Goal: Task Accomplishment & Management: Manage account settings

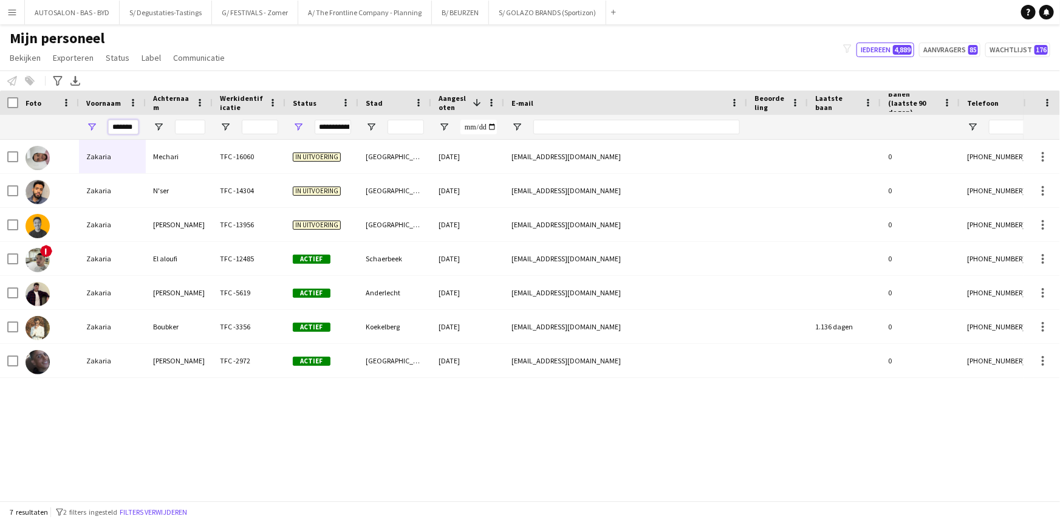
click at [137, 126] on input "*******" at bounding box center [123, 127] width 30 height 15
click at [117, 125] on input "*******" at bounding box center [123, 127] width 30 height 15
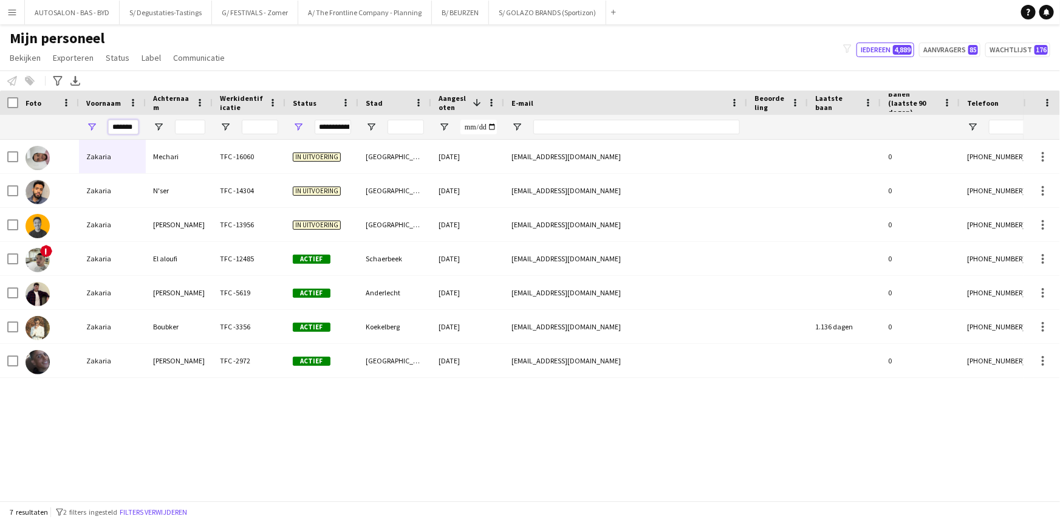
click at [124, 125] on input "*******" at bounding box center [123, 127] width 30 height 15
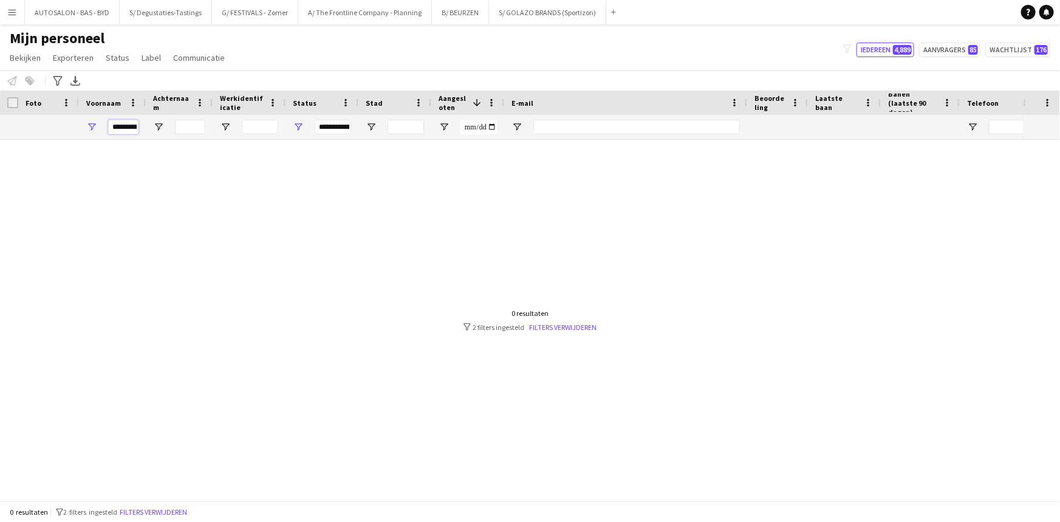
click at [124, 126] on input "**********" at bounding box center [123, 127] width 30 height 15
type input "***"
click at [202, 123] on input "Achternaam Filter Invoer" at bounding box center [190, 127] width 30 height 15
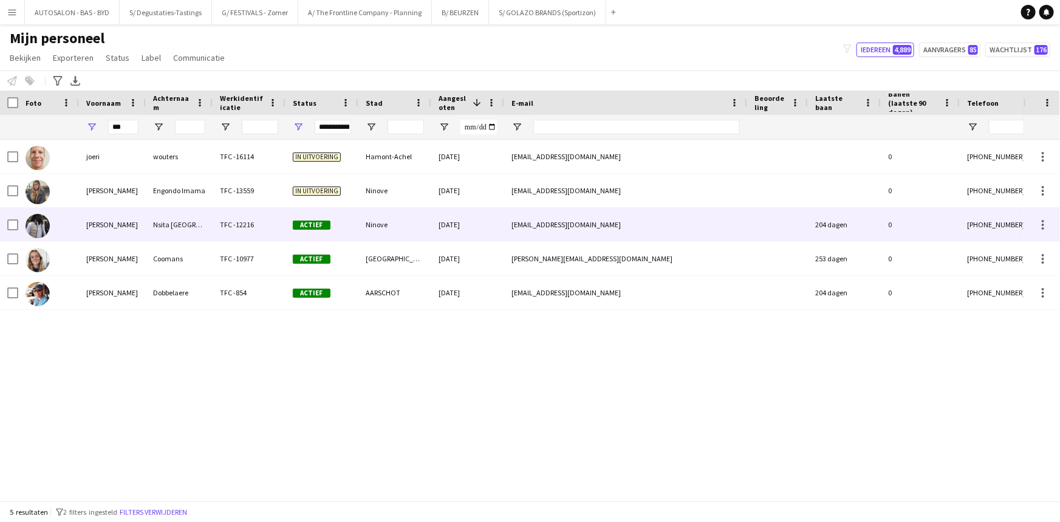
click at [142, 220] on div "[PERSON_NAME]" at bounding box center [112, 224] width 67 height 33
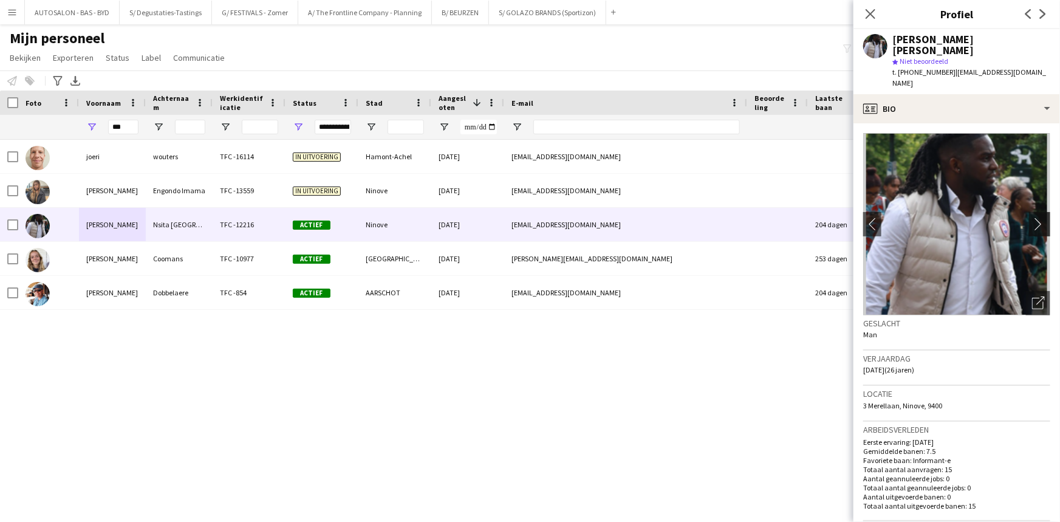
click at [1032, 217] on app-icon "chevron-right" at bounding box center [1041, 223] width 19 height 13
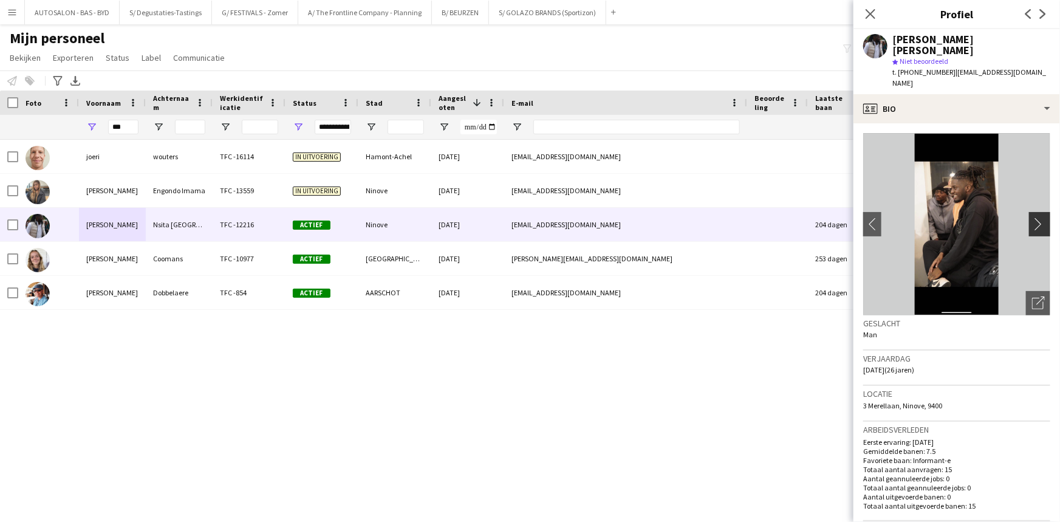
click at [1032, 217] on app-icon "chevron-right" at bounding box center [1041, 223] width 19 height 13
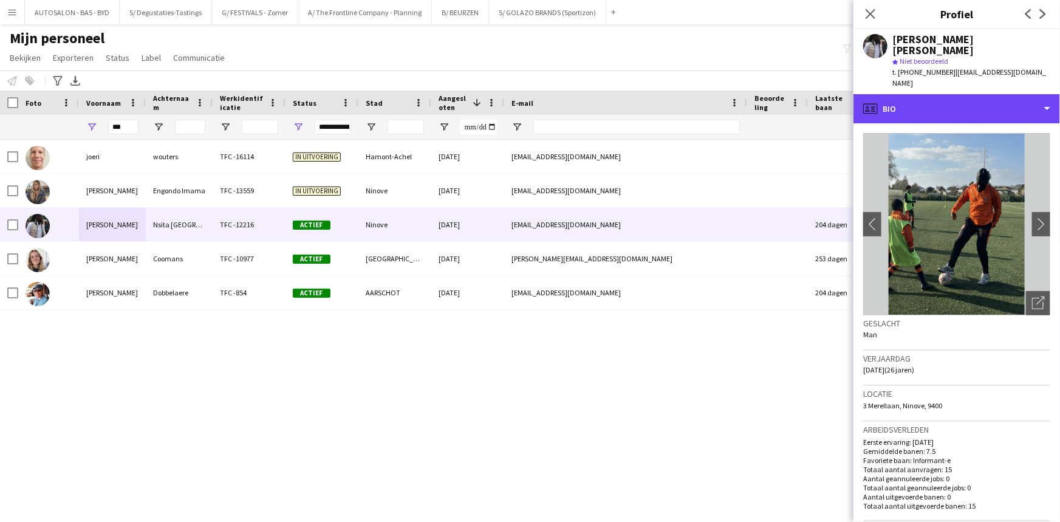
drag, startPoint x: 953, startPoint y: 96, endPoint x: 953, endPoint y: 145, distance: 48.6
click at [953, 96] on div "profile Bio" at bounding box center [956, 108] width 207 height 29
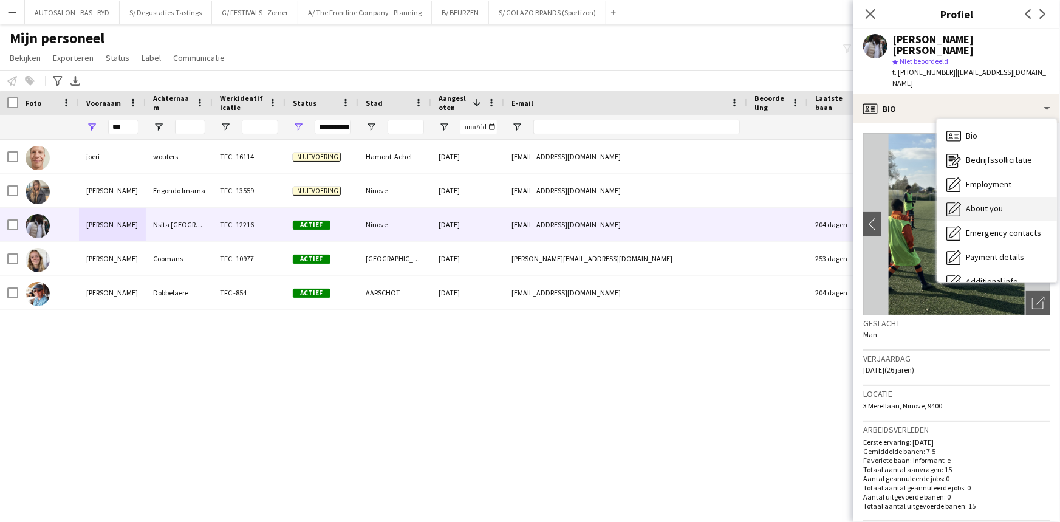
click at [993, 203] on span "About you" at bounding box center [984, 208] width 37 height 11
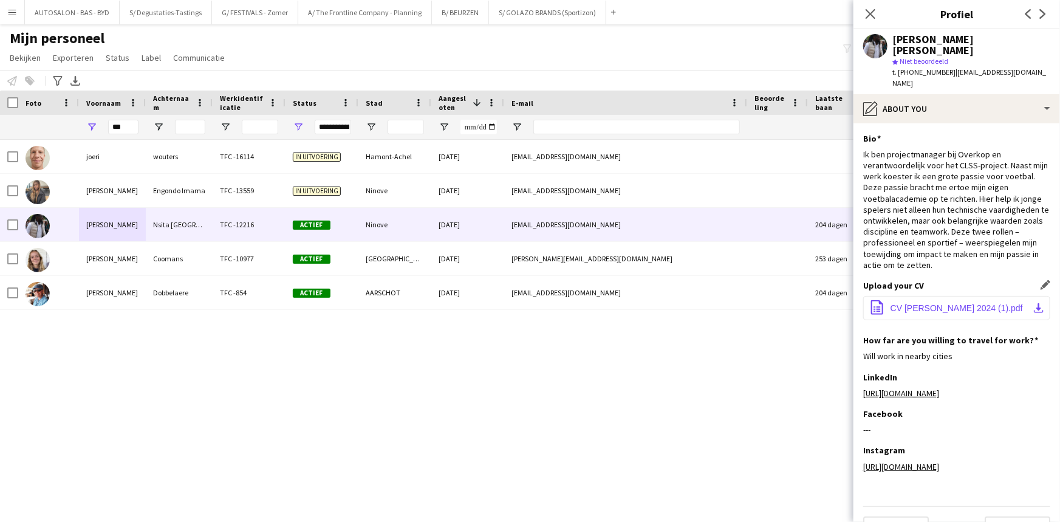
click at [957, 296] on button "office-file-sheet CV [PERSON_NAME] 2024 (1).pdf download-bottom" at bounding box center [956, 308] width 187 height 24
drag, startPoint x: 108, startPoint y: 127, endPoint x: 125, endPoint y: 128, distance: 17.0
click at [108, 127] on input "***" at bounding box center [123, 127] width 30 height 15
click at [125, 128] on input "***" at bounding box center [123, 127] width 30 height 15
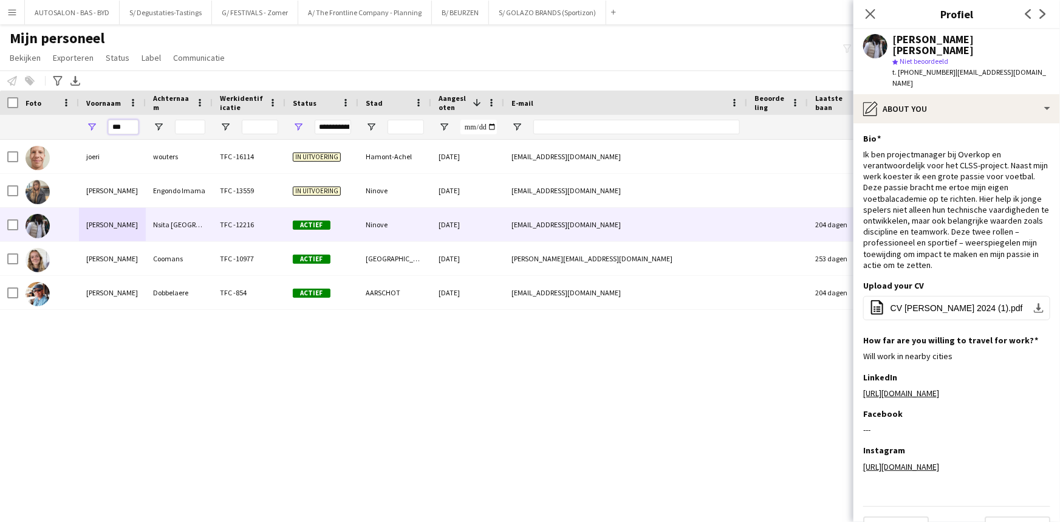
click at [125, 128] on input "***" at bounding box center [123, 127] width 30 height 15
type input "******"
click at [191, 125] on input "Achternaam Filter Invoer" at bounding box center [190, 127] width 30 height 15
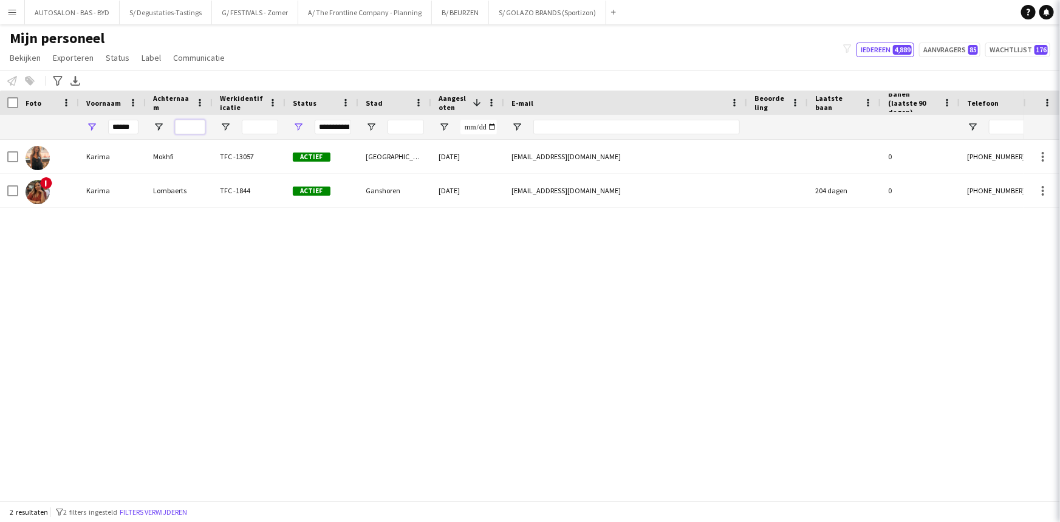
paste input "*********"
type input "*********"
click at [172, 191] on div "Lombaerts" at bounding box center [179, 190] width 67 height 33
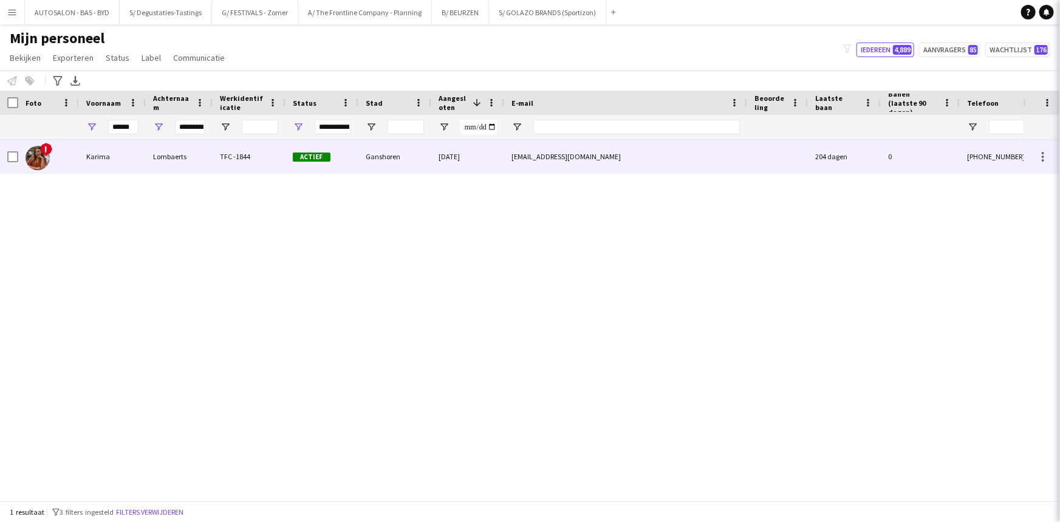
click at [169, 187] on div "[PERSON_NAME] TFC -13057 Actief [GEOGRAPHIC_DATA] [DATE] [EMAIL_ADDRESS][DOMAIN…" at bounding box center [511, 316] width 1023 height 352
click at [159, 158] on div "Lombaerts" at bounding box center [179, 156] width 67 height 33
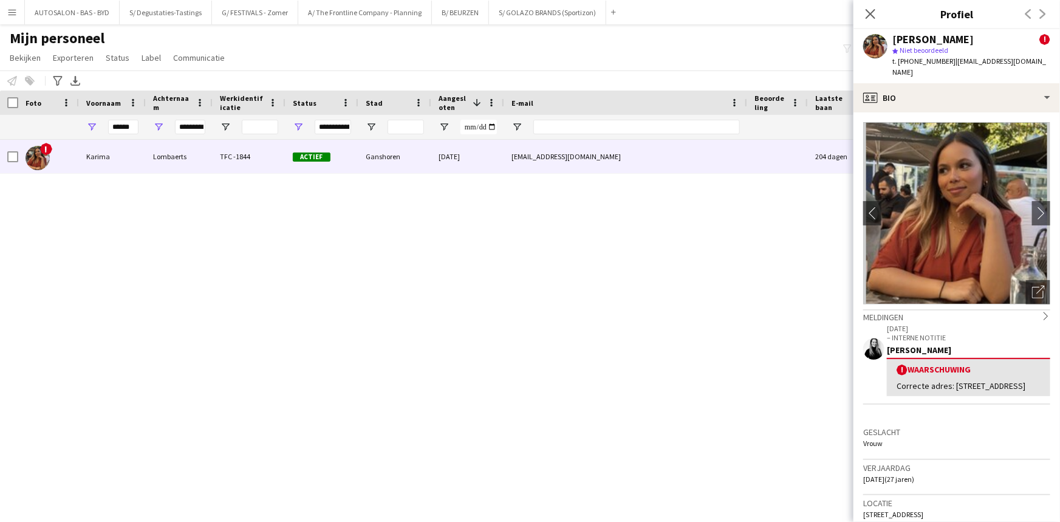
click at [980, 383] on div "Correcte adres: [STREET_ADDRESS]" at bounding box center [968, 385] width 144 height 11
click at [688, 435] on div "! [PERSON_NAME] TFC -1844 Actief Ganshoren [DATE] [EMAIL_ADDRESS][DOMAIN_NAME] …" at bounding box center [511, 316] width 1023 height 352
click at [737, 366] on div "! [PERSON_NAME] TFC -1844 Actief Ganshoren [DATE] [EMAIL_ADDRESS][DOMAIN_NAME] …" at bounding box center [511, 316] width 1023 height 352
drag, startPoint x: 44, startPoint y: 236, endPoint x: 288, endPoint y: 9, distance: 333.9
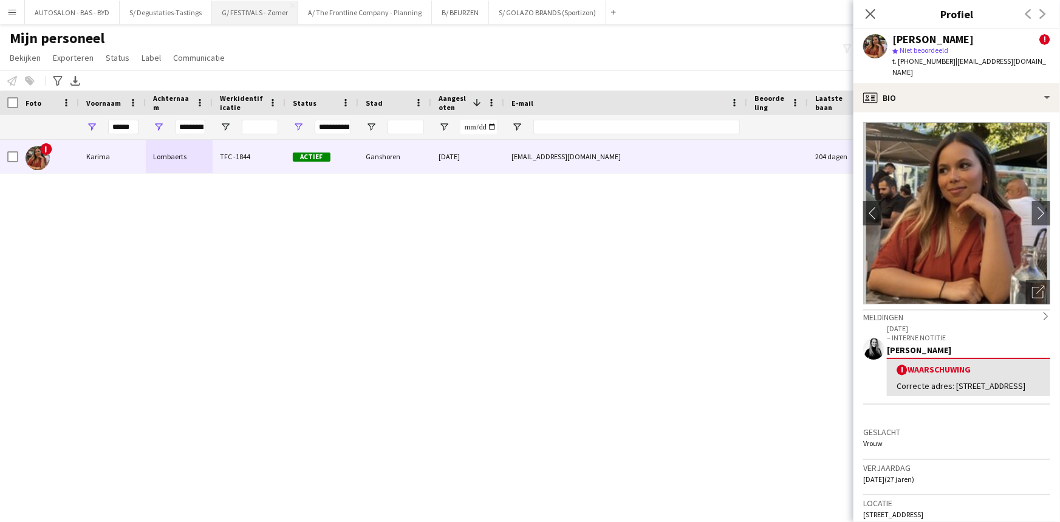
click at [47, 230] on div "! [PERSON_NAME] TFC -1844 Actief Ganshoren [DATE] [EMAIL_ADDRESS][DOMAIN_NAME] …" at bounding box center [511, 316] width 1023 height 352
click at [765, 449] on div "! [PERSON_NAME] TFC -1844 Actief Ganshoren [DATE] [EMAIL_ADDRESS][DOMAIN_NAME] …" at bounding box center [511, 316] width 1023 height 352
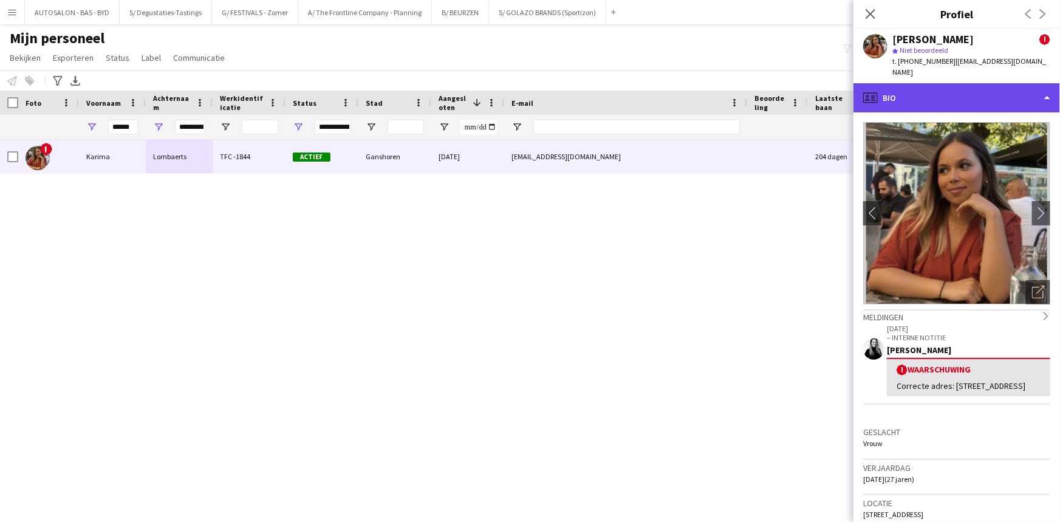
drag, startPoint x: 917, startPoint y: 79, endPoint x: 951, endPoint y: 126, distance: 57.5
click at [917, 83] on div "profile Bio" at bounding box center [956, 97] width 207 height 29
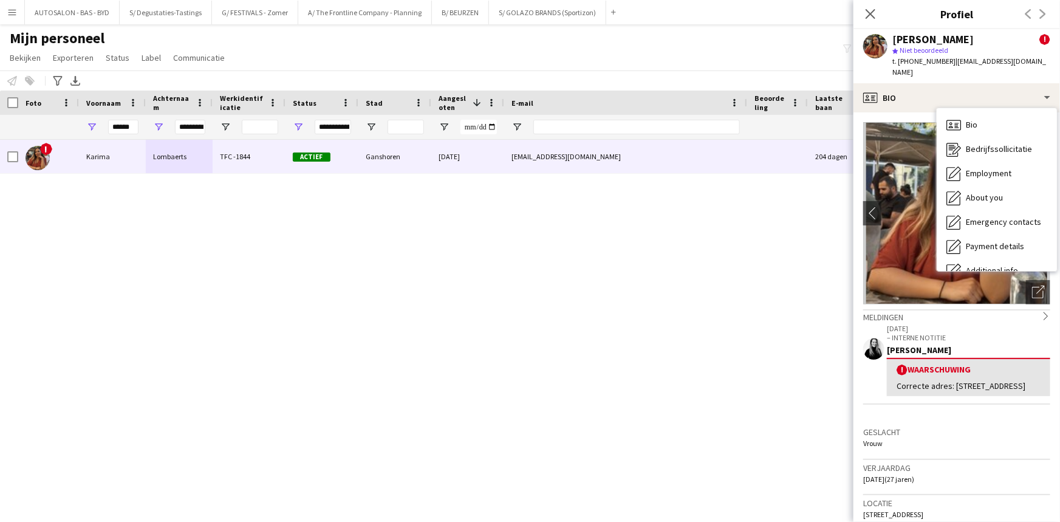
click at [845, 185] on div "! [PERSON_NAME] TFC -1844 Actief Ganshoren [DATE] [EMAIL_ADDRESS][DOMAIN_NAME] …" at bounding box center [511, 316] width 1023 height 352
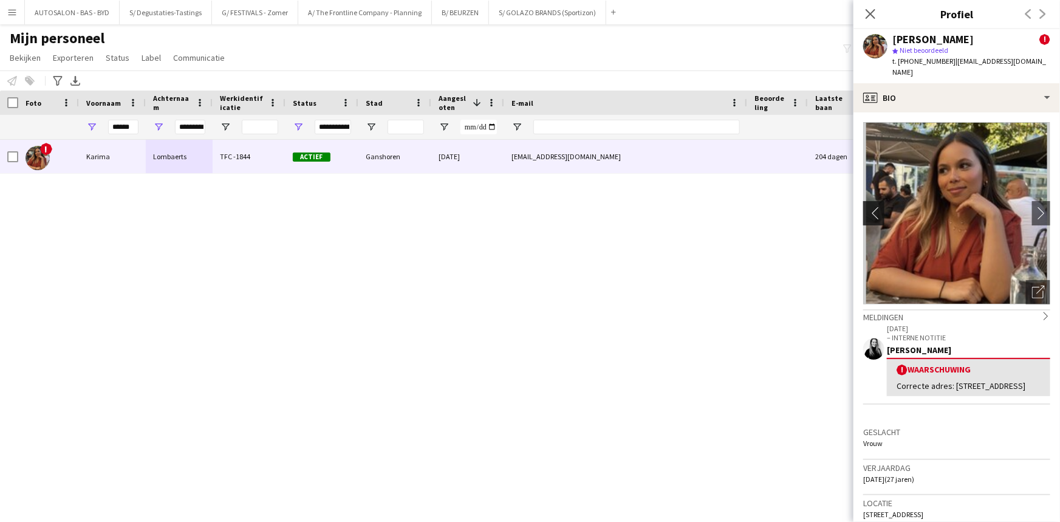
click at [869, 207] on app-icon "chevron-left" at bounding box center [872, 213] width 19 height 13
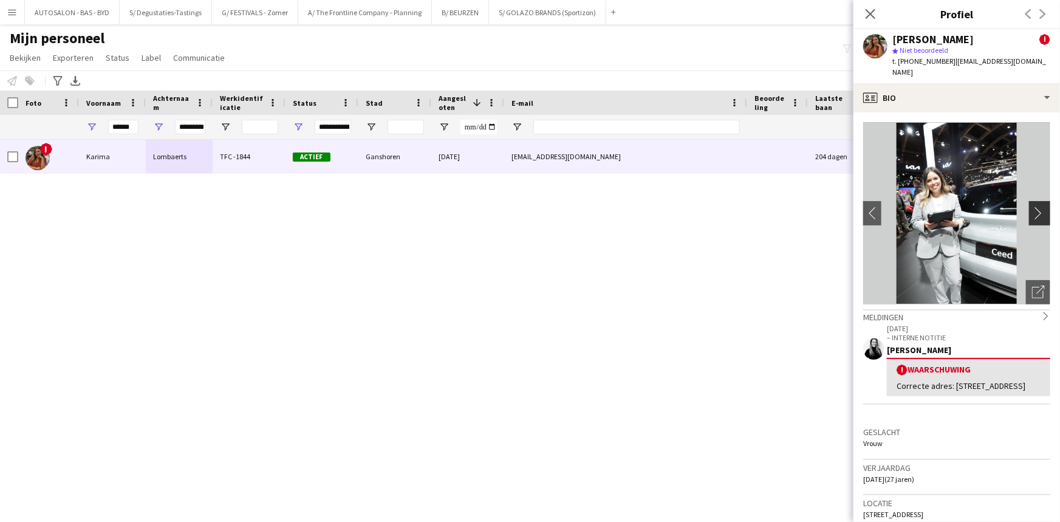
click at [1029, 201] on button "chevron-right" at bounding box center [1041, 213] width 24 height 24
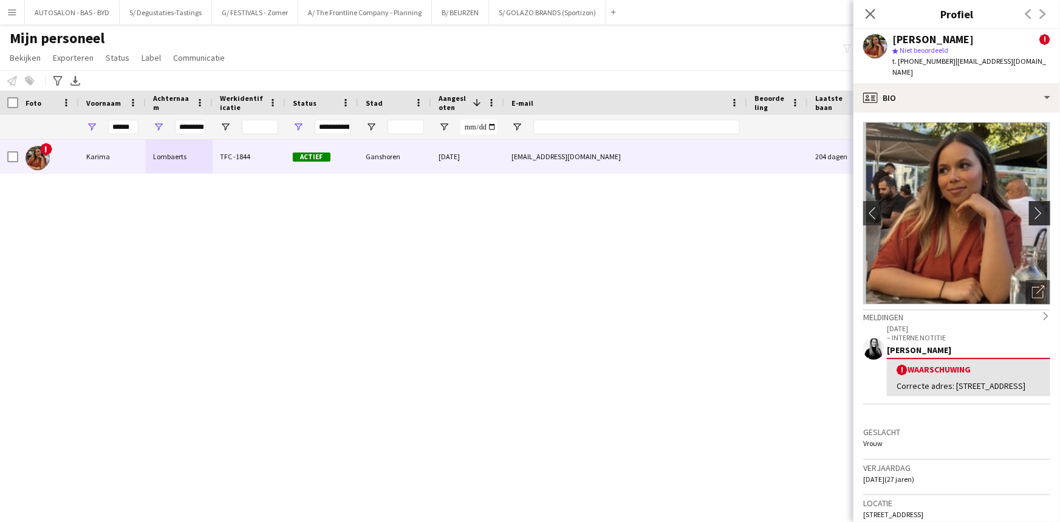
click at [1032, 207] on app-icon "chevron-right" at bounding box center [1041, 213] width 19 height 13
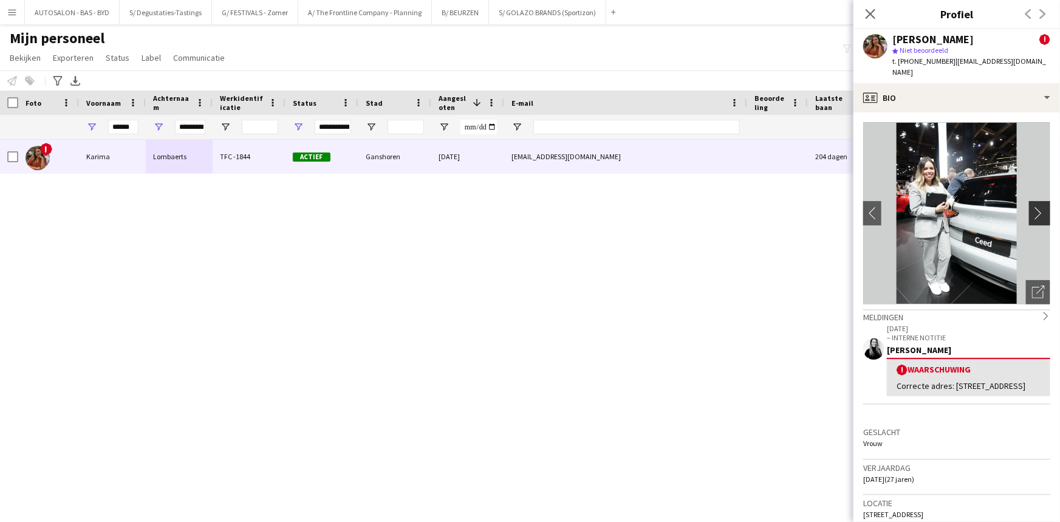
click at [1032, 207] on app-icon "chevron-right" at bounding box center [1041, 213] width 19 height 13
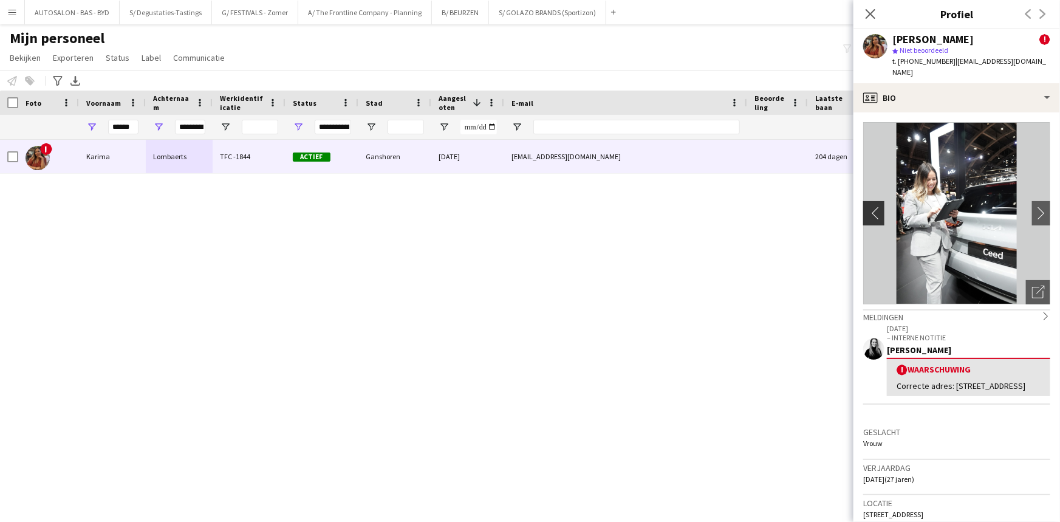
click at [872, 207] on app-icon "chevron-left" at bounding box center [872, 213] width 19 height 13
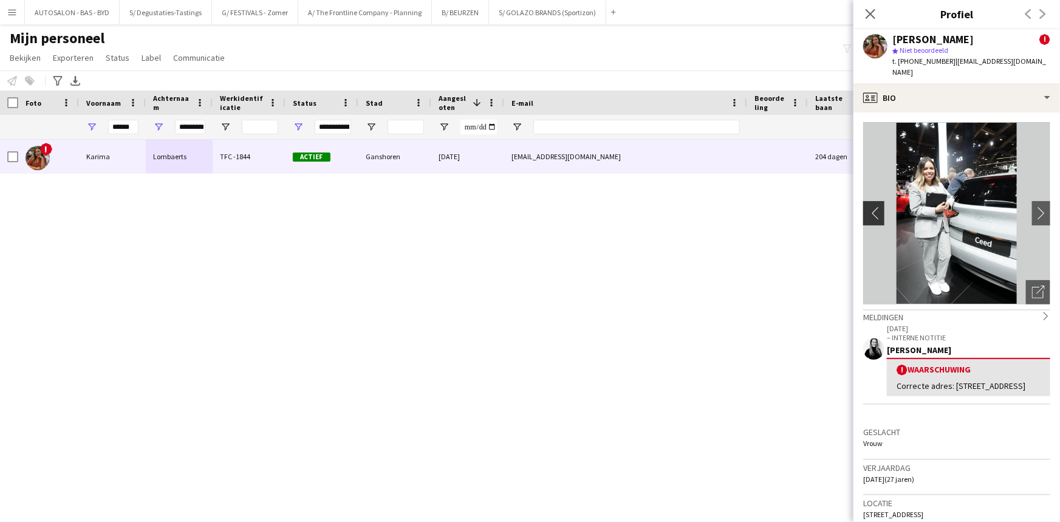
click at [869, 207] on app-icon "chevron-left" at bounding box center [872, 213] width 19 height 13
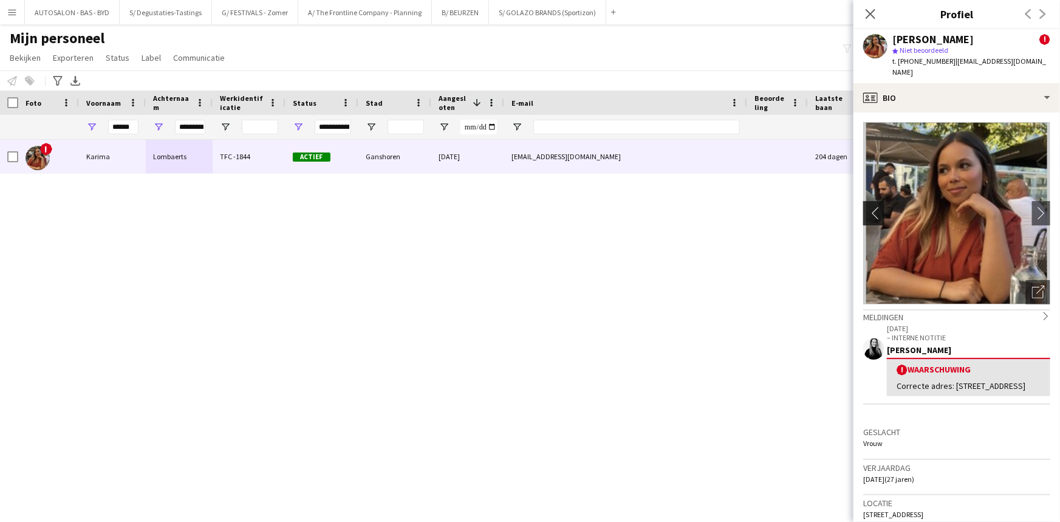
click at [869, 207] on app-icon "chevron-left" at bounding box center [872, 213] width 19 height 13
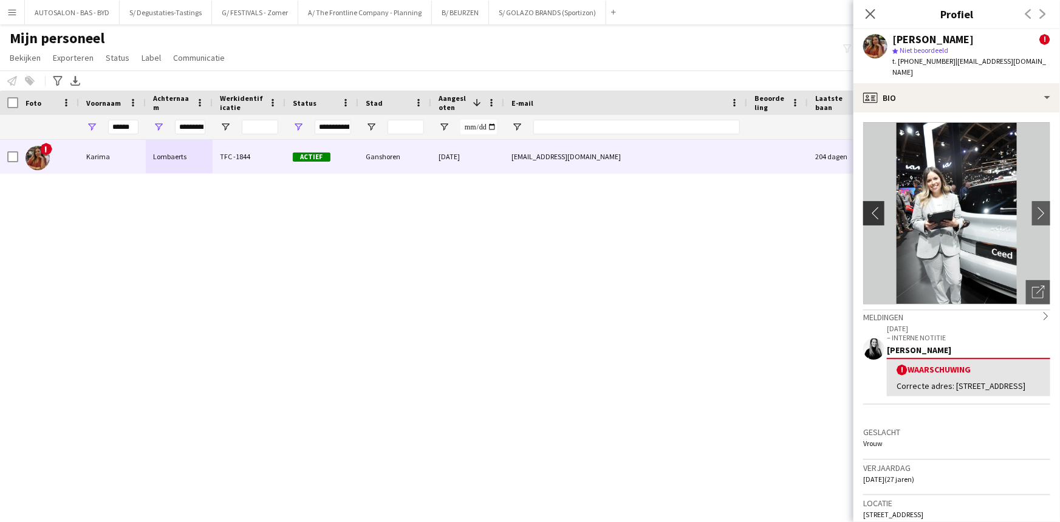
click at [869, 207] on app-icon "chevron-left" at bounding box center [872, 213] width 19 height 13
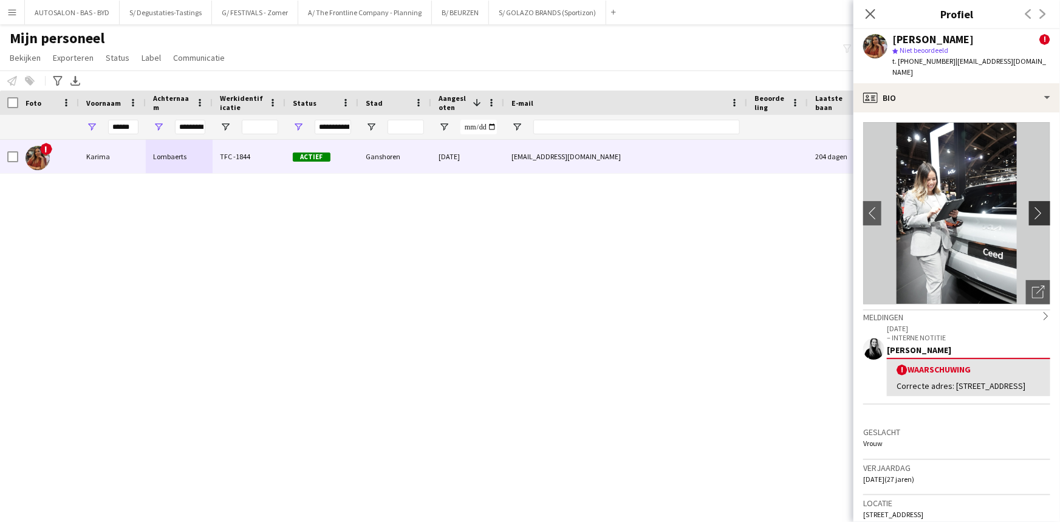
click at [1040, 207] on app-icon "chevron-right" at bounding box center [1041, 213] width 19 height 13
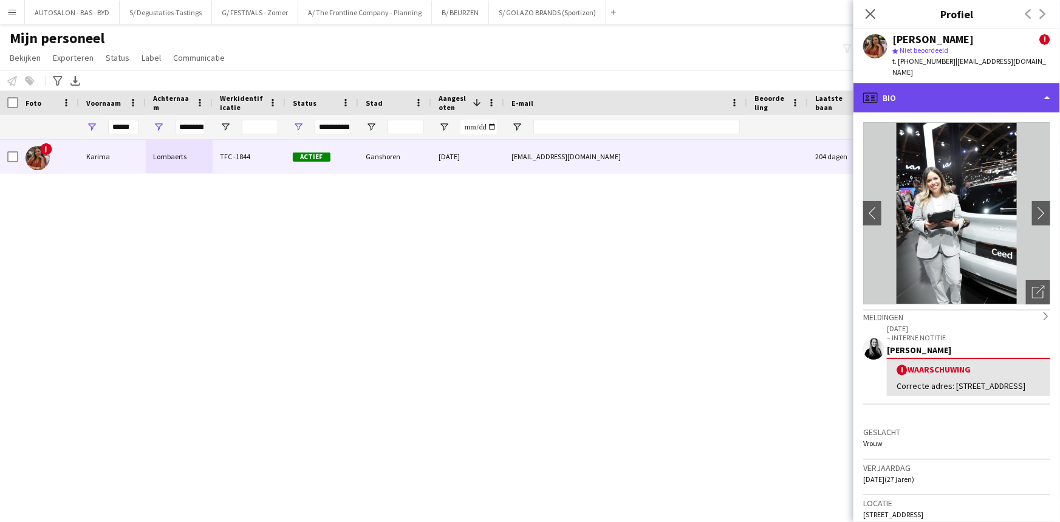
click at [991, 90] on div "profile Bio" at bounding box center [956, 97] width 207 height 29
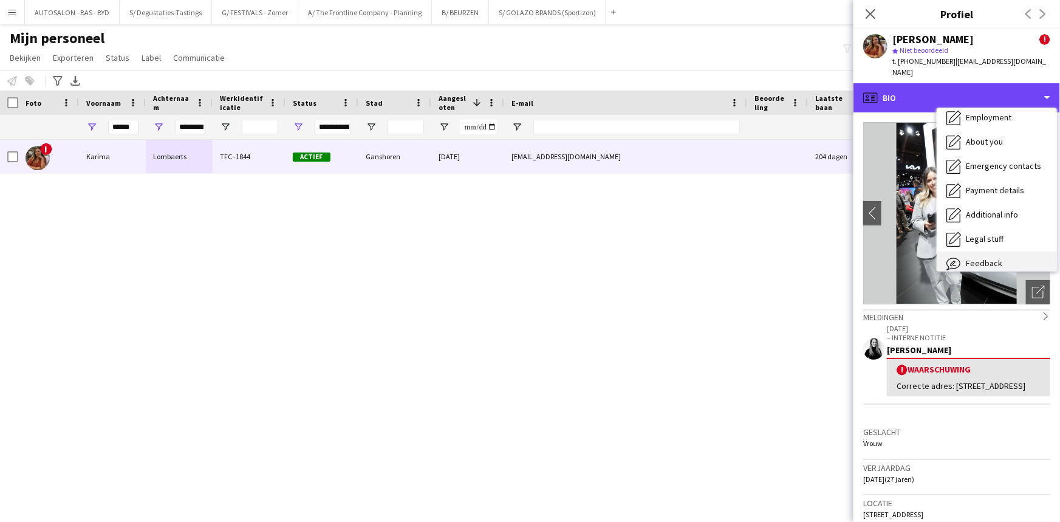
scroll to position [89, 0]
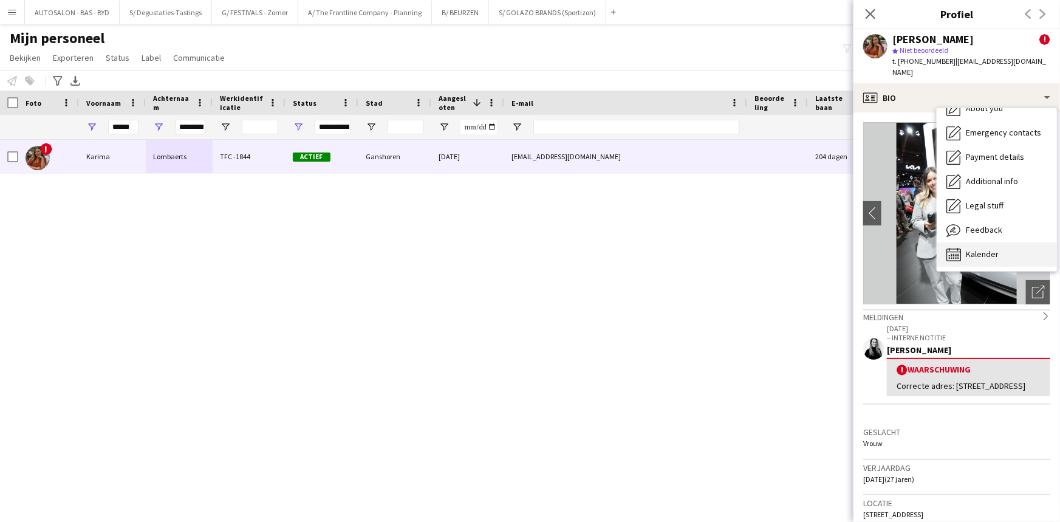
click at [988, 242] on div "Kalender Kalender" at bounding box center [997, 254] width 120 height 24
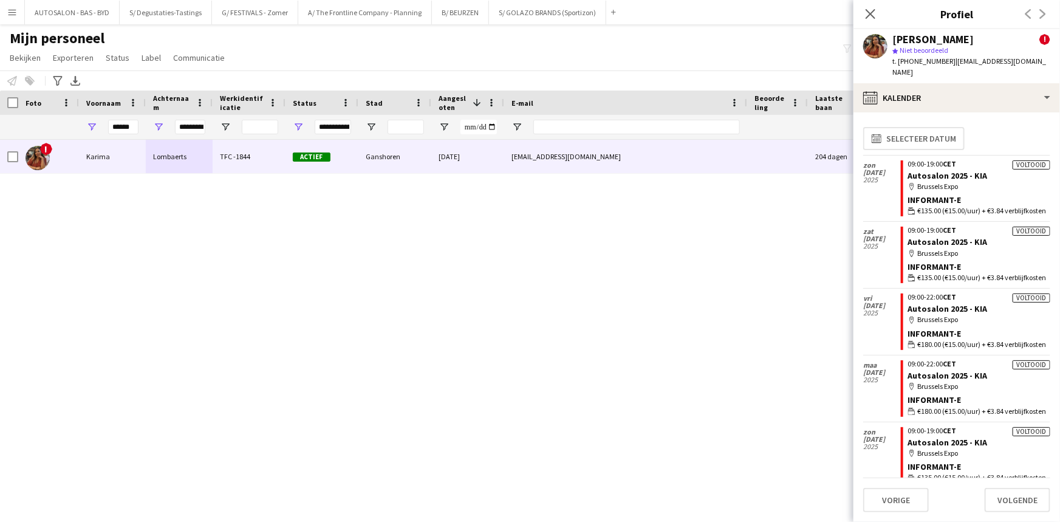
click at [95, 346] on div "! [PERSON_NAME] TFC -1844 Actief Ganshoren [DATE] [EMAIL_ADDRESS][DOMAIN_NAME] …" at bounding box center [511, 316] width 1023 height 352
drag, startPoint x: 230, startPoint y: 268, endPoint x: 324, endPoint y: 115, distance: 179.7
click at [230, 267] on div "! [PERSON_NAME] TFC -1844 Actief Ganshoren [DATE] [EMAIL_ADDRESS][DOMAIN_NAME] …" at bounding box center [511, 316] width 1023 height 352
click at [188, 125] on input "*********" at bounding box center [190, 127] width 30 height 15
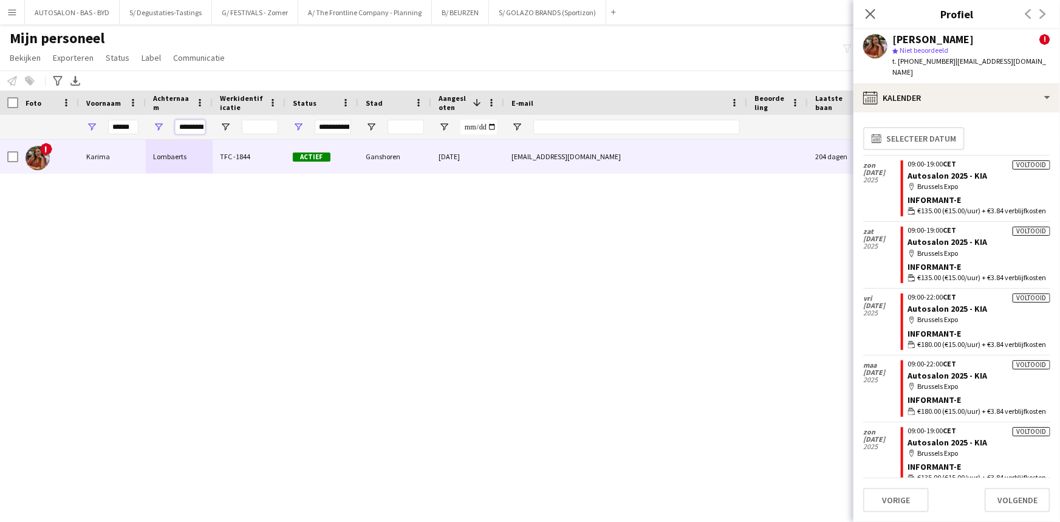
click at [188, 125] on input "*********" at bounding box center [190, 127] width 30 height 15
click at [115, 124] on input "******" at bounding box center [123, 127] width 30 height 15
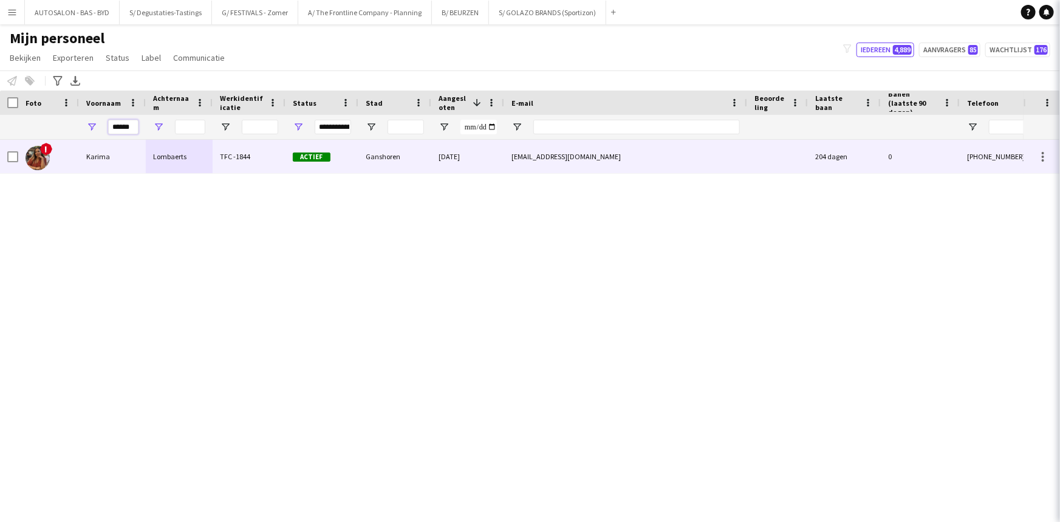
click at [114, 125] on input "******" at bounding box center [123, 127] width 30 height 15
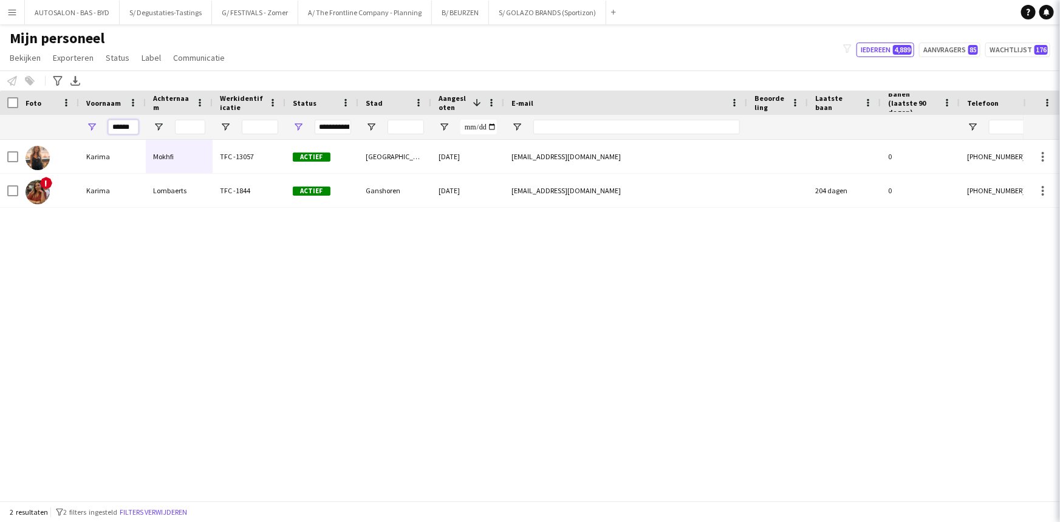
click at [114, 125] on input "******" at bounding box center [123, 127] width 30 height 15
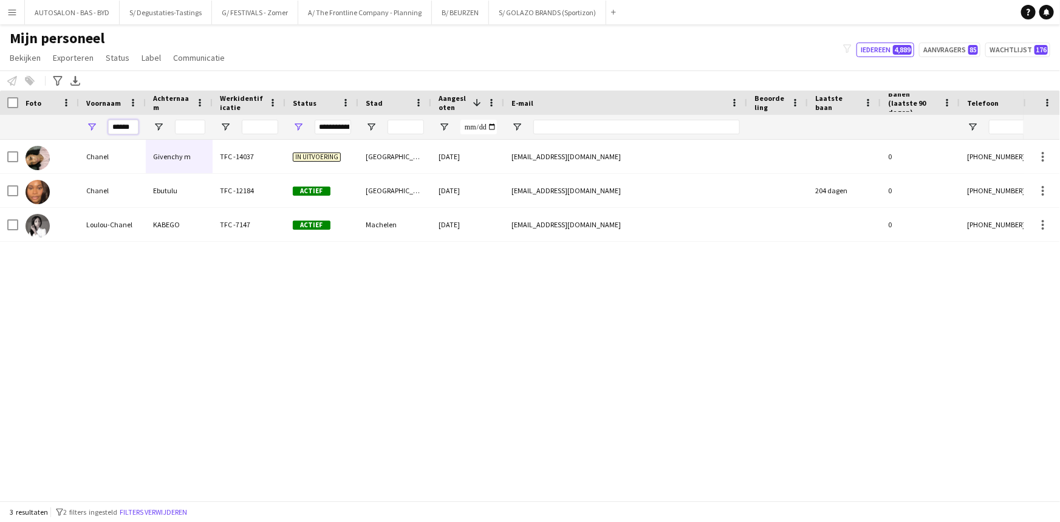
type input "******"
click at [185, 121] on input "Achternaam Filter Invoer" at bounding box center [190, 127] width 30 height 15
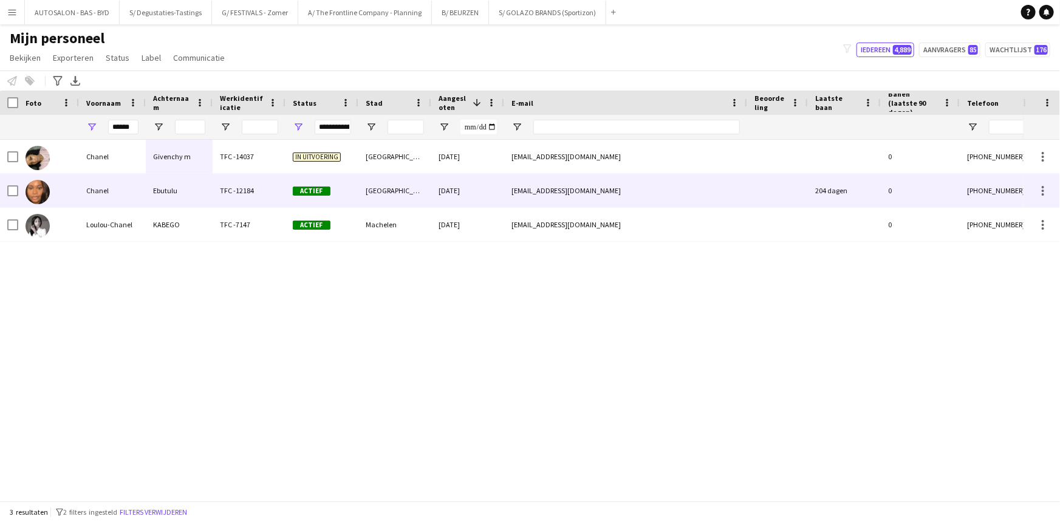
click at [174, 194] on div "Ebutulu" at bounding box center [179, 190] width 67 height 33
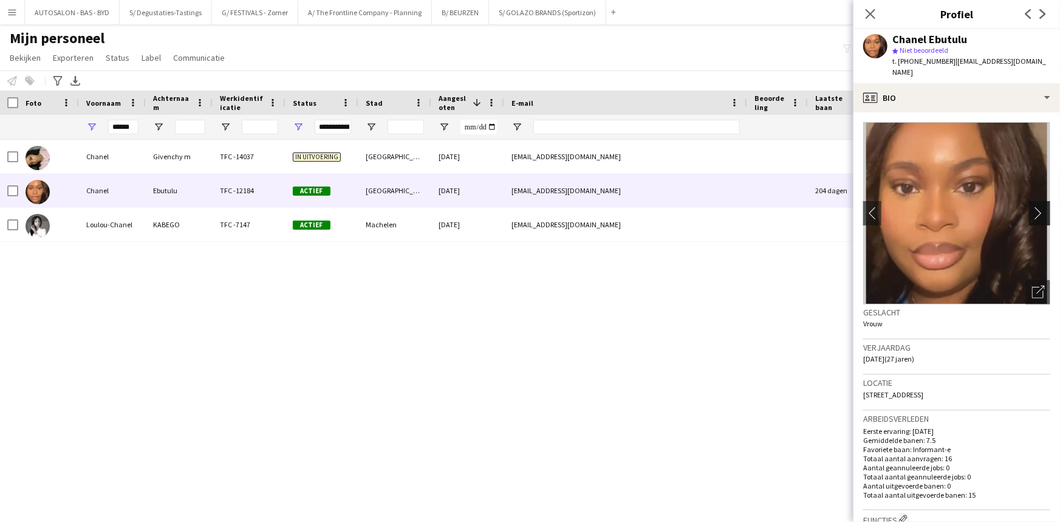
click at [1032, 207] on app-icon "chevron-right" at bounding box center [1041, 213] width 19 height 13
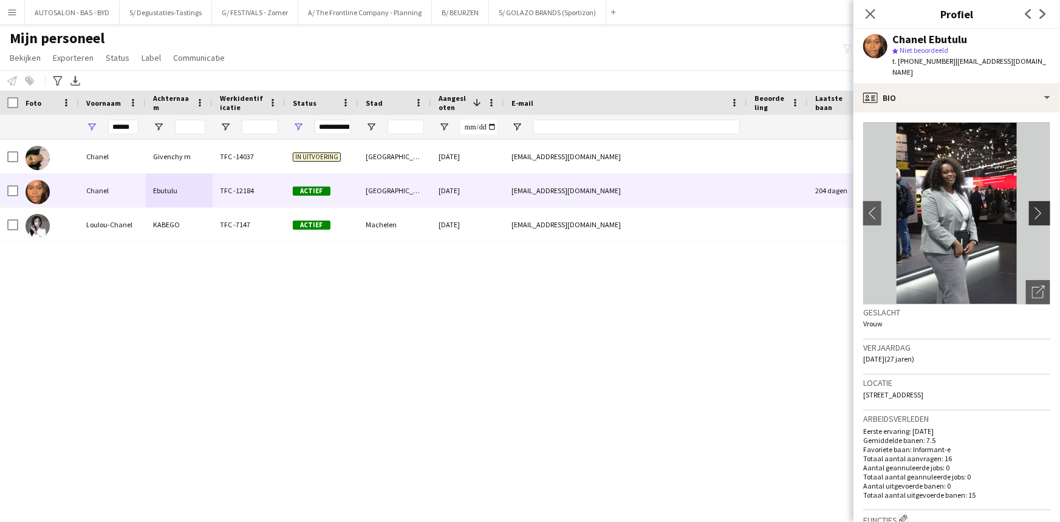
click at [1032, 207] on app-icon "chevron-right" at bounding box center [1041, 213] width 19 height 13
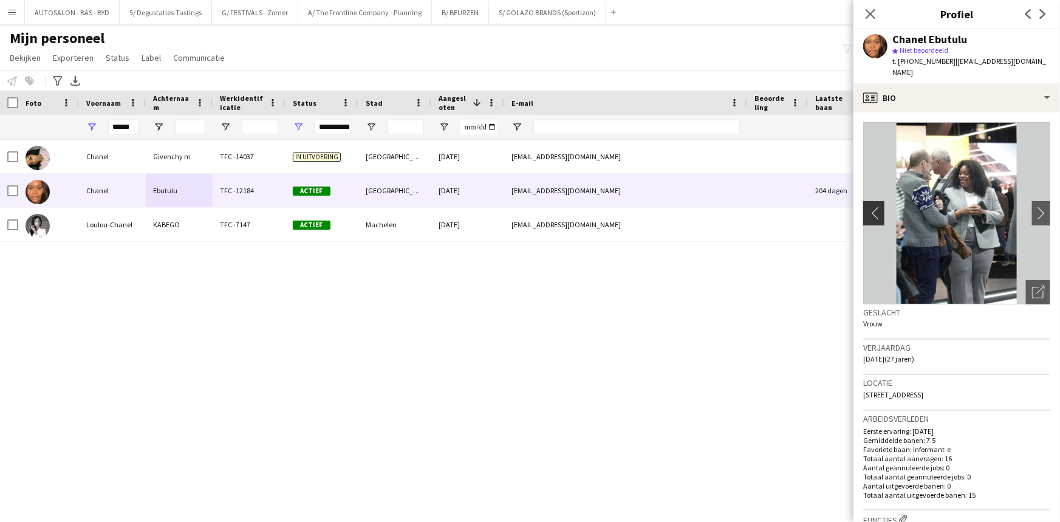
click at [880, 207] on app-icon "chevron-left" at bounding box center [872, 213] width 19 height 13
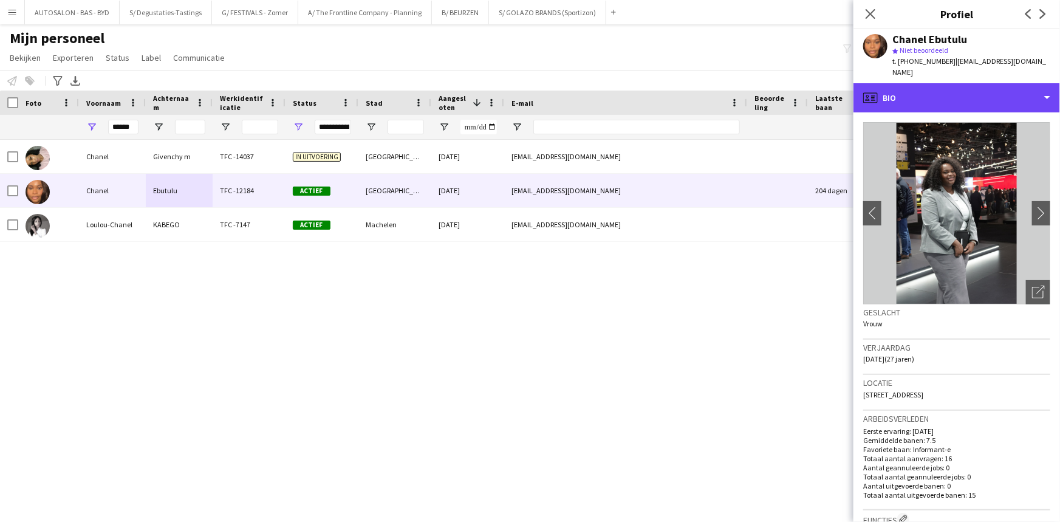
drag, startPoint x: 940, startPoint y: 101, endPoint x: 979, endPoint y: 188, distance: 96.0
click at [940, 101] on div "profile Bio" at bounding box center [956, 97] width 207 height 29
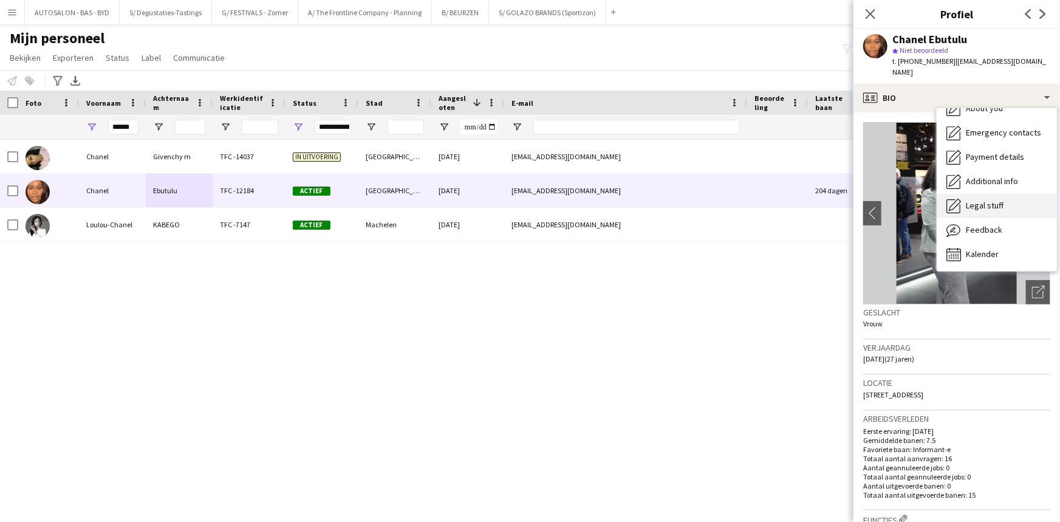
click at [991, 200] on div "Legal stuff Legal stuff" at bounding box center [997, 206] width 120 height 24
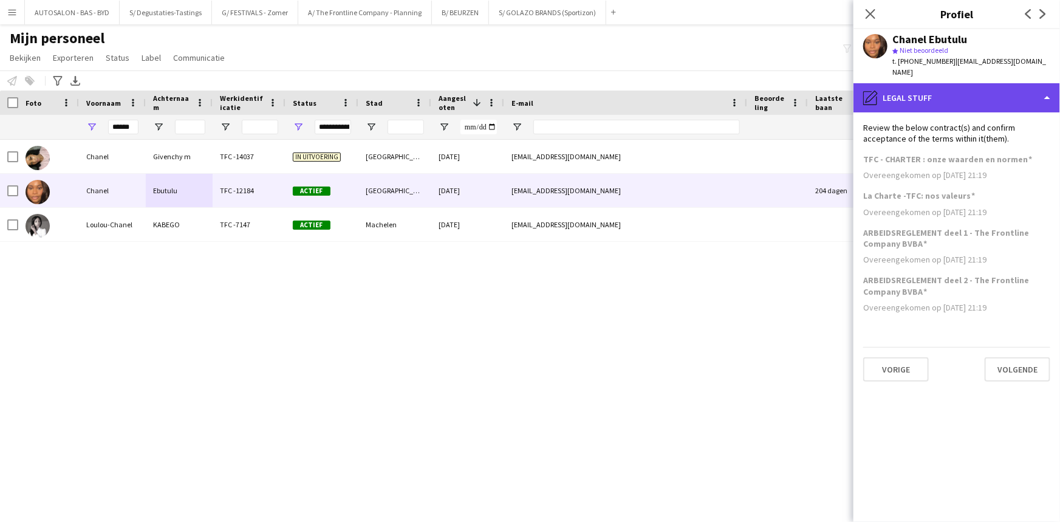
click at [951, 83] on div "pencil4 Legal stuff" at bounding box center [956, 97] width 207 height 29
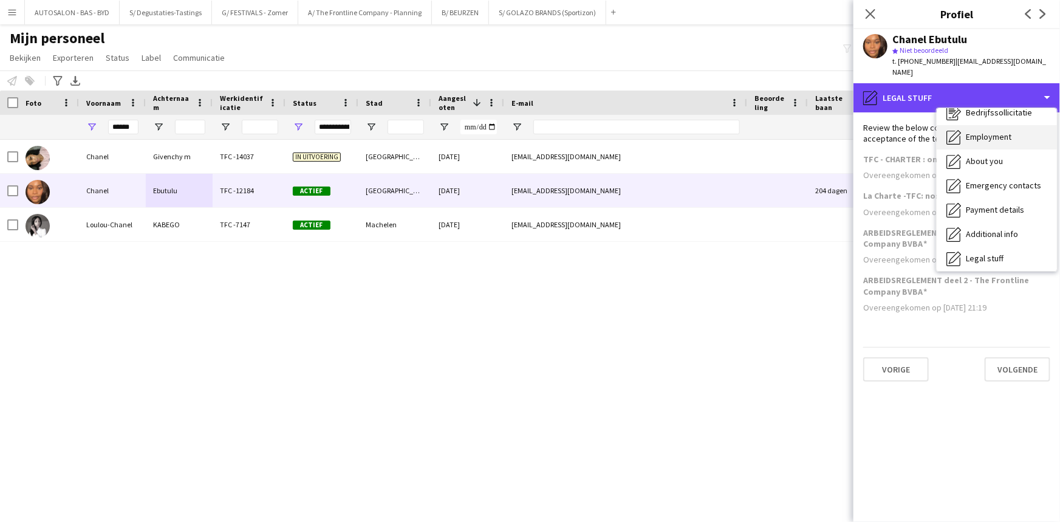
scroll to position [0, 0]
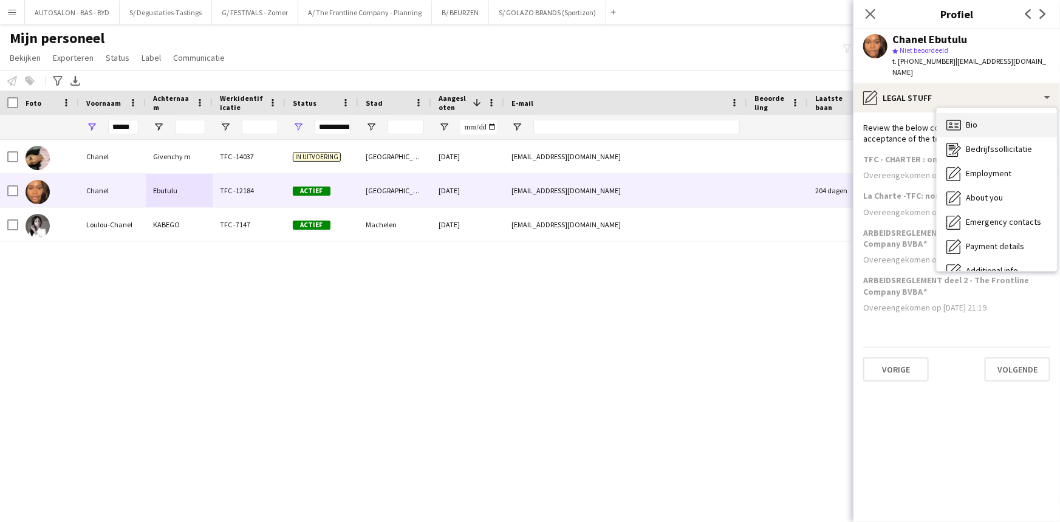
click at [990, 114] on div "Bio Bio" at bounding box center [997, 125] width 120 height 24
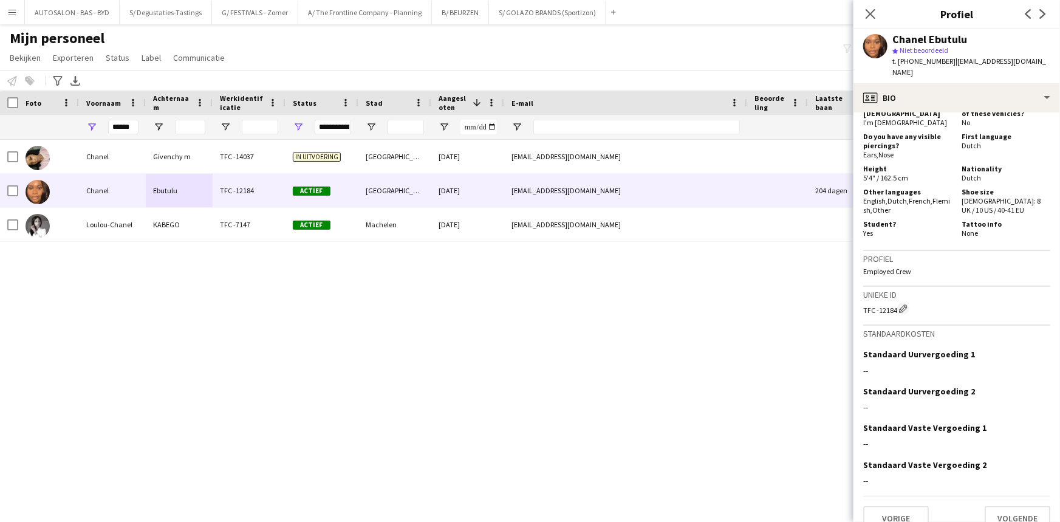
scroll to position [666, 0]
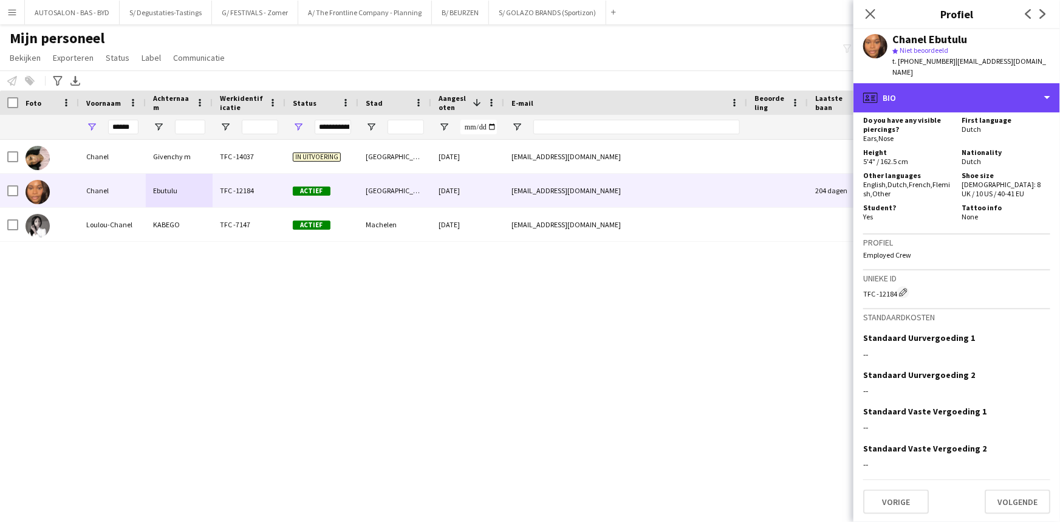
drag, startPoint x: 961, startPoint y: 84, endPoint x: 947, endPoint y: 143, distance: 60.5
click at [961, 84] on div "profile Bio" at bounding box center [956, 97] width 207 height 29
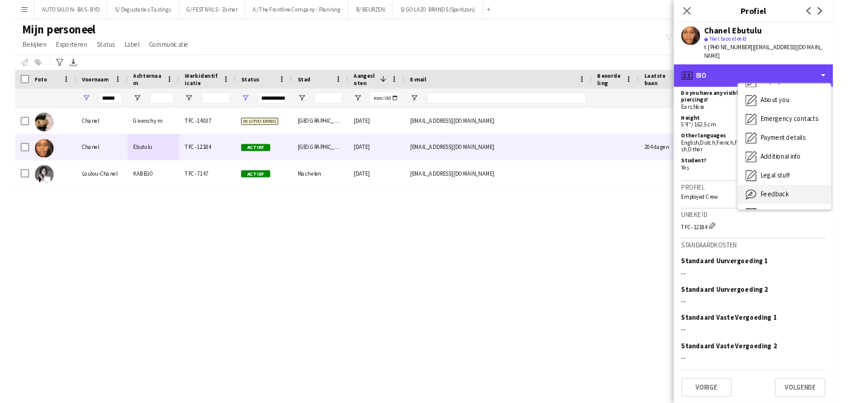
scroll to position [89, 0]
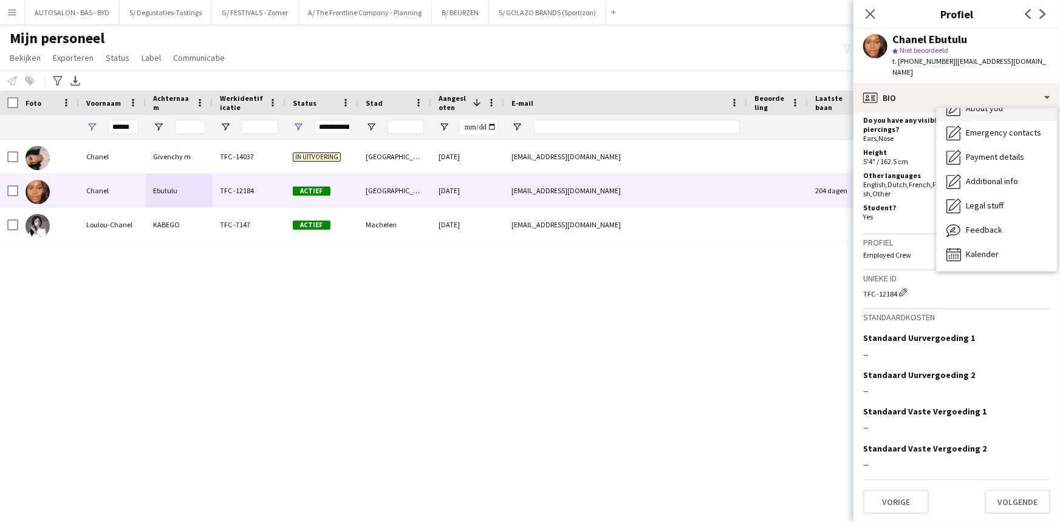
click at [988, 103] on div "About you About you" at bounding box center [997, 109] width 120 height 24
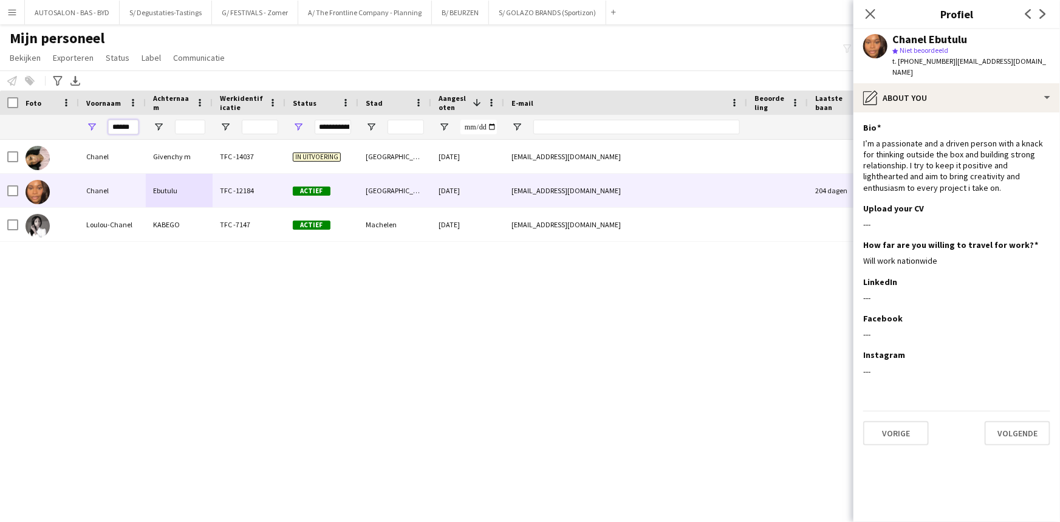
click at [125, 128] on input "******" at bounding box center [123, 127] width 30 height 15
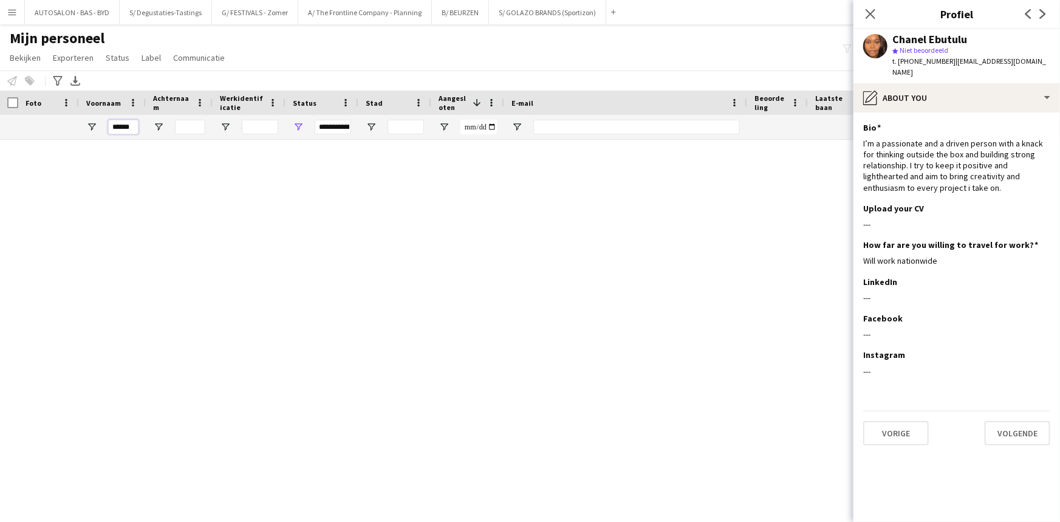
type input "******"
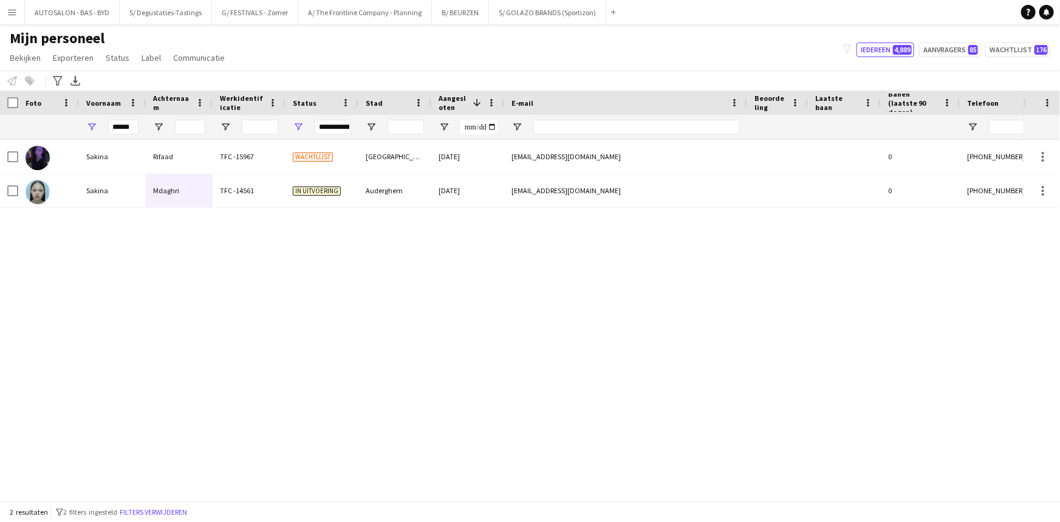
drag, startPoint x: 719, startPoint y: 296, endPoint x: 630, endPoint y: 250, distance: 99.4
click at [719, 295] on div "Sakina Rifaad TFC -15967 Wachtlijst [GEOGRAPHIC_DATA] [DATE] [EMAIL_ADDRESS][DO…" at bounding box center [511, 316] width 1023 height 352
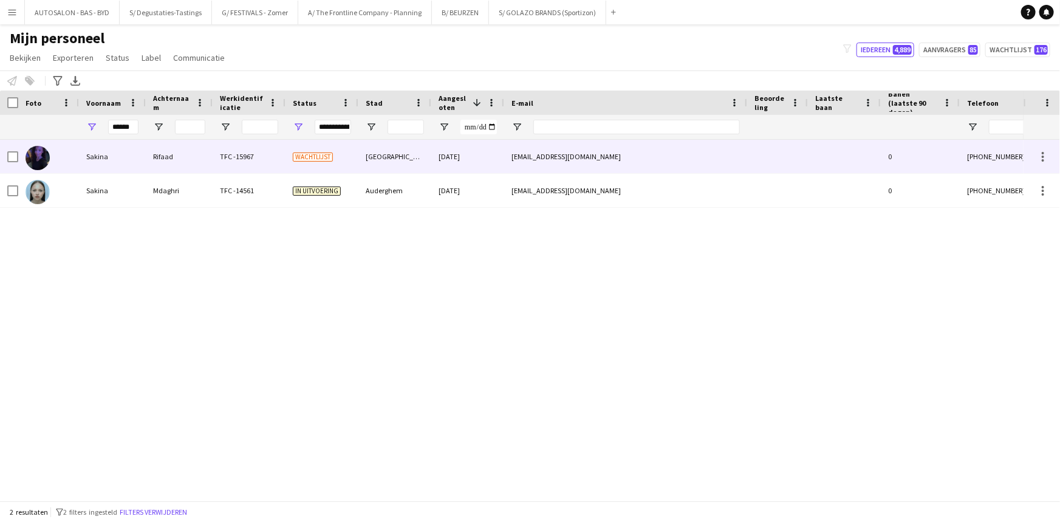
click at [192, 163] on div "Rifaad" at bounding box center [179, 156] width 67 height 33
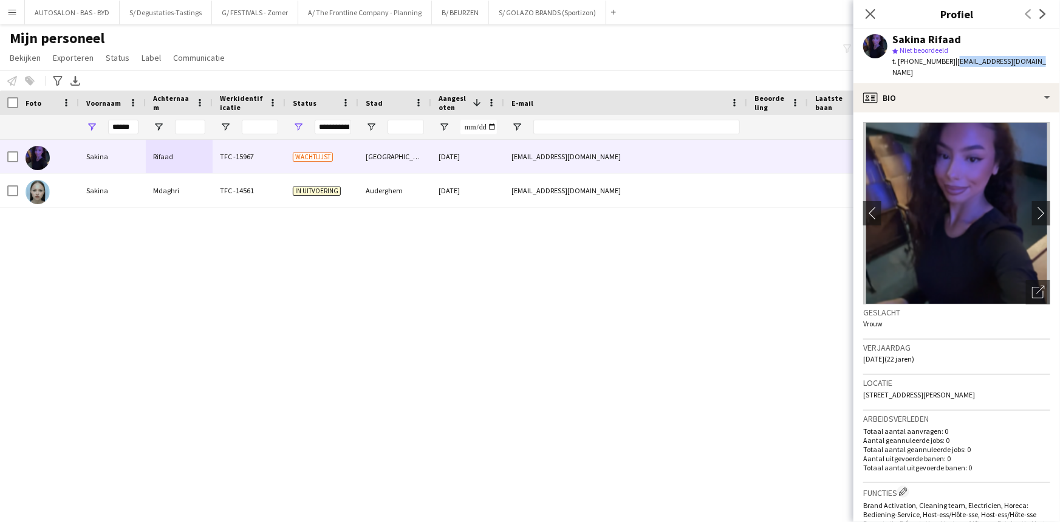
drag, startPoint x: 947, startPoint y: 61, endPoint x: 1033, endPoint y: 61, distance: 85.6
click at [1033, 61] on div "Sakina Rifaad star Niet beoordeeld t. [PHONE_NUMBER] | [EMAIL_ADDRESS][DOMAIN_N…" at bounding box center [956, 56] width 207 height 54
copy span "[EMAIL_ADDRESS][DOMAIN_NAME]"
click at [923, 61] on span "t. [PHONE_NUMBER]" at bounding box center [923, 60] width 63 height 9
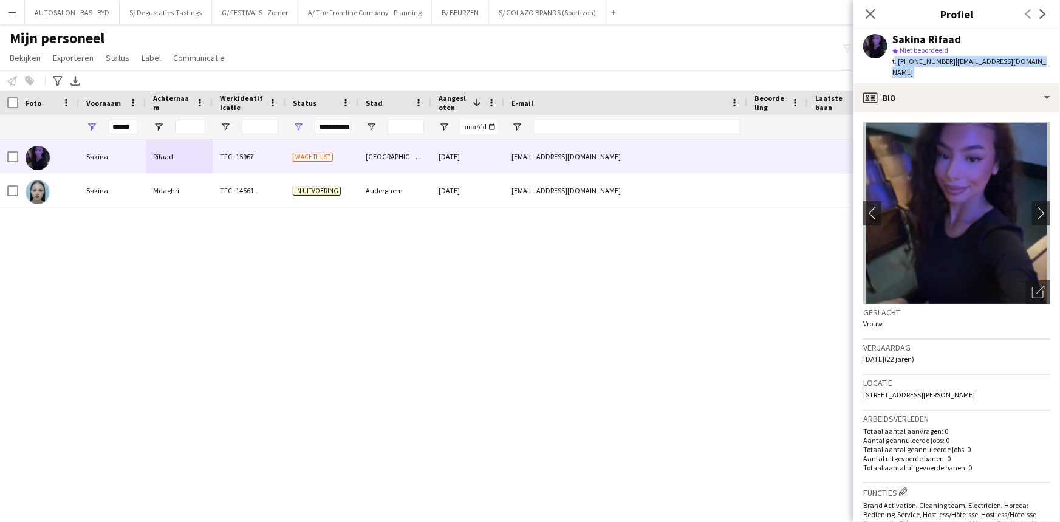
click at [923, 61] on span "t. [PHONE_NUMBER]" at bounding box center [923, 60] width 63 height 9
click at [850, 84] on div "Personeel informeren Toevoegen aan label Selecteer minstens één crewlid om hem …" at bounding box center [530, 80] width 1060 height 20
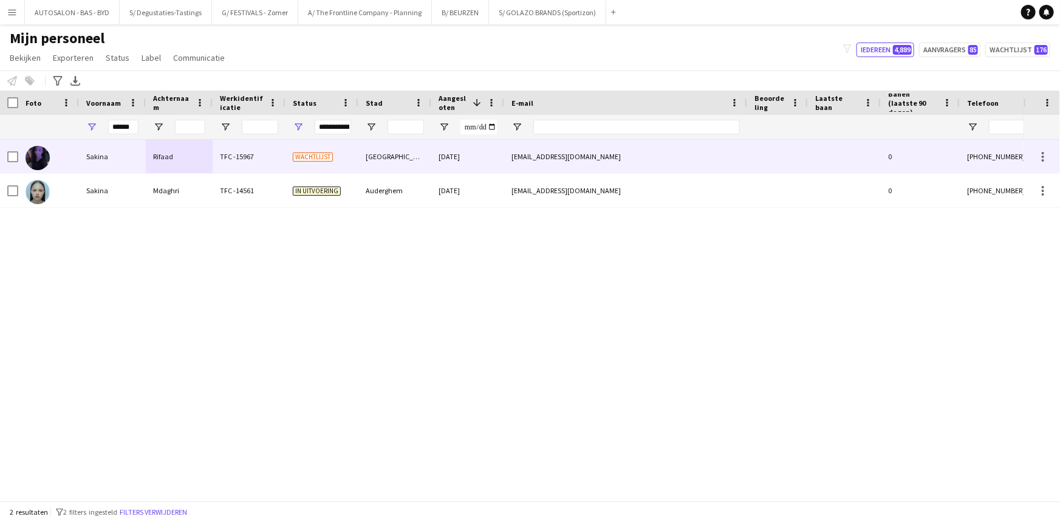
click at [399, 166] on div "[GEOGRAPHIC_DATA]" at bounding box center [394, 156] width 73 height 33
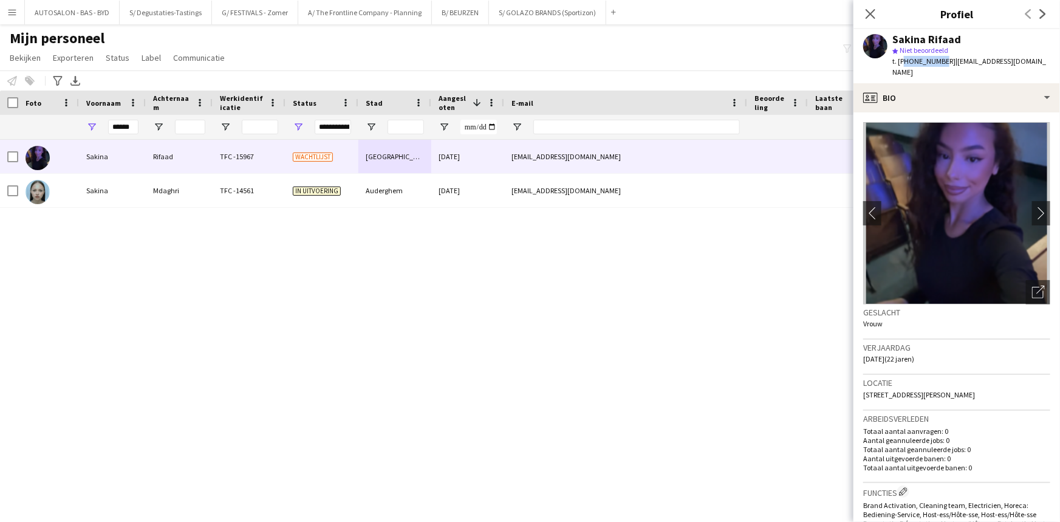
drag, startPoint x: 940, startPoint y: 62, endPoint x: 930, endPoint y: 60, distance: 9.3
click at [903, 63] on span "t. [PHONE_NUMBER]" at bounding box center [923, 60] width 63 height 9
drag, startPoint x: 941, startPoint y: 61, endPoint x: 903, endPoint y: 63, distance: 37.7
click at [903, 63] on span "t. [PHONE_NUMBER]" at bounding box center [923, 60] width 63 height 9
copy span "32492413798"
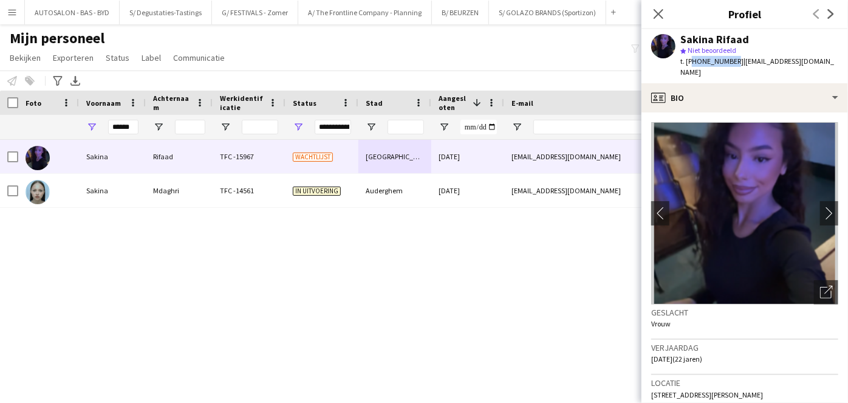
click at [29, 316] on div "Sakina Rifaad TFC -15967 Wachtlijst [GEOGRAPHIC_DATA] [DATE] [EMAIL_ADDRESS][DO…" at bounding box center [405, 256] width 811 height 233
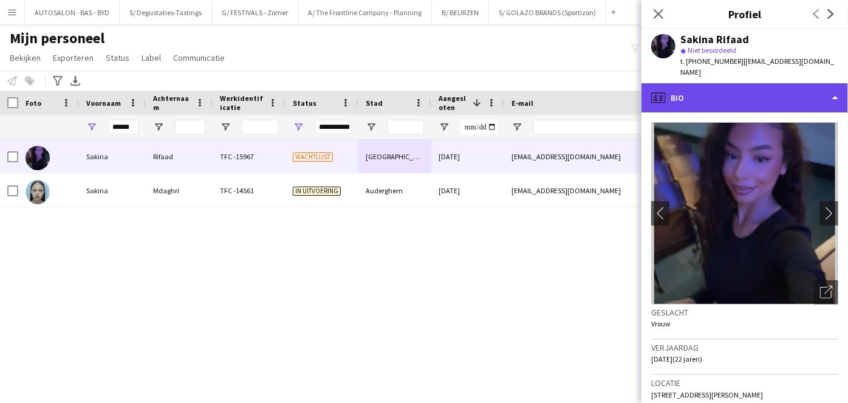
click at [730, 94] on div "profile Bio" at bounding box center [744, 97] width 207 height 29
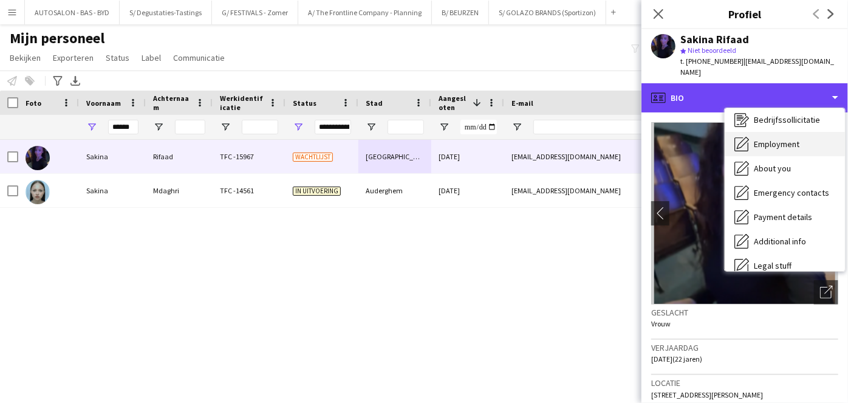
scroll to position [30, 0]
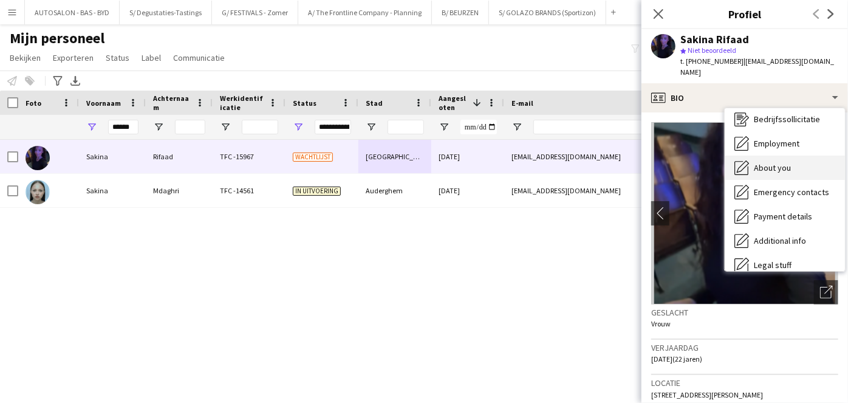
click at [783, 155] on div "About you About you" at bounding box center [785, 167] width 120 height 24
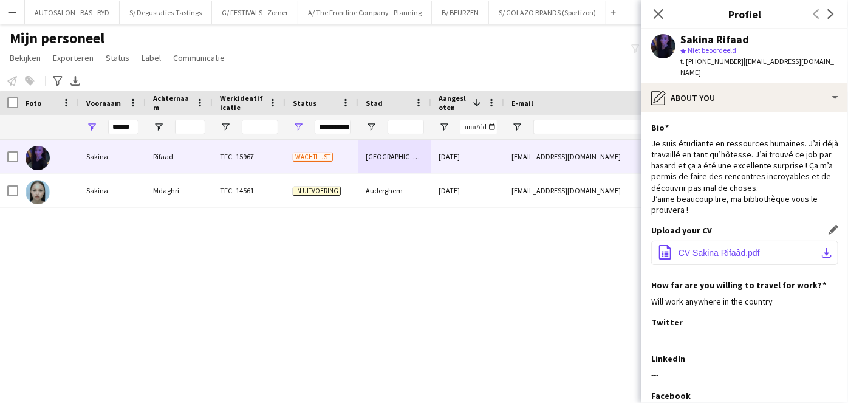
click at [746, 248] on span "CV Sakina Rifaâd.pdf" at bounding box center [718, 253] width 81 height 10
click at [822, 248] on app-icon "download-bottom" at bounding box center [827, 253] width 10 height 10
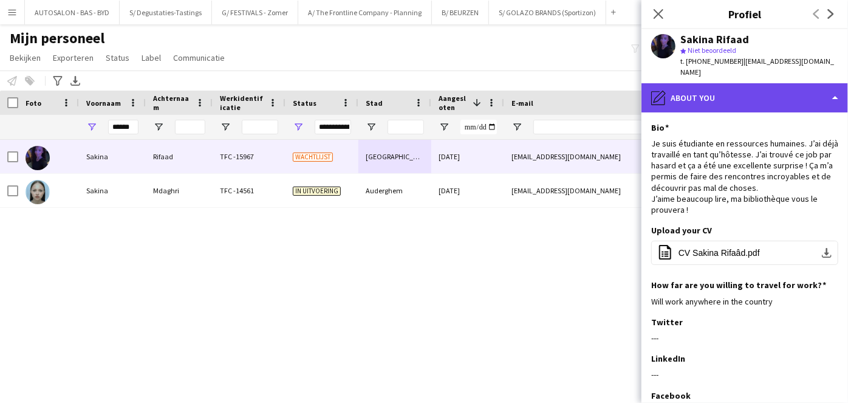
click at [748, 83] on div "pencil4 About you" at bounding box center [744, 97] width 207 height 29
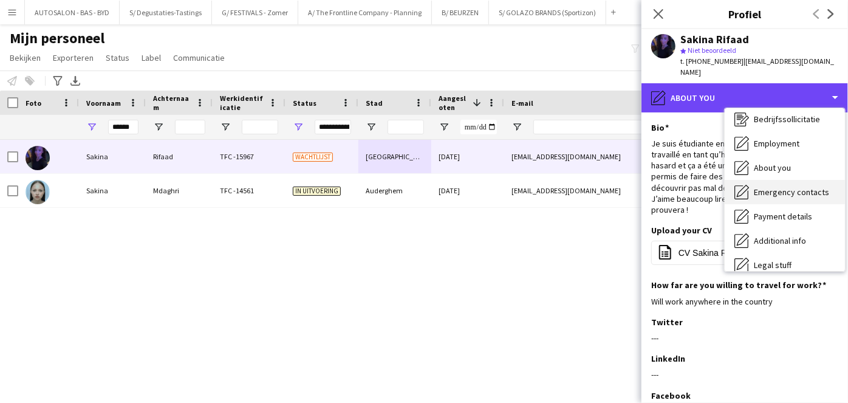
scroll to position [89, 0]
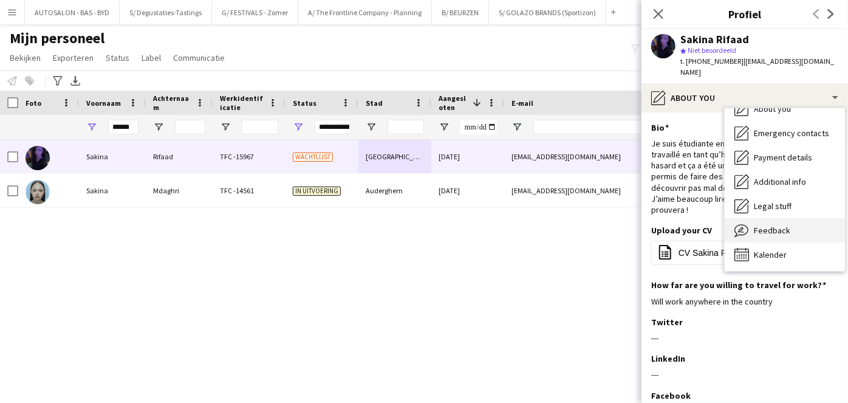
drag, startPoint x: 795, startPoint y: 231, endPoint x: 795, endPoint y: 215, distance: 16.4
click at [795, 215] on div "Bio Bio Bedrijfssollicitatie Bedrijfssollicitatie Employment Employment About y…" at bounding box center [785, 189] width 120 height 163
click at [795, 218] on div "Feedback Feedback" at bounding box center [785, 230] width 120 height 24
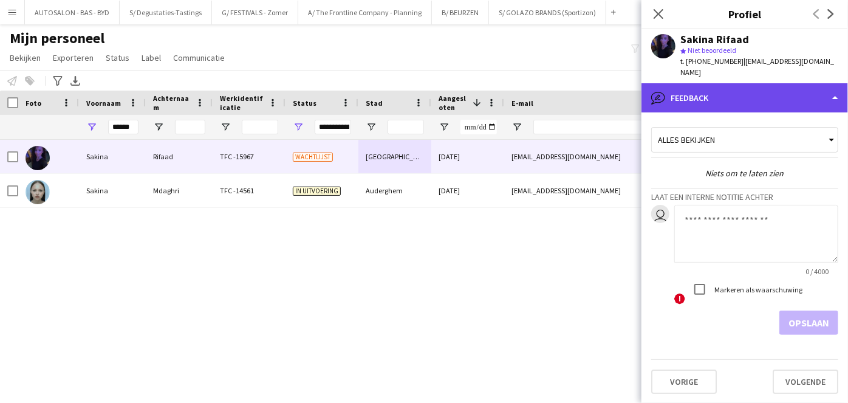
click at [771, 83] on div "bubble-pencil Feedback" at bounding box center [744, 97] width 207 height 29
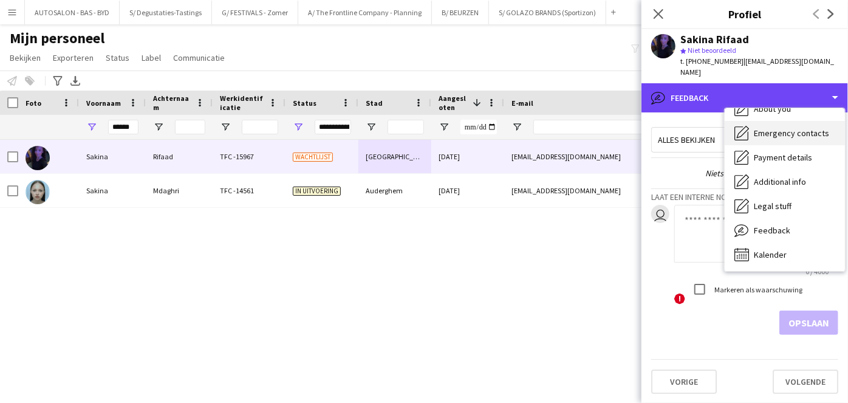
scroll to position [0, 0]
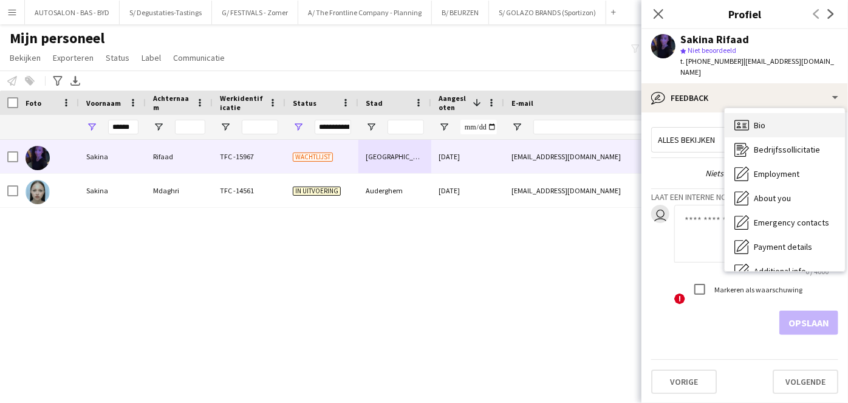
click at [769, 120] on div "Bio Bio" at bounding box center [785, 125] width 120 height 24
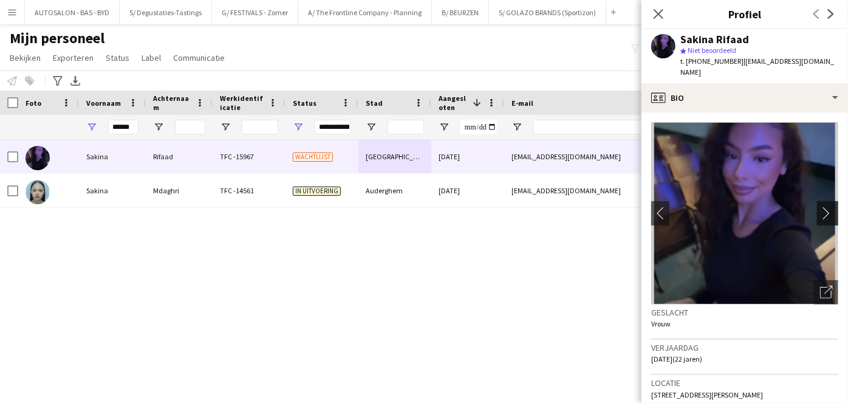
click at [820, 208] on app-icon "chevron-right" at bounding box center [829, 213] width 19 height 13
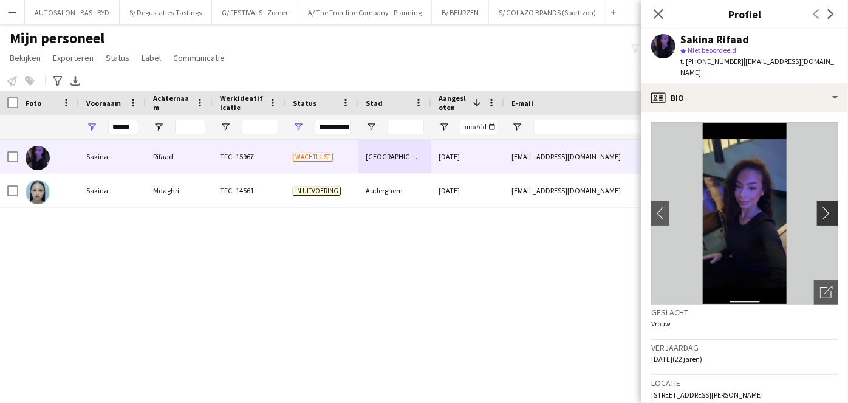
click at [820, 208] on app-icon "chevron-right" at bounding box center [829, 213] width 19 height 13
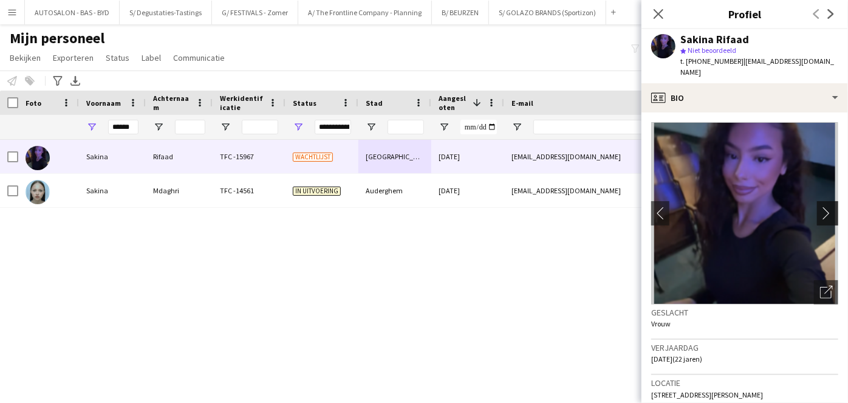
click at [820, 208] on app-icon "chevron-right" at bounding box center [829, 213] width 19 height 13
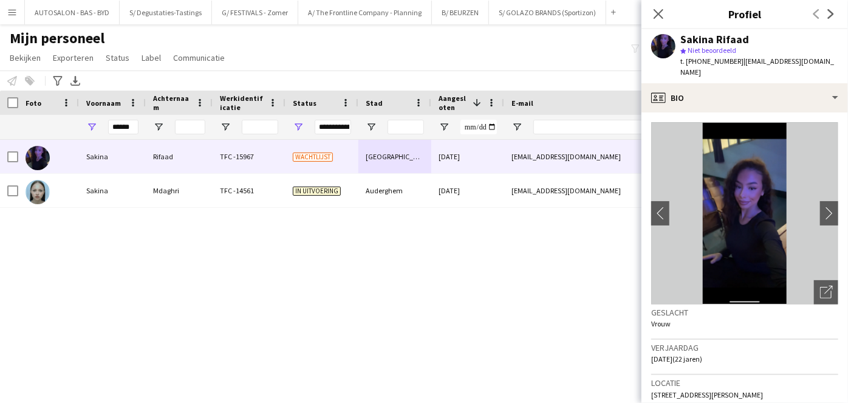
click at [426, 302] on div "Sakina Rifaad TFC -15967 Wachtlijst [GEOGRAPHIC_DATA] [DATE] [EMAIL_ADDRESS][DO…" at bounding box center [405, 256] width 811 height 233
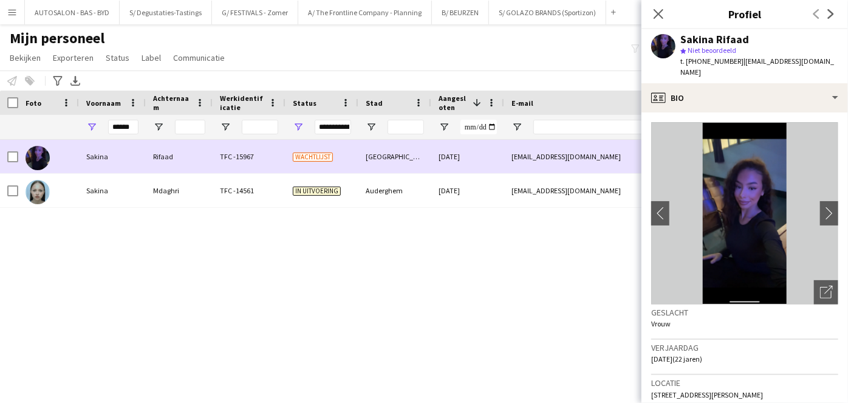
click at [202, 167] on div "Rifaad" at bounding box center [179, 156] width 67 height 33
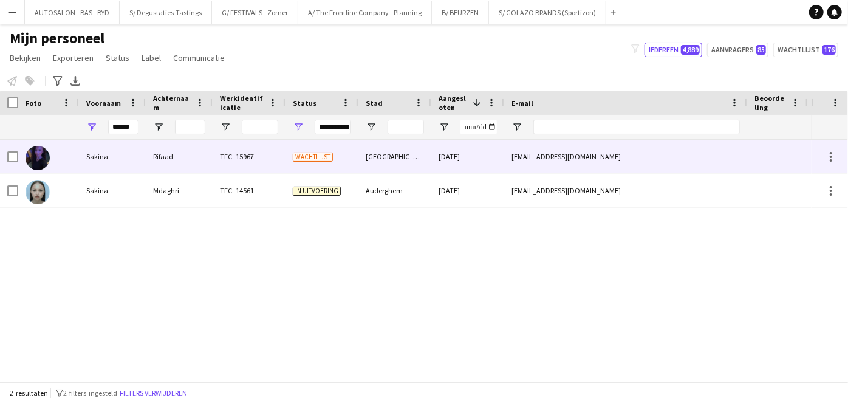
click at [202, 167] on div "Rifaad" at bounding box center [179, 156] width 67 height 33
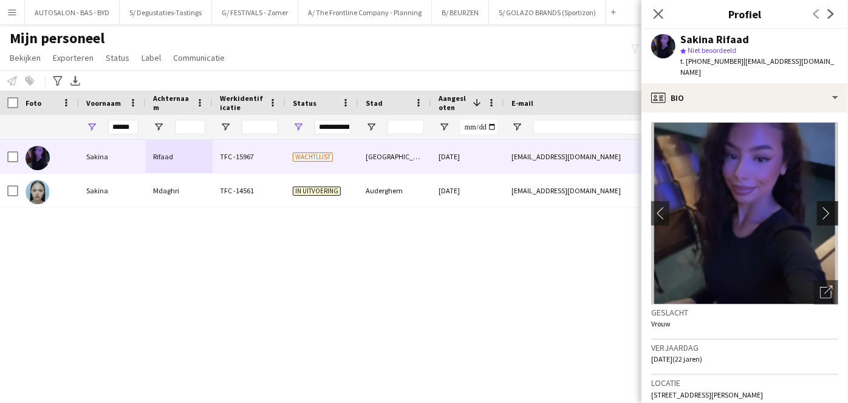
click at [817, 210] on button "chevron-right" at bounding box center [829, 213] width 24 height 24
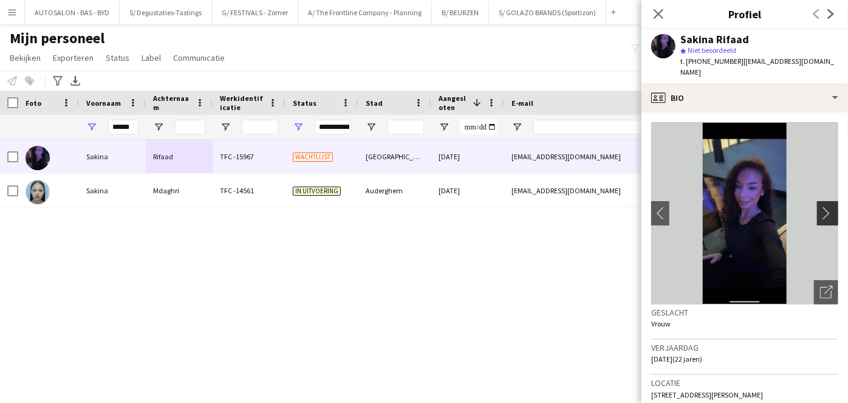
click at [817, 210] on button "chevron-right" at bounding box center [829, 213] width 24 height 24
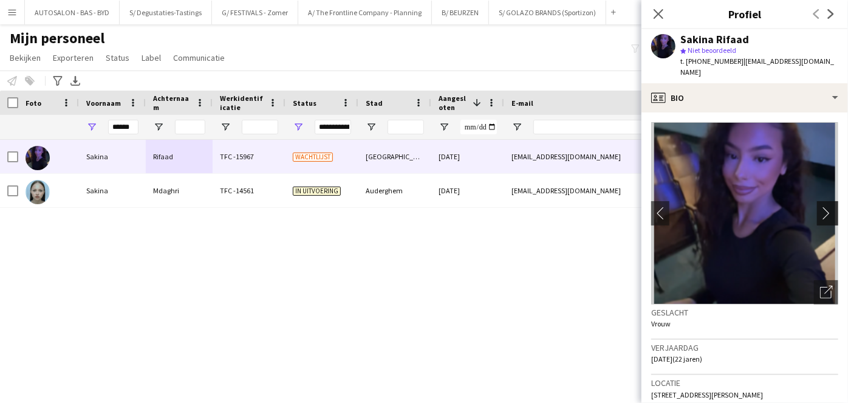
click at [820, 207] on app-icon "chevron-right" at bounding box center [829, 213] width 19 height 13
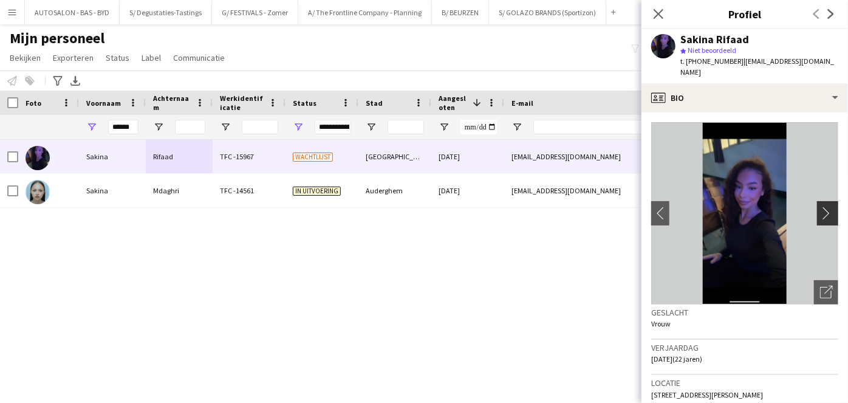
click at [820, 207] on app-icon "chevron-right" at bounding box center [829, 213] width 19 height 13
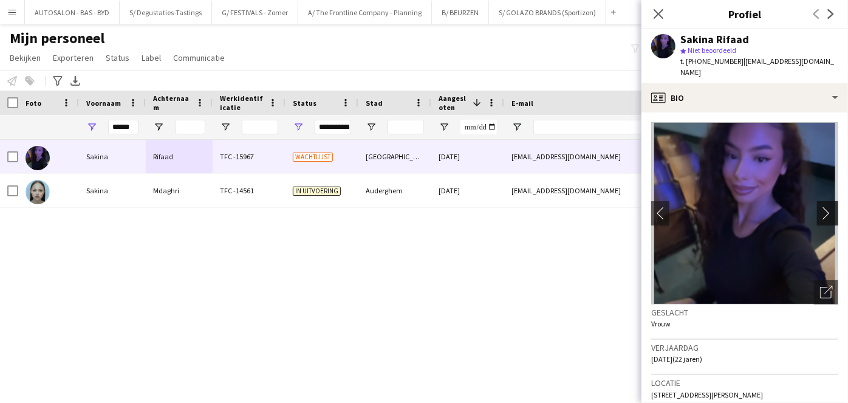
click at [820, 207] on app-icon "chevron-right" at bounding box center [829, 213] width 19 height 13
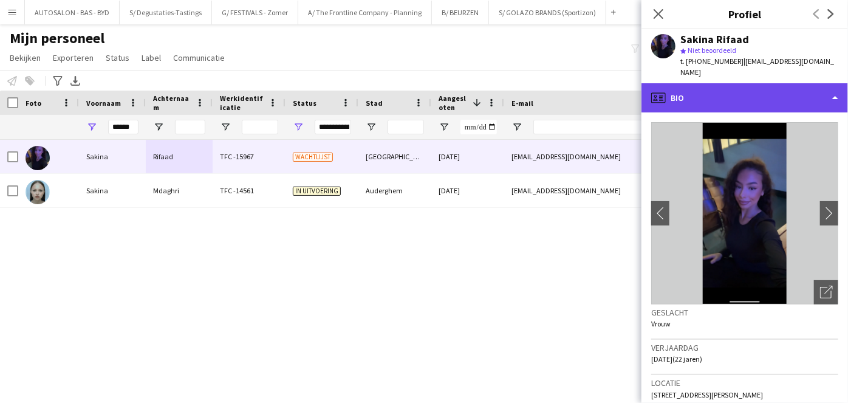
click at [701, 84] on div "profile Bio" at bounding box center [744, 97] width 207 height 29
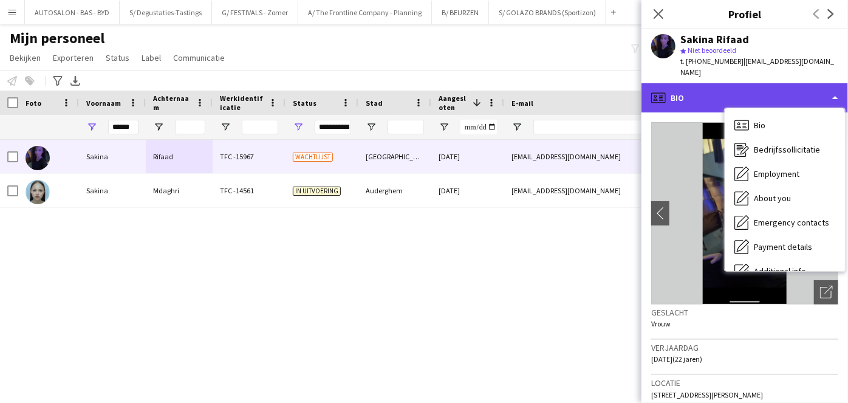
click at [733, 83] on div "profile Bio" at bounding box center [744, 97] width 207 height 29
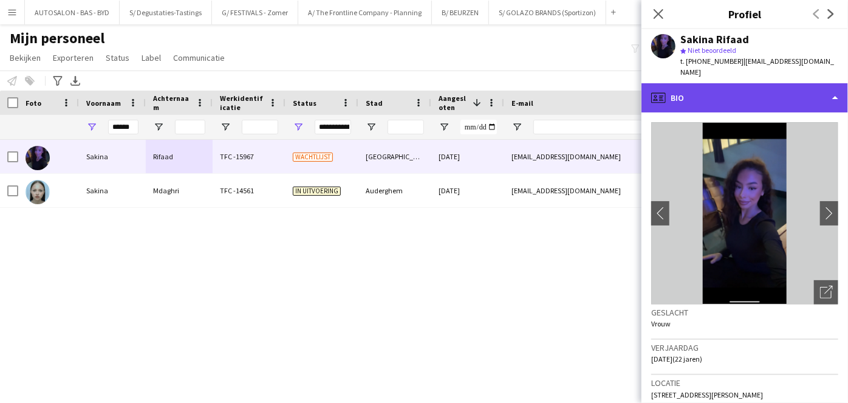
click at [732, 87] on div "profile Bio" at bounding box center [744, 97] width 207 height 29
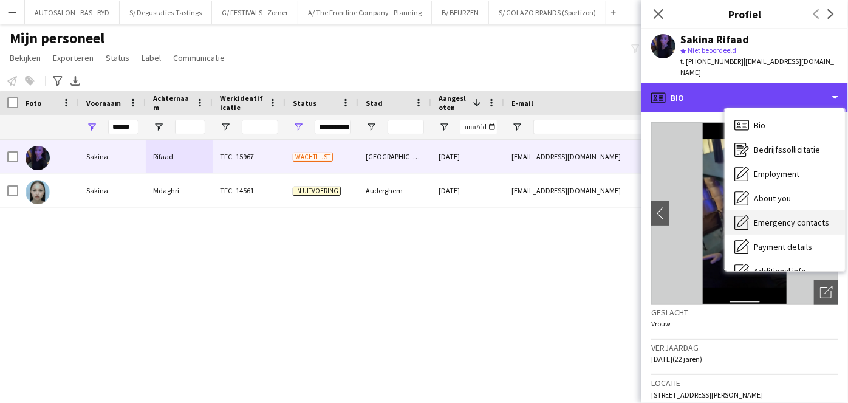
scroll to position [89, 0]
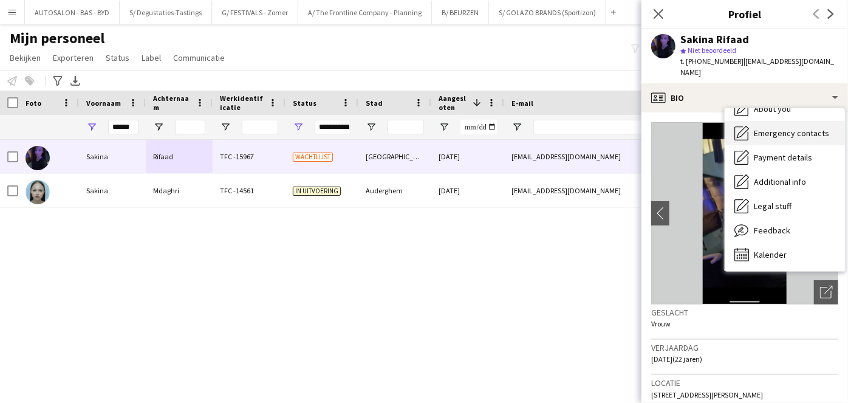
click at [778, 128] on span "Emergency contacts" at bounding box center [791, 133] width 75 height 11
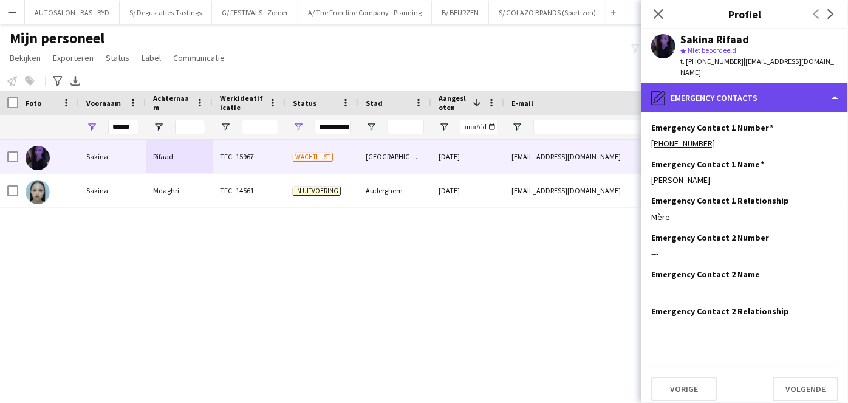
click at [719, 88] on div "pencil4 Emergency contacts" at bounding box center [744, 97] width 207 height 29
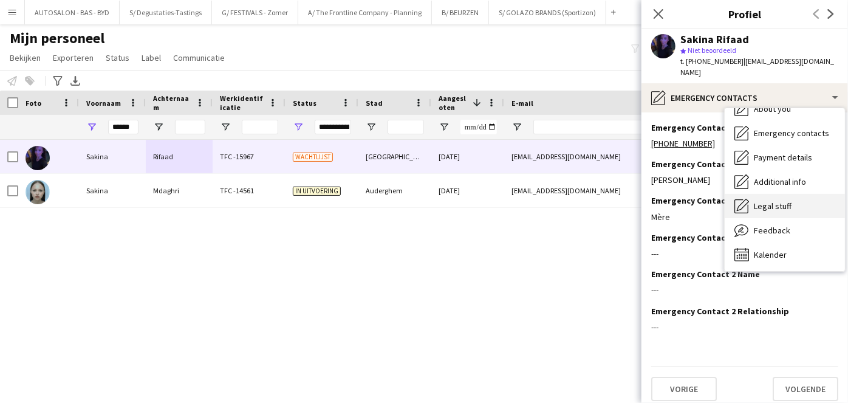
click at [777, 194] on div "Legal stuff Legal stuff" at bounding box center [785, 206] width 120 height 24
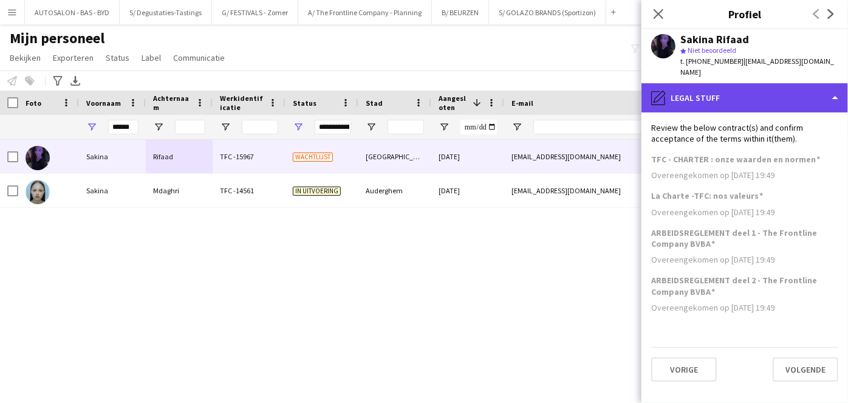
click at [756, 83] on div "pencil4 Legal stuff" at bounding box center [744, 97] width 207 height 29
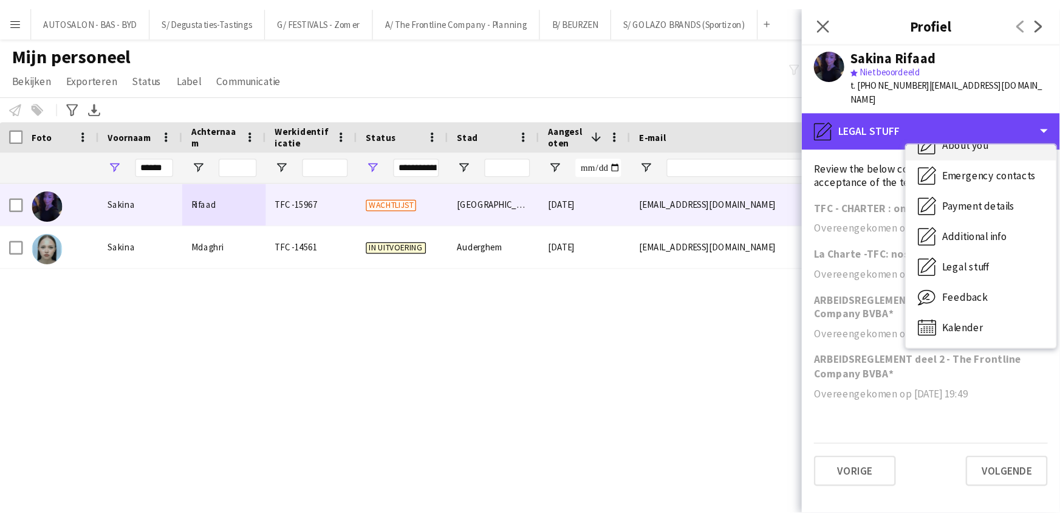
scroll to position [0, 0]
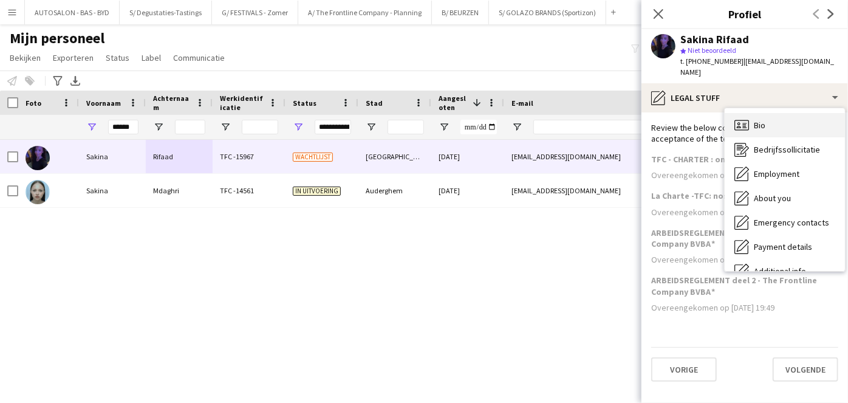
click at [768, 114] on div "Bio Bio" at bounding box center [785, 125] width 120 height 24
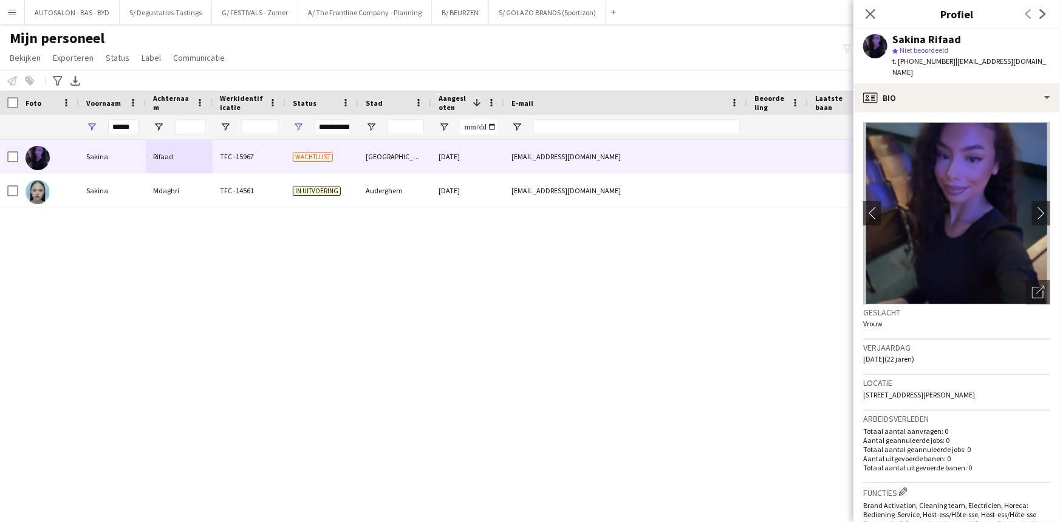
click at [348, 47] on div "Mijn personeel Bekijken Weergaven Standaardweergave Nieuwe weergave Bekijk bijw…" at bounding box center [530, 49] width 1060 height 41
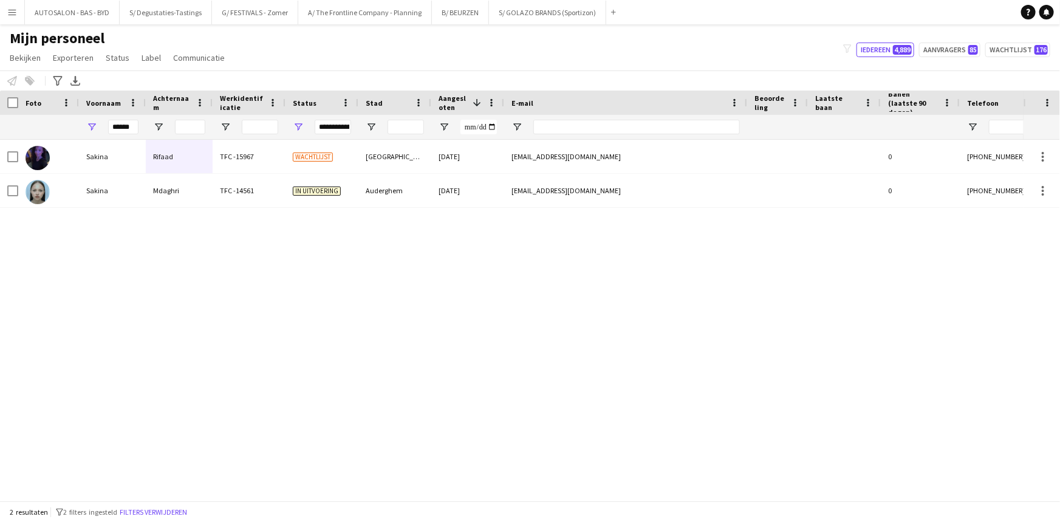
click at [88, 245] on div "Sakina Rifaad TFC -15967 Wachtlijst [GEOGRAPHIC_DATA] [DATE] [EMAIL_ADDRESS][DO…" at bounding box center [511, 316] width 1023 height 352
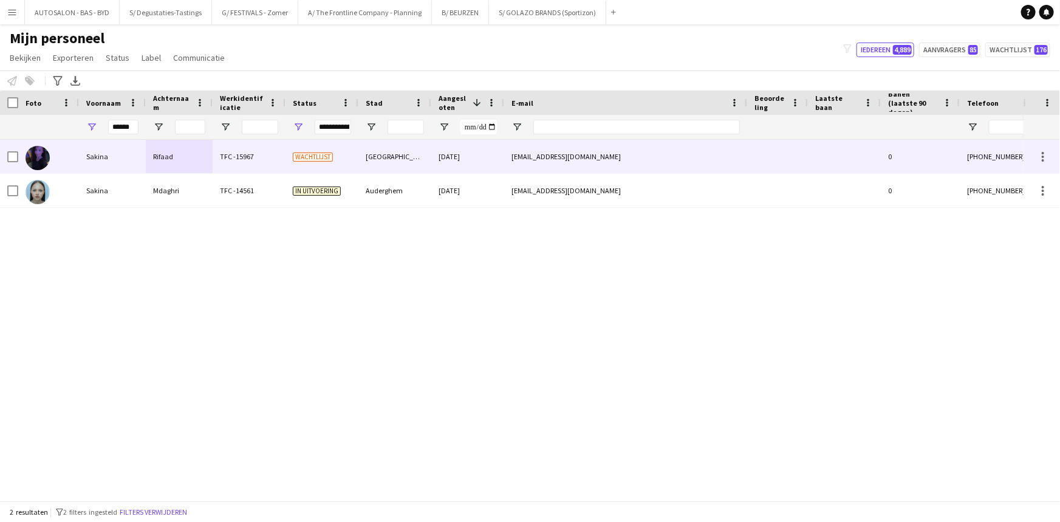
click at [131, 154] on div "Sakina" at bounding box center [112, 156] width 67 height 33
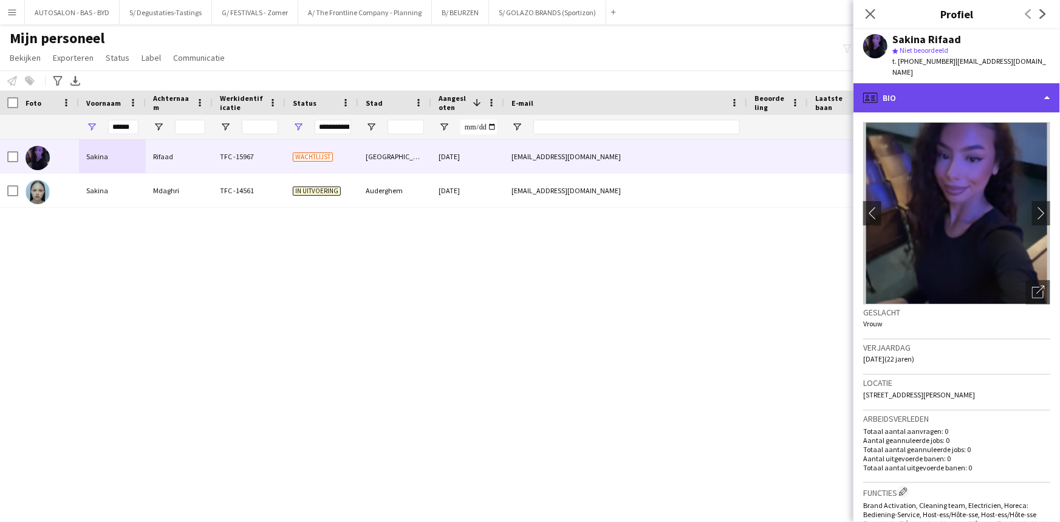
click at [957, 86] on div "profile Bio" at bounding box center [956, 97] width 207 height 29
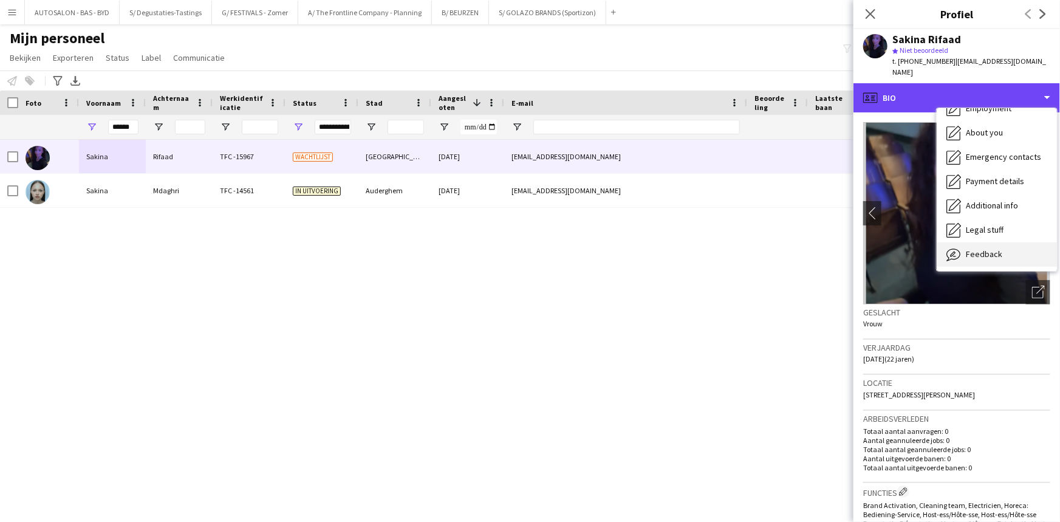
scroll to position [89, 0]
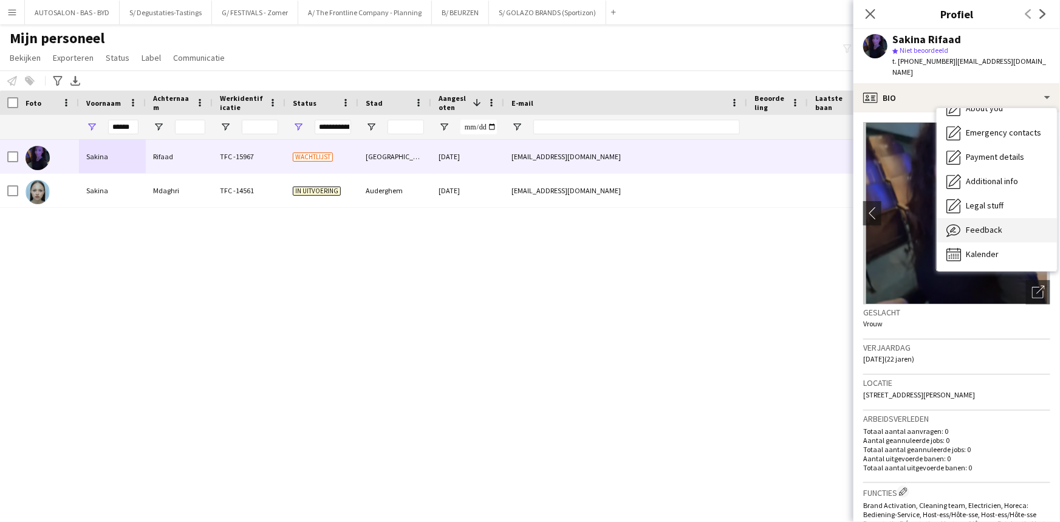
click at [997, 224] on span "Feedback" at bounding box center [984, 229] width 36 height 11
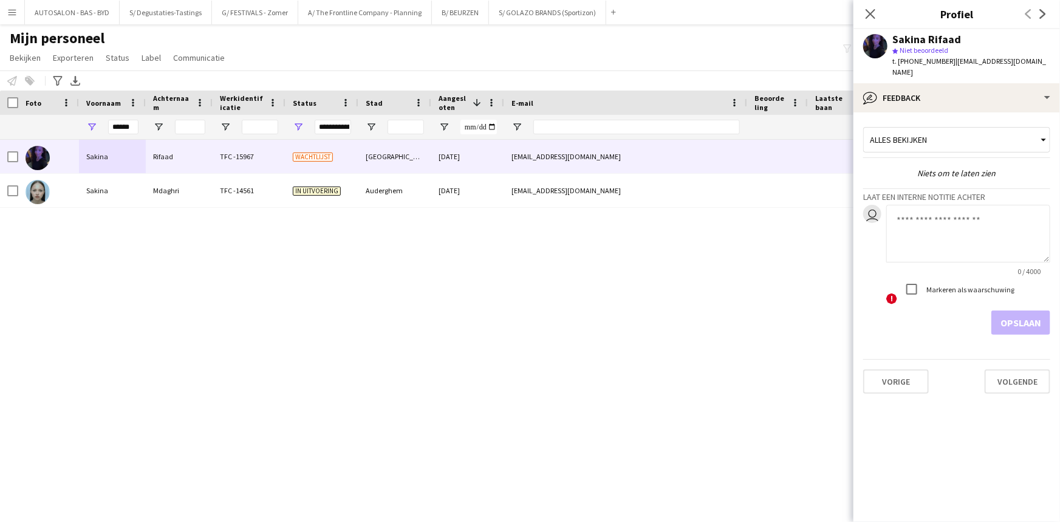
click at [943, 222] on textarea at bounding box center [968, 234] width 164 height 58
paste textarea "**********"
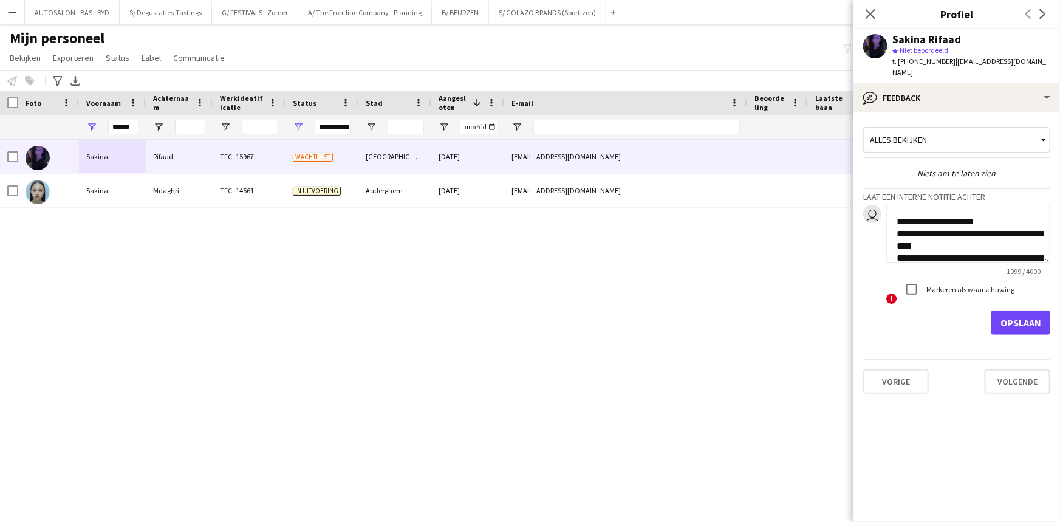
scroll to position [0, 0]
click at [895, 210] on textarea at bounding box center [968, 234] width 164 height 58
drag, startPoint x: 960, startPoint y: 224, endPoint x: 878, endPoint y: 206, distance: 83.9
click at [878, 206] on div "user 1099 / 4000 ! Markeren als waarschuwing" at bounding box center [956, 255] width 187 height 101
click at [996, 210] on textarea at bounding box center [968, 234] width 164 height 58
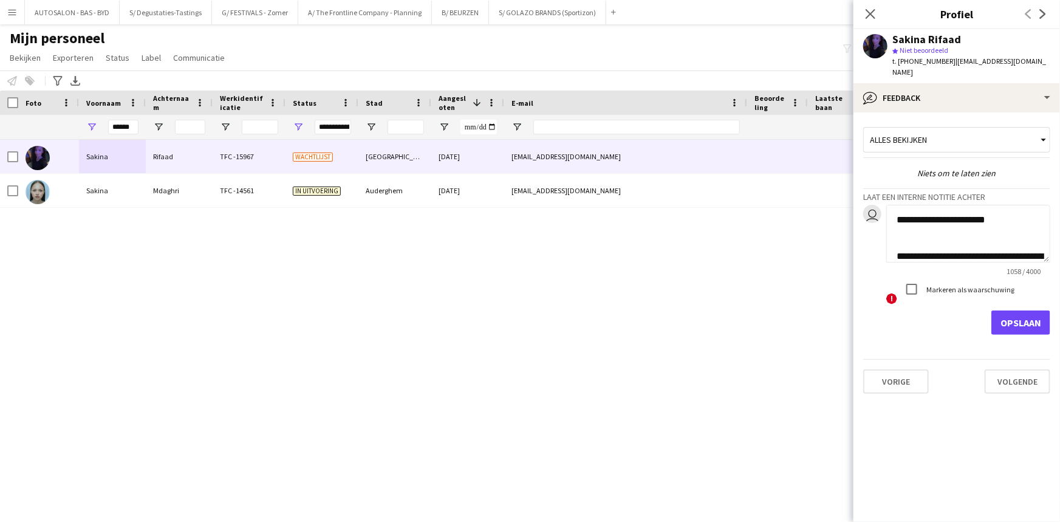
paste textarea "**********"
click at [930, 230] on textarea at bounding box center [968, 234] width 164 height 58
type textarea "**********"
click at [1016, 310] on button "Opslaan" at bounding box center [1020, 322] width 59 height 24
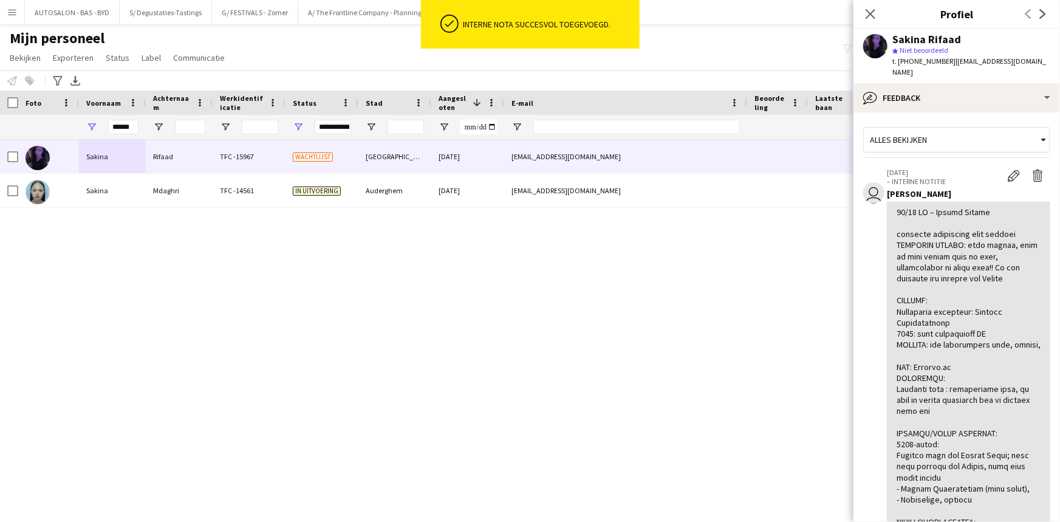
click at [346, 262] on div "Sakina Rifaad TFC -15967 Wachtlijst [GEOGRAPHIC_DATA] [DATE] [EMAIL_ADDRESS][DO…" at bounding box center [511, 316] width 1023 height 352
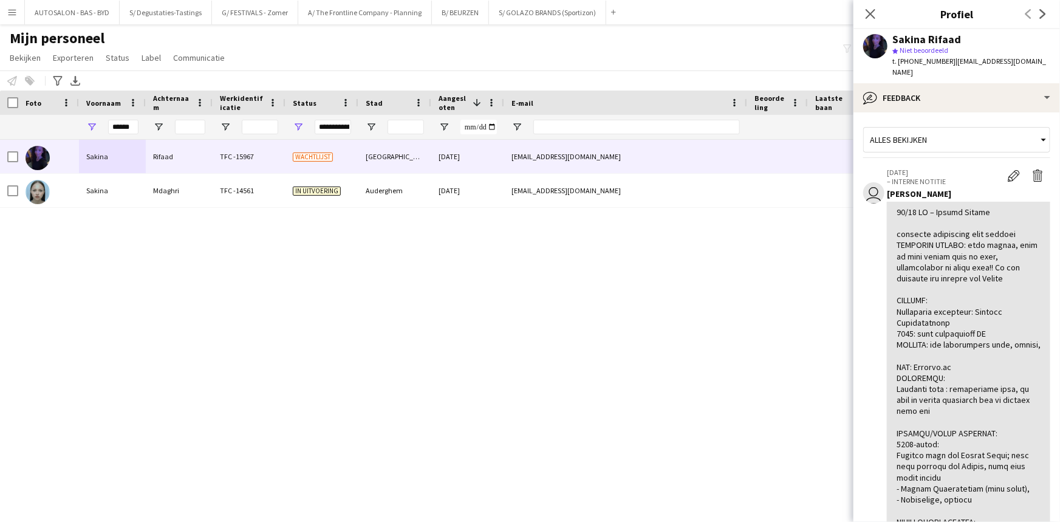
click at [943, 131] on div "Alles bekijken" at bounding box center [951, 139] width 174 height 23
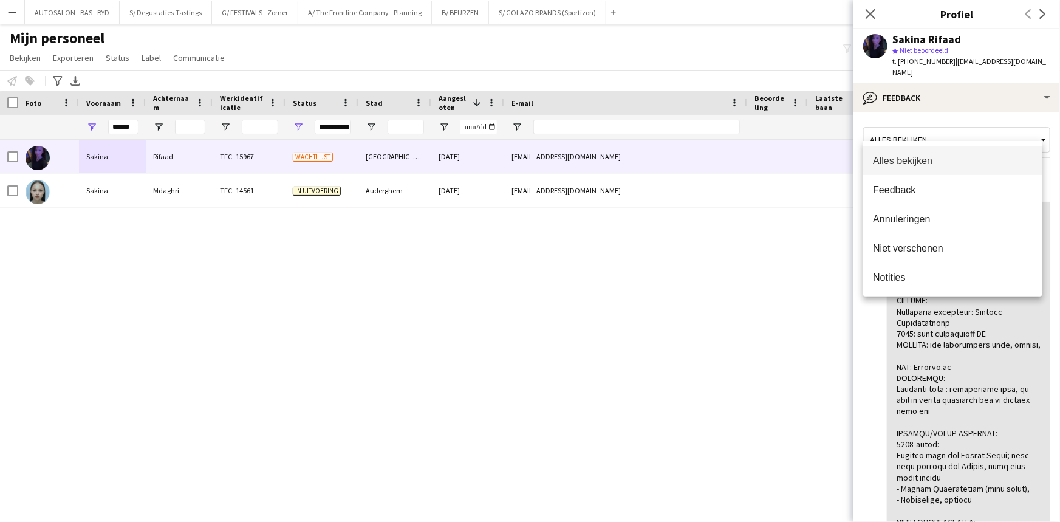
click at [924, 87] on div at bounding box center [530, 261] width 1060 height 522
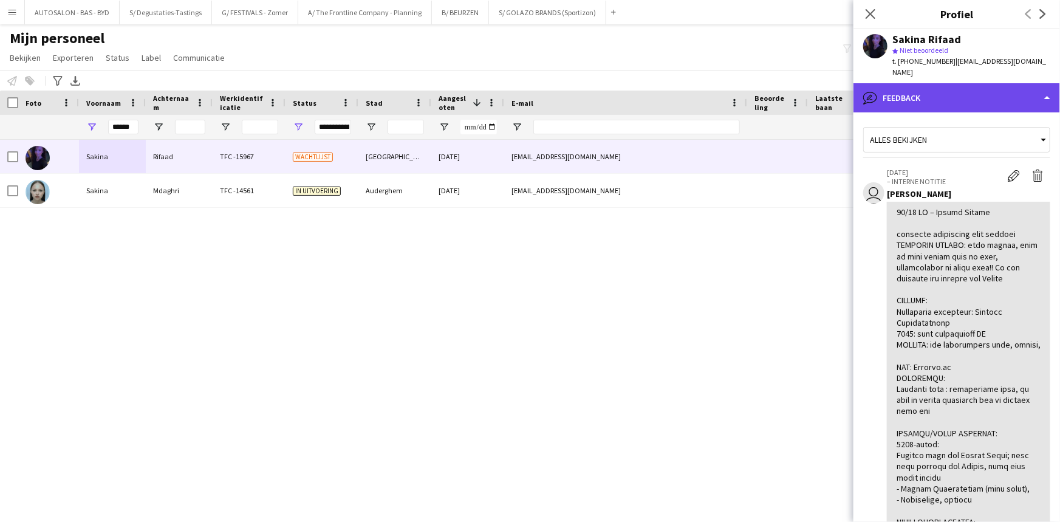
click at [946, 83] on div "bubble-pencil Feedback" at bounding box center [956, 97] width 207 height 29
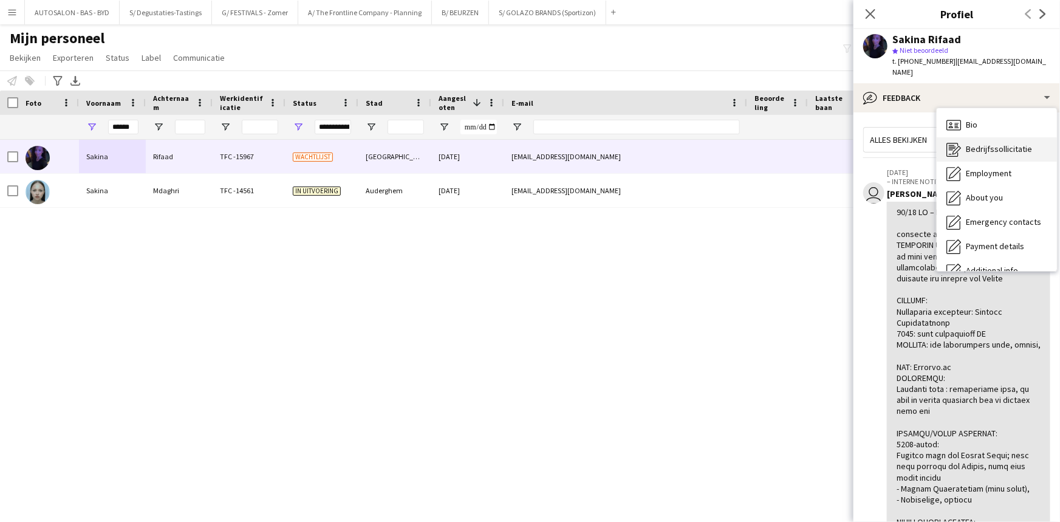
click at [997, 143] on span "Bedrijfssollicitatie" at bounding box center [999, 148] width 66 height 11
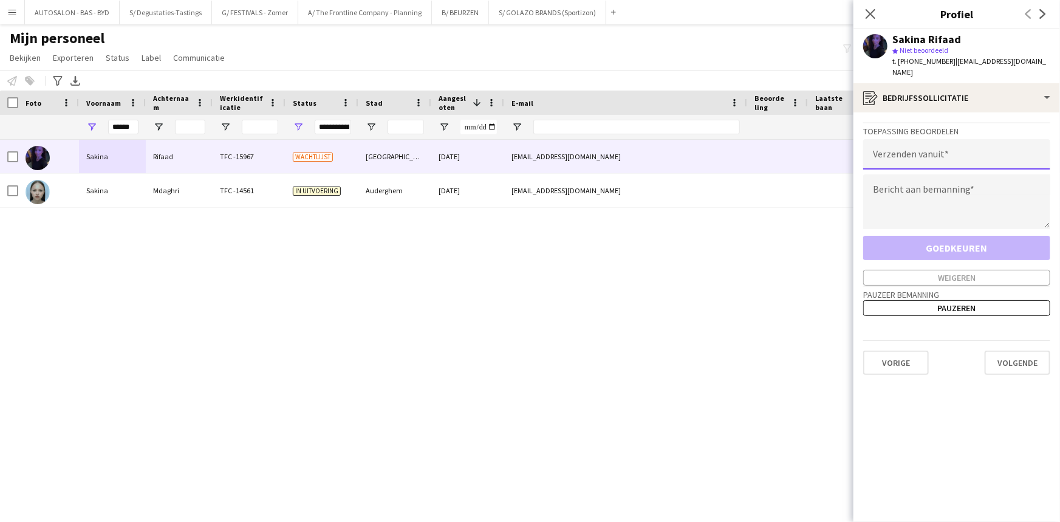
click at [930, 139] on input "email" at bounding box center [956, 154] width 187 height 30
type input "**********"
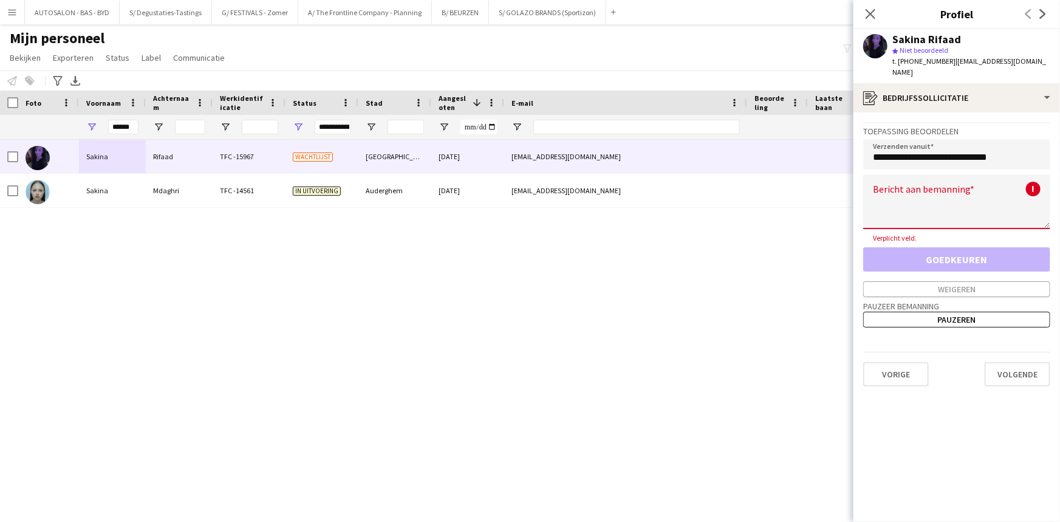
click at [614, 341] on div "Sakina Rifaad TFC -15967 Wachtlijst [GEOGRAPHIC_DATA] [DATE] [EMAIL_ADDRESS][DO…" at bounding box center [511, 316] width 1023 height 352
click at [906, 177] on textarea at bounding box center [956, 201] width 187 height 55
paste textarea "**********"
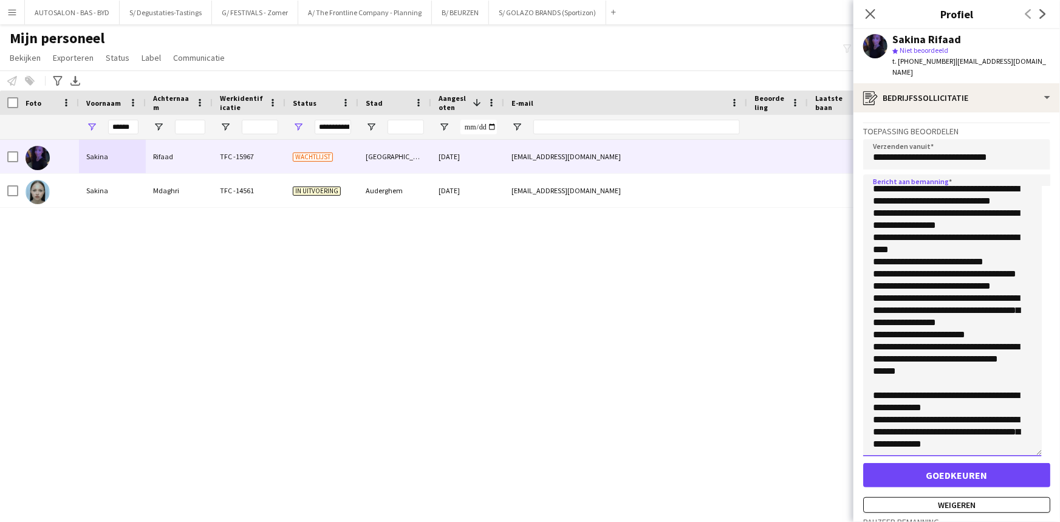
drag, startPoint x: 1045, startPoint y: 212, endPoint x: 1045, endPoint y: 453, distance: 241.1
click at [1052, 453] on app-crew-profile-application "**********" at bounding box center [956, 316] width 207 height 409
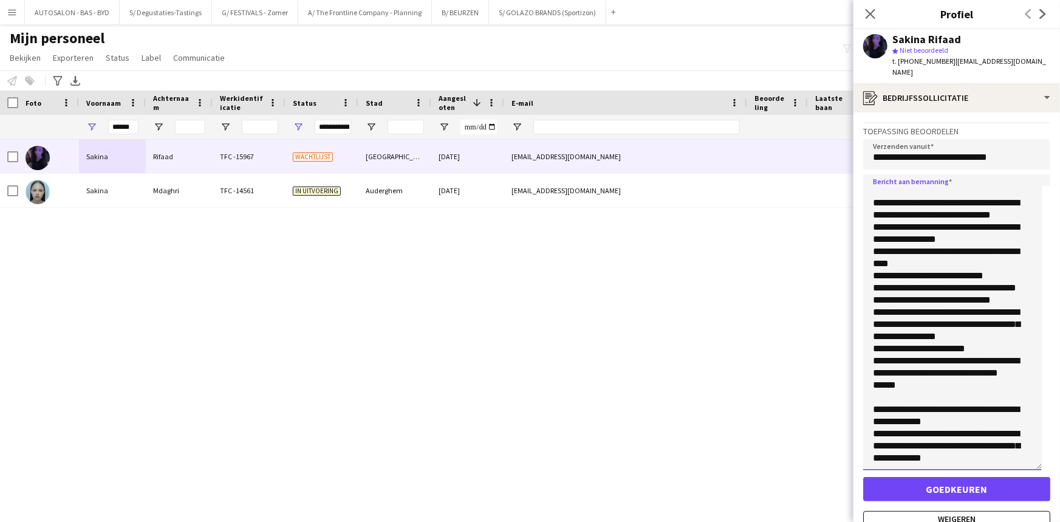
drag, startPoint x: 920, startPoint y: 302, endPoint x: 904, endPoint y: 137, distance: 166.0
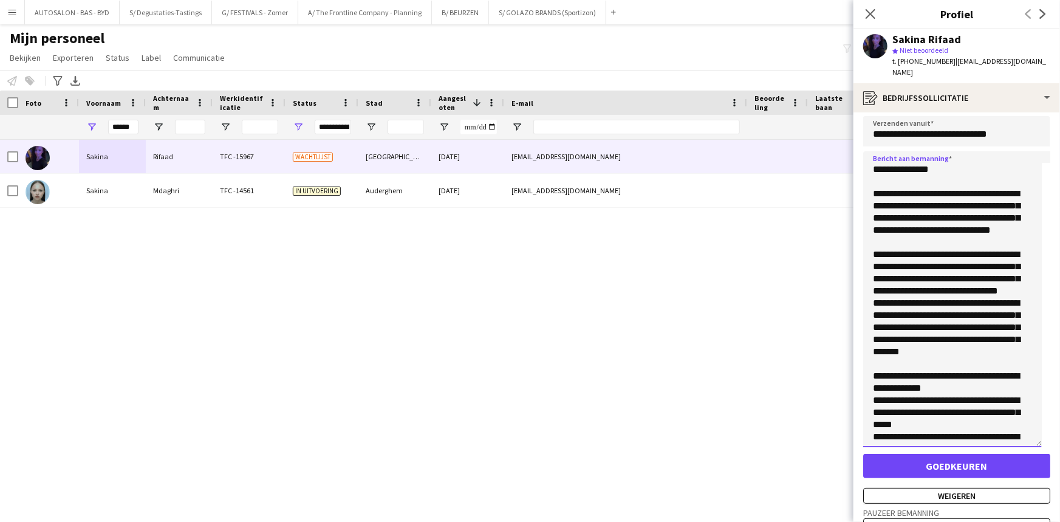
scroll to position [0, 0]
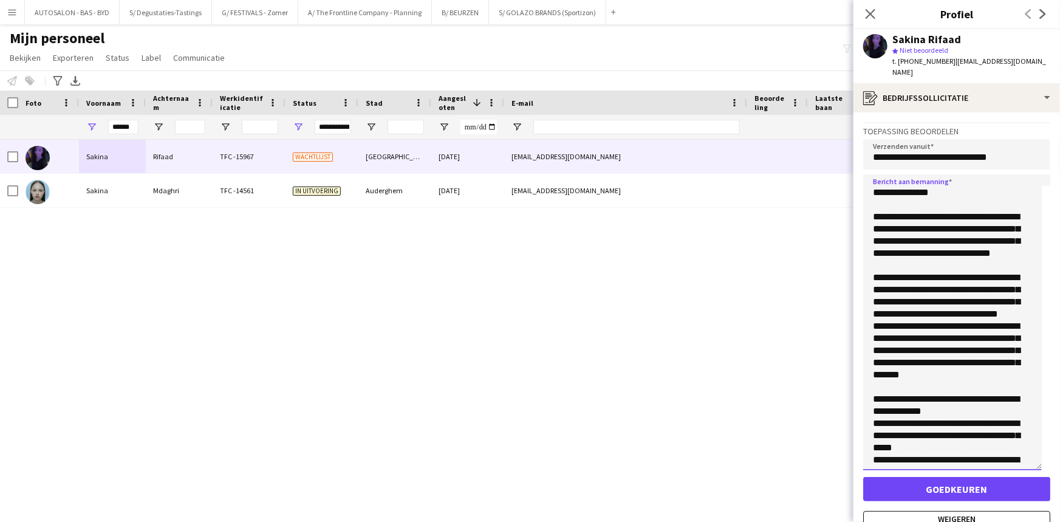
click at [920, 178] on textarea at bounding box center [952, 322] width 179 height 296
drag, startPoint x: 873, startPoint y: 279, endPoint x: 1001, endPoint y: 401, distance: 176.6
click at [1001, 401] on textarea at bounding box center [952, 322] width 179 height 296
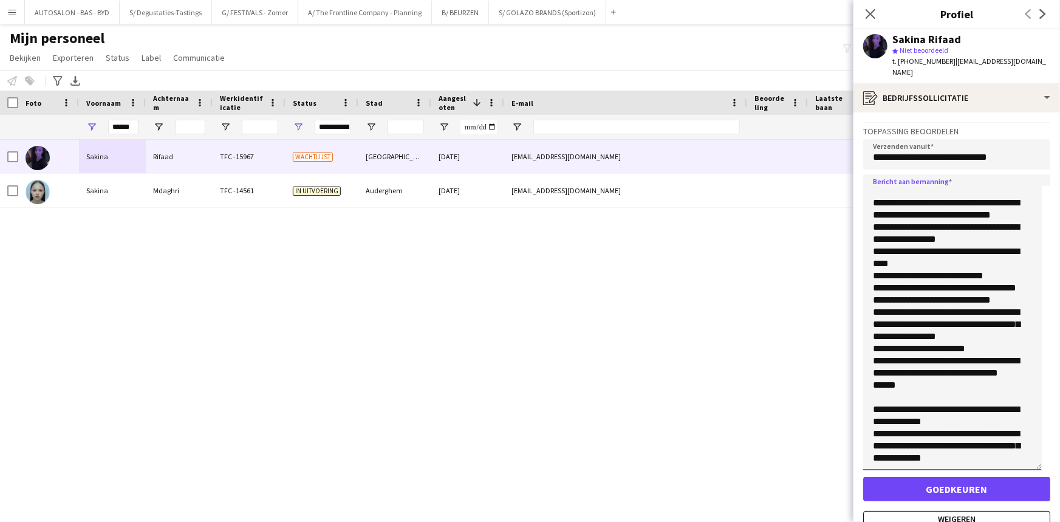
scroll to position [451, 0]
click at [1011, 372] on textarea at bounding box center [952, 322] width 179 height 296
click at [917, 388] on textarea at bounding box center [952, 322] width 179 height 296
click at [986, 389] on textarea at bounding box center [952, 322] width 179 height 296
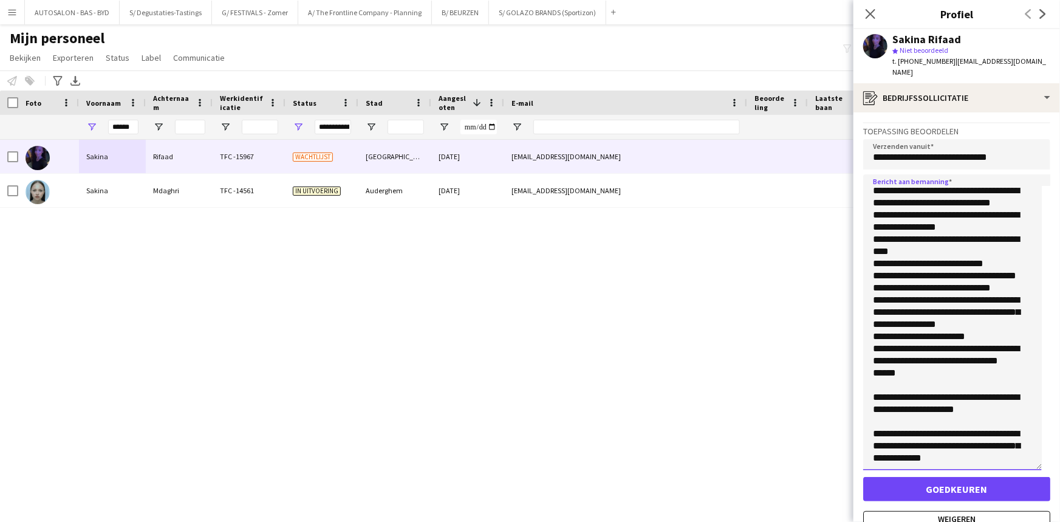
click at [887, 412] on textarea at bounding box center [952, 322] width 179 height 296
click at [891, 413] on textarea at bounding box center [952, 322] width 179 height 296
click at [990, 445] on textarea at bounding box center [952, 322] width 179 height 296
click at [957, 440] on textarea at bounding box center [952, 322] width 179 height 296
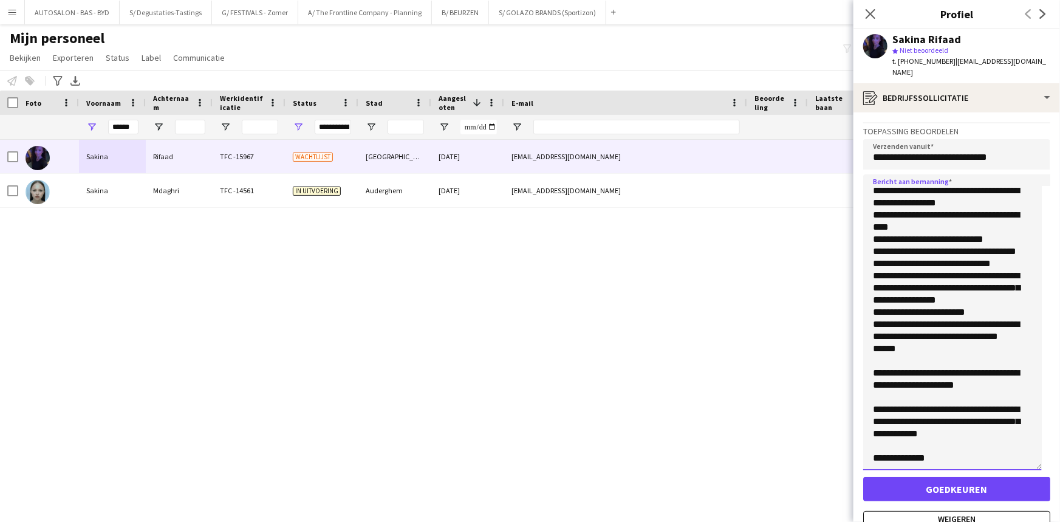
type textarea "**********"
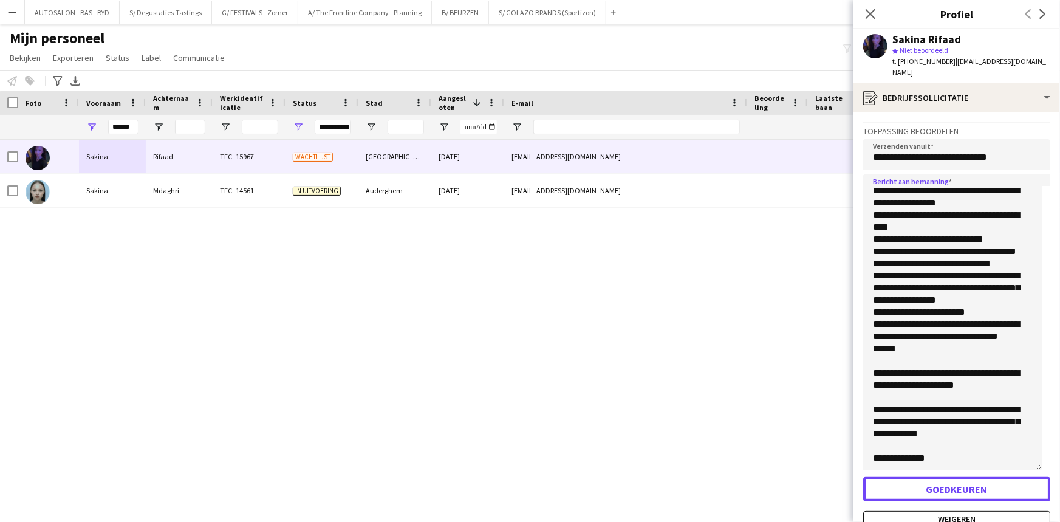
click at [947, 477] on button "Goedkeuren" at bounding box center [956, 489] width 187 height 24
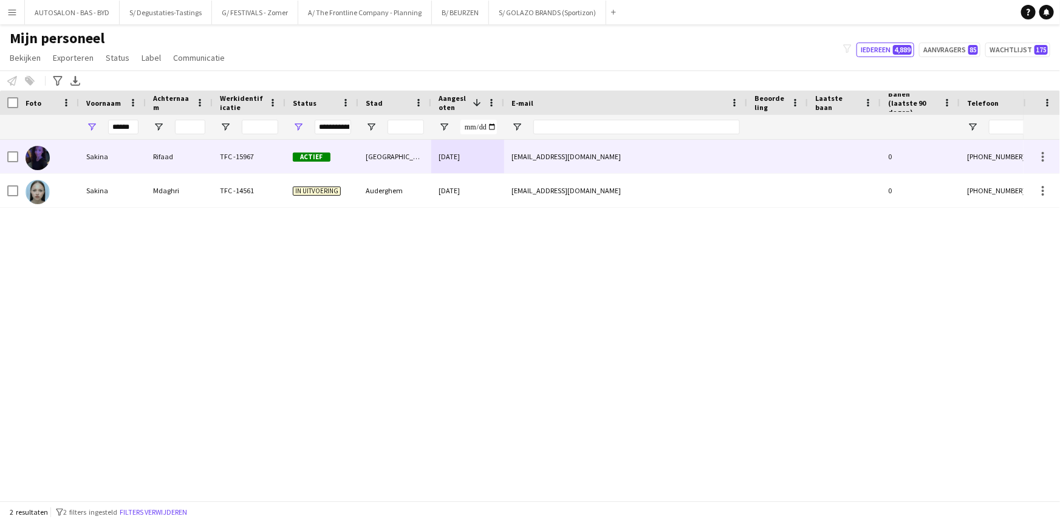
drag, startPoint x: 588, startPoint y: 154, endPoint x: 493, endPoint y: 158, distance: 94.8
click at [493, 158] on div "Sakina Rifaad TFC -15967 Actief [GEOGRAPHIC_DATA] [DATE] [EMAIL_ADDRESS][DOMAIN…" at bounding box center [658, 157] width 1317 height 34
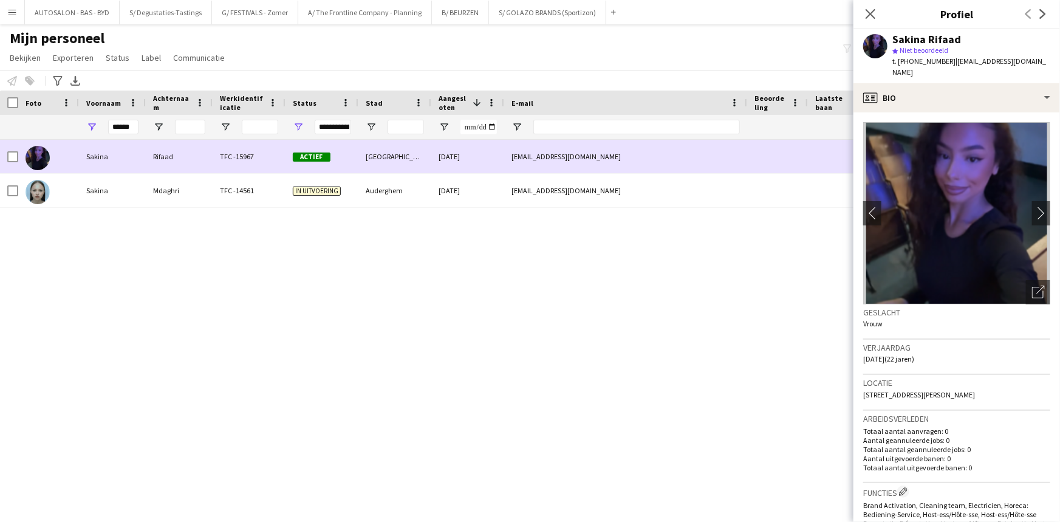
click at [516, 158] on div "[EMAIL_ADDRESS][DOMAIN_NAME]" at bounding box center [625, 156] width 243 height 33
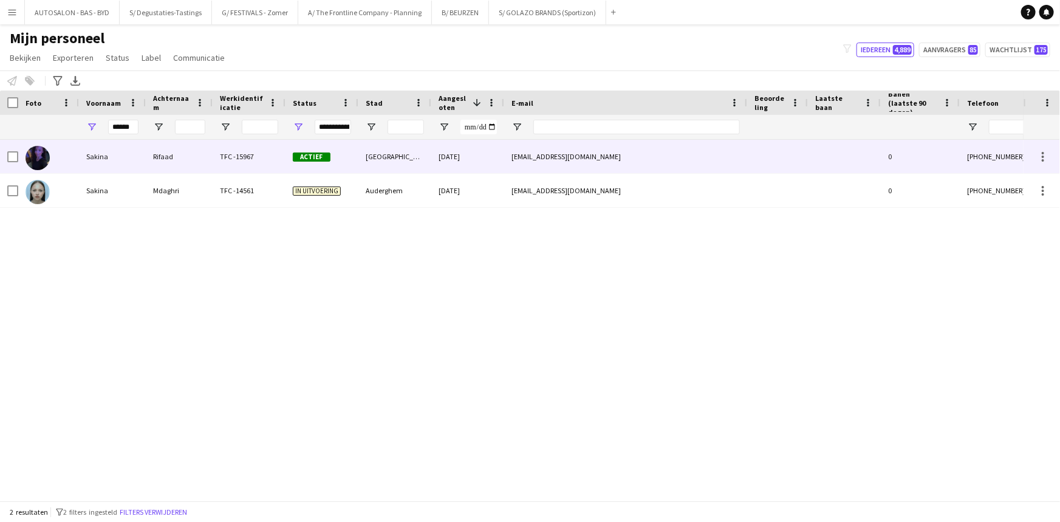
click at [621, 167] on div "[EMAIL_ADDRESS][DOMAIN_NAME]" at bounding box center [625, 156] width 243 height 33
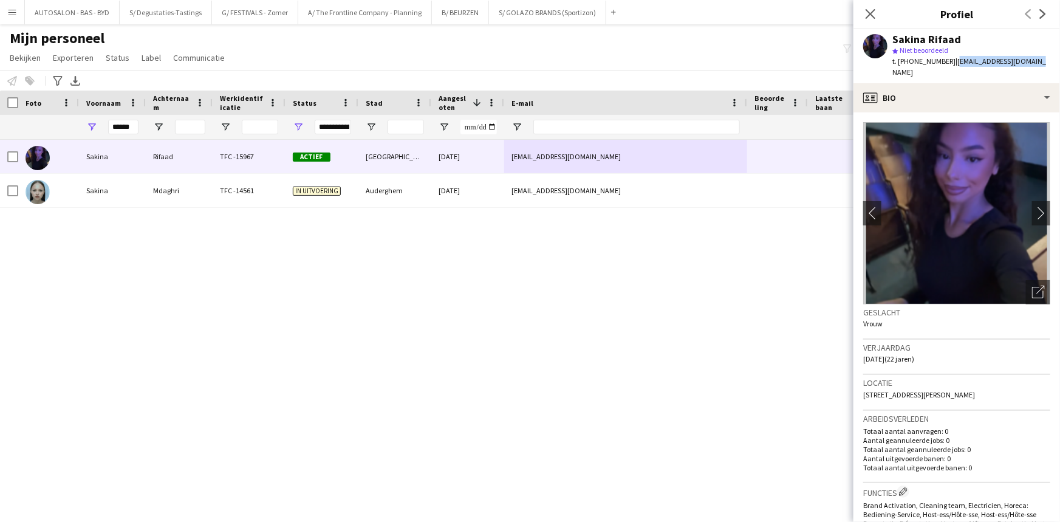
drag, startPoint x: 1033, startPoint y: 59, endPoint x: 946, endPoint y: 66, distance: 87.2
click at [946, 66] on div "Sakina Rifaad star Niet beoordeeld t. [PHONE_NUMBER] | [EMAIL_ADDRESS][DOMAIN_N…" at bounding box center [956, 56] width 207 height 54
copy span "[EMAIL_ADDRESS][DOMAIN_NAME]"
click at [114, 129] on input "******" at bounding box center [123, 127] width 30 height 15
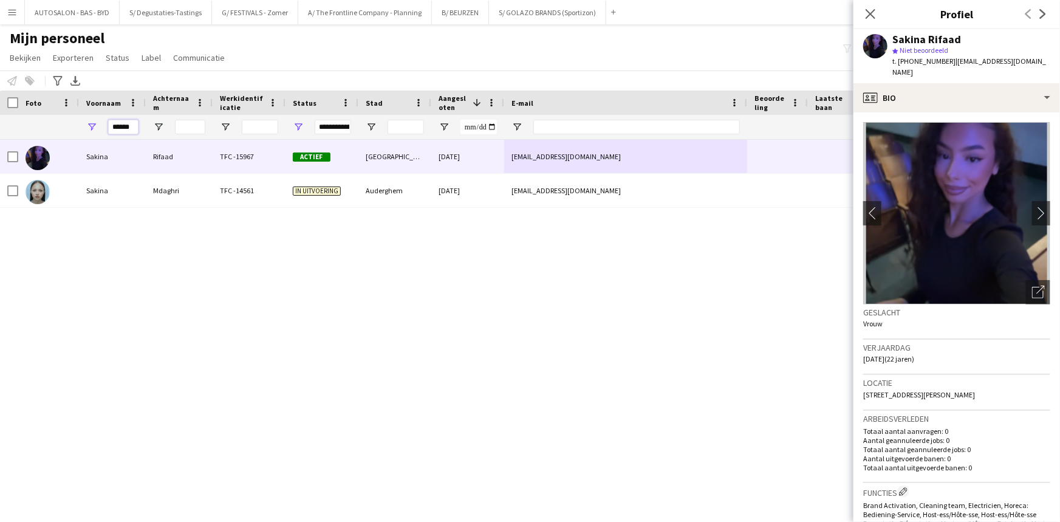
click at [114, 129] on input "******" at bounding box center [123, 127] width 30 height 15
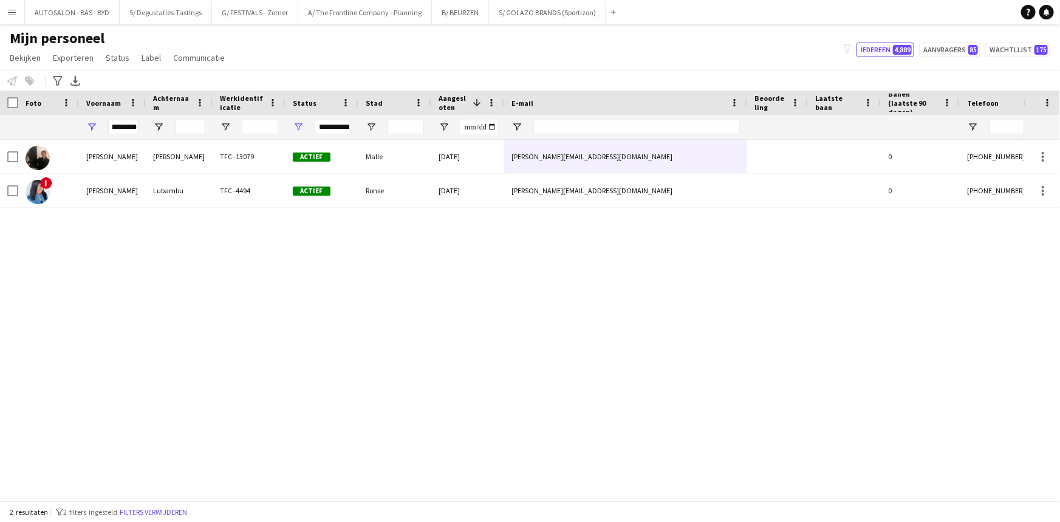
scroll to position [0, 0]
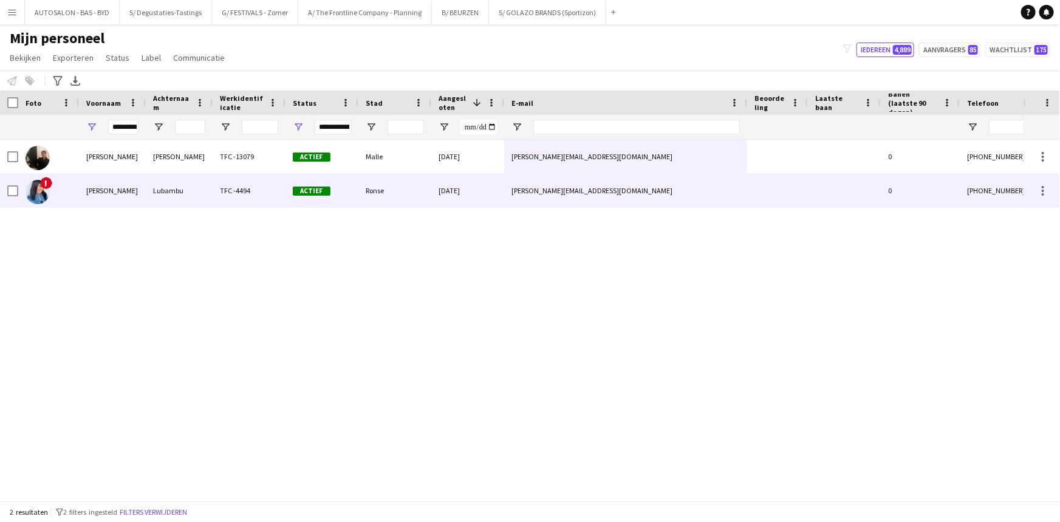
click at [173, 194] on div "Lubambu" at bounding box center [179, 190] width 67 height 33
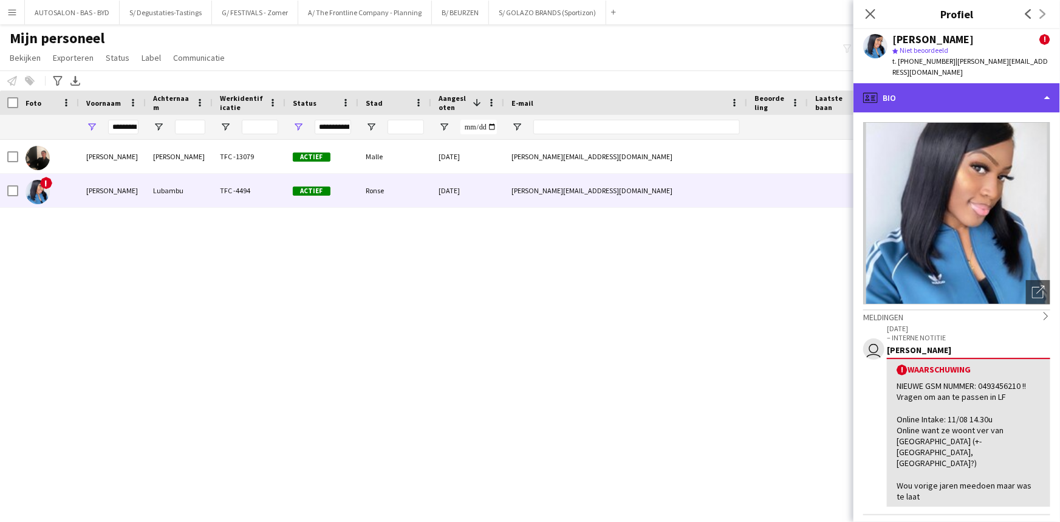
click at [934, 93] on div "profile Bio" at bounding box center [956, 97] width 207 height 29
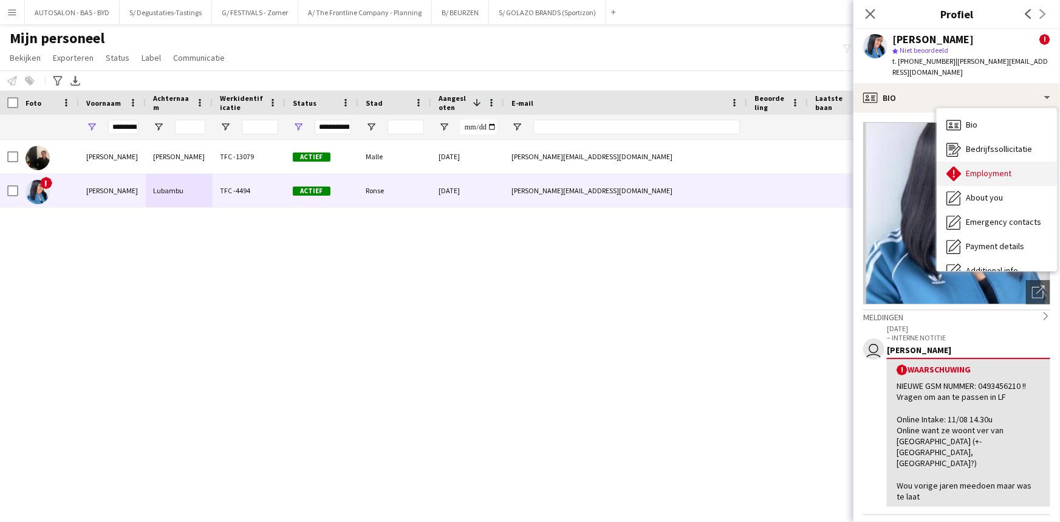
click at [1008, 168] on span "Employment" at bounding box center [989, 173] width 46 height 11
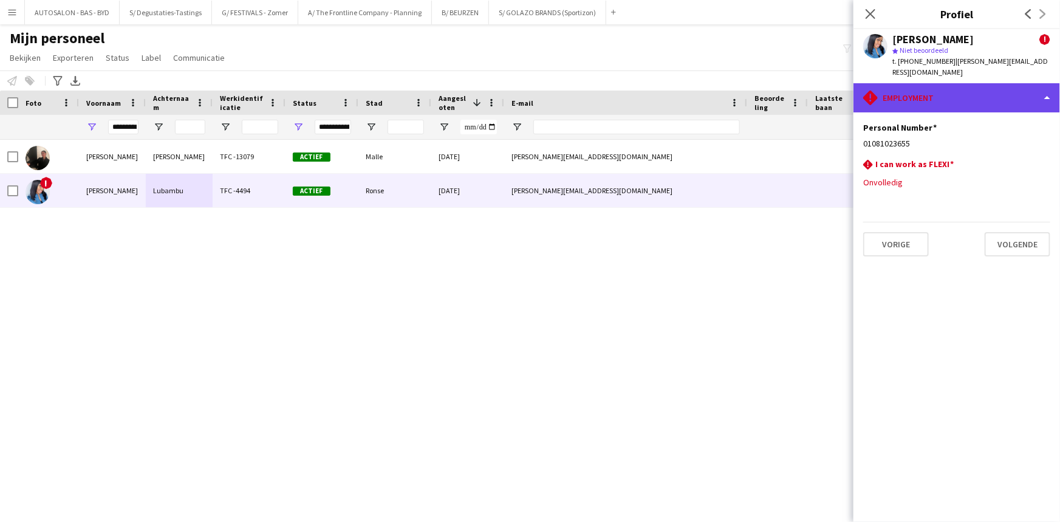
click at [953, 94] on div "rhombus-alert Employment" at bounding box center [956, 97] width 207 height 29
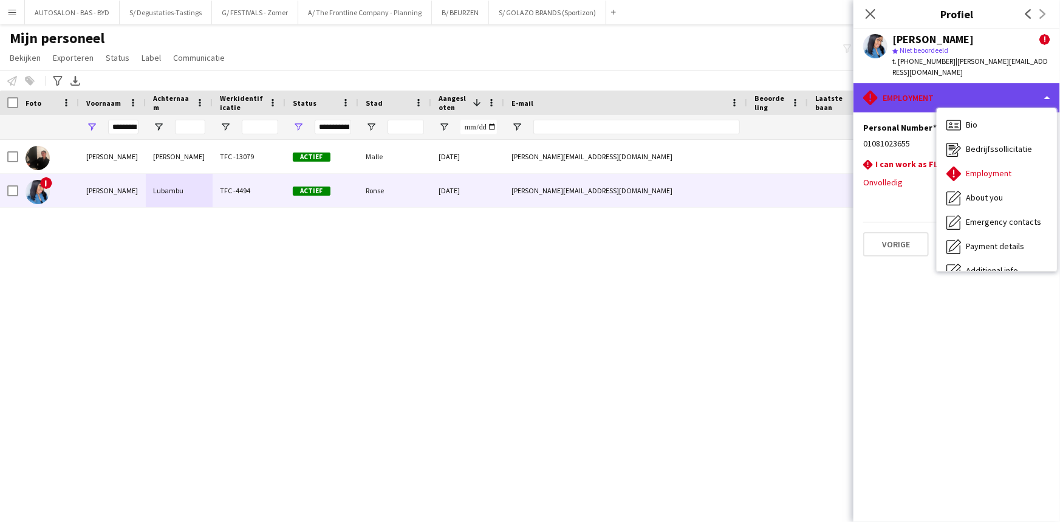
click at [932, 91] on div "rhombus-alert Employment" at bounding box center [956, 97] width 207 height 29
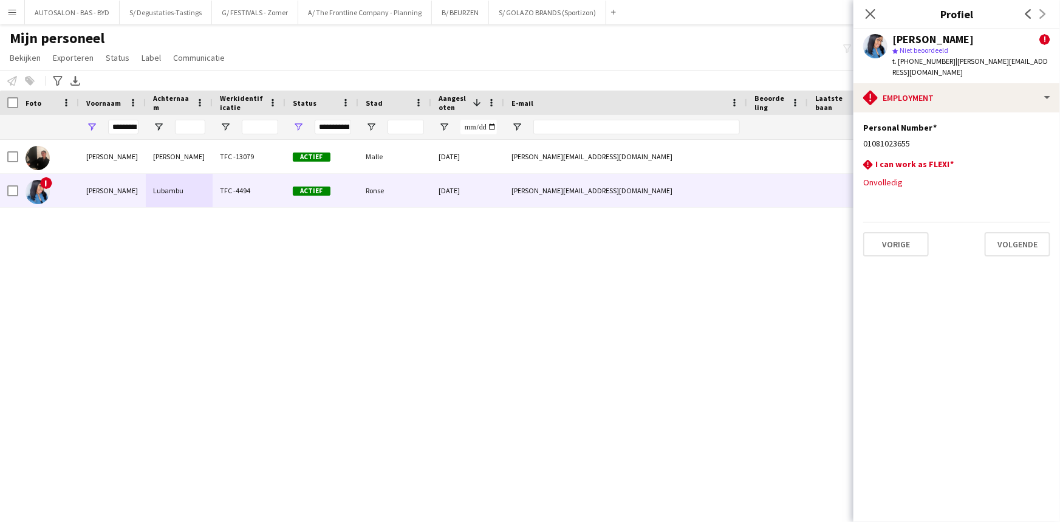
click at [520, 259] on div "[PERSON_NAME] TFC -13079 Actief Malle [DATE] [PERSON_NAME][EMAIL_ADDRESS][DOMAI…" at bounding box center [511, 316] width 1023 height 352
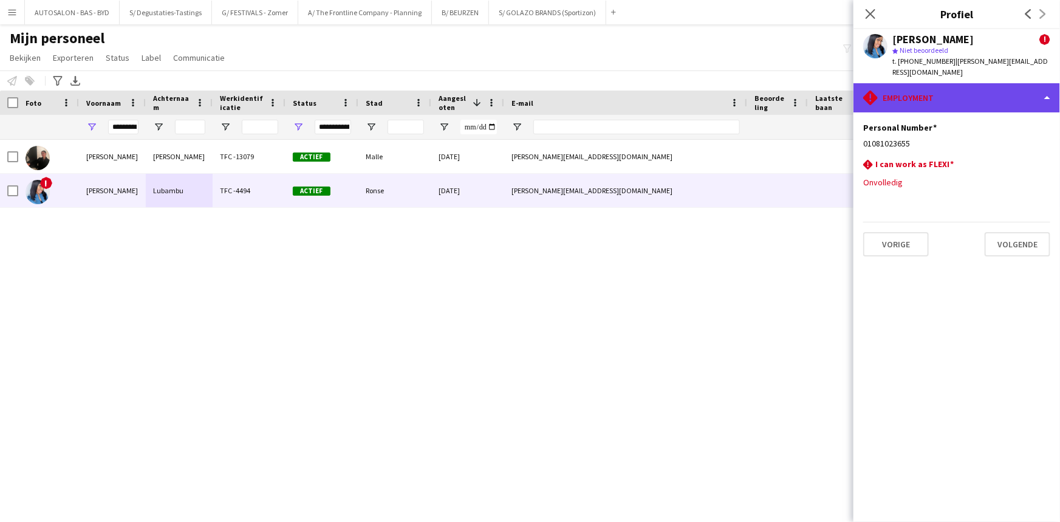
click at [915, 87] on div "rhombus-alert Employment" at bounding box center [956, 97] width 207 height 29
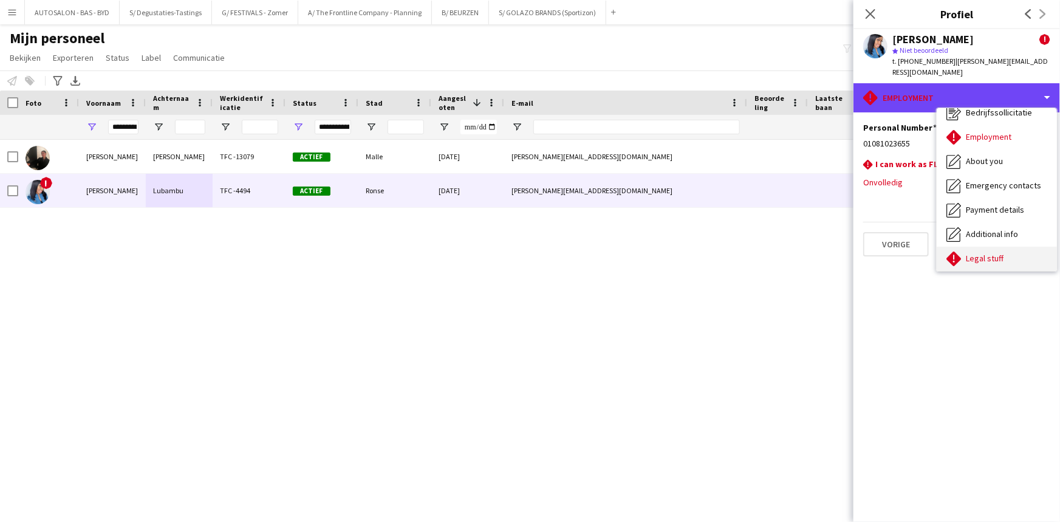
scroll to position [89, 0]
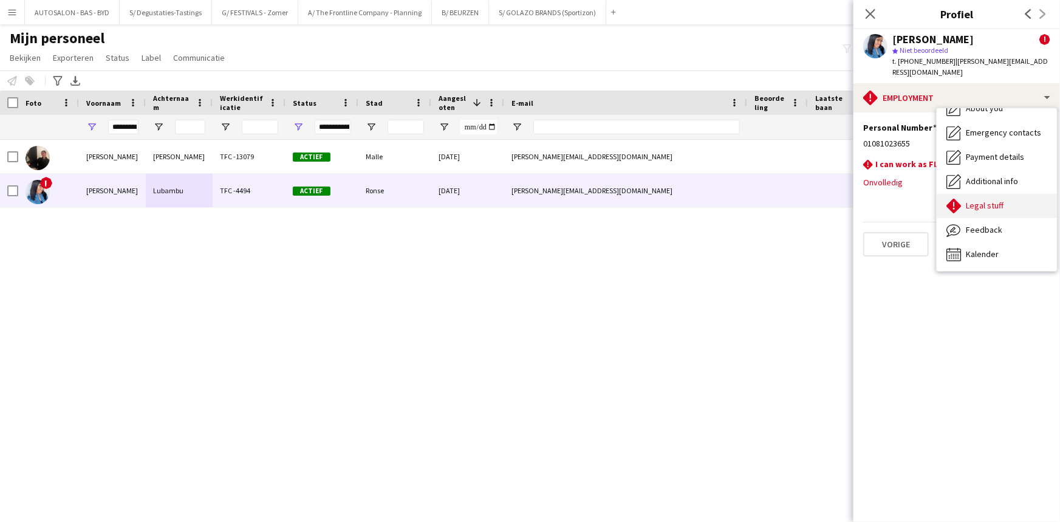
click at [994, 200] on span "Legal stuff" at bounding box center [985, 205] width 38 height 11
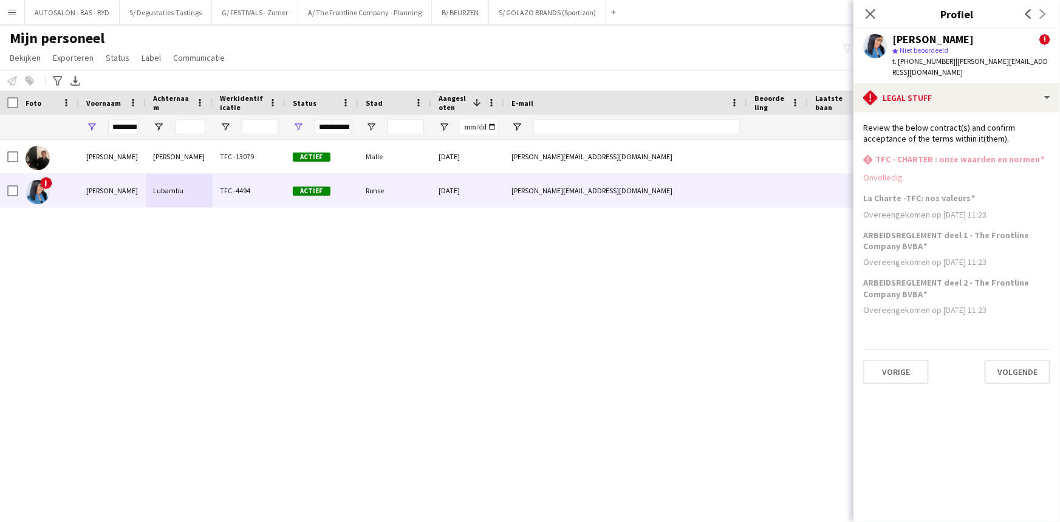
click at [121, 275] on div "[PERSON_NAME] TFC -13079 Actief Malle [DATE] [PERSON_NAME][EMAIL_ADDRESS][DOMAI…" at bounding box center [511, 316] width 1023 height 352
click at [240, 369] on div "[PERSON_NAME] TFC -13079 Actief Malle [DATE] [PERSON_NAME][EMAIL_ADDRESS][DOMAI…" at bounding box center [511, 316] width 1023 height 352
click at [221, 285] on div "[PERSON_NAME] TFC -13079 Actief Malle [DATE] [PERSON_NAME][EMAIL_ADDRESS][DOMAI…" at bounding box center [511, 316] width 1023 height 352
drag, startPoint x: 47, startPoint y: 254, endPoint x: 101, endPoint y: 177, distance: 93.7
click at [47, 252] on div "[PERSON_NAME] TFC -13079 Actief Malle [DATE] [PERSON_NAME][EMAIL_ADDRESS][DOMAI…" at bounding box center [511, 316] width 1023 height 352
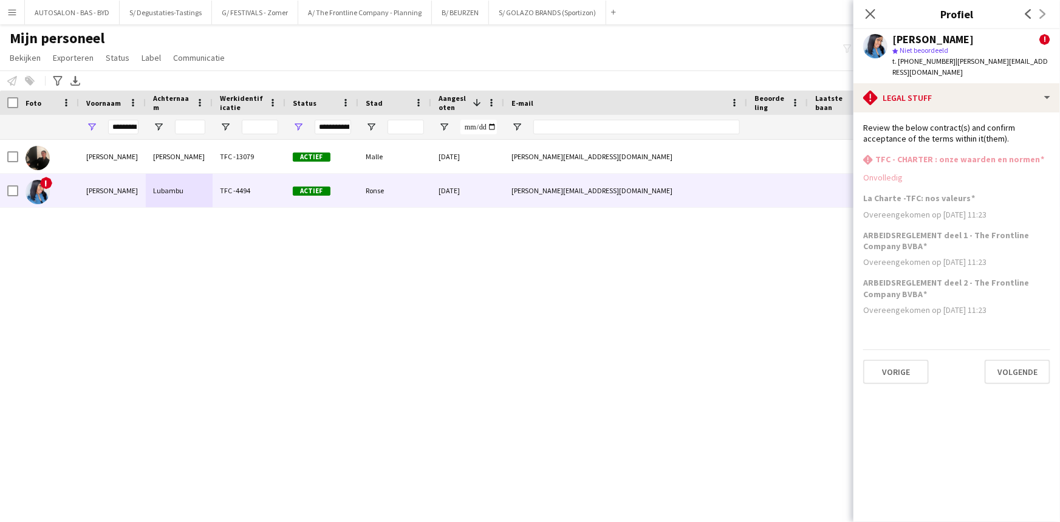
click at [126, 118] on div "*********" at bounding box center [123, 127] width 30 height 24
click at [125, 119] on div "*********" at bounding box center [123, 127] width 30 height 24
click at [125, 124] on input "*********" at bounding box center [123, 127] width 30 height 15
paste input "Voornaam Filter Invoer"
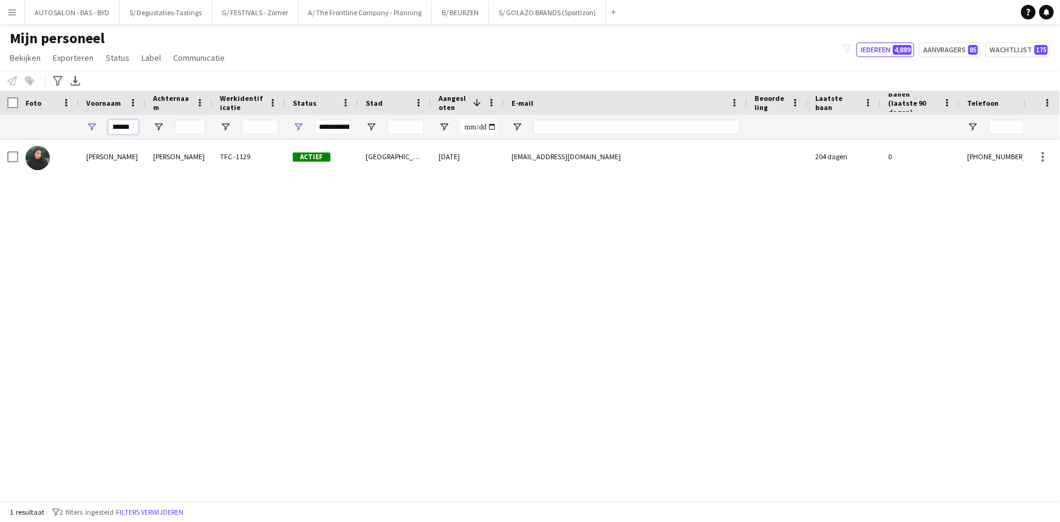
type input "******"
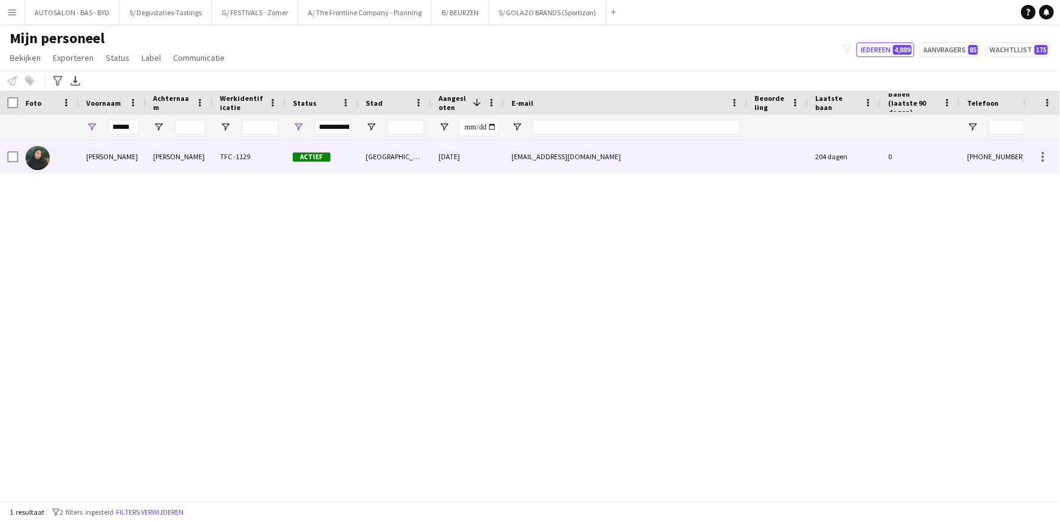
click at [145, 154] on div "[PERSON_NAME]" at bounding box center [112, 156] width 67 height 33
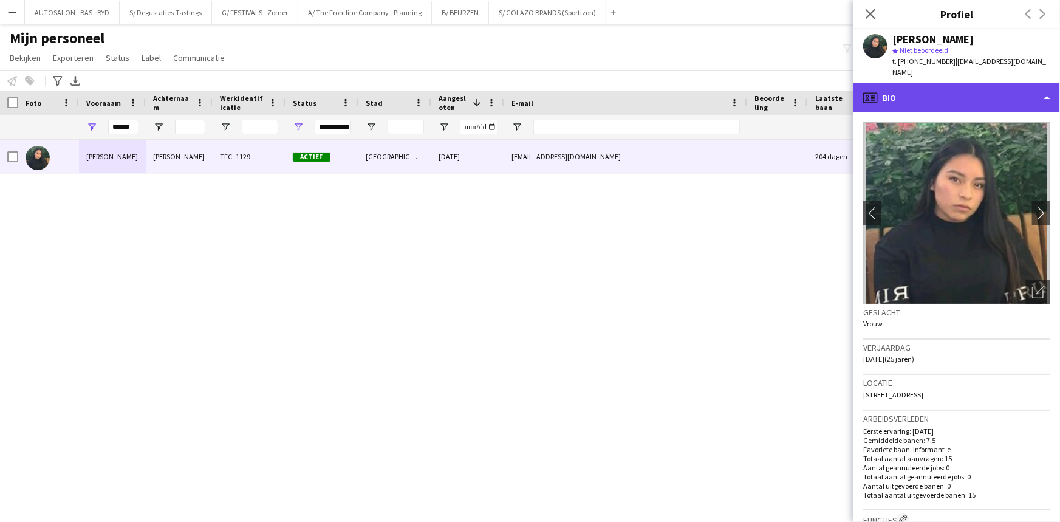
click at [968, 109] on div "profile Bio" at bounding box center [956, 97] width 207 height 29
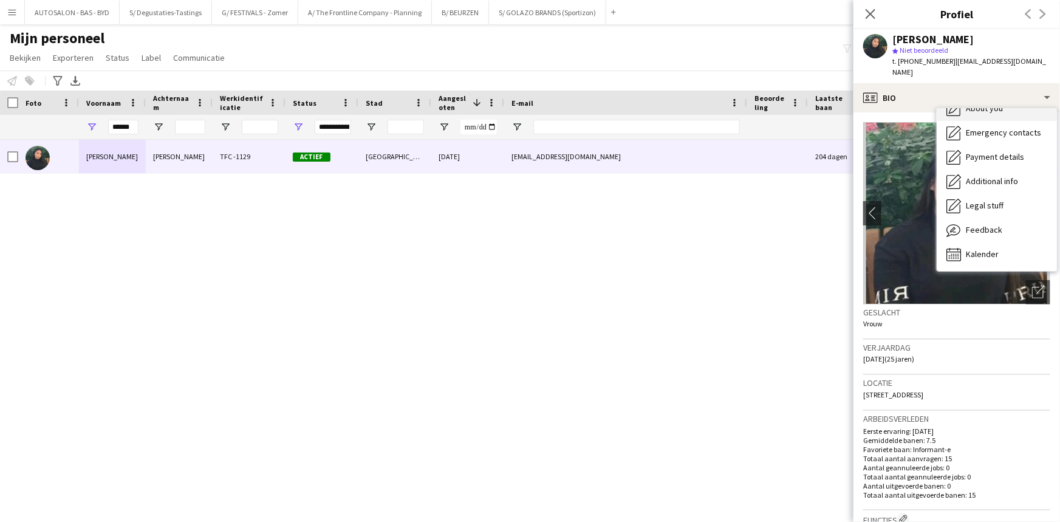
click at [994, 114] on span "About you" at bounding box center [984, 108] width 37 height 11
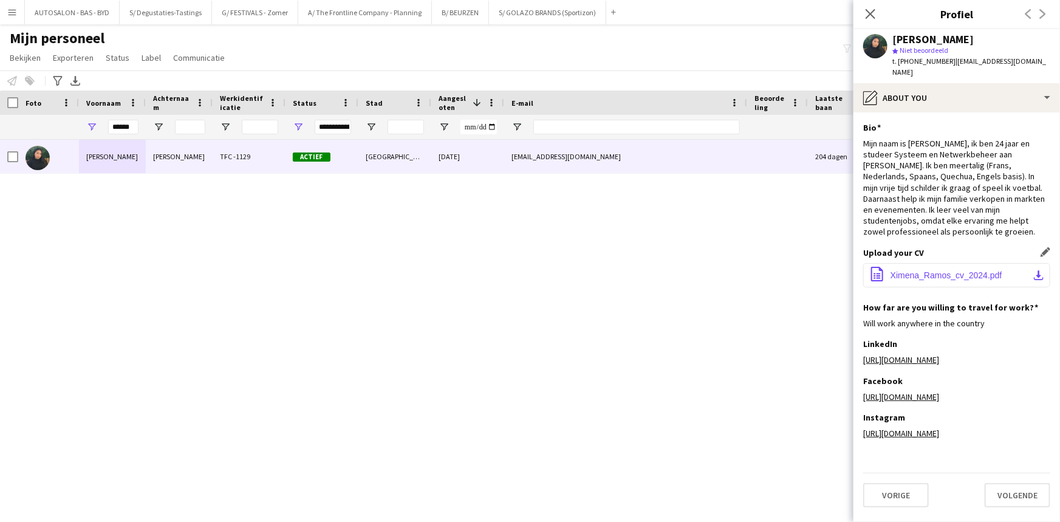
click at [911, 280] on span "Ximena_Ramos_cv_2024.pdf" at bounding box center [946, 275] width 112 height 10
drag, startPoint x: 442, startPoint y: 291, endPoint x: 650, endPoint y: 200, distance: 227.1
click at [442, 291] on div "[PERSON_NAME] TFC -1129 Actief [GEOGRAPHIC_DATA] [DATE] [EMAIL_ADDRESS][DOMAIN_…" at bounding box center [511, 316] width 1023 height 352
click at [918, 40] on div "[PERSON_NAME]" at bounding box center [932, 39] width 81 height 11
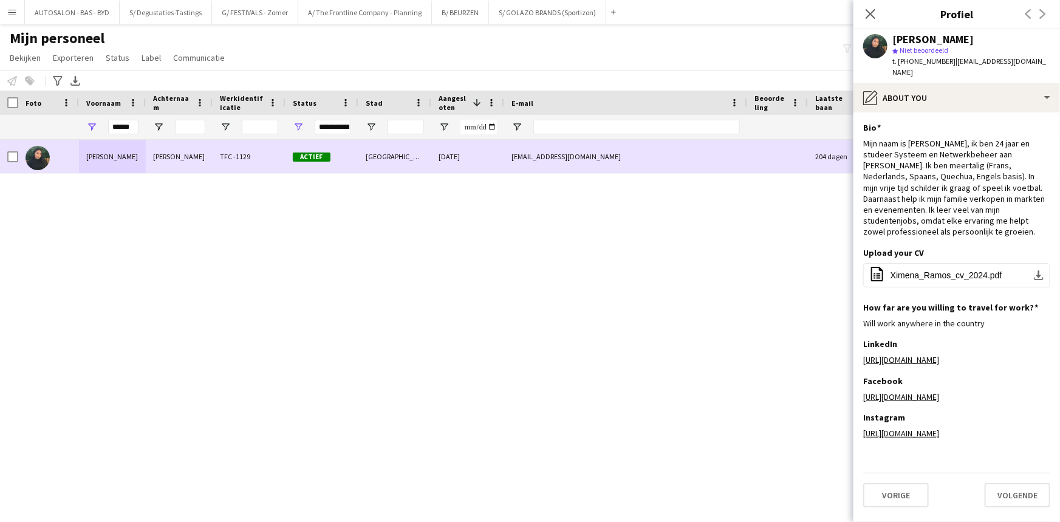
click at [754, 168] on div at bounding box center [777, 156] width 61 height 33
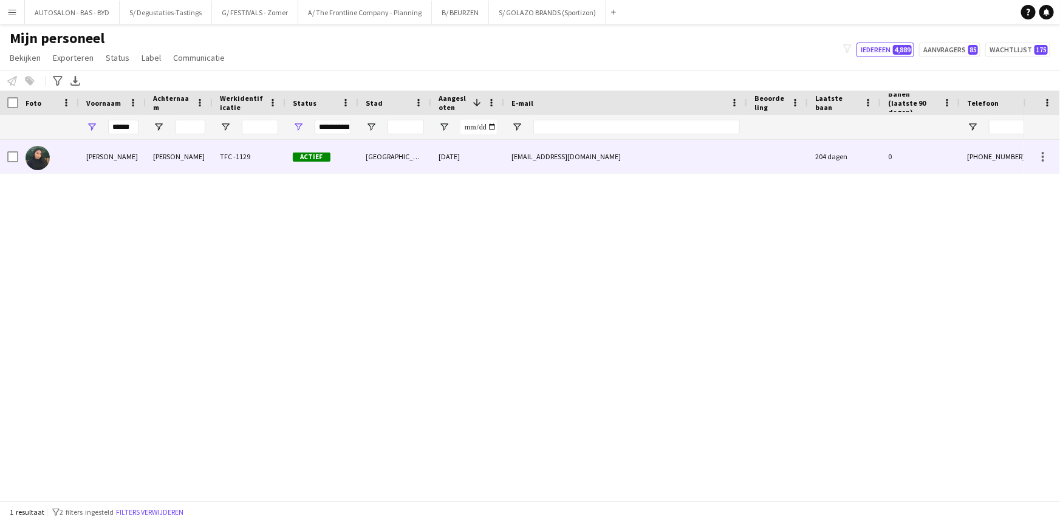
click at [726, 163] on div "[EMAIL_ADDRESS][DOMAIN_NAME]" at bounding box center [625, 156] width 243 height 33
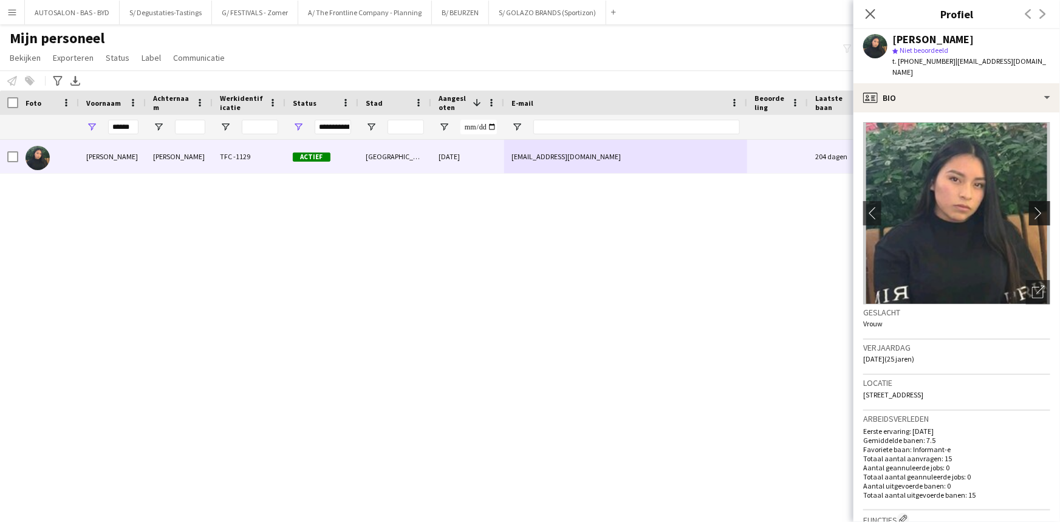
click at [1038, 219] on app-icon "chevron-right" at bounding box center [1041, 213] width 19 height 13
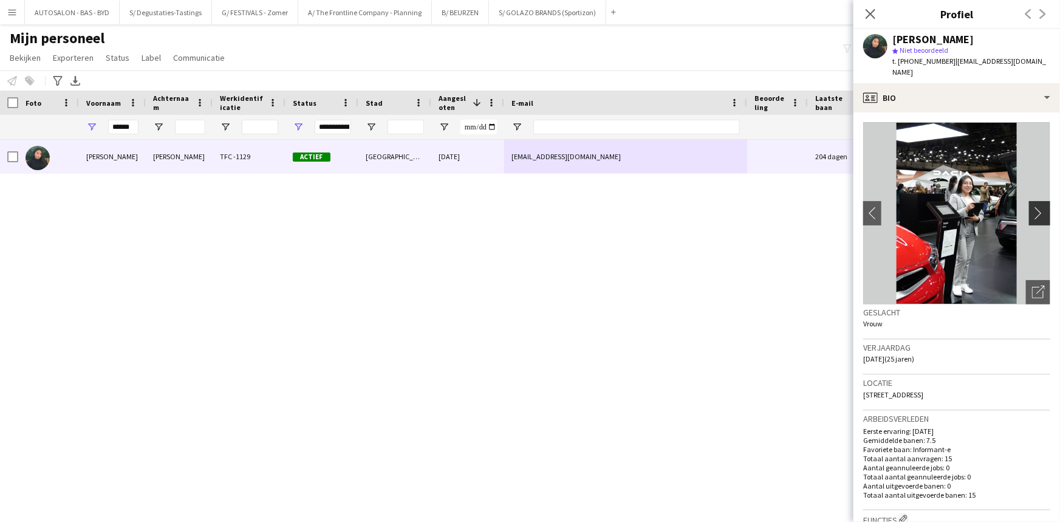
click at [1037, 219] on app-icon "chevron-right" at bounding box center [1041, 213] width 19 height 13
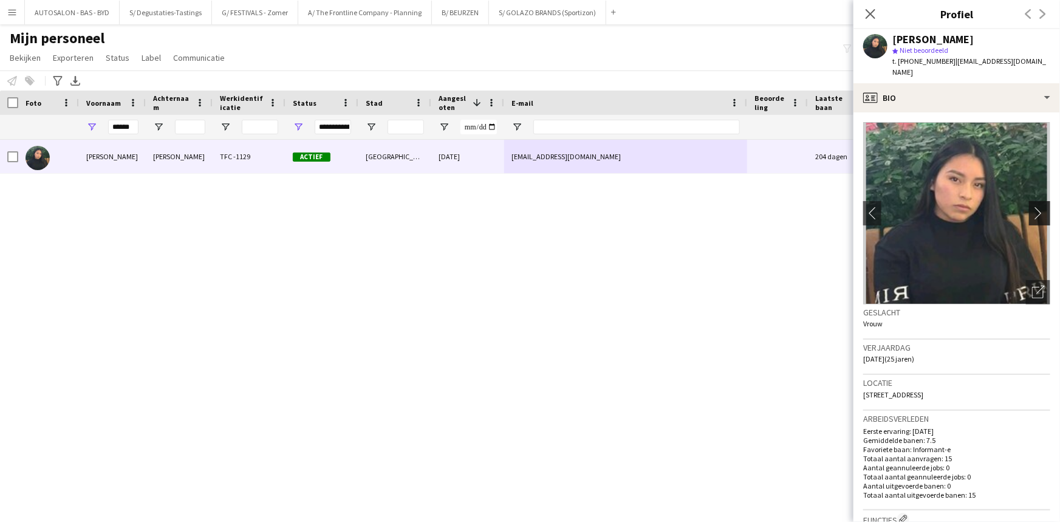
click at [1034, 219] on app-icon "chevron-right" at bounding box center [1041, 213] width 19 height 13
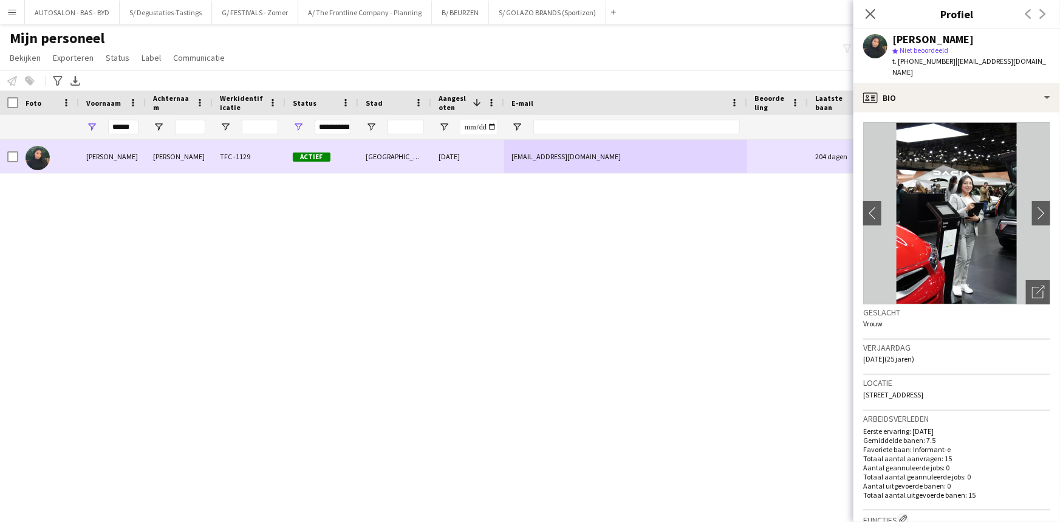
click at [204, 164] on div "[PERSON_NAME]" at bounding box center [179, 156] width 67 height 33
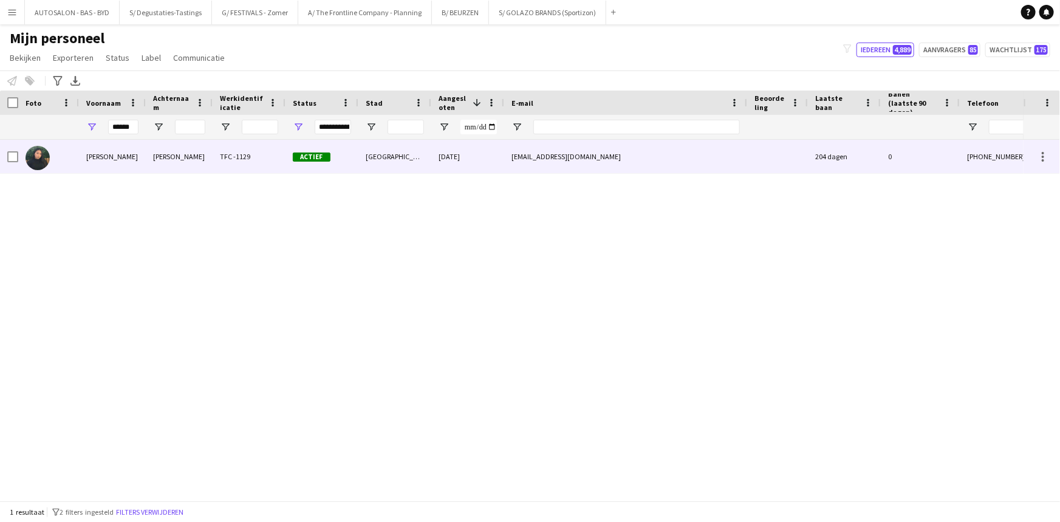
click at [206, 165] on div "[PERSON_NAME]" at bounding box center [179, 156] width 67 height 33
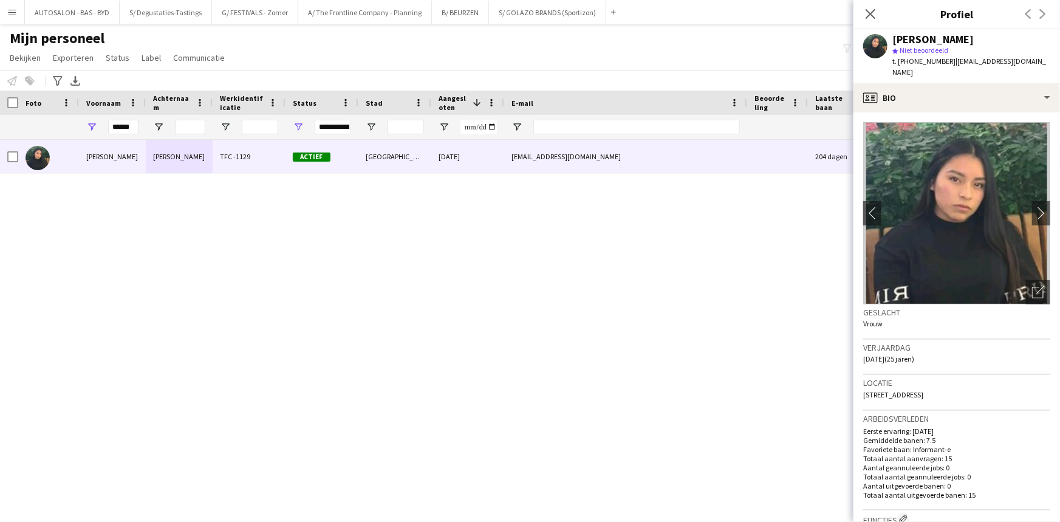
drag, startPoint x: 946, startPoint y: 70, endPoint x: 985, endPoint y: 81, distance: 39.8
click at [985, 78] on div "t. [PHONE_NUMBER] | [PERSON_NAME][EMAIL_ADDRESS][DOMAIN_NAME]" at bounding box center [971, 67] width 158 height 22
copy span "[EMAIL_ADDRESS][DOMAIN_NAME]"
click at [124, 128] on input "******" at bounding box center [123, 127] width 30 height 15
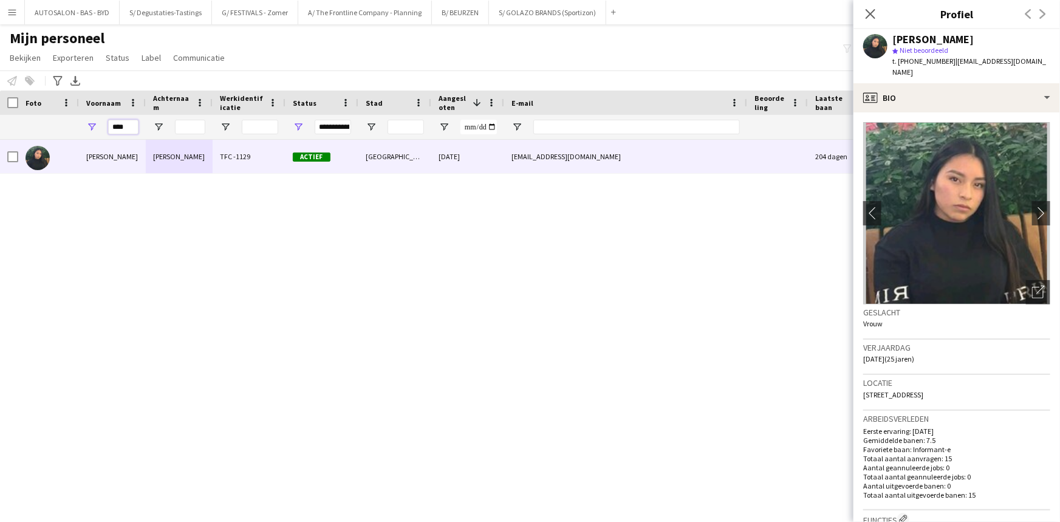
click at [123, 128] on input "****" at bounding box center [123, 127] width 30 height 15
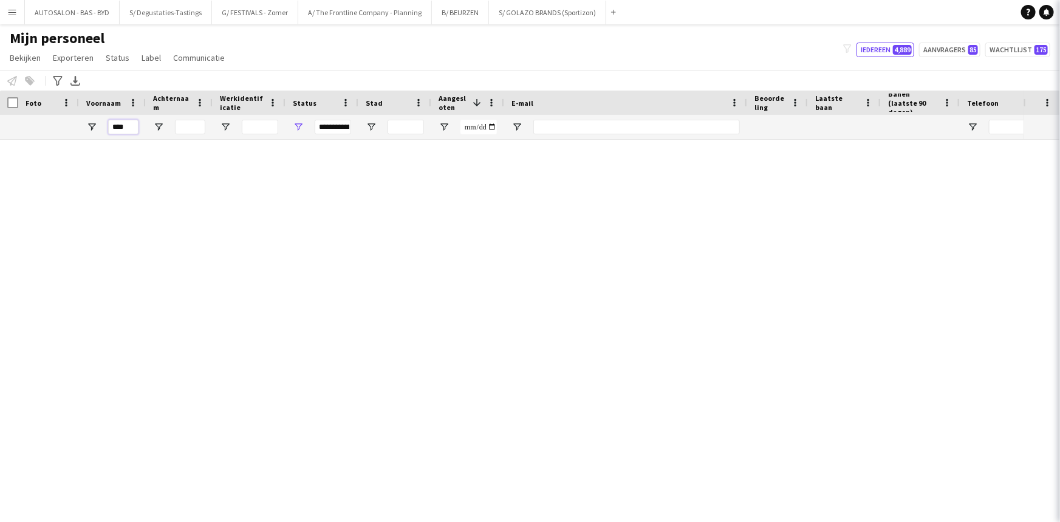
type input "****"
click at [191, 126] on input "Achternaam Filter Invoer" at bounding box center [190, 127] width 30 height 15
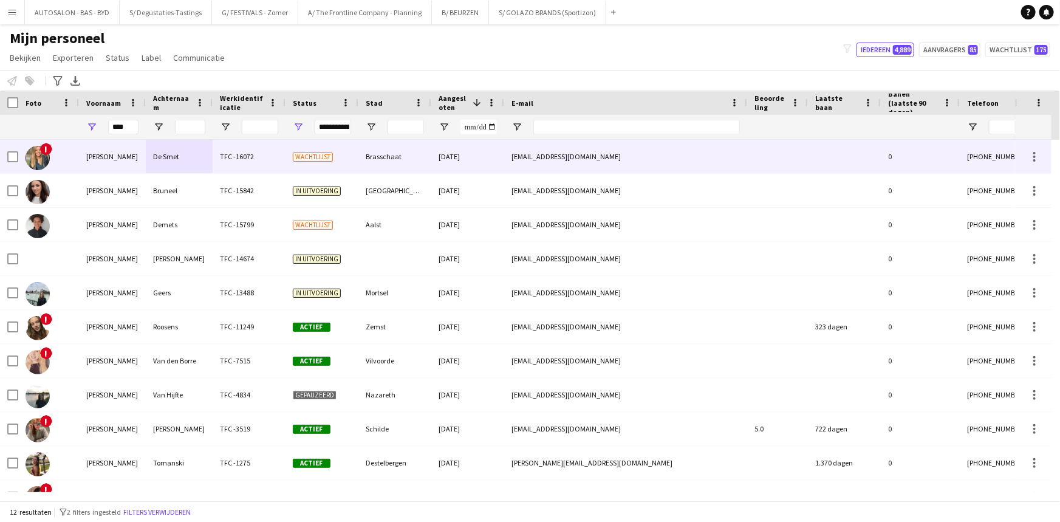
click at [165, 154] on div "De Smet" at bounding box center [179, 156] width 67 height 33
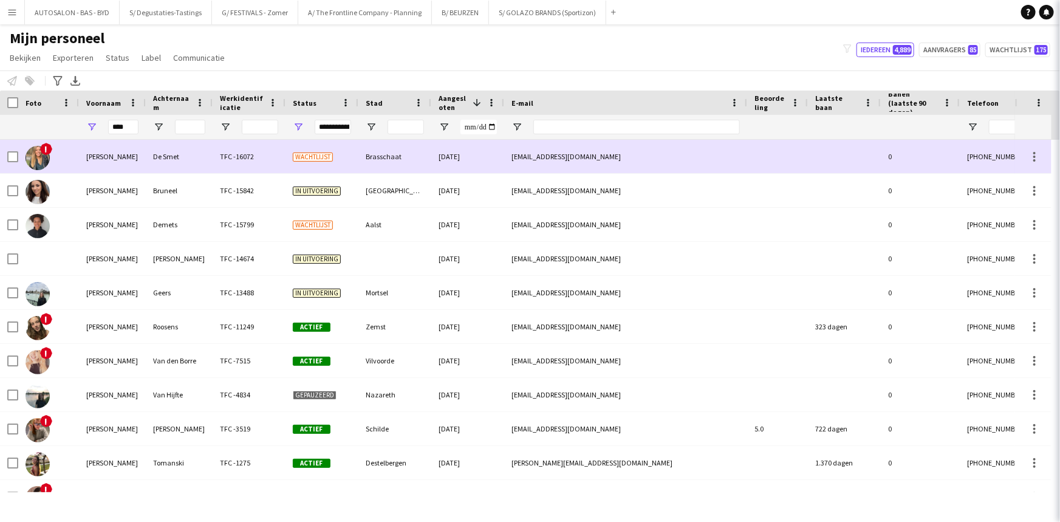
click at [165, 154] on div "De Smet" at bounding box center [179, 156] width 67 height 33
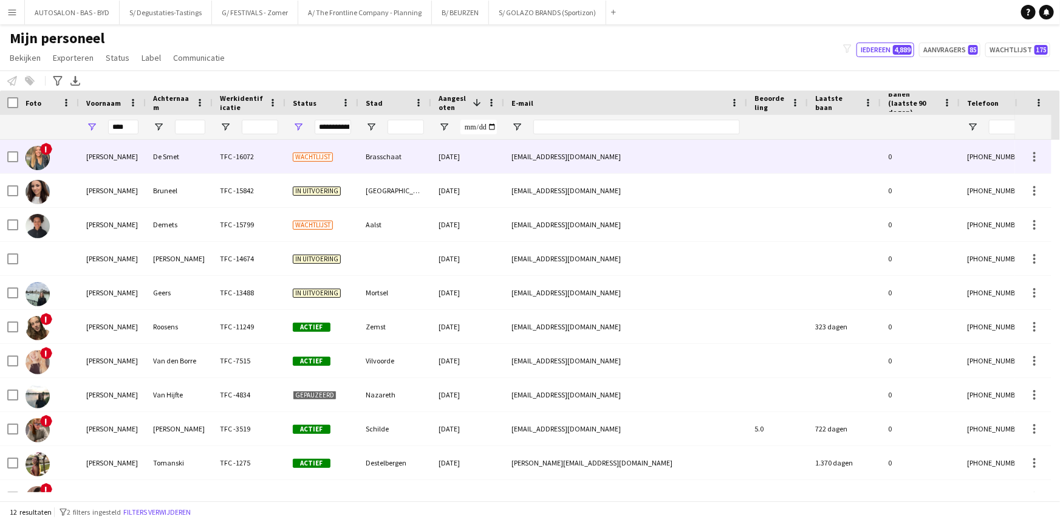
click at [165, 154] on div "De Smet" at bounding box center [179, 156] width 67 height 33
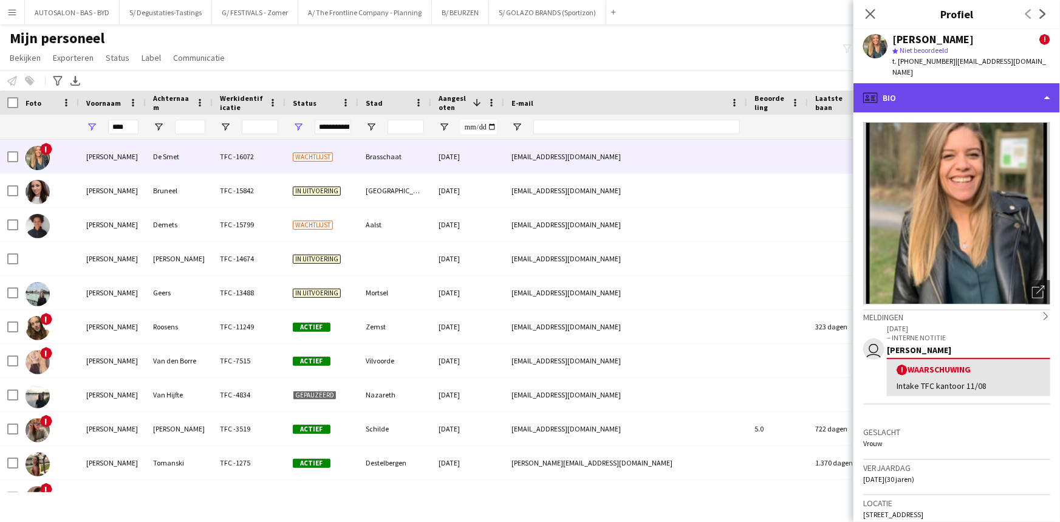
click at [920, 84] on div "profile Bio" at bounding box center [956, 97] width 207 height 29
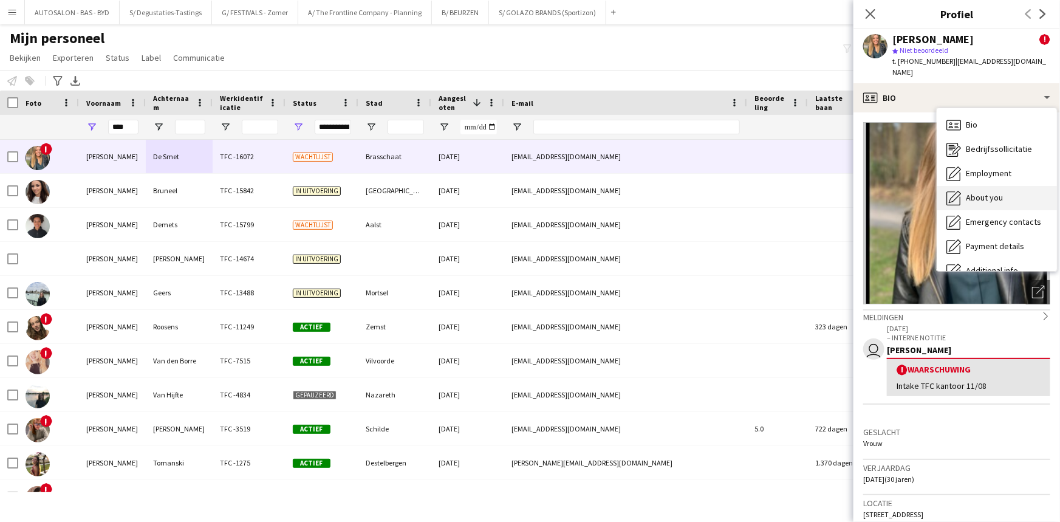
click at [970, 192] on span "About you" at bounding box center [984, 197] width 37 height 11
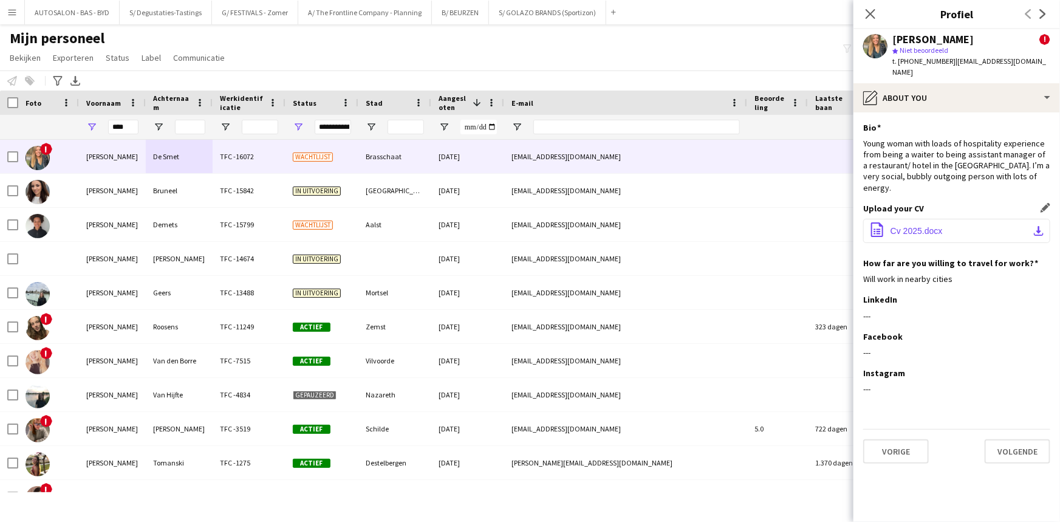
click at [944, 219] on button "office-file-sheet Cv 2025.docx download-bottom" at bounding box center [956, 231] width 187 height 24
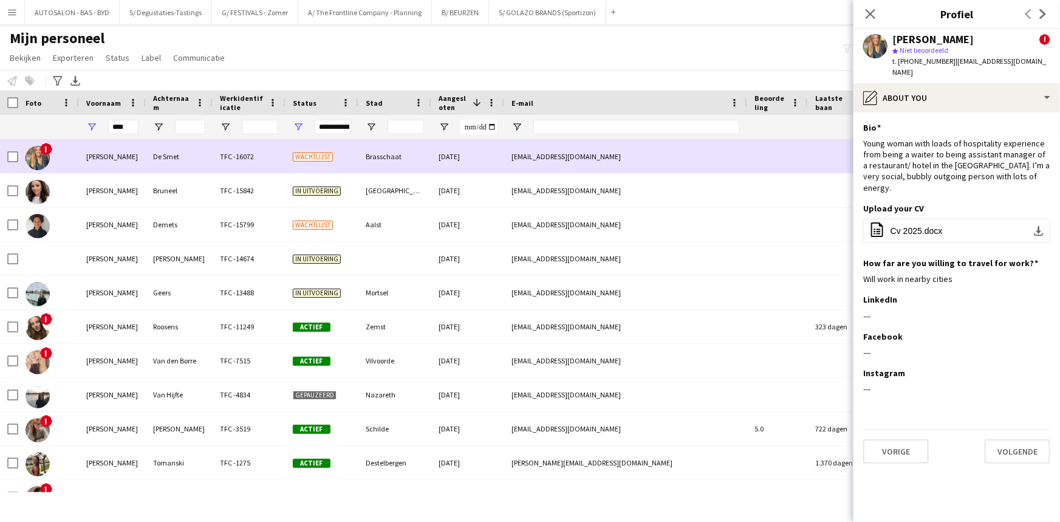
drag, startPoint x: 598, startPoint y: 157, endPoint x: 510, endPoint y: 158, distance: 88.1
click at [510, 158] on div "[EMAIL_ADDRESS][DOMAIN_NAME]" at bounding box center [625, 156] width 243 height 33
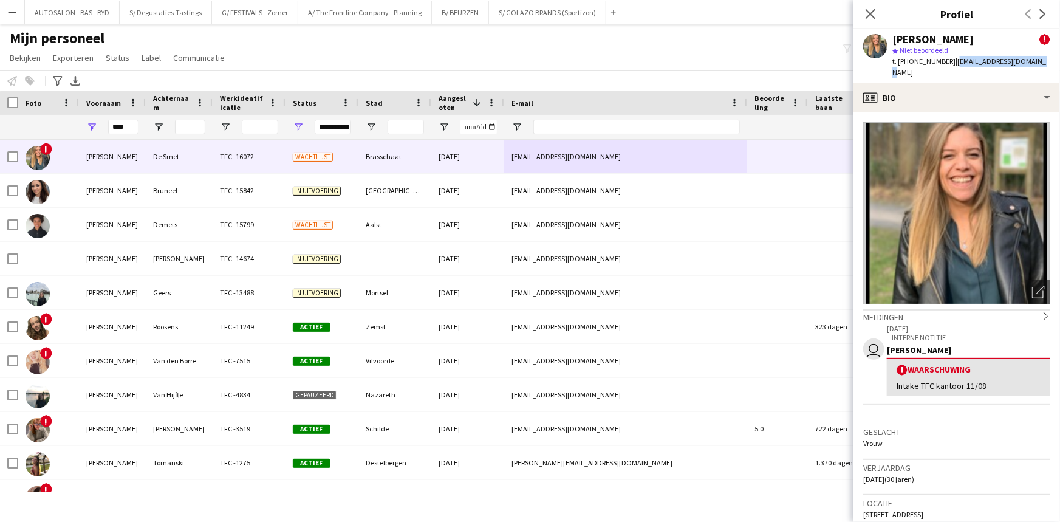
drag, startPoint x: 1007, startPoint y: 63, endPoint x: 946, endPoint y: 66, distance: 60.8
click at [946, 66] on div "[PERSON_NAME] ! star Niet beoordeeld t. [PHONE_NUMBER] | [EMAIL_ADDRESS][DOMAIN…" at bounding box center [956, 56] width 207 height 54
copy span "[EMAIL_ADDRESS][DOMAIN_NAME]"
click at [955, 380] on div "Intake TFC kantoor 11/08" at bounding box center [968, 385] width 144 height 11
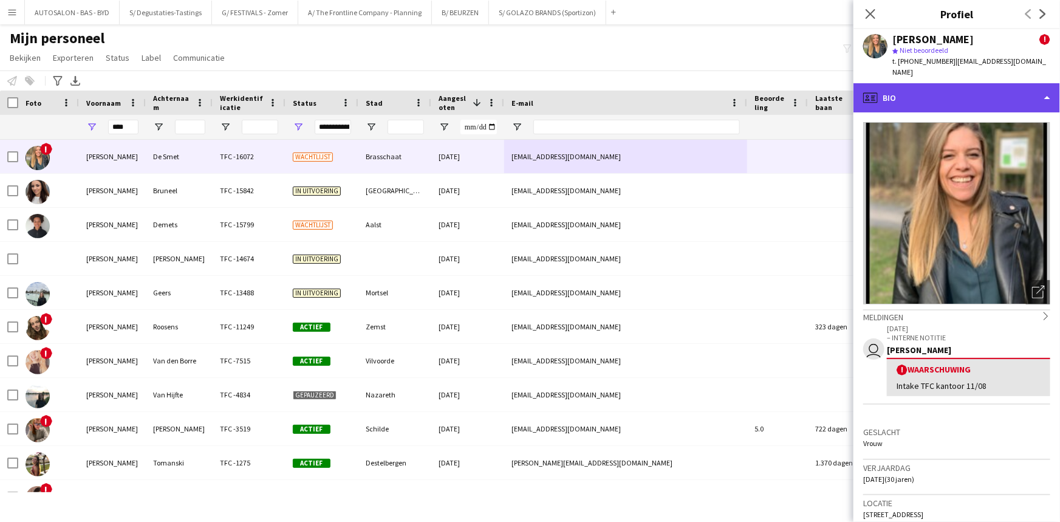
click at [941, 92] on div "profile Bio" at bounding box center [956, 97] width 207 height 29
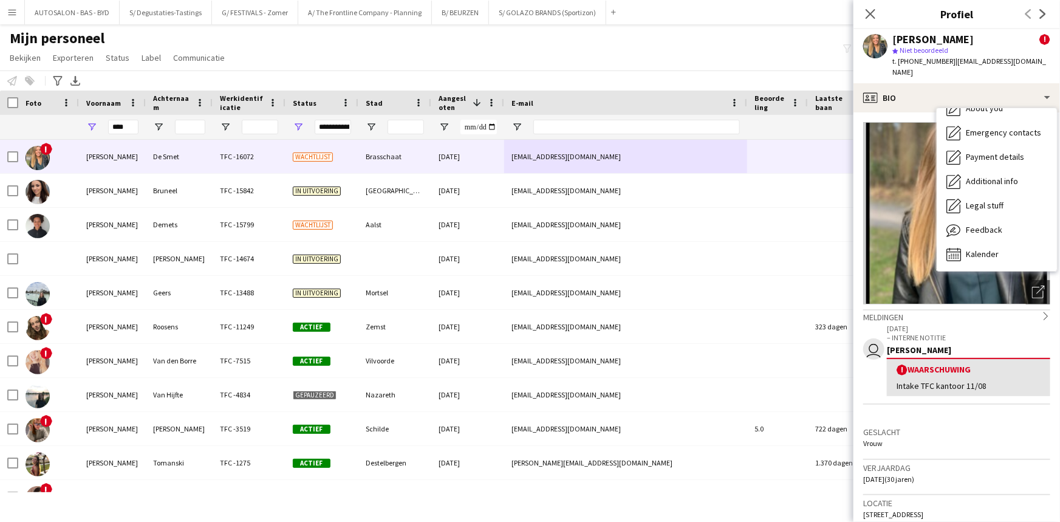
click at [975, 344] on div "[PERSON_NAME]" at bounding box center [968, 349] width 163 height 11
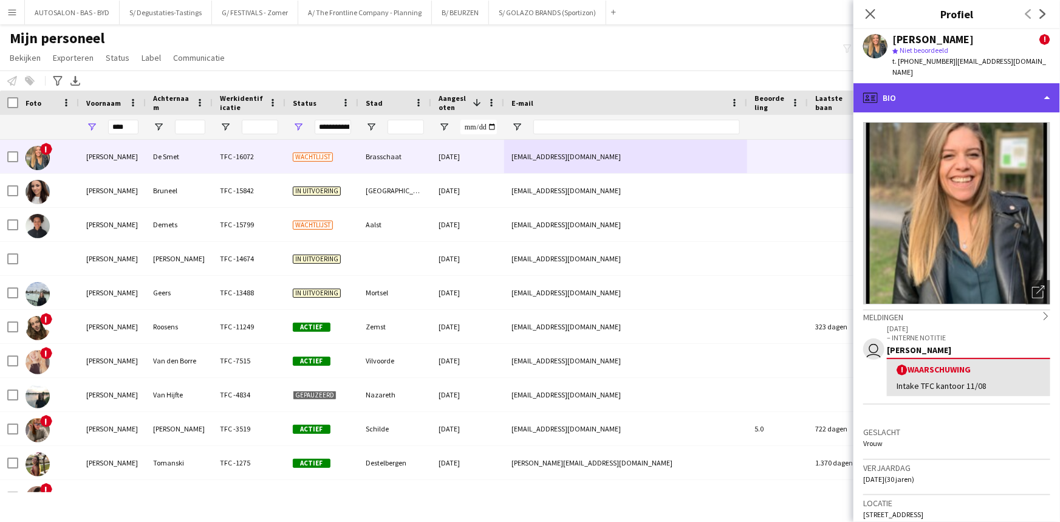
click at [922, 86] on div "profile Bio" at bounding box center [956, 97] width 207 height 29
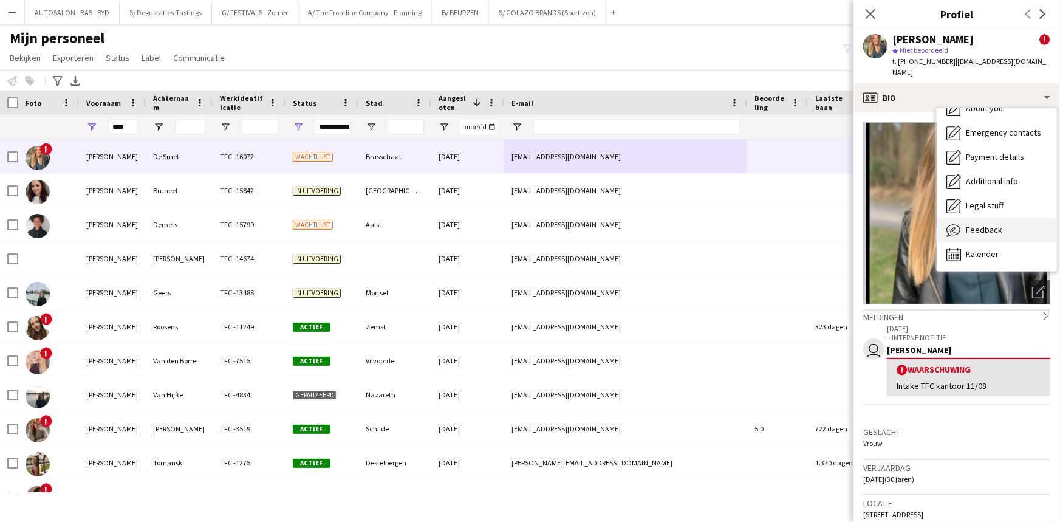
click at [983, 224] on span "Feedback" at bounding box center [984, 229] width 36 height 11
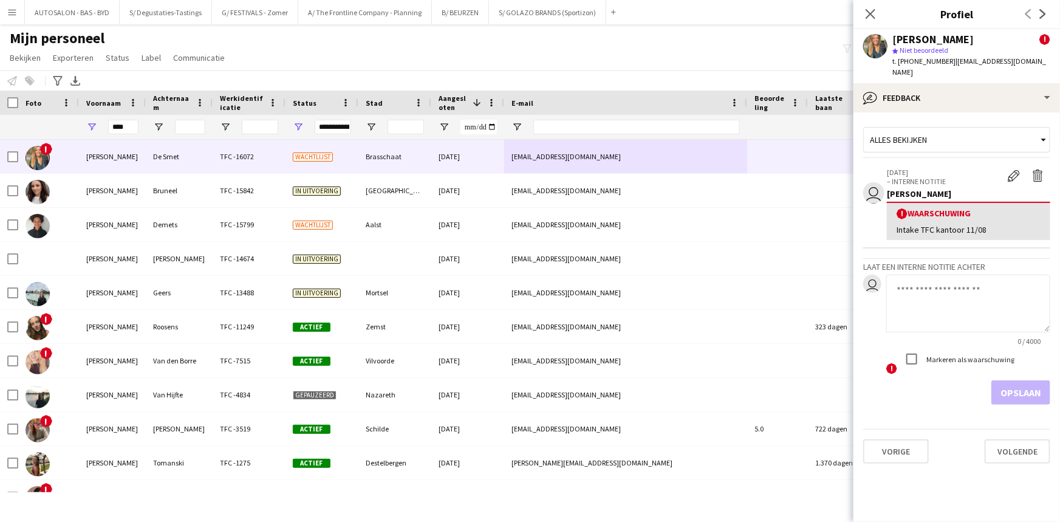
click at [931, 275] on textarea at bounding box center [968, 304] width 164 height 58
click at [921, 279] on textarea at bounding box center [968, 304] width 164 height 58
paste textarea "**********"
click at [1019, 290] on textarea "**********" at bounding box center [968, 304] width 164 height 58
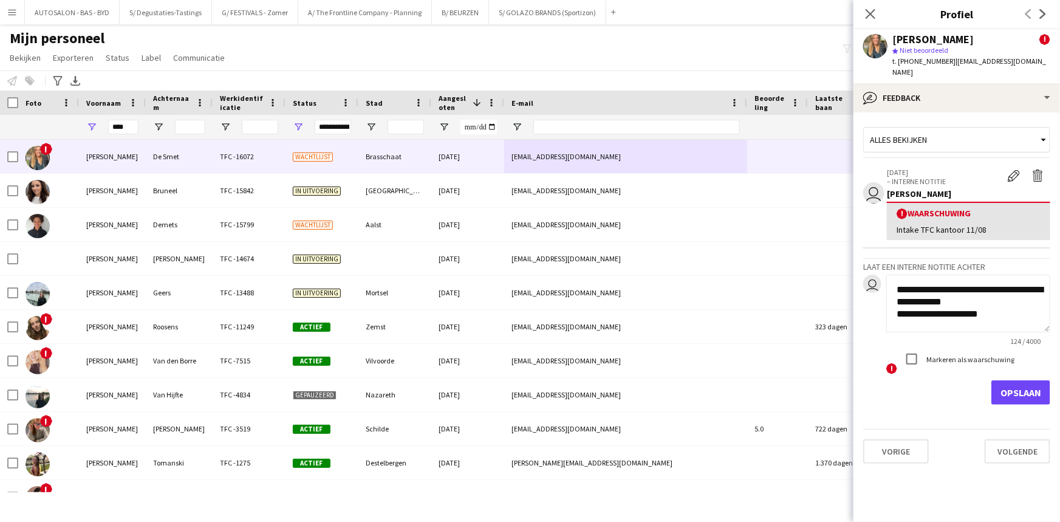
click at [1000, 300] on textarea "**********" at bounding box center [968, 304] width 164 height 58
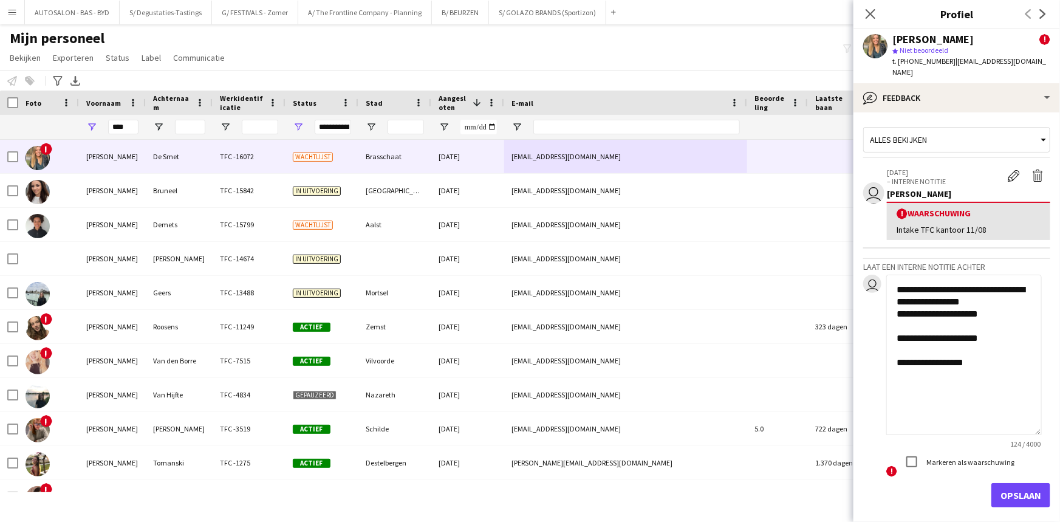
drag, startPoint x: 1046, startPoint y: 316, endPoint x: 1050, endPoint y: 415, distance: 99.1
click at [1056, 423] on app-crew-profile-feedback-tab "**********" at bounding box center [956, 316] width 207 height 409
click at [1005, 306] on textarea "**********" at bounding box center [963, 356] width 155 height 163
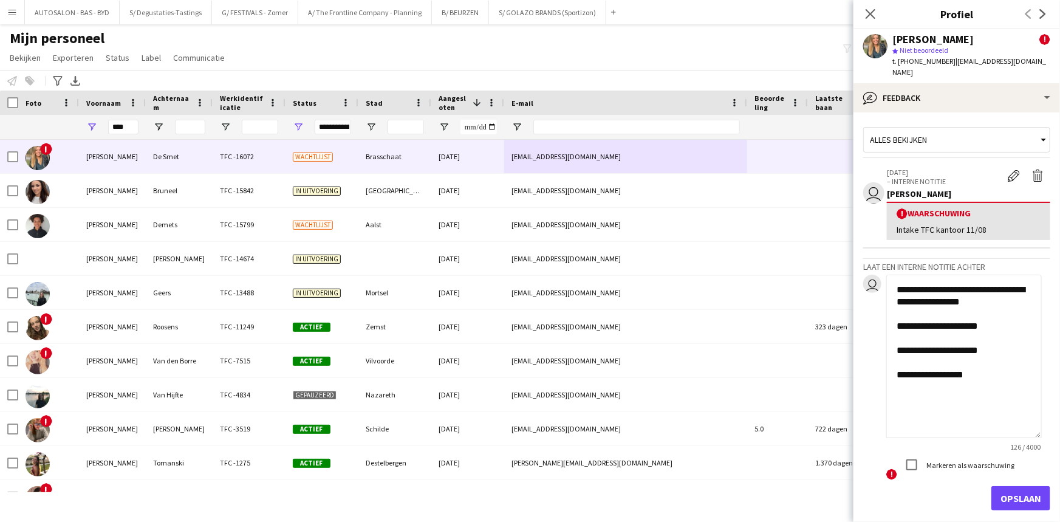
drag, startPoint x: 897, startPoint y: 276, endPoint x: 980, endPoint y: 374, distance: 128.4
click at [968, 369] on textarea "**********" at bounding box center [963, 356] width 155 height 163
click at [980, 374] on textarea "**********" at bounding box center [963, 356] width 155 height 163
drag, startPoint x: 900, startPoint y: 303, endPoint x: 891, endPoint y: 304, distance: 8.5
click at [893, 304] on textarea "**********" at bounding box center [963, 356] width 155 height 163
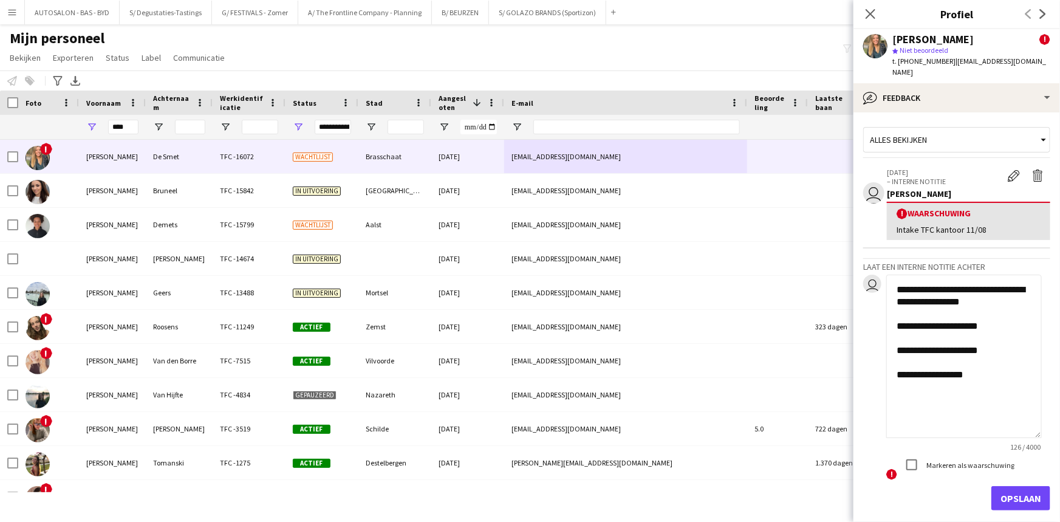
type textarea "**********"
drag, startPoint x: 954, startPoint y: 371, endPoint x: 875, endPoint y: 239, distance: 153.6
click at [875, 239] on div "**********" at bounding box center [956, 316] width 187 height 388
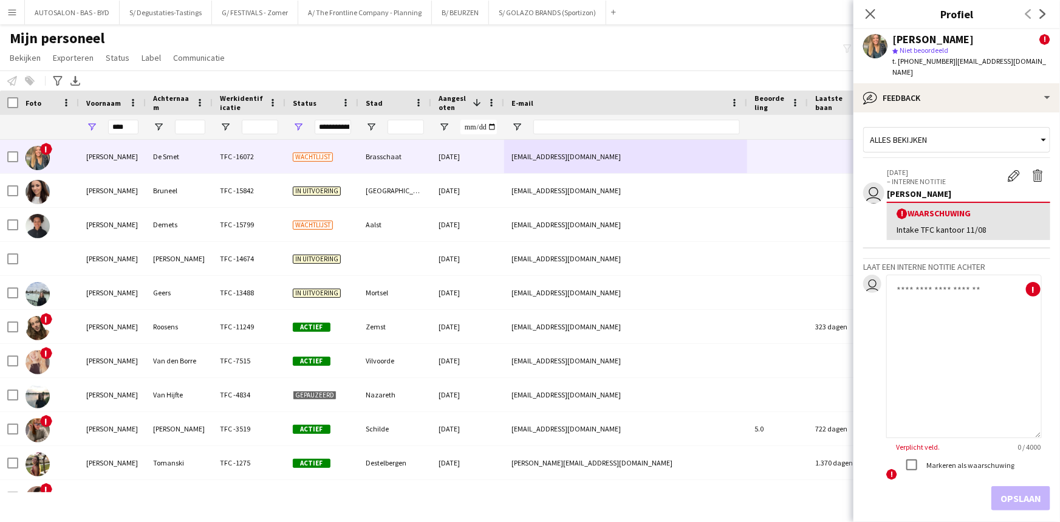
click at [947, 224] on div "Intake TFC kantoor 11/08" at bounding box center [968, 229] width 144 height 11
click at [1002, 168] on button "Waarschuwing bewerken" at bounding box center [1014, 176] width 24 height 16
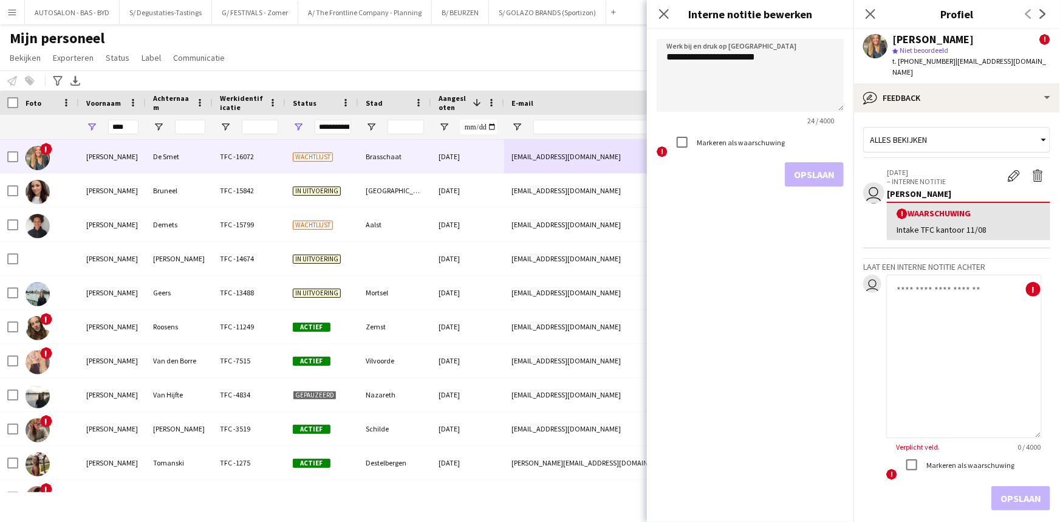
click at [1002, 174] on div "Waarschuwing bewerken Waarschuwing verwijderen" at bounding box center [1026, 177] width 49 height 18
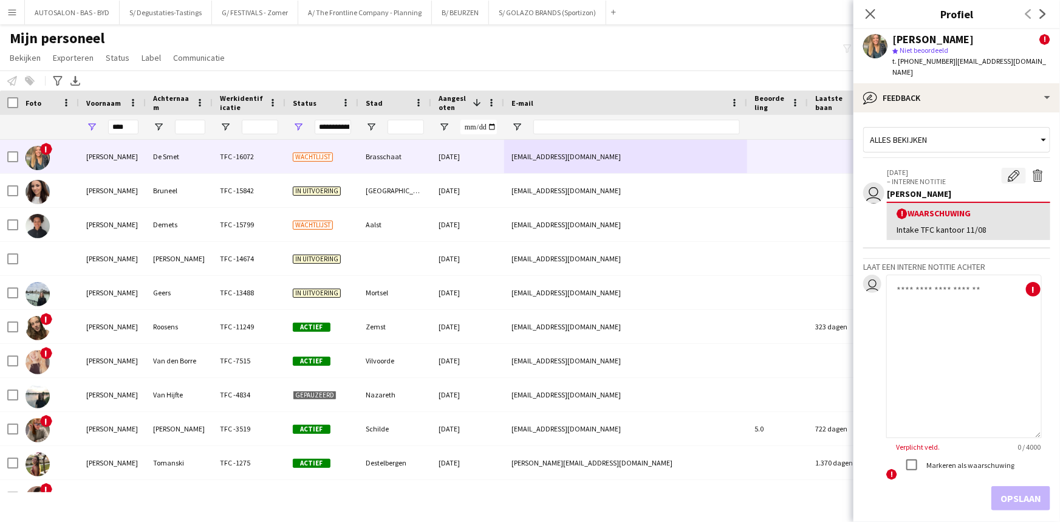
click at [1008, 169] on app-icon "Waarschuwing bewerken" at bounding box center [1014, 175] width 12 height 12
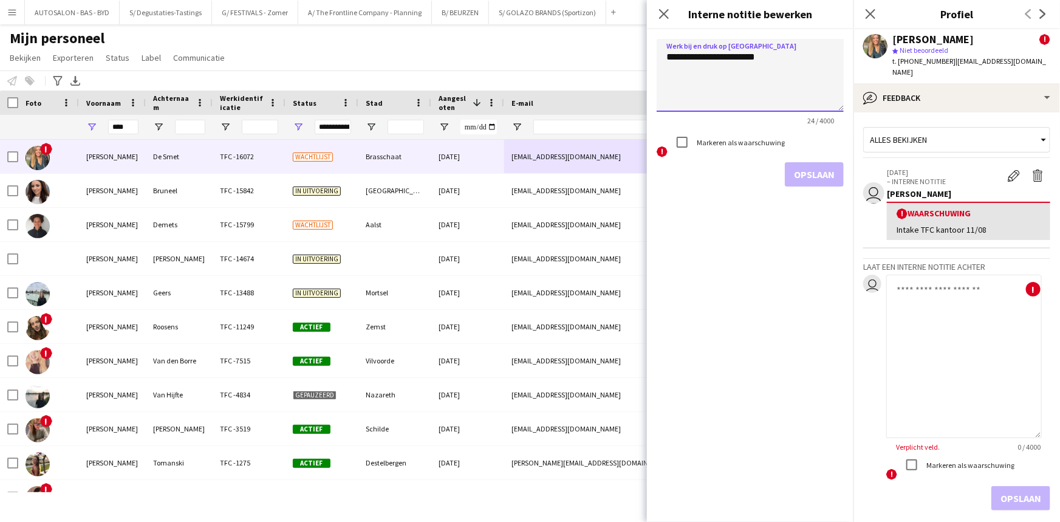
click at [785, 67] on textarea "**********" at bounding box center [750, 75] width 187 height 73
click at [705, 82] on textarea "**********" at bounding box center [750, 75] width 187 height 73
click at [740, 77] on textarea "**********" at bounding box center [750, 75] width 187 height 73
paste textarea "**********"
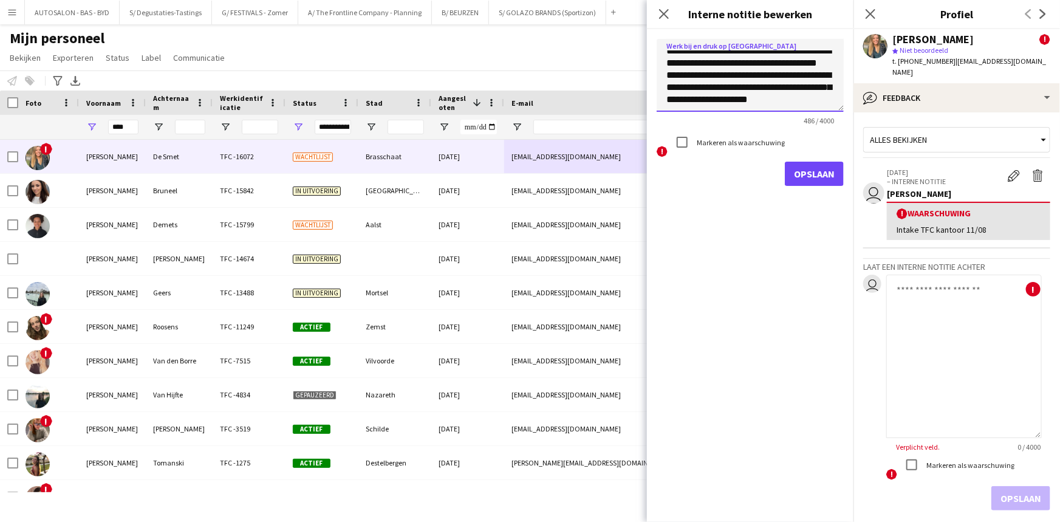
scroll to position [164, 0]
type textarea "**********"
click at [816, 170] on button "Opslaan" at bounding box center [814, 174] width 59 height 24
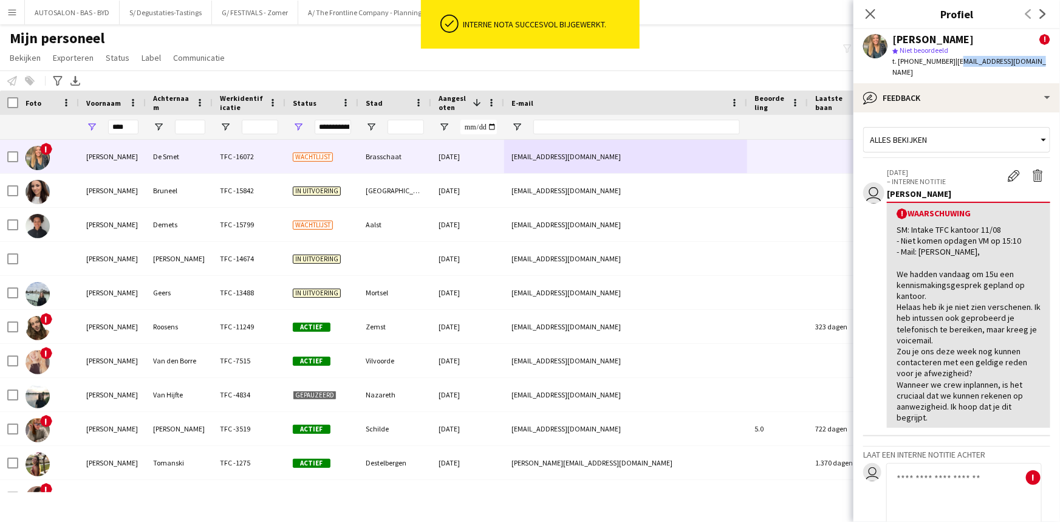
drag, startPoint x: 947, startPoint y: 62, endPoint x: 1027, endPoint y: 62, distance: 79.6
click at [1025, 63] on span "| [EMAIL_ADDRESS][DOMAIN_NAME]" at bounding box center [969, 66] width 154 height 20
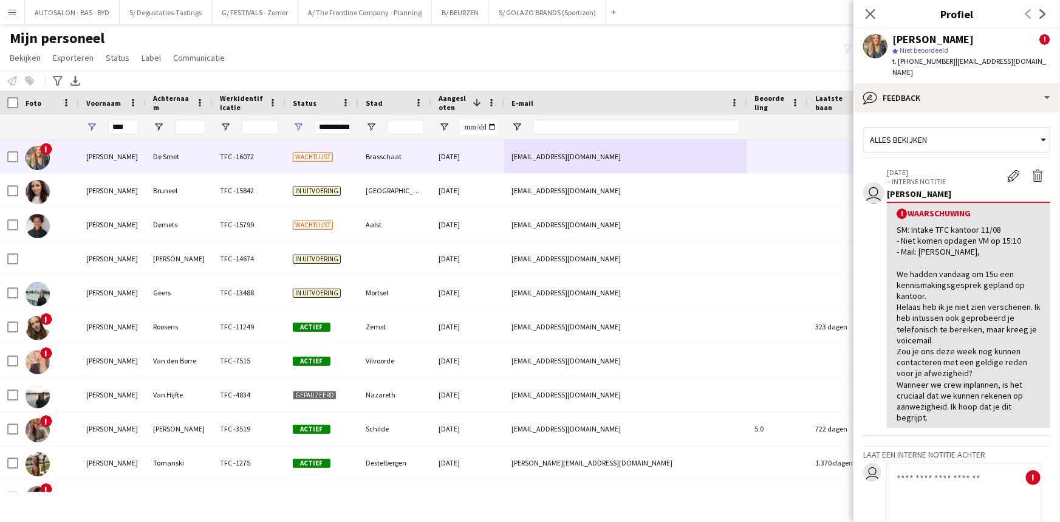
click at [1028, 62] on span "| [EMAIL_ADDRESS][DOMAIN_NAME]" at bounding box center [969, 66] width 154 height 20
drag, startPoint x: 1033, startPoint y: 60, endPoint x: 947, endPoint y: 68, distance: 86.6
click at [947, 68] on div "[PERSON_NAME] ! star Niet beoordeeld t. [PHONE_NUMBER] | [EMAIL_ADDRESS][DOMAIN…" at bounding box center [956, 56] width 207 height 54
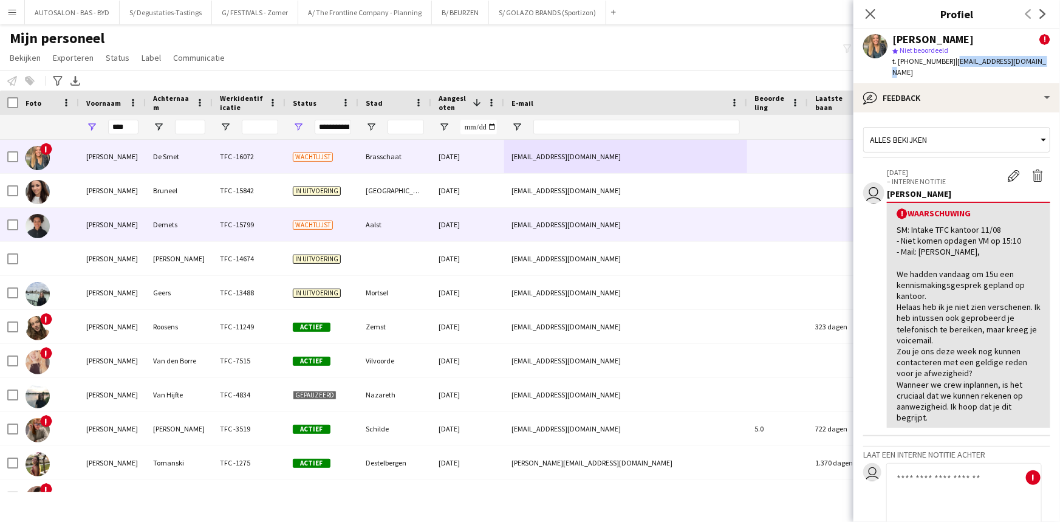
copy span "[EMAIL_ADDRESS][DOMAIN_NAME]"
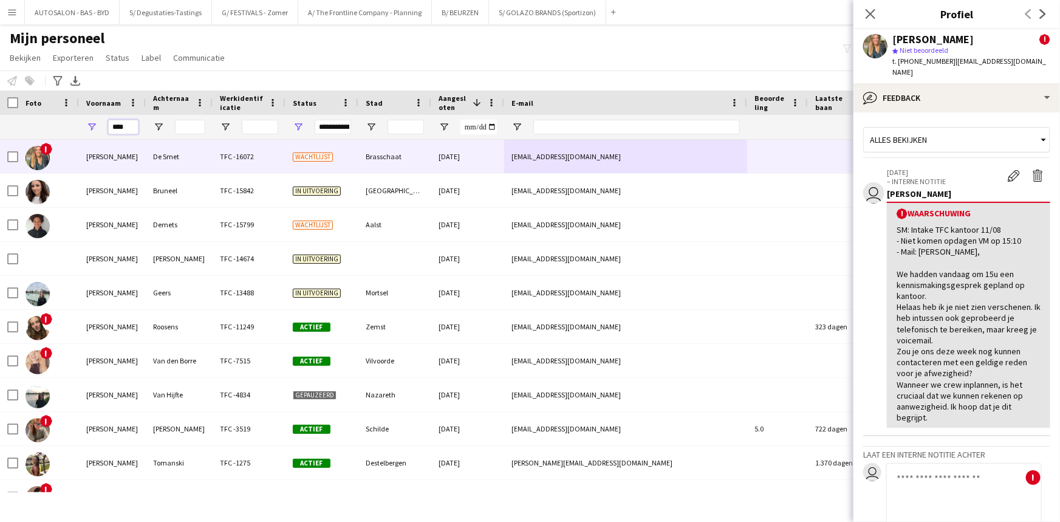
click at [126, 125] on input "****" at bounding box center [123, 127] width 30 height 15
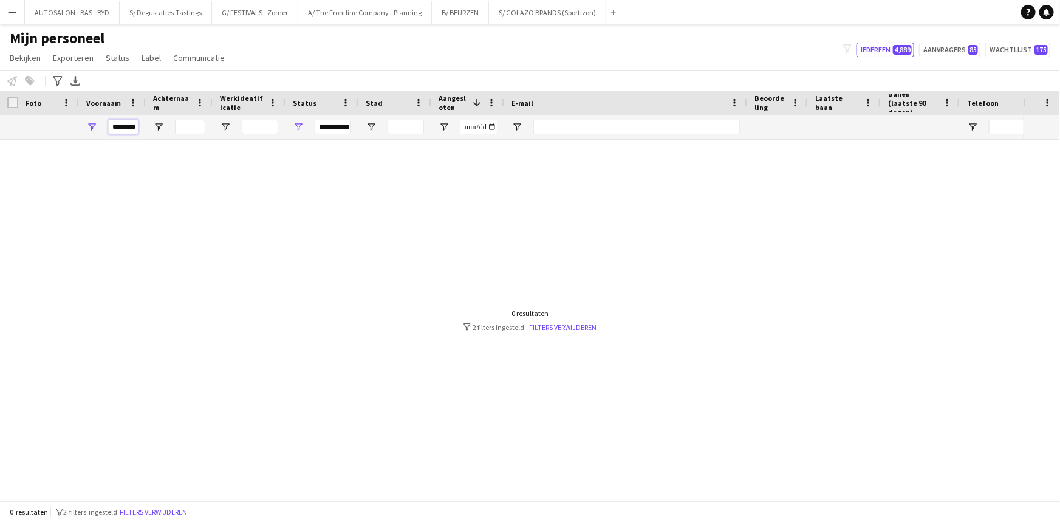
scroll to position [0, 4]
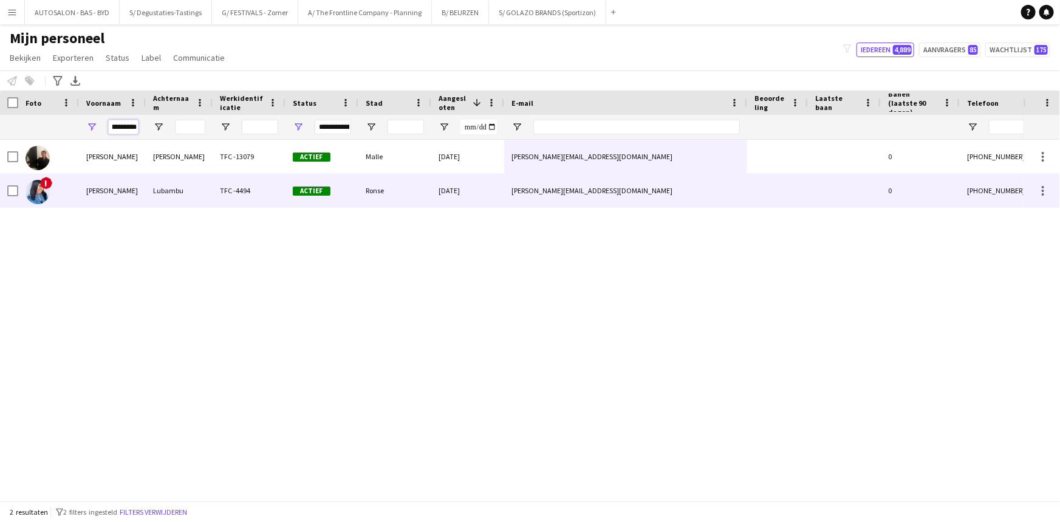
type input "*********"
click at [138, 186] on div "[PERSON_NAME]" at bounding box center [112, 190] width 67 height 33
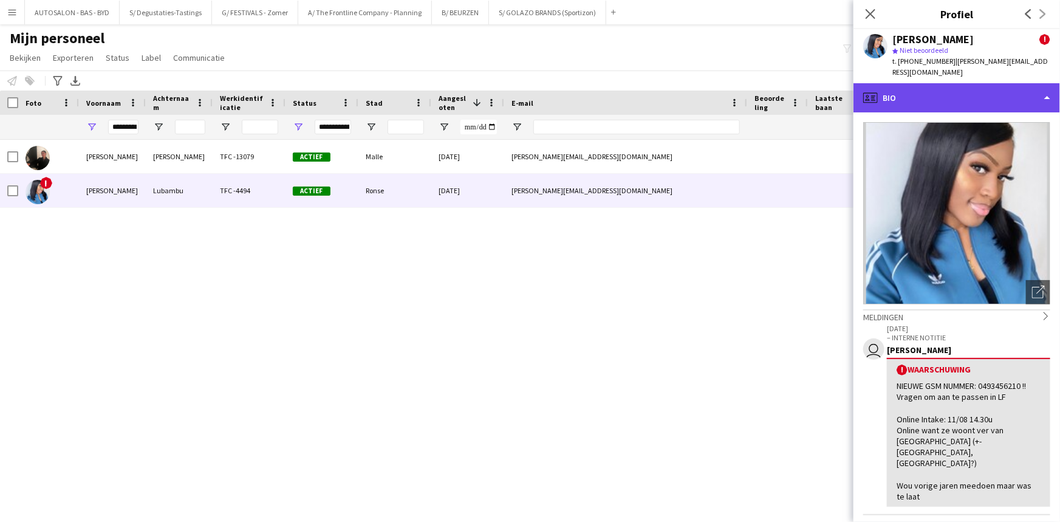
click at [919, 86] on div "profile Bio" at bounding box center [956, 97] width 207 height 29
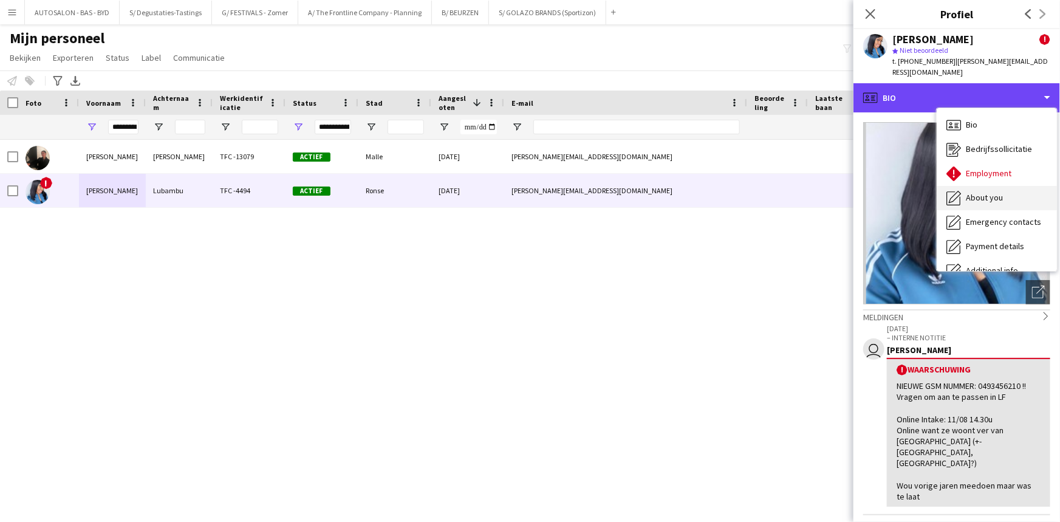
scroll to position [89, 0]
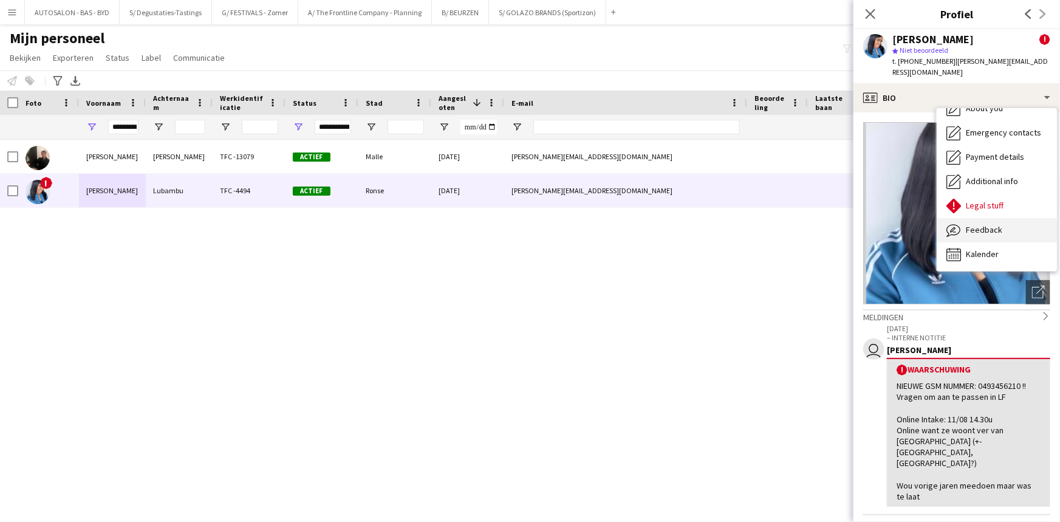
click at [989, 224] on span "Feedback" at bounding box center [984, 229] width 36 height 11
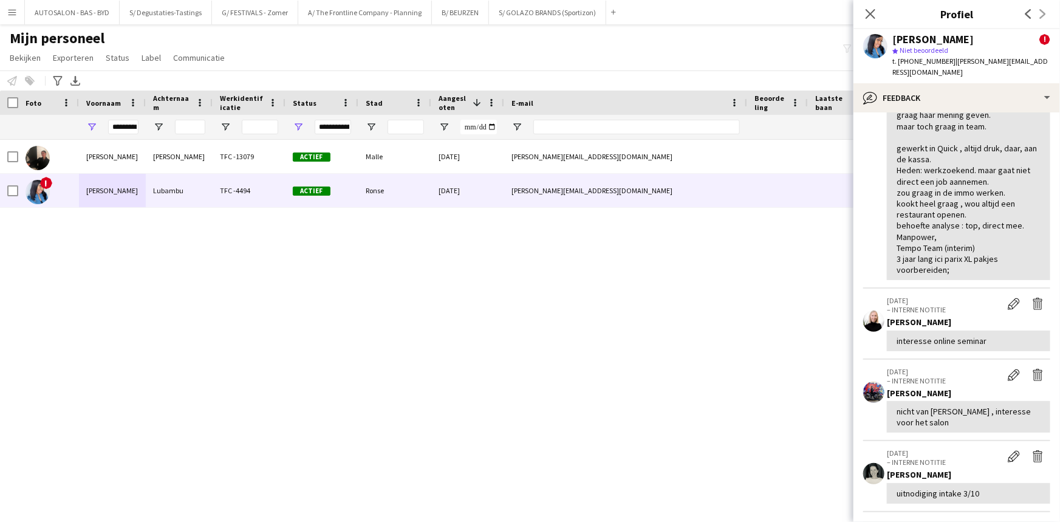
scroll to position [757, 0]
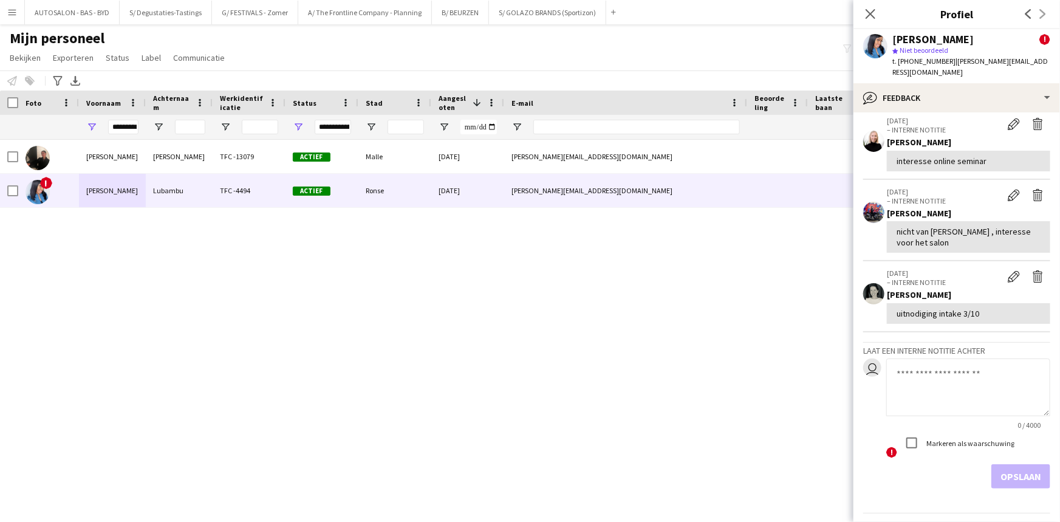
click at [944, 358] on textarea at bounding box center [968, 387] width 164 height 58
paste textarea "**********"
drag, startPoint x: 947, startPoint y: 373, endPoint x: 879, endPoint y: 370, distance: 68.7
click at [879, 370] on div "user 1524 / 4000 ! Markeren als waarschuwing" at bounding box center [956, 408] width 187 height 101
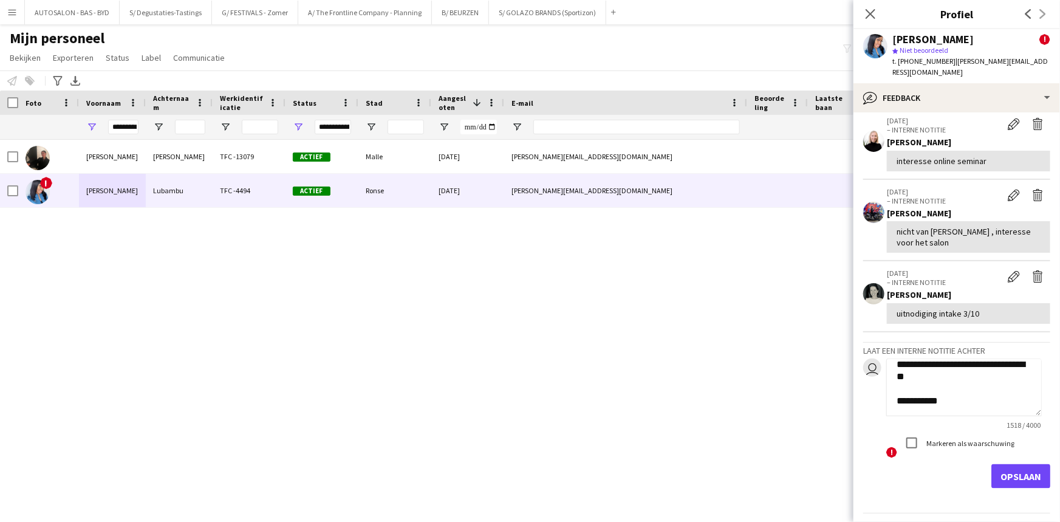
scroll to position [895, 0]
click at [952, 372] on textarea at bounding box center [963, 387] width 155 height 58
type textarea "**********"
click at [1007, 464] on button "Opslaan" at bounding box center [1020, 476] width 59 height 24
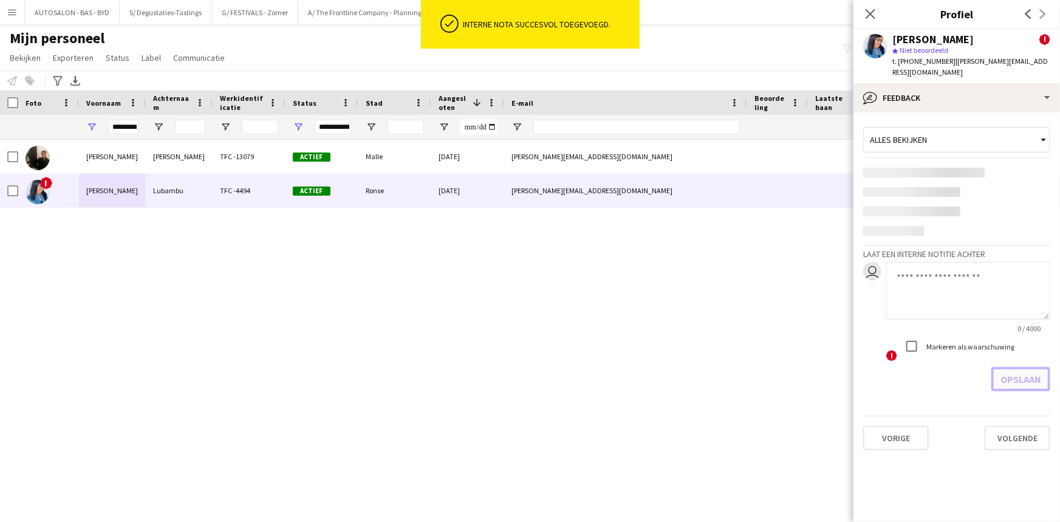
scroll to position [0, 0]
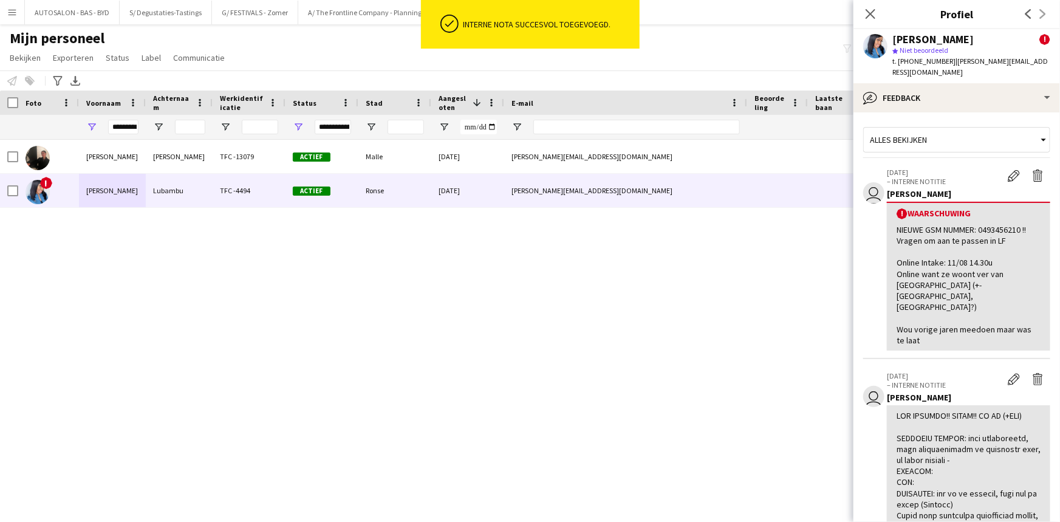
click at [724, 292] on div "[PERSON_NAME] TFC -13079 Actief Malle [DATE] [PERSON_NAME][EMAIL_ADDRESS][DOMAI…" at bounding box center [511, 316] width 1023 height 352
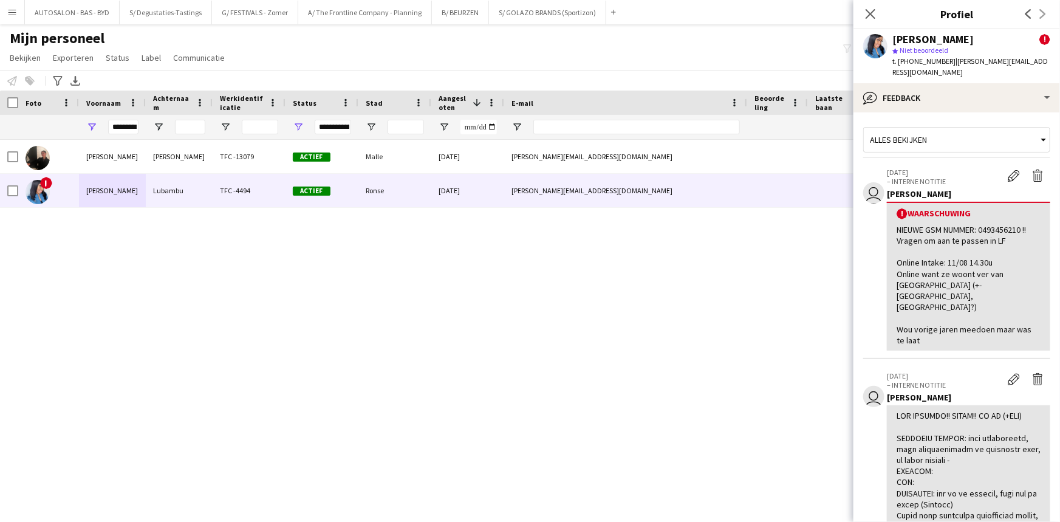
click at [29, 243] on div "[PERSON_NAME] TFC -13079 Actief Malle [DATE] [PERSON_NAME][EMAIL_ADDRESS][DOMAI…" at bounding box center [511, 316] width 1023 height 352
click at [126, 128] on input "*********" at bounding box center [123, 127] width 30 height 15
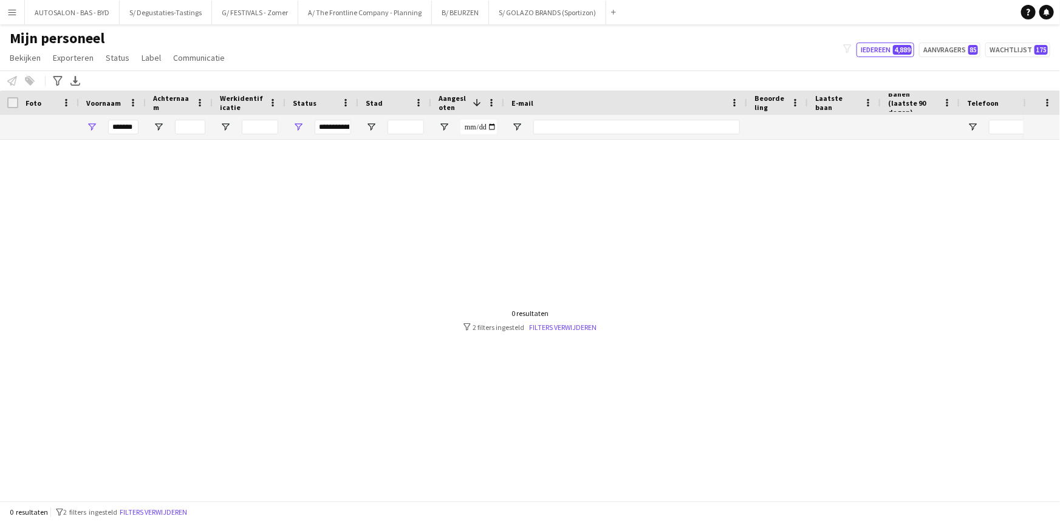
click at [201, 162] on div at bounding box center [511, 316] width 1023 height 352
click at [125, 129] on input "*******" at bounding box center [123, 127] width 30 height 15
click at [134, 128] on input "*******" at bounding box center [123, 127] width 30 height 15
type input "*"
click at [187, 121] on input "Achternaam Filter Invoer" at bounding box center [190, 127] width 30 height 15
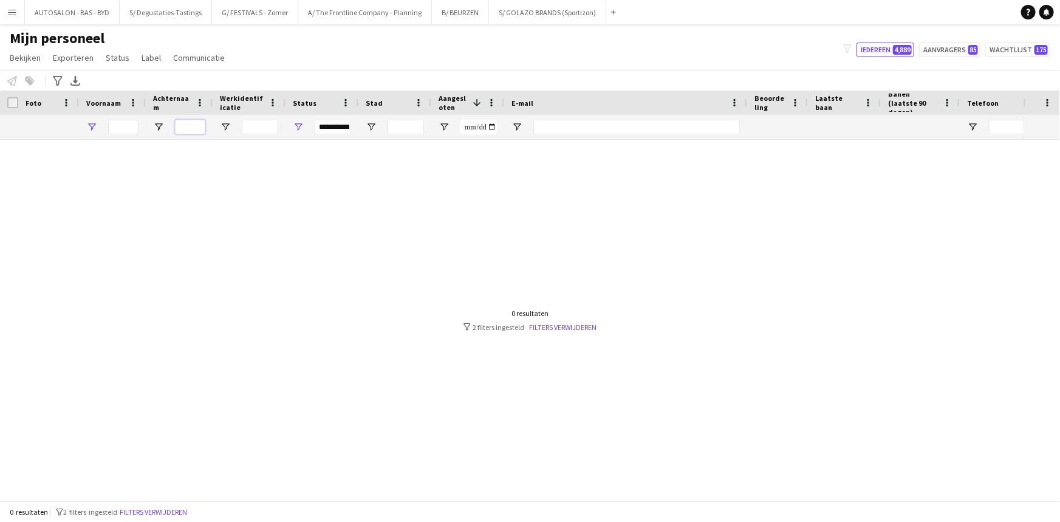
paste input "**********"
click at [513, 299] on div at bounding box center [511, 316] width 1023 height 352
click at [191, 128] on input "**********" at bounding box center [190, 127] width 30 height 15
drag, startPoint x: 201, startPoint y: 126, endPoint x: 173, endPoint y: 125, distance: 28.0
click at [174, 125] on div "**********" at bounding box center [179, 127] width 67 height 24
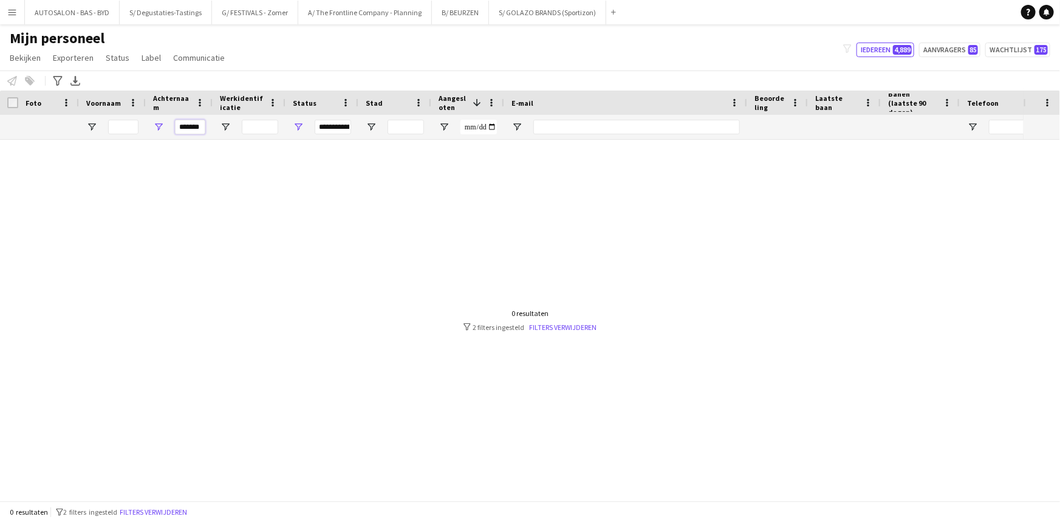
type input "*******"
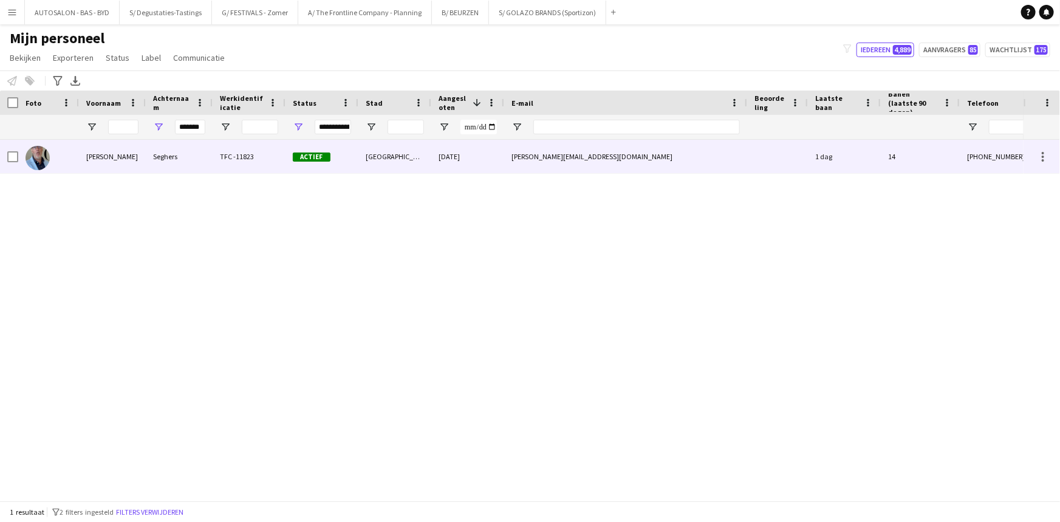
click at [199, 143] on div "Seghers" at bounding box center [179, 156] width 67 height 33
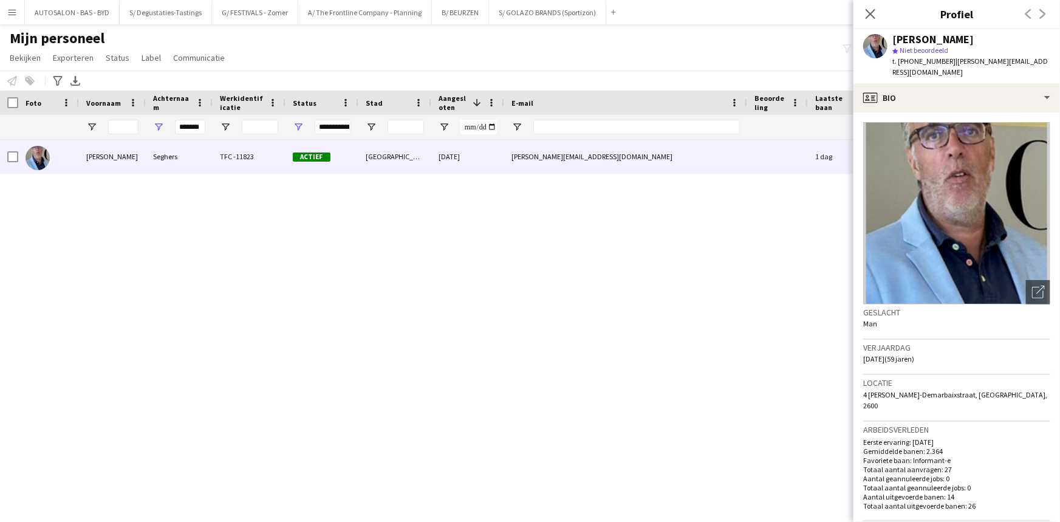
click at [1027, 240] on img at bounding box center [956, 213] width 187 height 182
click at [972, 176] on img at bounding box center [956, 213] width 187 height 182
drag, startPoint x: 941, startPoint y: 351, endPoint x: 940, endPoint y: 341, distance: 9.9
click at [941, 349] on div "Verjaardag [DATE] (59 jaren)" at bounding box center [956, 357] width 187 height 35
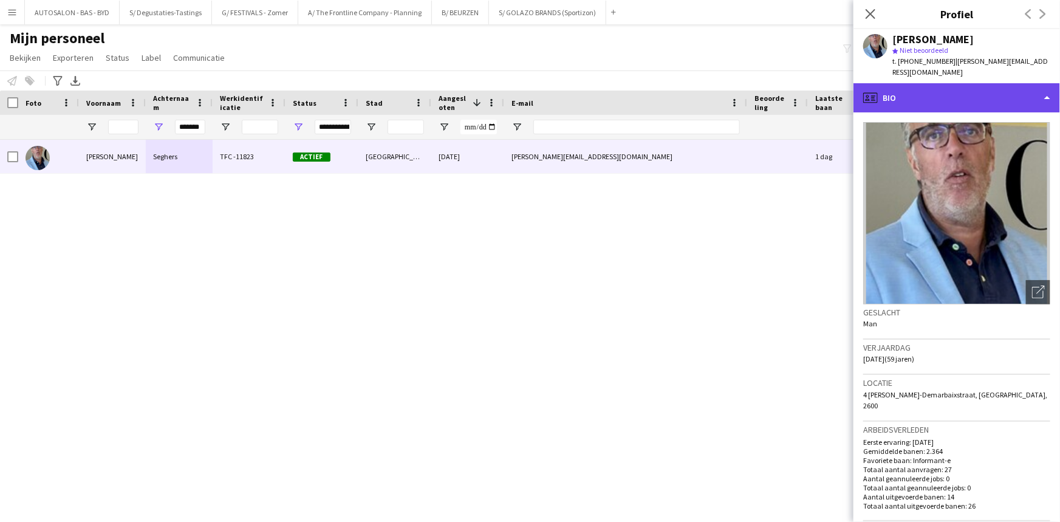
click at [902, 86] on div "profile Bio" at bounding box center [956, 97] width 207 height 29
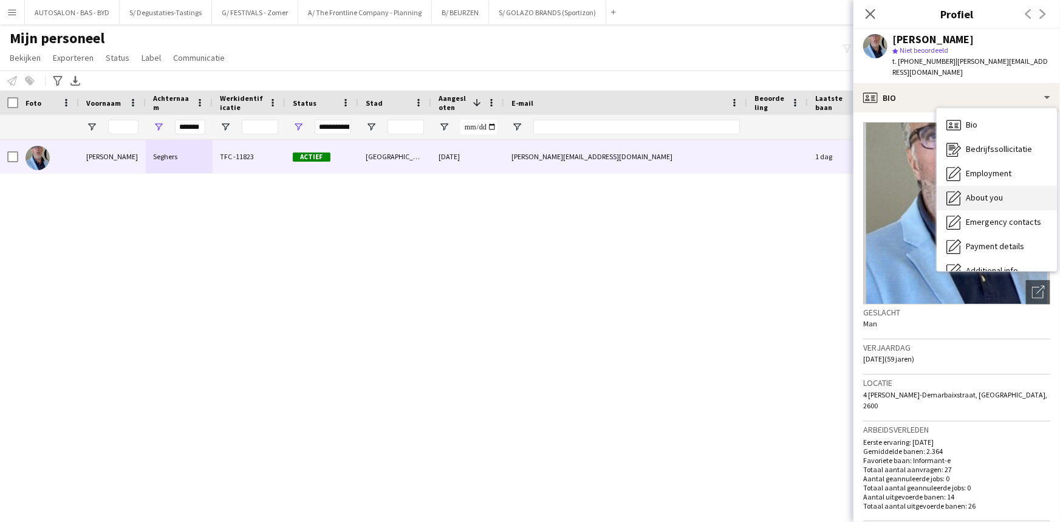
click at [972, 192] on span "About you" at bounding box center [984, 197] width 37 height 11
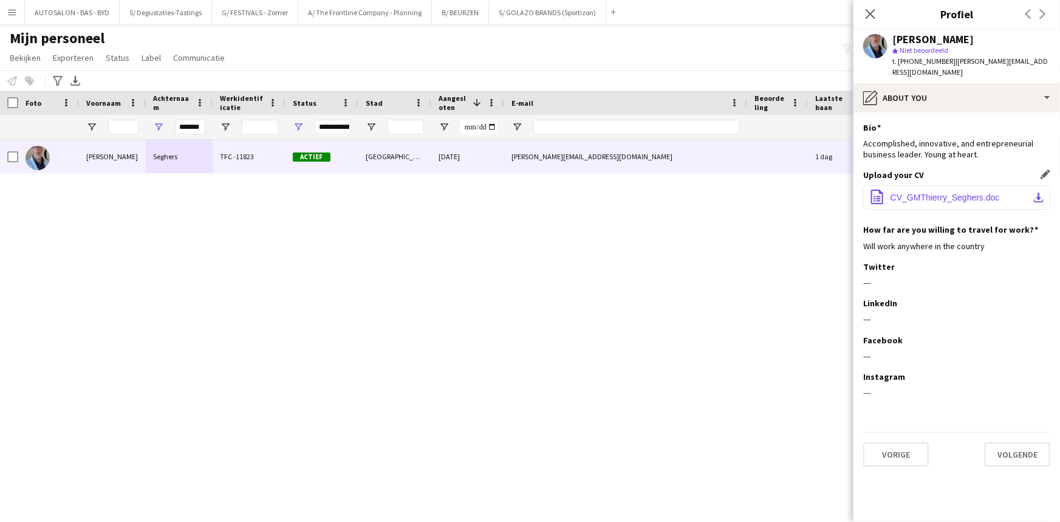
click at [932, 194] on button "office-file-sheet CV_GMThierry_Seghers.doc download-bottom" at bounding box center [956, 197] width 187 height 24
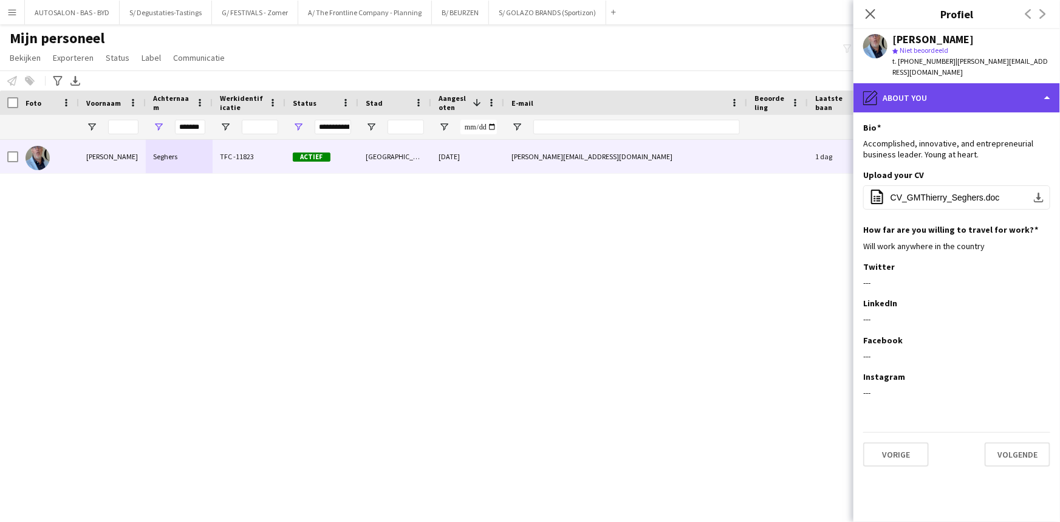
click at [941, 86] on div "pencil4 About you" at bounding box center [956, 97] width 207 height 29
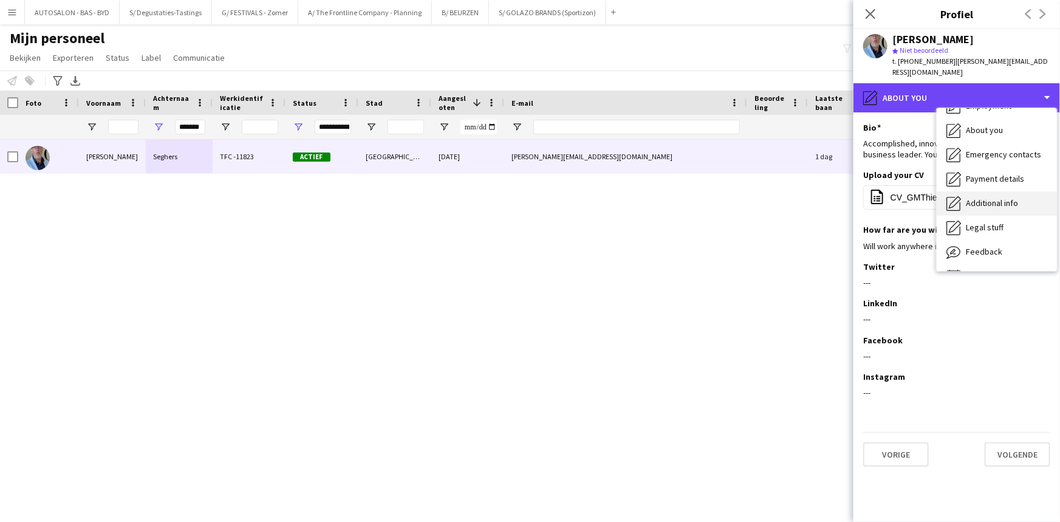
scroll to position [89, 0]
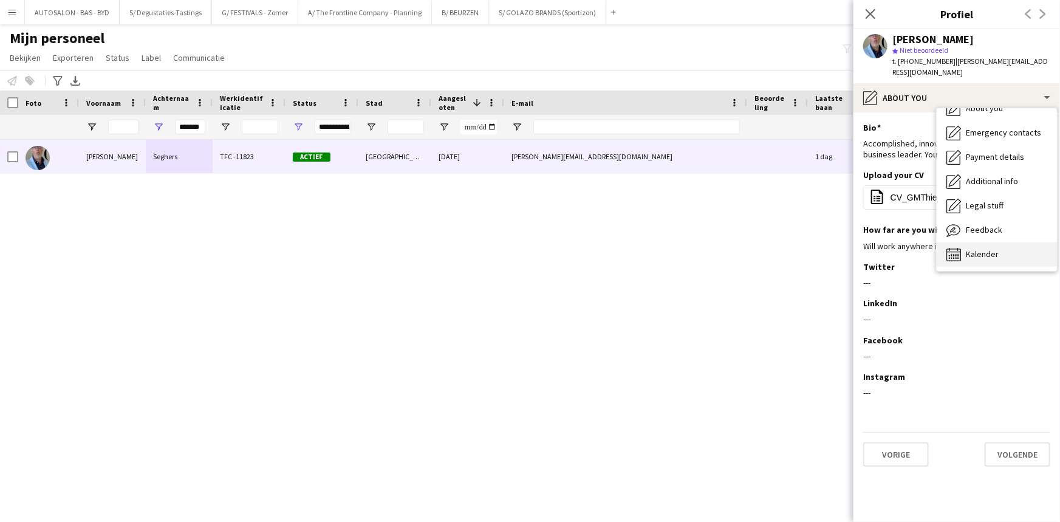
click at [983, 248] on span "Kalender" at bounding box center [982, 253] width 33 height 11
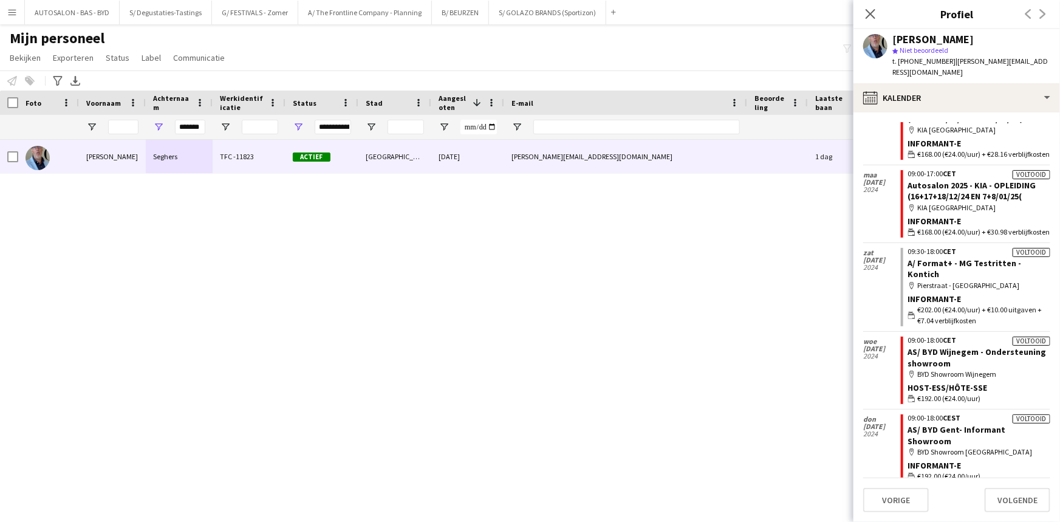
scroll to position [2138, 0]
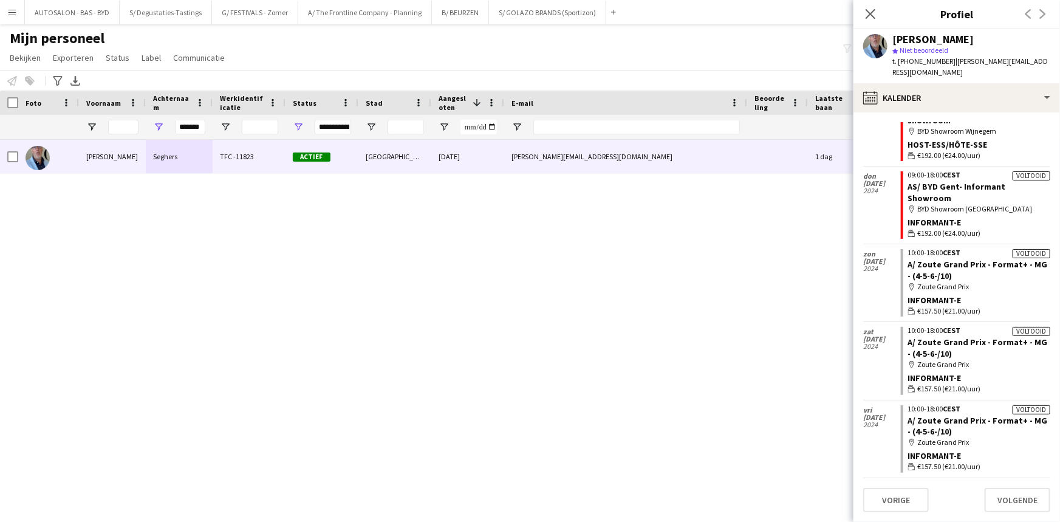
drag, startPoint x: 1050, startPoint y: 435, endPoint x: 1047, endPoint y: 460, distance: 25.7
click at [1048, 460] on div "calendar-full Selecteer datum [DATE] Voltooid 12:30-18:30 CEST AS/ [GEOGRAPHIC_…" at bounding box center [956, 299] width 187 height 355
click at [969, 436] on app-crew-calendar-job-card "Voltooid 10:00-18:00 CEST A/ Zoute Grand Prix - Format+ - MG - (4-5-6-/10) map-…" at bounding box center [975, 438] width 149 height 67
click at [985, 438] on div "map-marker Zoute Grand Prix" at bounding box center [979, 442] width 142 height 11
drag, startPoint x: 1050, startPoint y: 428, endPoint x: 1050, endPoint y: 422, distance: 6.7
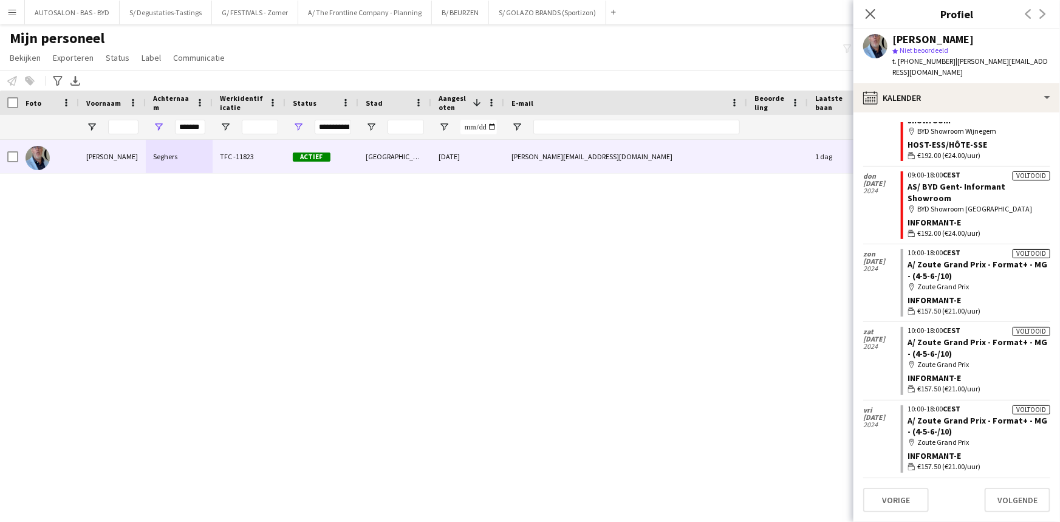
click at [1050, 422] on div "calendar-full Selecteer datum [DATE] Voltooid 12:30-18:30 CEST AS/ [GEOGRAPHIC_…" at bounding box center [956, 299] width 187 height 355
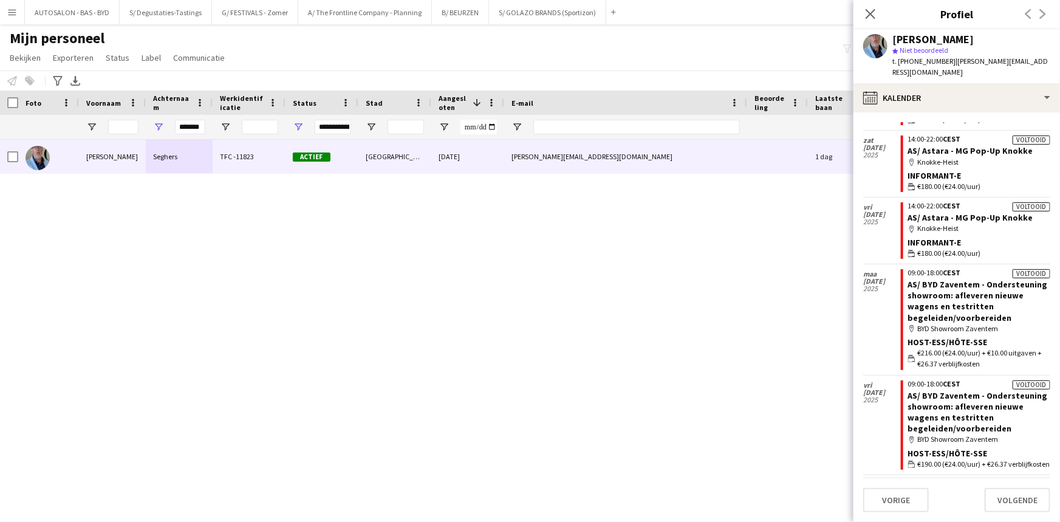
scroll to position [0, 0]
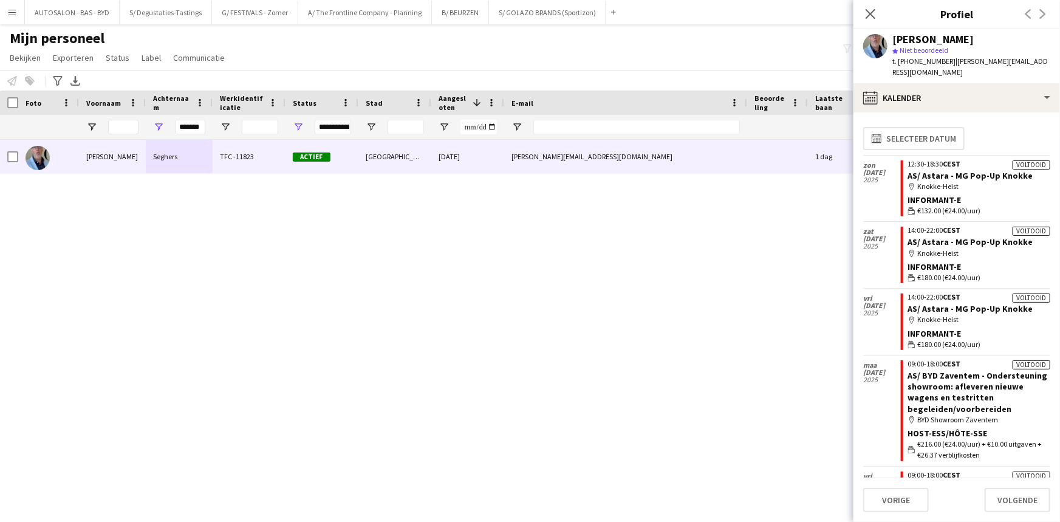
drag, startPoint x: 395, startPoint y: 375, endPoint x: 412, endPoint y: 330, distance: 47.7
click at [395, 375] on div "[PERSON_NAME] TFC -11823 Actief [GEOGRAPHIC_DATA] [DATE] [PERSON_NAME][EMAIL_AD…" at bounding box center [511, 316] width 1023 height 352
click at [179, 130] on input "*******" at bounding box center [190, 127] width 30 height 15
click at [190, 127] on input "*******" at bounding box center [190, 127] width 30 height 15
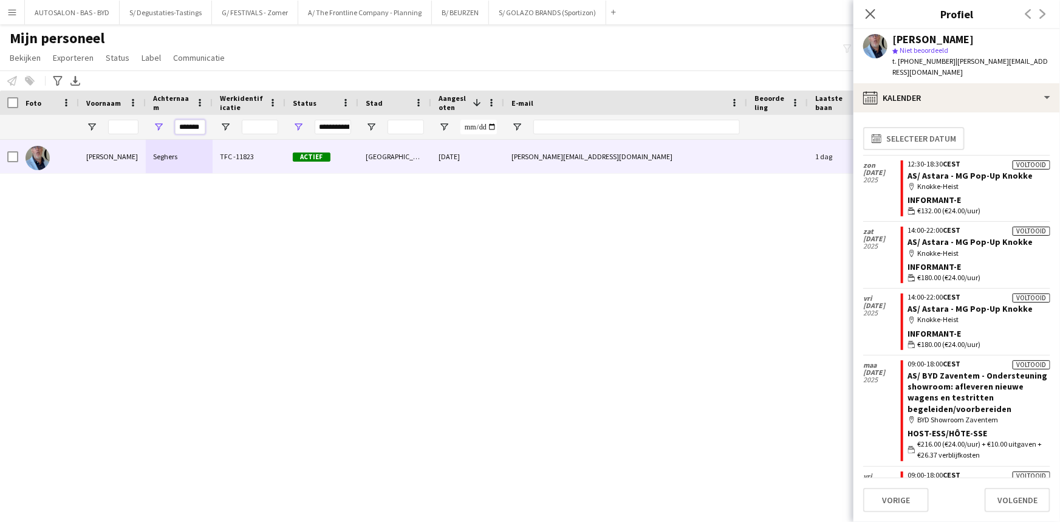
click at [190, 127] on input "*******" at bounding box center [190, 127] width 30 height 15
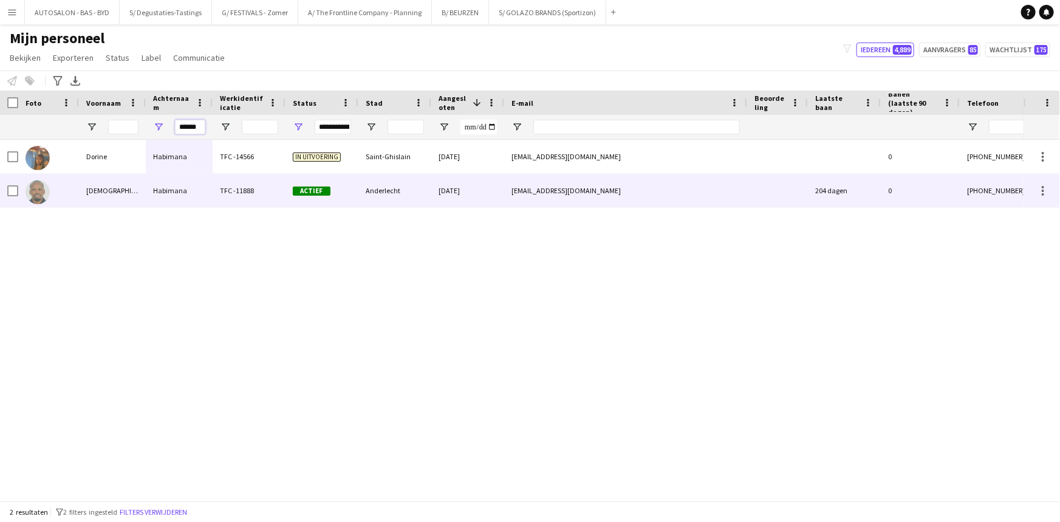
type input "******"
click at [176, 187] on div "Habimana" at bounding box center [179, 190] width 67 height 33
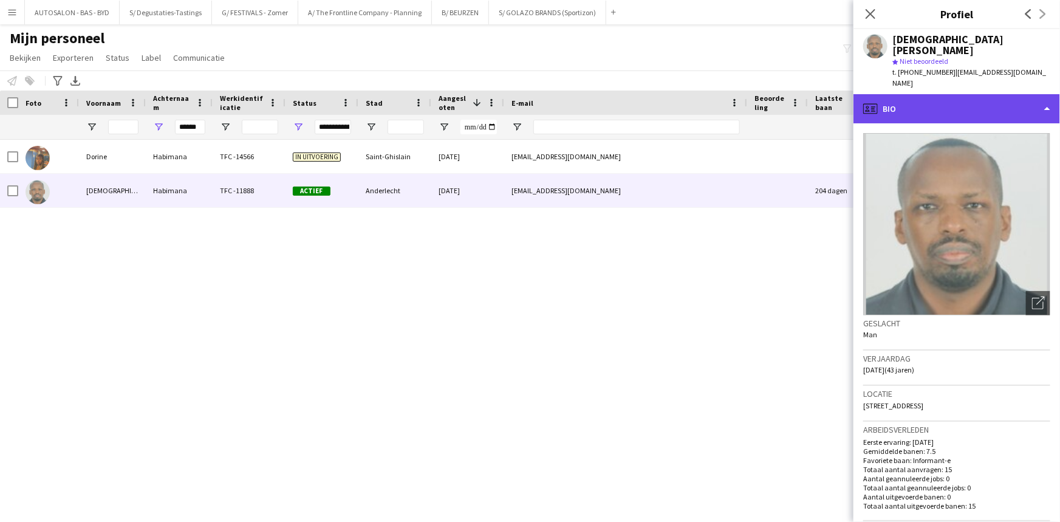
click at [943, 94] on div "profile Bio" at bounding box center [956, 108] width 207 height 29
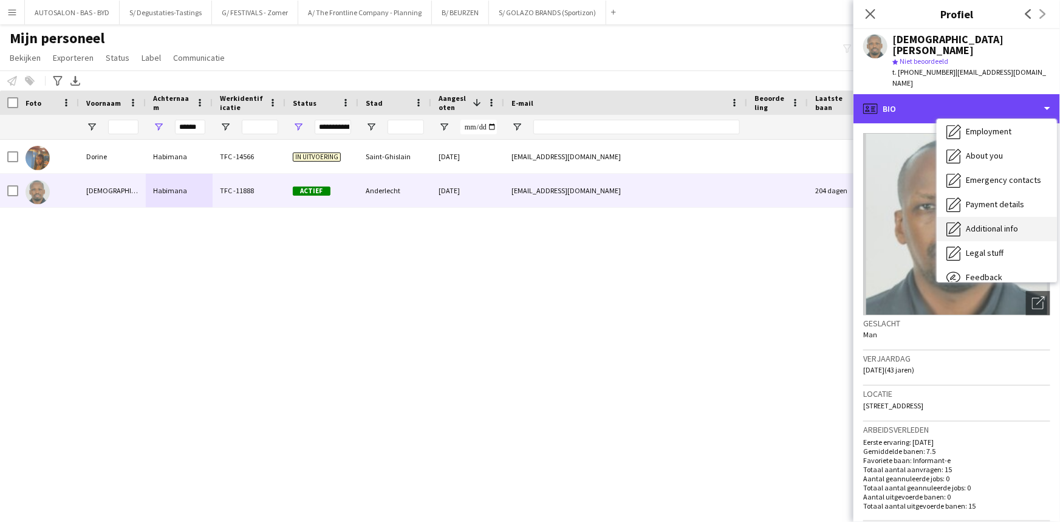
scroll to position [89, 0]
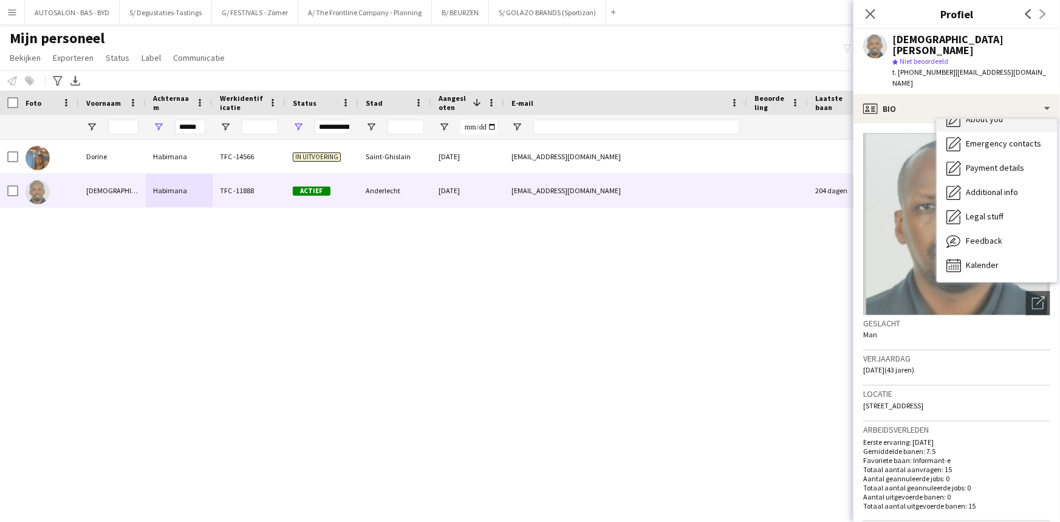
click at [993, 114] on span "About you" at bounding box center [984, 119] width 37 height 11
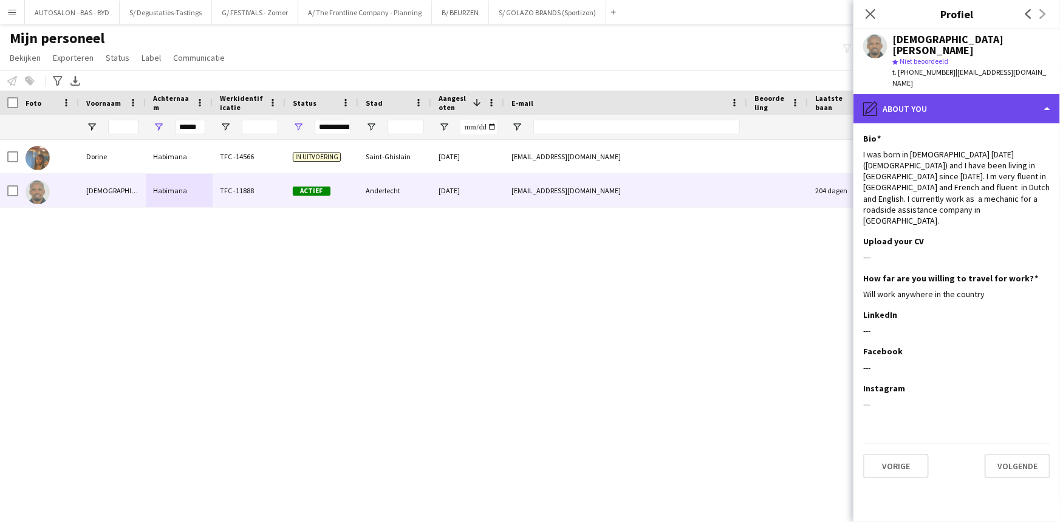
click at [907, 94] on div "pencil4 About you" at bounding box center [956, 108] width 207 height 29
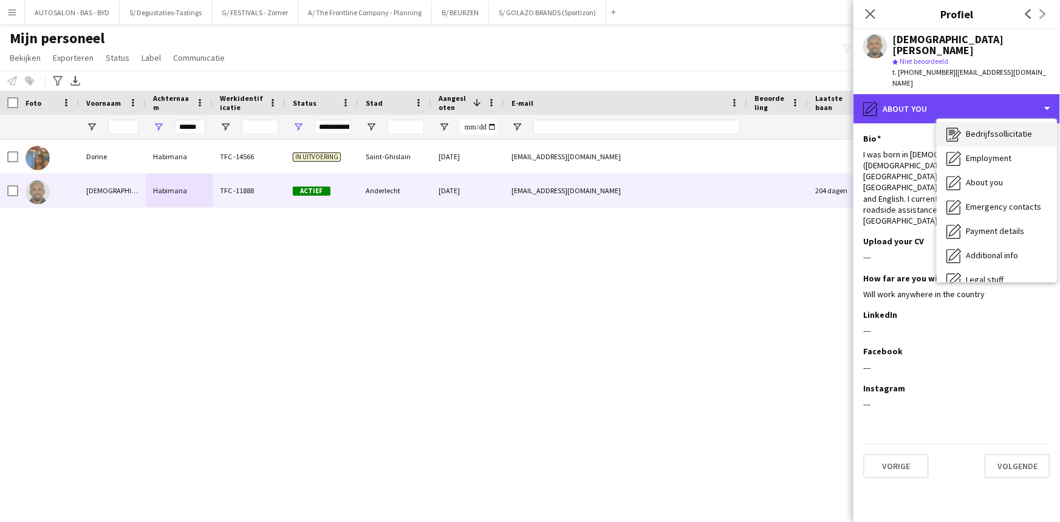
scroll to position [0, 0]
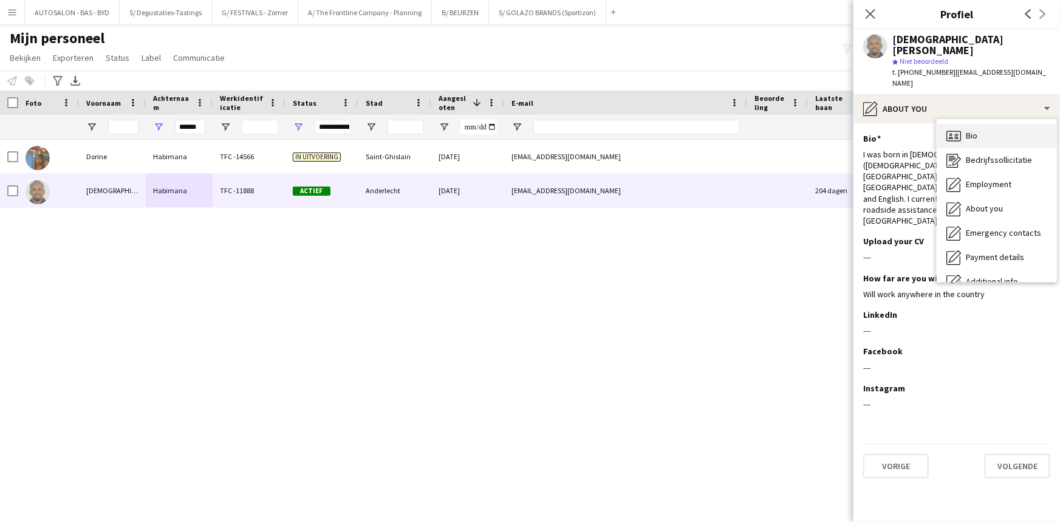
click at [986, 124] on div "Bio Bio" at bounding box center [997, 136] width 120 height 24
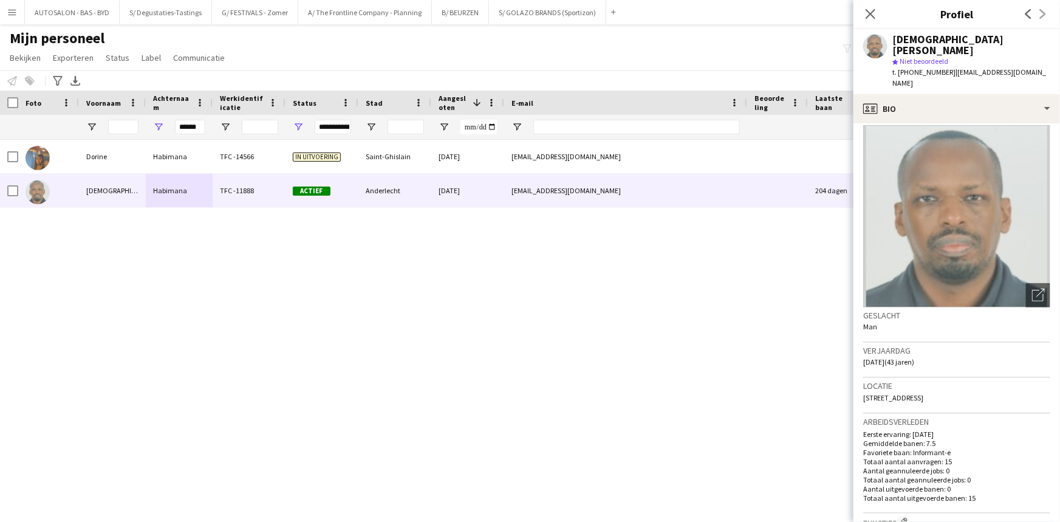
drag, startPoint x: 953, startPoint y: 359, endPoint x: 946, endPoint y: 380, distance: 22.5
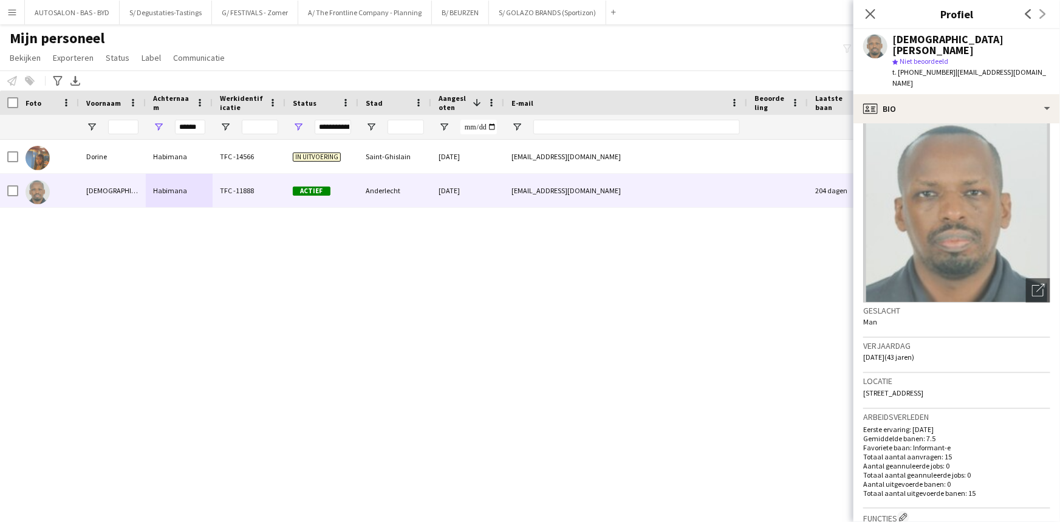
drag, startPoint x: 946, startPoint y: 380, endPoint x: 634, endPoint y: 336, distance: 314.6
click at [944, 380] on div "Locatie [STREET_ADDRESS]" at bounding box center [956, 390] width 187 height 35
drag, startPoint x: 609, startPoint y: 313, endPoint x: 581, endPoint y: 317, distance: 28.9
click at [610, 313] on div "[PERSON_NAME] TFC -14566 In uitvoering Saint-Ghislain [DATE] [EMAIL_ADDRESS][DO…" at bounding box center [511, 316] width 1023 height 352
click at [190, 128] on input "******" at bounding box center [190, 127] width 30 height 15
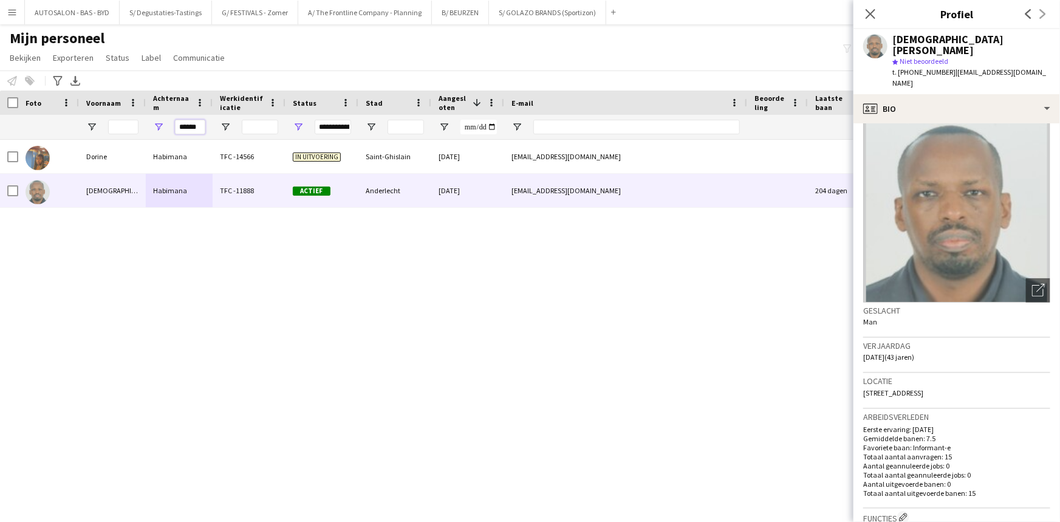
click at [189, 128] on input "******" at bounding box center [190, 127] width 30 height 15
click at [188, 128] on input "Achternaam Filter Invoer" at bounding box center [190, 127] width 30 height 15
click at [115, 125] on input "Voornaam Filter Invoer" at bounding box center [123, 127] width 30 height 15
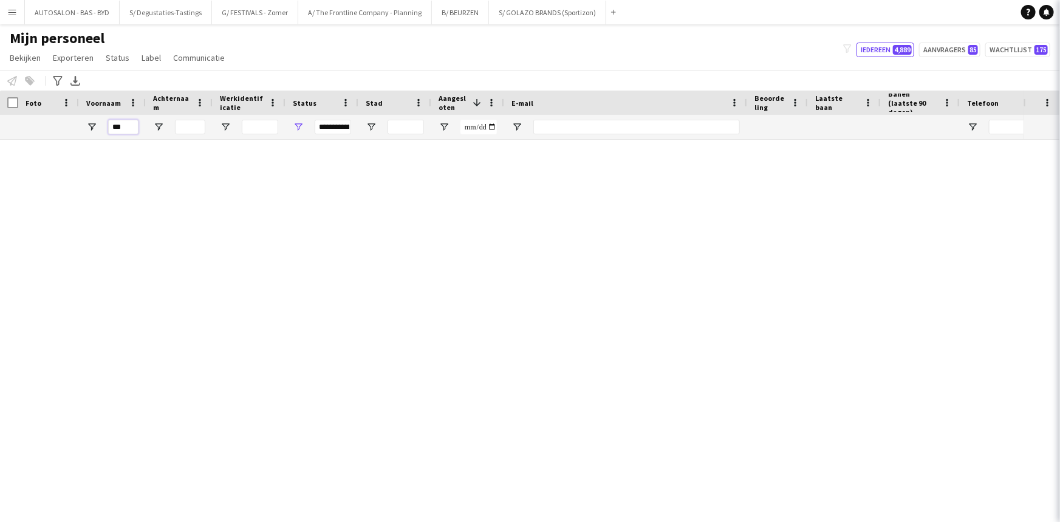
click at [126, 128] on input "***" at bounding box center [123, 127] width 30 height 15
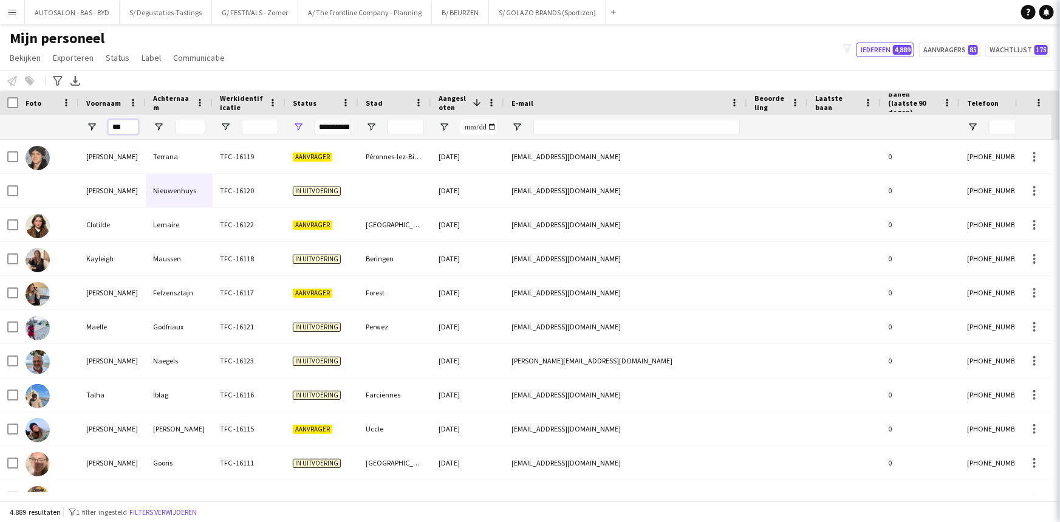
type input "***"
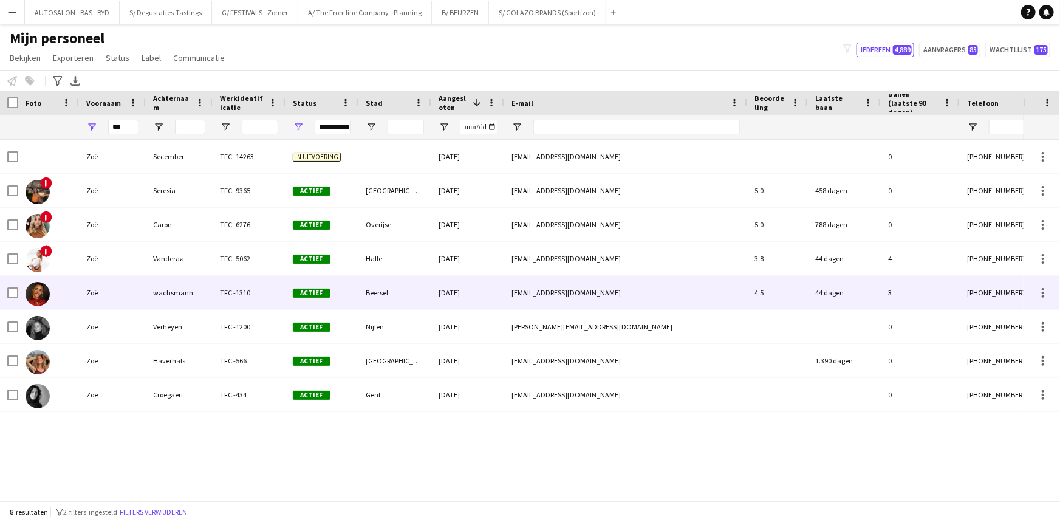
click at [151, 291] on div "wachsmann" at bounding box center [179, 292] width 67 height 33
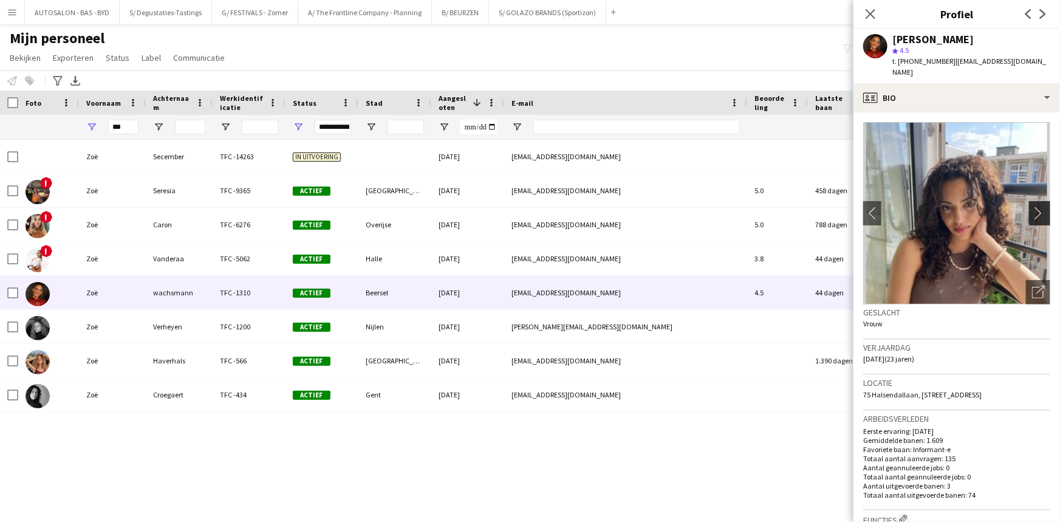
click at [1032, 207] on app-icon "chevron-right" at bounding box center [1041, 213] width 19 height 13
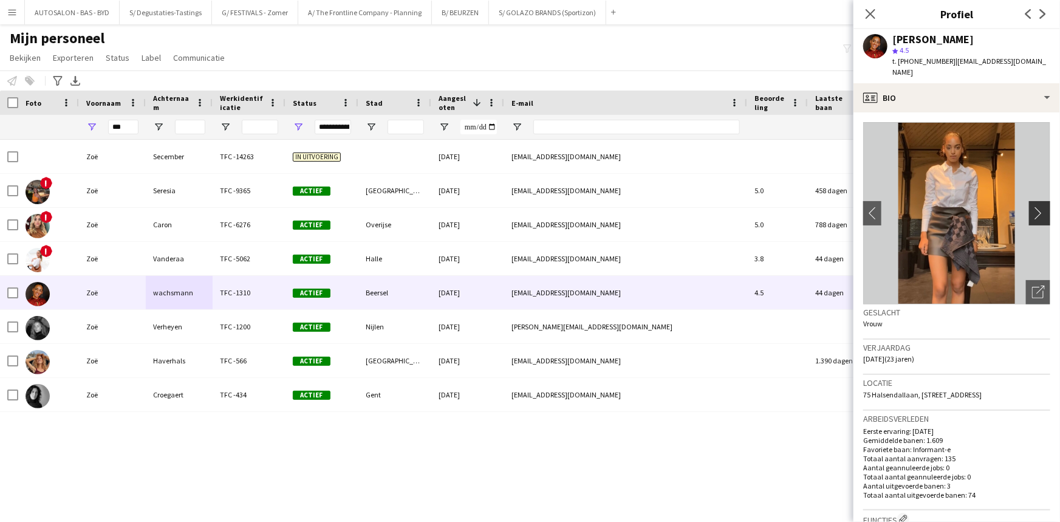
click at [1032, 207] on app-icon "chevron-right" at bounding box center [1041, 213] width 19 height 13
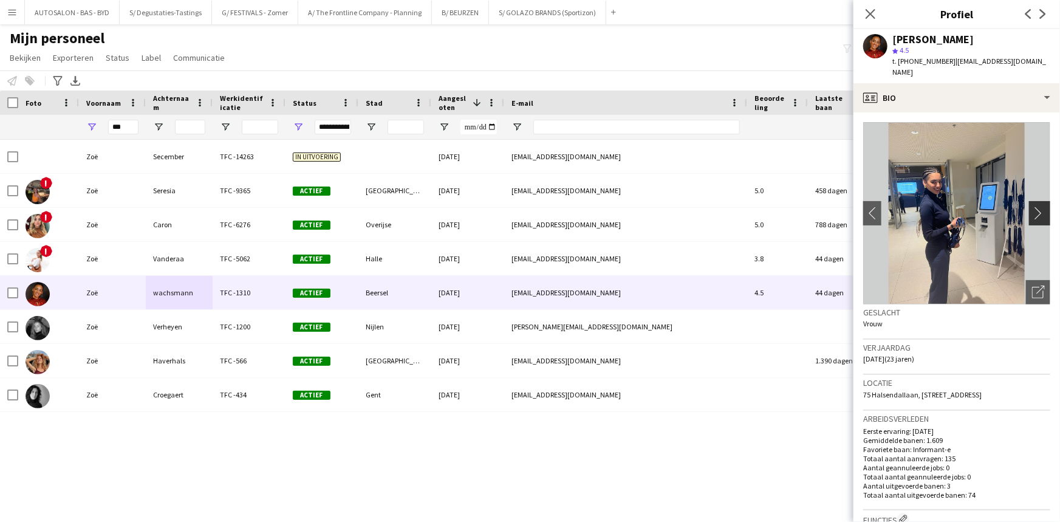
click at [1032, 207] on app-icon "chevron-right" at bounding box center [1041, 213] width 19 height 13
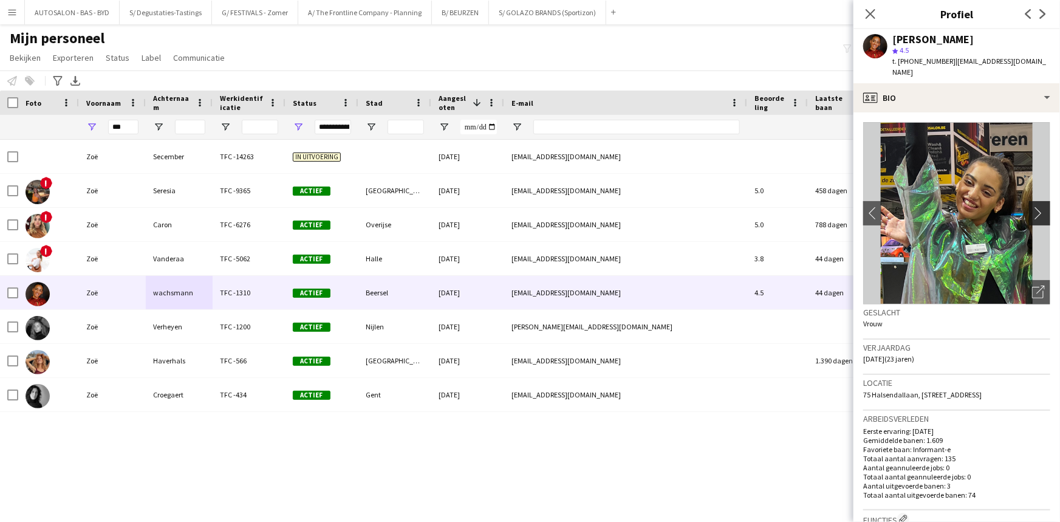
click at [1032, 207] on app-icon "chevron-right" at bounding box center [1041, 213] width 19 height 13
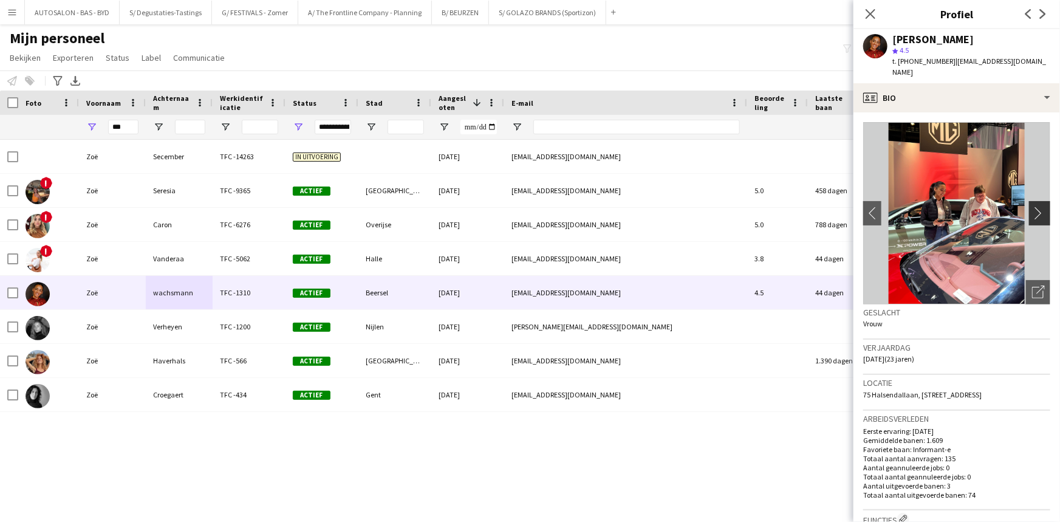
click at [1032, 207] on app-icon "chevron-right" at bounding box center [1041, 213] width 19 height 13
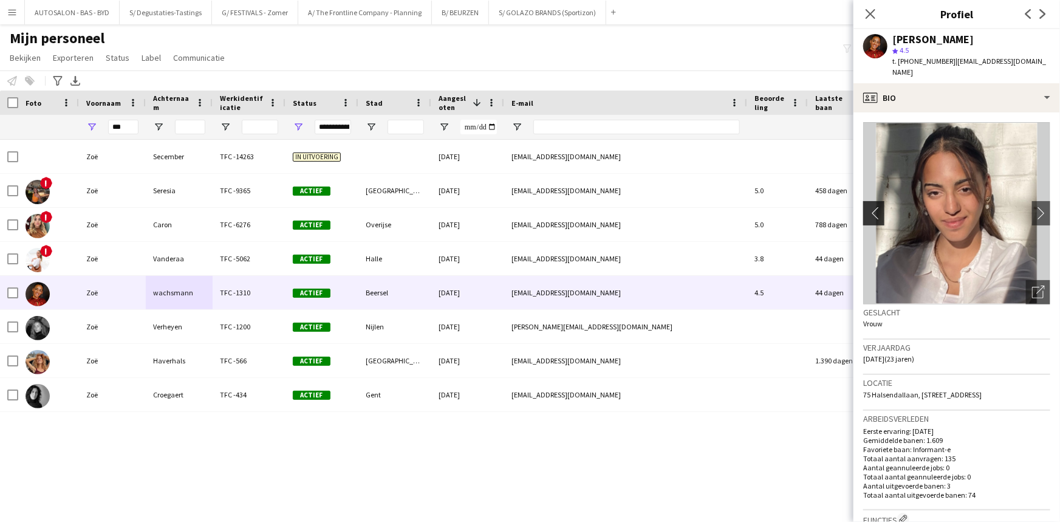
click at [878, 207] on app-icon "chevron-left" at bounding box center [872, 213] width 19 height 13
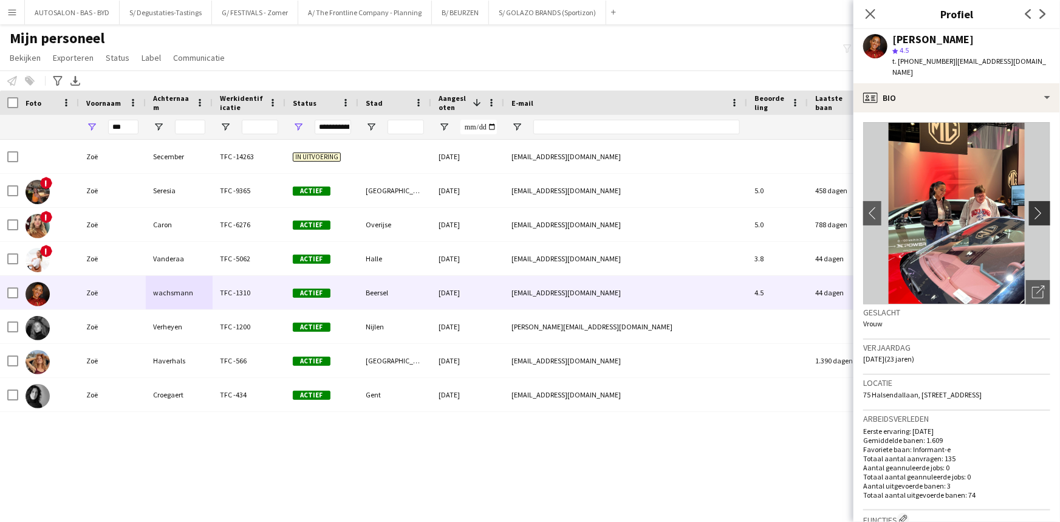
click at [1034, 207] on app-icon "chevron-right" at bounding box center [1041, 213] width 19 height 13
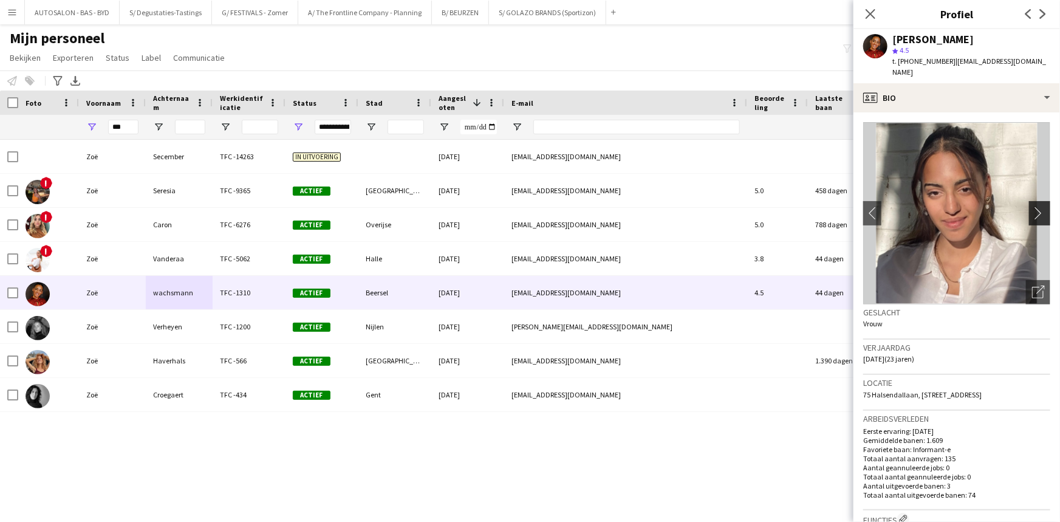
click at [1034, 207] on app-icon "chevron-right" at bounding box center [1041, 213] width 19 height 13
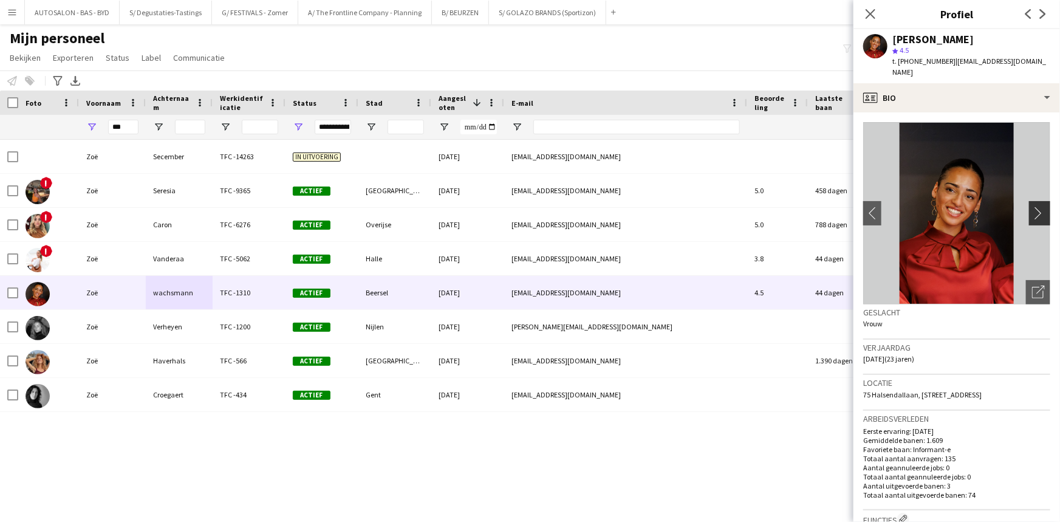
click at [1034, 207] on app-icon "chevron-right" at bounding box center [1041, 213] width 19 height 13
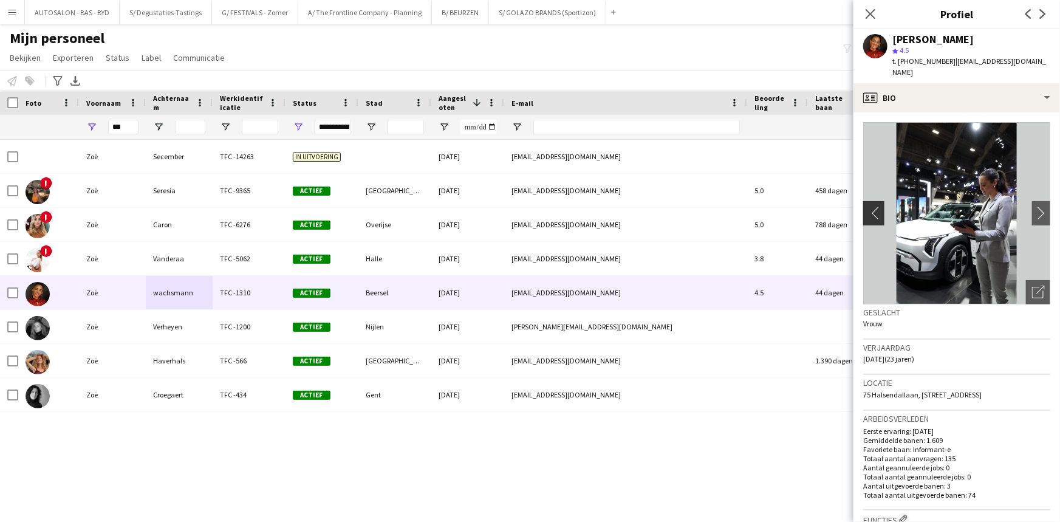
click at [873, 207] on app-icon "chevron-left" at bounding box center [872, 213] width 19 height 13
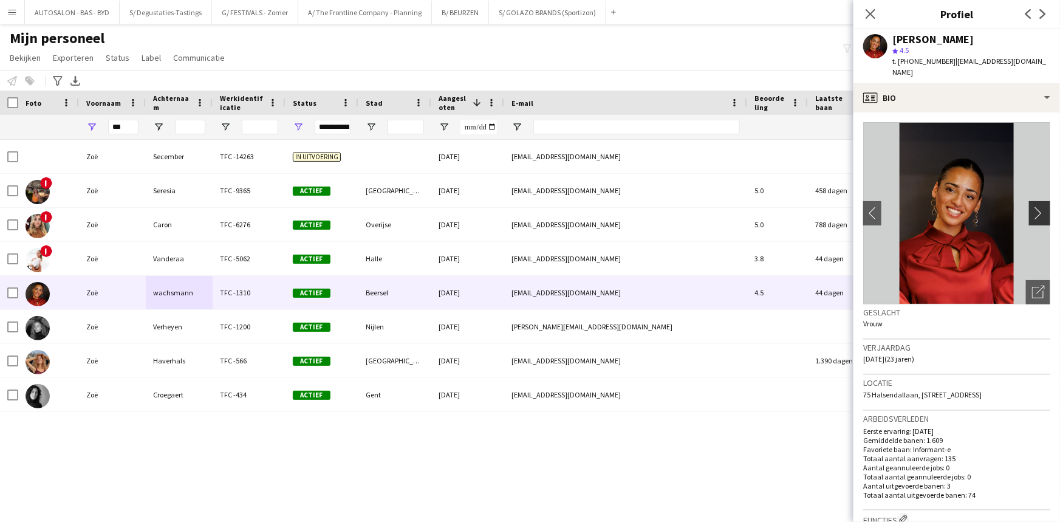
click at [1035, 207] on app-icon "chevron-right" at bounding box center [1041, 213] width 19 height 13
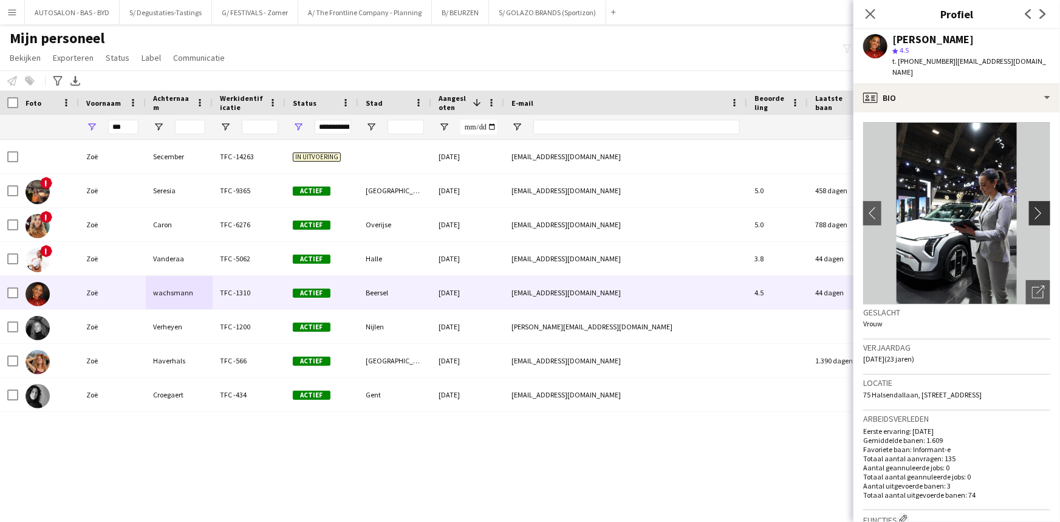
click at [1035, 207] on app-icon "chevron-right" at bounding box center [1041, 213] width 19 height 13
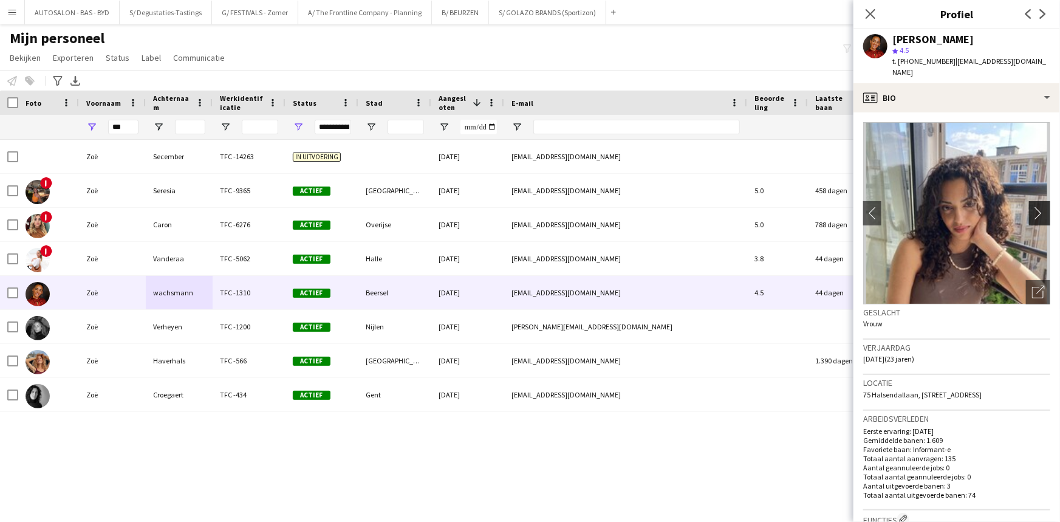
click at [1035, 207] on app-icon "chevron-right" at bounding box center [1041, 213] width 19 height 13
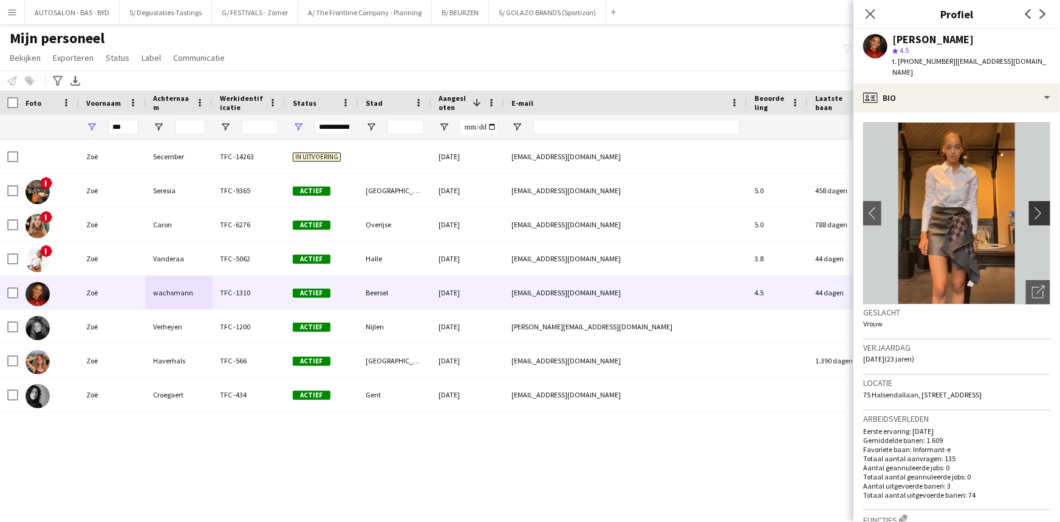
click at [1035, 207] on app-icon "chevron-right" at bounding box center [1041, 213] width 19 height 13
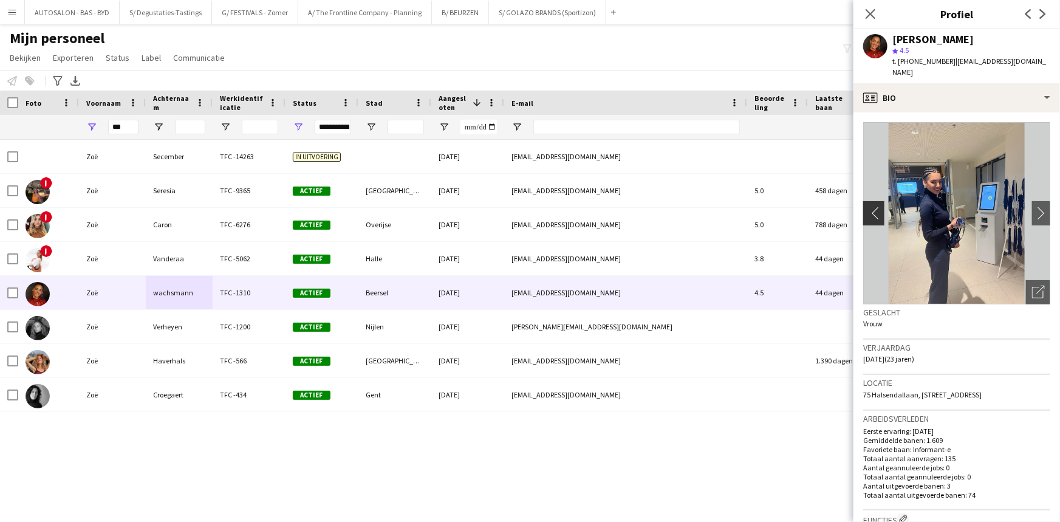
click at [872, 207] on app-icon "chevron-left" at bounding box center [872, 213] width 19 height 13
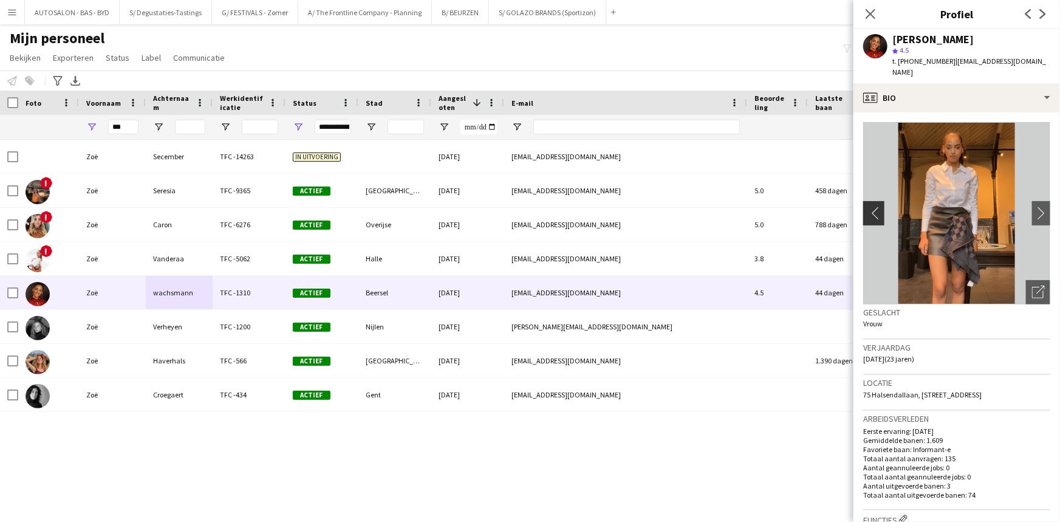
click at [872, 207] on app-icon "chevron-left" at bounding box center [872, 213] width 19 height 13
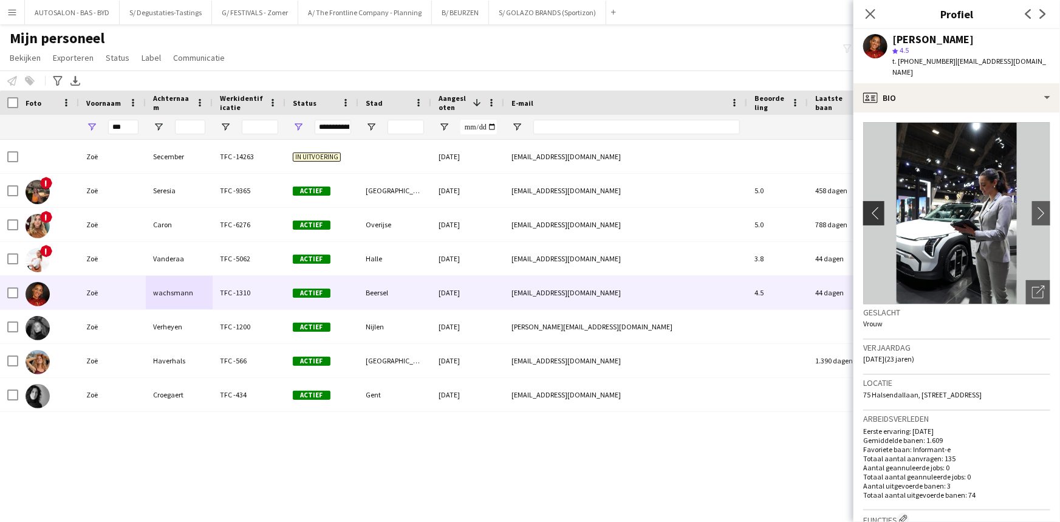
click at [872, 207] on app-icon "chevron-left" at bounding box center [872, 213] width 19 height 13
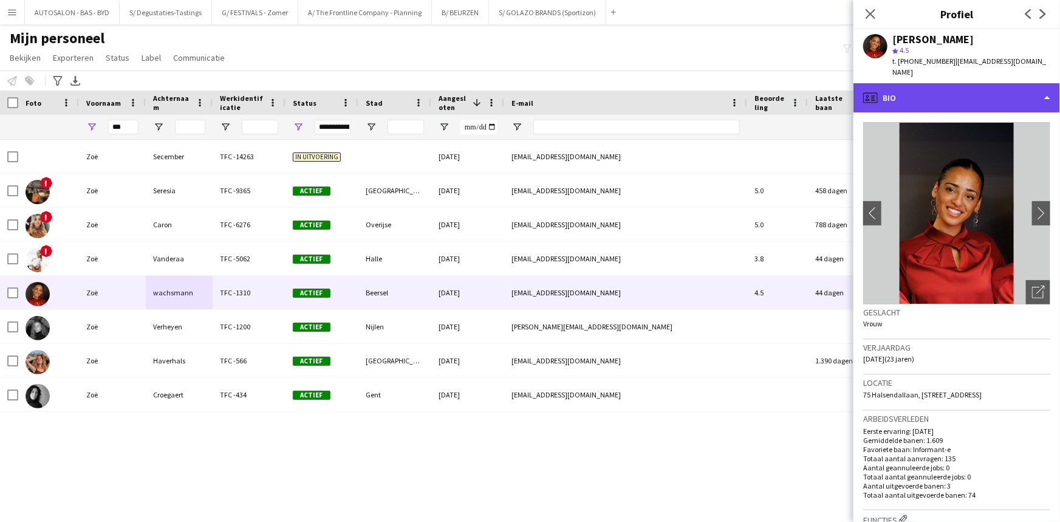
click at [968, 86] on div "profile Bio" at bounding box center [956, 97] width 207 height 29
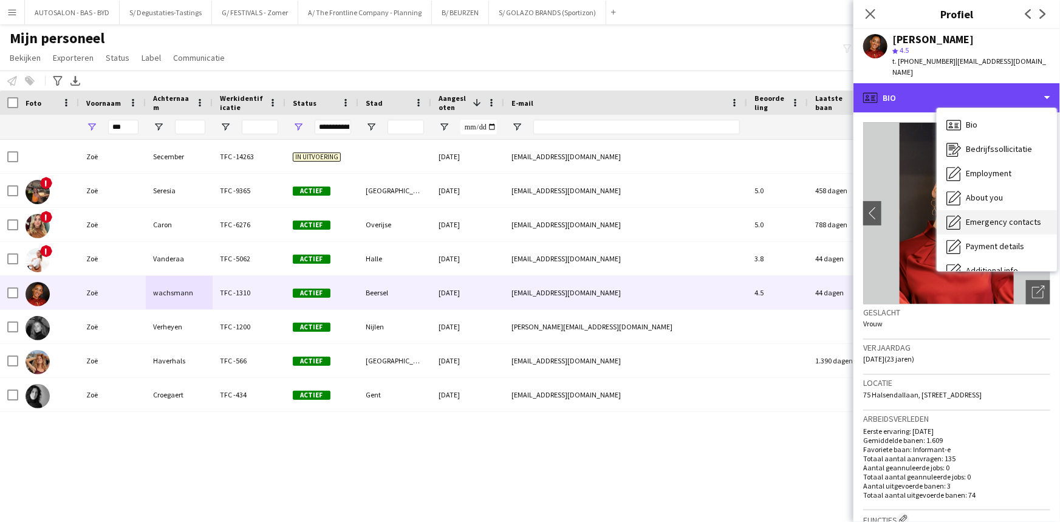
scroll to position [89, 0]
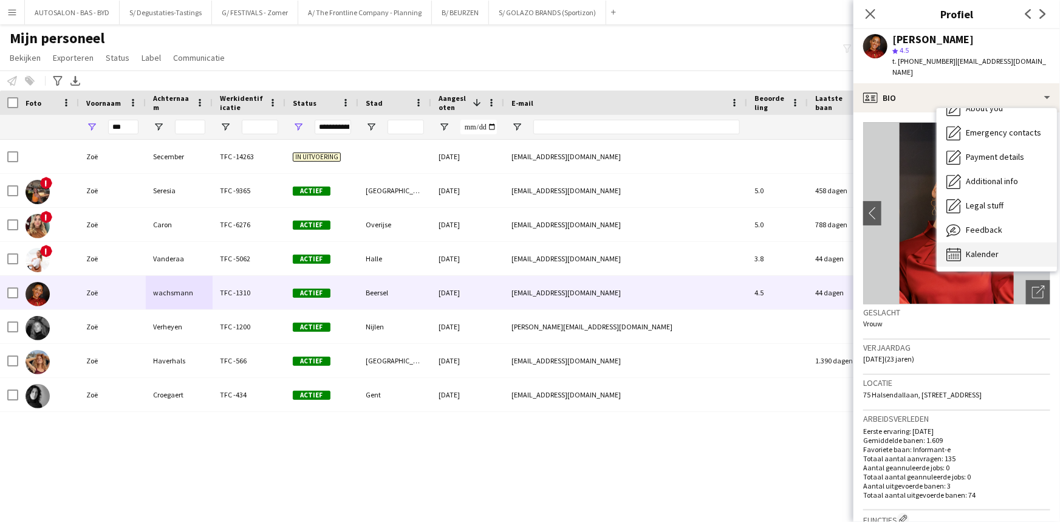
click at [992, 248] on span "Kalender" at bounding box center [982, 253] width 33 height 11
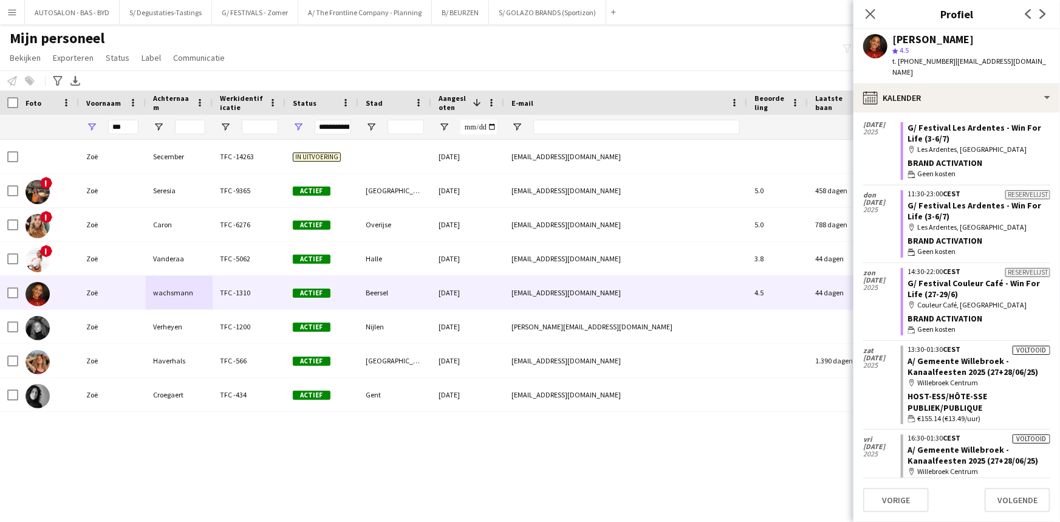
scroll to position [186, 0]
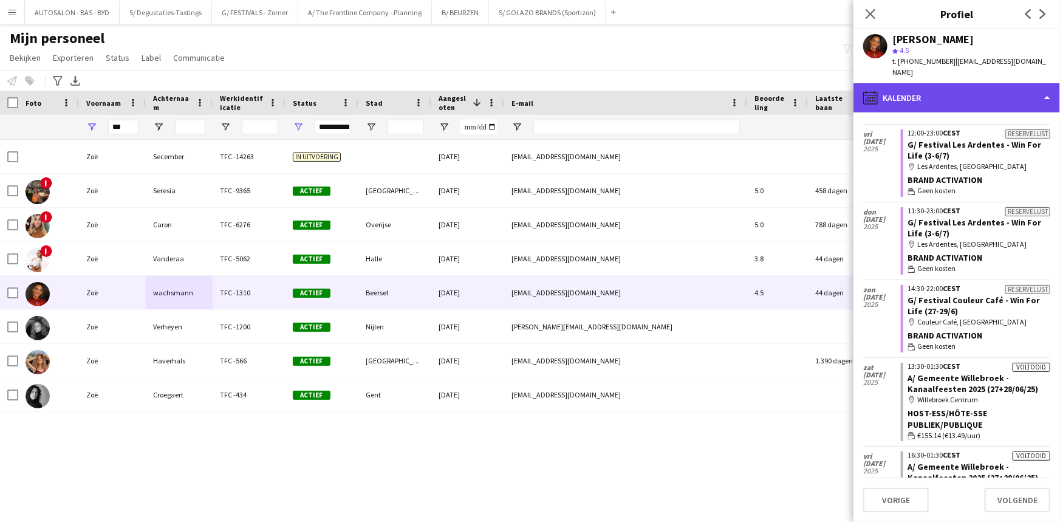
click at [940, 86] on div "calendar-full Kalender" at bounding box center [956, 97] width 207 height 29
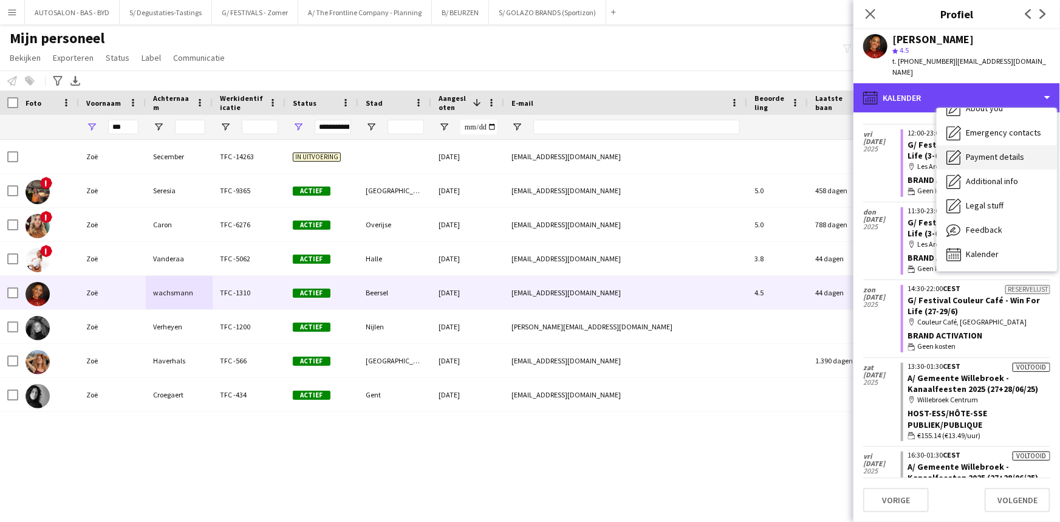
scroll to position [0, 0]
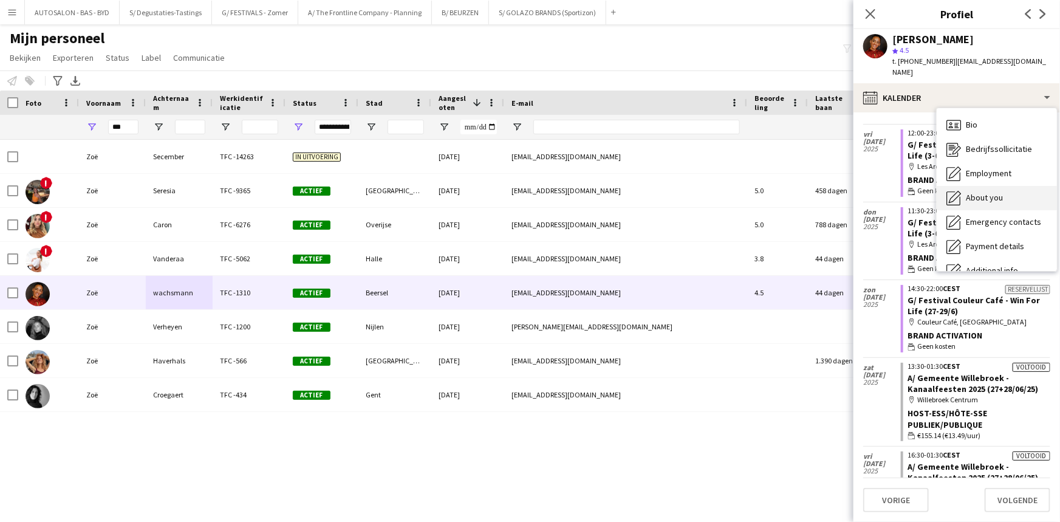
click at [995, 192] on span "About you" at bounding box center [984, 197] width 37 height 11
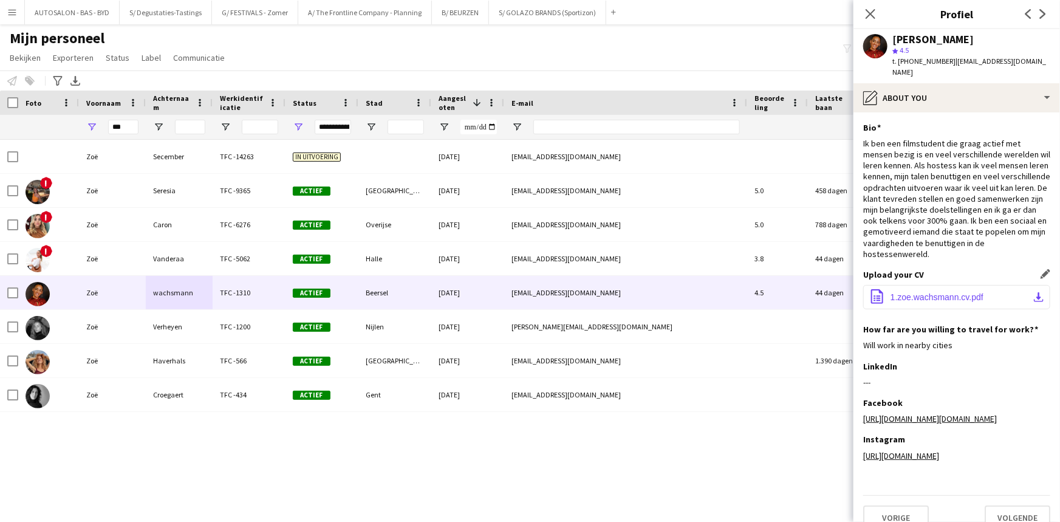
click at [945, 292] on span "1.zoe.wachsmann.cv.pdf" at bounding box center [936, 297] width 93 height 10
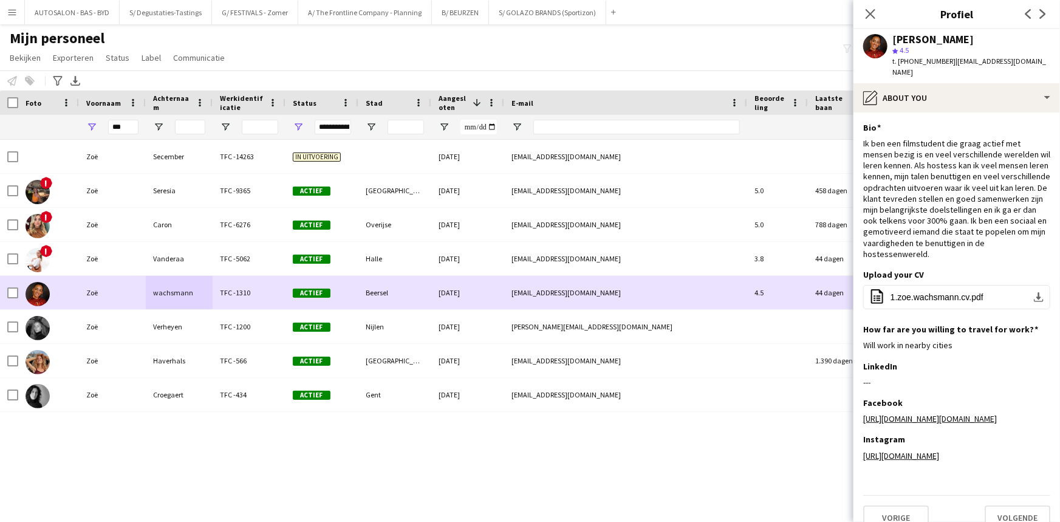
click at [158, 297] on div "wachsmann" at bounding box center [179, 292] width 67 height 33
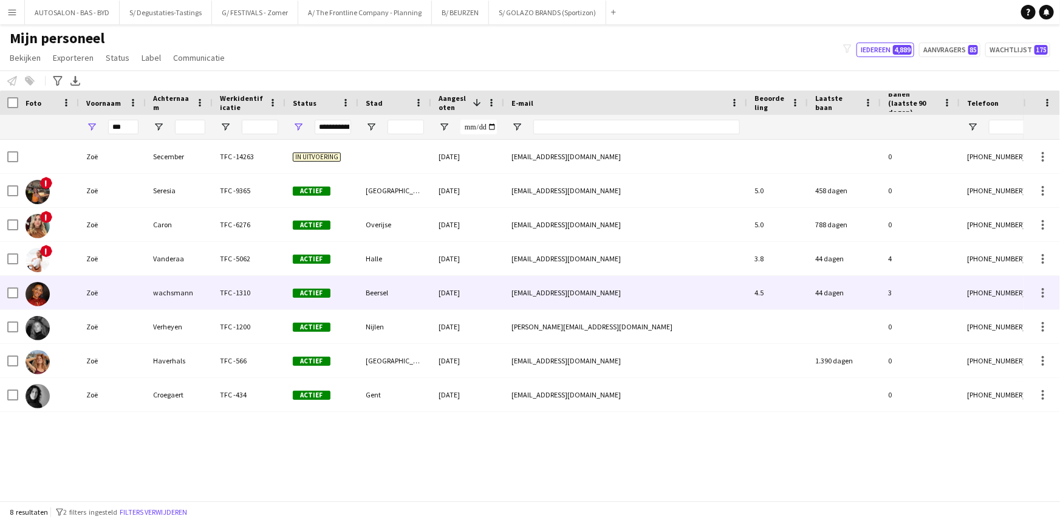
click at [534, 299] on div "[EMAIL_ADDRESS][DOMAIN_NAME]" at bounding box center [625, 292] width 243 height 33
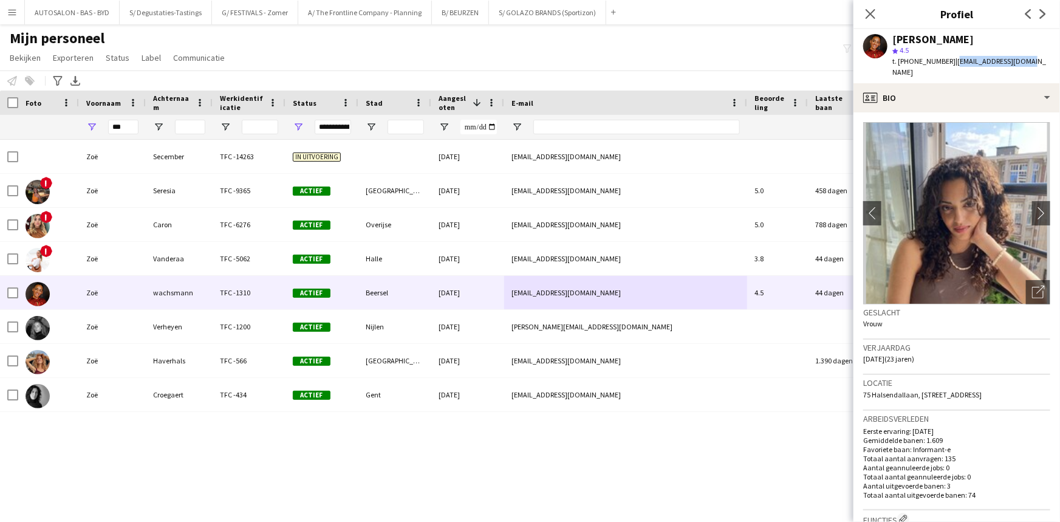
drag, startPoint x: 1025, startPoint y: 61, endPoint x: 947, endPoint y: 67, distance: 78.0
click at [947, 67] on div "[PERSON_NAME] star 4.5 t. [PHONE_NUMBER] | [EMAIL_ADDRESS][DOMAIN_NAME]" at bounding box center [956, 56] width 207 height 54
copy span "[EMAIL_ADDRESS][DOMAIN_NAME]"
drag, startPoint x: 21, startPoint y: 455, endPoint x: 95, endPoint y: 364, distance: 116.6
click at [22, 454] on div "[PERSON_NAME] TFC -14263 In uitvoering [DATE] [EMAIL_ADDRESS][DOMAIN_NAME] 0 [P…" at bounding box center [511, 316] width 1023 height 352
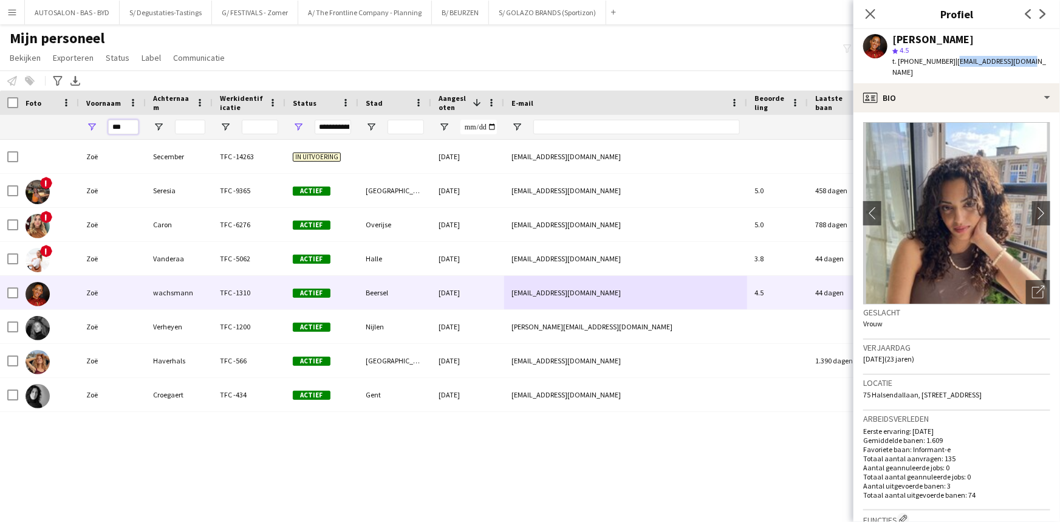
click at [129, 128] on input "***" at bounding box center [123, 127] width 30 height 15
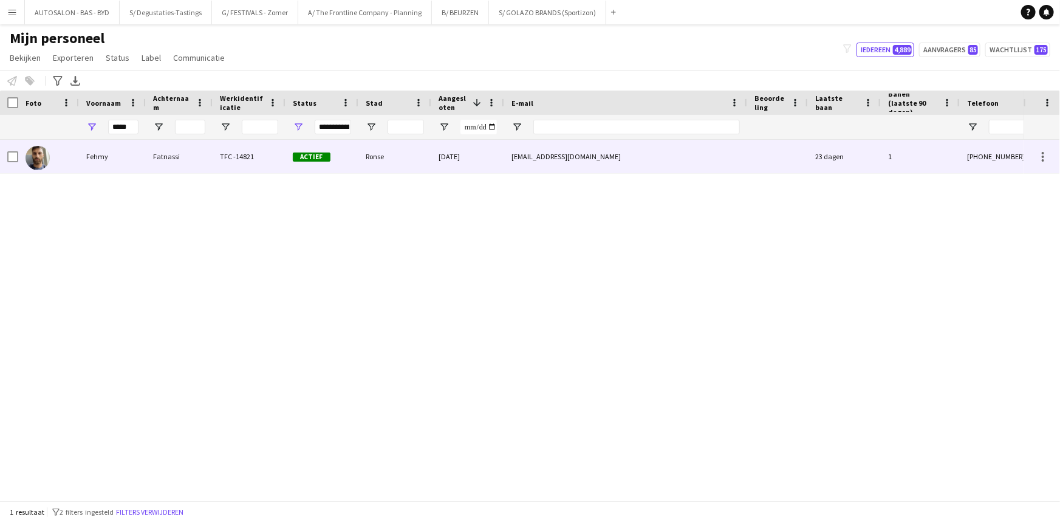
click at [132, 163] on div "Fehmy" at bounding box center [112, 156] width 67 height 33
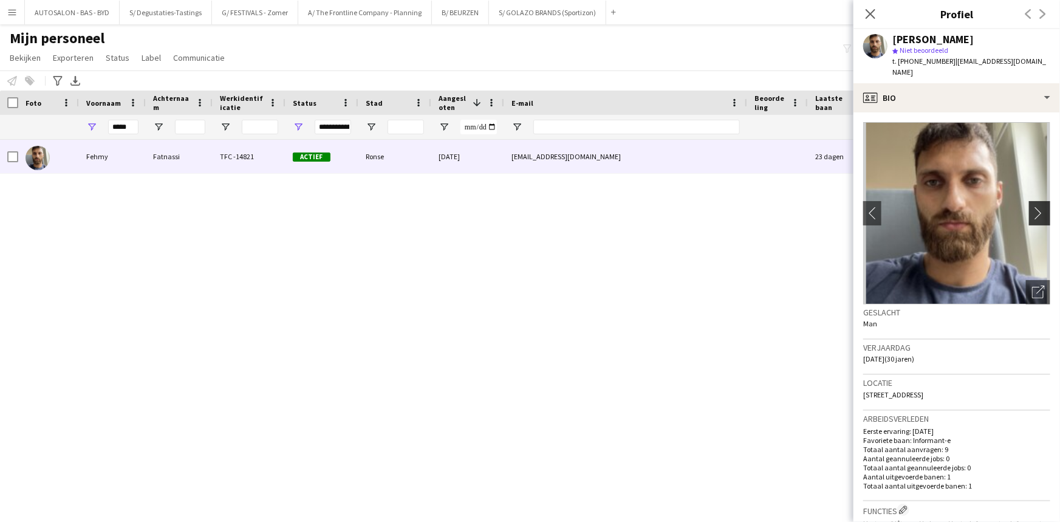
click at [1034, 207] on app-icon "chevron-right" at bounding box center [1041, 213] width 19 height 13
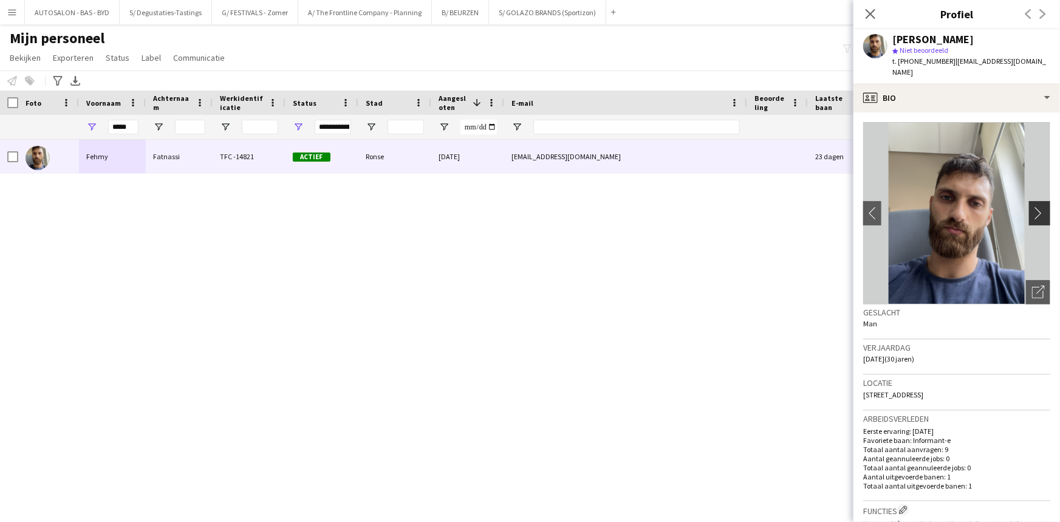
click at [1034, 207] on app-icon "chevron-right" at bounding box center [1041, 213] width 19 height 13
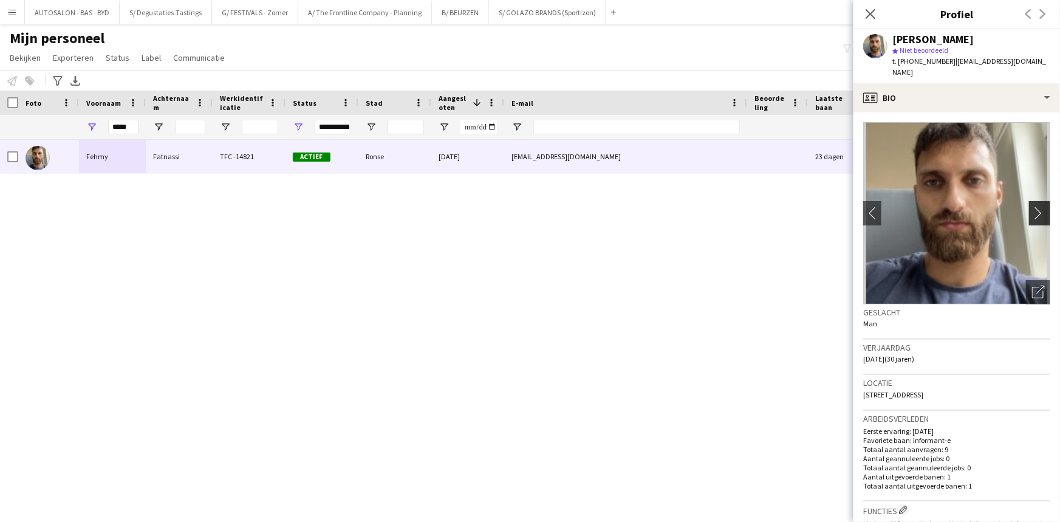
click at [1034, 207] on app-icon "chevron-right" at bounding box center [1041, 213] width 19 height 13
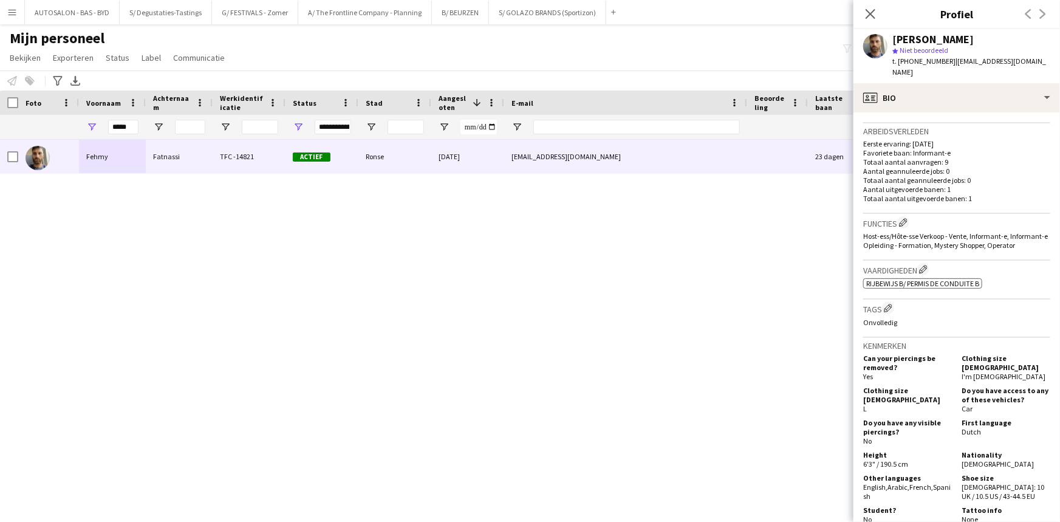
scroll to position [271, 0]
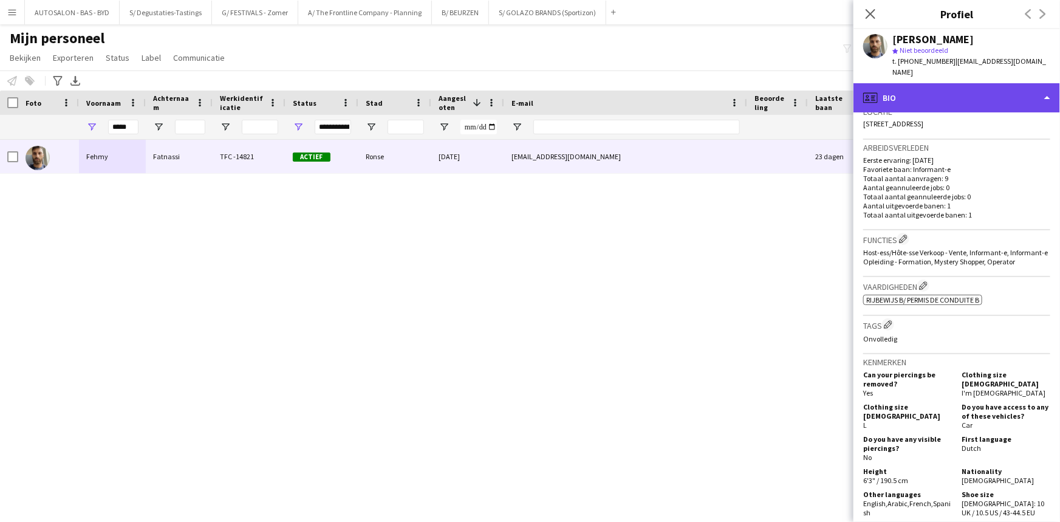
click at [968, 87] on div "profile Bio" at bounding box center [956, 97] width 207 height 29
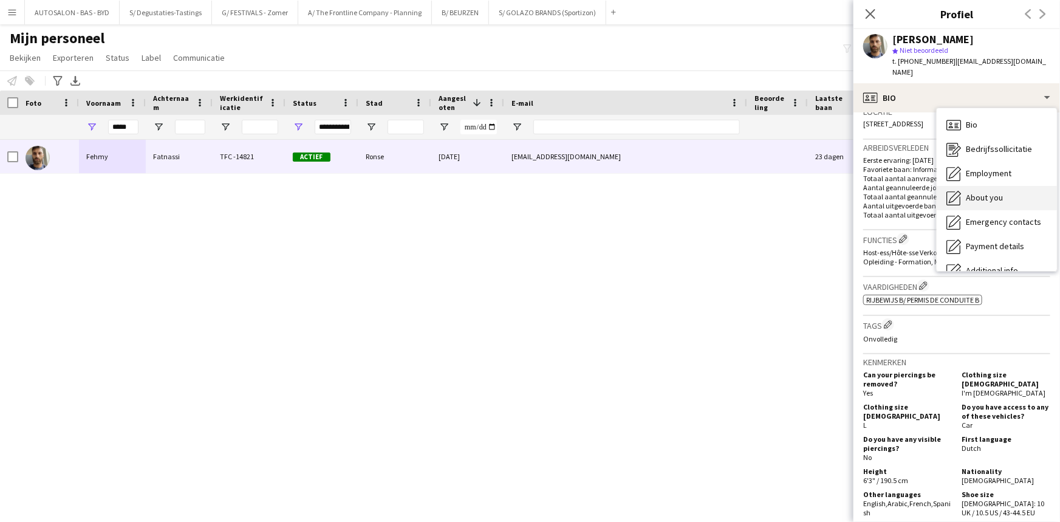
click at [986, 192] on span "About you" at bounding box center [984, 197] width 37 height 11
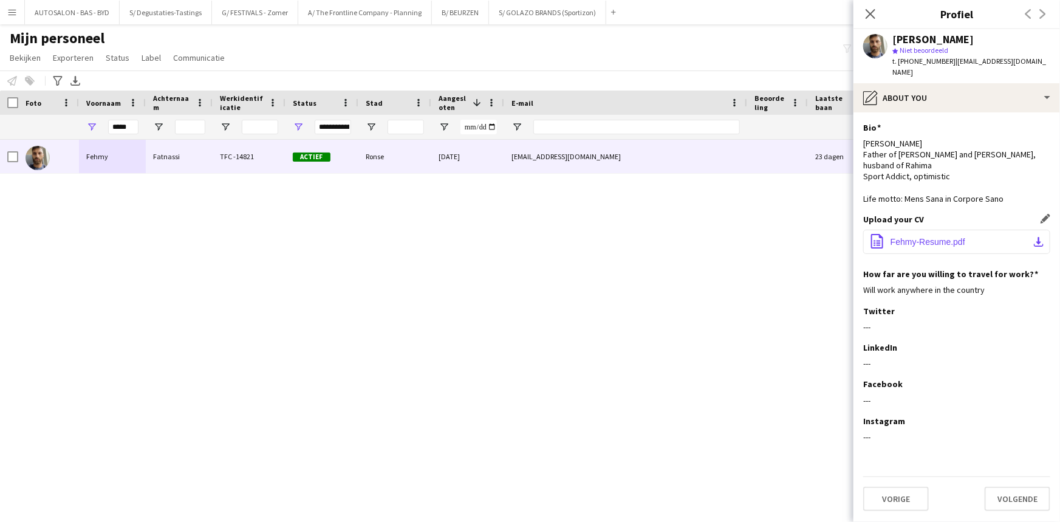
click at [944, 237] on span "Fehmy-Resume.pdf" at bounding box center [927, 242] width 75 height 10
click at [124, 121] on input "*****" at bounding box center [123, 127] width 30 height 15
click at [123, 127] on input "*****" at bounding box center [123, 127] width 30 height 15
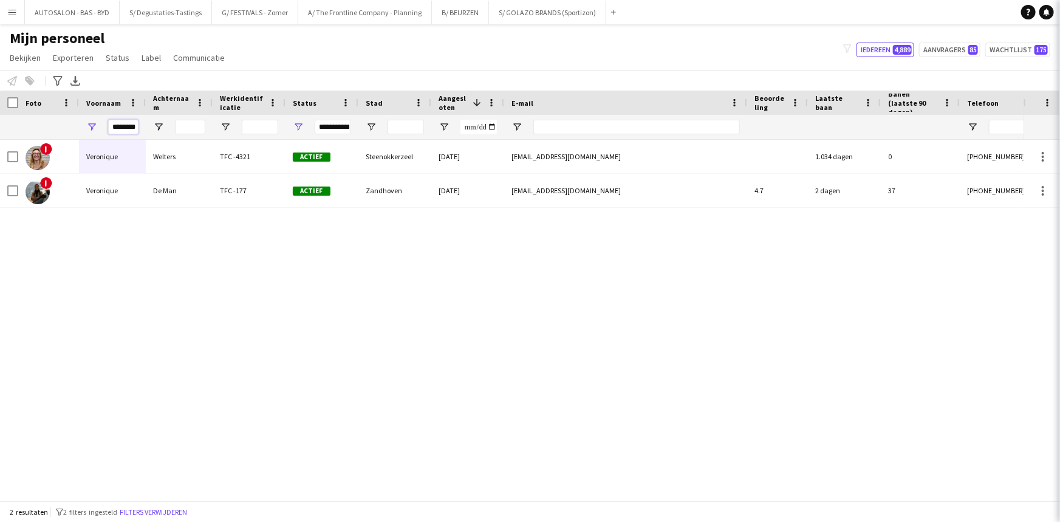
scroll to position [0, 6]
type input "*********"
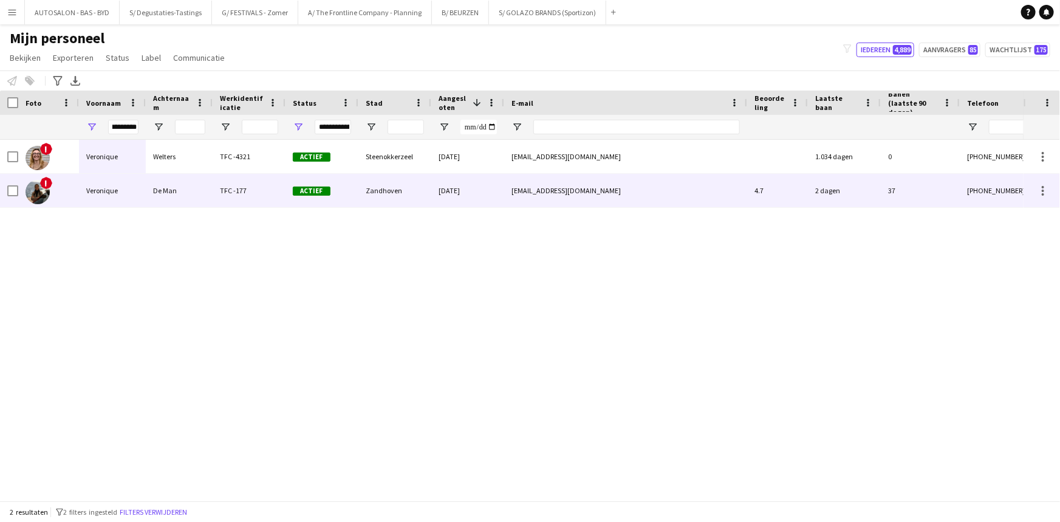
scroll to position [0, 0]
click at [130, 188] on div "Veronique" at bounding box center [112, 190] width 67 height 33
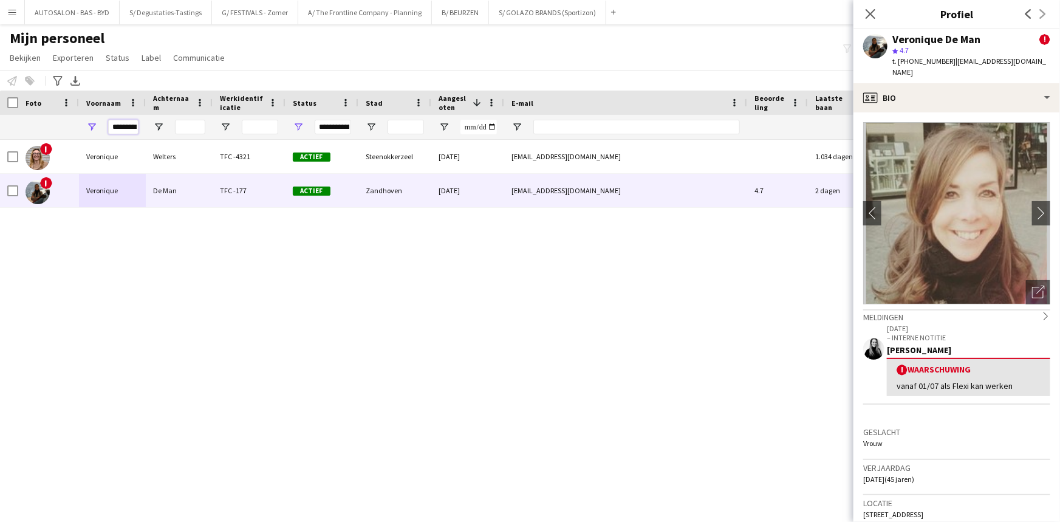
click at [129, 128] on input "*********" at bounding box center [123, 127] width 30 height 15
type input "*"
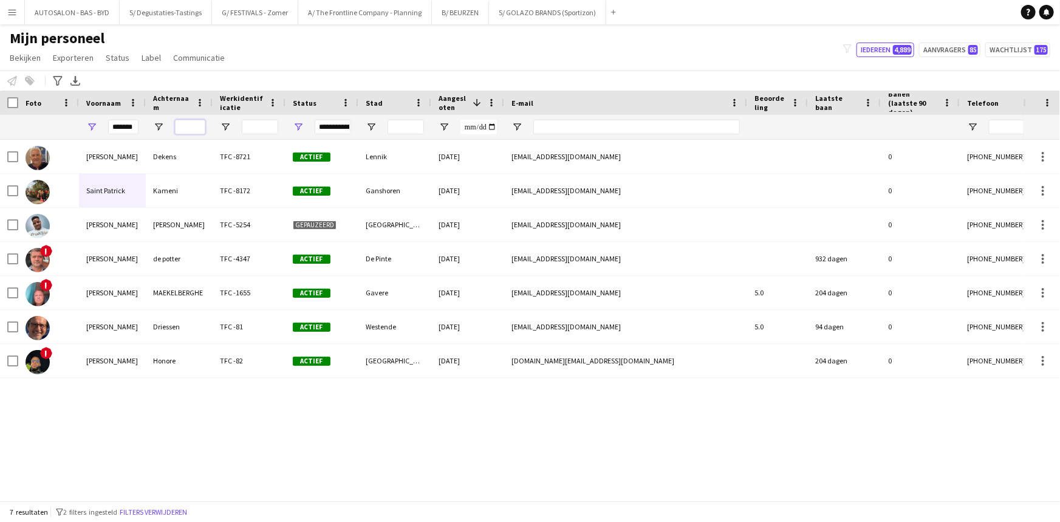
click at [183, 126] on input "Achternaam Filter Invoer" at bounding box center [190, 127] width 30 height 15
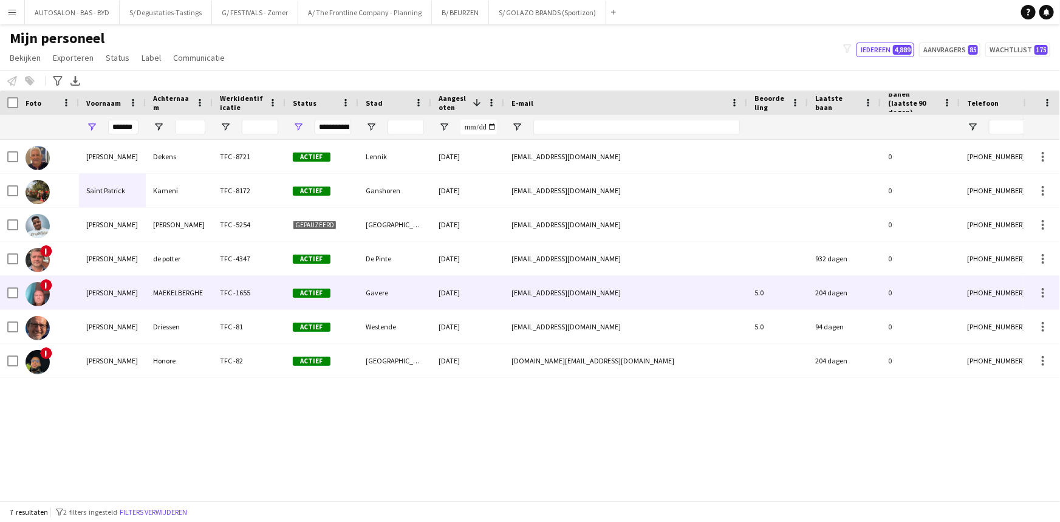
click at [132, 288] on div "[PERSON_NAME]" at bounding box center [112, 292] width 67 height 33
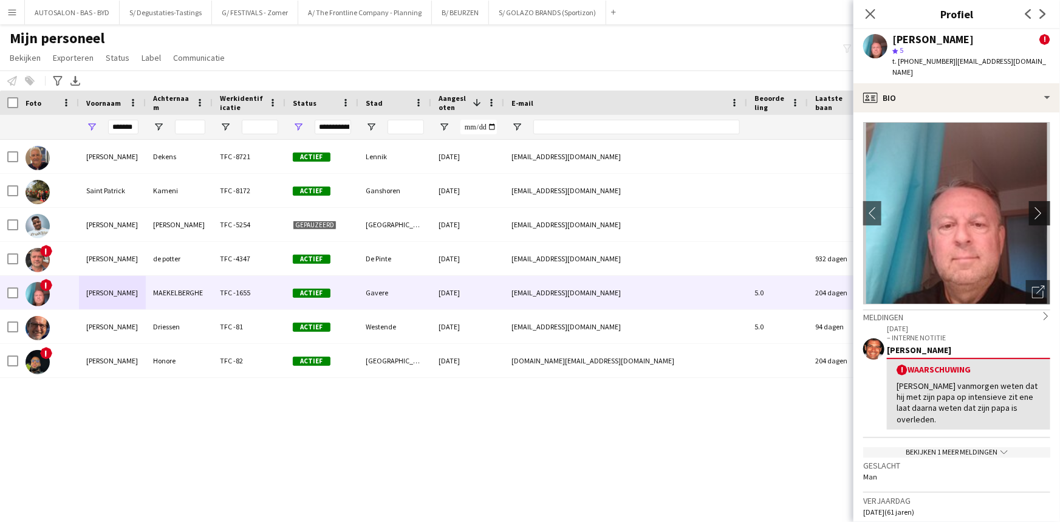
click at [1034, 208] on button "chevron-right" at bounding box center [1041, 213] width 24 height 24
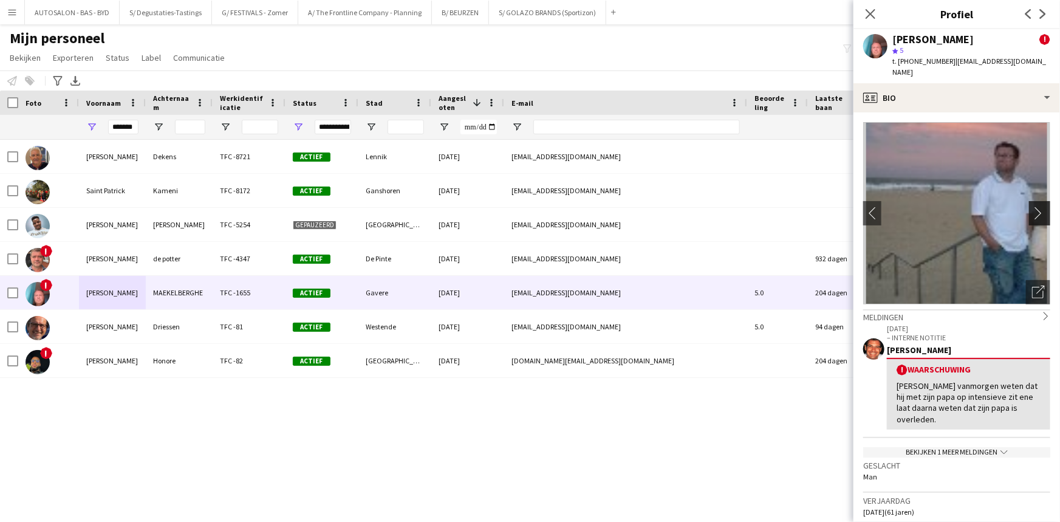
click at [1033, 207] on app-icon "chevron-right" at bounding box center [1041, 213] width 19 height 13
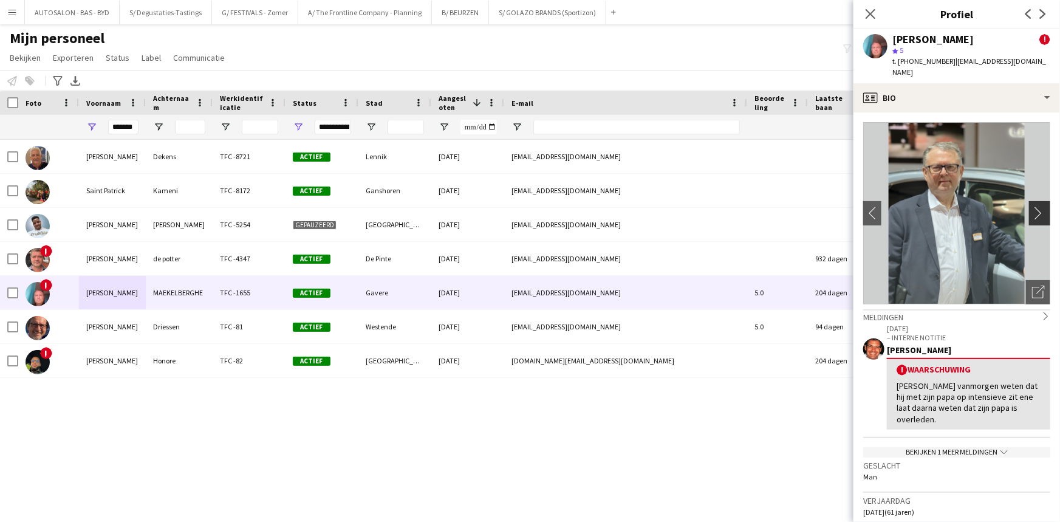
click at [1033, 207] on app-icon "chevron-right" at bounding box center [1041, 213] width 19 height 13
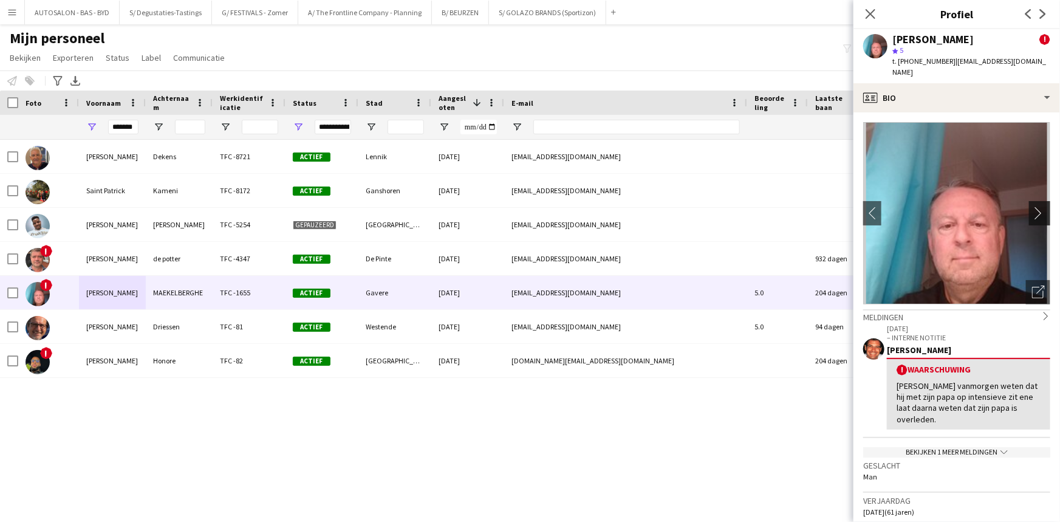
click at [1033, 207] on app-icon "chevron-right" at bounding box center [1041, 213] width 19 height 13
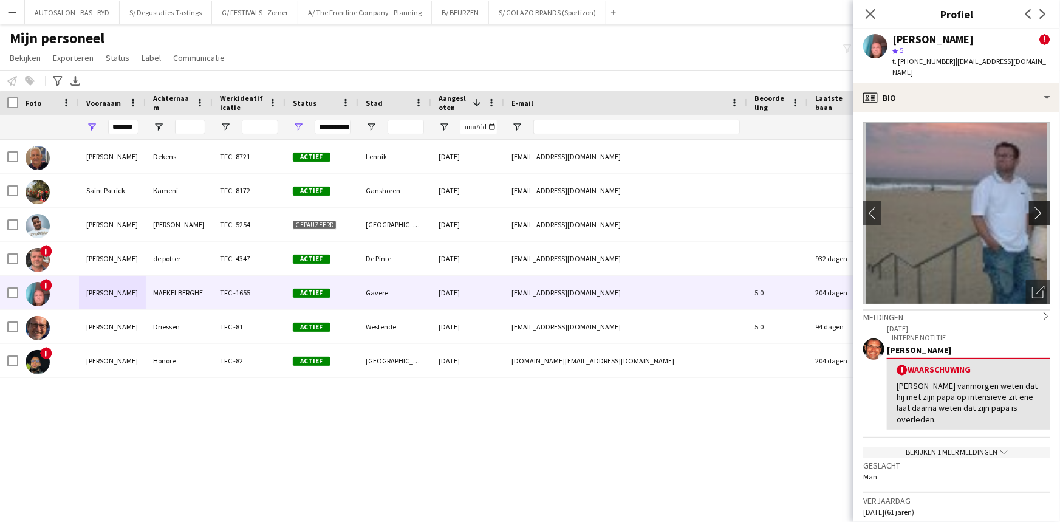
click at [1032, 207] on app-icon "chevron-right" at bounding box center [1041, 213] width 19 height 13
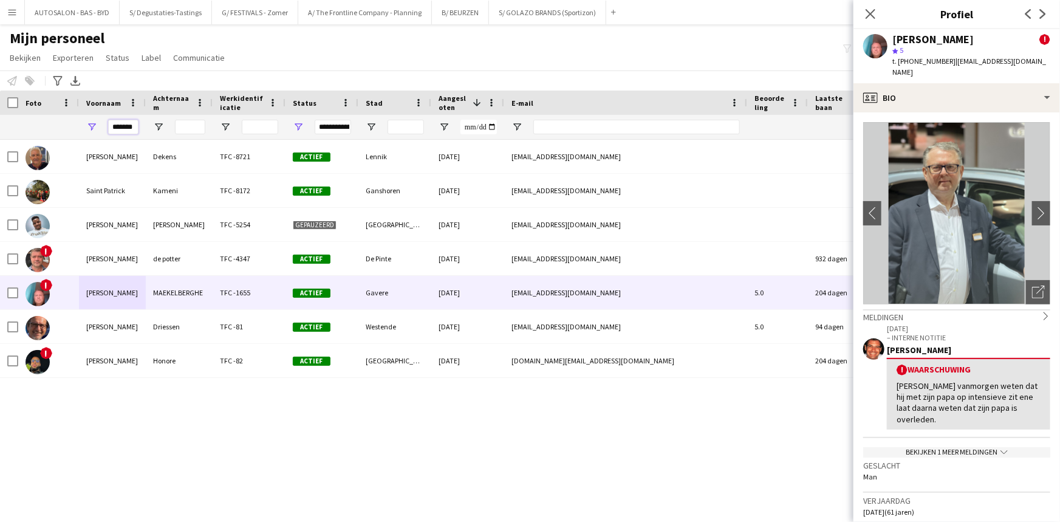
click at [126, 125] on input "*******" at bounding box center [123, 127] width 30 height 15
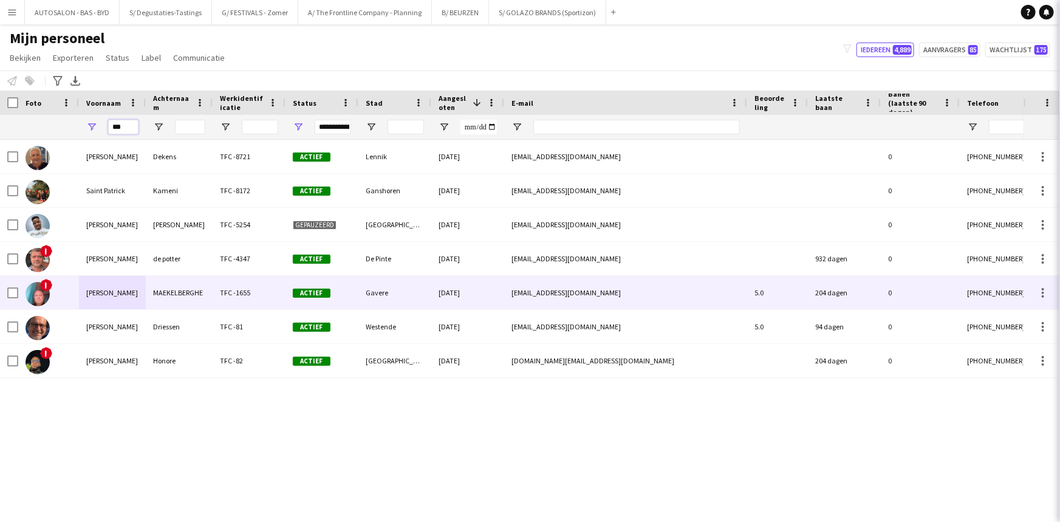
type input "**"
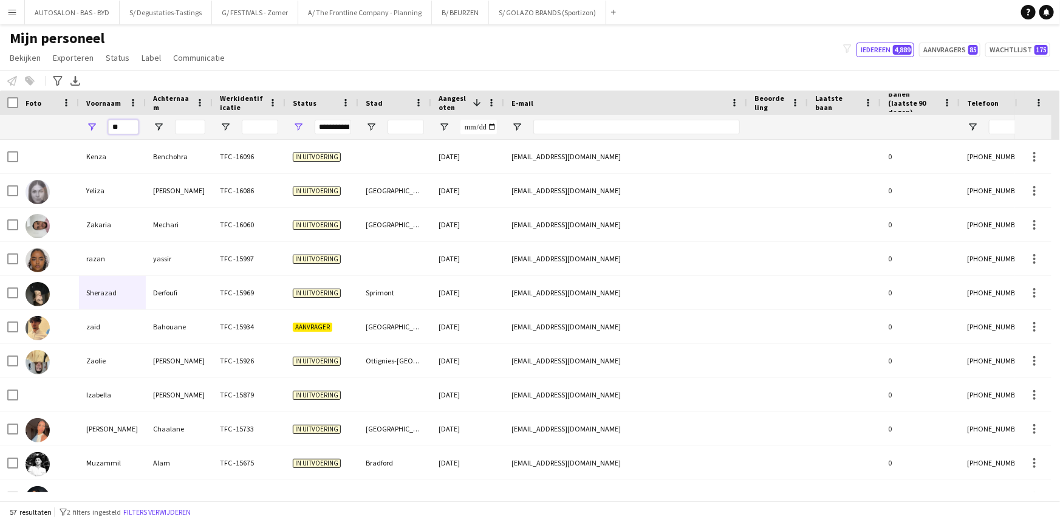
click at [124, 129] on input "**" at bounding box center [123, 127] width 30 height 15
type input "*"
type input "*******"
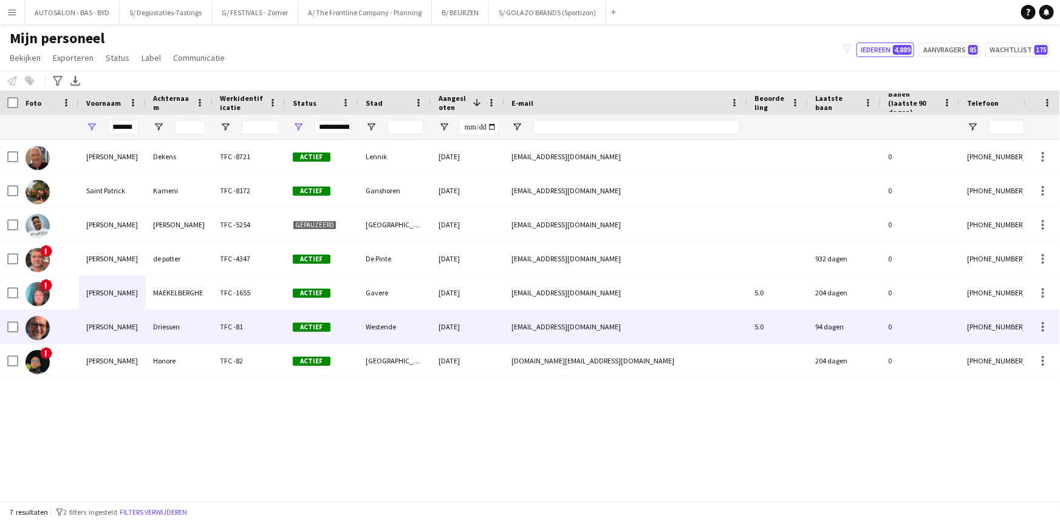
click at [146, 287] on div "MAEKELBERGHE" at bounding box center [179, 292] width 67 height 33
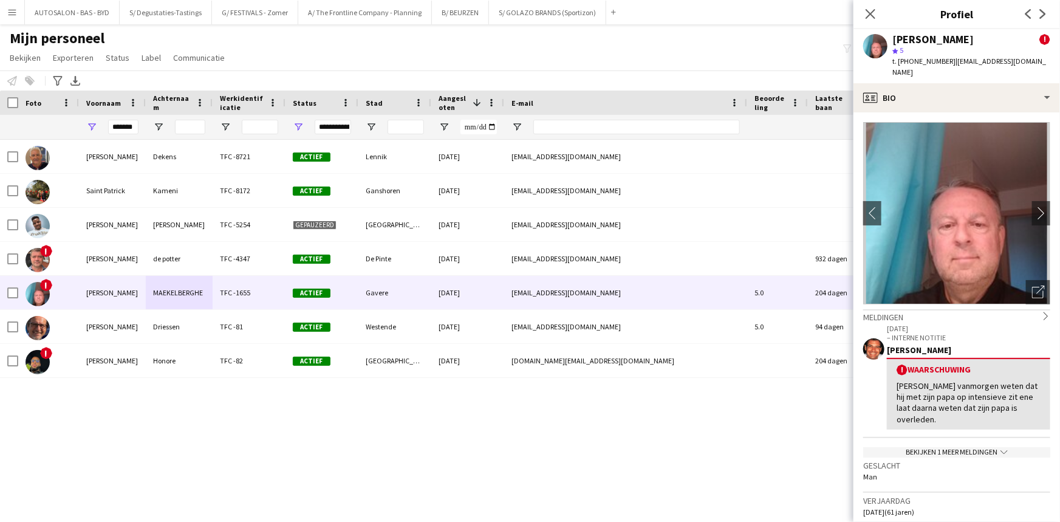
drag, startPoint x: 935, startPoint y: 459, endPoint x: 929, endPoint y: 492, distance: 33.8
click at [935, 495] on h3 "Verjaardag" at bounding box center [956, 500] width 187 height 11
click at [124, 126] on input "*******" at bounding box center [123, 127] width 30 height 15
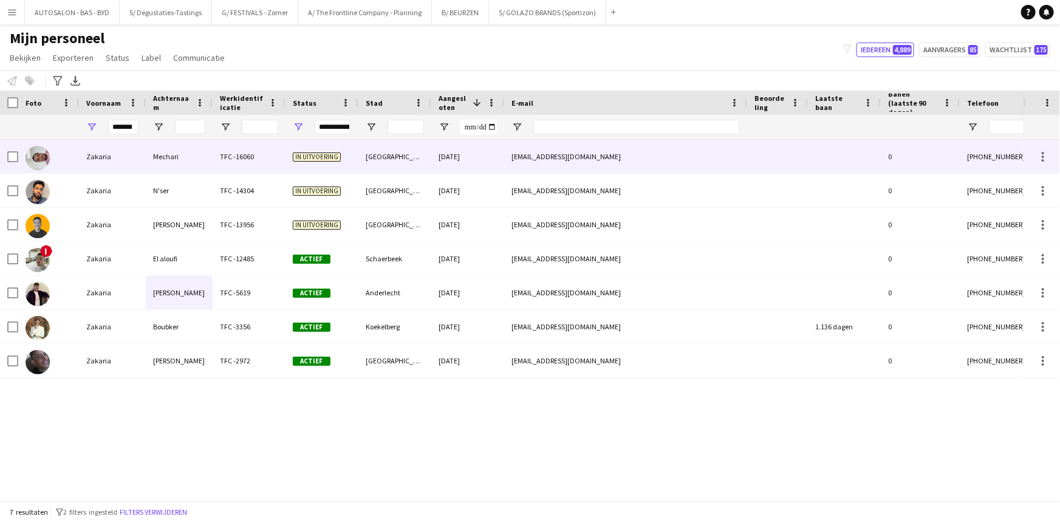
click at [114, 158] on div "Zakaria" at bounding box center [112, 156] width 67 height 33
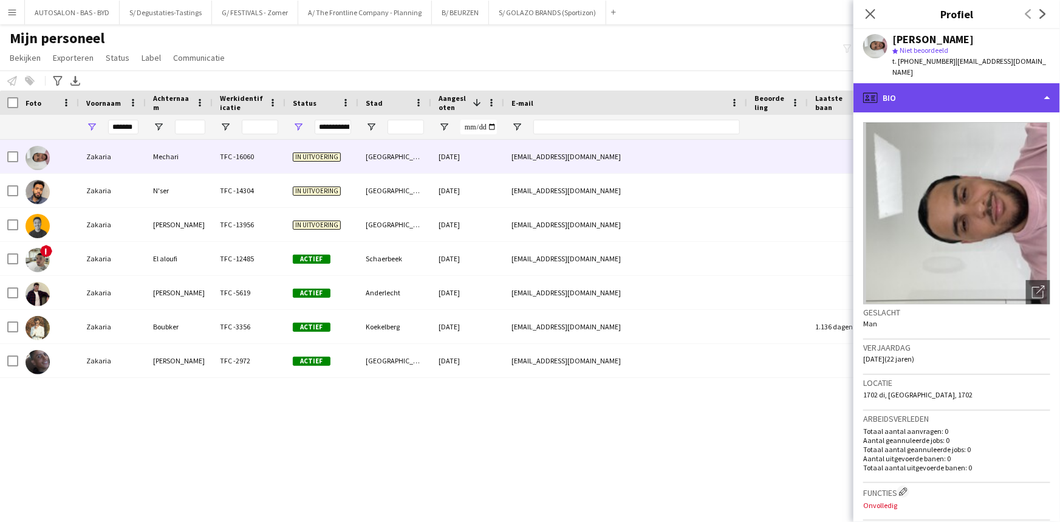
click at [968, 87] on div "profile Bio" at bounding box center [956, 97] width 207 height 29
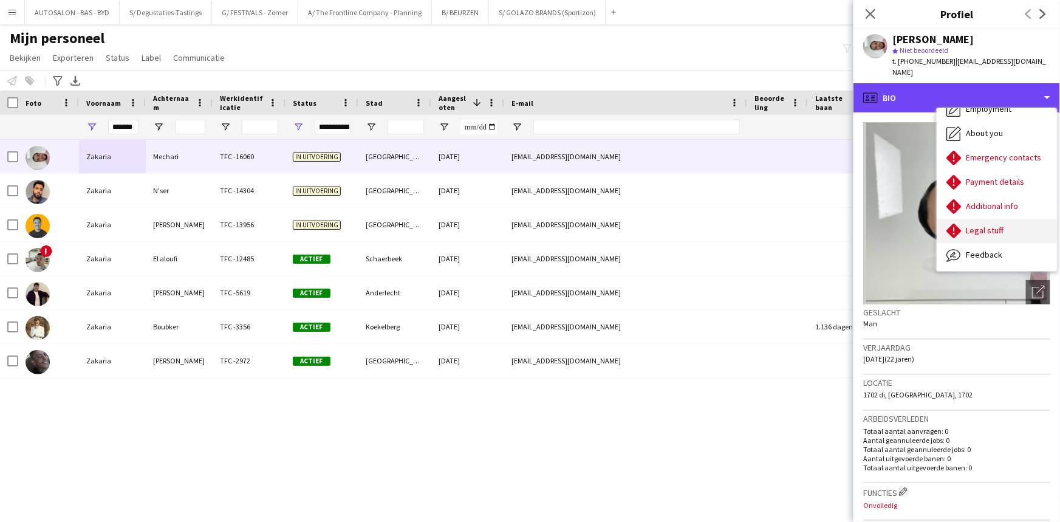
scroll to position [89, 0]
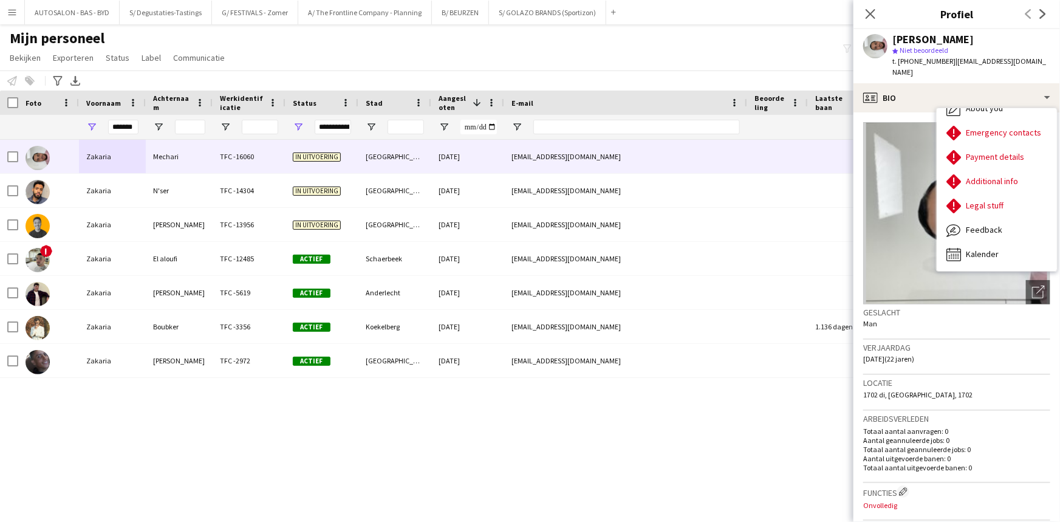
click at [251, 407] on div "[PERSON_NAME] TFC -16060 In uitvoering [GEOGRAPHIC_DATA] [DATE] [EMAIL_ADDRESS]…" at bounding box center [511, 316] width 1023 height 352
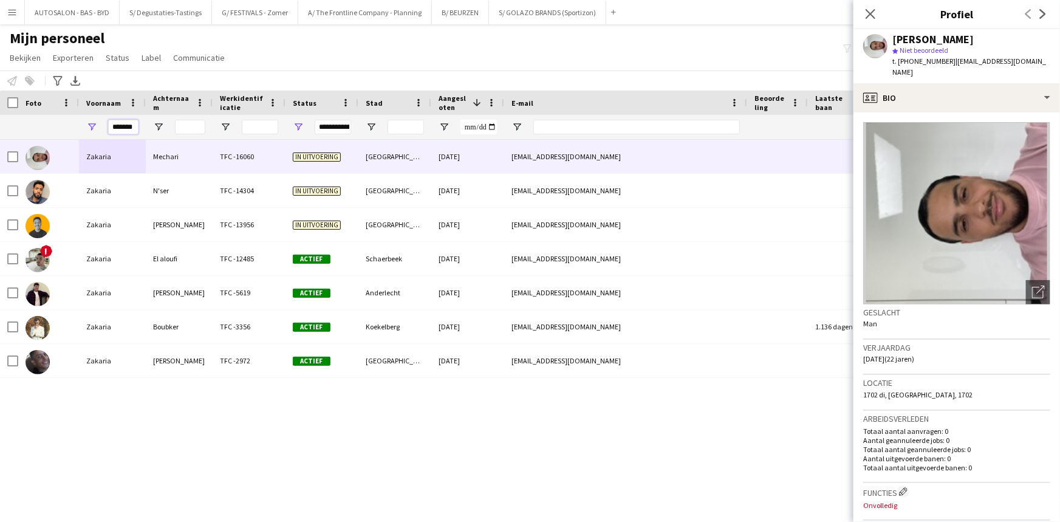
click at [128, 128] on input "*******" at bounding box center [123, 127] width 30 height 15
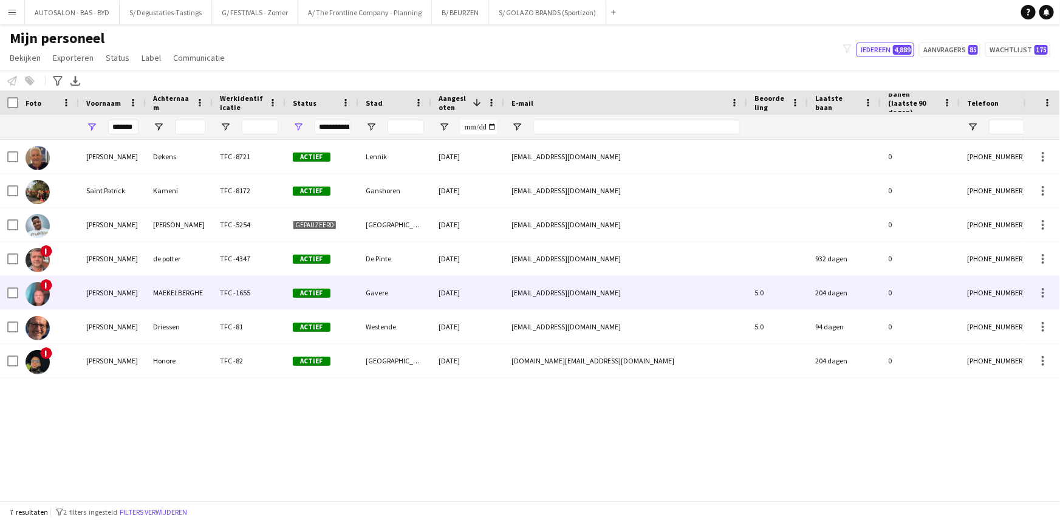
click at [108, 291] on div "[PERSON_NAME]" at bounding box center [112, 292] width 67 height 33
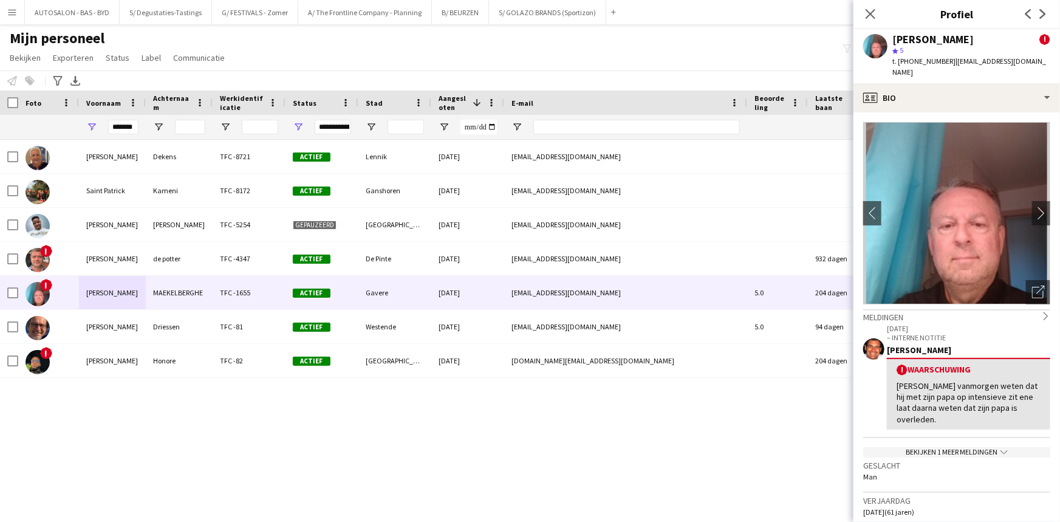
drag, startPoint x: 898, startPoint y: 422, endPoint x: 908, endPoint y: 435, distance: 16.4
drag, startPoint x: 913, startPoint y: 418, endPoint x: 957, endPoint y: 405, distance: 45.3
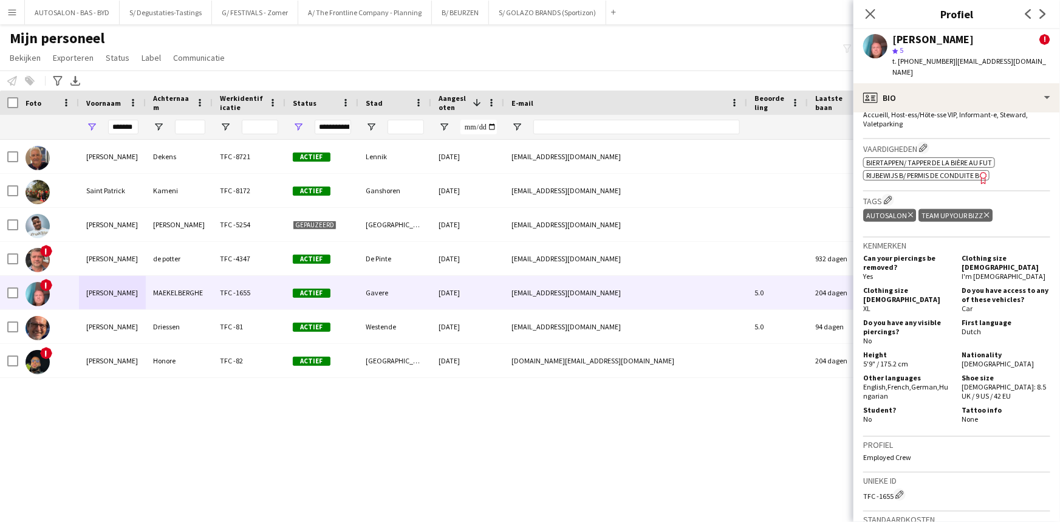
drag, startPoint x: 961, startPoint y: 304, endPoint x: 963, endPoint y: 233, distance: 71.7
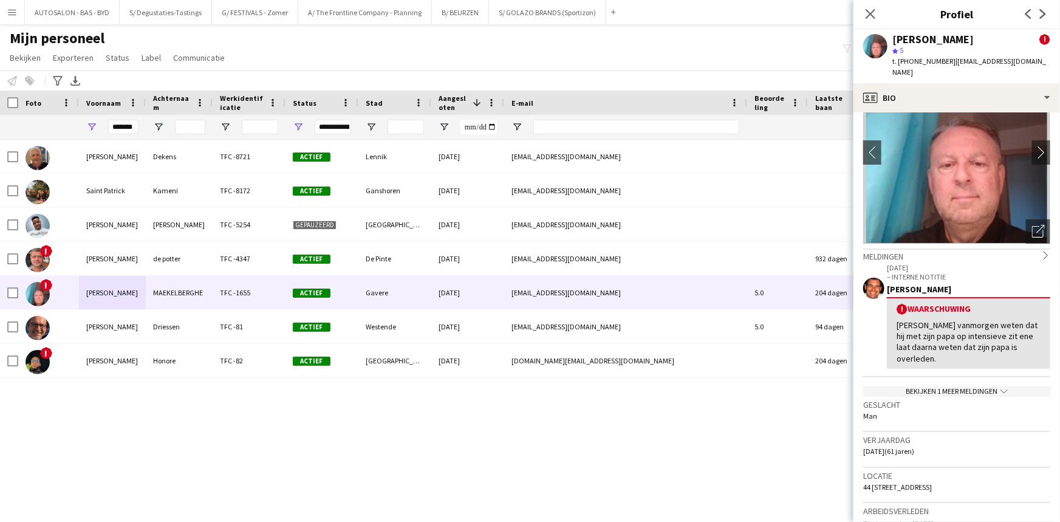
drag, startPoint x: 963, startPoint y: 323, endPoint x: 962, endPoint y: 227, distance: 96.0
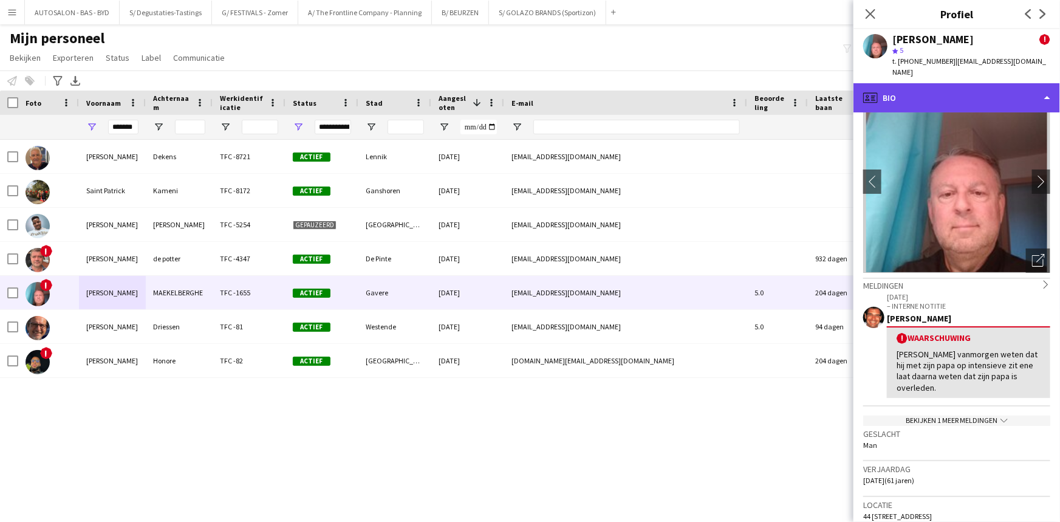
click at [941, 85] on div "profile Bio" at bounding box center [956, 97] width 207 height 29
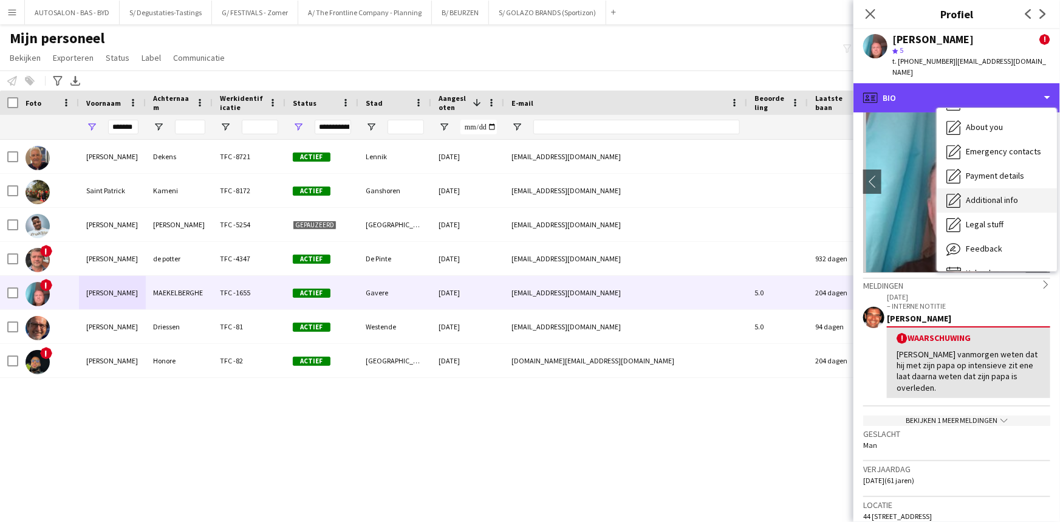
scroll to position [89, 0]
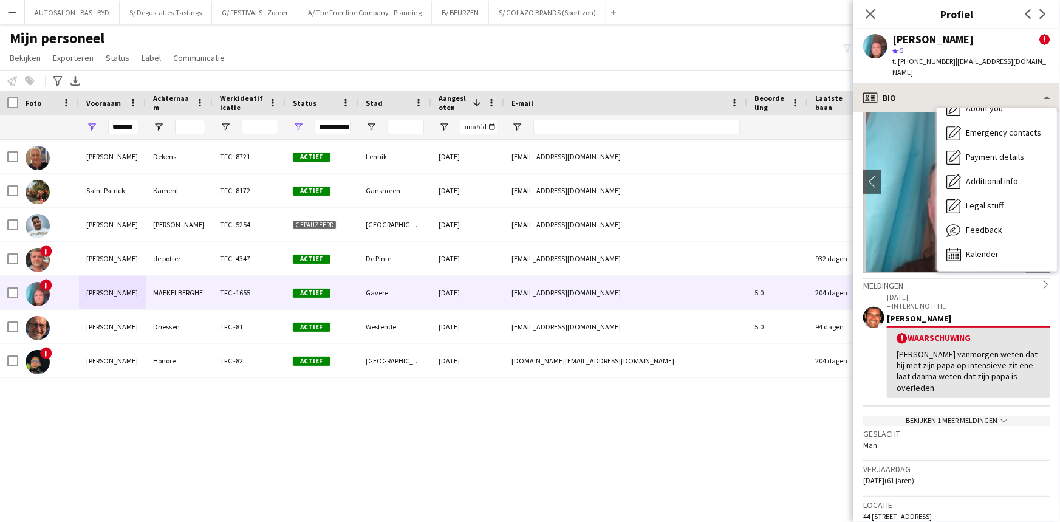
click at [989, 95] on div "profile Bio Bio Bio Bedrijfssollicitatie Bedrijfssollicitatie Employment Employ…" at bounding box center [956, 302] width 207 height 439
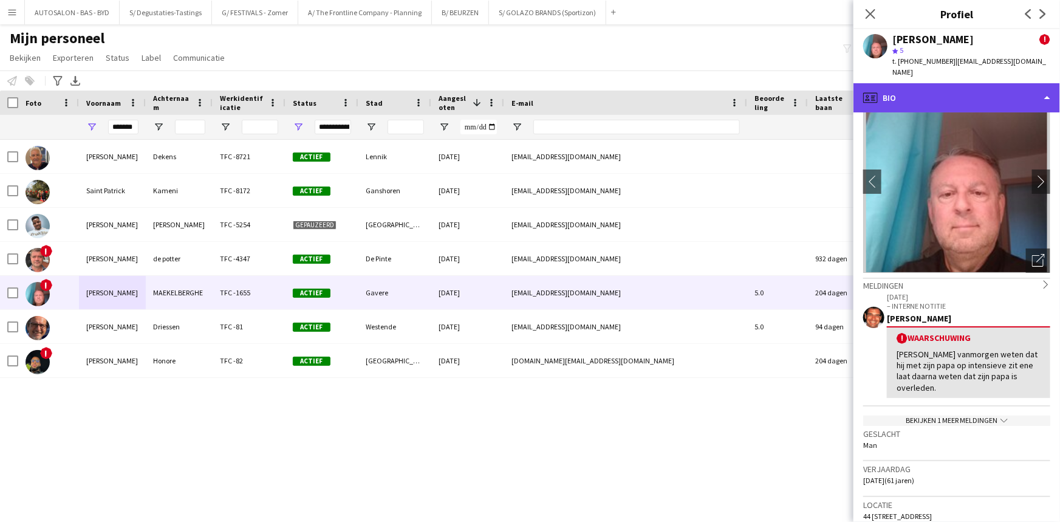
click at [976, 90] on div "profile Bio" at bounding box center [956, 97] width 207 height 29
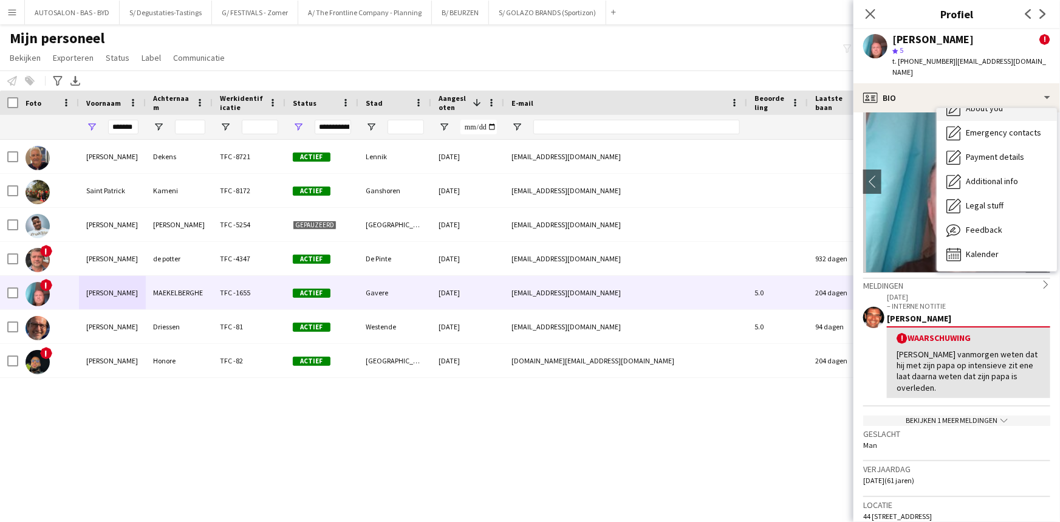
click at [986, 103] on span "About you" at bounding box center [984, 108] width 37 height 11
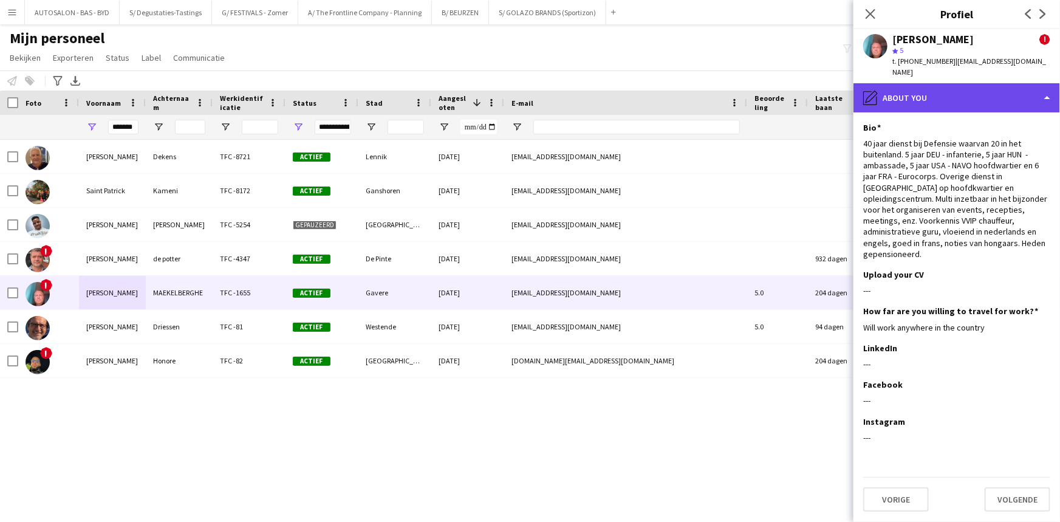
click at [909, 90] on div "pencil4 About you" at bounding box center [956, 97] width 207 height 29
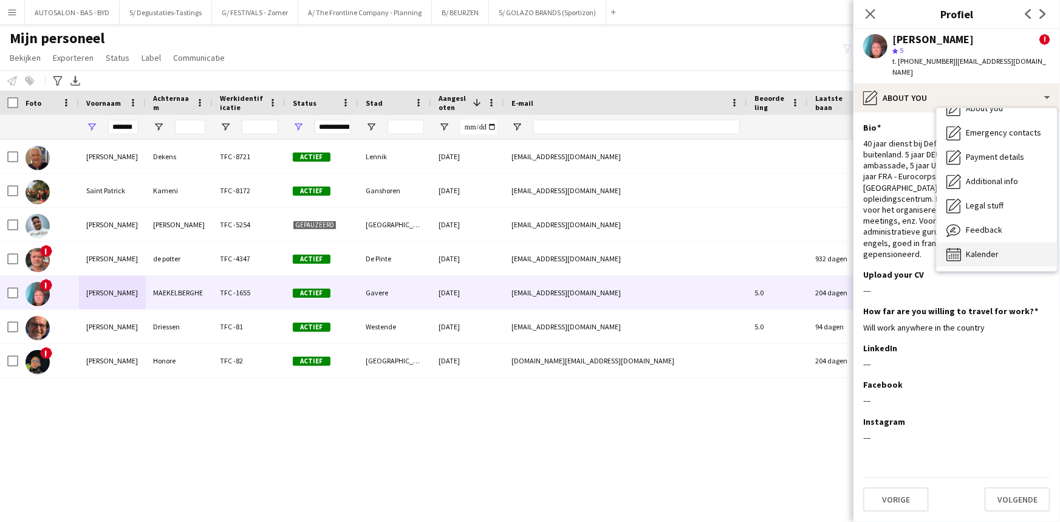
click at [985, 248] on span "Kalender" at bounding box center [982, 253] width 33 height 11
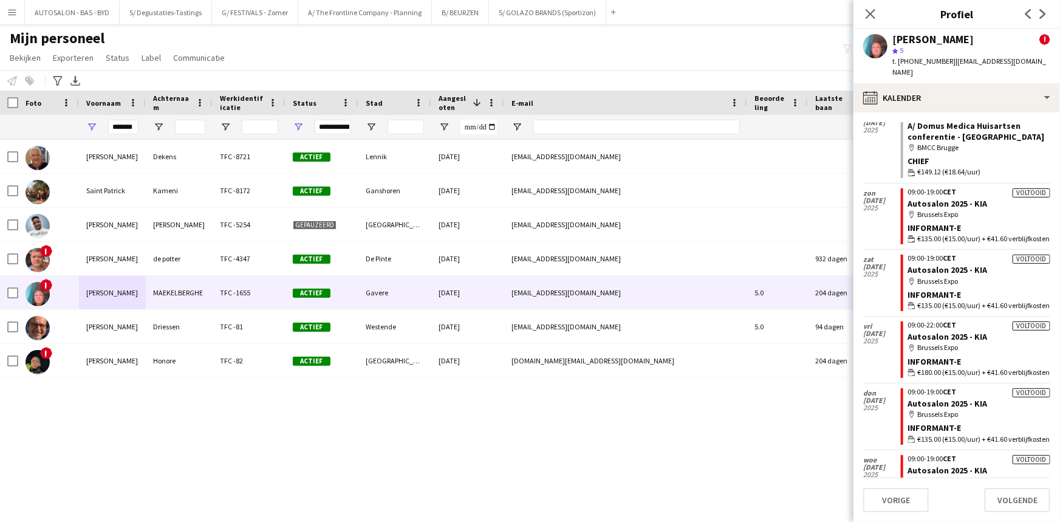
scroll to position [0, 0]
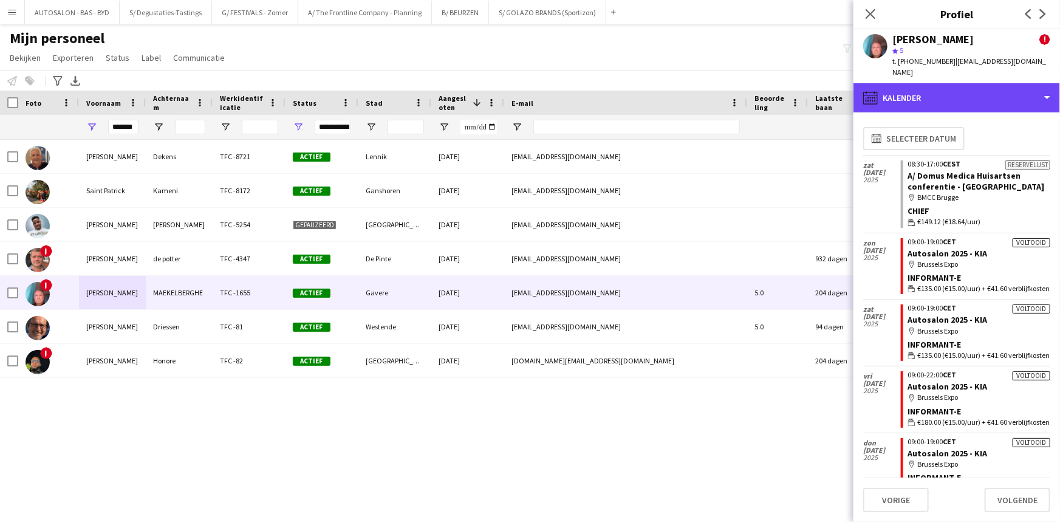
drag, startPoint x: 944, startPoint y: 93, endPoint x: 947, endPoint y: 120, distance: 26.9
click at [944, 93] on div "calendar-full Kalender" at bounding box center [956, 97] width 207 height 29
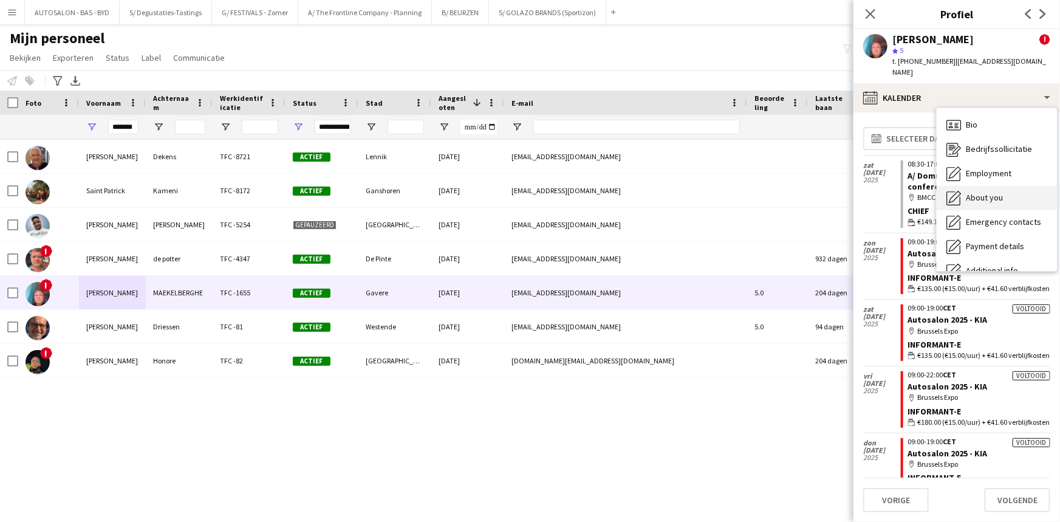
click at [999, 192] on span "About you" at bounding box center [984, 197] width 37 height 11
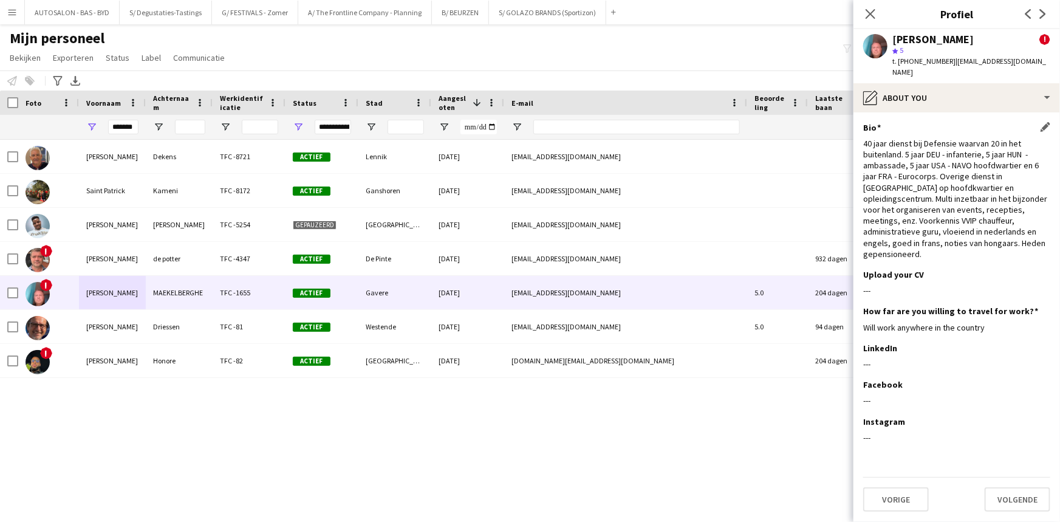
drag, startPoint x: 923, startPoint y: 194, endPoint x: 923, endPoint y: 174, distance: 20.0
click at [923, 180] on div "40 jaar dienst bij Defensie waarvan 20 in het buitenland. 5 jaar DEU - infanter…" at bounding box center [956, 198] width 187 height 121
click at [121, 128] on input "*******" at bounding box center [123, 127] width 30 height 15
type input "*"
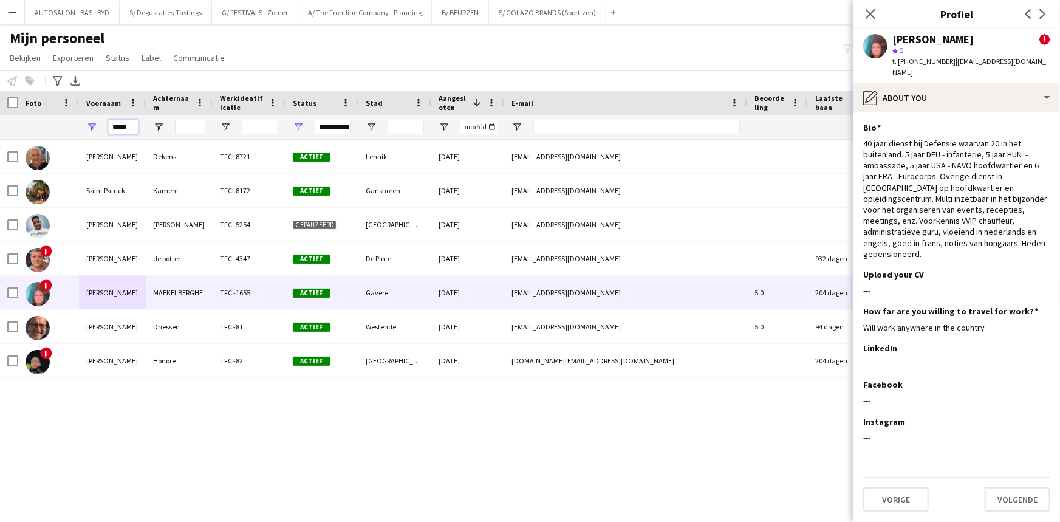
type input "*****"
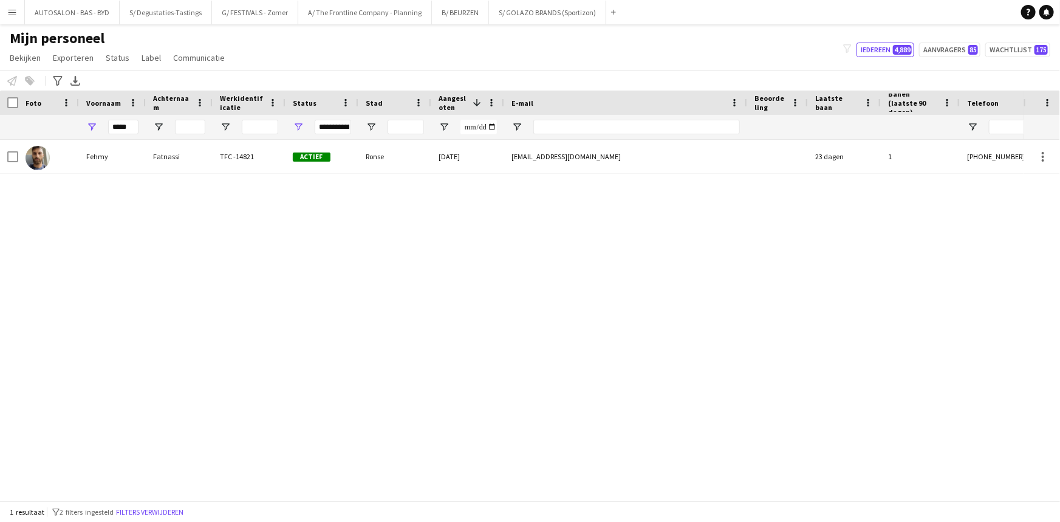
click at [120, 152] on div "Fehmy" at bounding box center [112, 156] width 67 height 33
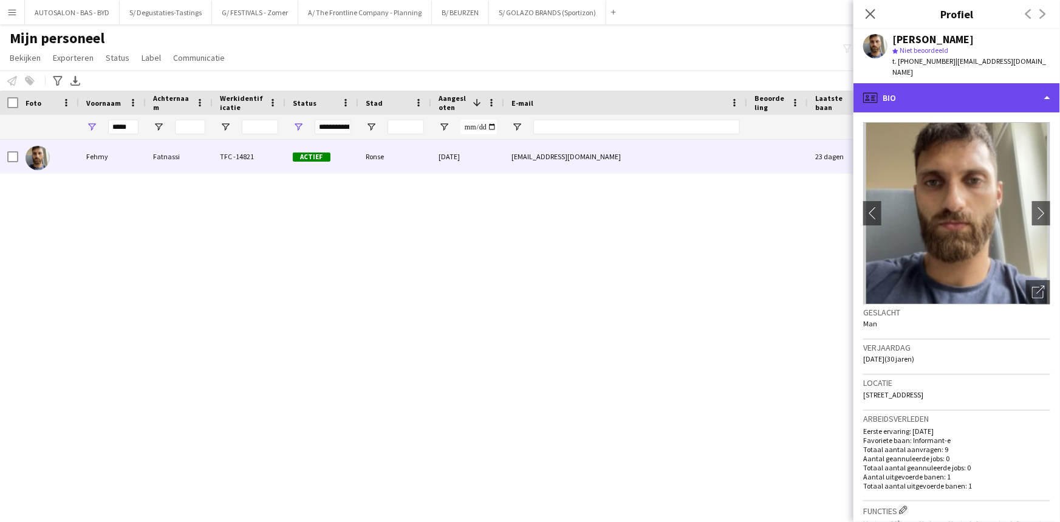
click at [967, 94] on div "profile Bio" at bounding box center [956, 97] width 207 height 29
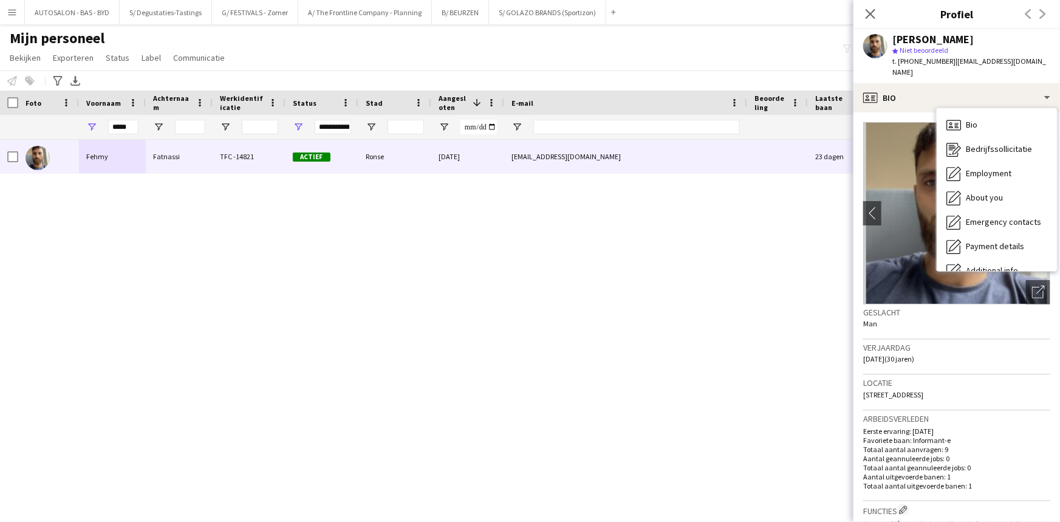
click at [482, 265] on div "[PERSON_NAME] TFC -14821 Actief Ronse [DATE] [EMAIL_ADDRESS][DOMAIN_NAME] 23 da…" at bounding box center [511, 316] width 1023 height 352
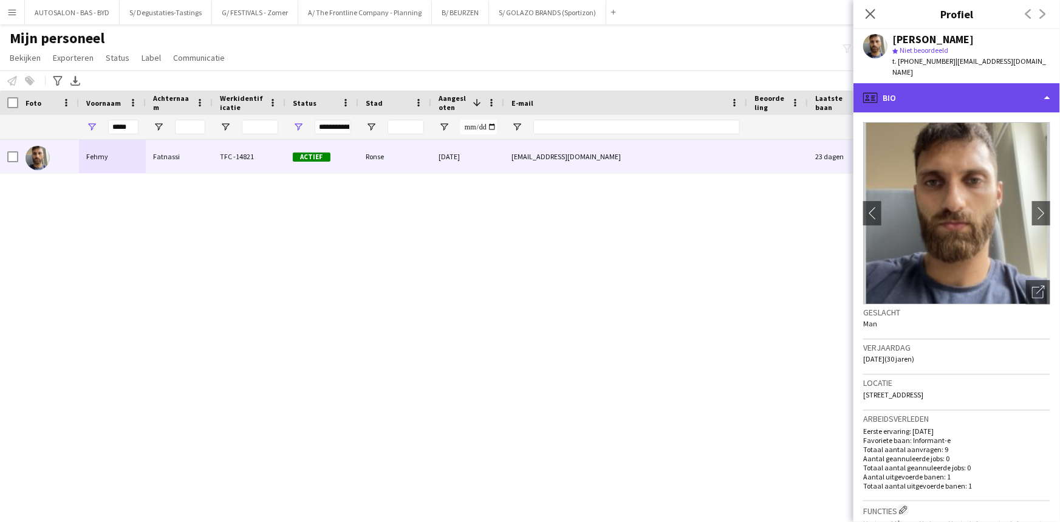
click at [937, 87] on div "profile Bio" at bounding box center [956, 97] width 207 height 29
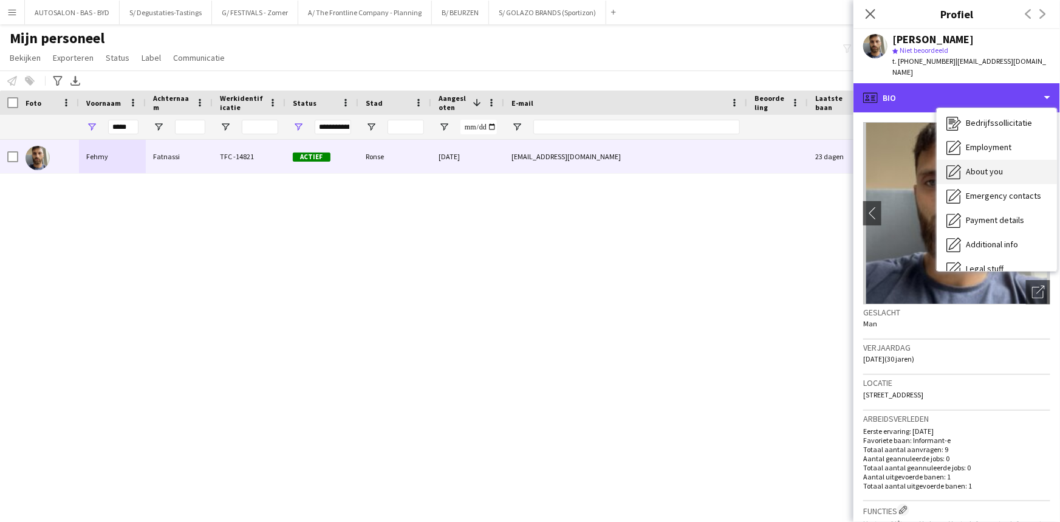
scroll to position [89, 0]
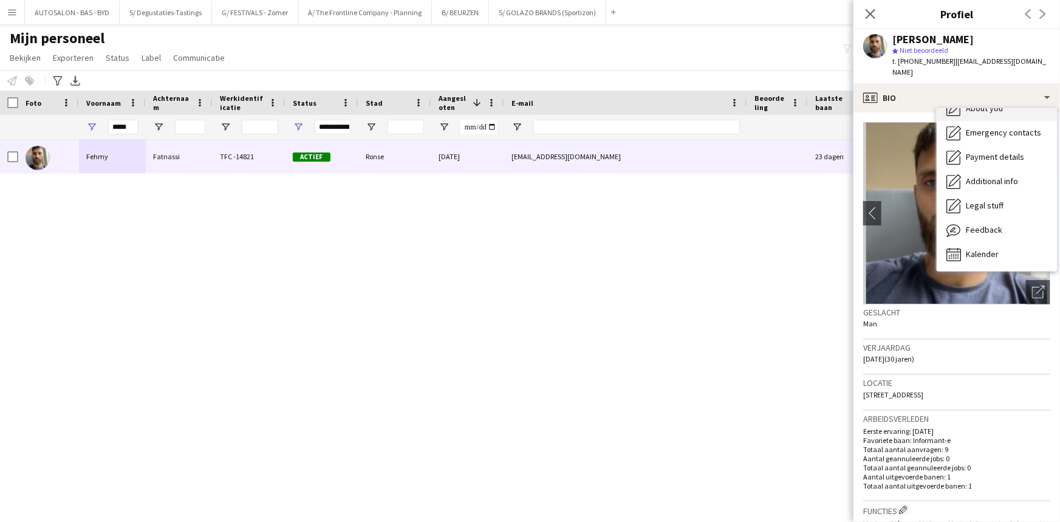
click at [986, 103] on span "About you" at bounding box center [984, 108] width 37 height 11
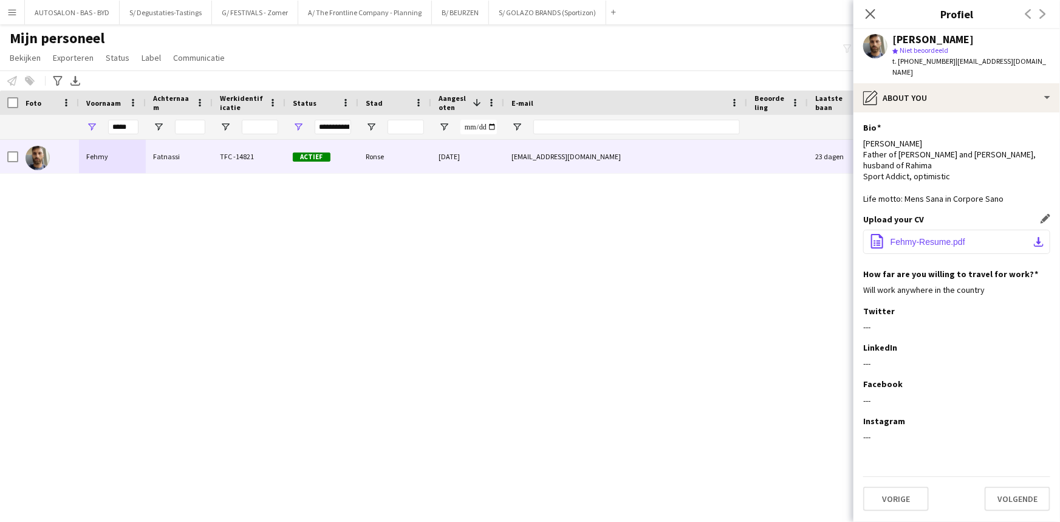
click at [947, 237] on span "Fehmy-Resume.pdf" at bounding box center [927, 242] width 75 height 10
click at [69, 261] on div "[PERSON_NAME] TFC -14821 Actief Ronse [DATE] [EMAIL_ADDRESS][DOMAIN_NAME] 23 da…" at bounding box center [511, 316] width 1023 height 352
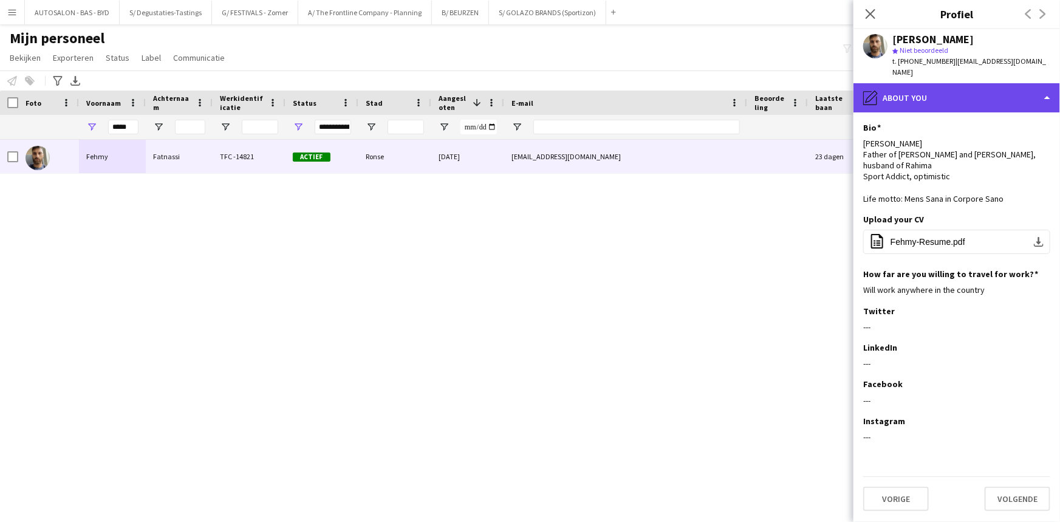
click at [966, 93] on div "pencil4 About you" at bounding box center [956, 97] width 207 height 29
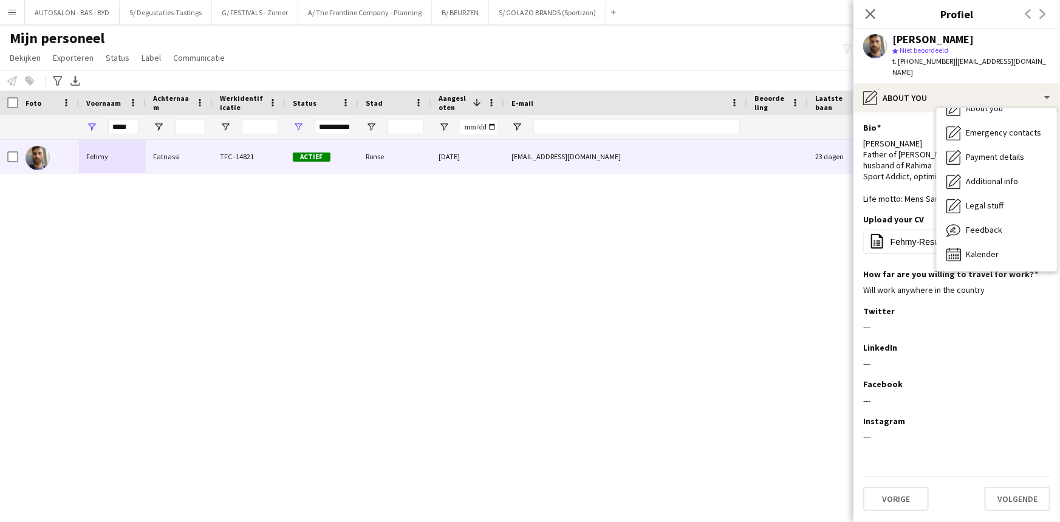
click at [889, 142] on div "[PERSON_NAME] Father of [PERSON_NAME] and [PERSON_NAME], husband of Rahima Spor…" at bounding box center [956, 171] width 187 height 66
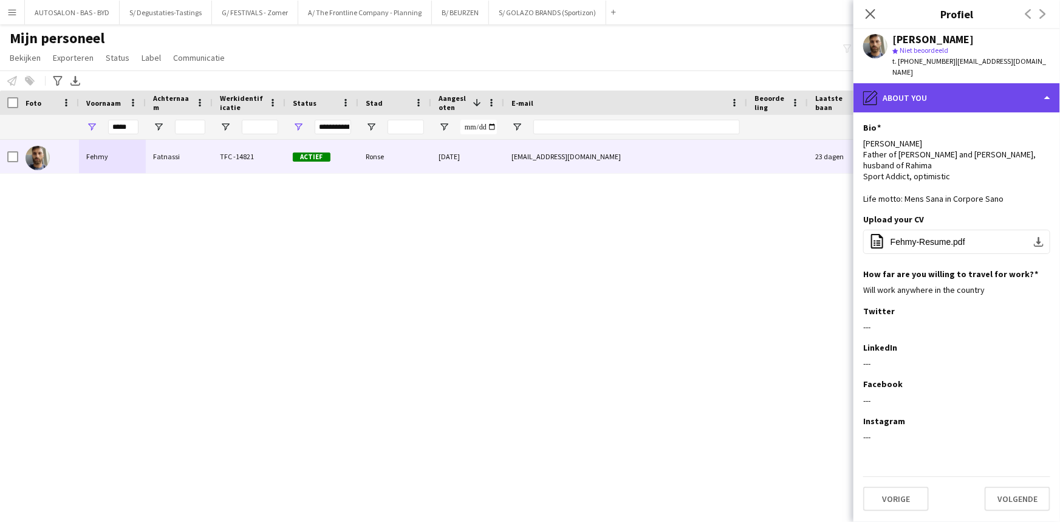
click at [948, 97] on div "pencil4 About you" at bounding box center [956, 97] width 207 height 29
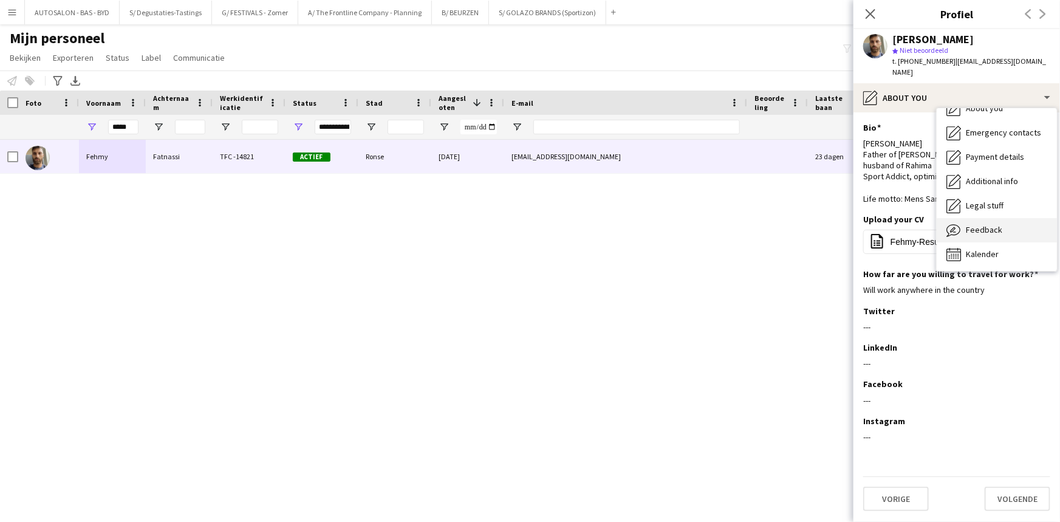
click at [1006, 219] on div "Feedback Feedback" at bounding box center [997, 230] width 120 height 24
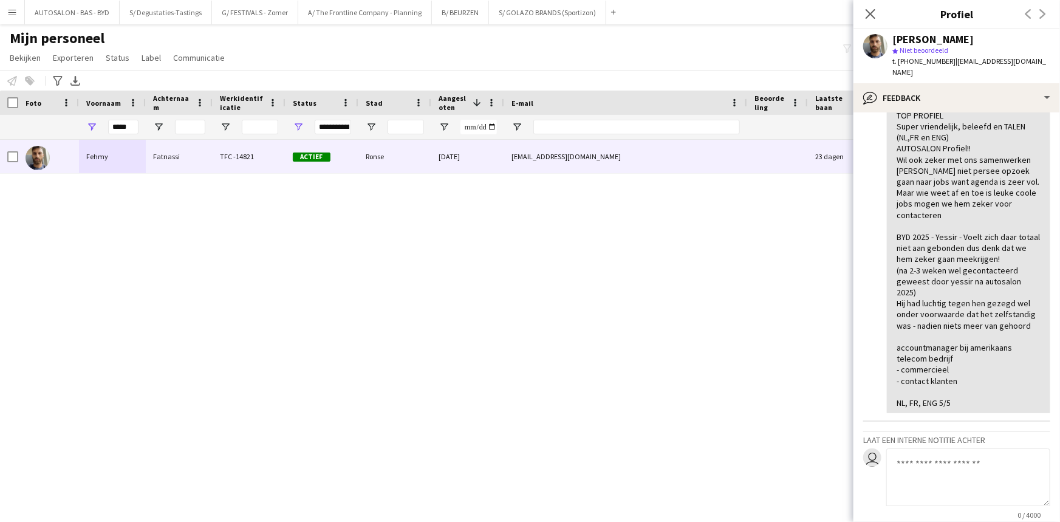
scroll to position [104, 0]
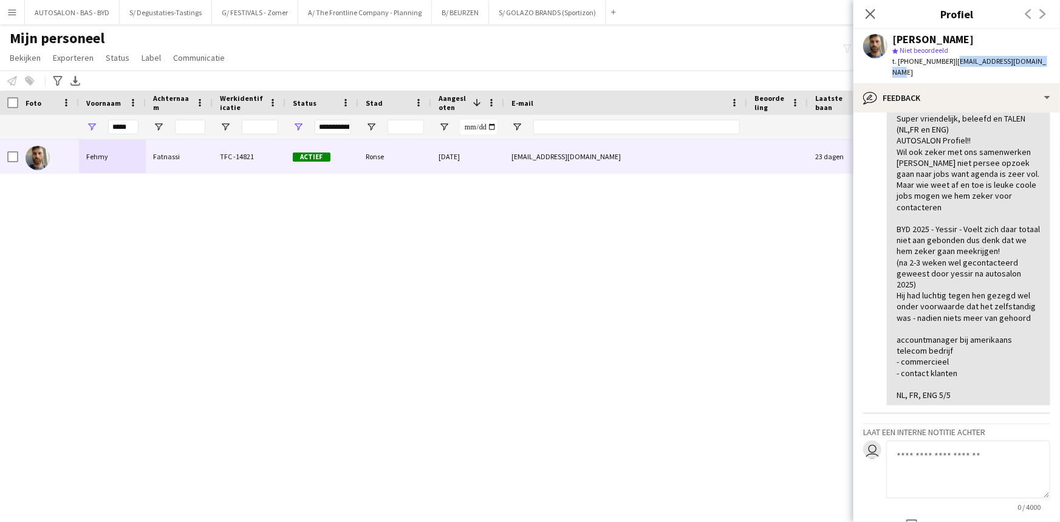
drag, startPoint x: 1025, startPoint y: 61, endPoint x: 947, endPoint y: 66, distance: 78.5
click at [947, 66] on div "[PERSON_NAME] star Niet beoordeeld t. [PHONE_NUMBER] | [EMAIL_ADDRESS][DOMAIN_N…" at bounding box center [956, 56] width 207 height 54
copy span "[EMAIL_ADDRESS][DOMAIN_NAME]"
click at [1051, 243] on app-crew-profile-feedback-tab "Alles bekijken [DATE] – INTERNE NOTITIE Bewerk interne notitie Verwijder intern…" at bounding box center [956, 316] width 207 height 409
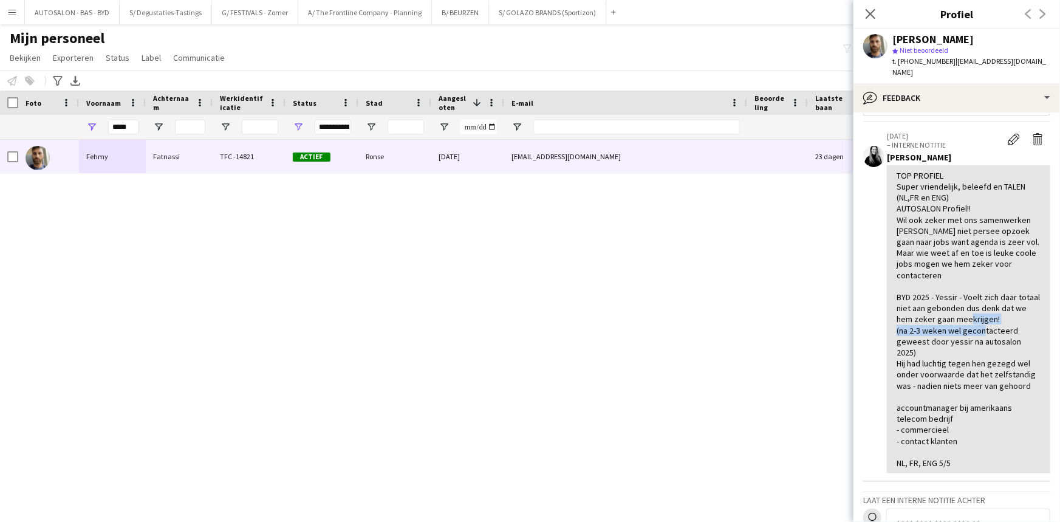
scroll to position [0, 0]
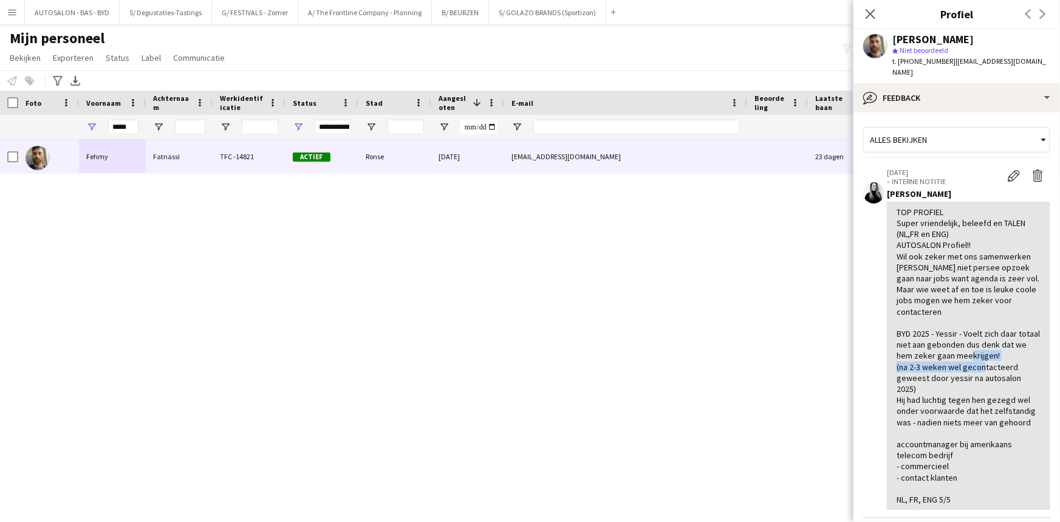
drag, startPoint x: 106, startPoint y: 243, endPoint x: 187, endPoint y: 198, distance: 93.0
click at [105, 242] on div "[PERSON_NAME] TFC -14821 Actief Ronse [DATE] [EMAIL_ADDRESS][DOMAIN_NAME] 23 da…" at bounding box center [511, 316] width 1023 height 352
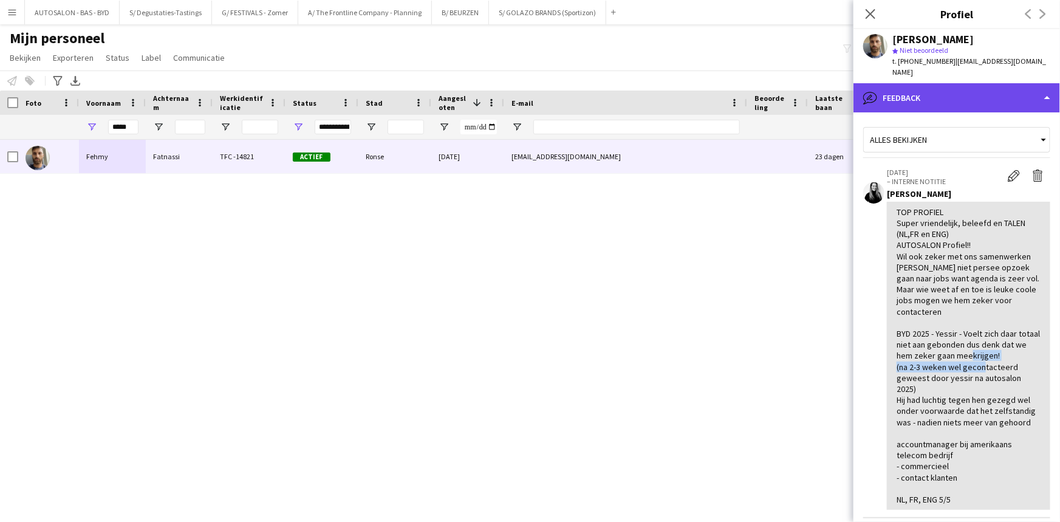
click at [916, 83] on div "bubble-pencil Feedback" at bounding box center [956, 97] width 207 height 29
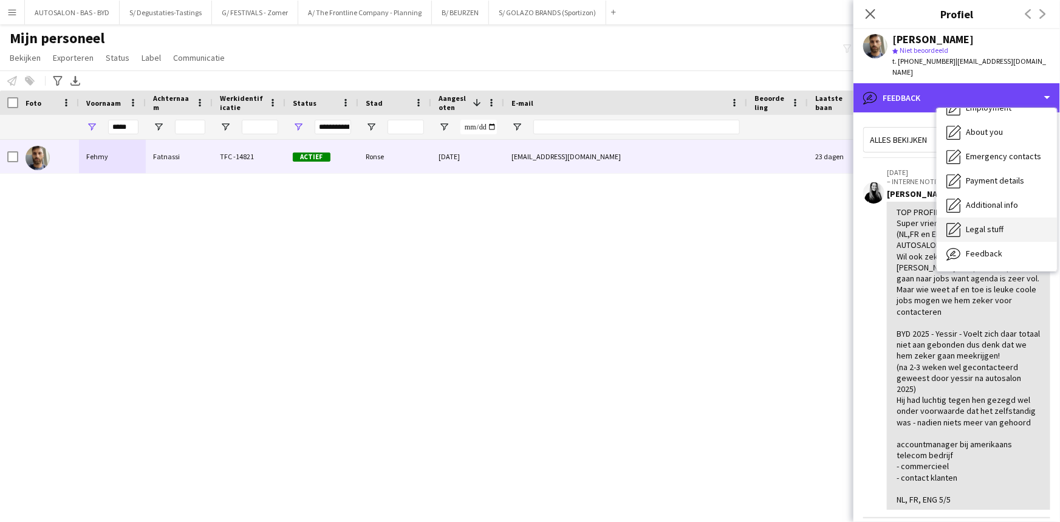
scroll to position [89, 0]
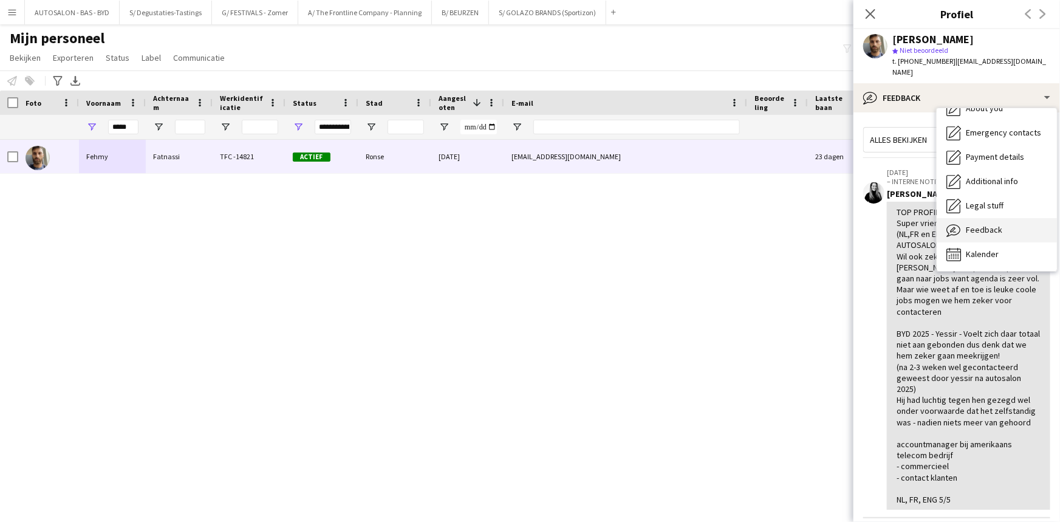
click at [989, 224] on div "Feedback Feedback" at bounding box center [997, 230] width 120 height 24
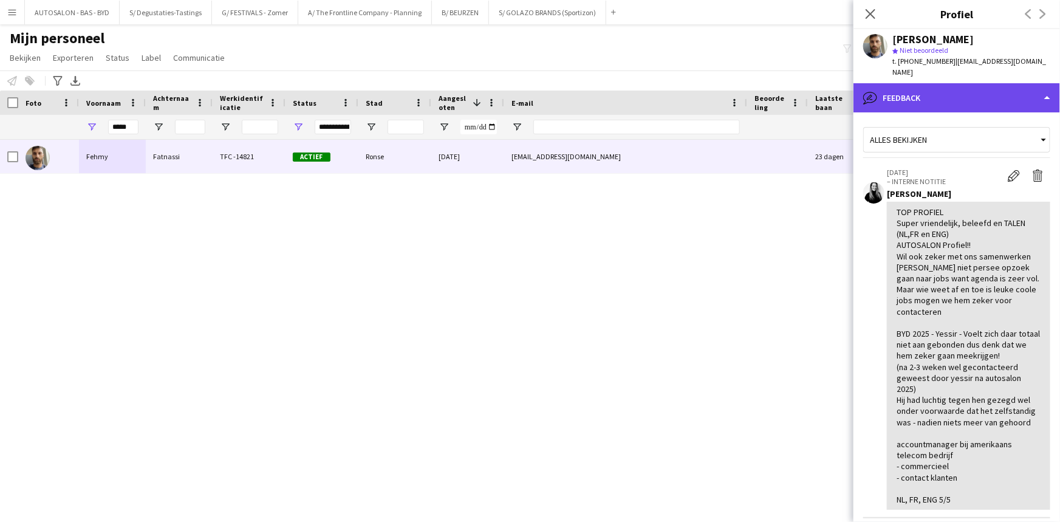
click at [935, 89] on div "bubble-pencil Feedback" at bounding box center [956, 97] width 207 height 29
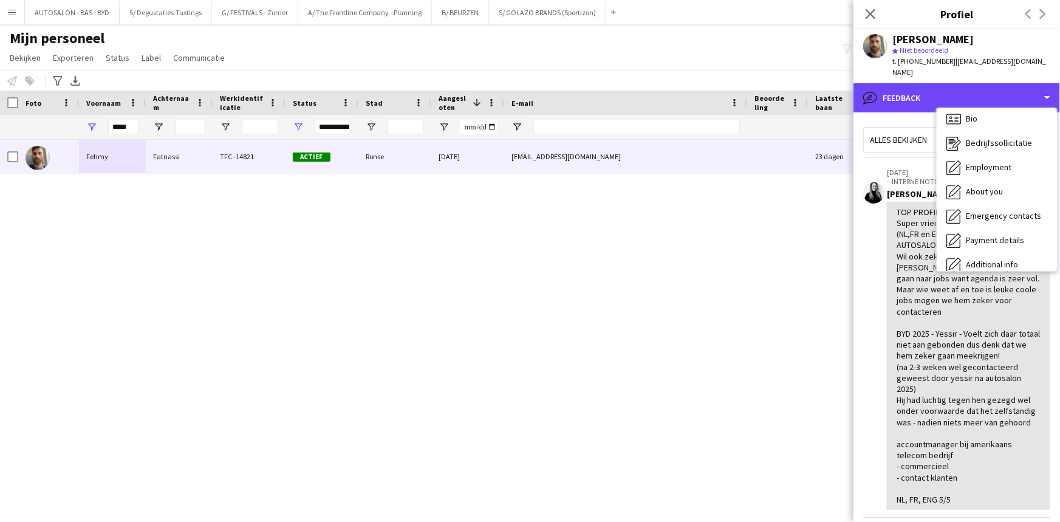
scroll to position [0, 0]
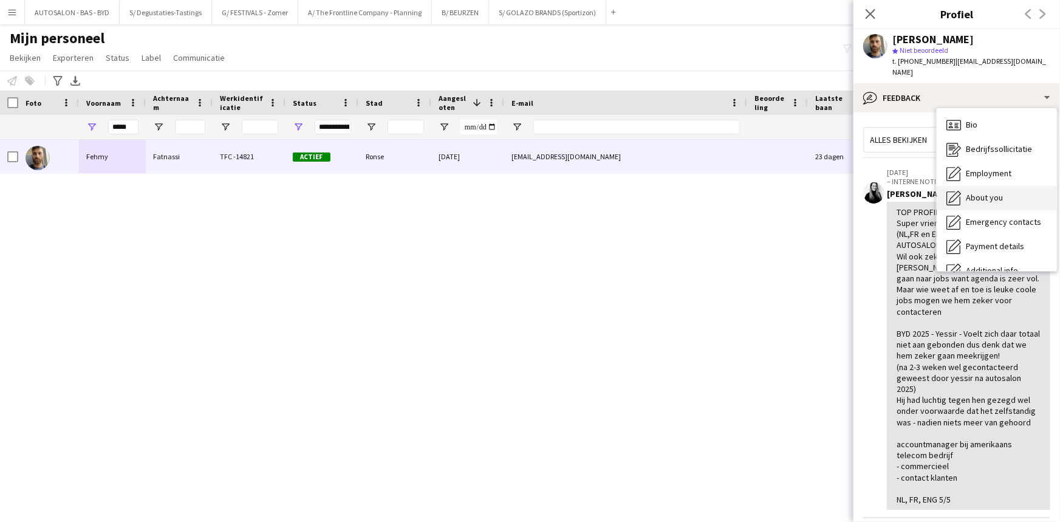
click at [995, 192] on span "About you" at bounding box center [984, 197] width 37 height 11
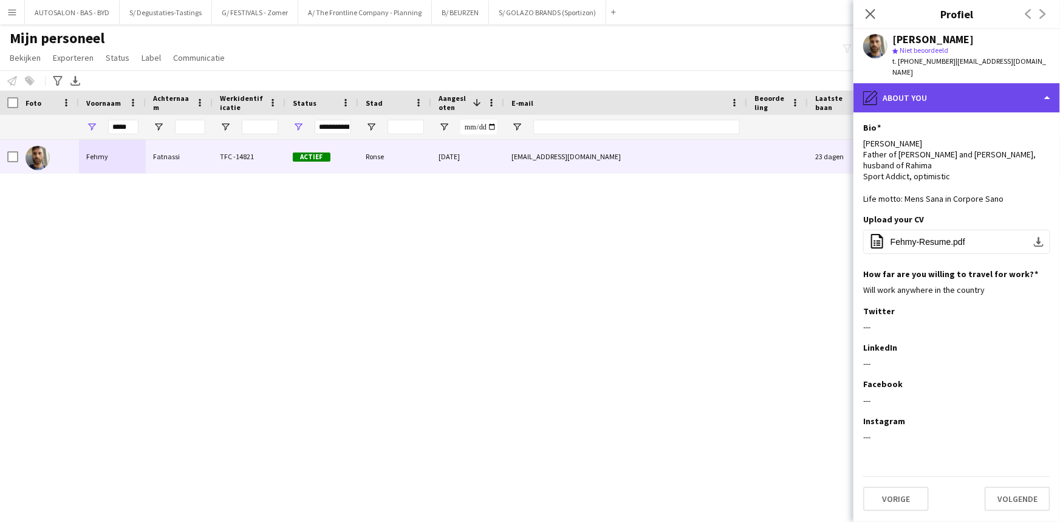
click at [935, 92] on div "pencil4 About you" at bounding box center [956, 97] width 207 height 29
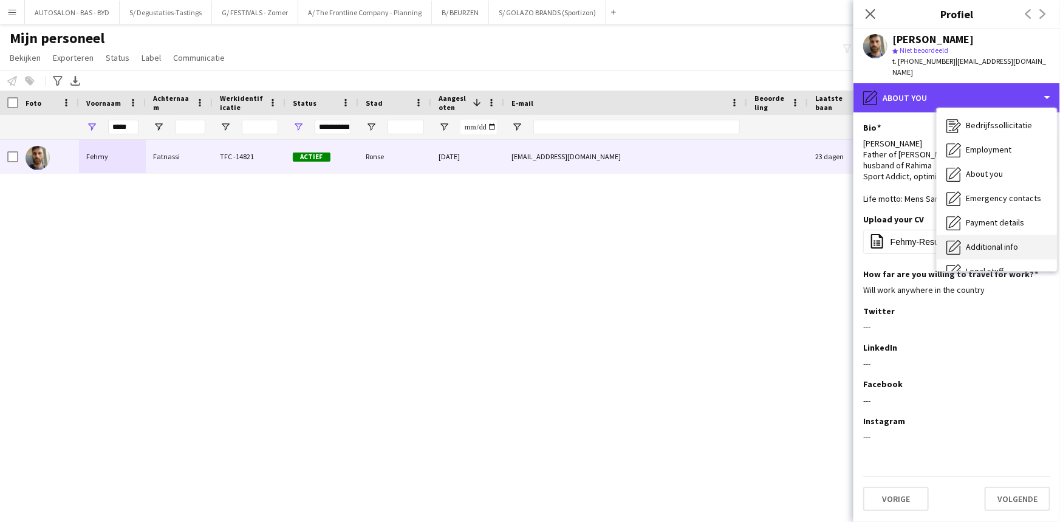
scroll to position [89, 0]
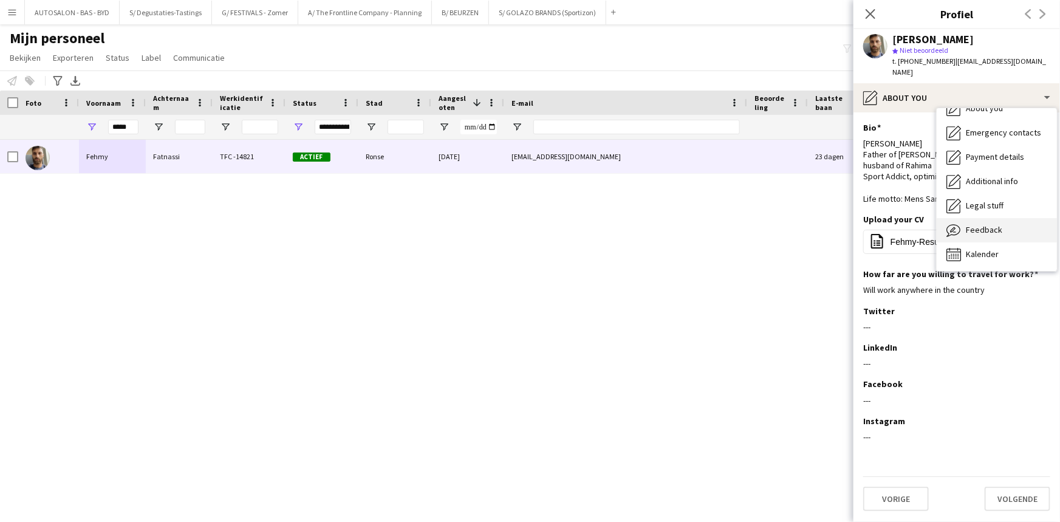
click at [999, 224] on span "Feedback" at bounding box center [984, 229] width 36 height 11
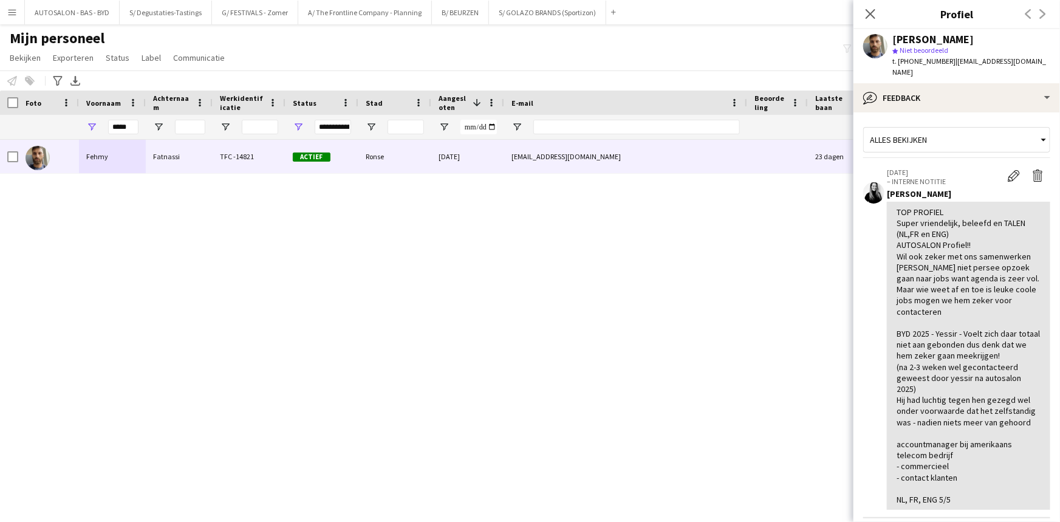
click at [917, 134] on span "Alles bekijken" at bounding box center [898, 139] width 57 height 11
click at [875, 128] on div "Alles bekijken" at bounding box center [951, 139] width 174 height 23
click at [904, 134] on span "Alles bekijken" at bounding box center [898, 139] width 57 height 11
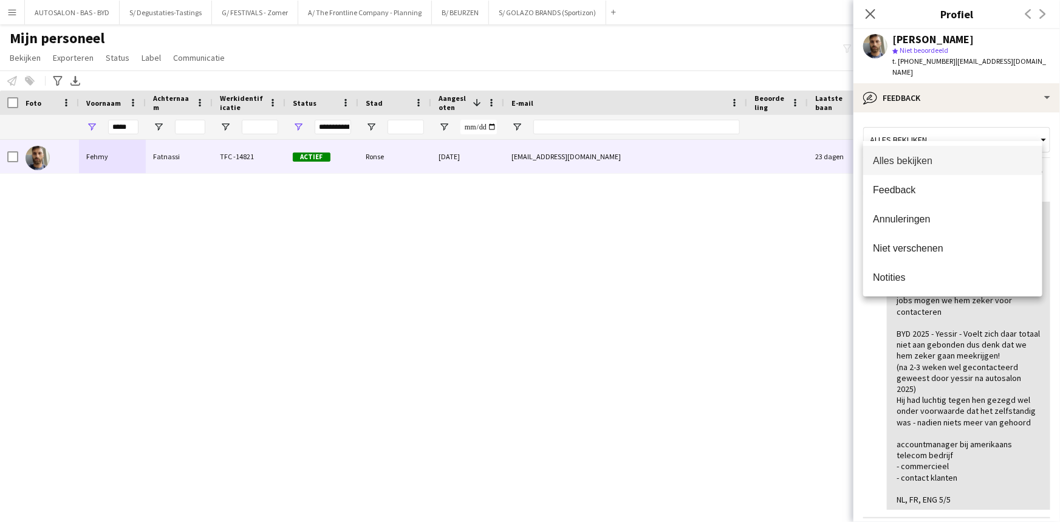
click at [915, 207] on div "TOP PROFIEL Super vriendelijk, beleefd en TALEN (NL,FR en ENG) AUTOSALON Profie…" at bounding box center [968, 356] width 144 height 298
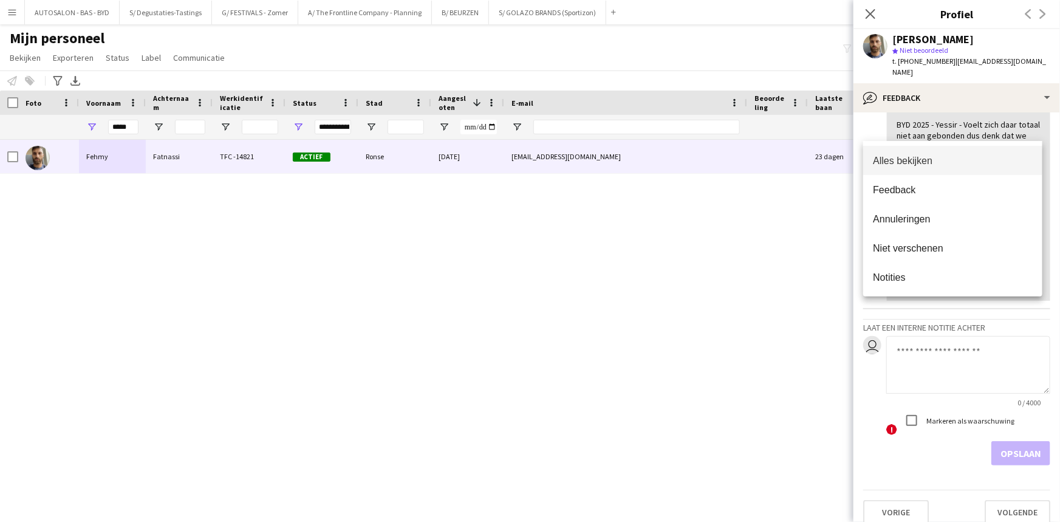
click at [946, 129] on body "Menu [GEOGRAPHIC_DATA] Borden Borden Alle taken Status Werkforce Werkforce [PER…" at bounding box center [530, 261] width 1060 height 522
click at [923, 117] on div at bounding box center [530, 261] width 1060 height 522
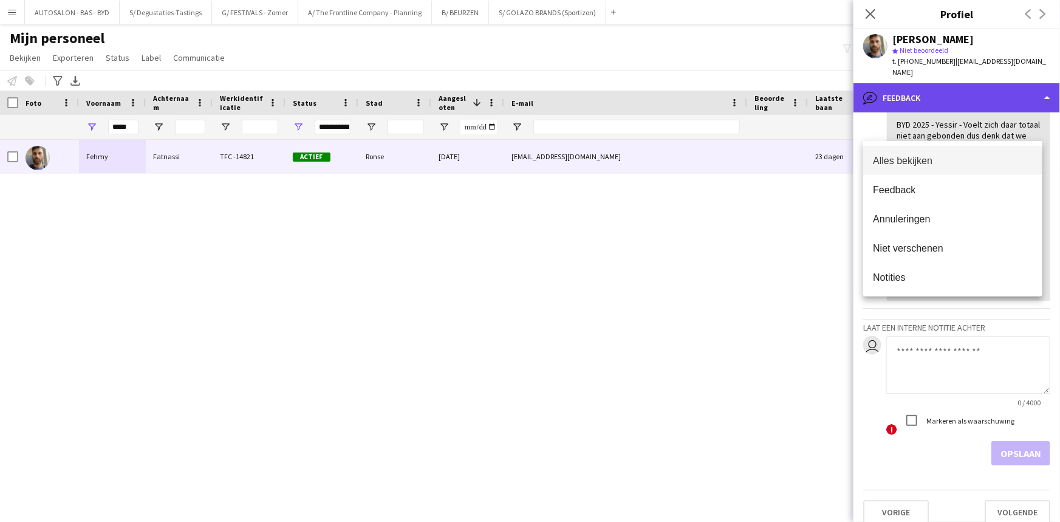
click at [921, 87] on div "bubble-pencil Feedback" at bounding box center [956, 97] width 207 height 29
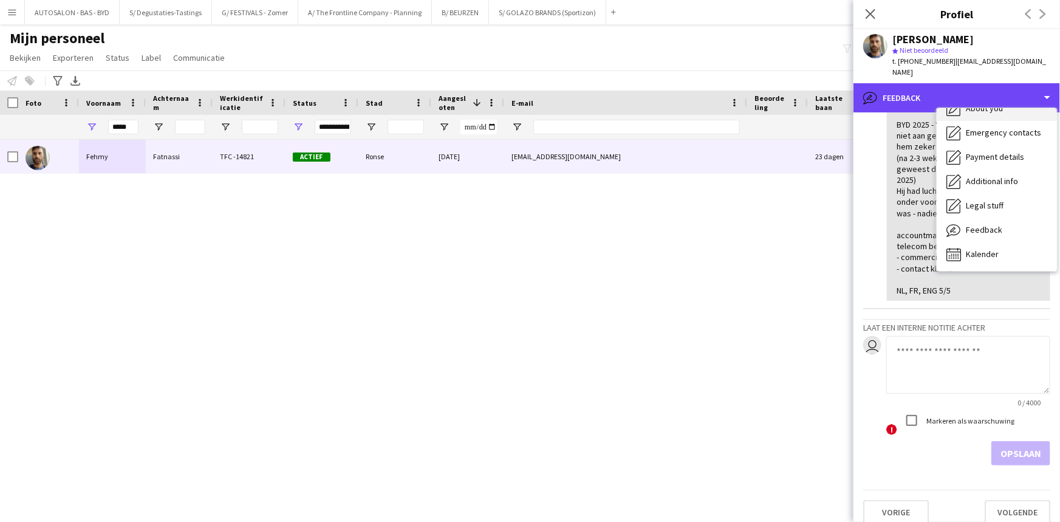
scroll to position [0, 0]
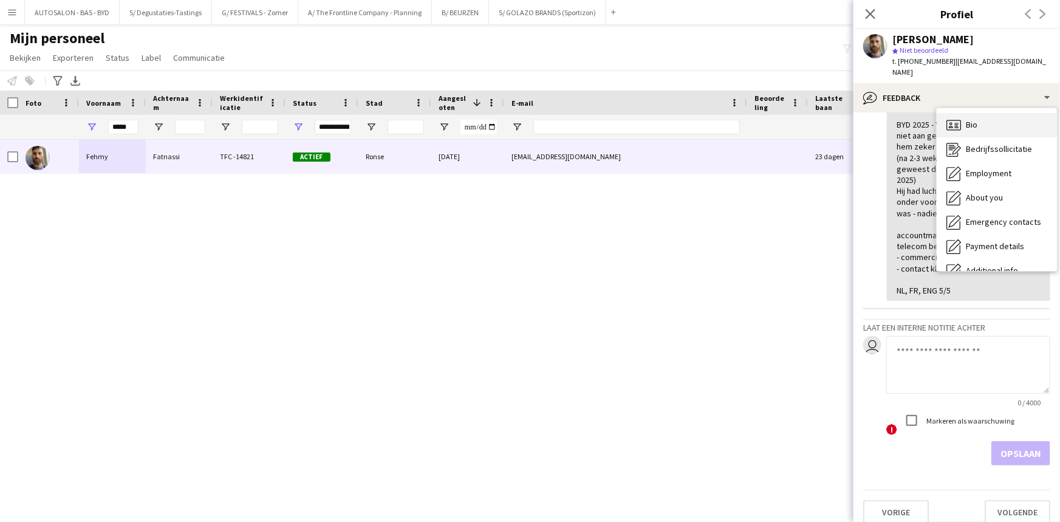
click at [980, 118] on div "Bio Bio" at bounding box center [997, 125] width 120 height 24
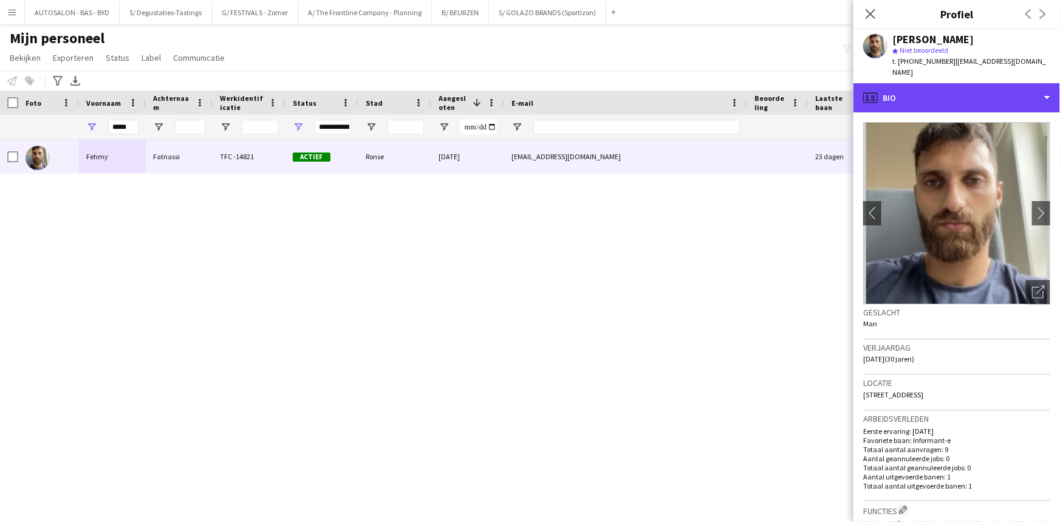
click at [939, 87] on div "profile Bio" at bounding box center [956, 97] width 207 height 29
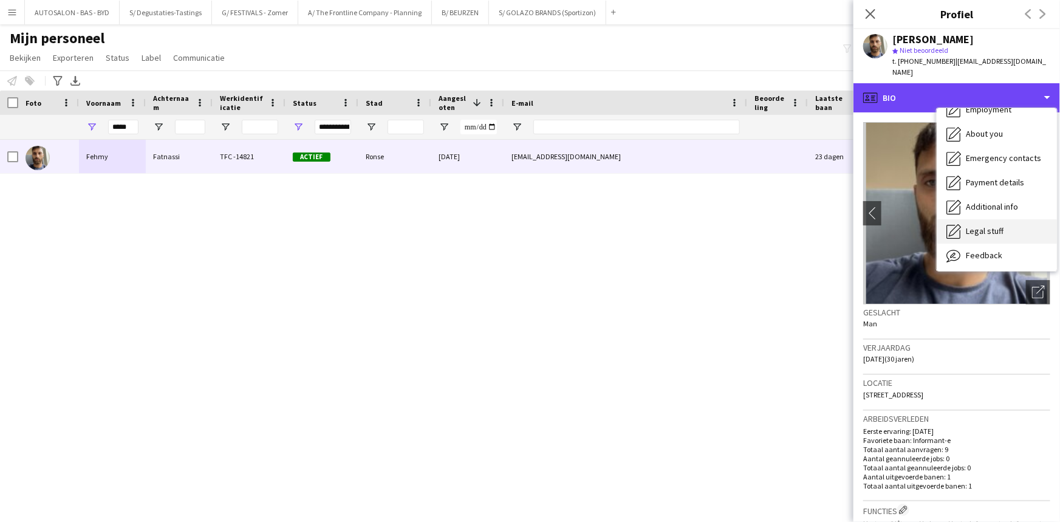
scroll to position [89, 0]
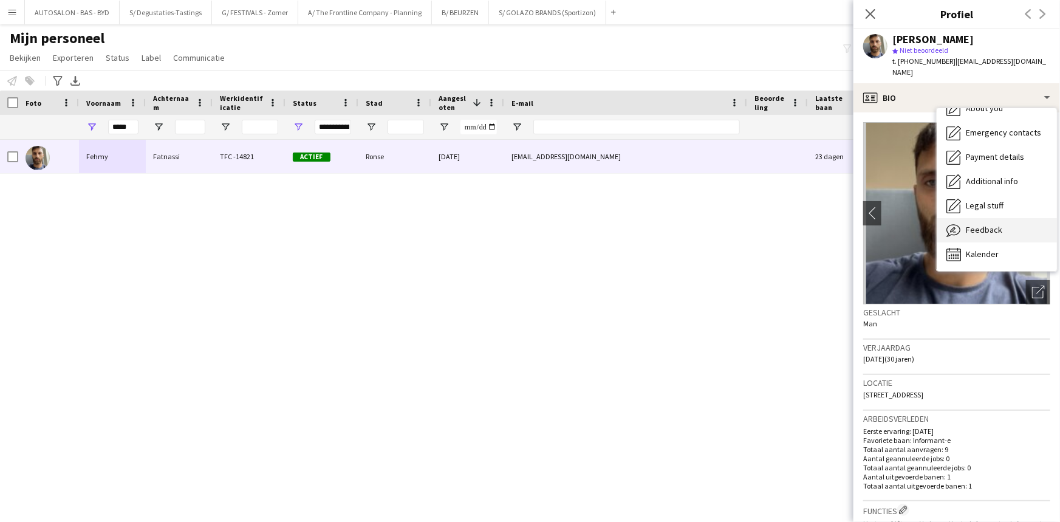
click at [995, 224] on span "Feedback" at bounding box center [984, 229] width 36 height 11
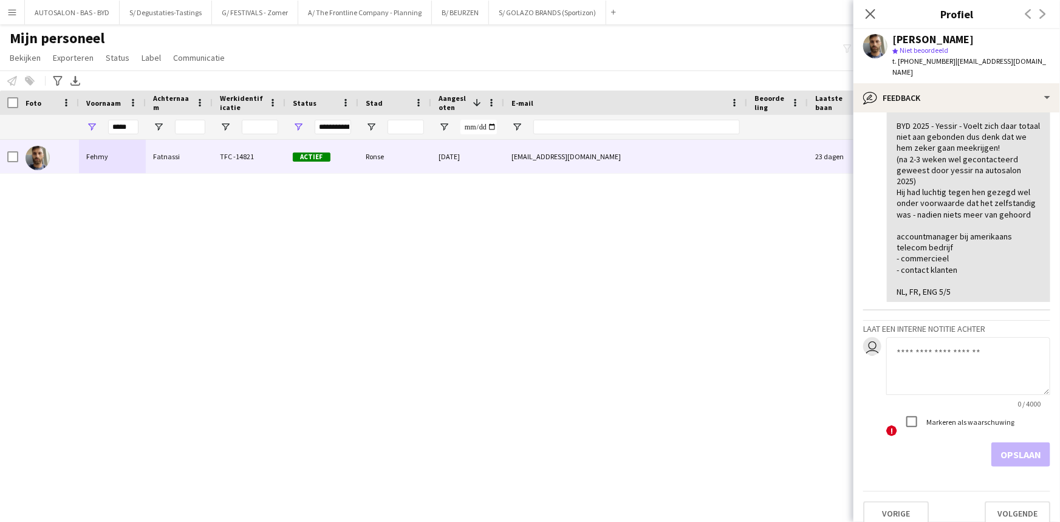
scroll to position [209, 0]
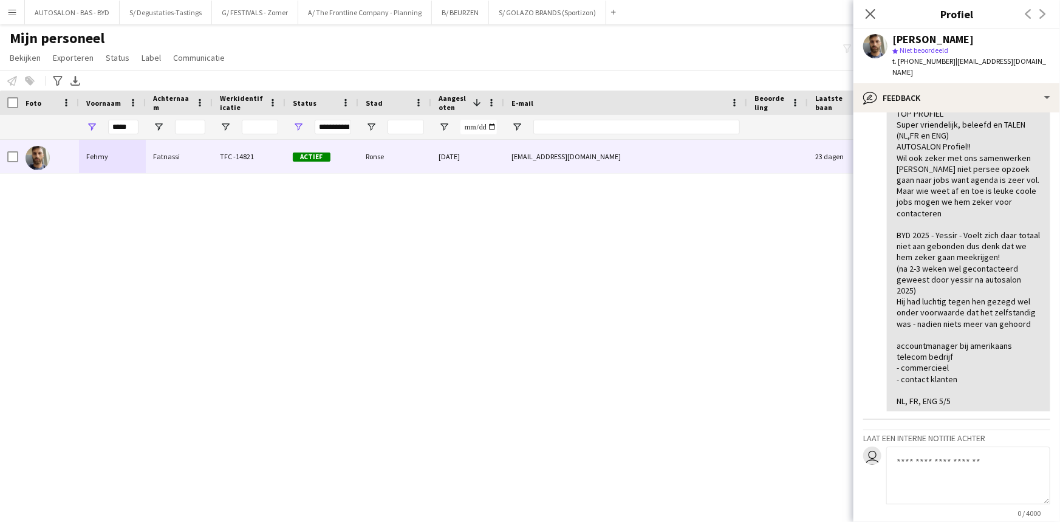
drag, startPoint x: 944, startPoint y: 166, endPoint x: 934, endPoint y: 124, distance: 43.8
click at [129, 126] on input "*****" at bounding box center [123, 127] width 30 height 15
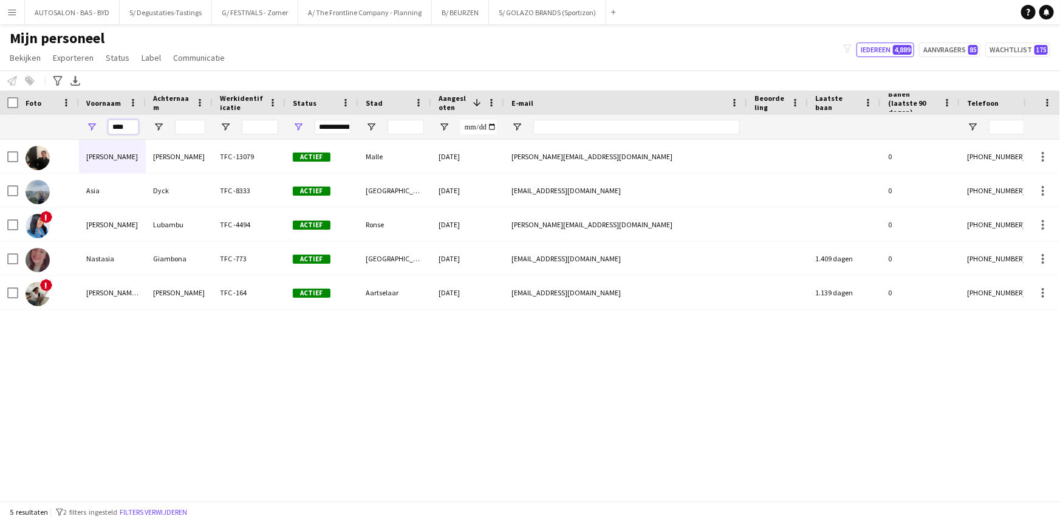
type input "****"
click at [133, 128] on input "****" at bounding box center [123, 127] width 30 height 15
click at [132, 128] on input "****" at bounding box center [123, 127] width 30 height 15
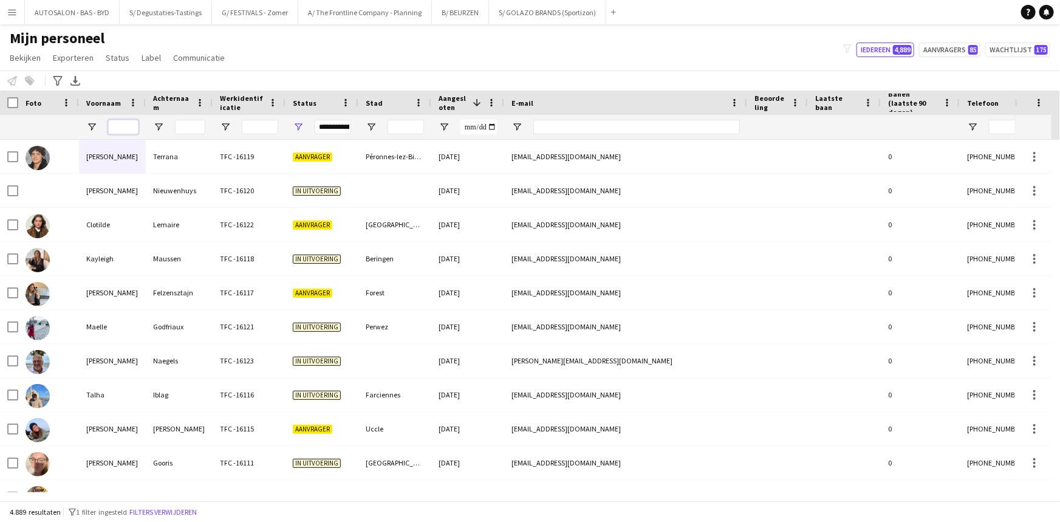
click at [115, 126] on input "Voornaam Filter Invoer" at bounding box center [123, 127] width 30 height 15
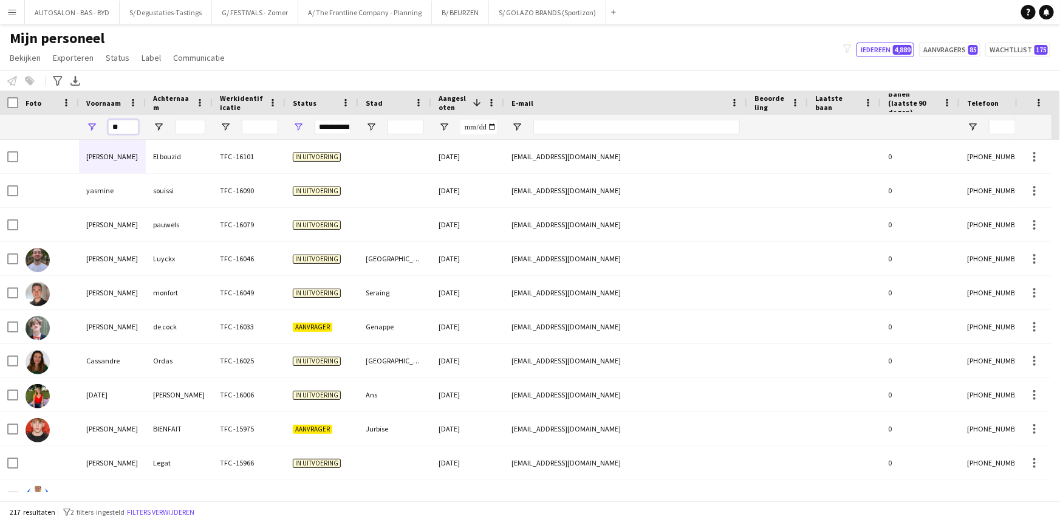
click at [121, 123] on input "**" at bounding box center [123, 127] width 30 height 15
paste input "*****"
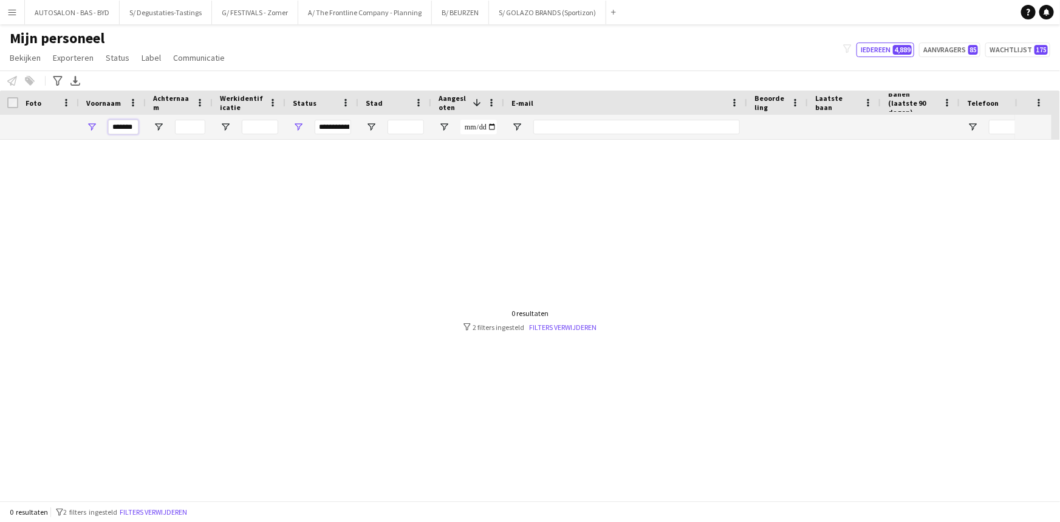
type input "*******"
click at [193, 129] on input "Achternaam Filter Invoer" at bounding box center [190, 127] width 30 height 15
click at [132, 126] on input "*******" at bounding box center [123, 127] width 30 height 15
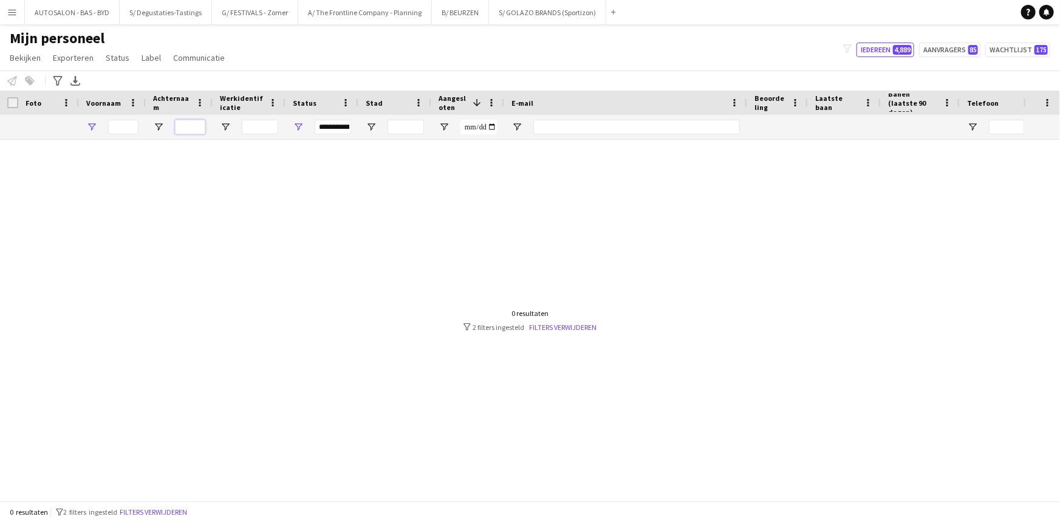
click at [185, 128] on input "Achternaam Filter Invoer" at bounding box center [190, 127] width 30 height 15
paste input "*******"
type input "*******"
click at [192, 129] on input "*******" at bounding box center [190, 127] width 30 height 15
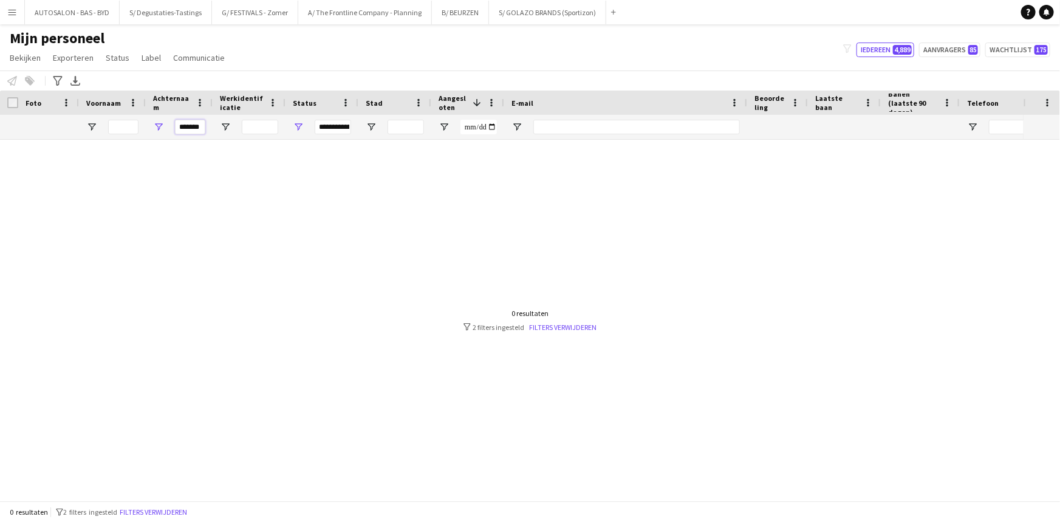
click at [192, 129] on input "*******" at bounding box center [190, 127] width 30 height 15
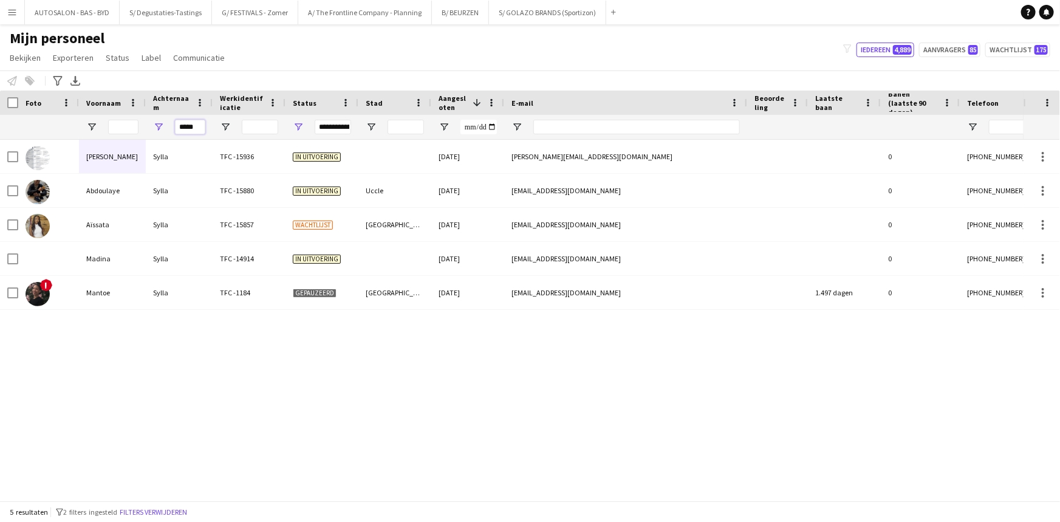
type input "*****"
click at [912, 42] on div "Mijn personeel Bekijken Weergaven Standaardweergave Nieuwe weergave Bekijk bijw…" at bounding box center [530, 49] width 1060 height 41
click at [901, 45] on span "4,889" at bounding box center [902, 50] width 19 height 10
click at [323, 131] on div "**********" at bounding box center [333, 127] width 36 height 15
click at [303, 124] on span "Open Filtermenu" at bounding box center [298, 126] width 11 height 11
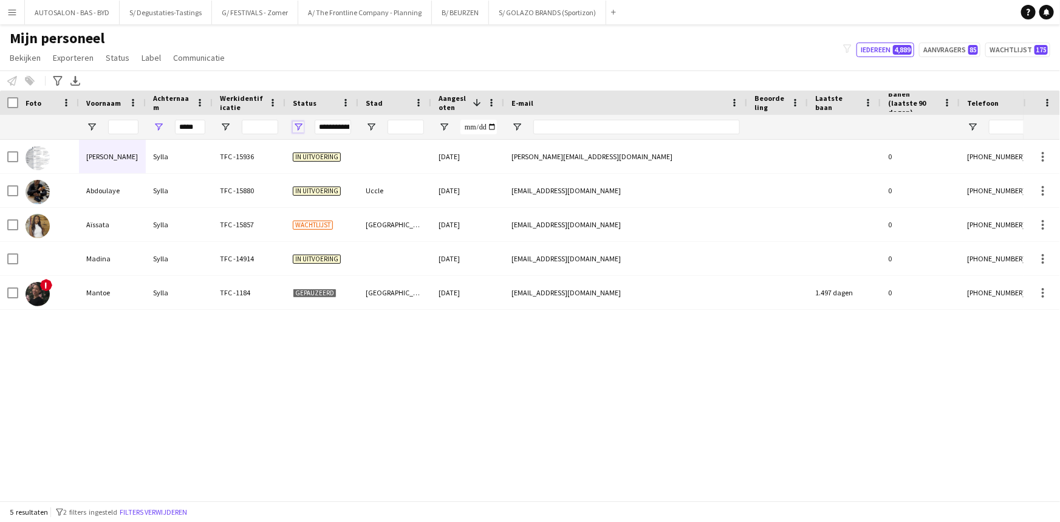
click at [297, 124] on span "Open Filtermenu" at bounding box center [298, 126] width 11 height 11
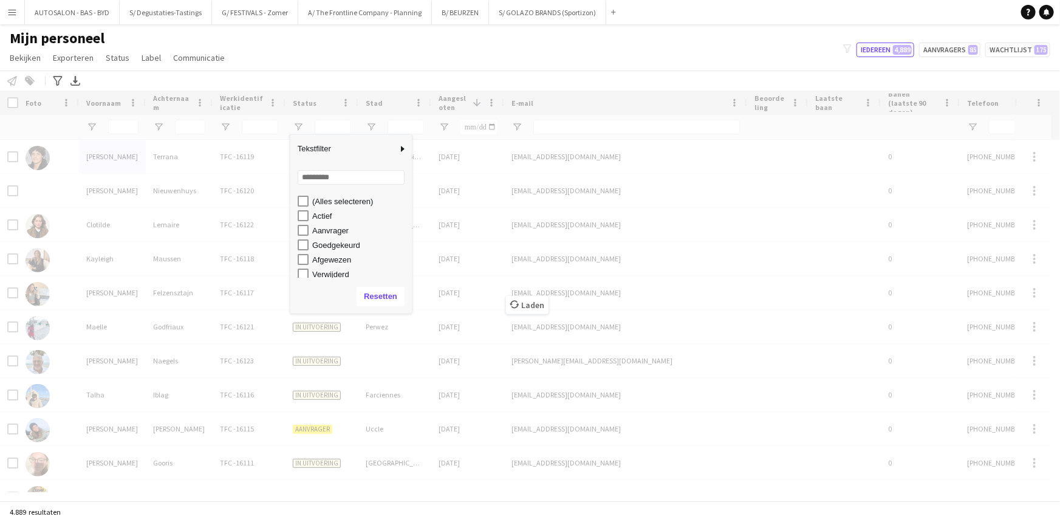
type input "***"
click at [117, 131] on div "Laden" at bounding box center [530, 295] width 1060 height 410
click at [123, 128] on input "Voornaam Filter Invoer" at bounding box center [123, 127] width 30 height 15
click at [118, 123] on input "Voornaam Filter Invoer" at bounding box center [123, 127] width 30 height 15
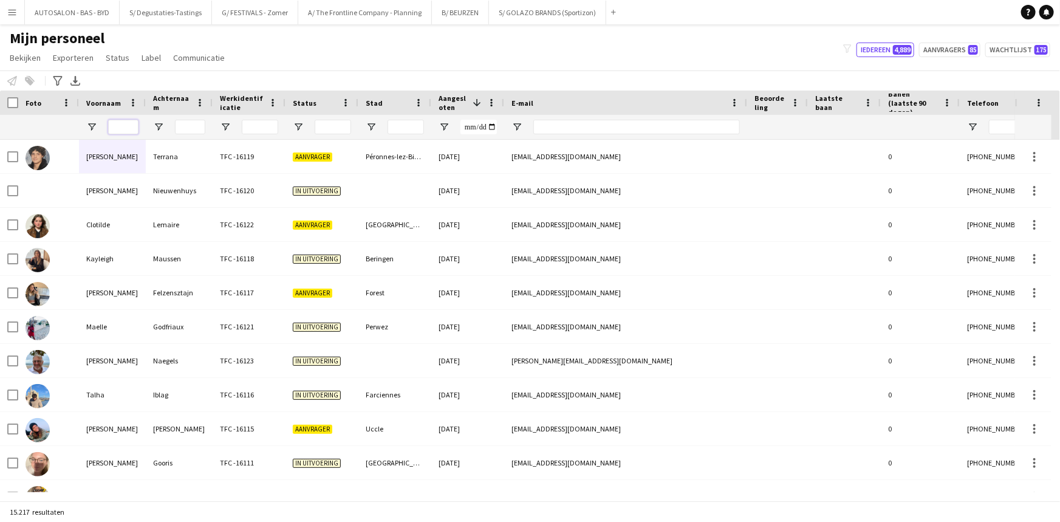
paste input "*******"
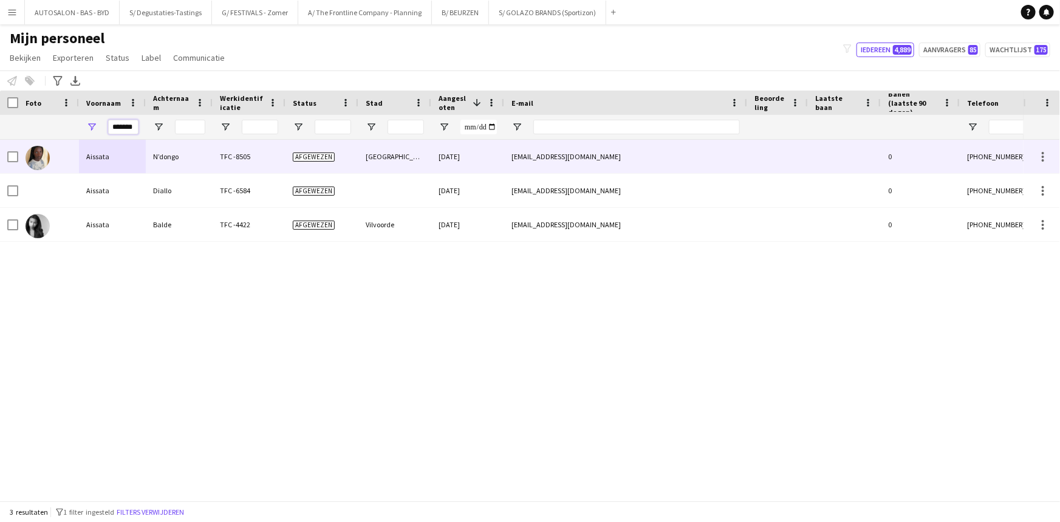
type input "*******"
click at [123, 162] on div "Aissata" at bounding box center [112, 156] width 67 height 33
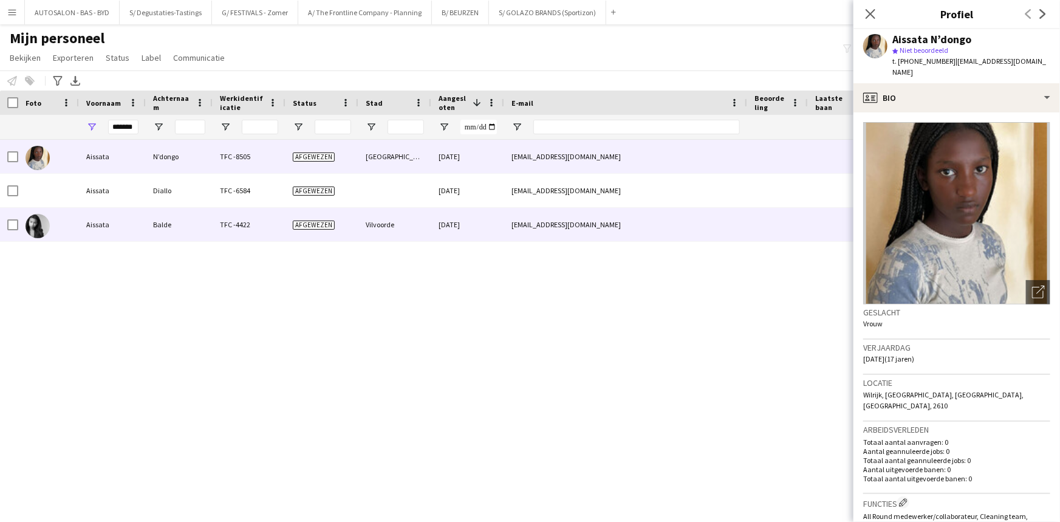
click at [127, 218] on div "Aissata" at bounding box center [112, 224] width 67 height 33
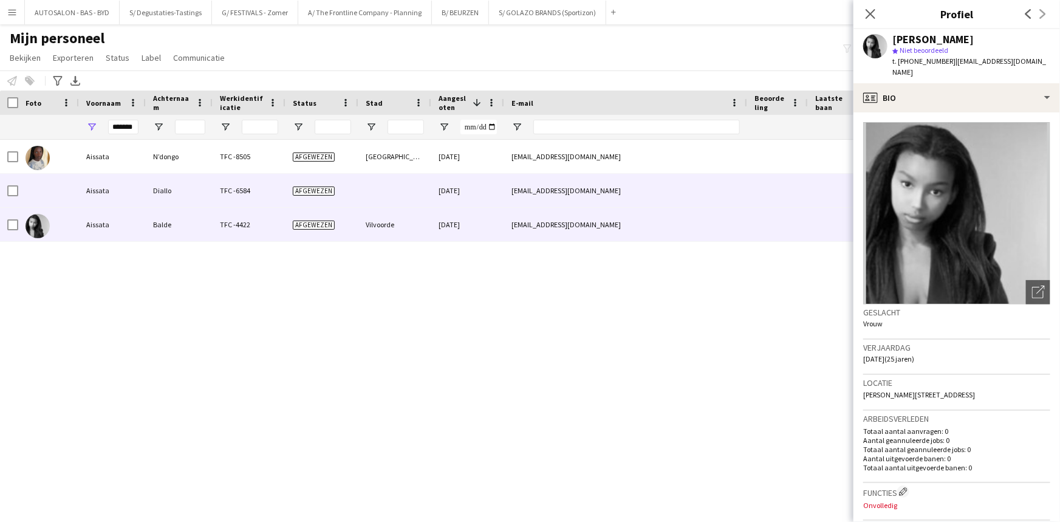
click at [126, 194] on div "Aissata" at bounding box center [112, 190] width 67 height 33
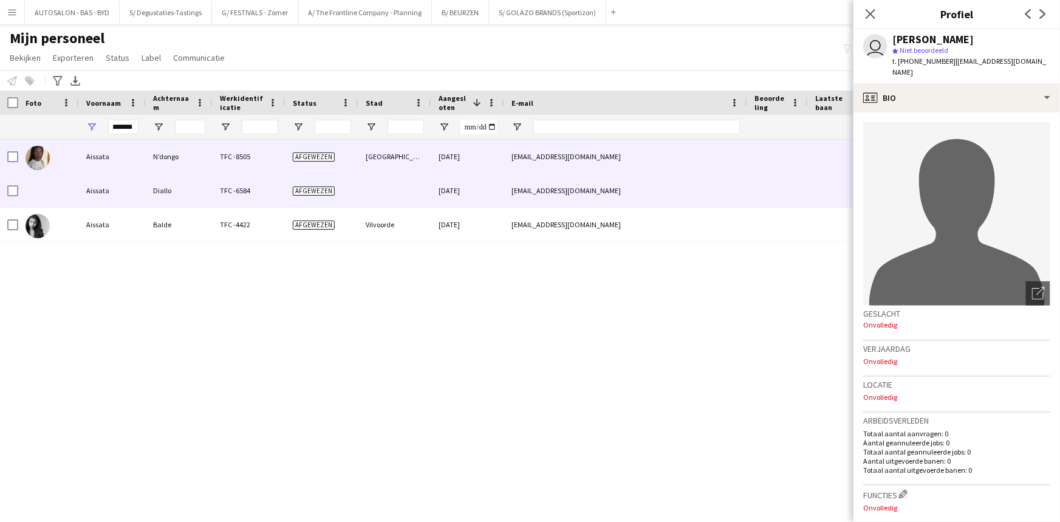
click at [129, 166] on div "Aissata" at bounding box center [112, 156] width 67 height 33
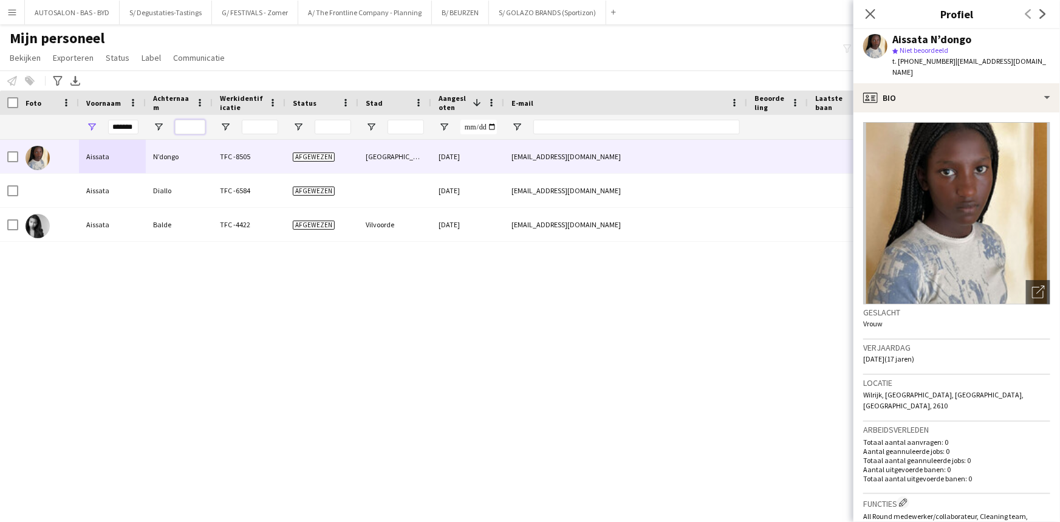
click at [179, 125] on input "Achternaam Filter Invoer" at bounding box center [190, 127] width 30 height 15
type input "*****"
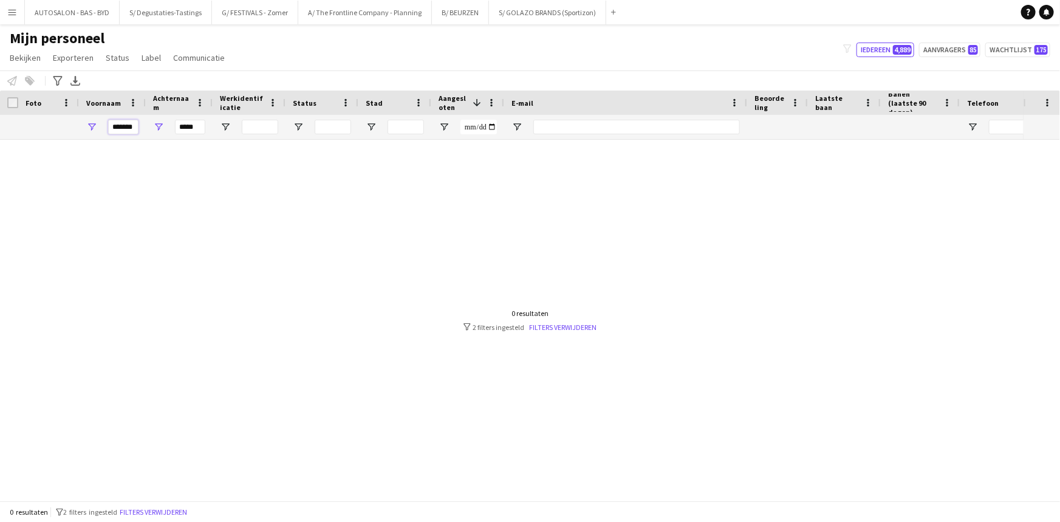
click at [137, 125] on input "*******" at bounding box center [123, 127] width 30 height 15
click at [136, 125] on input "*******" at bounding box center [123, 127] width 30 height 15
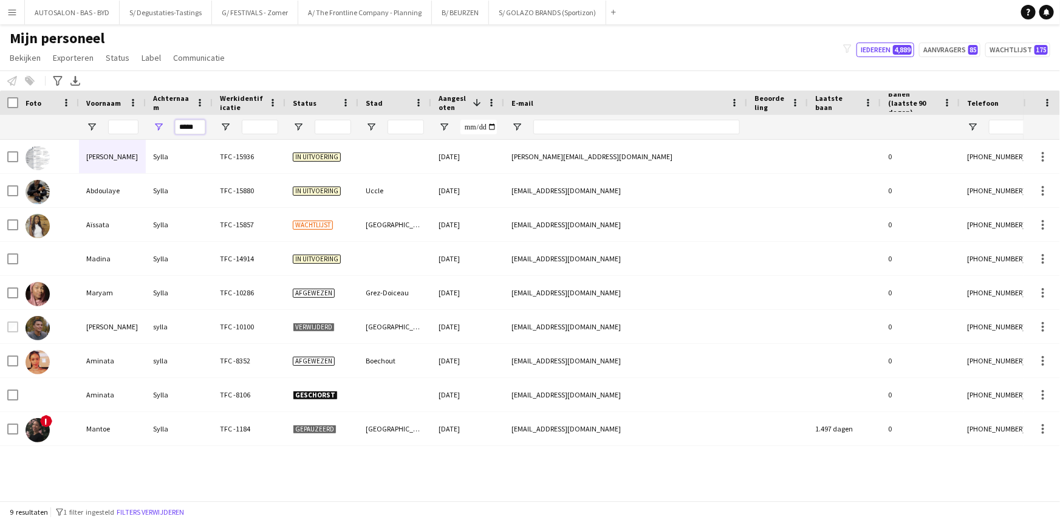
click at [197, 128] on input "*****" at bounding box center [190, 127] width 30 height 15
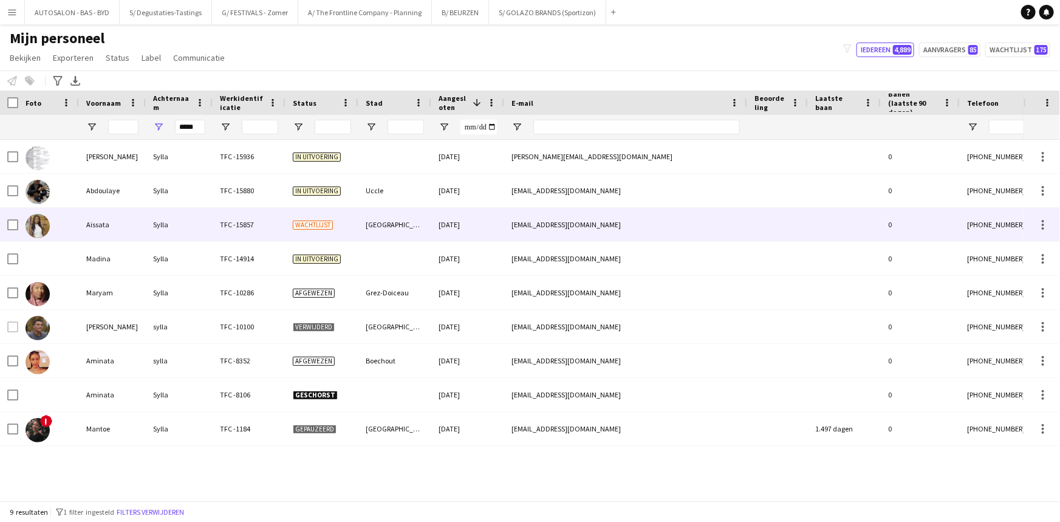
click at [104, 225] on div "Aïssata" at bounding box center [112, 224] width 67 height 33
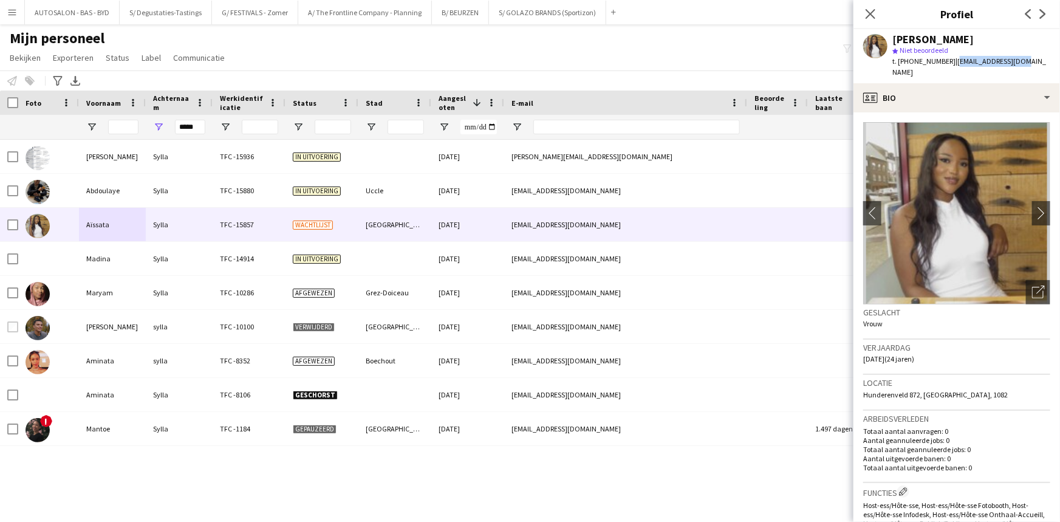
drag, startPoint x: 955, startPoint y: 60, endPoint x: 947, endPoint y: 66, distance: 10.4
click at [947, 66] on span "| [EMAIL_ADDRESS][DOMAIN_NAME]" at bounding box center [969, 66] width 154 height 20
copy span "[EMAIL_ADDRESS][DOMAIN_NAME]"
click at [990, 69] on div "[PERSON_NAME] star Niet beoordeeld t. [PHONE_NUMBER] | [EMAIL_ADDRESS][DOMAIN_N…" at bounding box center [956, 56] width 207 height 54
drag, startPoint x: 1010, startPoint y: 63, endPoint x: 946, endPoint y: 68, distance: 64.6
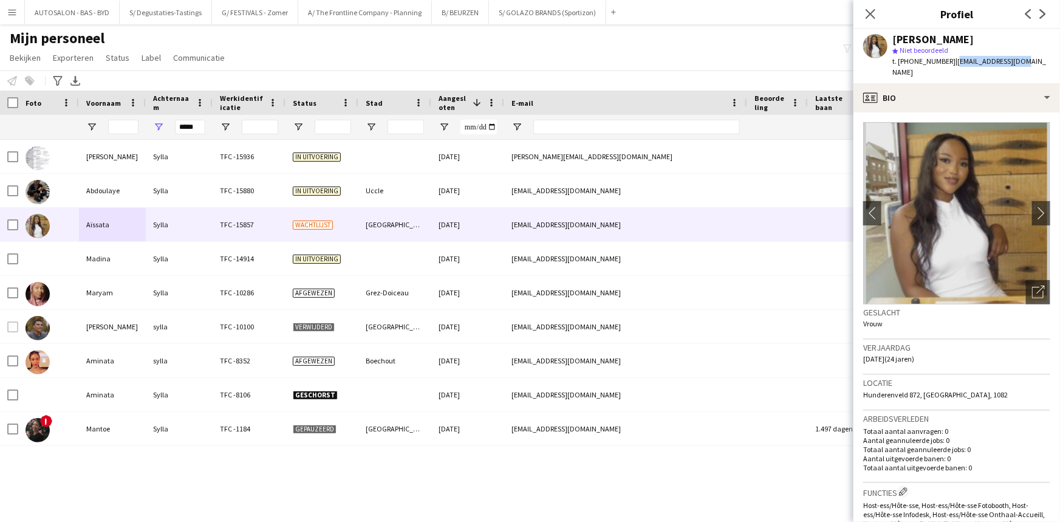
click at [947, 68] on div "[PERSON_NAME] star Niet beoordeeld t. [PHONE_NUMBER] | [EMAIL_ADDRESS][DOMAIN_N…" at bounding box center [956, 56] width 207 height 54
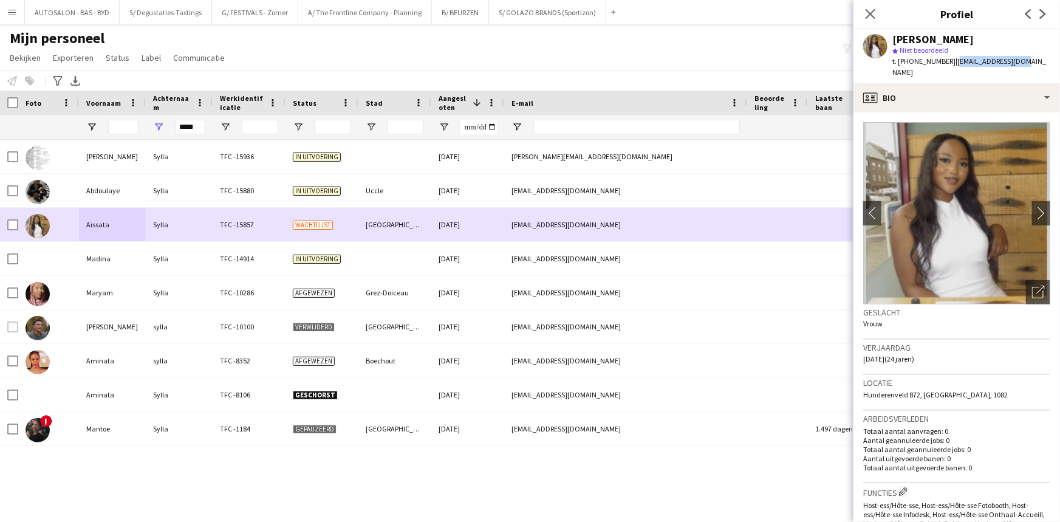
copy span "[EMAIL_ADDRESS][DOMAIN_NAME]"
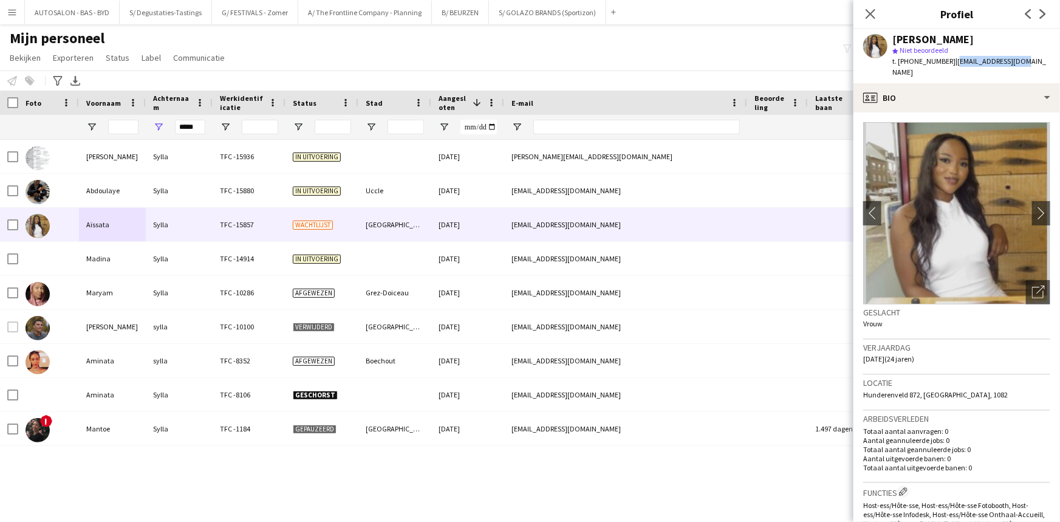
click at [174, 137] on div "*****" at bounding box center [179, 127] width 67 height 24
click at [183, 132] on input "*****" at bounding box center [190, 127] width 30 height 15
click at [185, 132] on input "*****" at bounding box center [190, 127] width 30 height 15
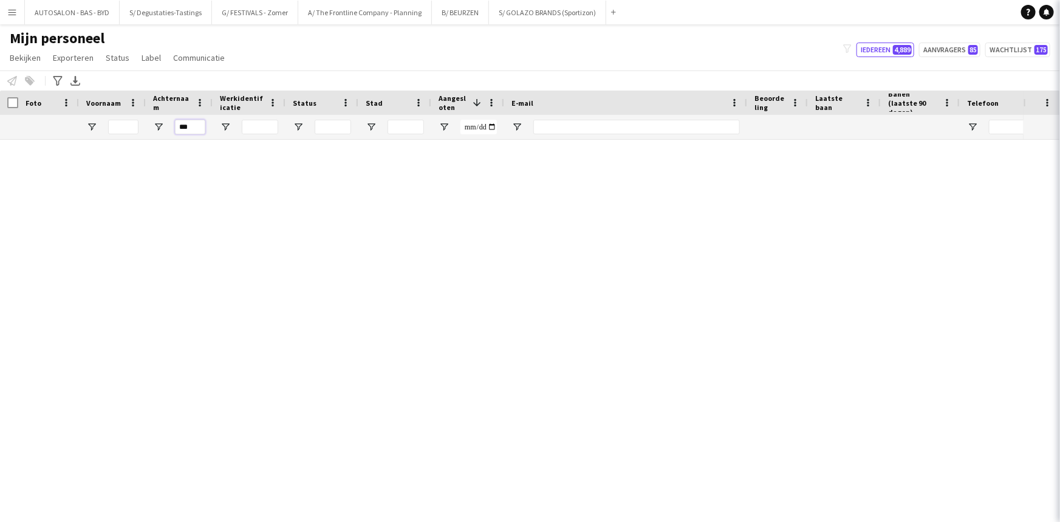
click at [192, 126] on input "***" at bounding box center [190, 127] width 30 height 15
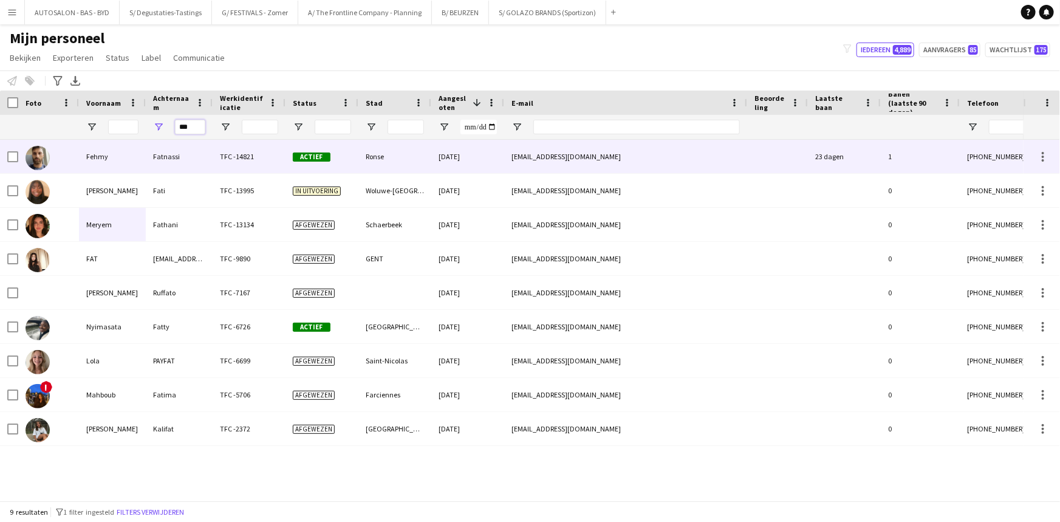
type input "***"
click at [170, 163] on div "Fatnassi" at bounding box center [179, 156] width 67 height 33
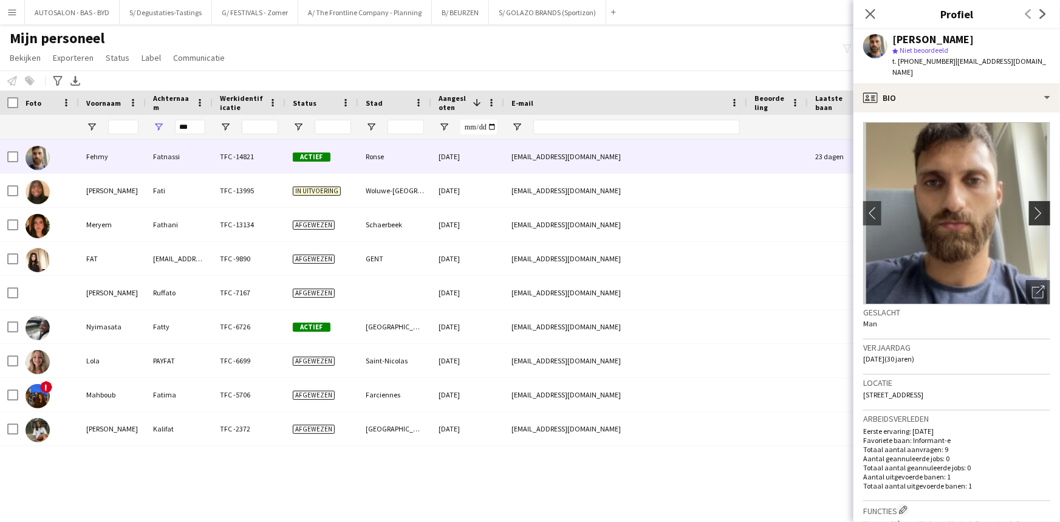
click at [1032, 207] on app-icon "chevron-right" at bounding box center [1041, 213] width 19 height 13
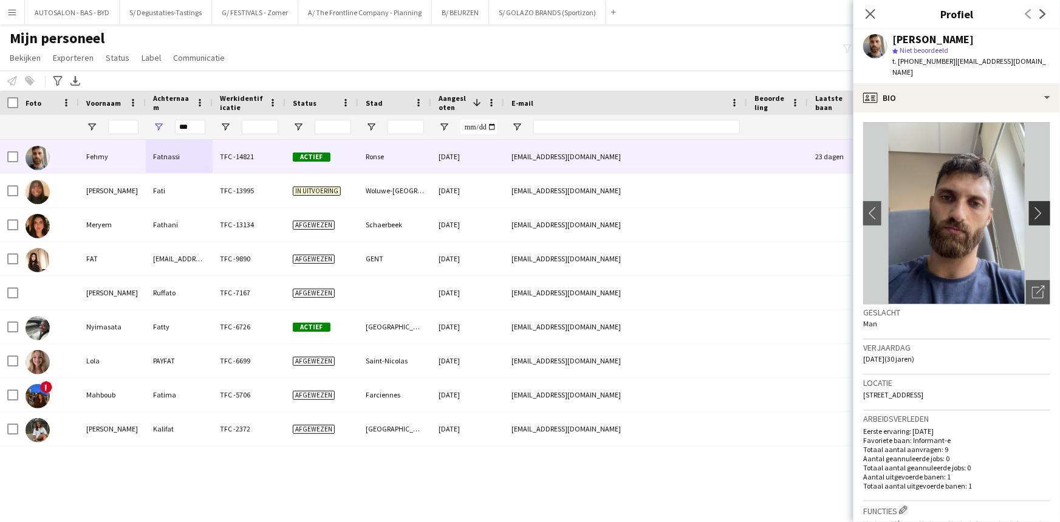
click at [1034, 207] on app-icon "chevron-right" at bounding box center [1041, 213] width 19 height 13
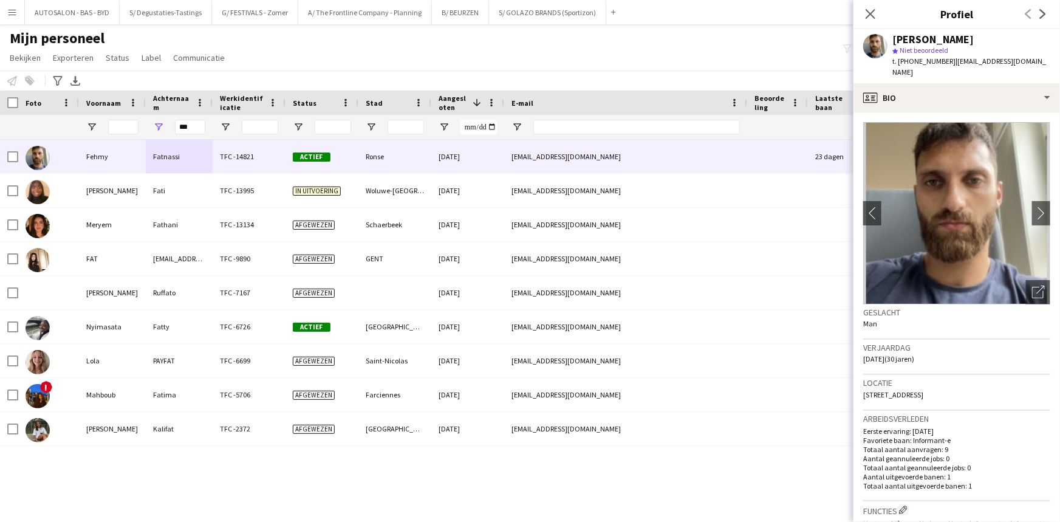
click at [111, 479] on div "[PERSON_NAME] TFC -14821 Actief Ronse [DATE] [EMAIL_ADDRESS][DOMAIN_NAME] 23 da…" at bounding box center [511, 316] width 1023 height 352
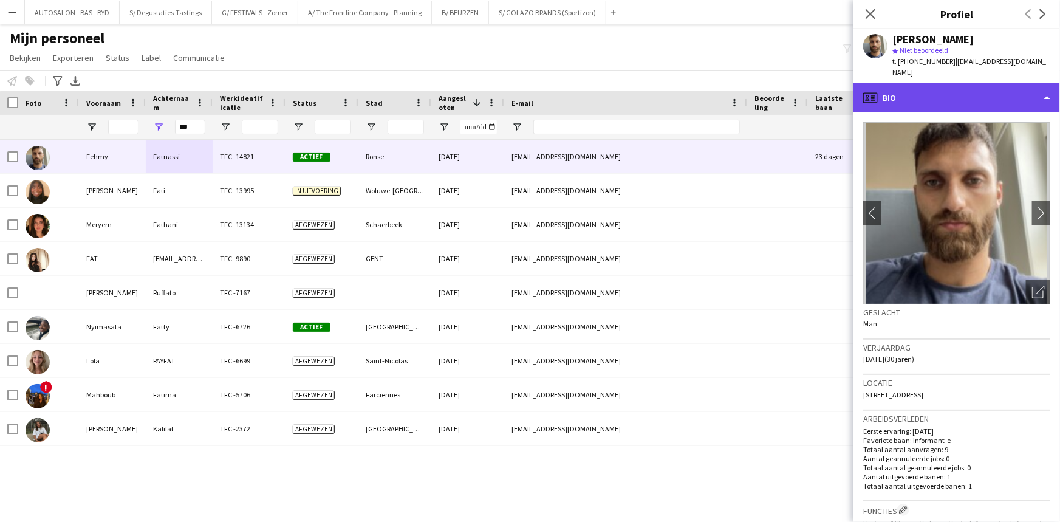
click at [967, 90] on div "profile Bio" at bounding box center [956, 97] width 207 height 29
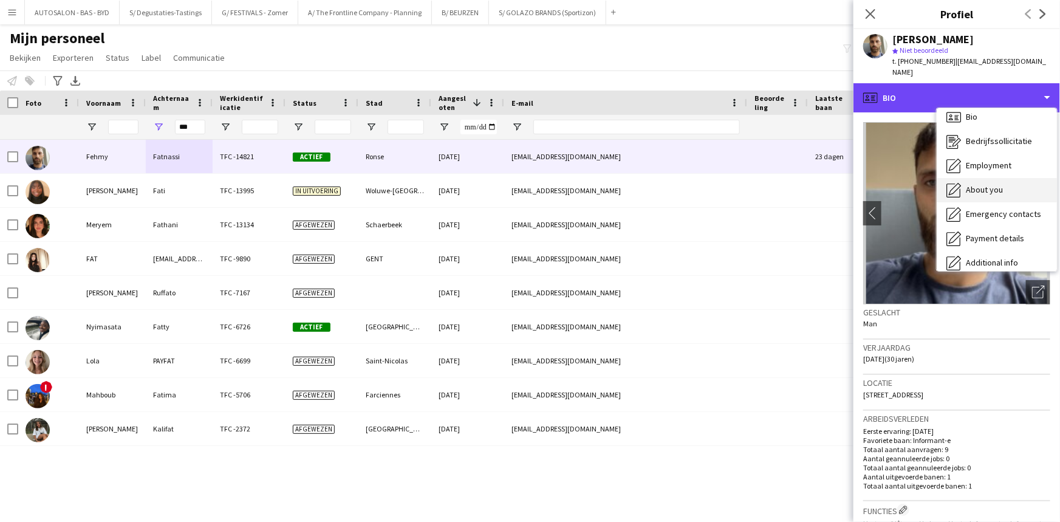
scroll to position [4, 0]
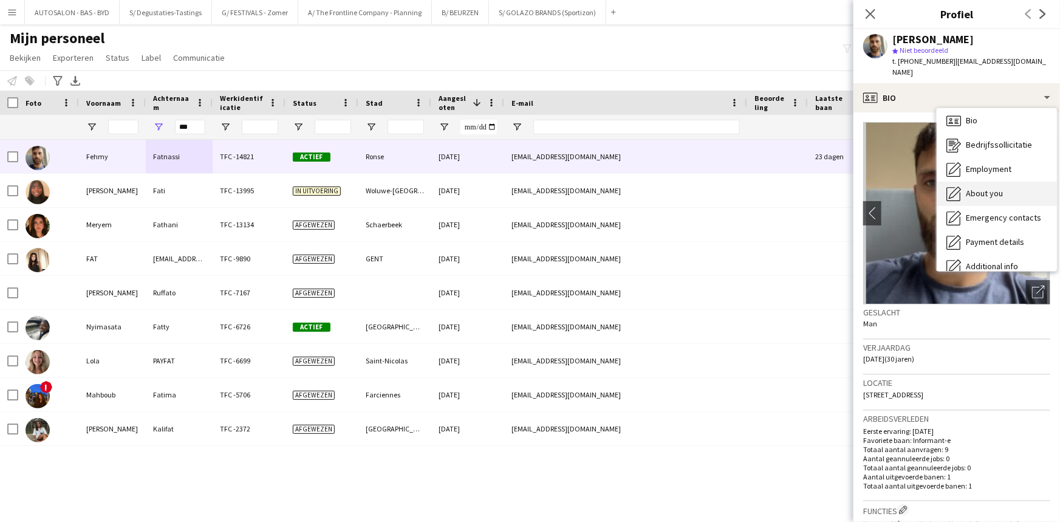
click at [971, 188] on span "About you" at bounding box center [984, 193] width 37 height 11
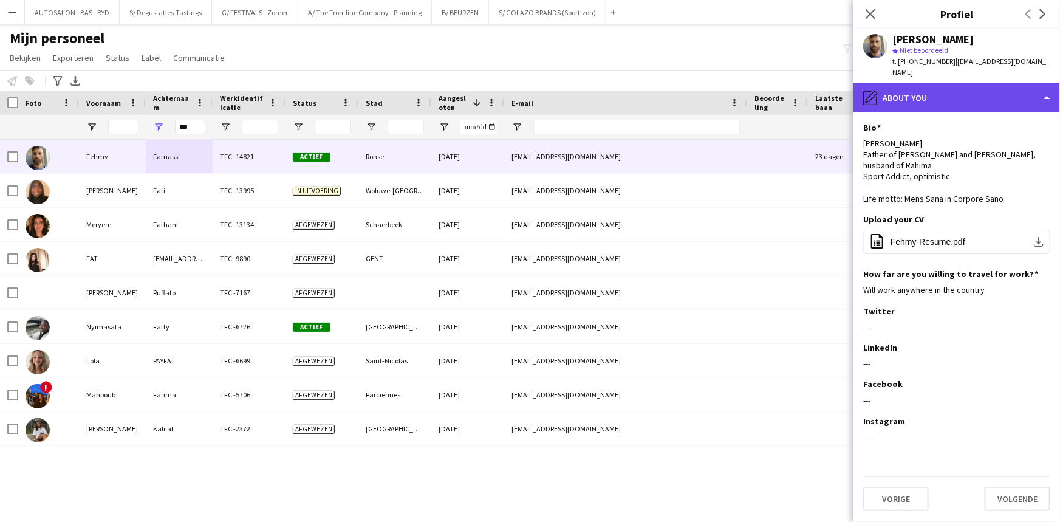
click at [943, 83] on div "pencil4 About you" at bounding box center [956, 97] width 207 height 29
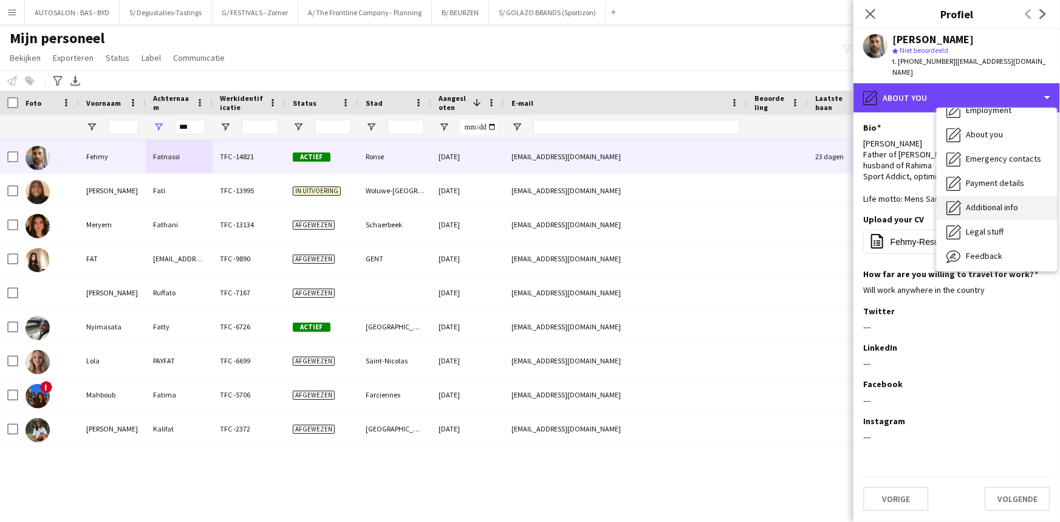
scroll to position [89, 0]
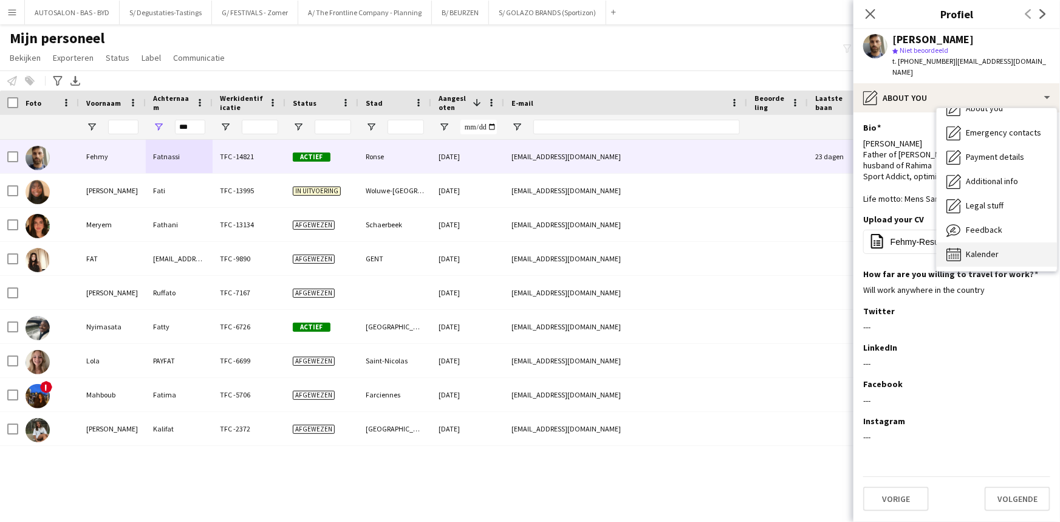
click at [999, 249] on div "Kalender Kalender" at bounding box center [997, 254] width 120 height 24
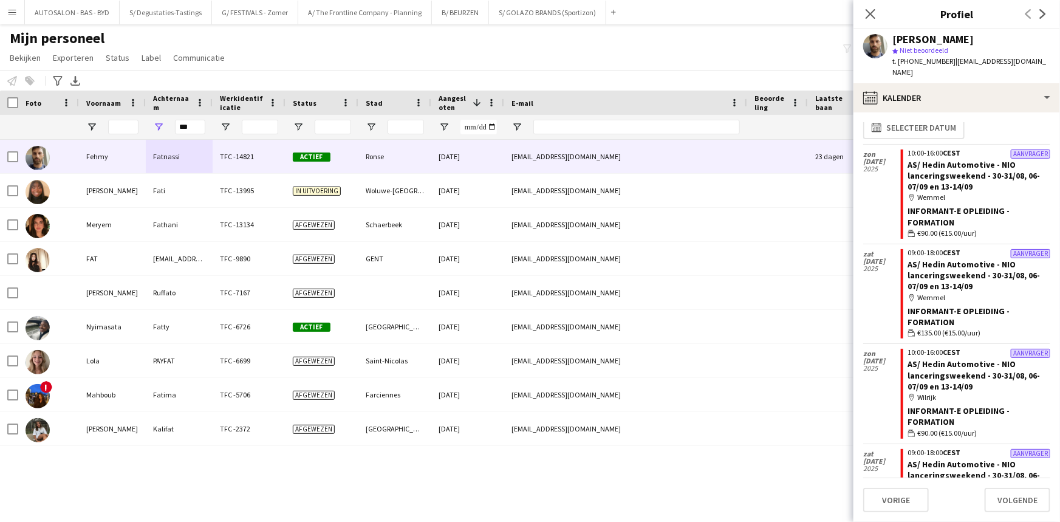
scroll to position [0, 0]
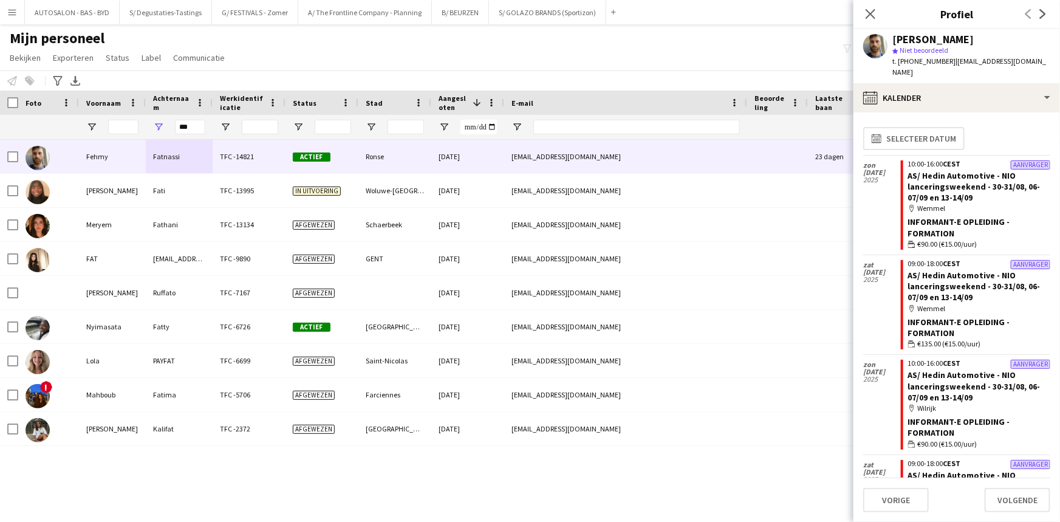
click at [172, 129] on div "***" at bounding box center [179, 127] width 67 height 24
click at [194, 126] on input "***" at bounding box center [190, 127] width 30 height 15
type input "*******"
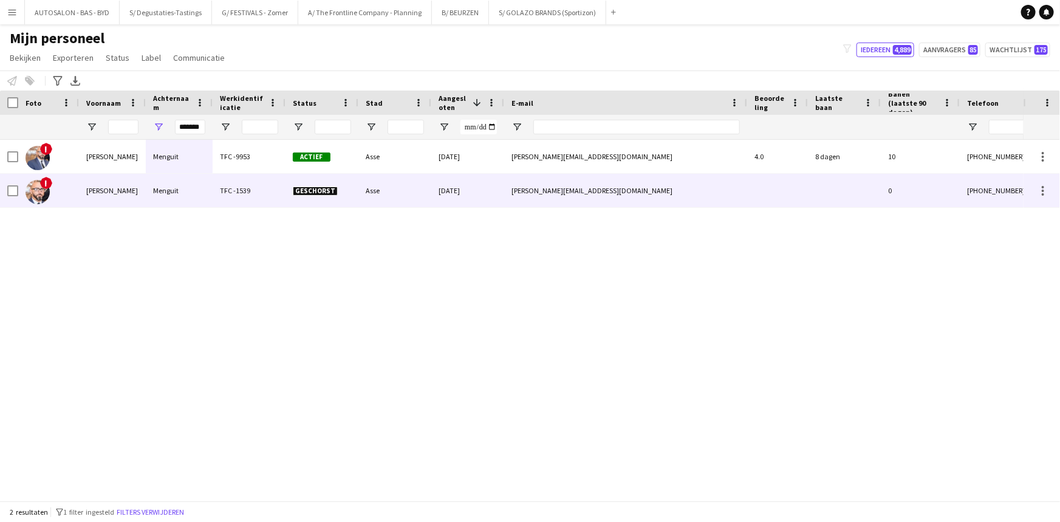
click at [166, 164] on div "Menguit" at bounding box center [179, 156] width 67 height 33
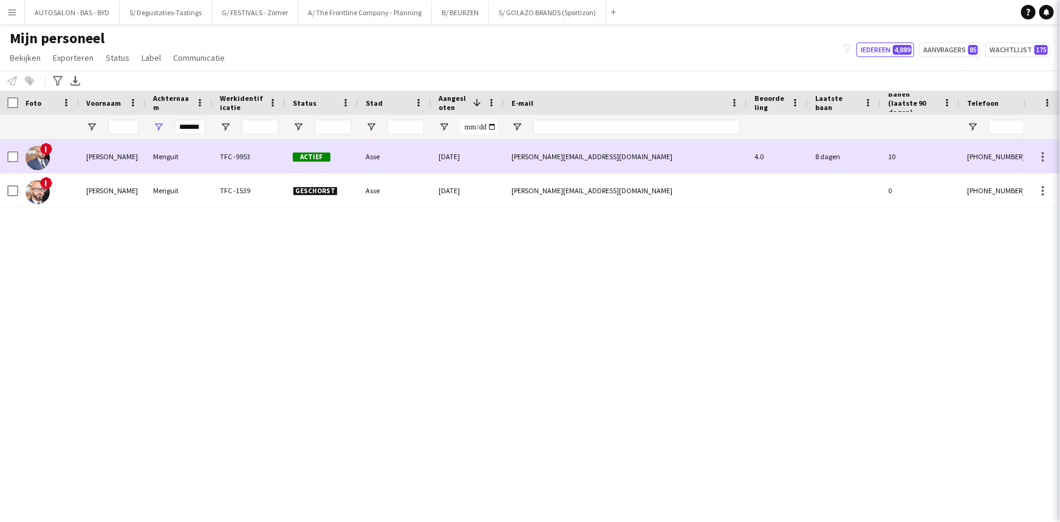
scroll to position [0, 0]
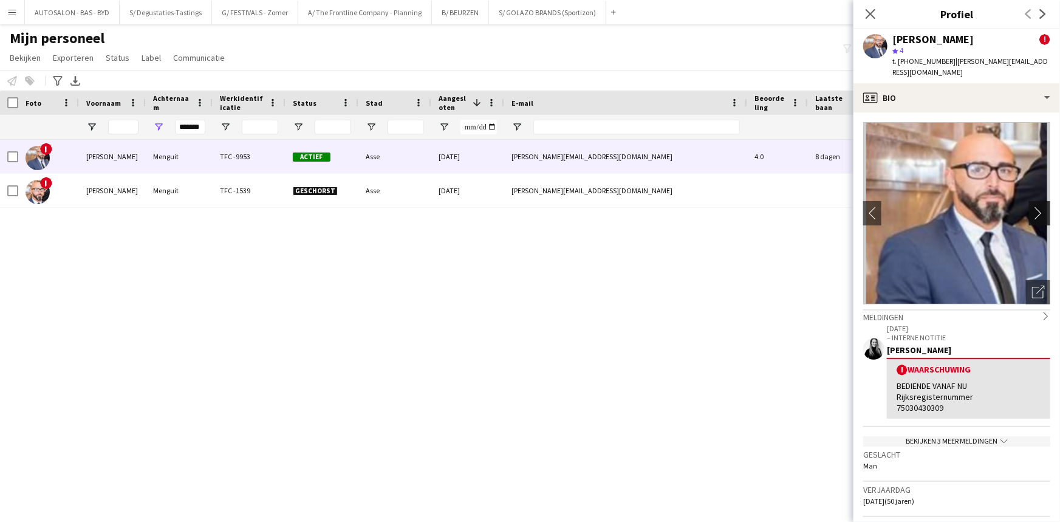
click at [1032, 207] on app-icon "chevron-right" at bounding box center [1041, 213] width 19 height 13
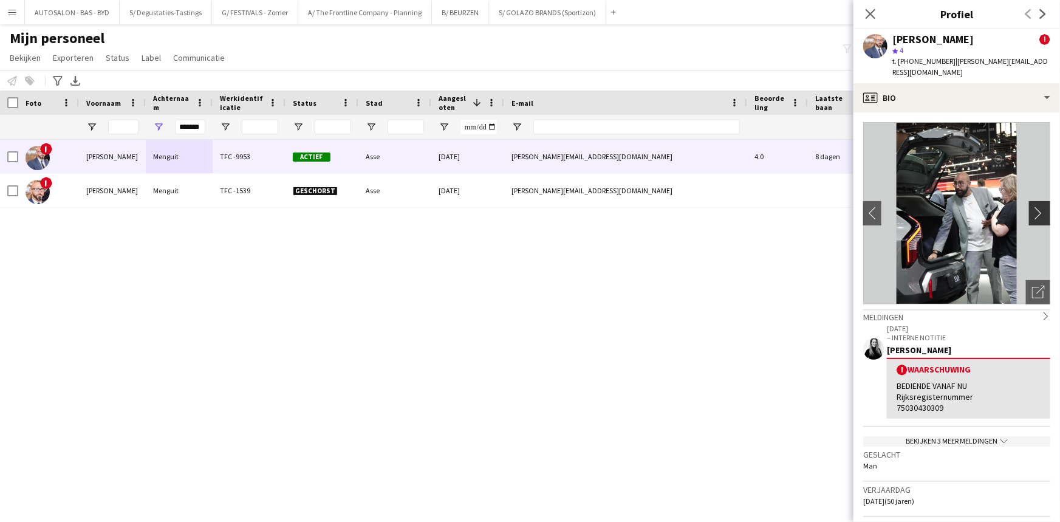
click at [1032, 207] on app-icon "chevron-right" at bounding box center [1041, 213] width 19 height 13
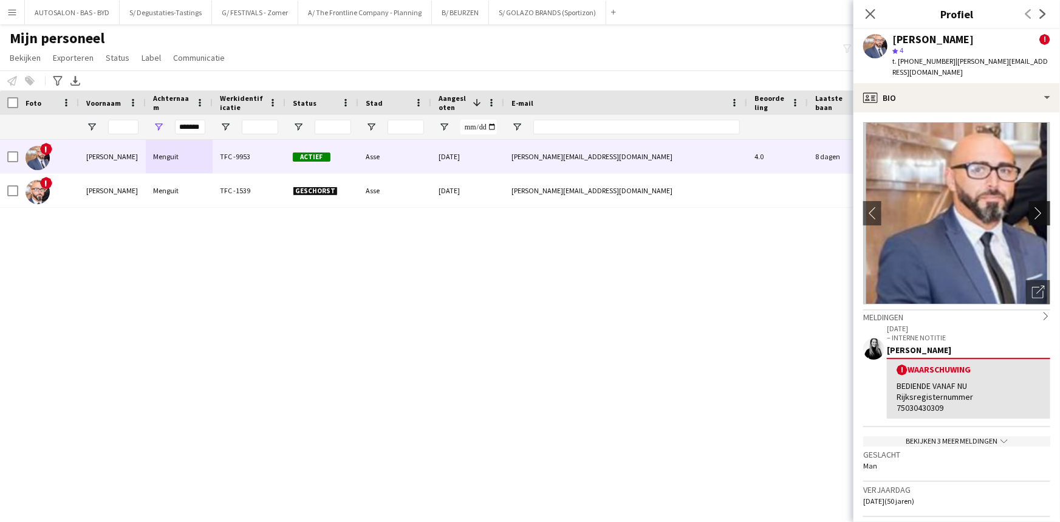
click at [1032, 207] on app-icon "chevron-right" at bounding box center [1041, 213] width 19 height 13
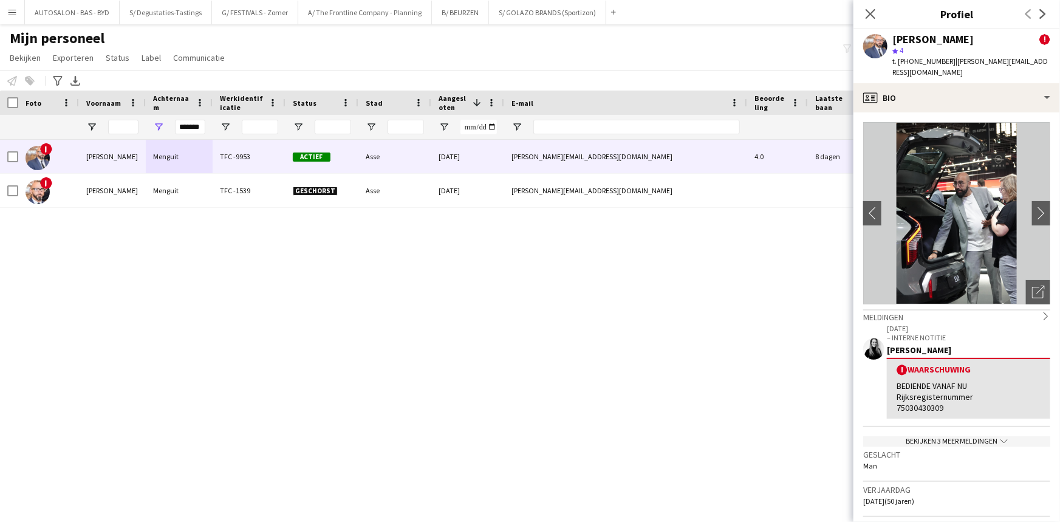
click at [937, 212] on img at bounding box center [956, 213] width 187 height 182
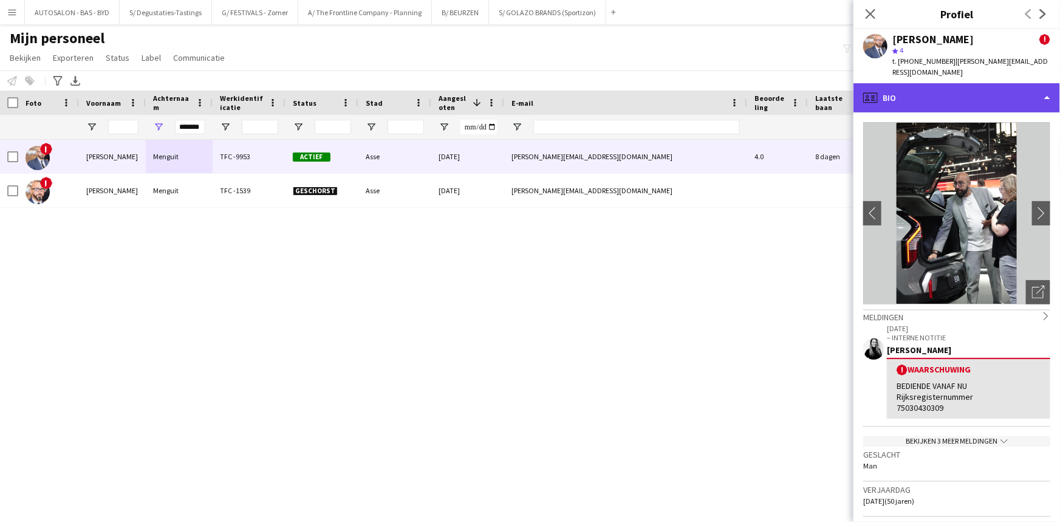
click at [928, 91] on div "profile Bio" at bounding box center [956, 97] width 207 height 29
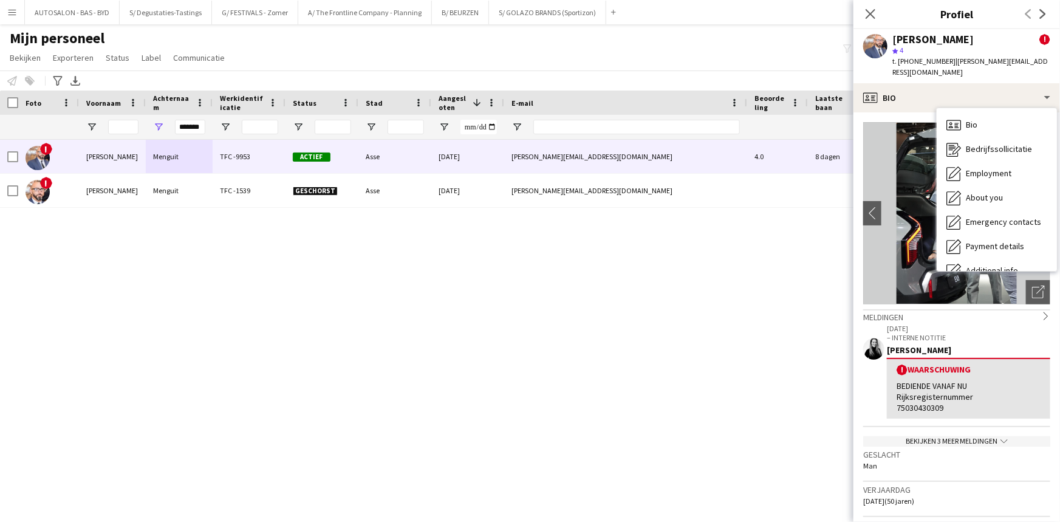
click at [921, 219] on img at bounding box center [956, 213] width 187 height 182
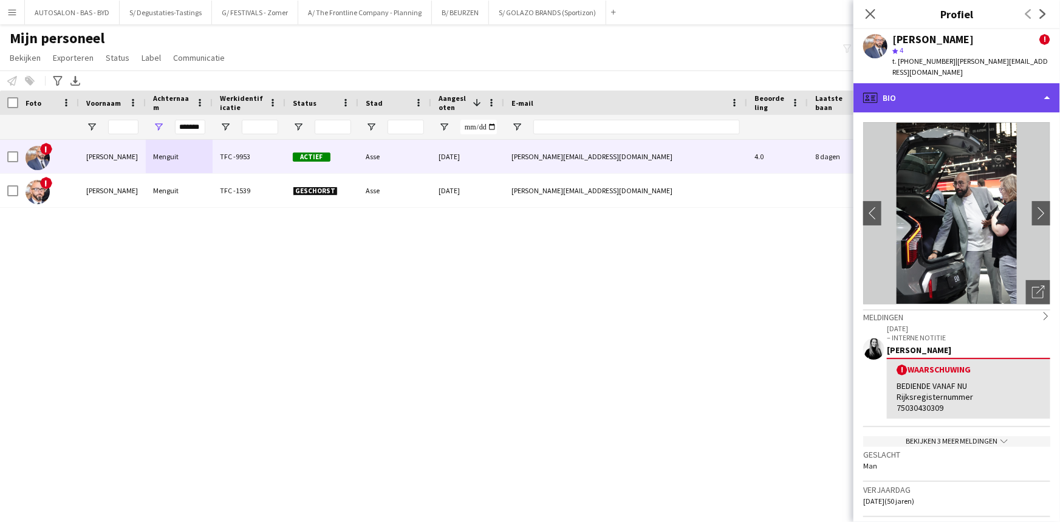
click at [971, 85] on div "profile Bio" at bounding box center [956, 97] width 207 height 29
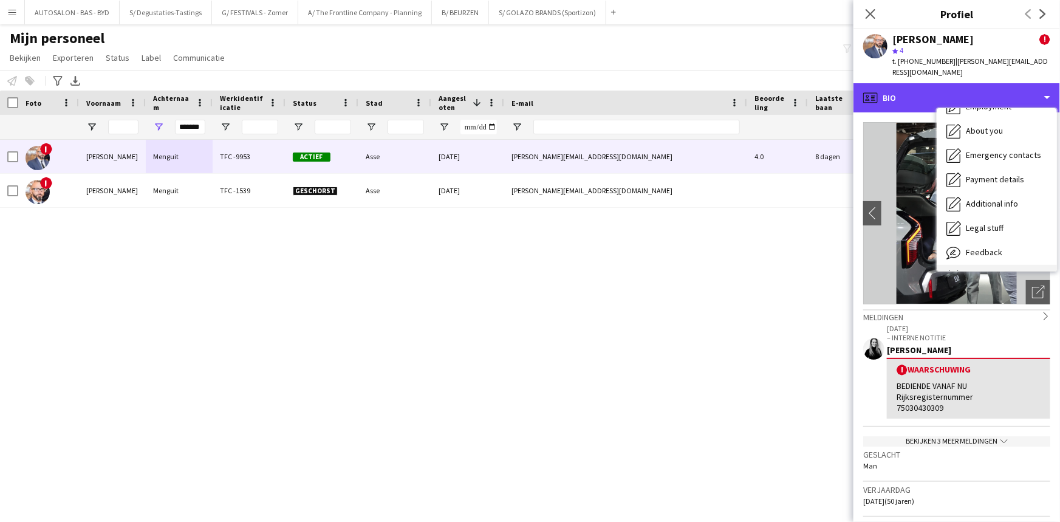
scroll to position [89, 0]
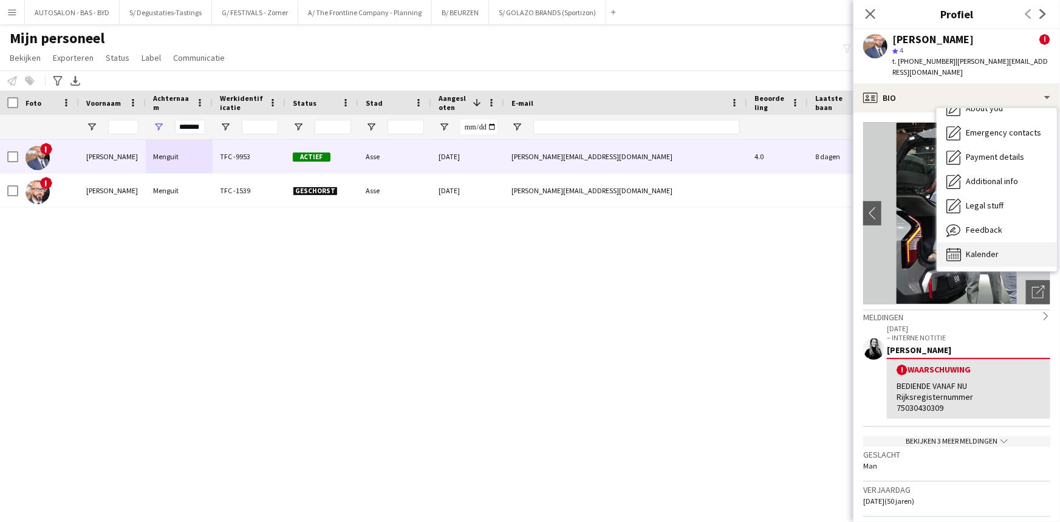
click at [976, 249] on div "Kalender Kalender" at bounding box center [997, 254] width 120 height 24
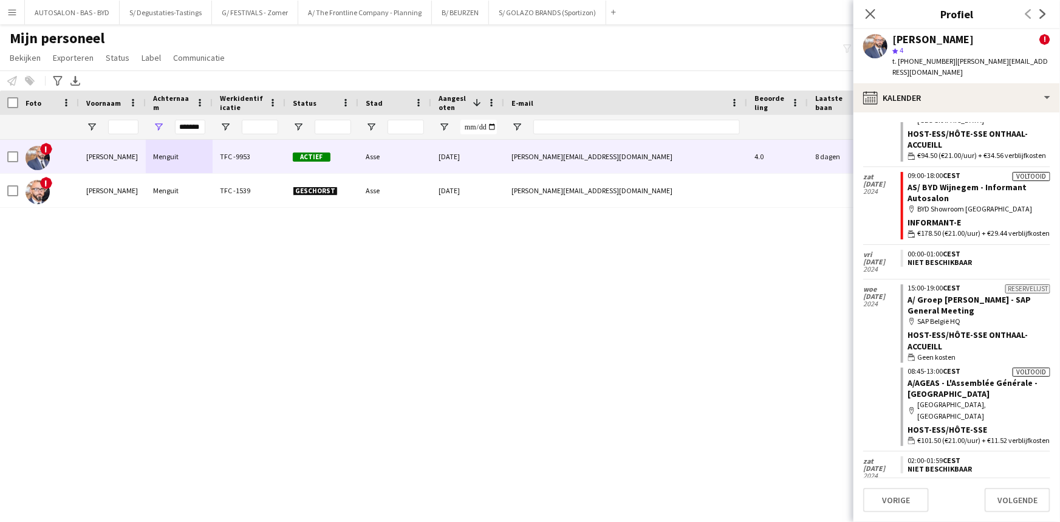
scroll to position [12807, 0]
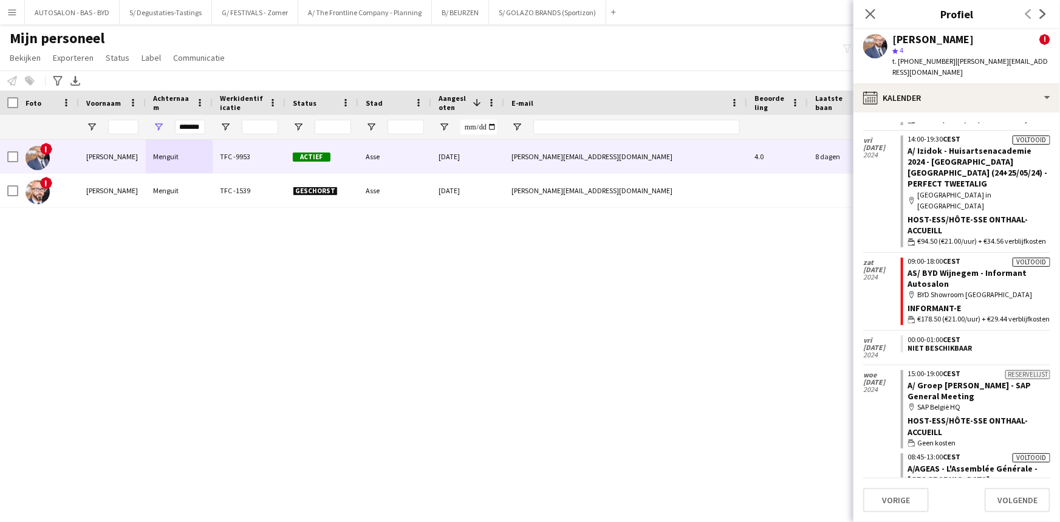
click at [1053, 335] on app-calendar-tab "calendar-full Selecteer datum [DATE] Reservelijst 08:30-18:00 CEST A/ Range Rov…" at bounding box center [956, 316] width 207 height 409
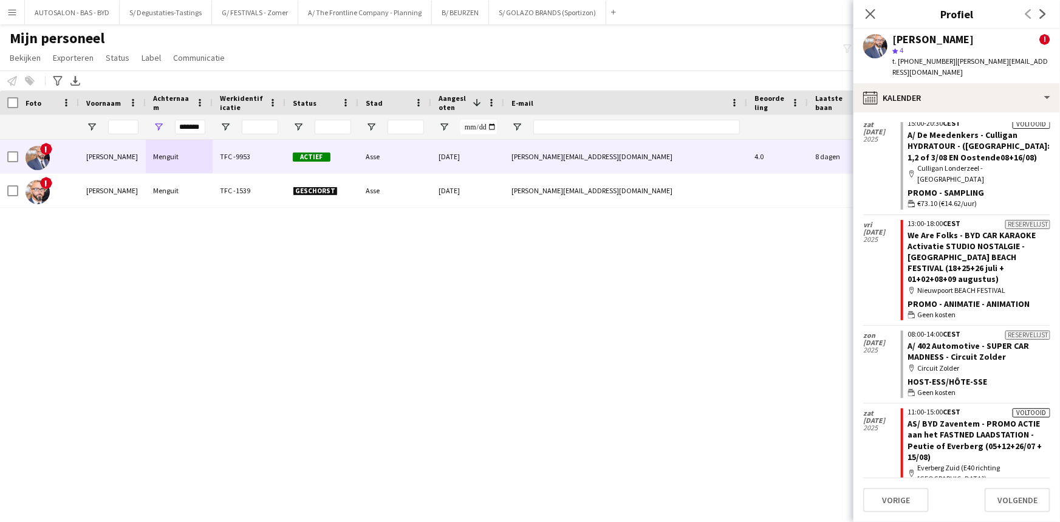
scroll to position [0, 0]
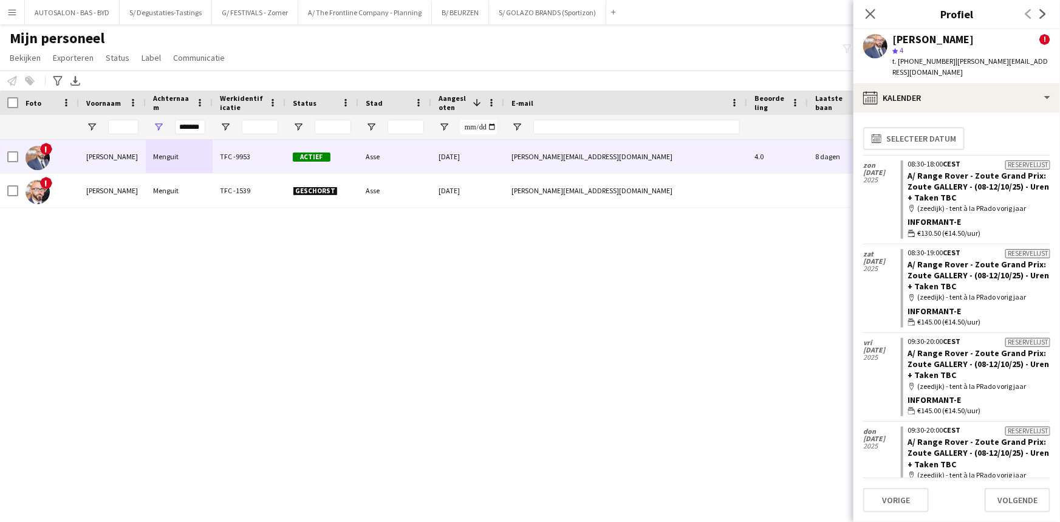
drag, startPoint x: 197, startPoint y: 283, endPoint x: 146, endPoint y: 284, distance: 51.6
click at [196, 282] on div "! [PERSON_NAME] TFC -9953 Actief Asse [DATE] [PERSON_NAME][EMAIL_ADDRESS][DOMAI…" at bounding box center [511, 316] width 1023 height 352
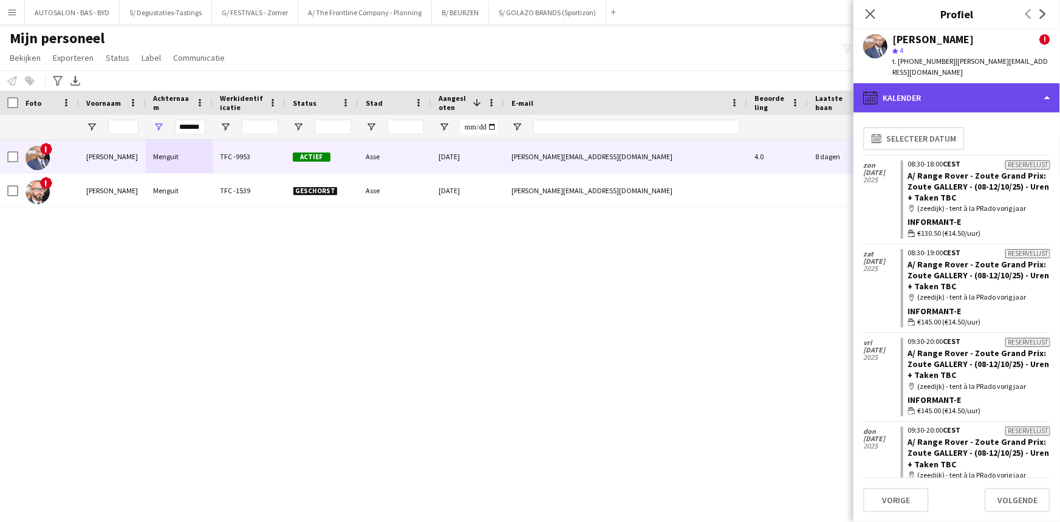
click at [918, 89] on div "calendar-full Kalender" at bounding box center [956, 97] width 207 height 29
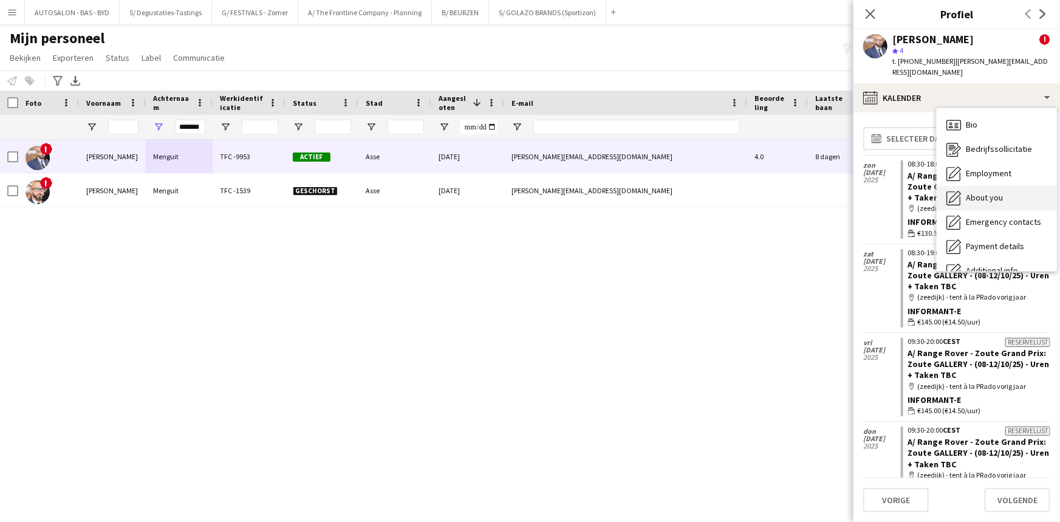
click at [987, 192] on span "About you" at bounding box center [984, 197] width 37 height 11
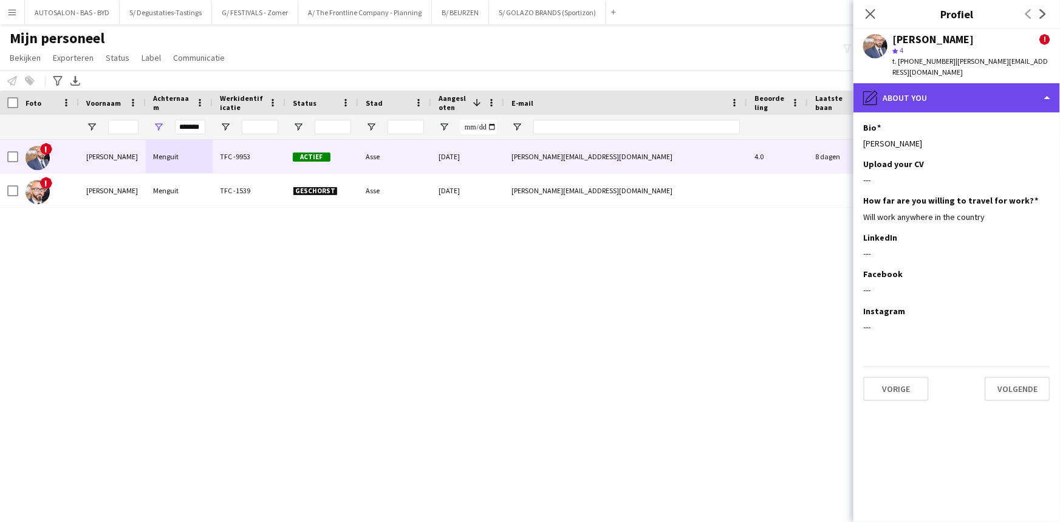
click at [902, 83] on div "pencil4 About you" at bounding box center [956, 97] width 207 height 29
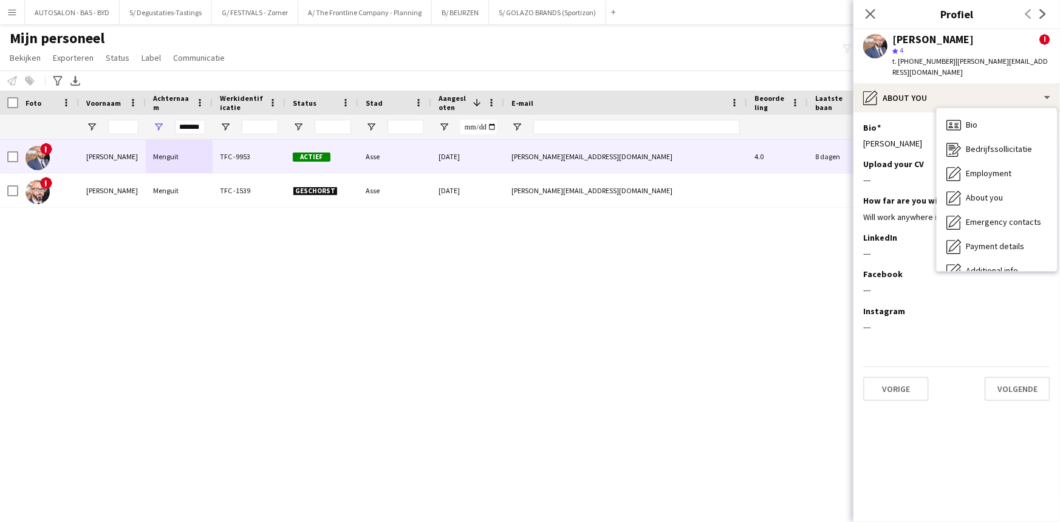
click at [617, 309] on div "! [PERSON_NAME] TFC -9953 Actief Asse [DATE] [PERSON_NAME][EMAIL_ADDRESS][DOMAI…" at bounding box center [511, 316] width 1023 height 352
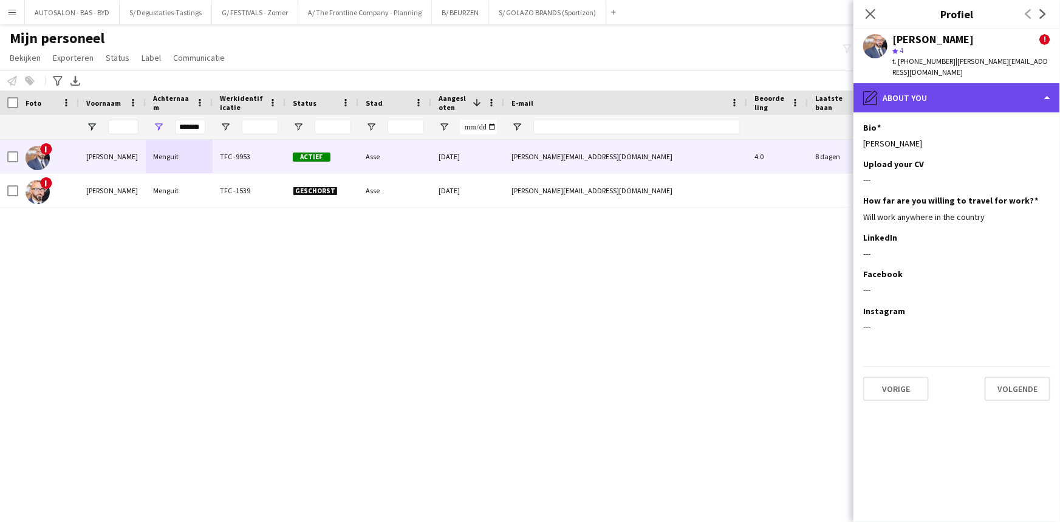
click at [929, 93] on div "pencil4 About you" at bounding box center [956, 97] width 207 height 29
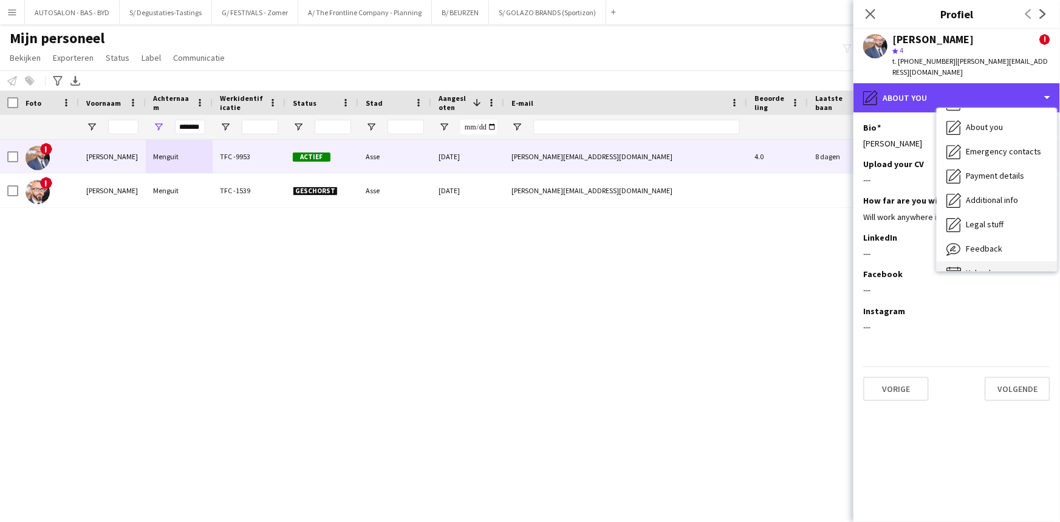
scroll to position [89, 0]
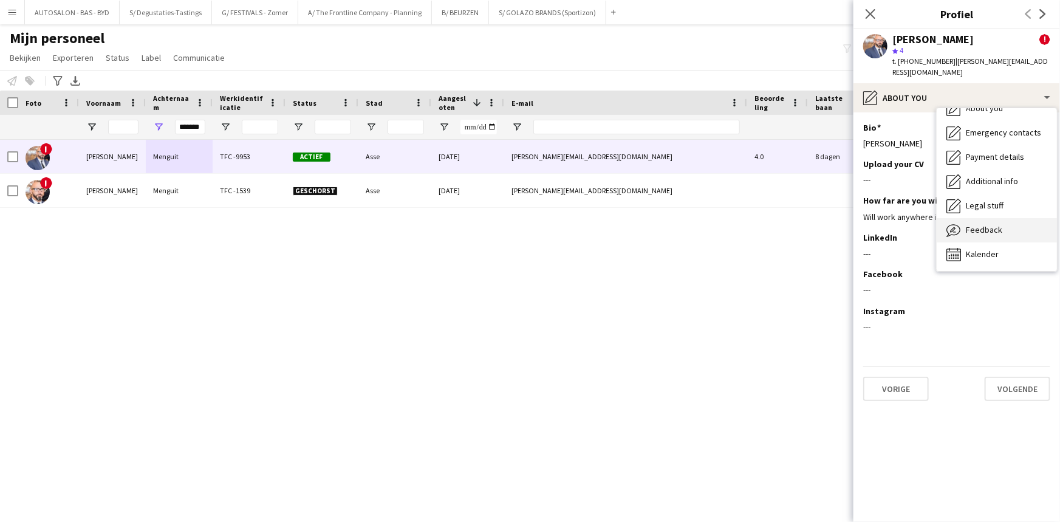
click at [987, 224] on span "Feedback" at bounding box center [984, 229] width 36 height 11
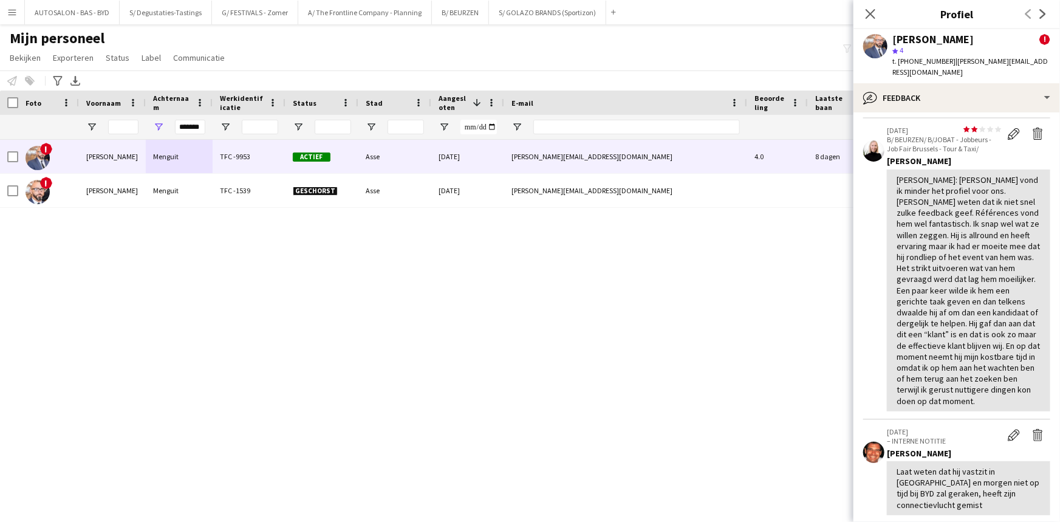
scroll to position [1042, 0]
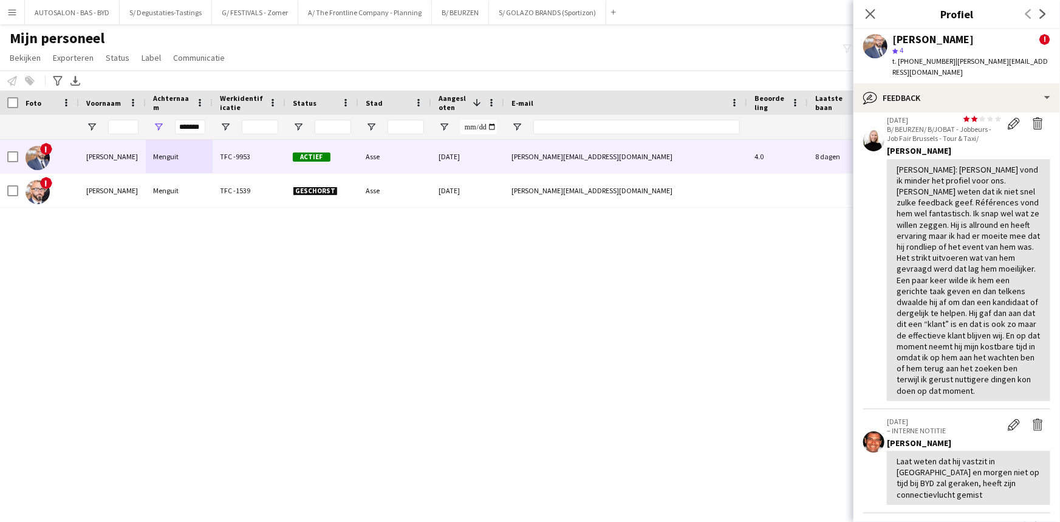
drag, startPoint x: 971, startPoint y: 325, endPoint x: 968, endPoint y: 346, distance: 20.9
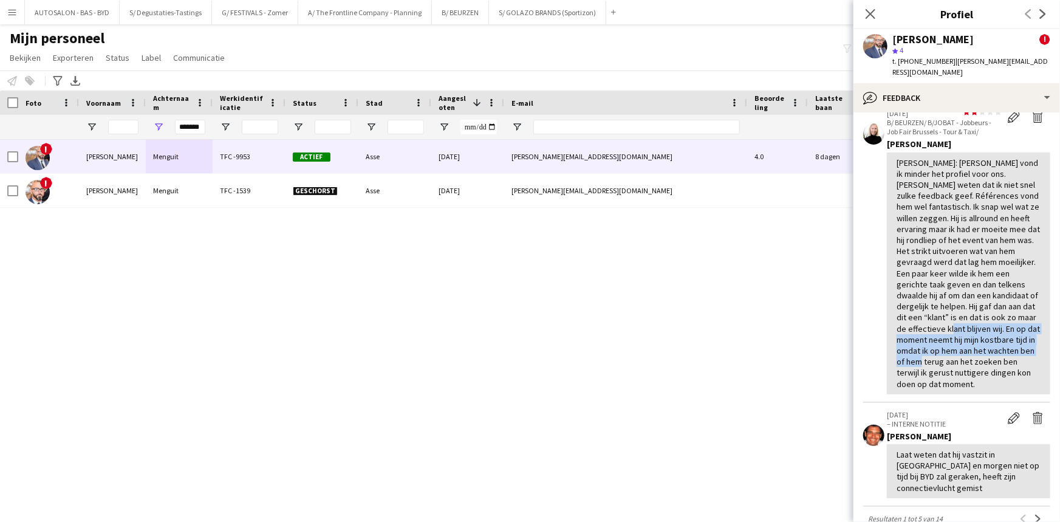
drag, startPoint x: 993, startPoint y: 347, endPoint x: 1003, endPoint y: 381, distance: 35.0
click at [1003, 381] on div "[PERSON_NAME]: [PERSON_NAME] vond ik minder het profiel voor ons. [PERSON_NAME]…" at bounding box center [968, 273] width 144 height 232
click at [916, 387] on div "[PERSON_NAME]: [PERSON_NAME] vond ik minder het profiel voor ons. [PERSON_NAME]…" at bounding box center [968, 273] width 144 height 232
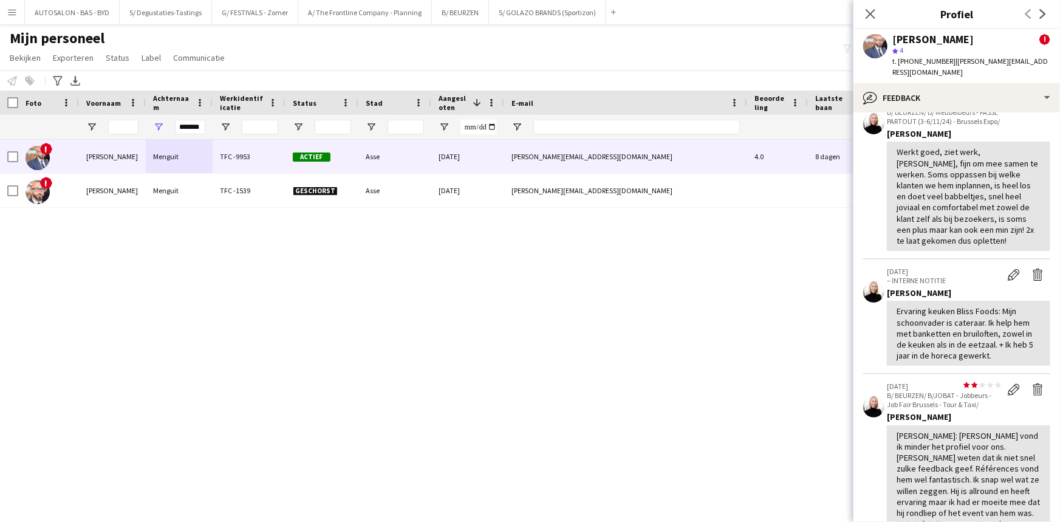
drag, startPoint x: 946, startPoint y: 220, endPoint x: 944, endPoint y: 157, distance: 63.2
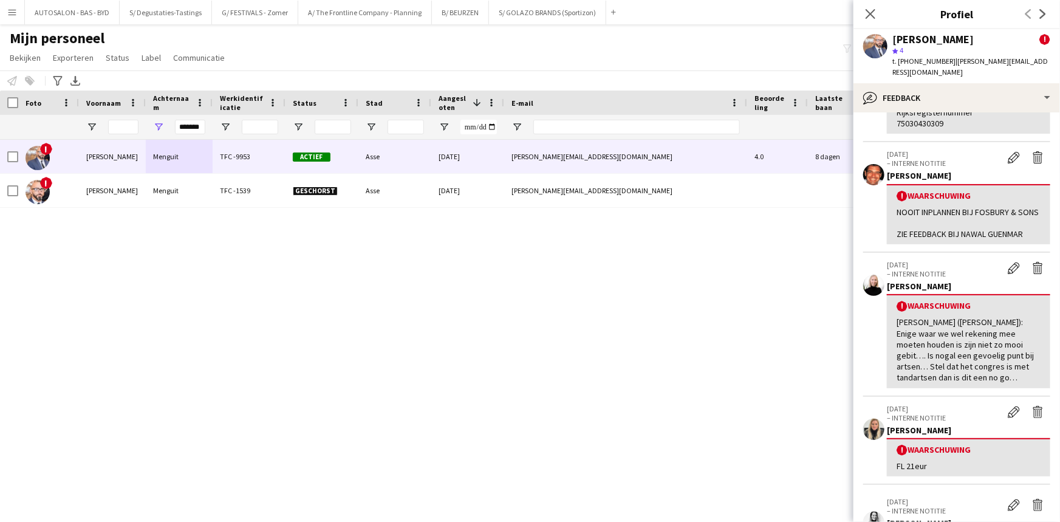
drag, startPoint x: 952, startPoint y: 246, endPoint x: 971, endPoint y: 160, distance: 88.4
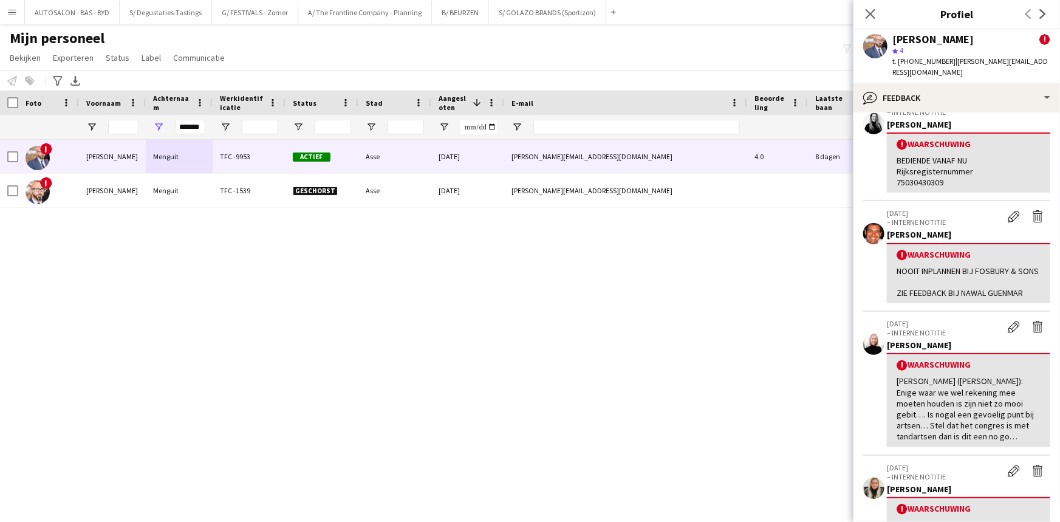
scroll to position [0, 0]
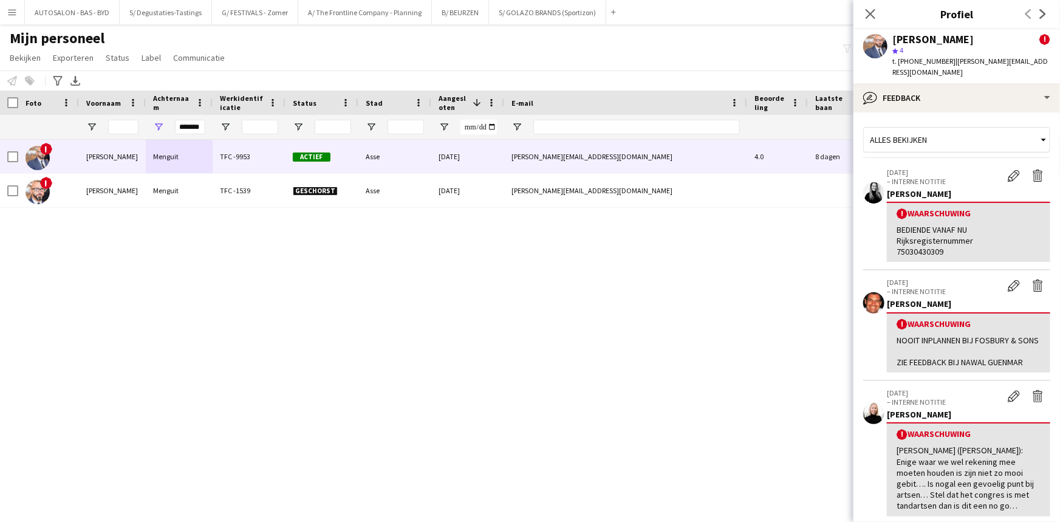
drag, startPoint x: 965, startPoint y: 207, endPoint x: 973, endPoint y: 140, distance: 67.9
drag, startPoint x: 926, startPoint y: 214, endPoint x: 1014, endPoint y: 214, distance: 88.1
click at [1014, 224] on div "BEDIENDE VANAF NU Rijksregisternummer 75030430309" at bounding box center [968, 240] width 144 height 33
click at [966, 226] on div "BEDIENDE VANAF NU Rijksregisternummer 75030430309" at bounding box center [968, 240] width 144 height 33
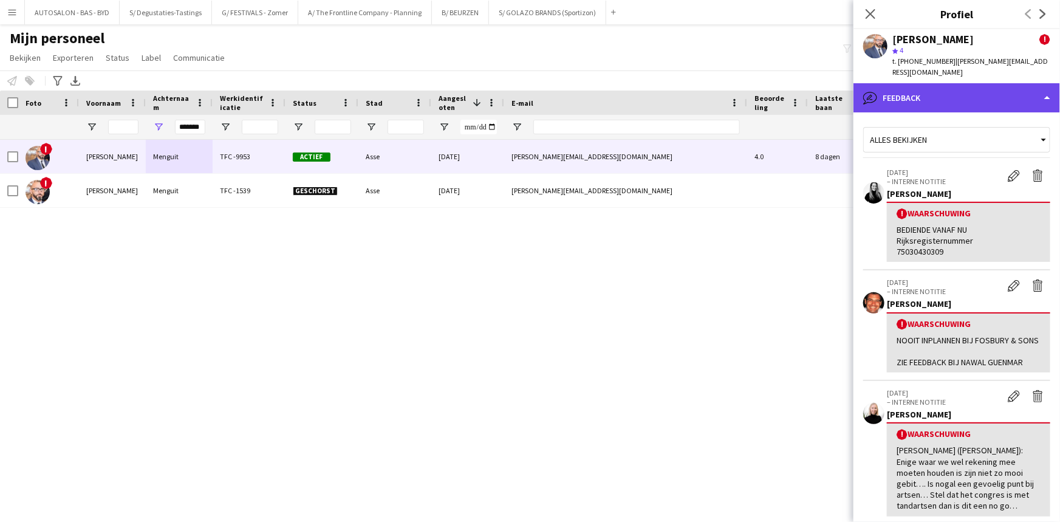
click at [987, 95] on div "bubble-pencil Feedback" at bounding box center [956, 97] width 207 height 29
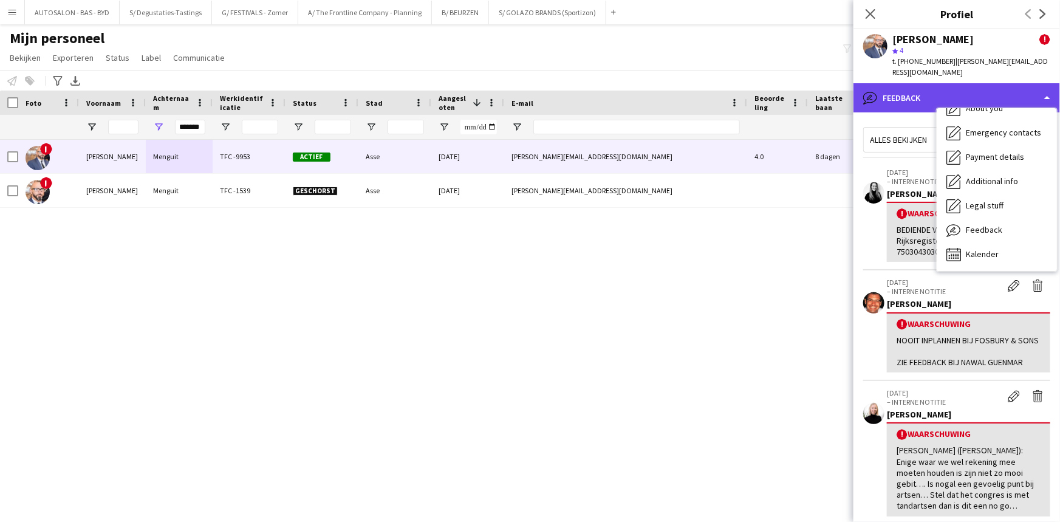
click at [915, 83] on div "bubble-pencil Feedback" at bounding box center [956, 97] width 207 height 29
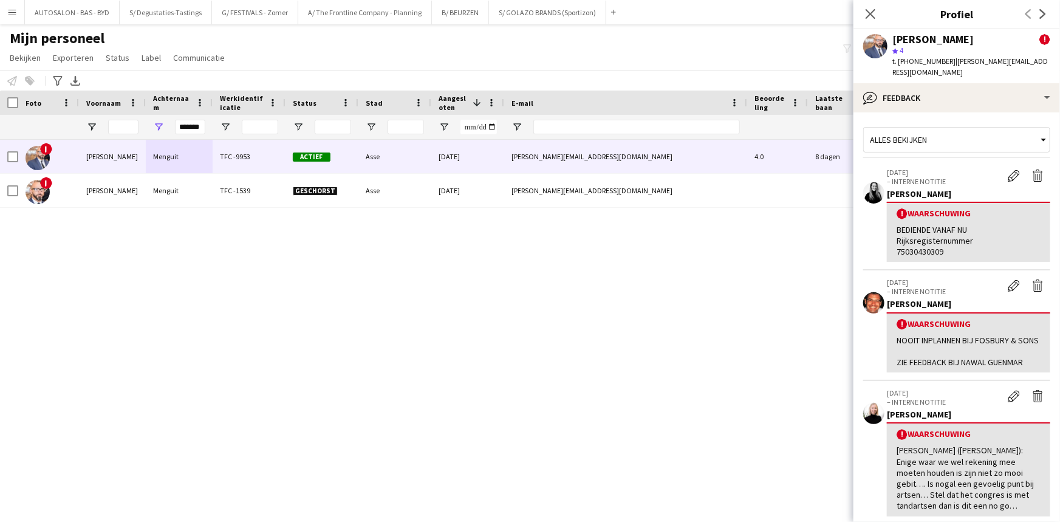
click at [17, 320] on div "! [PERSON_NAME] TFC -9953 Actief Asse [DATE] [PERSON_NAME][EMAIL_ADDRESS][DOMAI…" at bounding box center [511, 316] width 1023 height 352
drag, startPoint x: 85, startPoint y: 263, endPoint x: 151, endPoint y: 130, distance: 148.6
click at [85, 262] on div "! [PERSON_NAME] TFC -9953 Actief Asse [DATE] [PERSON_NAME][EMAIL_ADDRESS][DOMAI…" at bounding box center [511, 316] width 1023 height 352
click at [194, 129] on input "*******" at bounding box center [190, 127] width 30 height 15
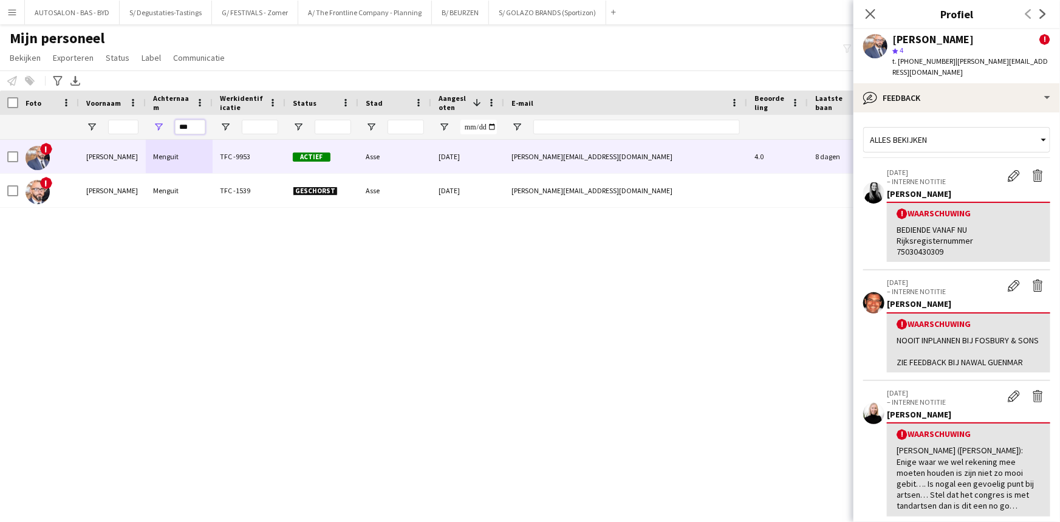
click at [193, 128] on input "***" at bounding box center [190, 127] width 30 height 15
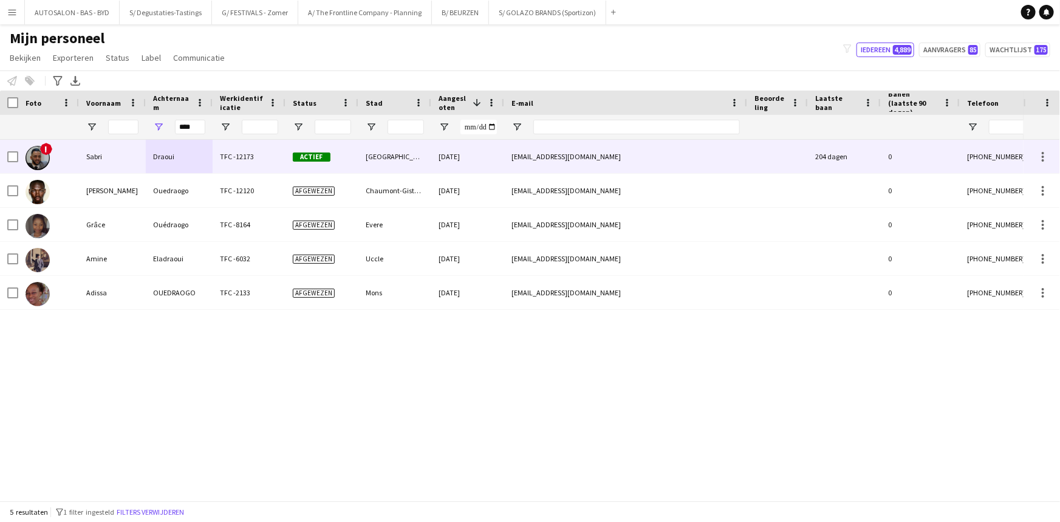
click at [186, 168] on div "Draoui" at bounding box center [179, 156] width 67 height 33
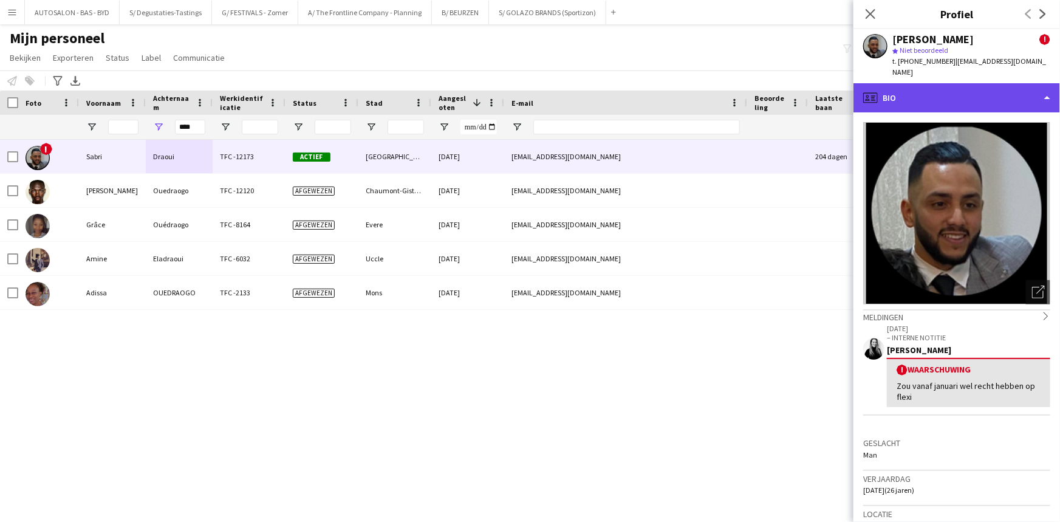
click at [908, 98] on div "profile Bio" at bounding box center [956, 97] width 207 height 29
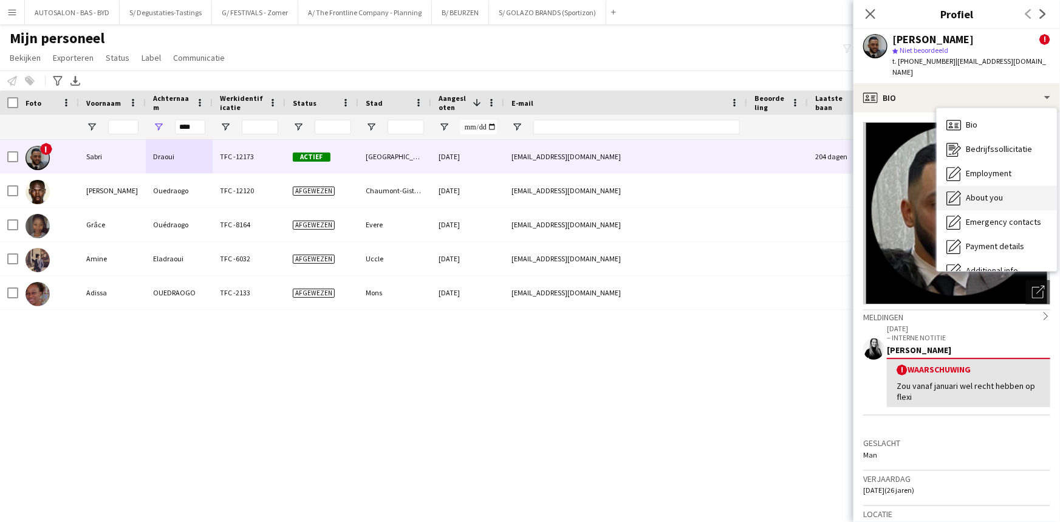
click at [990, 186] on div "About you About you" at bounding box center [997, 198] width 120 height 24
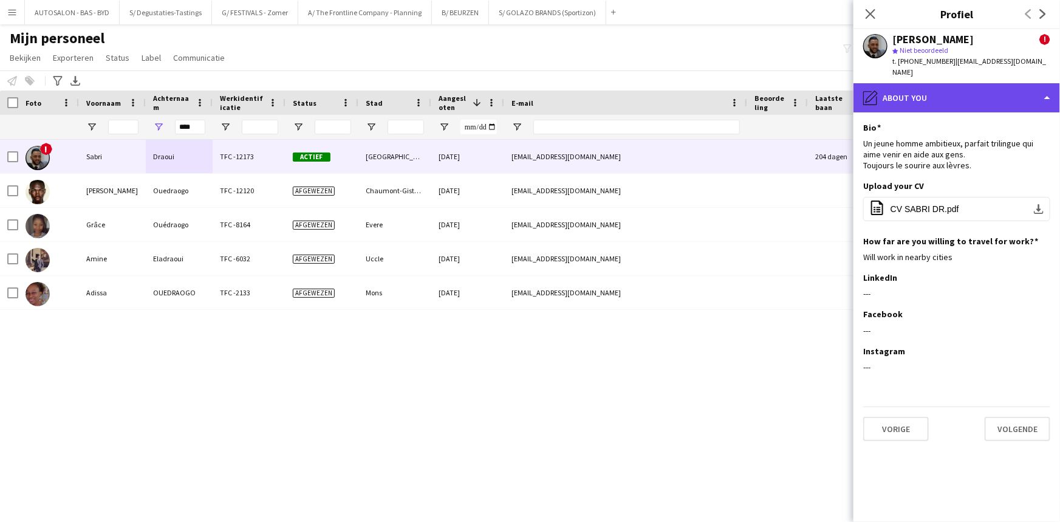
click at [910, 83] on div "pencil4 About you" at bounding box center [956, 97] width 207 height 29
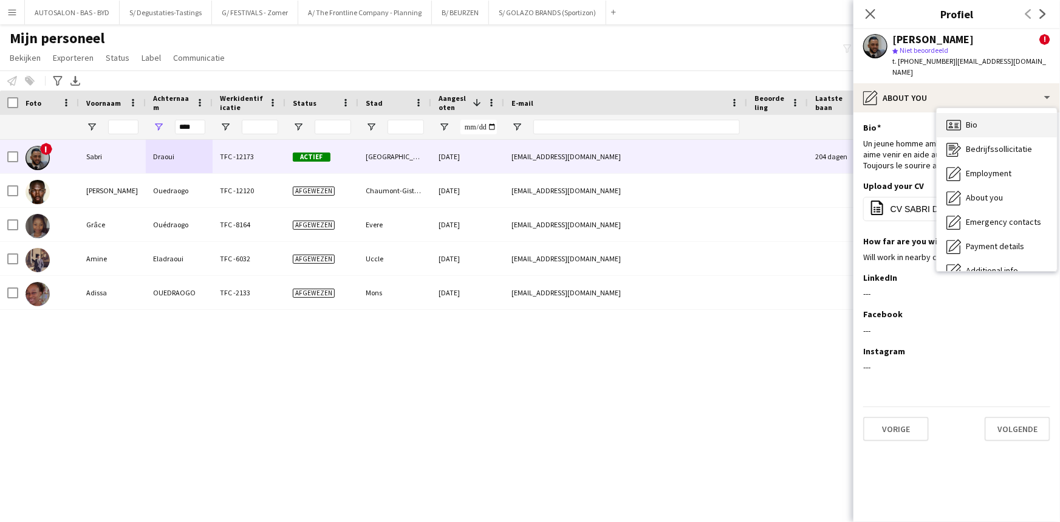
click at [963, 113] on div "Bio Bio" at bounding box center [997, 125] width 120 height 24
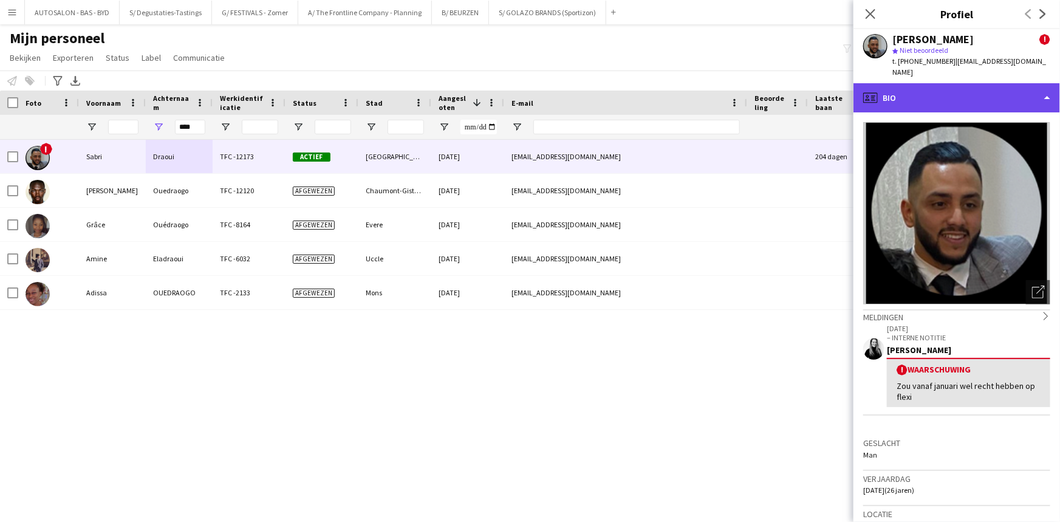
click at [935, 89] on div "profile Bio" at bounding box center [956, 97] width 207 height 29
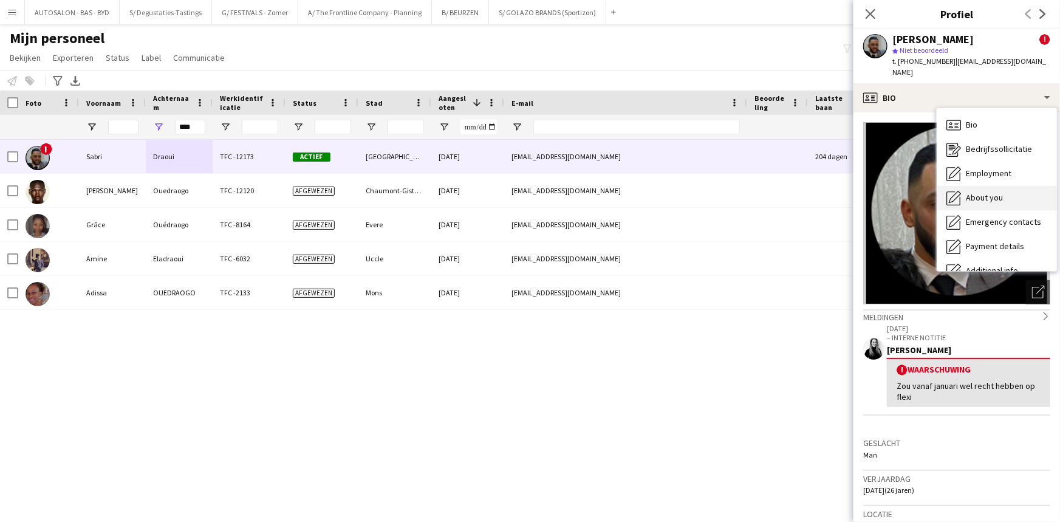
click at [981, 192] on span "About you" at bounding box center [984, 197] width 37 height 11
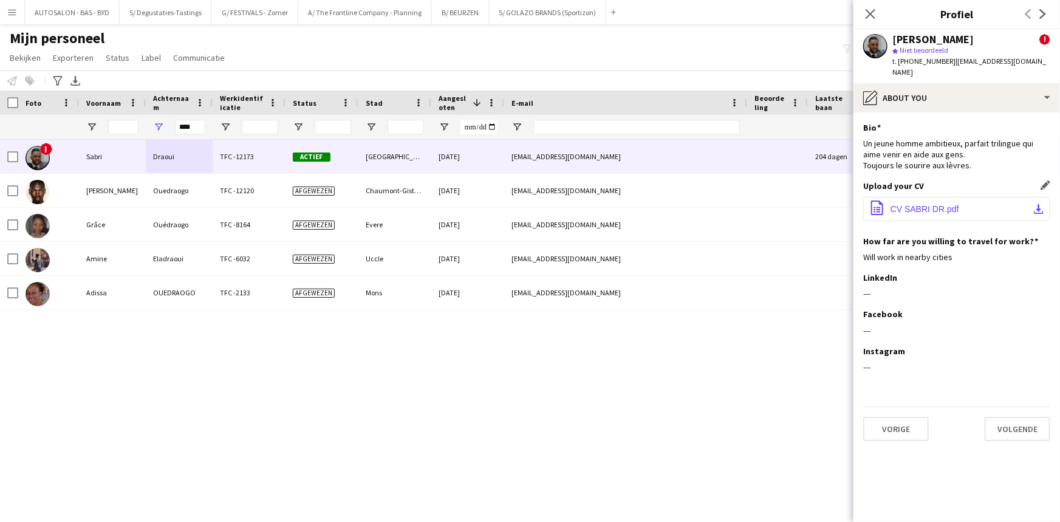
click at [917, 204] on span "CV SABRI DR.pdf" at bounding box center [924, 209] width 69 height 10
click at [114, 399] on div "! [PERSON_NAME] TFC -12173 Actief Dilbeek [DATE] [EMAIL_ADDRESS][DOMAIN_NAME] 2…" at bounding box center [511, 316] width 1023 height 352
click at [894, 26] on div "Sluit pop-in Profiel Vorige Volgende" at bounding box center [956, 14] width 207 height 29
click at [895, 37] on div "[PERSON_NAME]" at bounding box center [932, 39] width 81 height 11
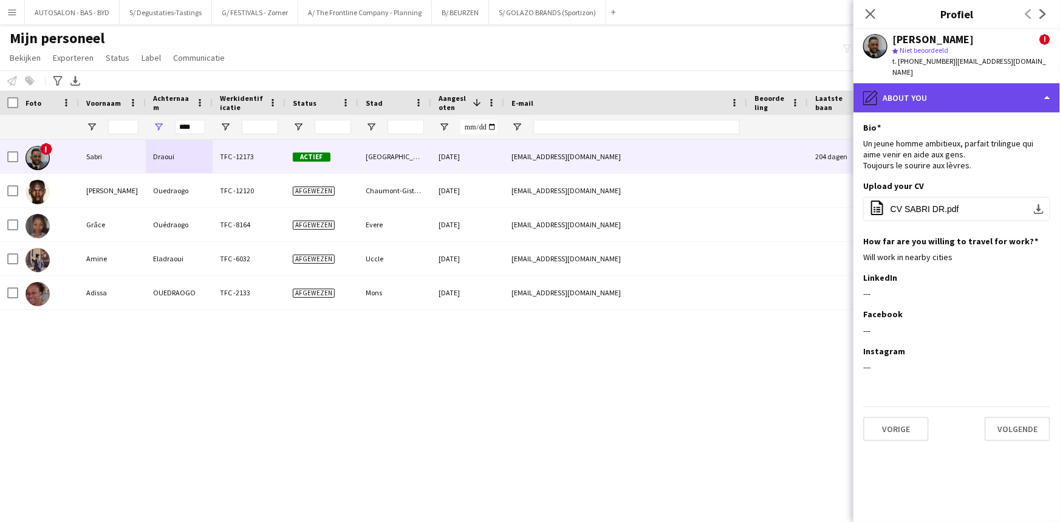
click at [923, 90] on div "pencil4 About you" at bounding box center [956, 97] width 207 height 29
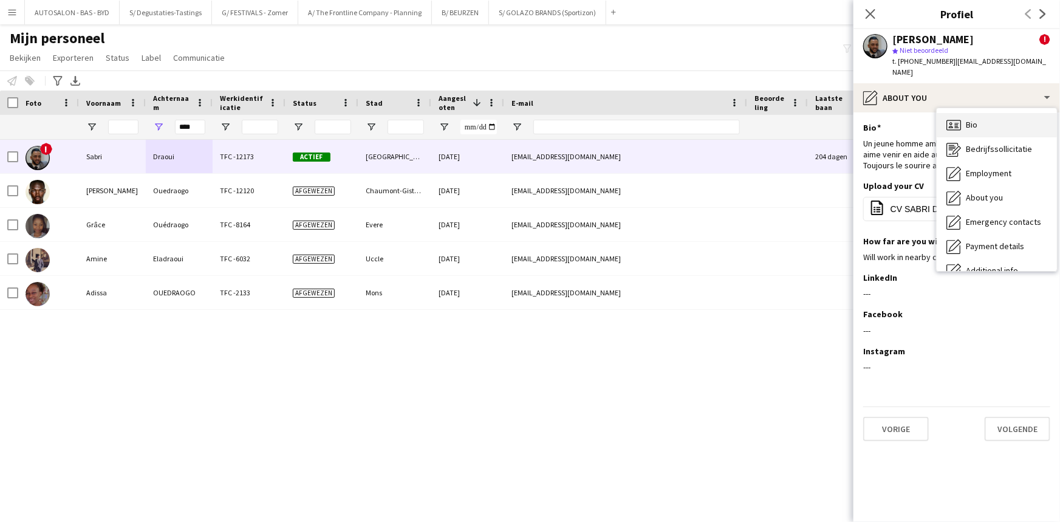
click at [968, 119] on span "Bio" at bounding box center [972, 124] width 12 height 11
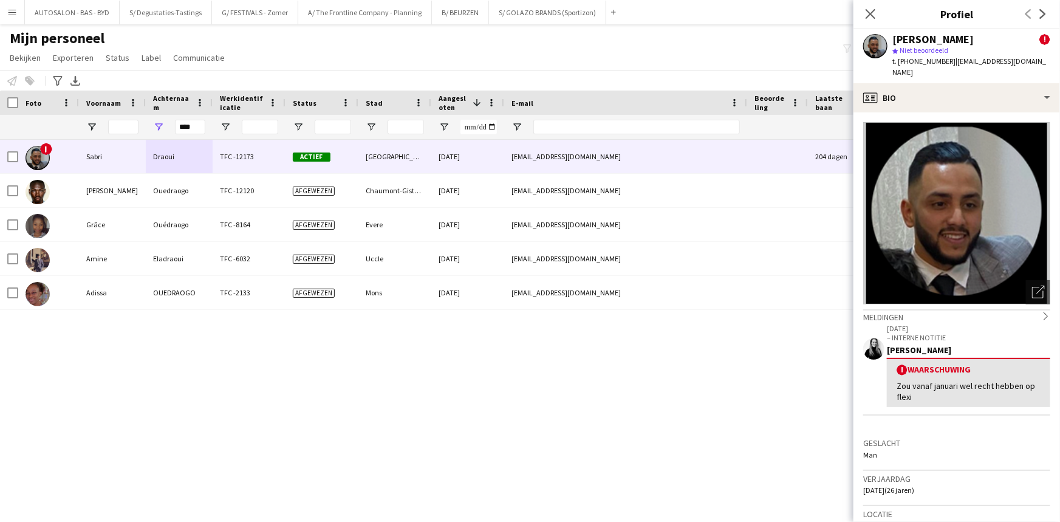
click at [1023, 220] on img at bounding box center [956, 213] width 187 height 182
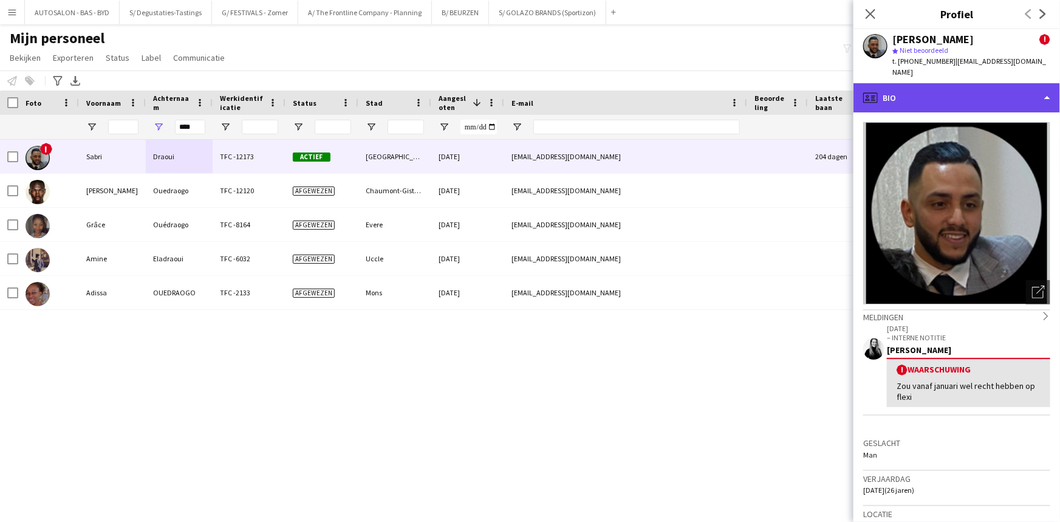
click at [914, 97] on div "profile Bio" at bounding box center [956, 97] width 207 height 29
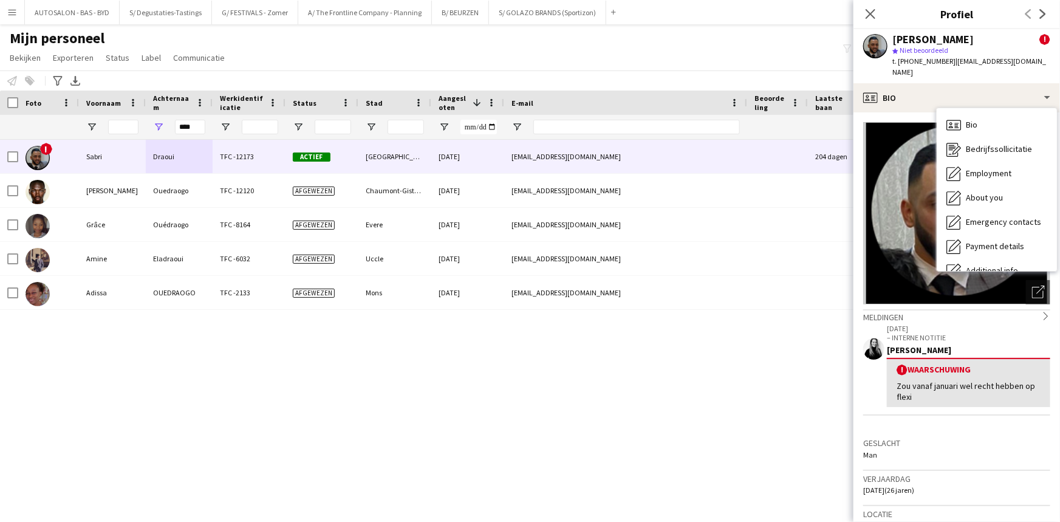
click at [188, 116] on div "****" at bounding box center [190, 127] width 30 height 24
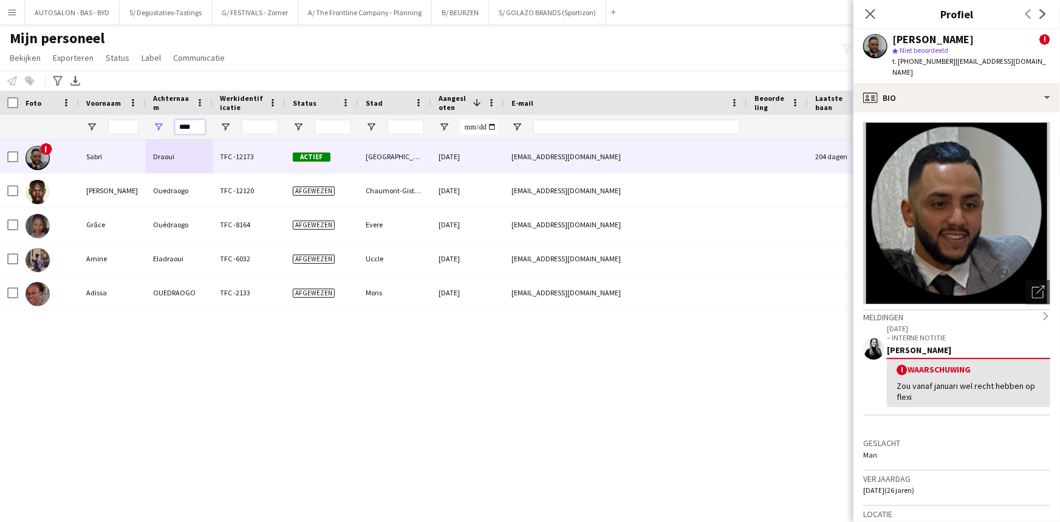
click at [188, 126] on input "****" at bounding box center [190, 127] width 30 height 15
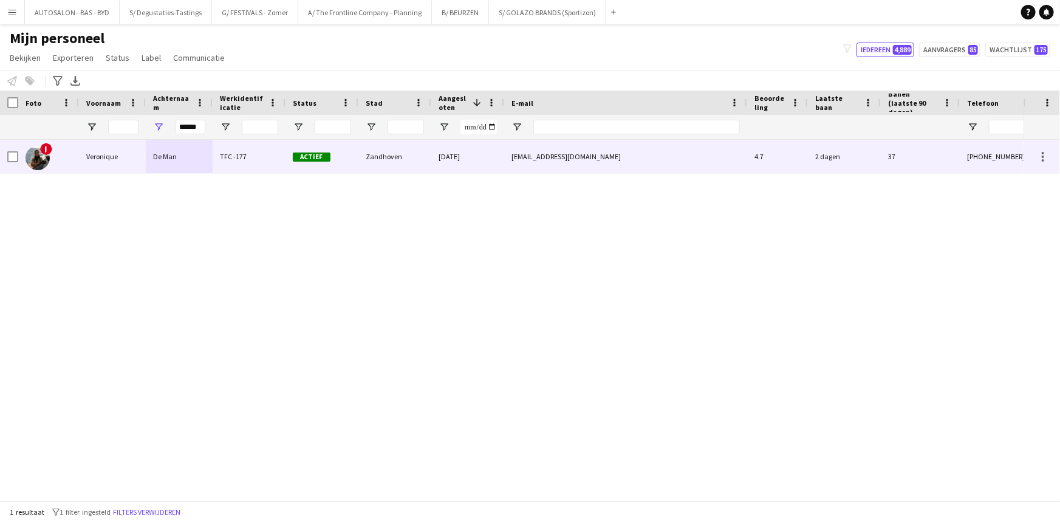
click at [170, 158] on div "De Man" at bounding box center [179, 156] width 67 height 33
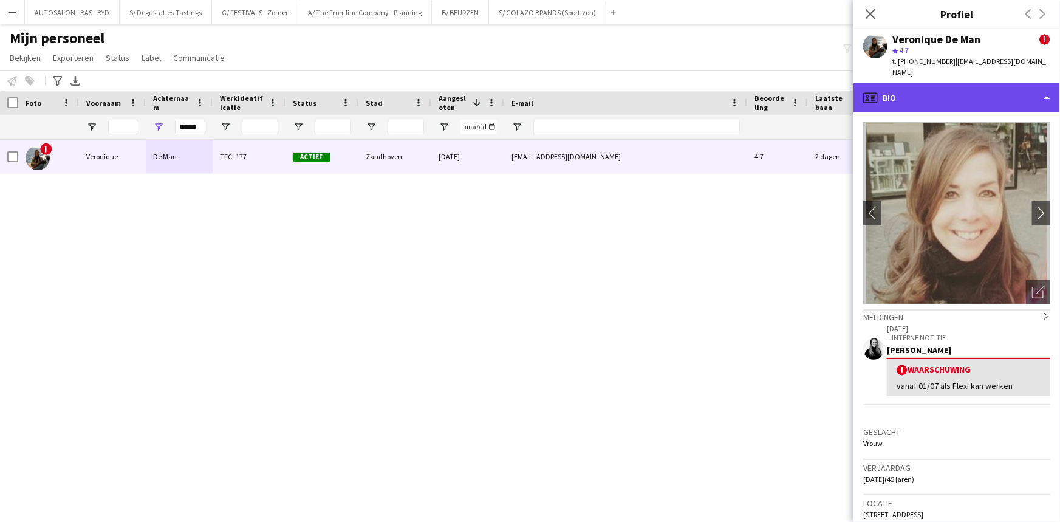
click at [937, 97] on div "profile Bio" at bounding box center [956, 97] width 207 height 29
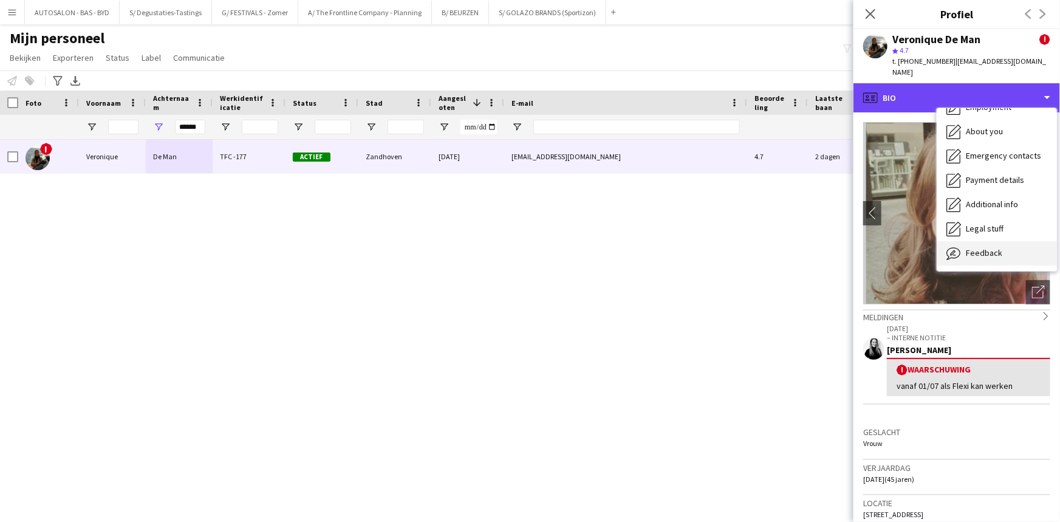
scroll to position [89, 0]
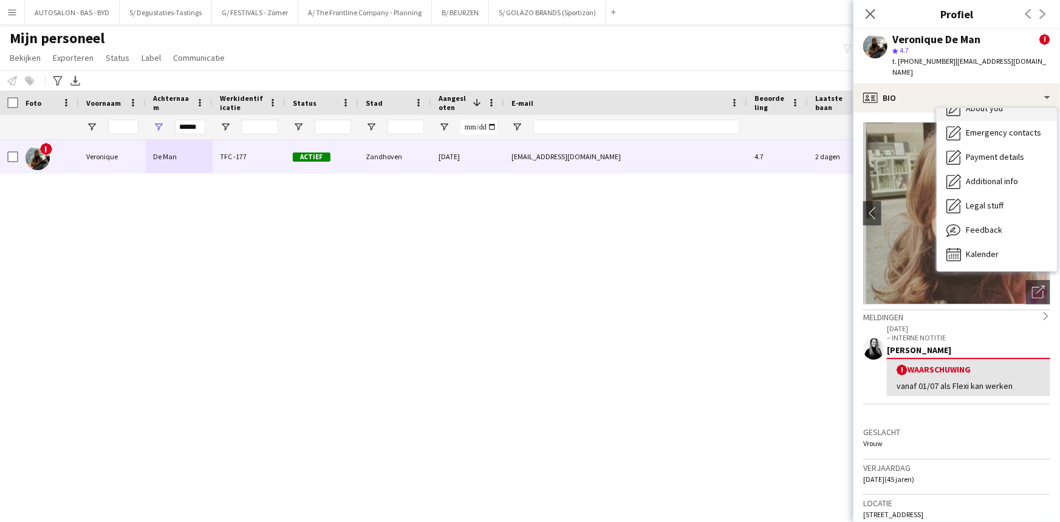
click at [986, 113] on span "About you" at bounding box center [984, 108] width 37 height 11
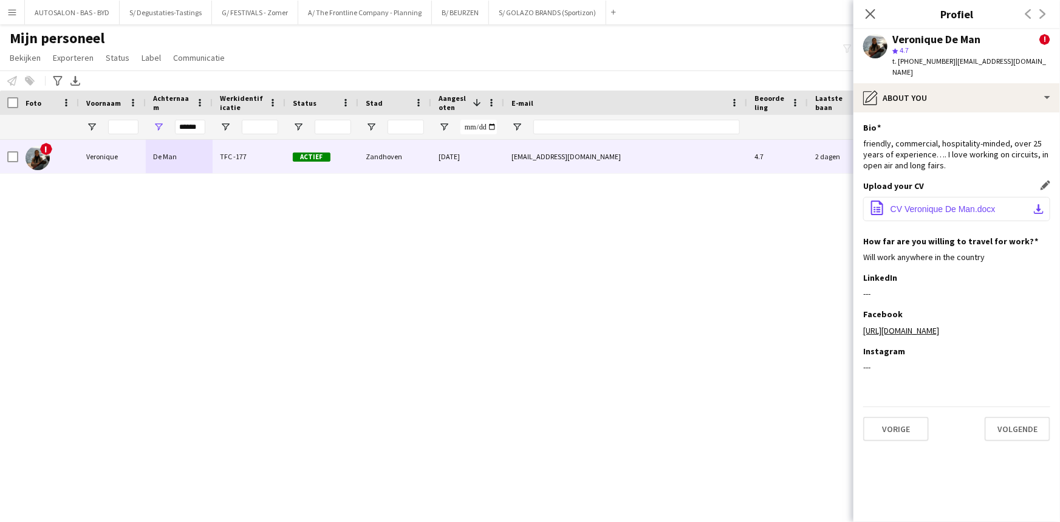
click at [944, 217] on button "office-file-sheet CV Veronique De Man.docx download-bottom" at bounding box center [956, 209] width 187 height 24
click at [63, 273] on div "! Veronique De Man TFC -177 Actief Zandhoven [DATE] [EMAIL_ADDRESS][DOMAIN_NAME…" at bounding box center [511, 316] width 1023 height 352
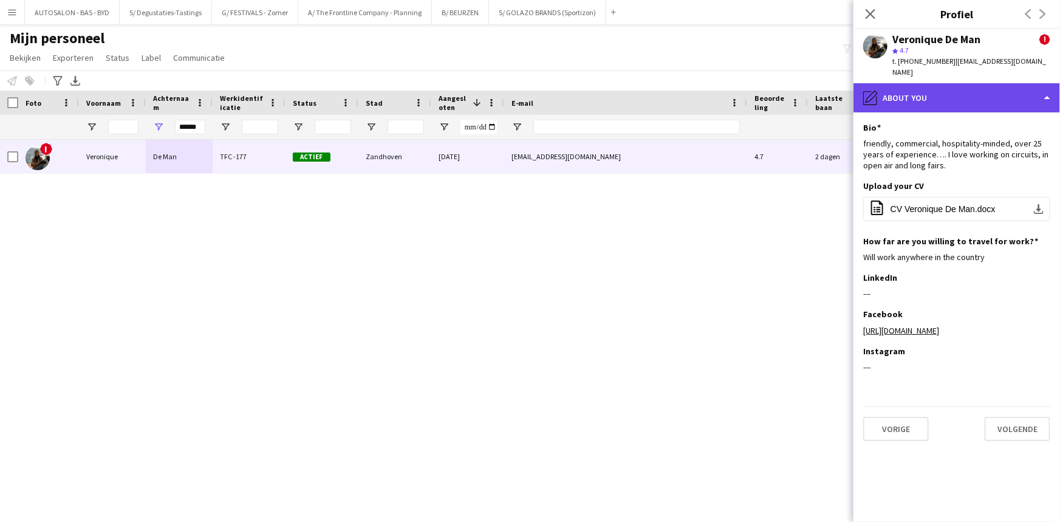
click at [893, 98] on div "pencil4 About you" at bounding box center [956, 97] width 207 height 29
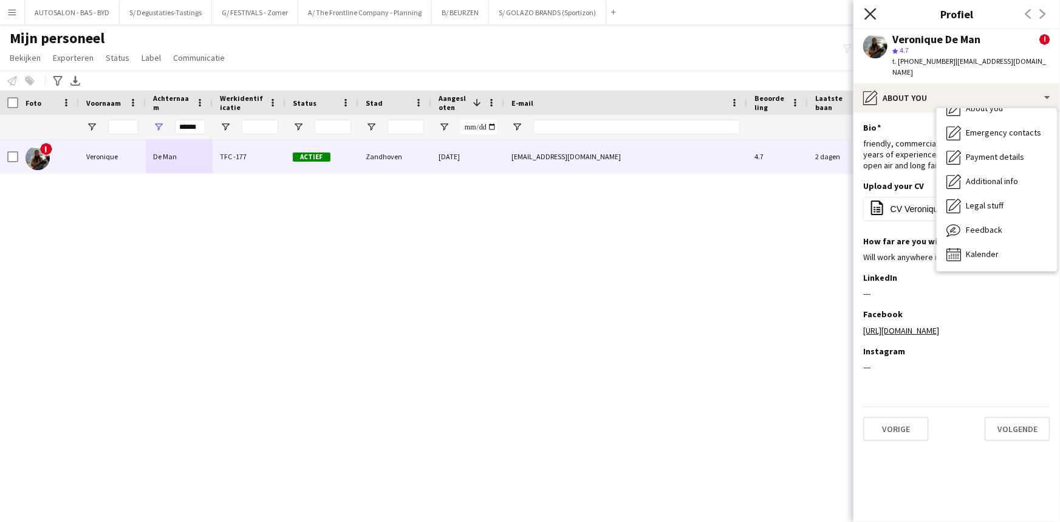
click at [872, 15] on icon at bounding box center [870, 14] width 12 height 12
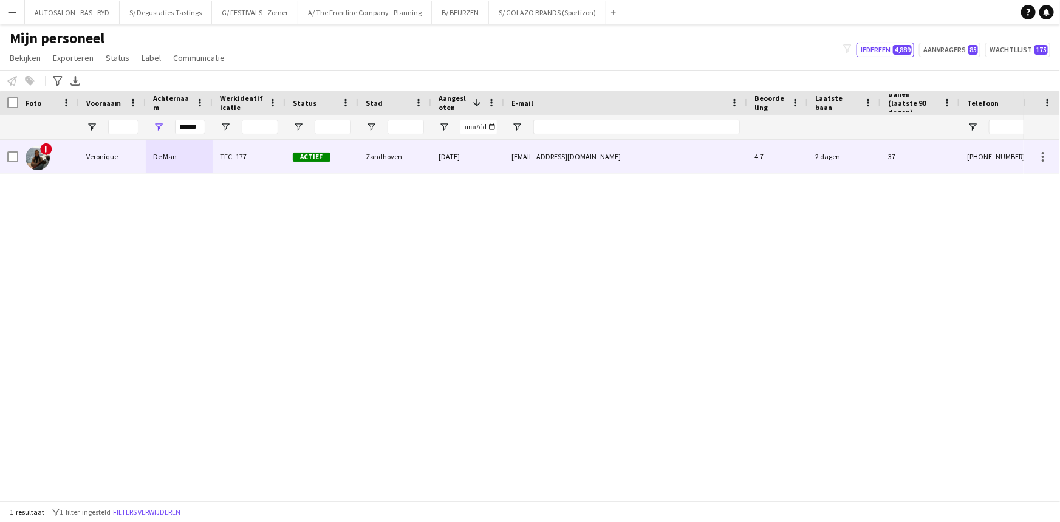
click at [830, 145] on div "2 dagen" at bounding box center [844, 156] width 73 height 33
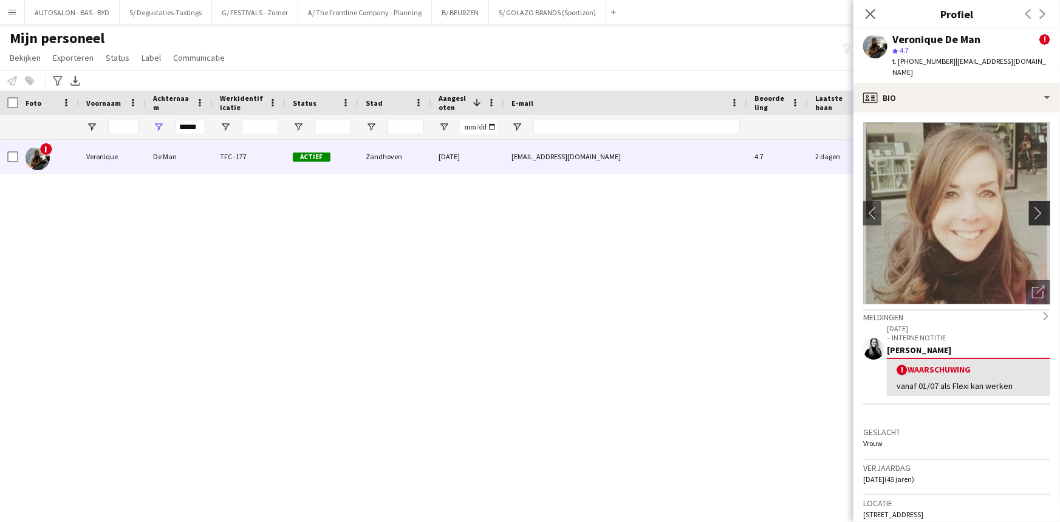
click at [1040, 210] on app-icon "chevron-right" at bounding box center [1041, 213] width 19 height 13
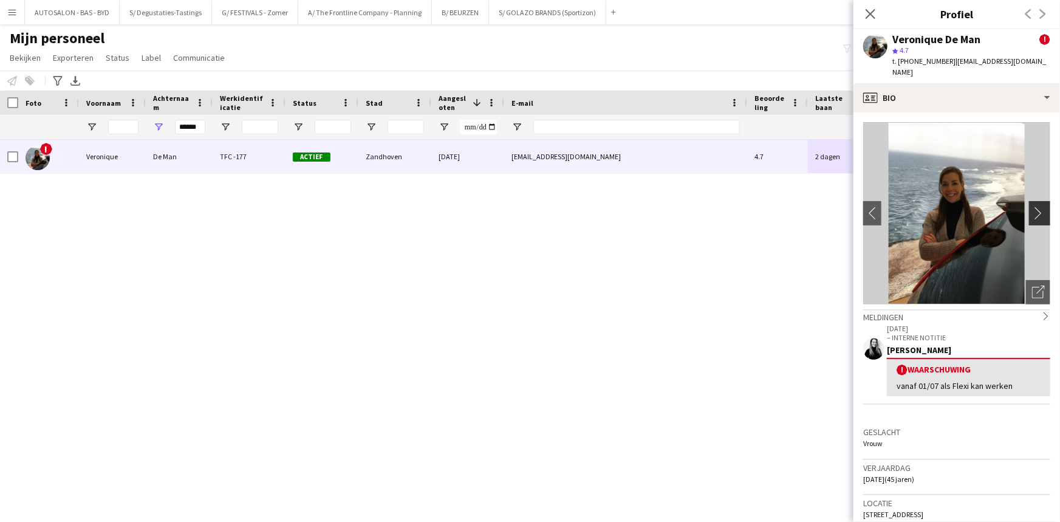
click at [1033, 213] on app-icon "chevron-right" at bounding box center [1041, 213] width 19 height 13
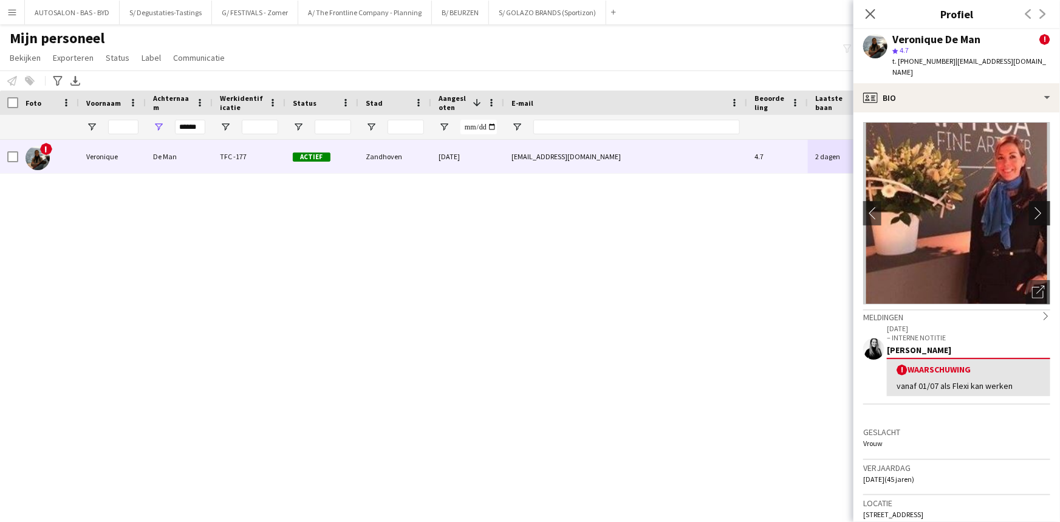
click at [1033, 213] on app-icon "chevron-right" at bounding box center [1041, 213] width 19 height 13
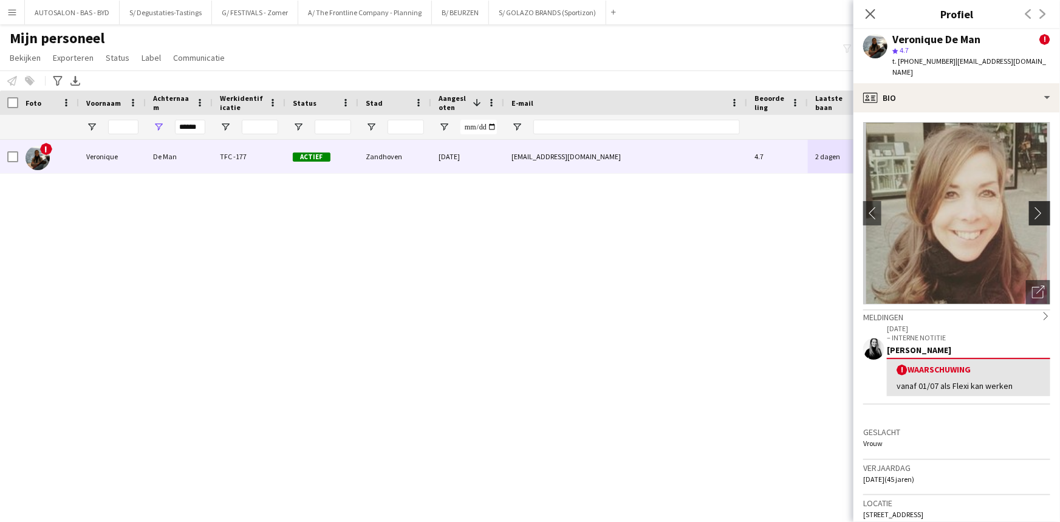
click at [1033, 214] on app-icon "chevron-right" at bounding box center [1041, 213] width 19 height 13
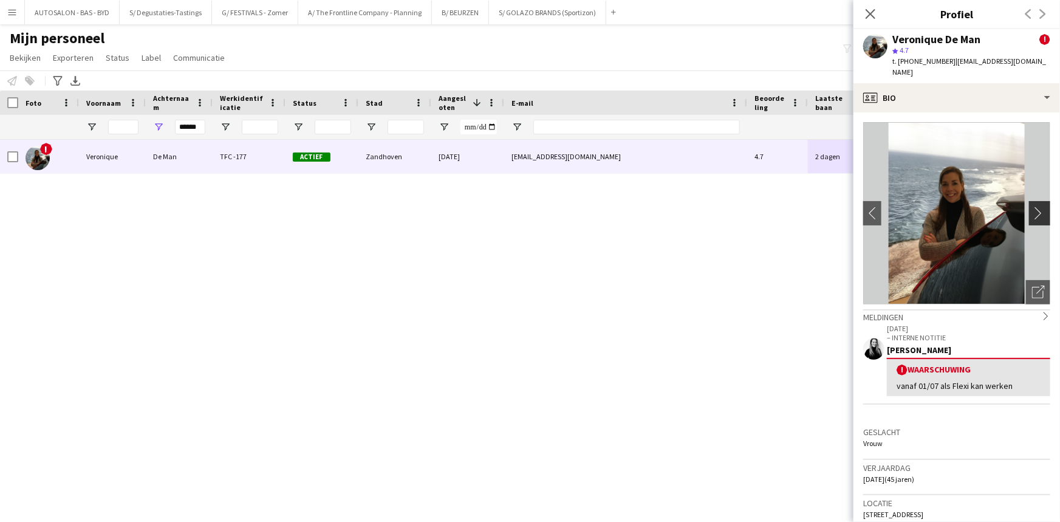
click at [1033, 214] on app-icon "chevron-right" at bounding box center [1041, 213] width 19 height 13
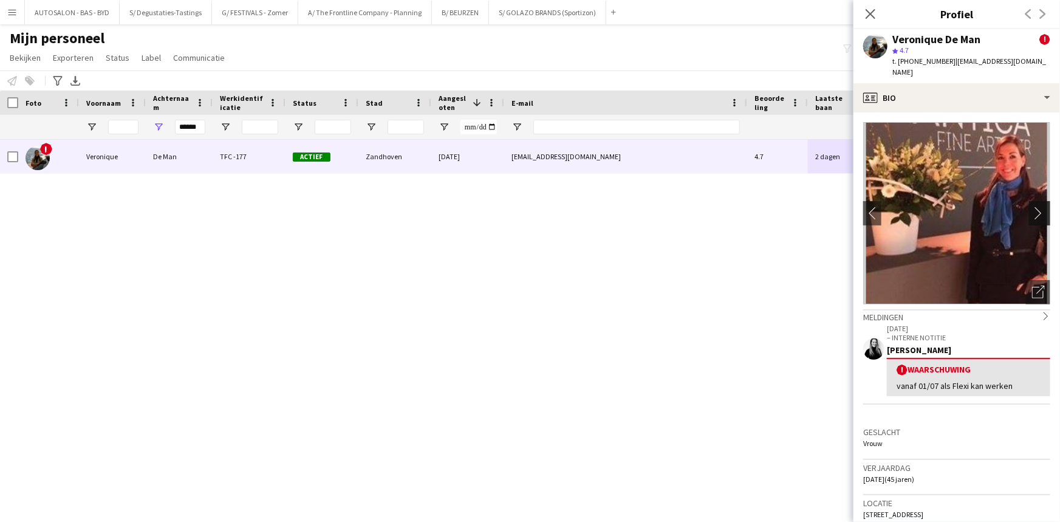
click at [1033, 214] on app-icon "chevron-right" at bounding box center [1041, 213] width 19 height 13
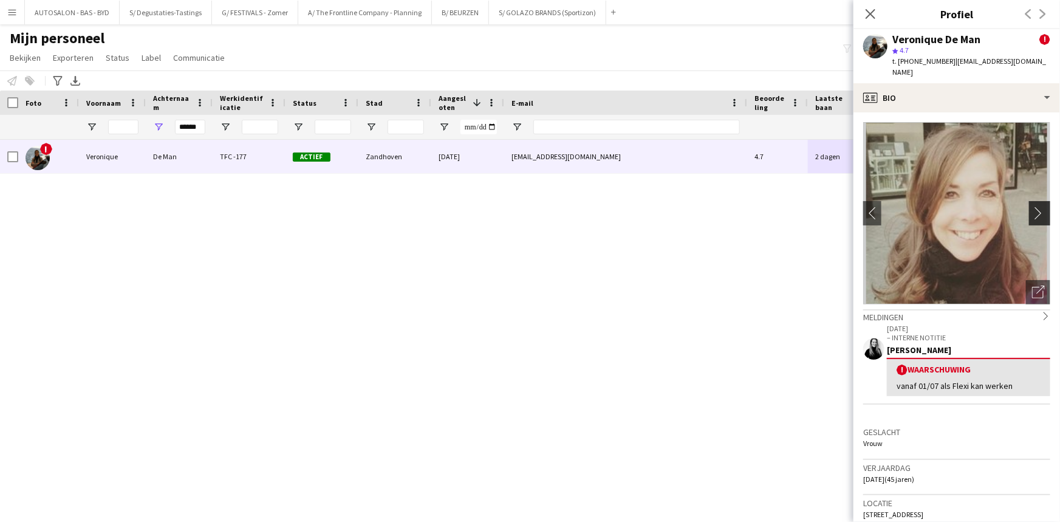
click at [1033, 214] on app-icon "chevron-right" at bounding box center [1041, 213] width 19 height 13
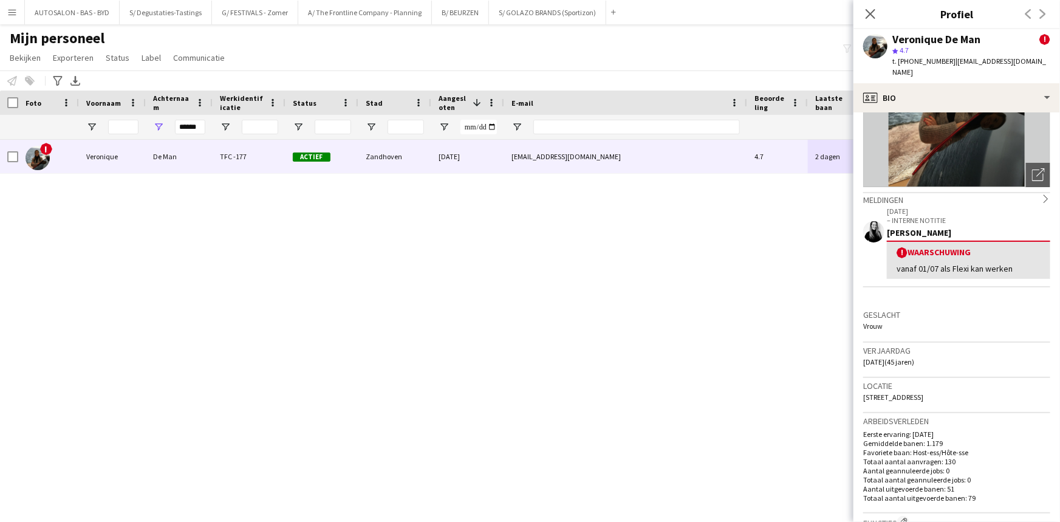
drag, startPoint x: 944, startPoint y: 410, endPoint x: 728, endPoint y: 420, distance: 216.5
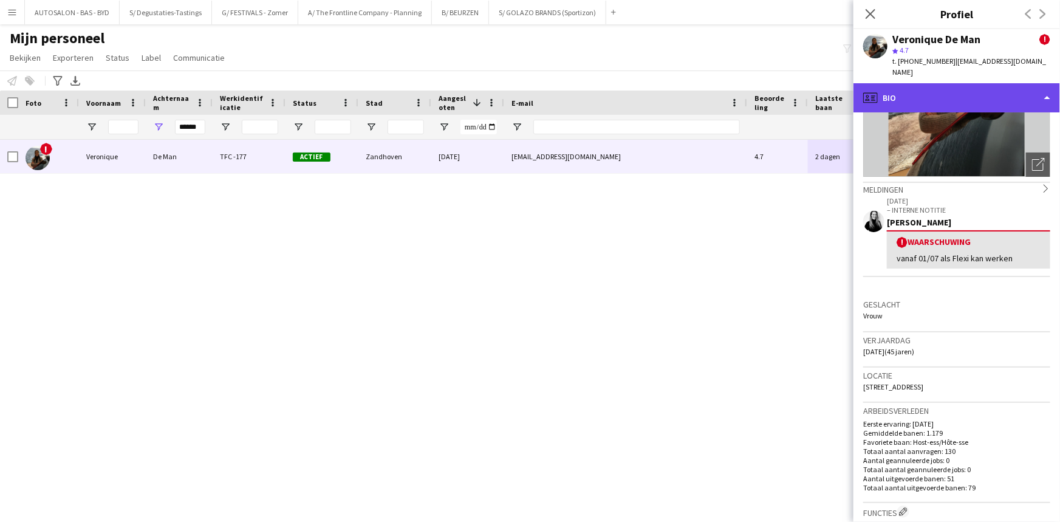
click at [925, 97] on div "profile Bio" at bounding box center [956, 97] width 207 height 29
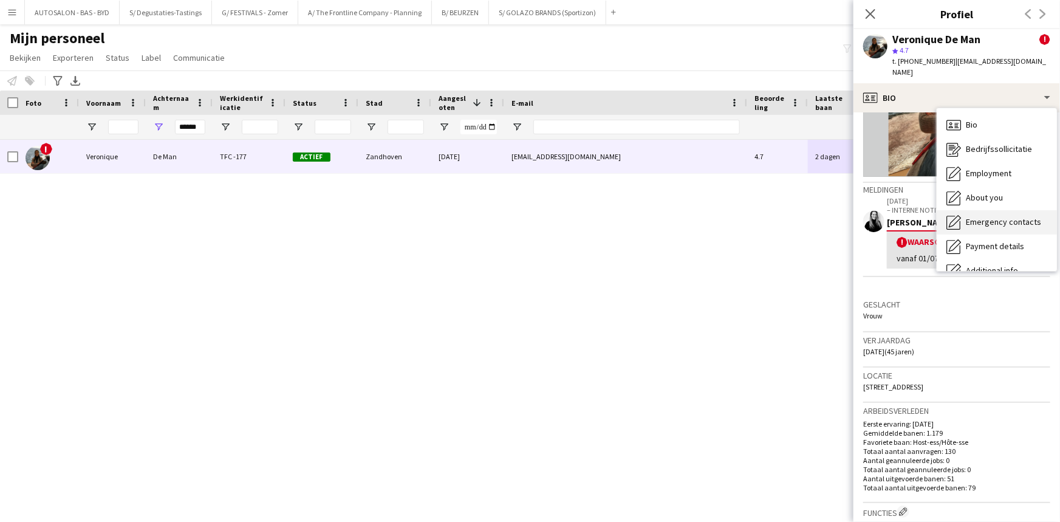
scroll to position [89, 0]
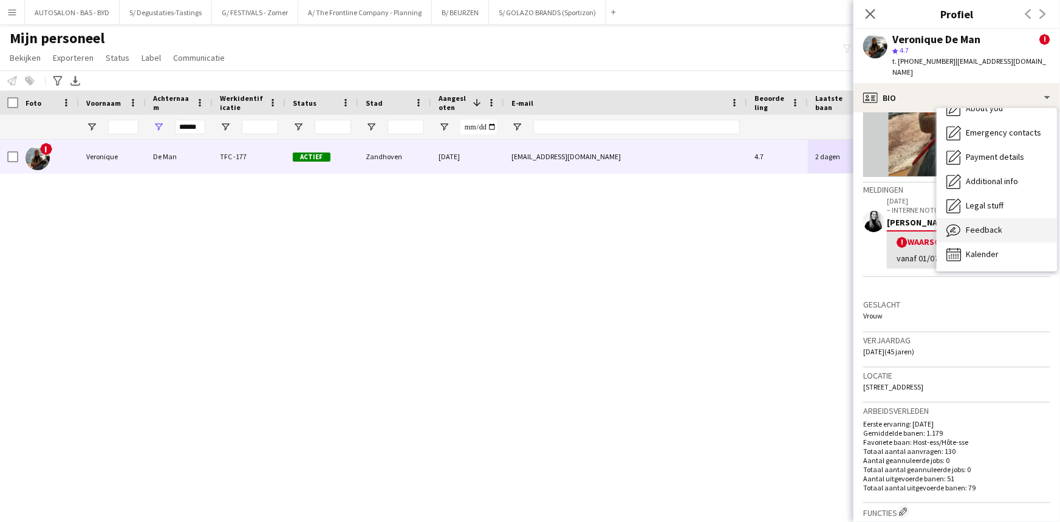
click at [996, 227] on span "Feedback" at bounding box center [984, 229] width 36 height 11
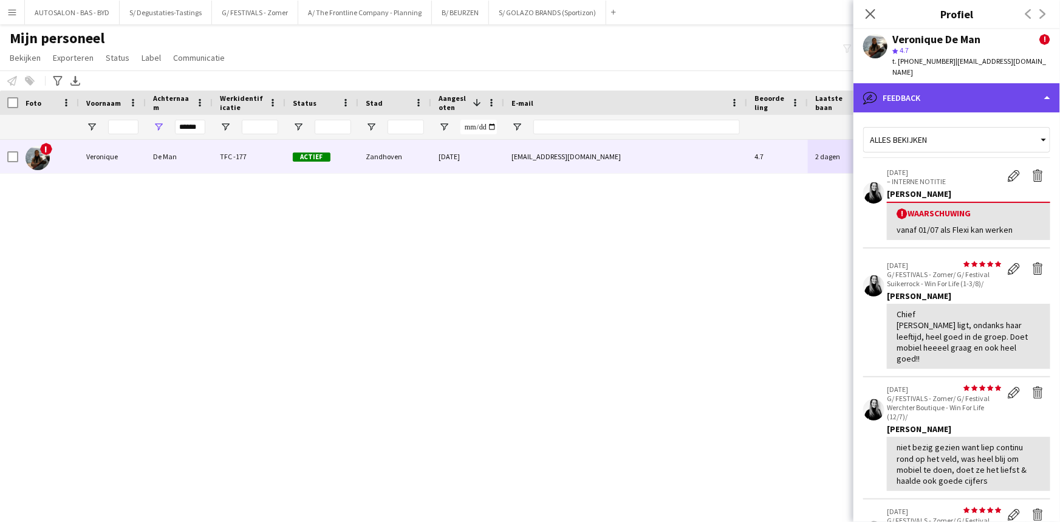
click at [947, 101] on div "bubble-pencil Feedback" at bounding box center [956, 97] width 207 height 29
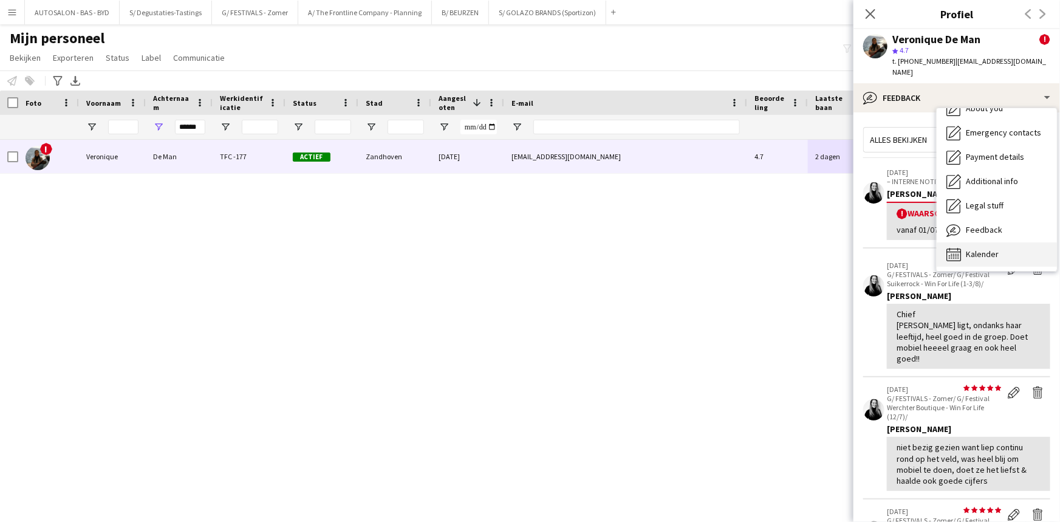
click at [981, 254] on span "Kalender" at bounding box center [982, 253] width 33 height 11
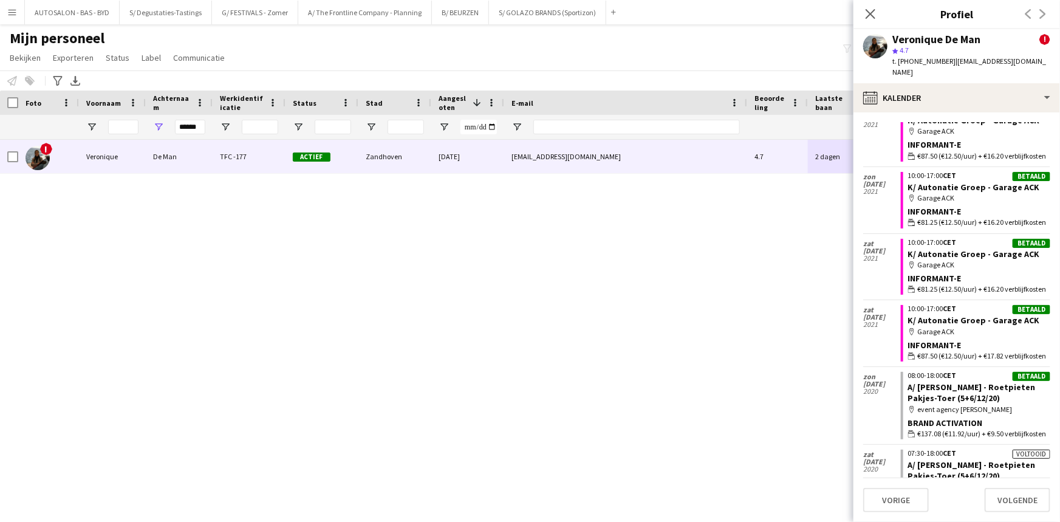
scroll to position [8066, 0]
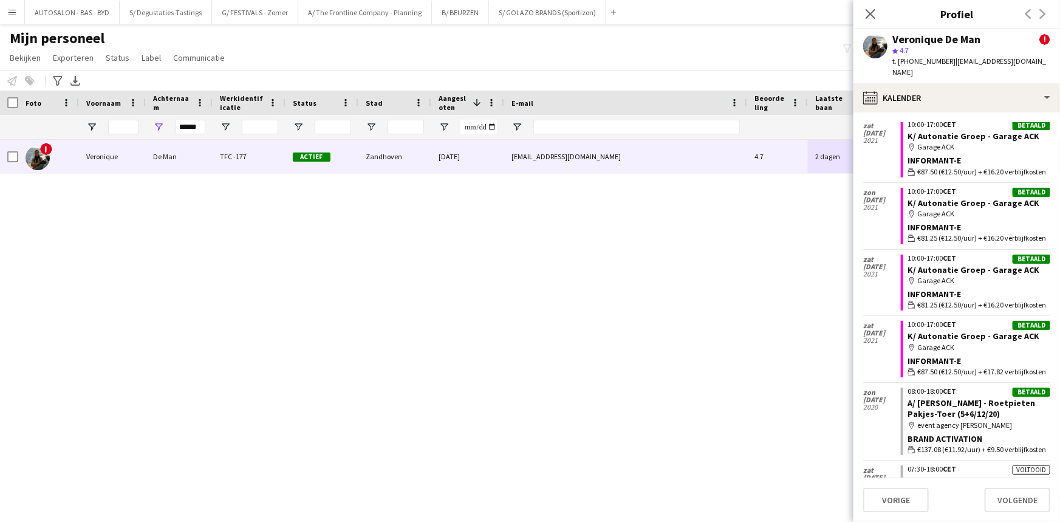
click at [1017, 219] on div "map-marker Garage ACK" at bounding box center [979, 213] width 142 height 11
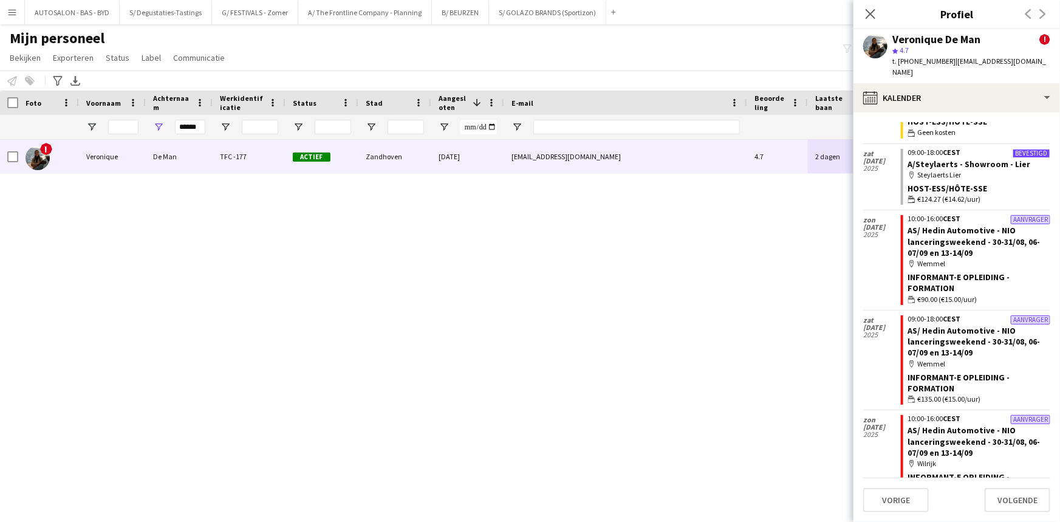
scroll to position [0, 0]
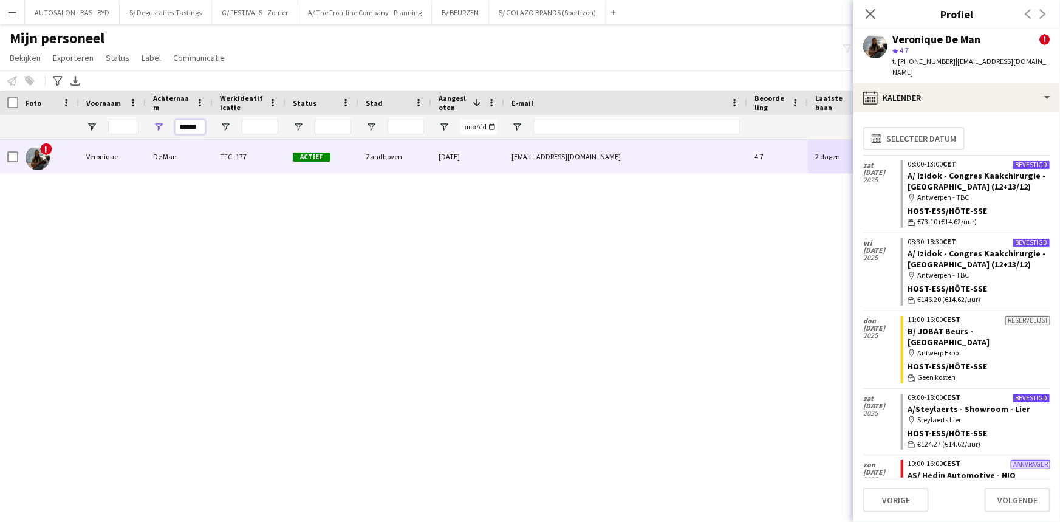
click at [188, 130] on input "******" at bounding box center [190, 127] width 30 height 15
type input "******"
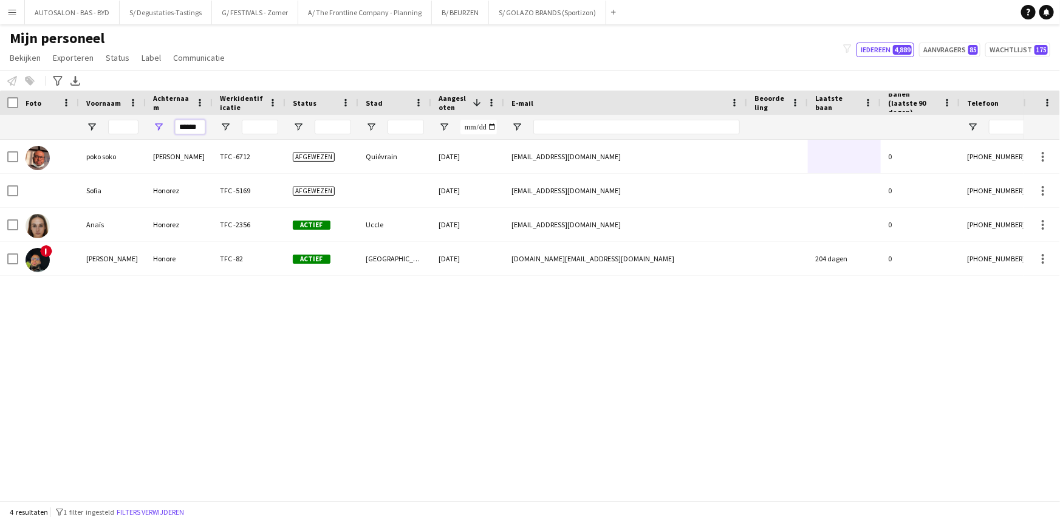
click at [182, 131] on input "******" at bounding box center [190, 127] width 30 height 15
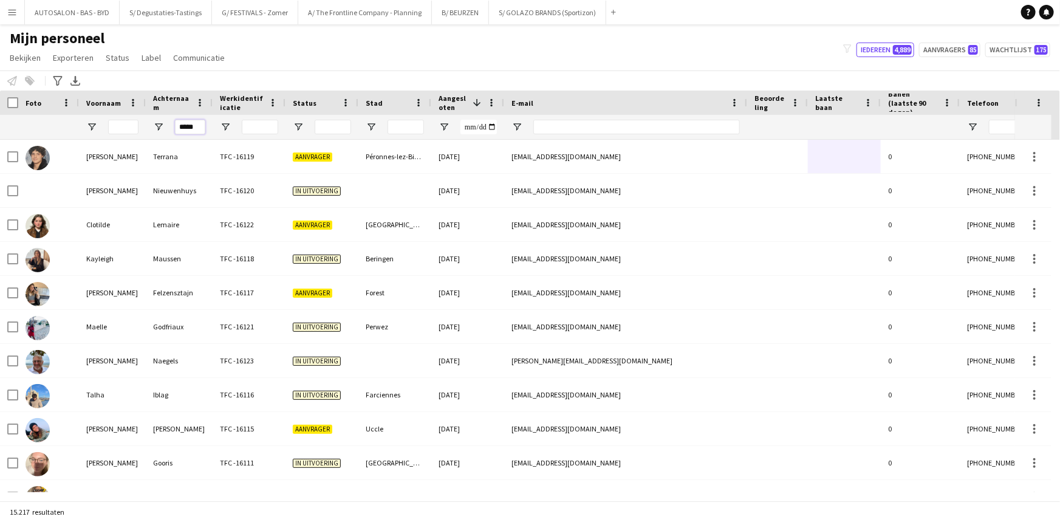
type input "******"
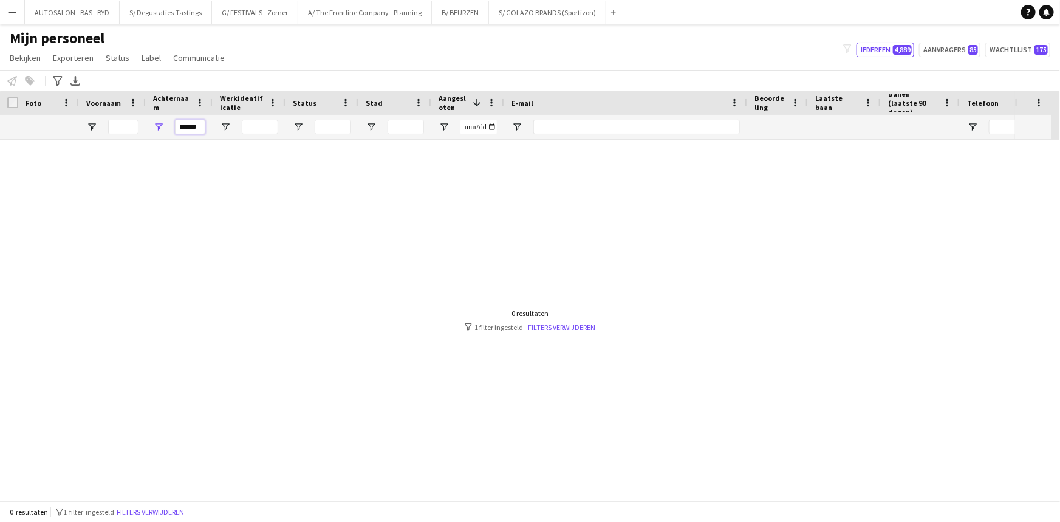
click at [199, 130] on input "******" at bounding box center [190, 127] width 30 height 15
click at [132, 126] on input "Voornaam Filter Invoer" at bounding box center [123, 127] width 30 height 15
click at [125, 130] on input "******" at bounding box center [123, 127] width 30 height 15
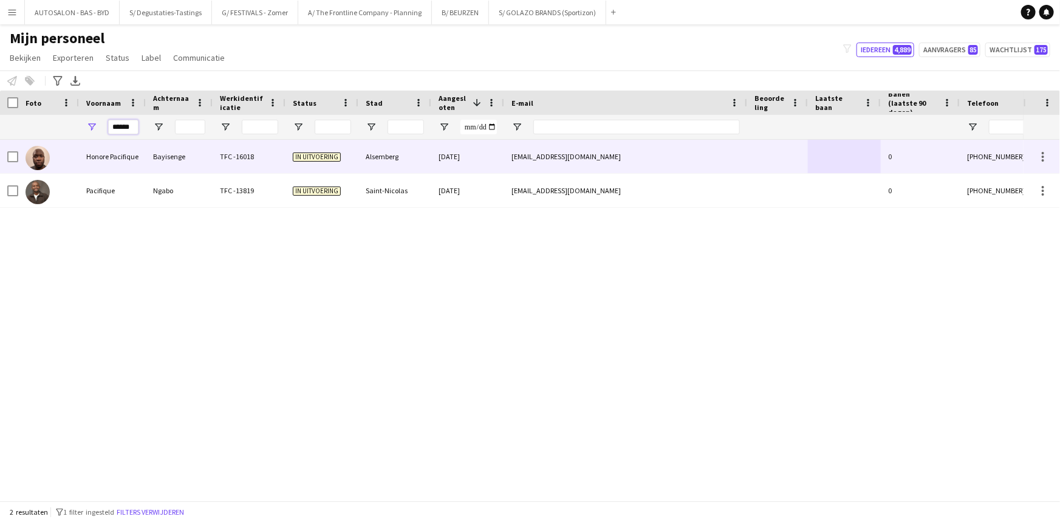
type input "******"
click at [117, 161] on div "Honore Pacifique" at bounding box center [112, 156] width 67 height 33
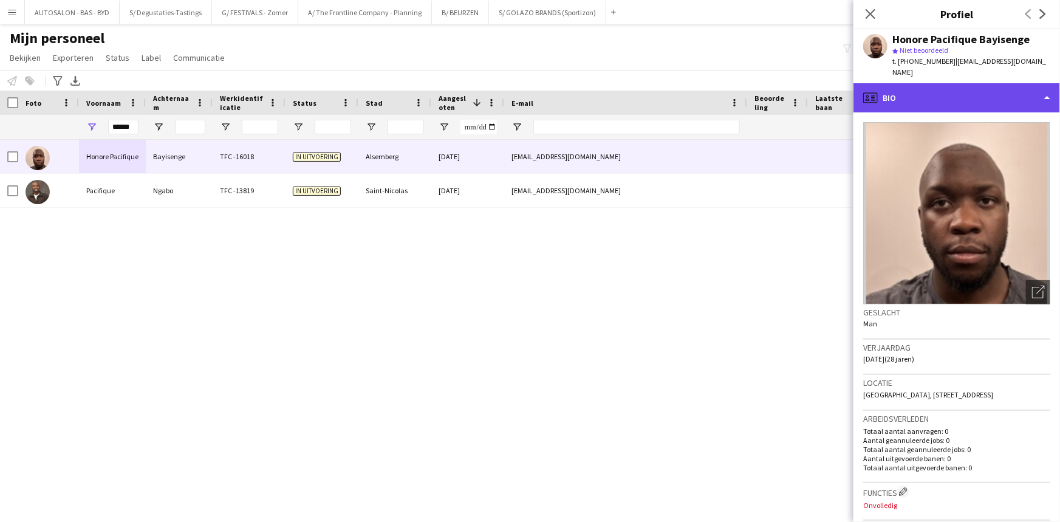
click at [924, 97] on div "profile Bio" at bounding box center [956, 97] width 207 height 29
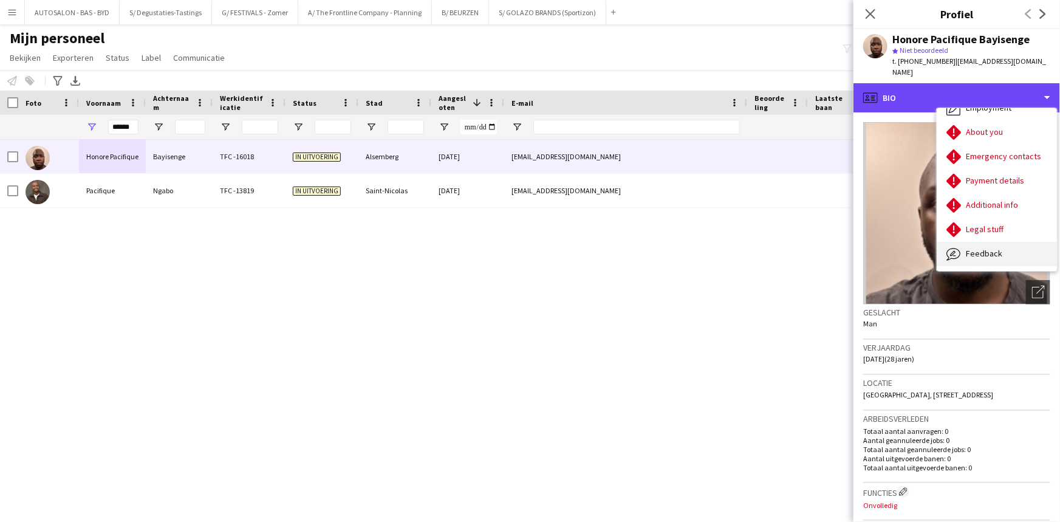
scroll to position [89, 0]
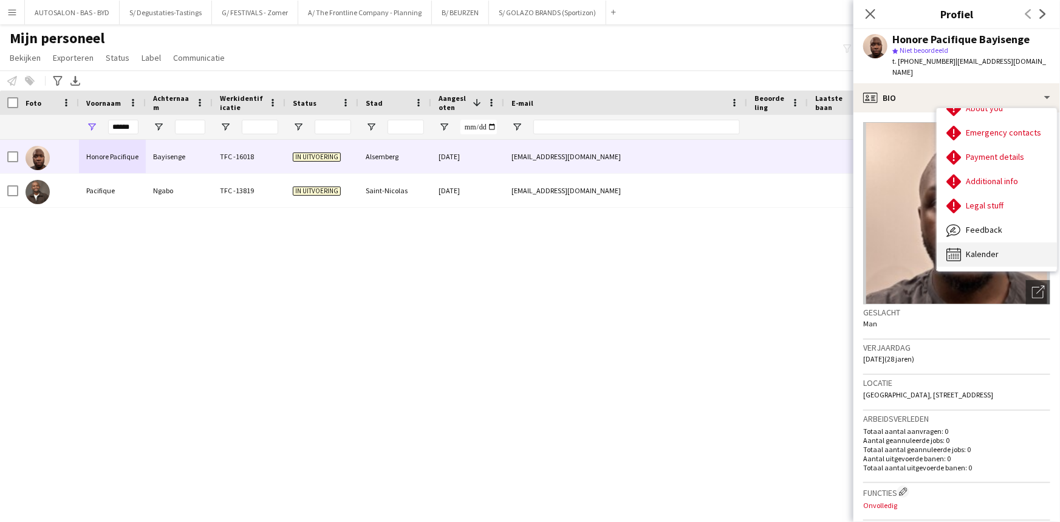
click at [980, 248] on span "Kalender" at bounding box center [982, 253] width 33 height 11
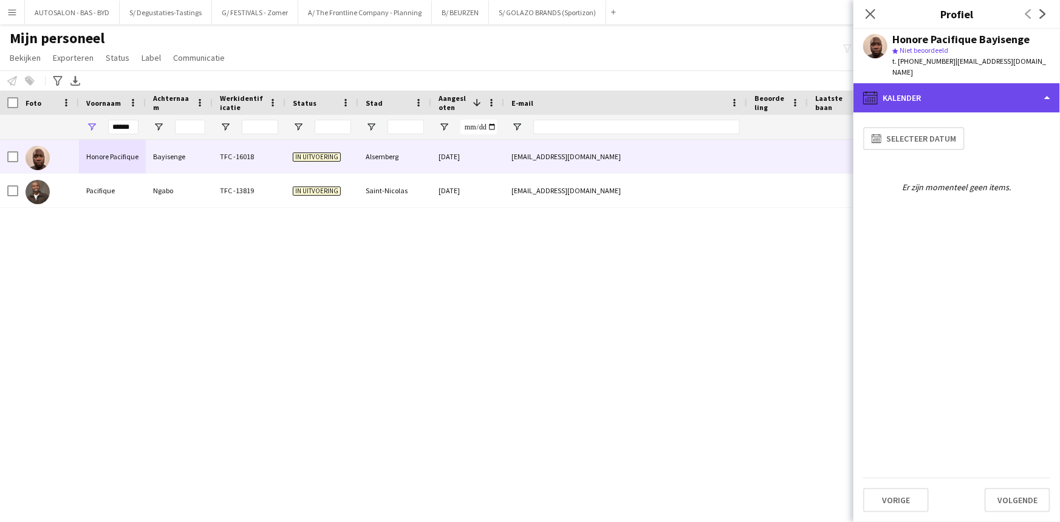
click at [932, 83] on div "calendar-full Kalender" at bounding box center [956, 97] width 207 height 29
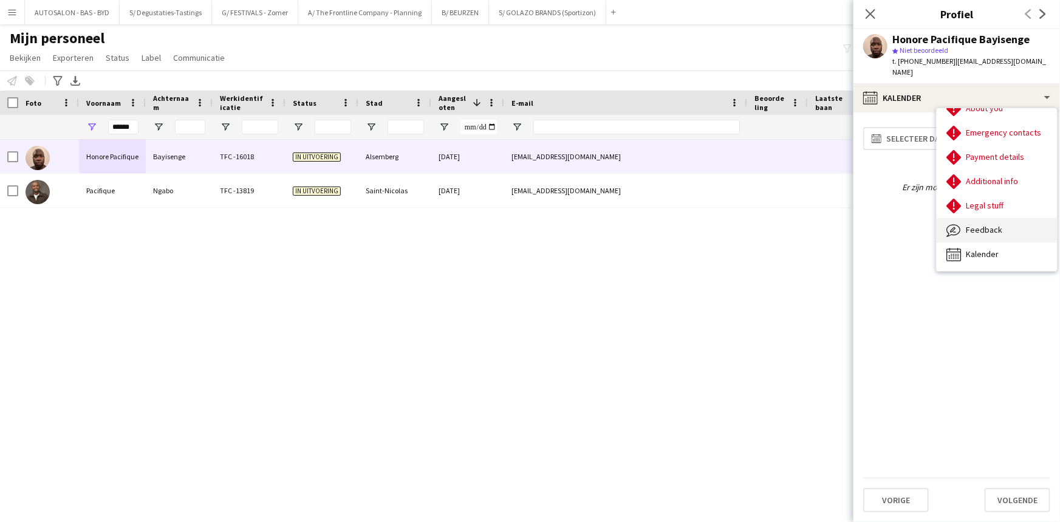
click at [993, 224] on span "Feedback" at bounding box center [984, 229] width 36 height 11
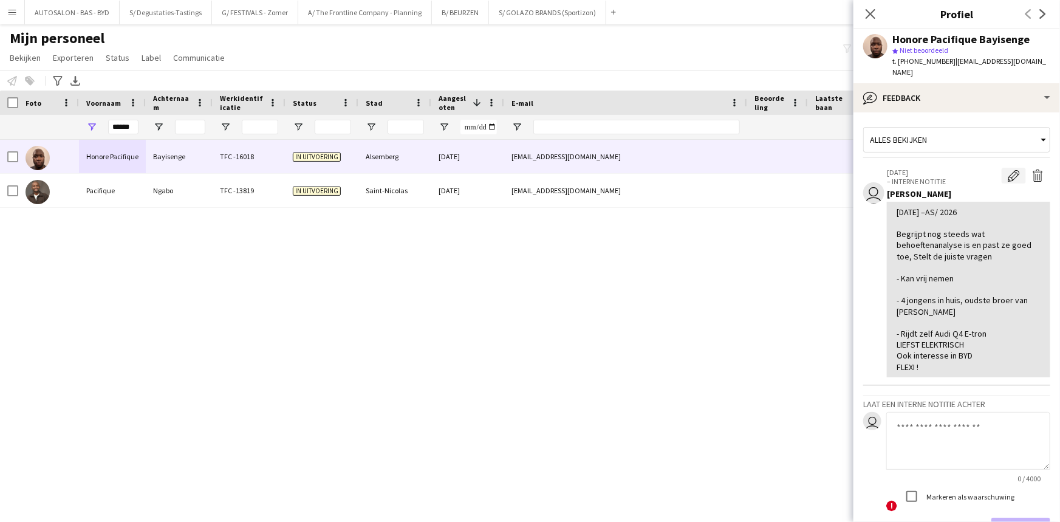
click at [1008, 169] on app-icon "Bewerk interne notitie" at bounding box center [1014, 175] width 12 height 12
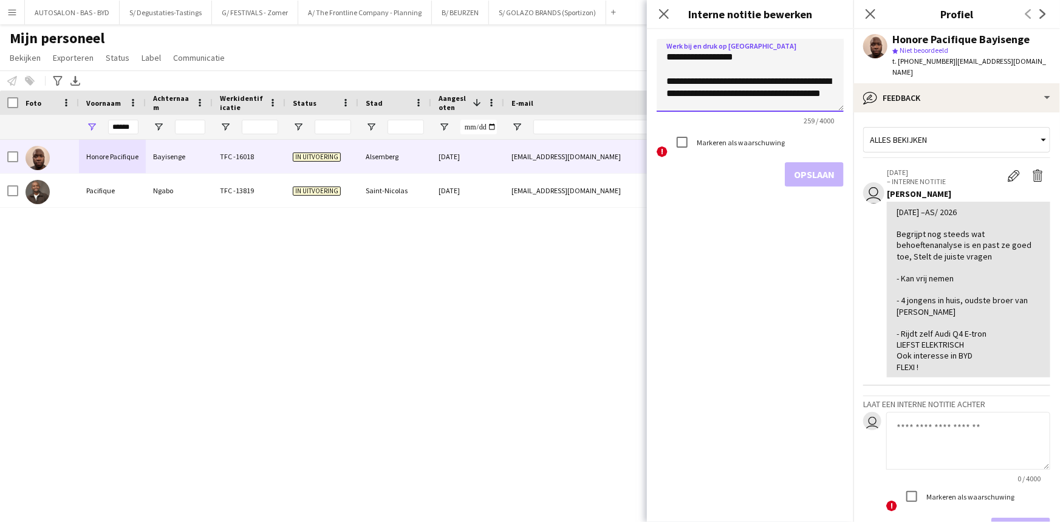
click at [739, 62] on textarea "**********" at bounding box center [750, 75] width 187 height 73
click at [764, 55] on textarea "**********" at bounding box center [750, 75] width 187 height 73
drag, startPoint x: 705, startPoint y: 49, endPoint x: 619, endPoint y: 47, distance: 85.7
click at [619, 47] on body "Menu [GEOGRAPHIC_DATA] Borden Borden Alle taken Status Werkforce Werkforce [PER…" at bounding box center [530, 261] width 1060 height 522
type textarea "**********"
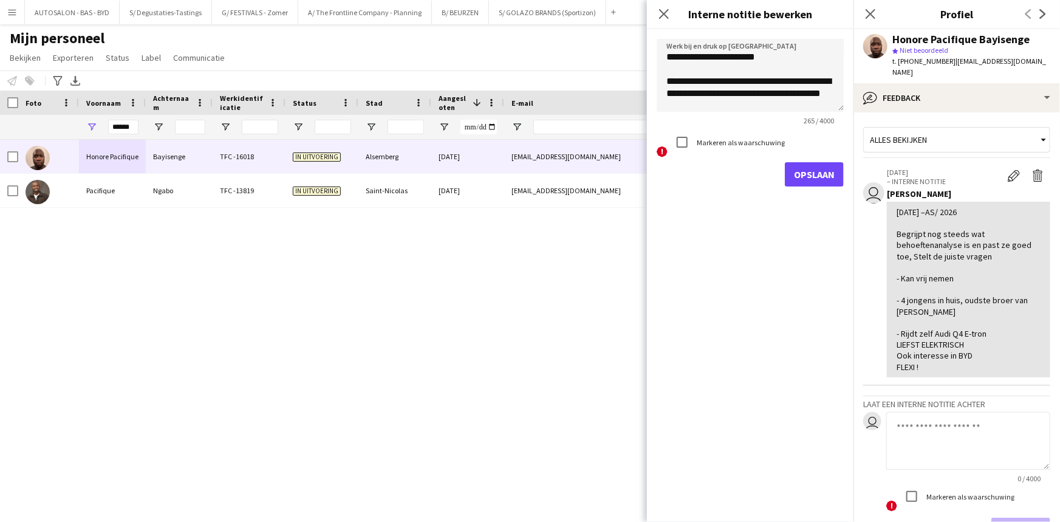
click at [818, 161] on form "**********" at bounding box center [750, 112] width 207 height 167
click at [818, 171] on button "Opslaan" at bounding box center [814, 174] width 59 height 24
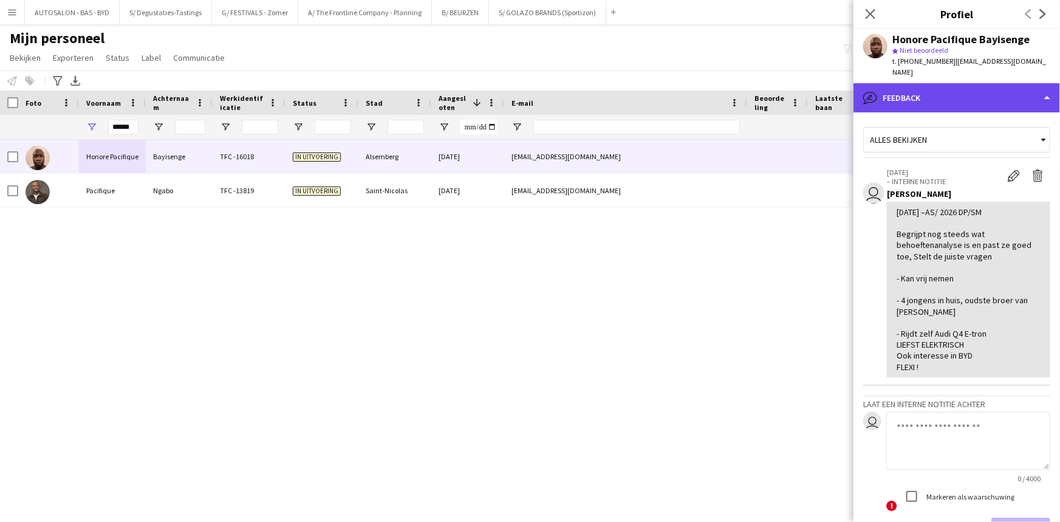
click at [934, 83] on div "bubble-pencil Feedback" at bounding box center [956, 97] width 207 height 29
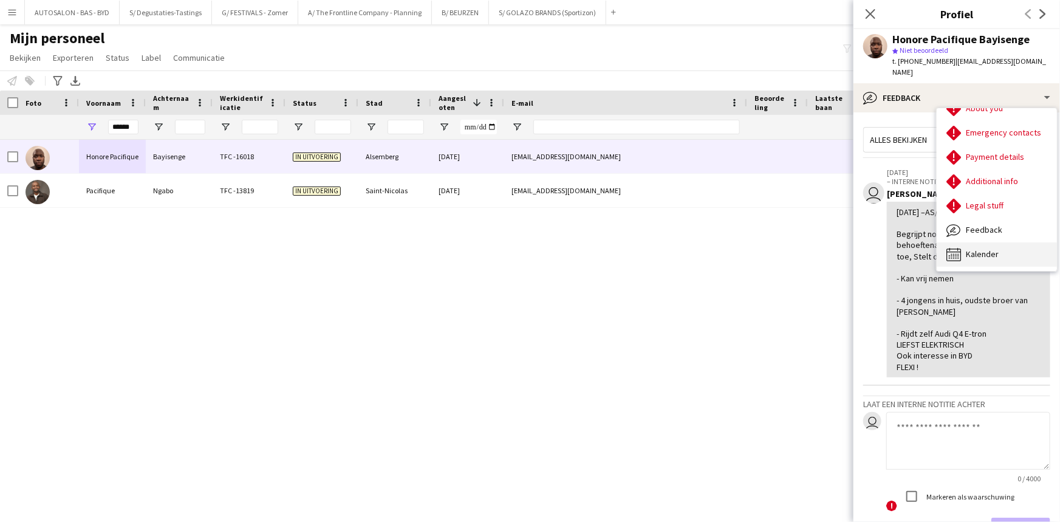
click at [978, 248] on span "Kalender" at bounding box center [982, 253] width 33 height 11
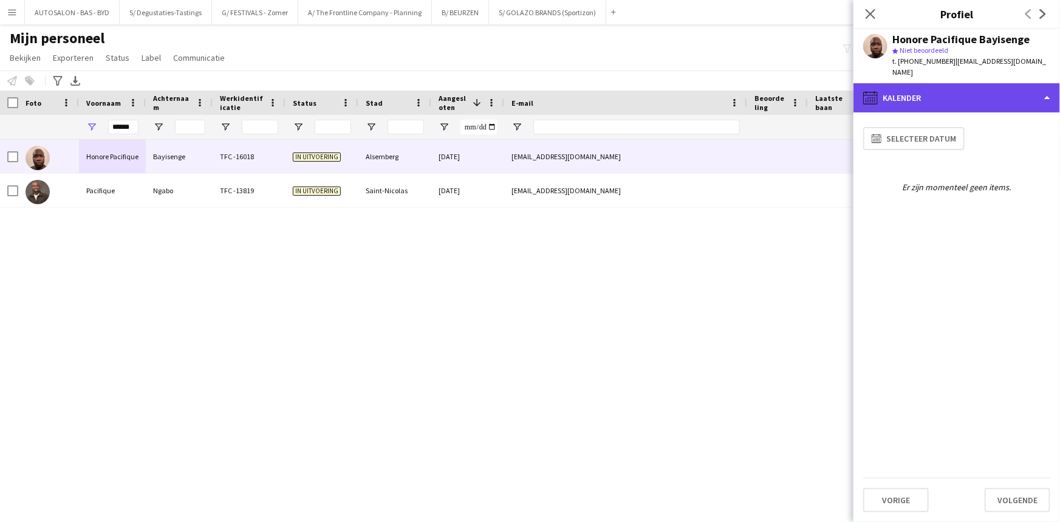
click at [912, 94] on div "calendar-full Kalender" at bounding box center [956, 97] width 207 height 29
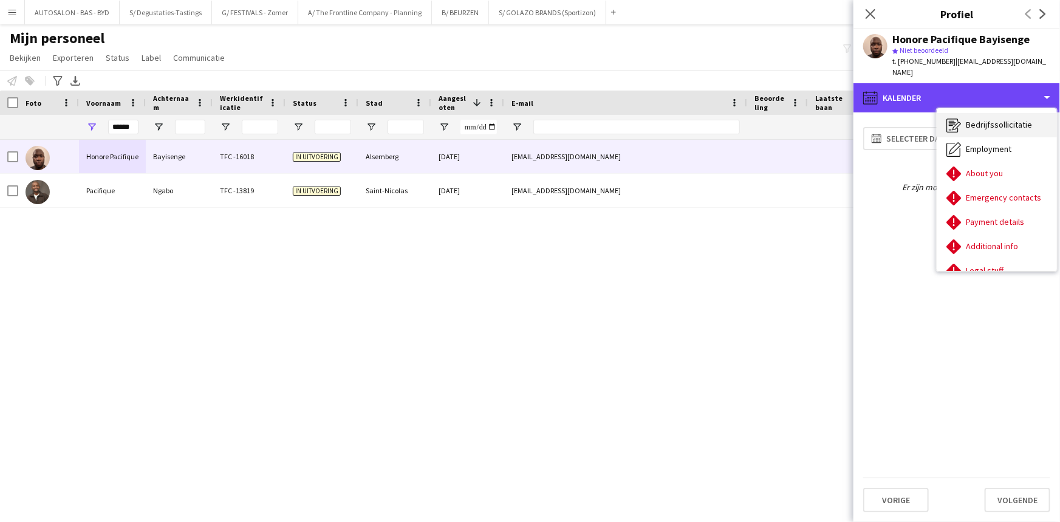
scroll to position [0, 0]
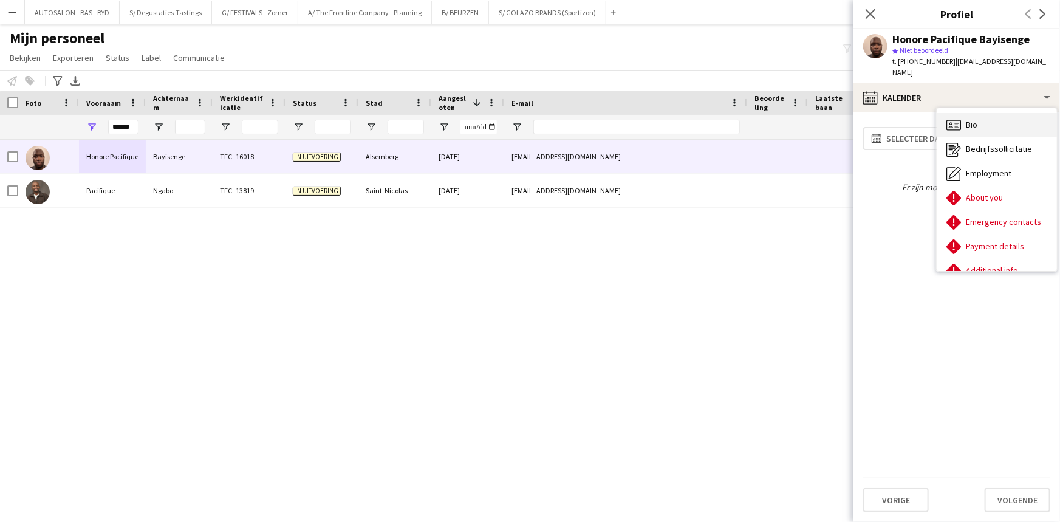
click at [975, 120] on div "Bio Bio" at bounding box center [997, 125] width 120 height 24
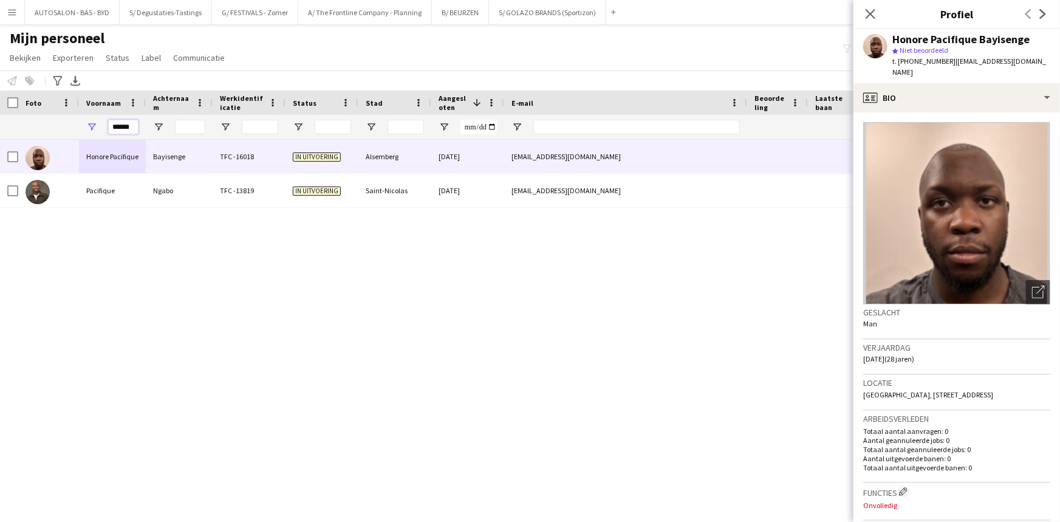
click at [128, 126] on input "******" at bounding box center [123, 127] width 30 height 15
click at [194, 126] on input "Achternaam Filter Invoer" at bounding box center [190, 127] width 30 height 15
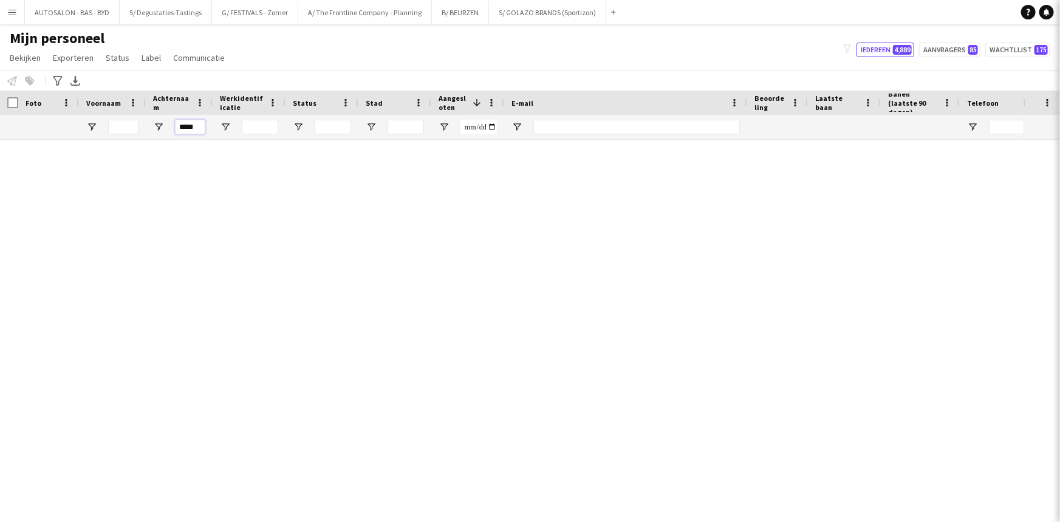
type input "******"
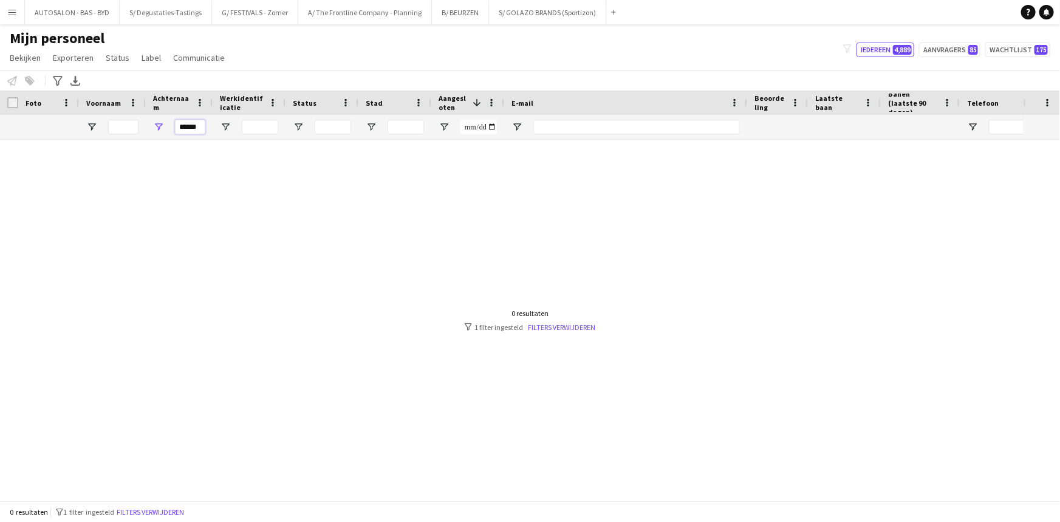
click at [193, 131] on input "******" at bounding box center [190, 127] width 30 height 15
click at [125, 128] on input "Voornaam Filter Invoer" at bounding box center [123, 127] width 30 height 15
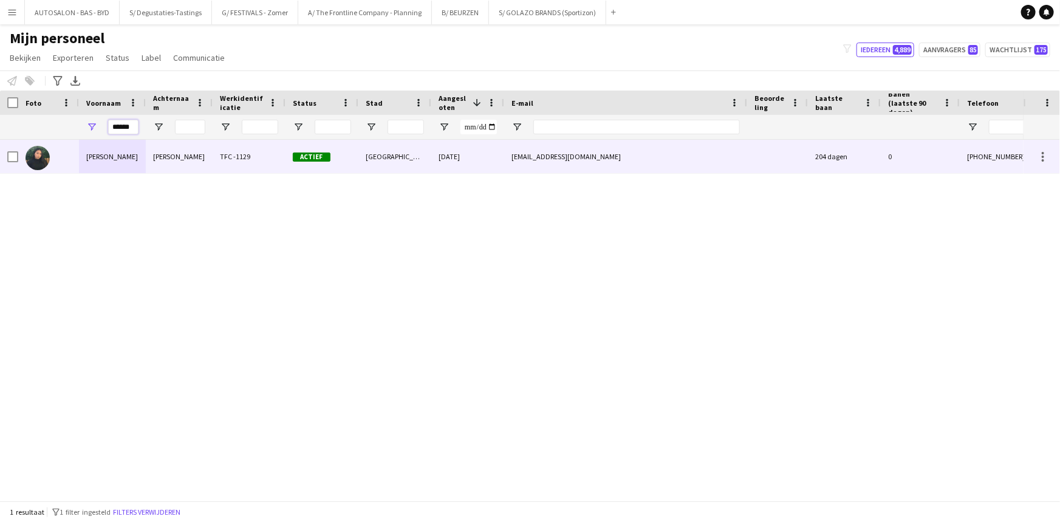
type input "******"
click at [128, 158] on div "[PERSON_NAME]" at bounding box center [112, 156] width 67 height 33
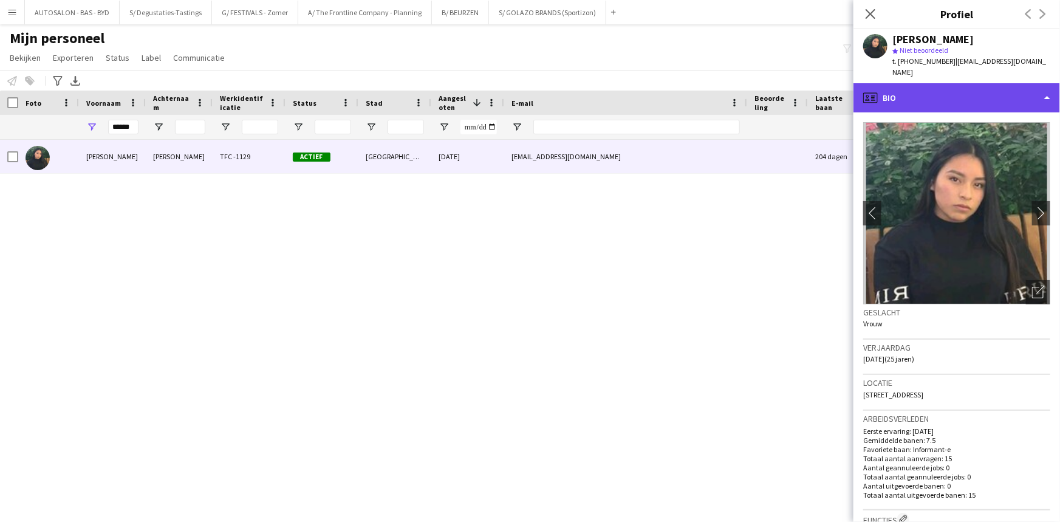
click at [896, 112] on div "profile Bio" at bounding box center [956, 97] width 207 height 29
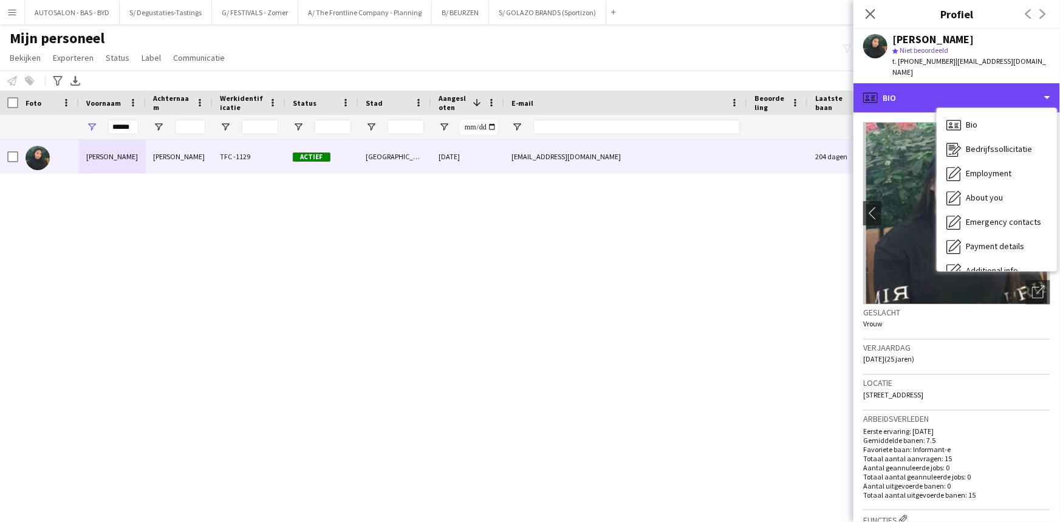
scroll to position [89, 0]
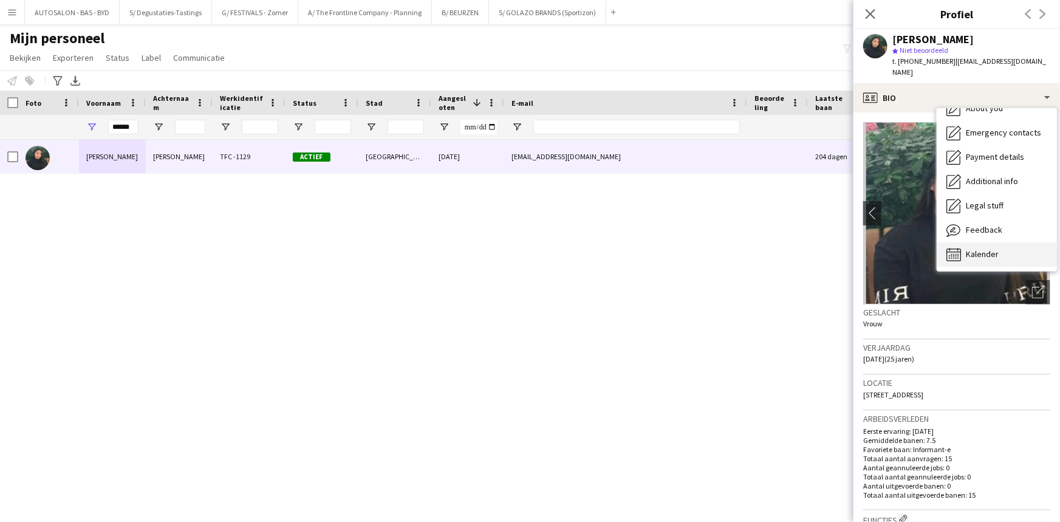
click at [986, 259] on span "Kalender" at bounding box center [982, 253] width 33 height 11
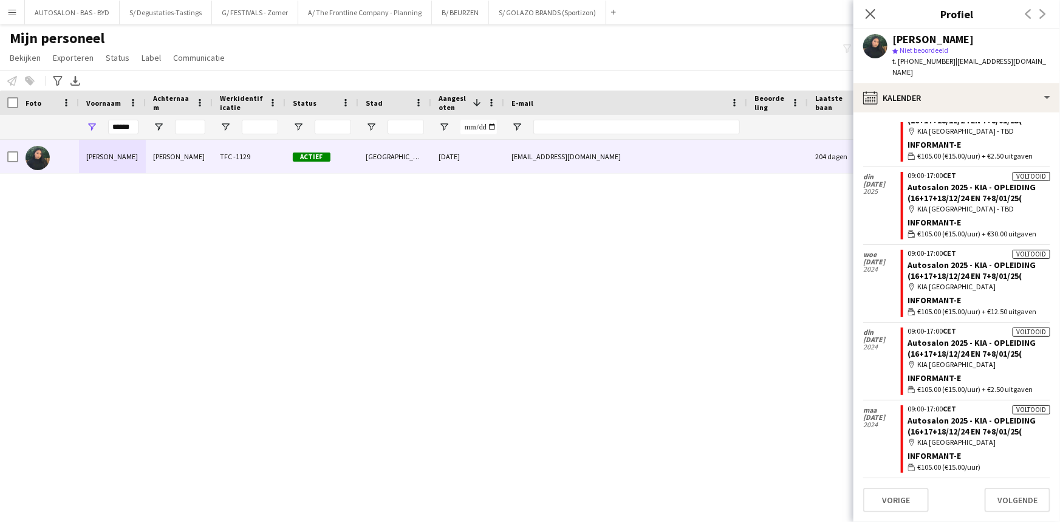
scroll to position [87, 0]
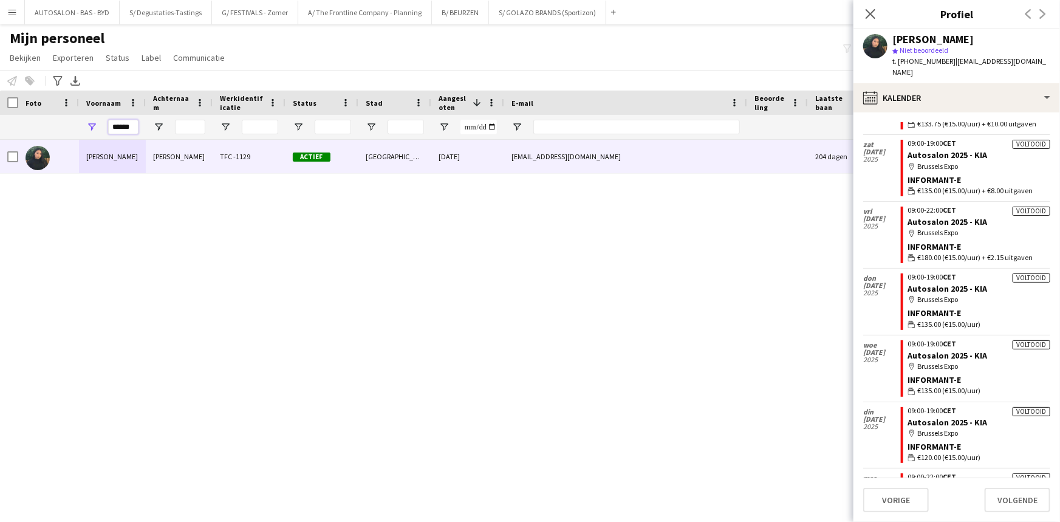
click at [129, 128] on input "******" at bounding box center [123, 127] width 30 height 15
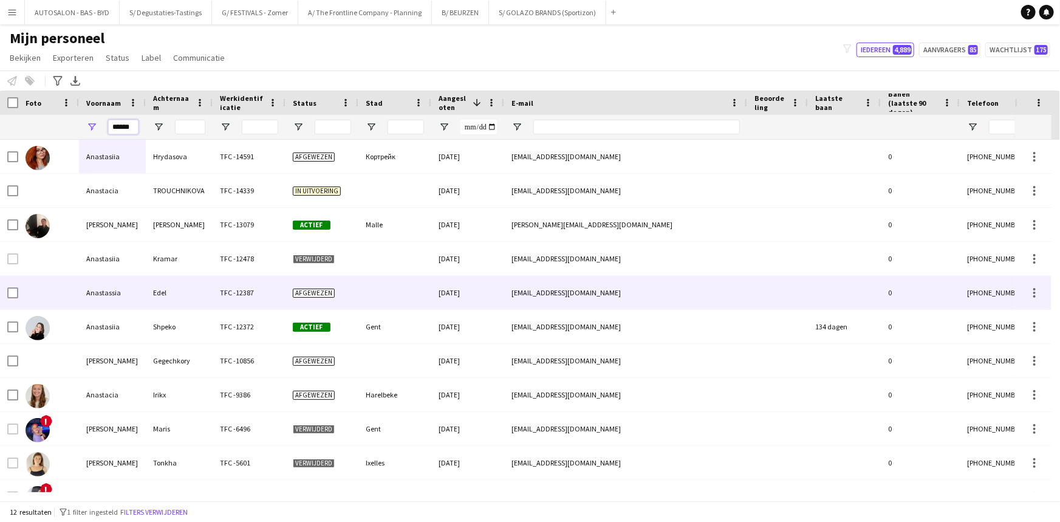
scroll to position [55, 0]
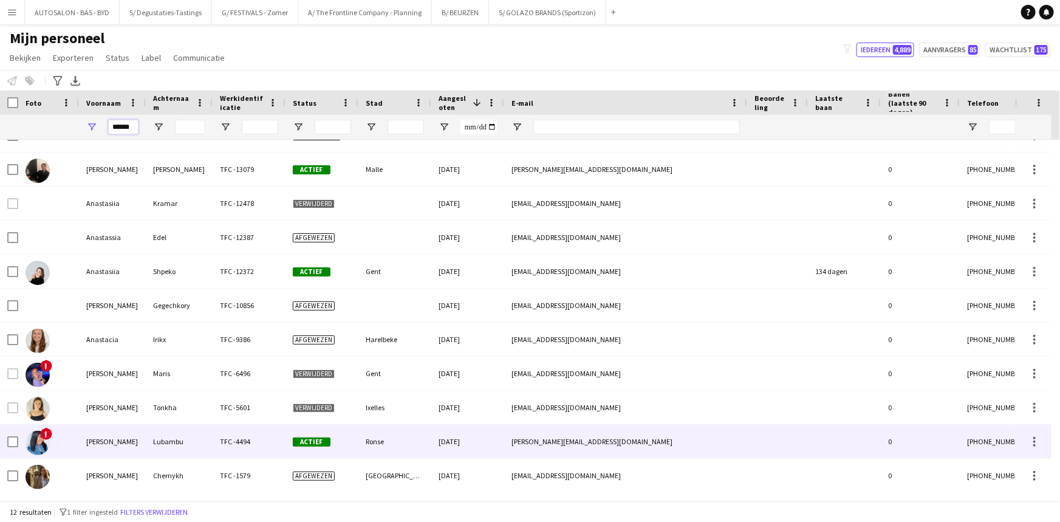
type input "******"
click at [128, 446] on div "[PERSON_NAME]" at bounding box center [112, 441] width 67 height 33
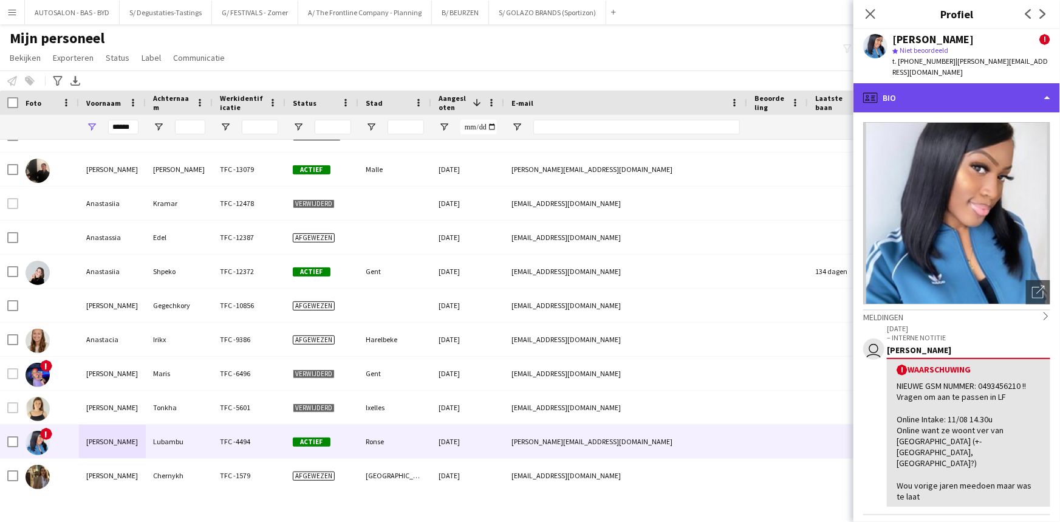
click at [904, 95] on div "profile Bio" at bounding box center [956, 97] width 207 height 29
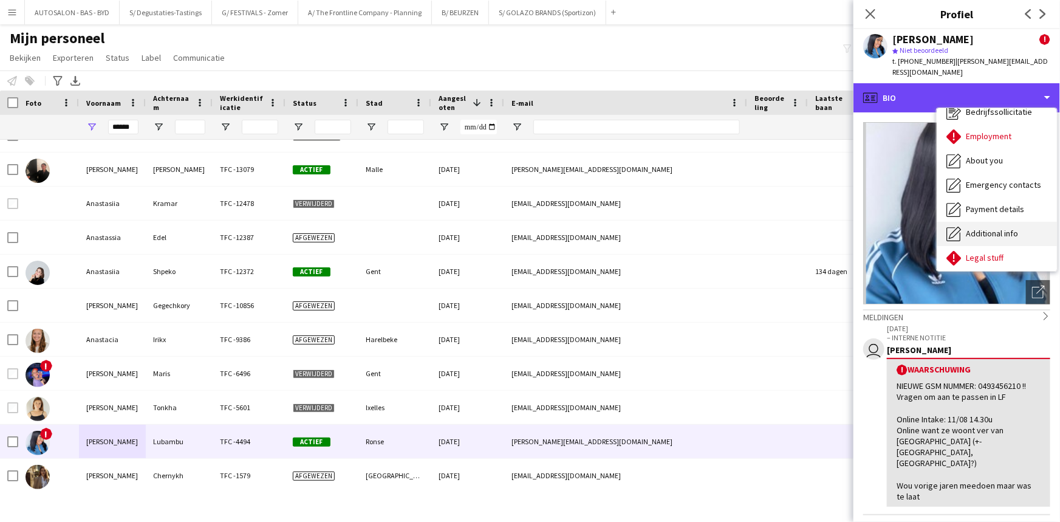
scroll to position [89, 0]
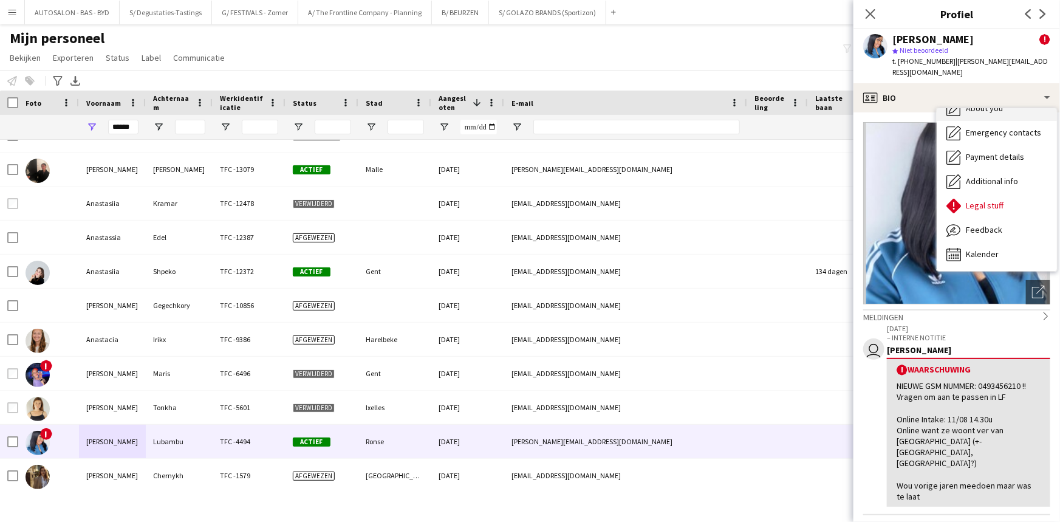
click at [983, 103] on span "About you" at bounding box center [984, 108] width 37 height 11
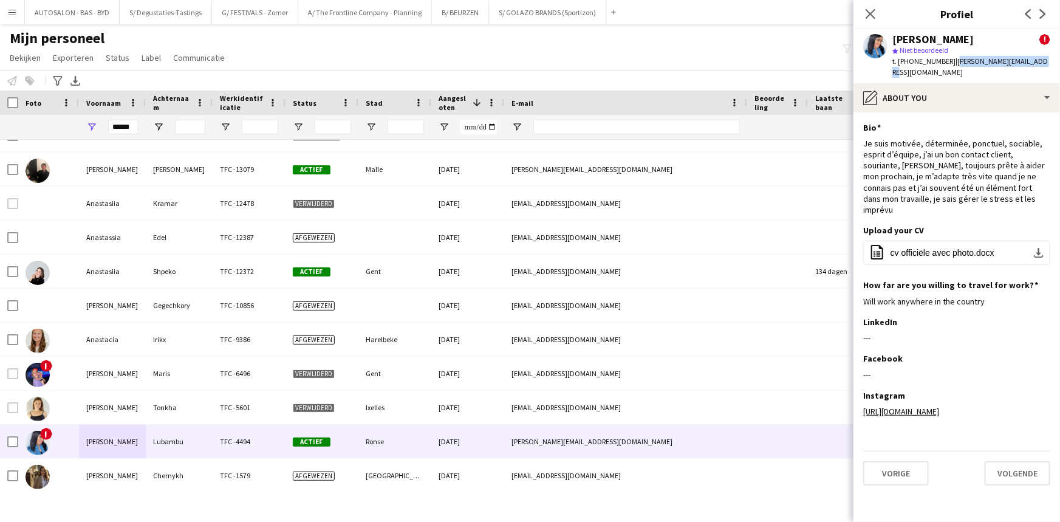
drag, startPoint x: 1033, startPoint y: 60, endPoint x: 947, endPoint y: 66, distance: 85.9
click at [947, 66] on div "t. [PHONE_NUMBER] | [PERSON_NAME][EMAIL_ADDRESS][DOMAIN_NAME]" at bounding box center [971, 67] width 158 height 22
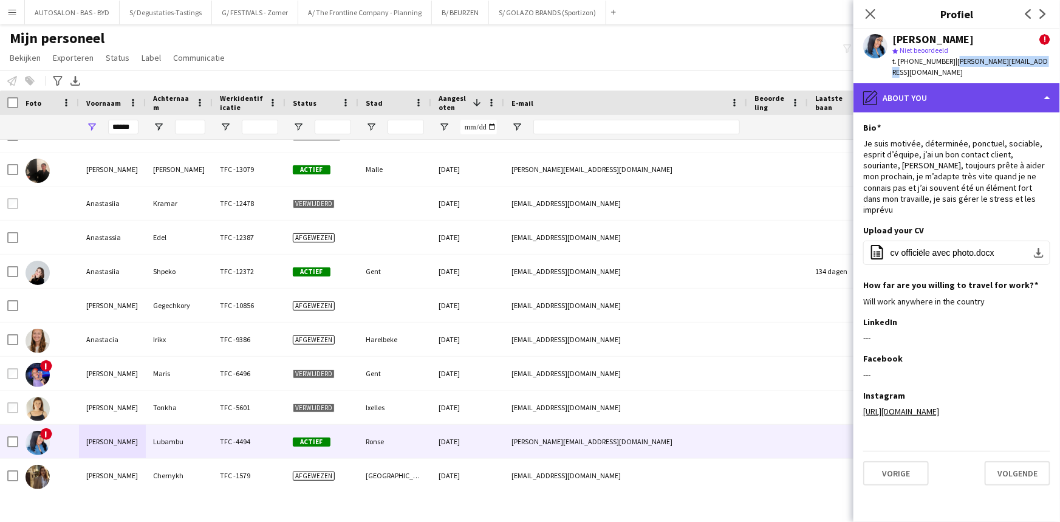
click at [981, 83] on div "pencil4 About you" at bounding box center [956, 97] width 207 height 29
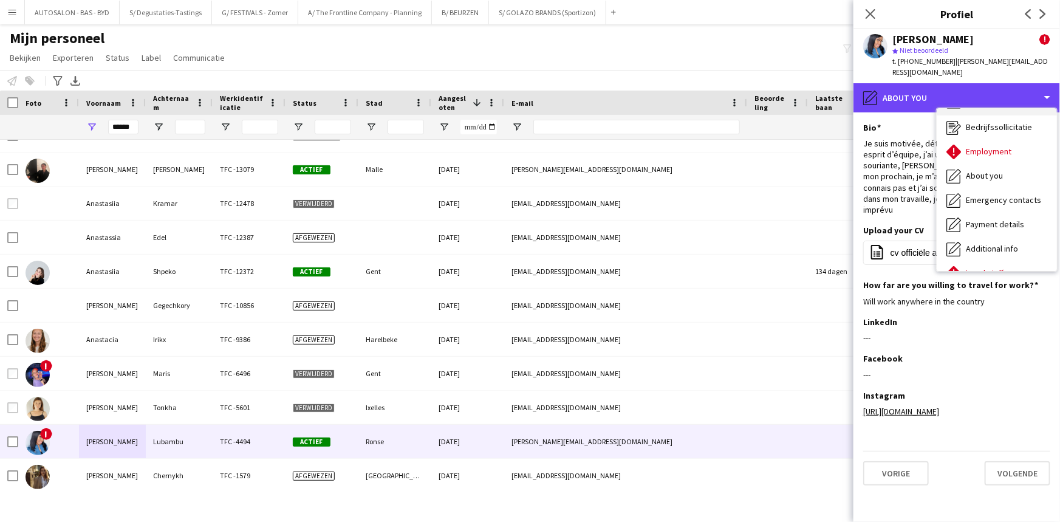
scroll to position [0, 0]
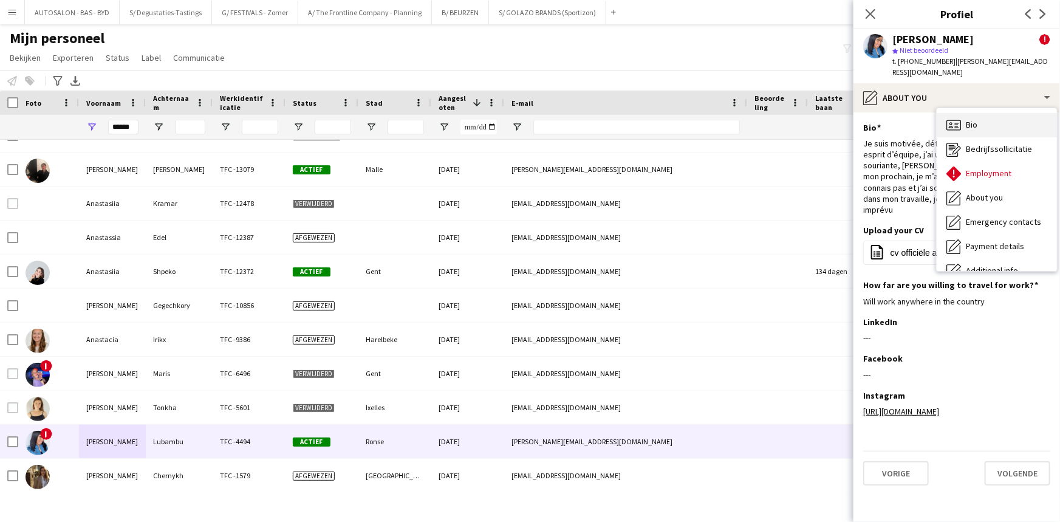
click at [978, 118] on div "Bio Bio" at bounding box center [997, 125] width 120 height 24
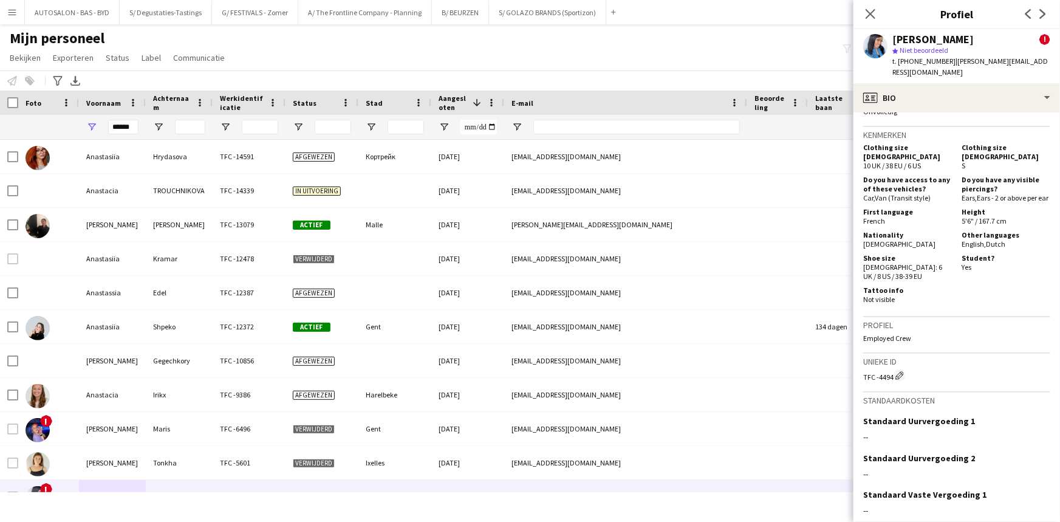
drag, startPoint x: 937, startPoint y: 332, endPoint x: 1036, endPoint y: 323, distance: 99.4
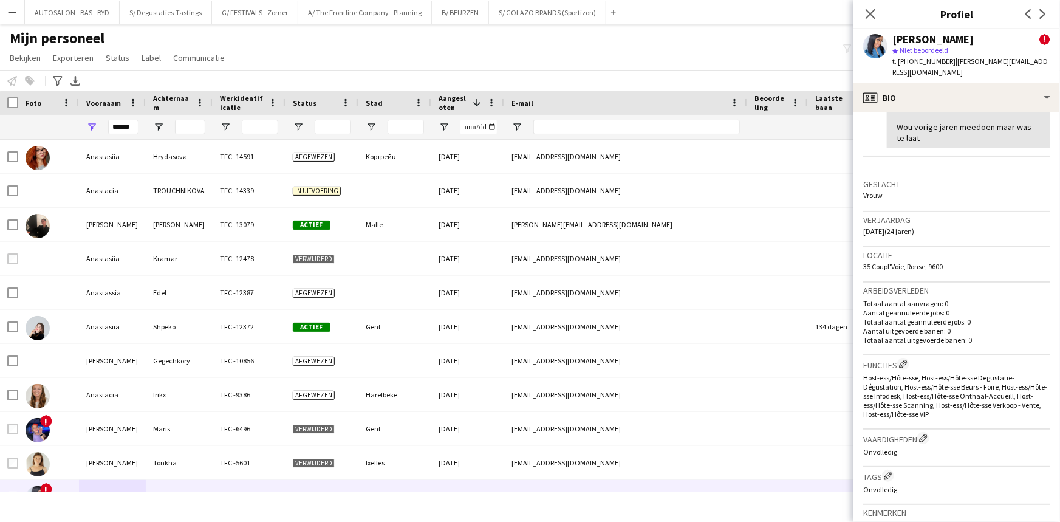
scroll to position [353, 0]
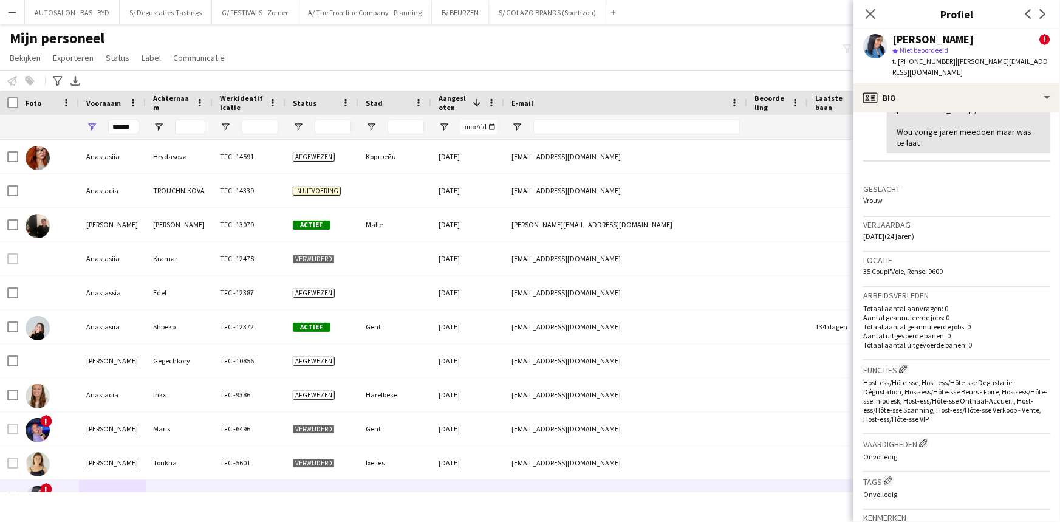
click at [978, 217] on div "Verjaardag [DATE] (24 jaren)" at bounding box center [956, 234] width 187 height 35
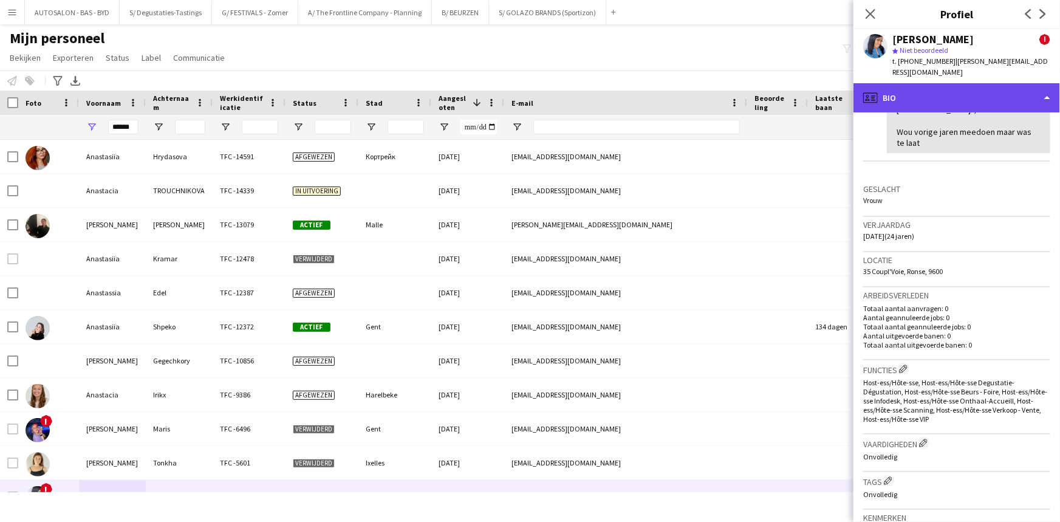
click at [940, 94] on div "profile Bio" at bounding box center [956, 97] width 207 height 29
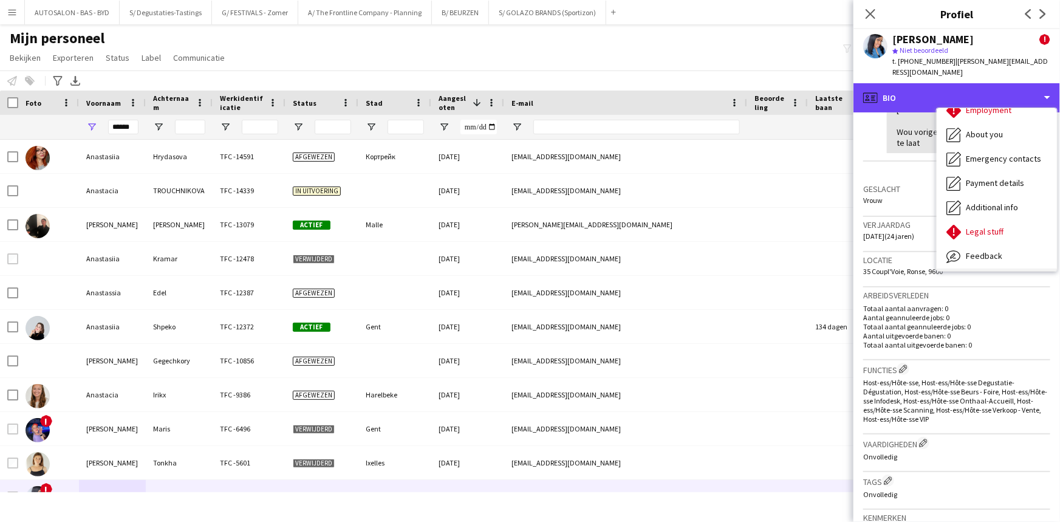
scroll to position [89, 0]
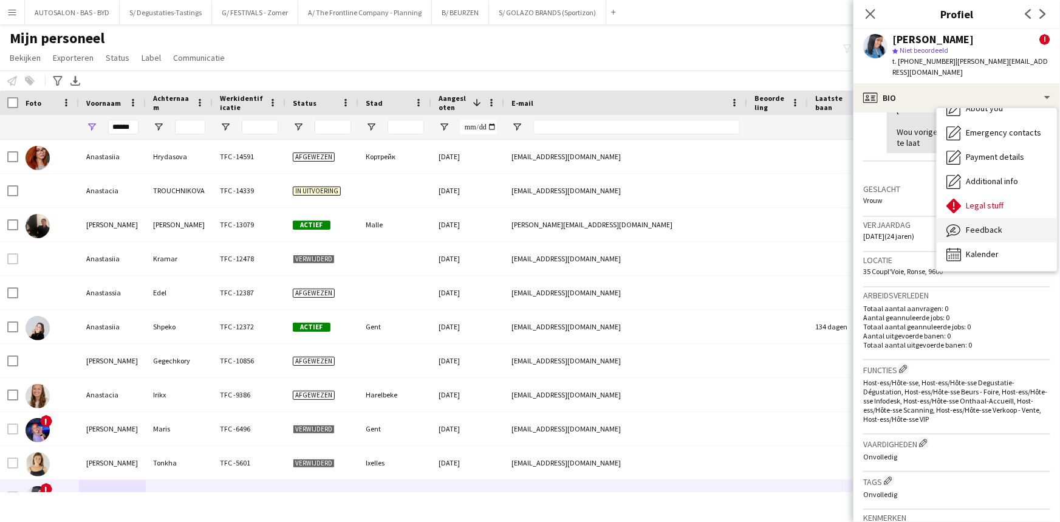
click at [991, 224] on span "Feedback" at bounding box center [984, 229] width 36 height 11
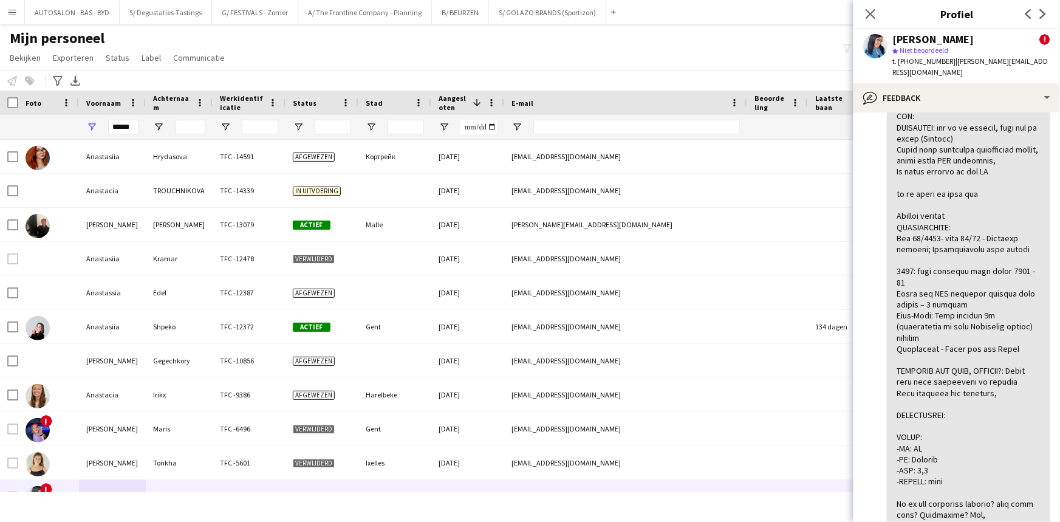
scroll to position [304, 0]
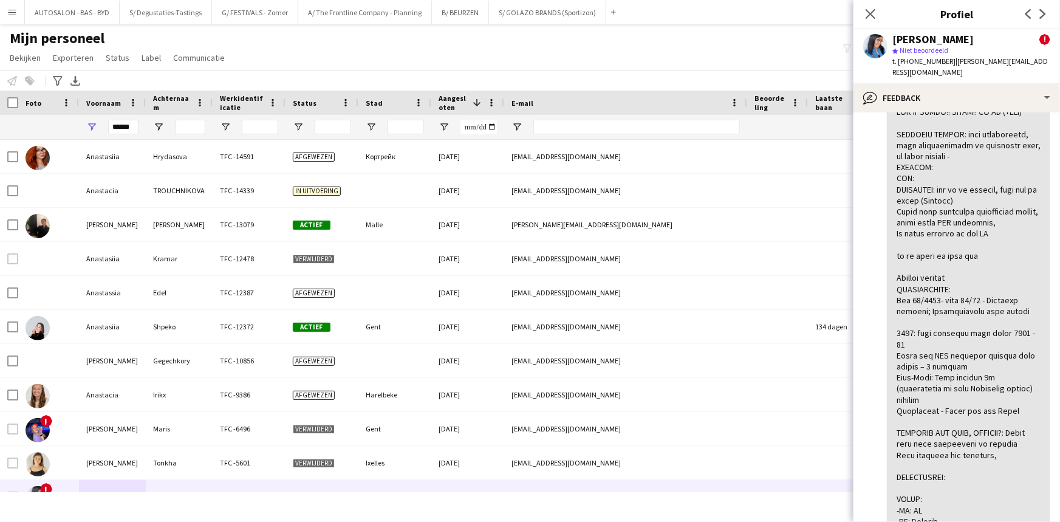
click at [395, 60] on div "Mijn personeel Bekijken Weergaven Standaardweergave Nieuwe weergave Bekijk bijw…" at bounding box center [530, 49] width 1060 height 41
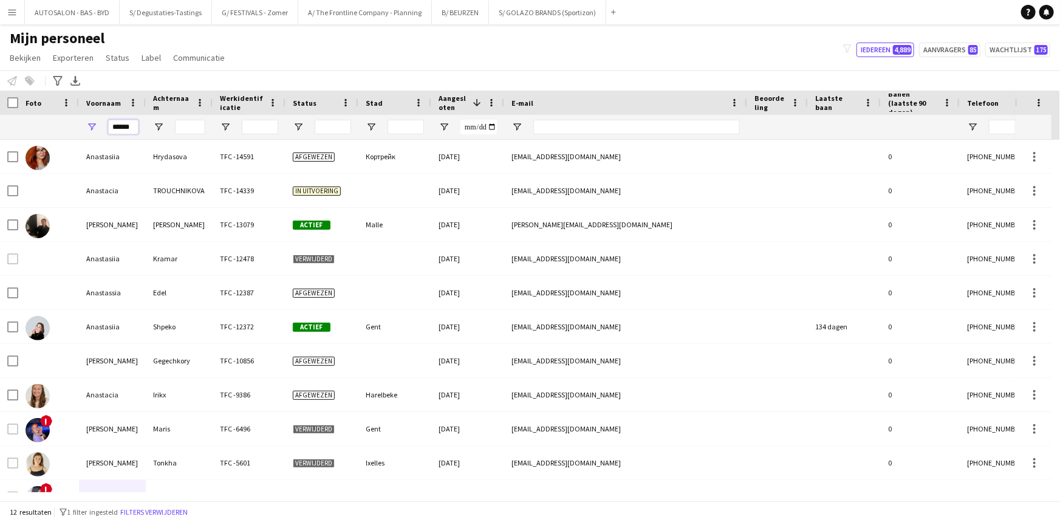
click at [128, 128] on input "******" at bounding box center [123, 127] width 30 height 15
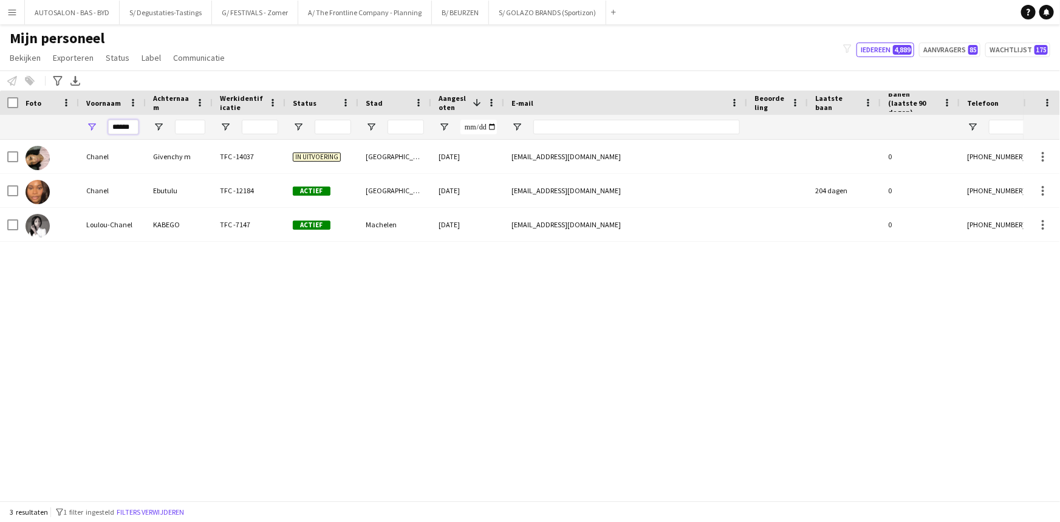
type input "******"
drag, startPoint x: 950, startPoint y: 287, endPoint x: 797, endPoint y: 258, distance: 155.2
click at [950, 287] on div "Chanel Givenchy m TFC -14037 In uitvoering [GEOGRAPHIC_DATA] [DATE] [EMAIL_ADDR…" at bounding box center [511, 316] width 1023 height 352
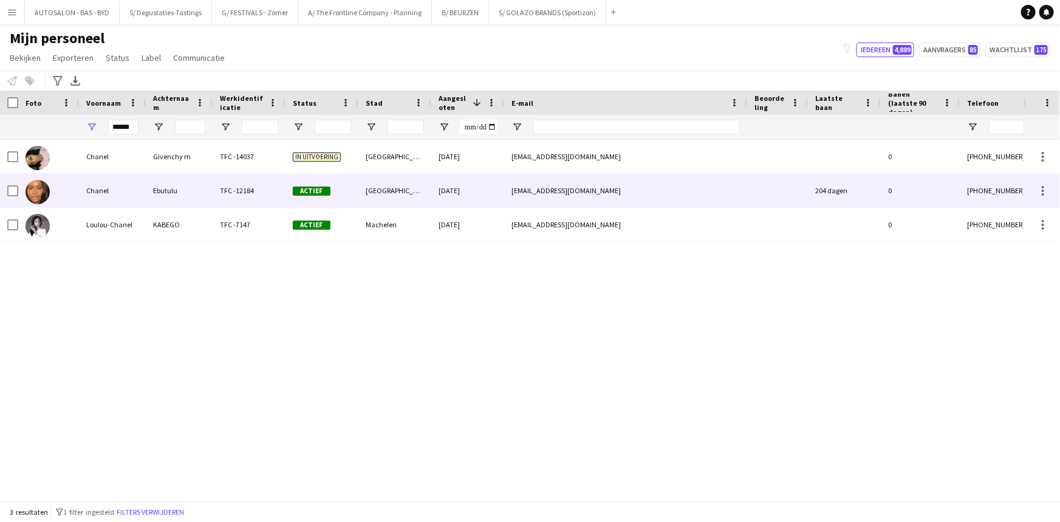
click at [138, 195] on div "Chanel" at bounding box center [112, 190] width 67 height 33
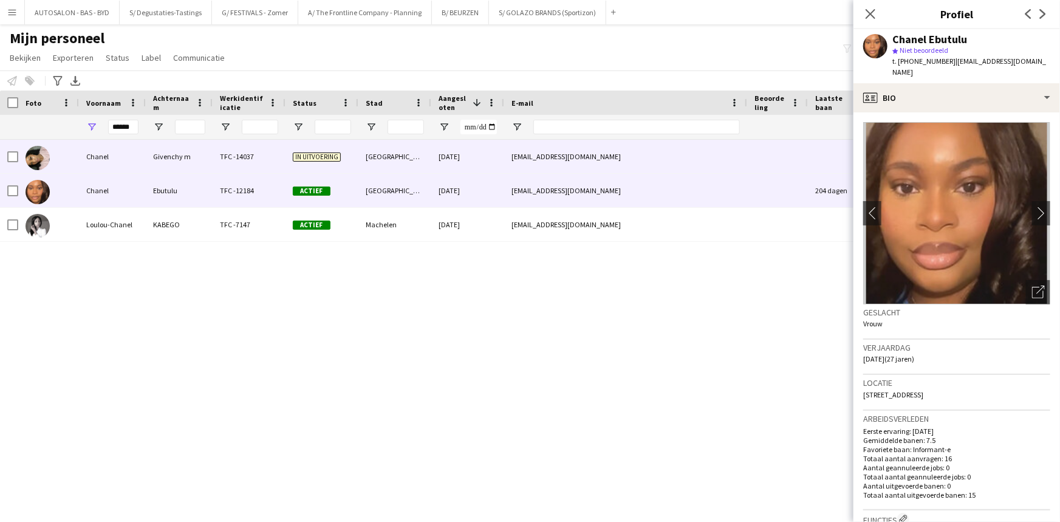
click at [192, 162] on div "Givenchy m" at bounding box center [179, 156] width 67 height 33
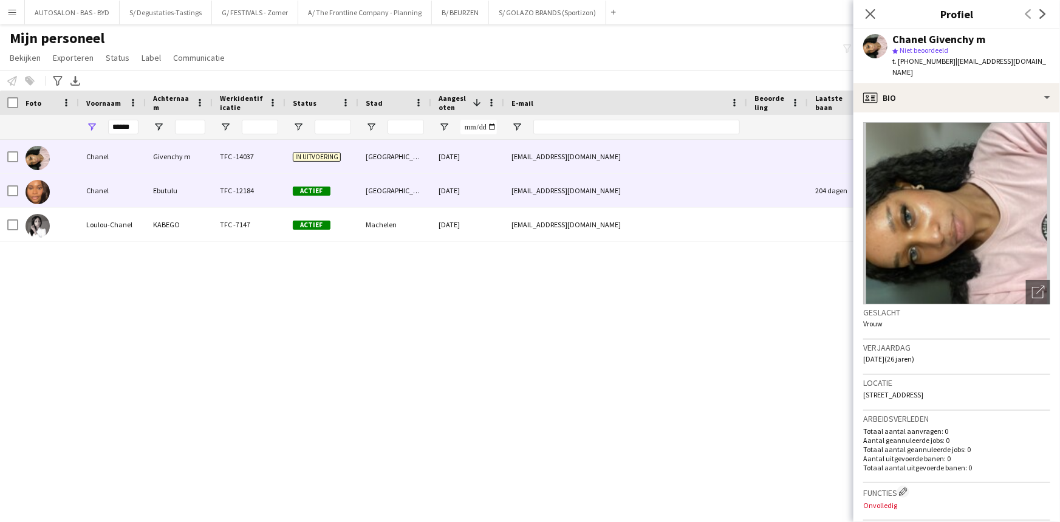
click at [171, 188] on div "Ebutulu" at bounding box center [179, 190] width 67 height 33
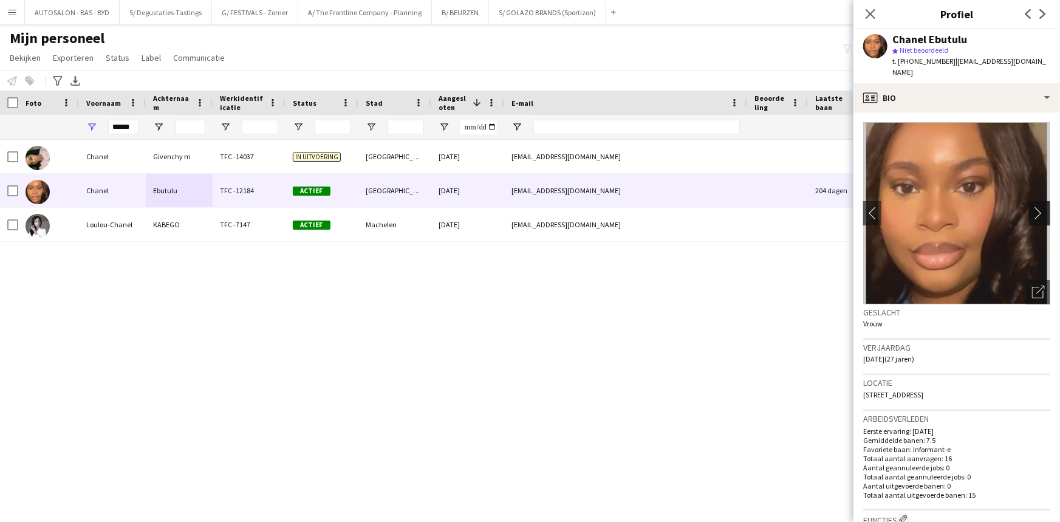
click at [1032, 207] on app-icon "chevron-right" at bounding box center [1041, 213] width 19 height 13
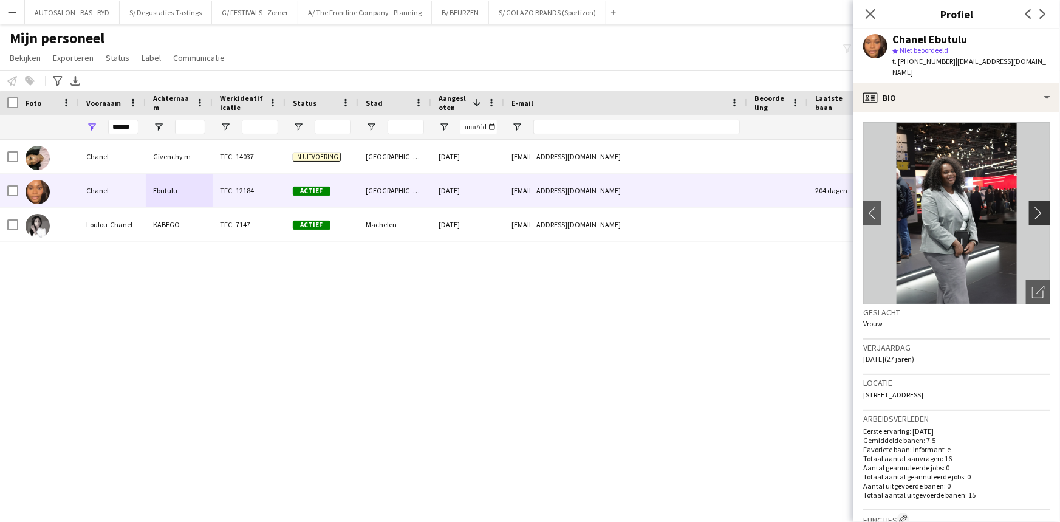
click at [1032, 207] on app-icon "chevron-right" at bounding box center [1041, 213] width 19 height 13
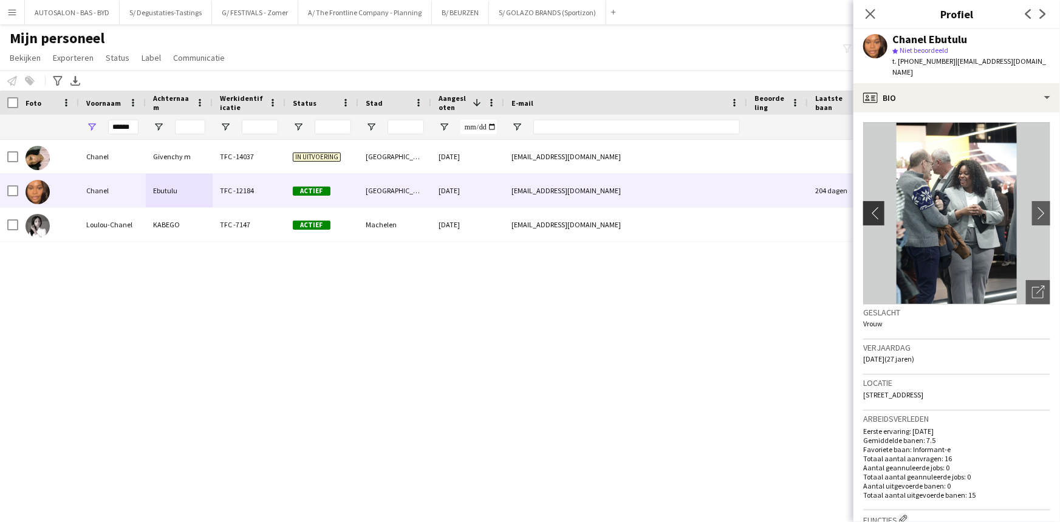
click at [867, 208] on app-icon "chevron-left" at bounding box center [872, 213] width 19 height 13
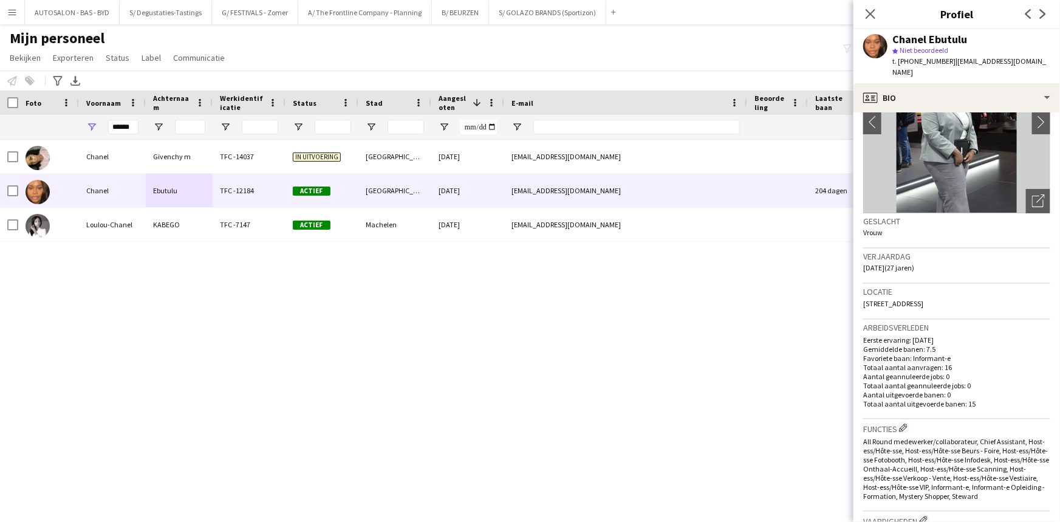
drag, startPoint x: 970, startPoint y: 419, endPoint x: 1016, endPoint y: 155, distance: 268.1
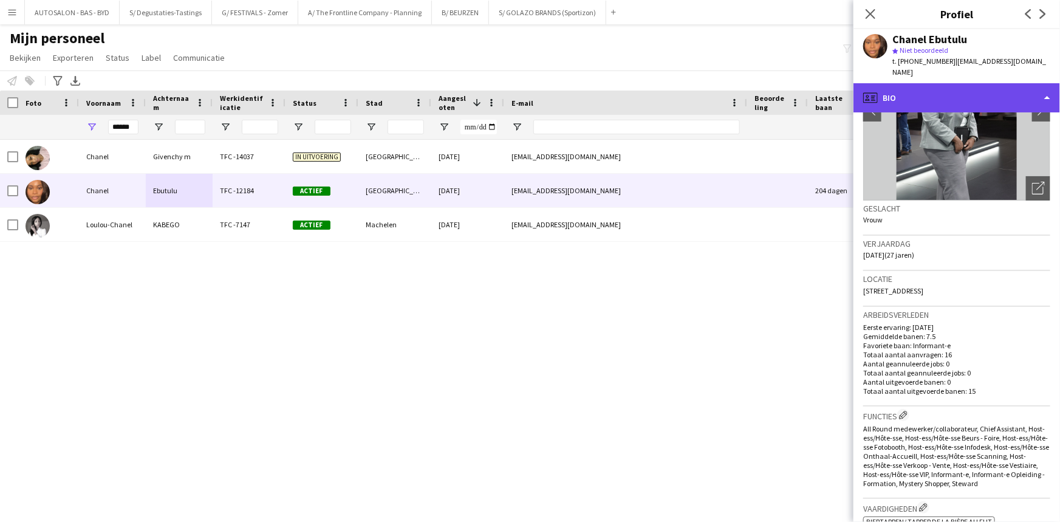
click at [988, 86] on div "profile Bio" at bounding box center [956, 97] width 207 height 29
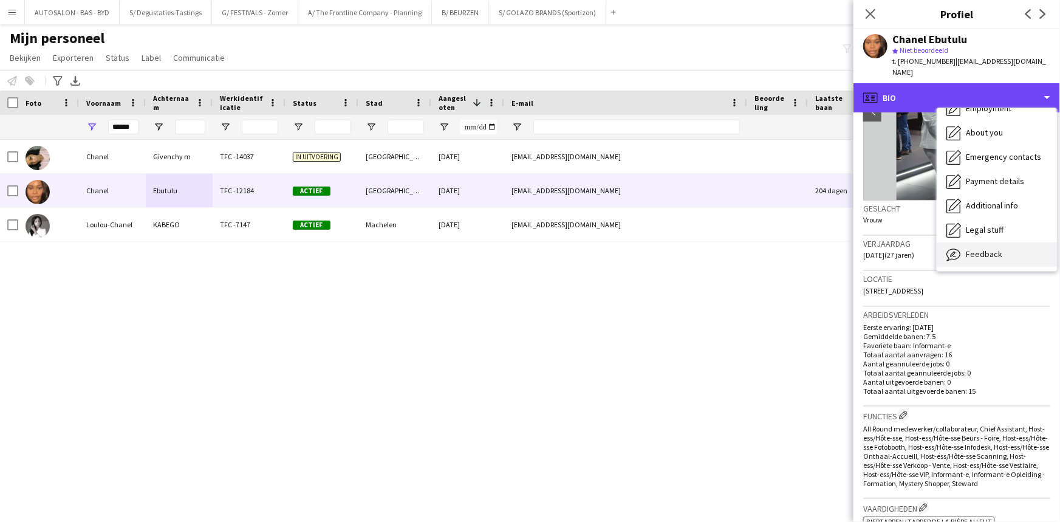
scroll to position [89, 0]
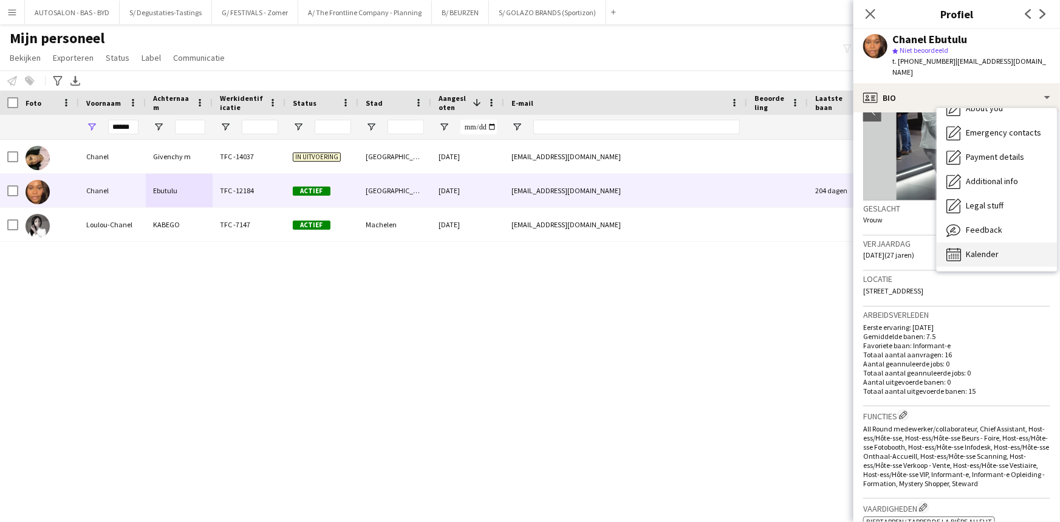
click at [983, 248] on span "Kalender" at bounding box center [982, 253] width 33 height 11
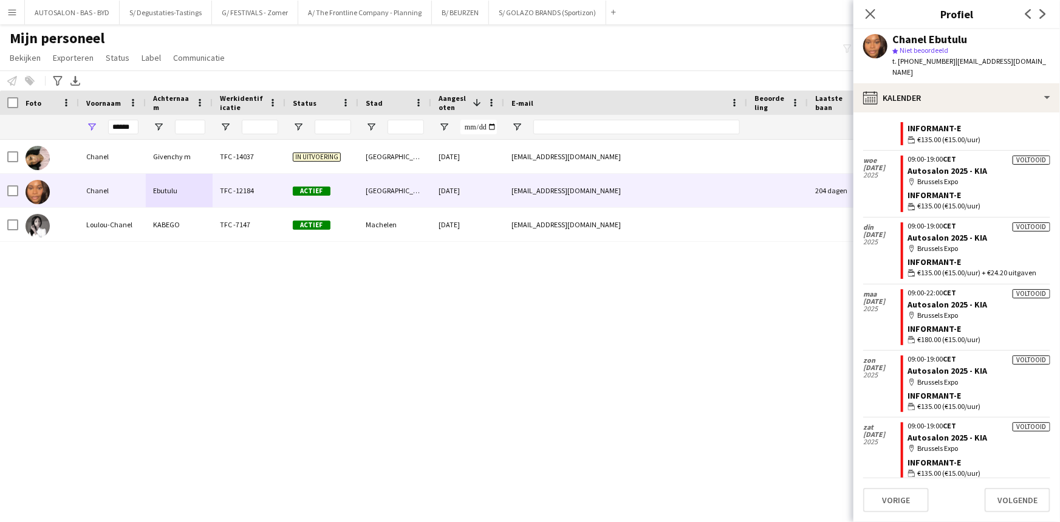
scroll to position [797, 0]
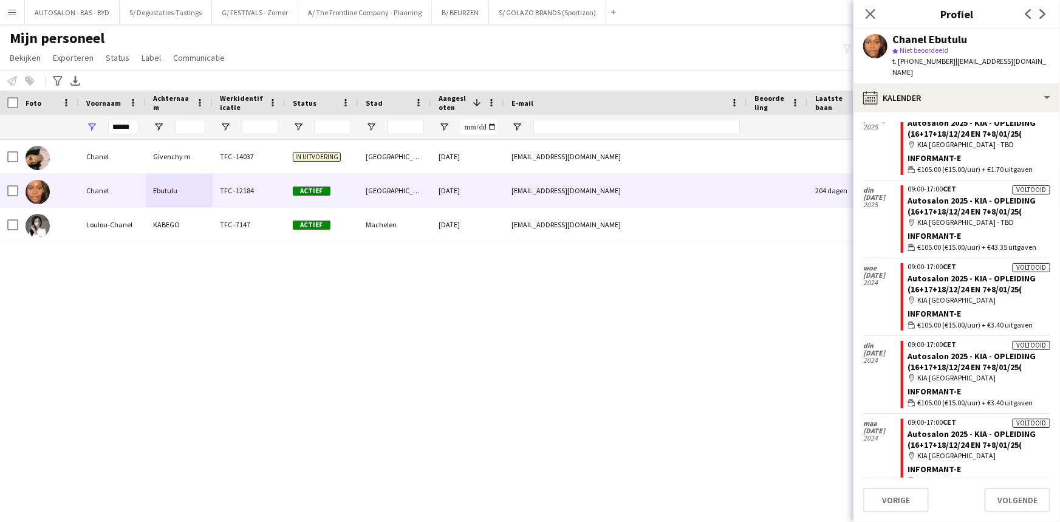
click at [943, 36] on div "Chanel Ebutulu" at bounding box center [929, 39] width 75 height 11
click at [881, 43] on app-user-avatar at bounding box center [875, 46] width 24 height 24
click at [906, 41] on div "Chanel Ebutulu" at bounding box center [929, 39] width 75 height 11
click at [932, 36] on div "Chanel Ebutulu" at bounding box center [929, 39] width 75 height 11
drag, startPoint x: 1052, startPoint y: 386, endPoint x: 1047, endPoint y: 367, distance: 20.0
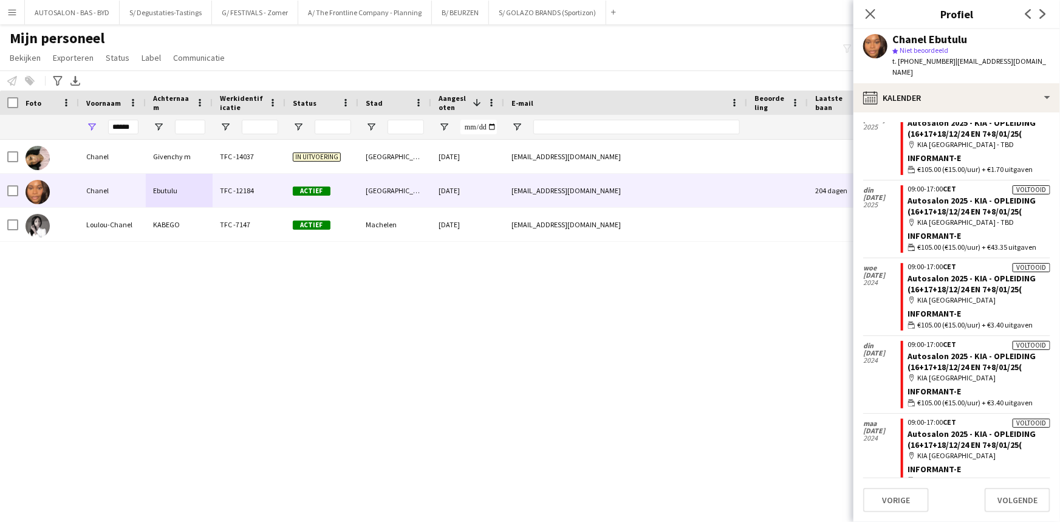
click at [1047, 367] on app-calendar-tab "calendar-full Selecteer datum [DATE] Reservelijst 09:30-18:30 CET B/ Keukens De…" at bounding box center [956, 316] width 207 height 409
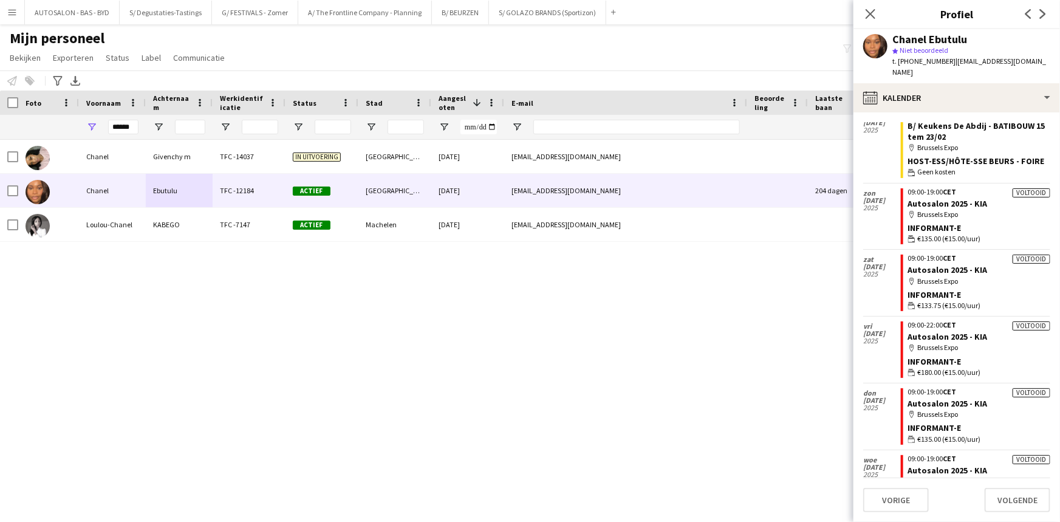
scroll to position [0, 0]
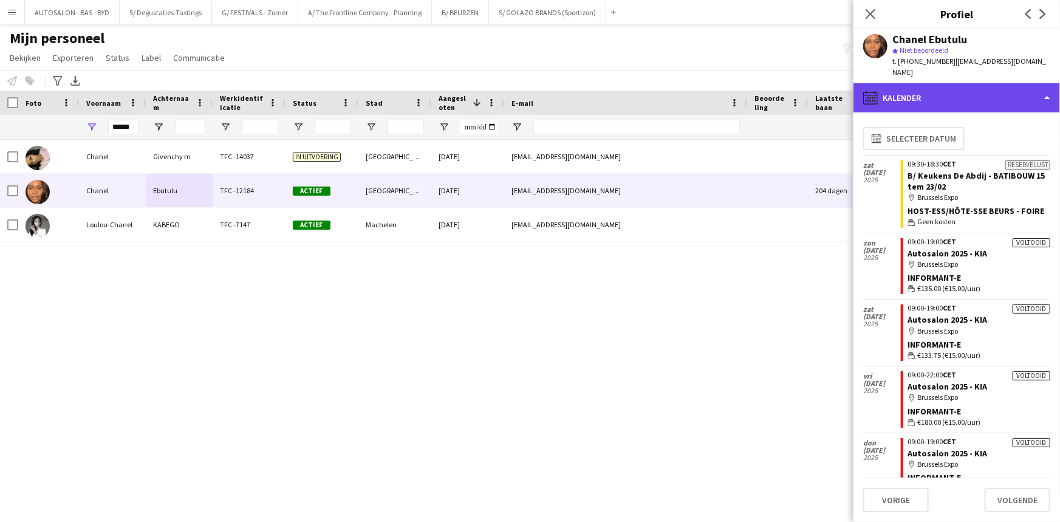
click at [911, 85] on div "calendar-full Kalender" at bounding box center [956, 97] width 207 height 29
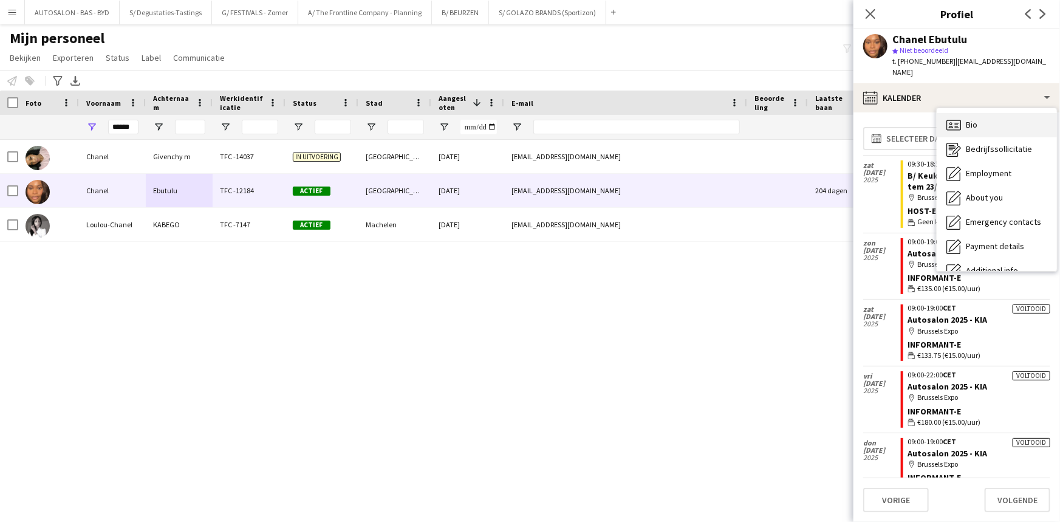
click at [978, 113] on div "Bio Bio" at bounding box center [997, 125] width 120 height 24
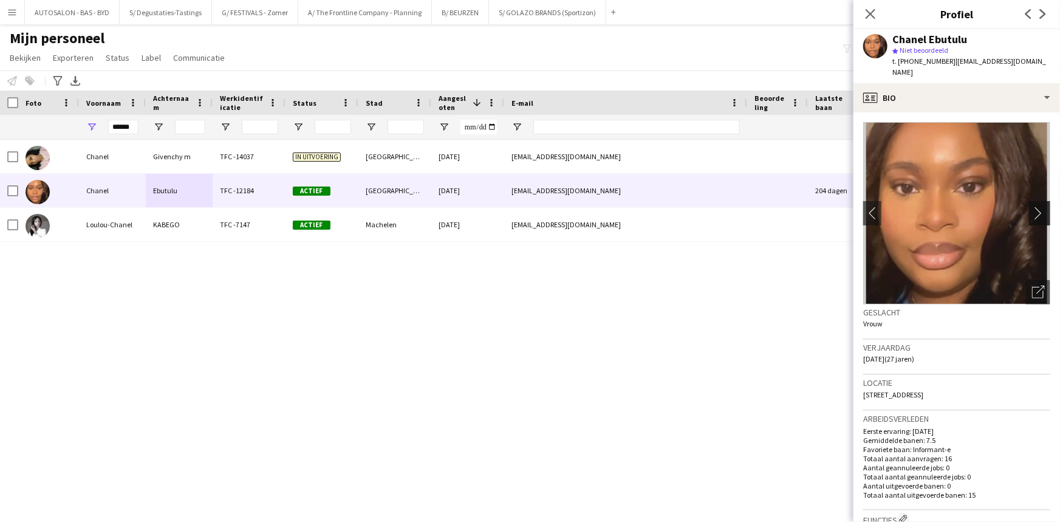
click at [1032, 207] on app-icon "chevron-right" at bounding box center [1041, 213] width 19 height 13
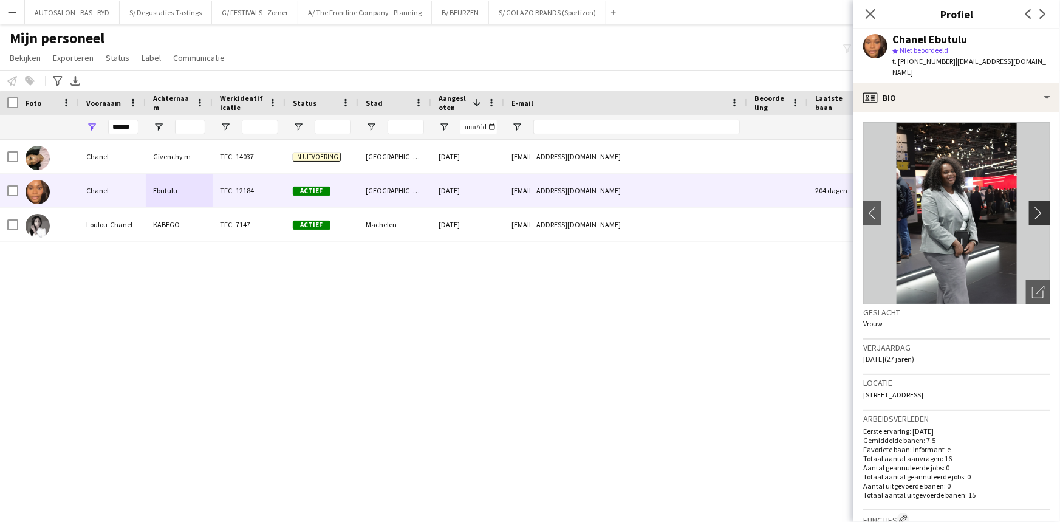
click at [1032, 207] on app-icon "chevron-right" at bounding box center [1041, 213] width 19 height 13
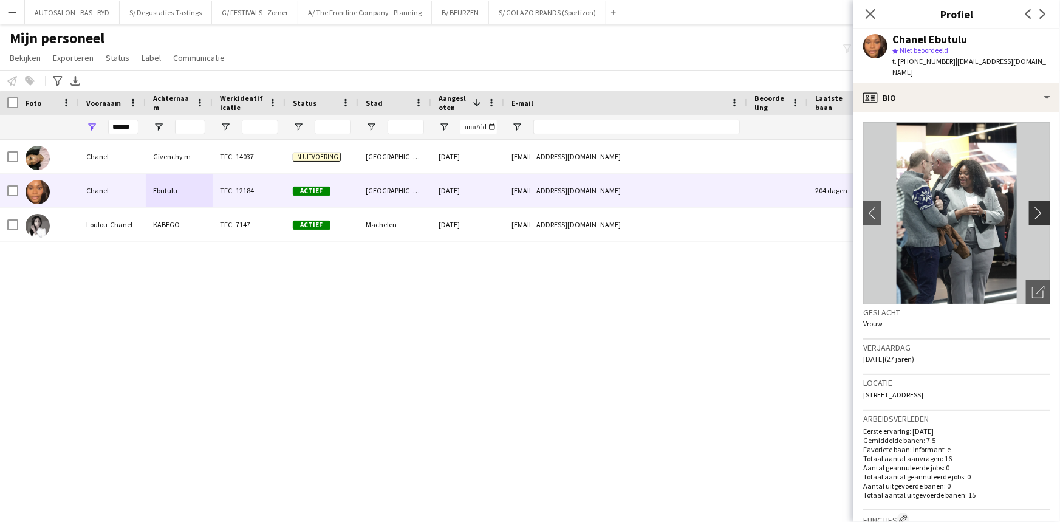
click at [1032, 207] on app-icon "chevron-right" at bounding box center [1041, 213] width 19 height 13
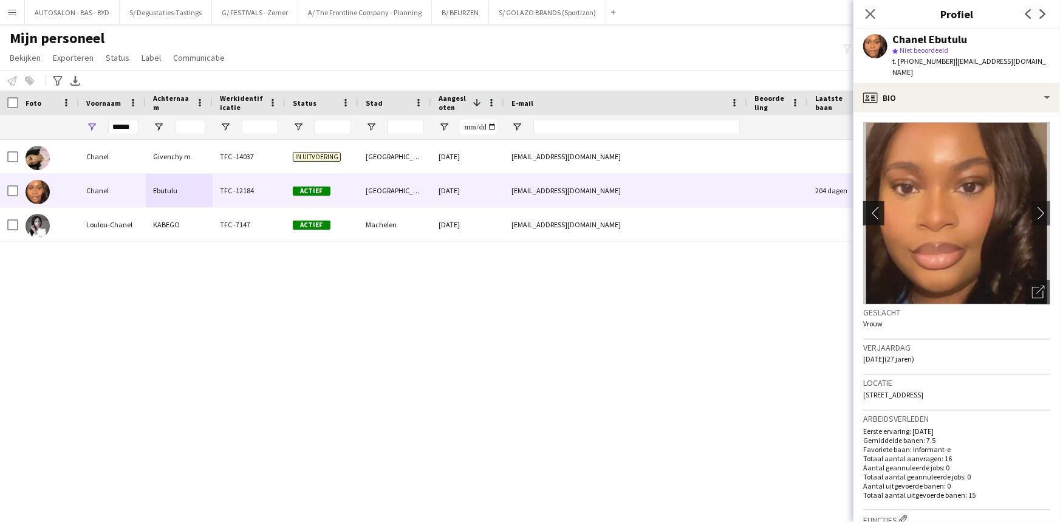
click at [867, 207] on app-icon "chevron-left" at bounding box center [872, 213] width 19 height 13
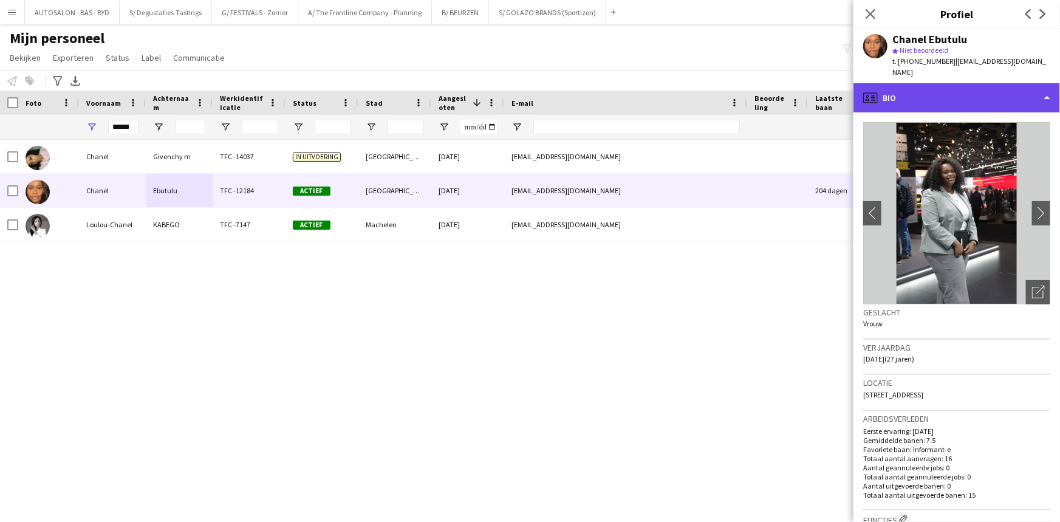
click at [935, 91] on div "profile Bio" at bounding box center [956, 97] width 207 height 29
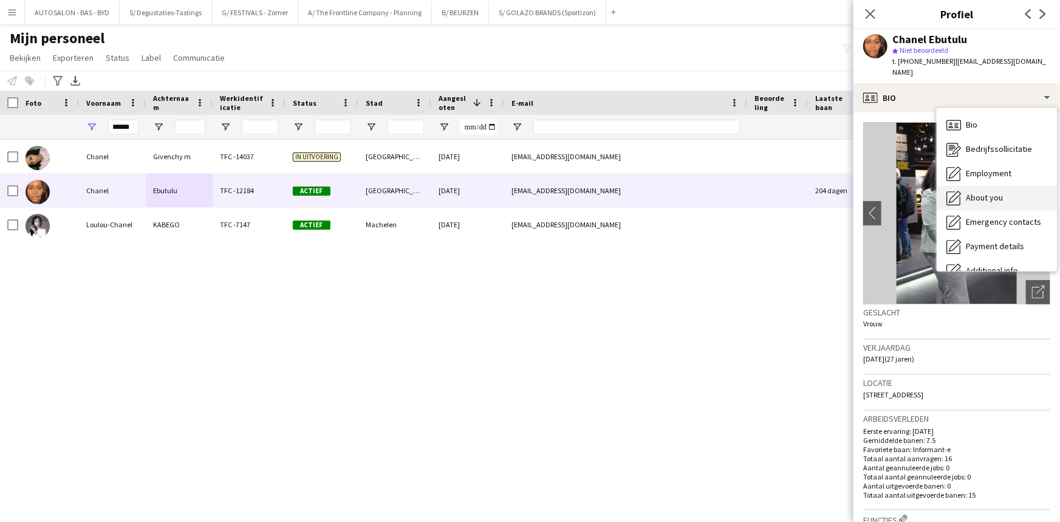
click at [1001, 192] on span "About you" at bounding box center [984, 197] width 37 height 11
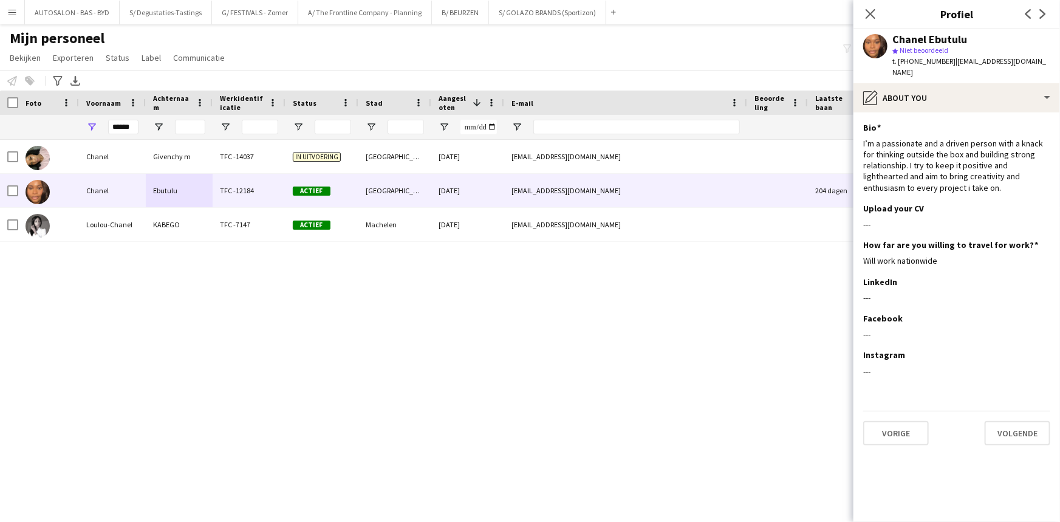
click at [934, 61] on span "t. [PHONE_NUMBER]" at bounding box center [923, 60] width 63 height 9
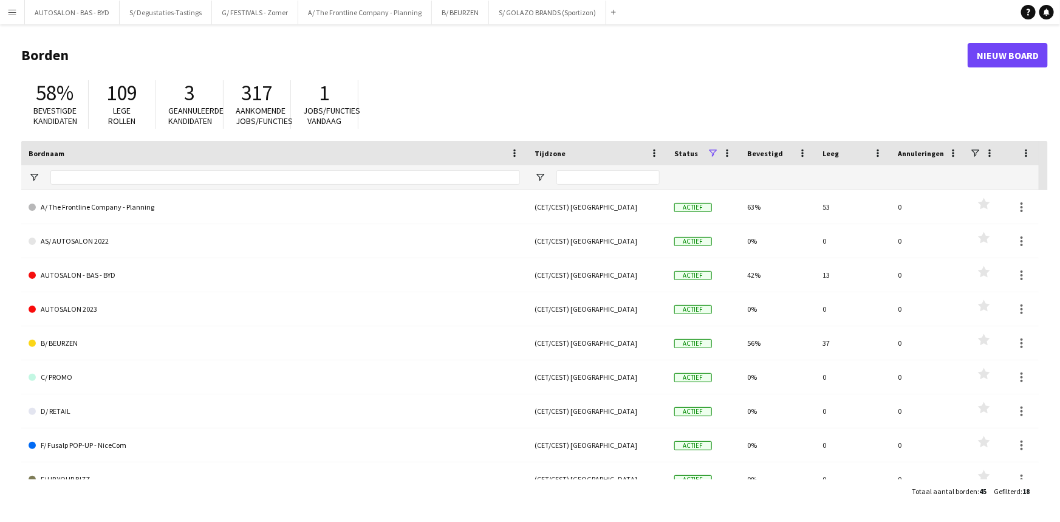
click at [15, 13] on app-icon "Menu" at bounding box center [12, 12] width 10 height 10
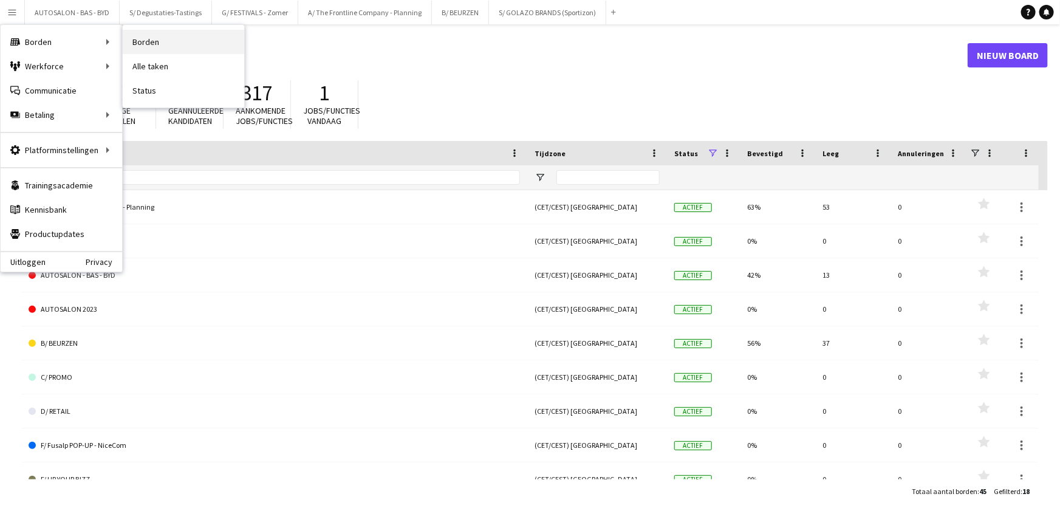
click at [145, 39] on link "Borden" at bounding box center [183, 42] width 121 height 24
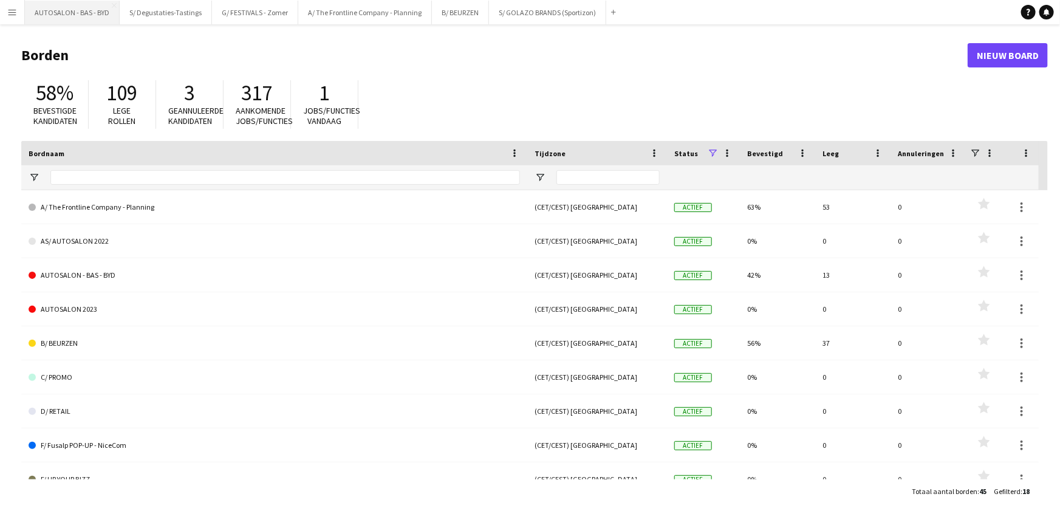
click at [80, 15] on button "AUTOSALON - BAS - BYD Sluiten" at bounding box center [72, 13] width 95 height 24
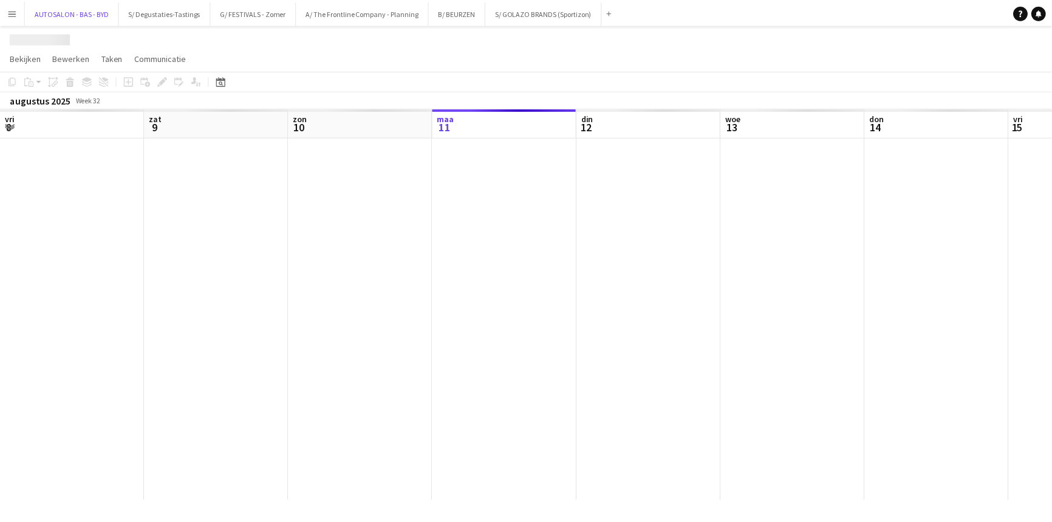
scroll to position [0, 290]
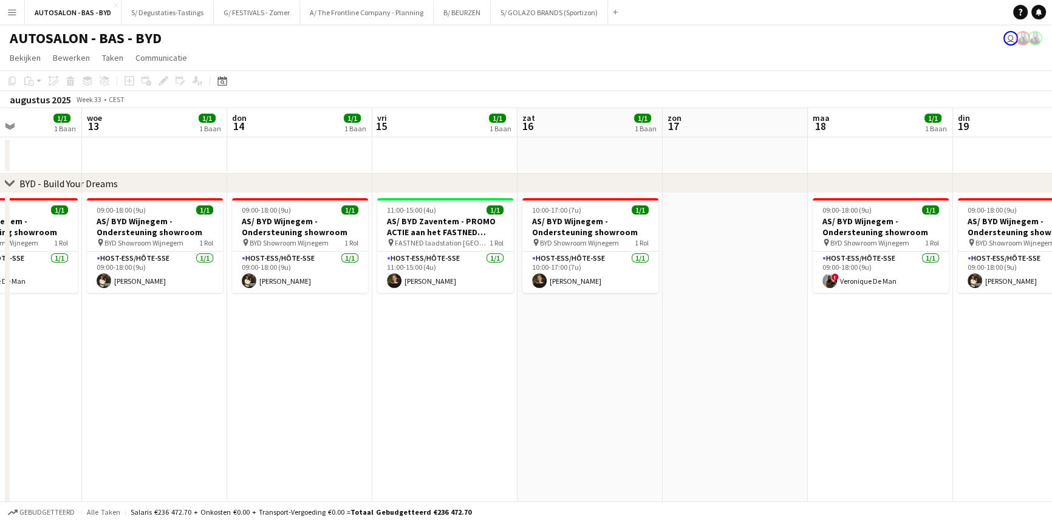
drag, startPoint x: 916, startPoint y: 337, endPoint x: 294, endPoint y: 325, distance: 622.1
click at [264, 326] on app-calendar-viewport "zon 10 1/1 1 Baan maa 11 1/1 1 Baan din 12 1/1 1 Baan woe 13 1/1 1 Baan don 14 …" at bounding box center [526, 400] width 1052 height 584
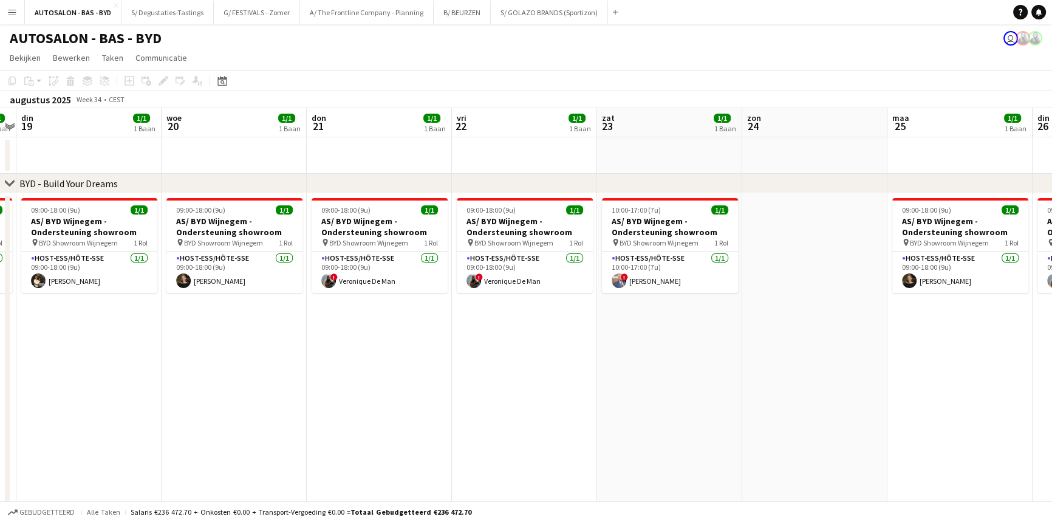
drag, startPoint x: 943, startPoint y: 333, endPoint x: 304, endPoint y: 326, distance: 638.4
click at [304, 326] on app-calendar-viewport "zat 16 1/1 1 Baan zon 17 maa 18 1/1 1 Baan din 19 1/1 1 Baan woe 20 1/1 1 Baan …" at bounding box center [526, 400] width 1052 height 584
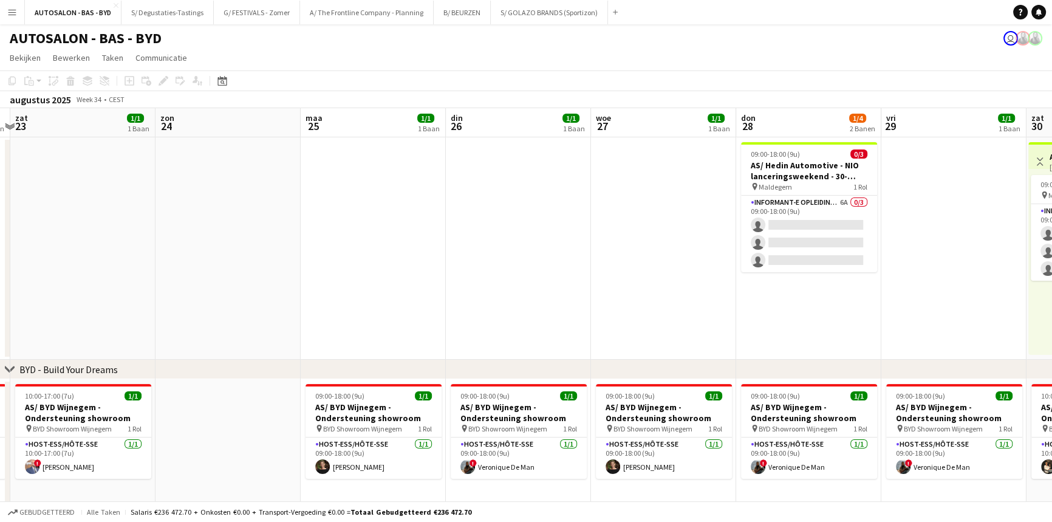
drag, startPoint x: 976, startPoint y: 279, endPoint x: 389, endPoint y: 276, distance: 587.3
click at [389, 276] on app-calendar-viewport "woe 20 1/1 1 Baan don 21 1/1 1 Baan vri 22 1/1 1 Baan zat 23 1/1 1 Baan zon 24 …" at bounding box center [526, 493] width 1052 height 770
drag, startPoint x: 930, startPoint y: 307, endPoint x: 930, endPoint y: 272, distance: 35.2
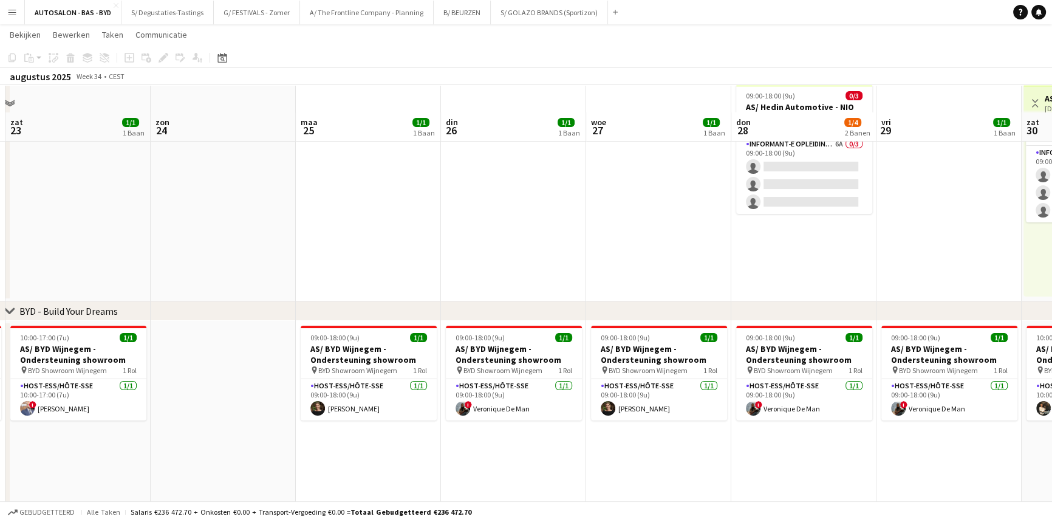
scroll to position [0, 431]
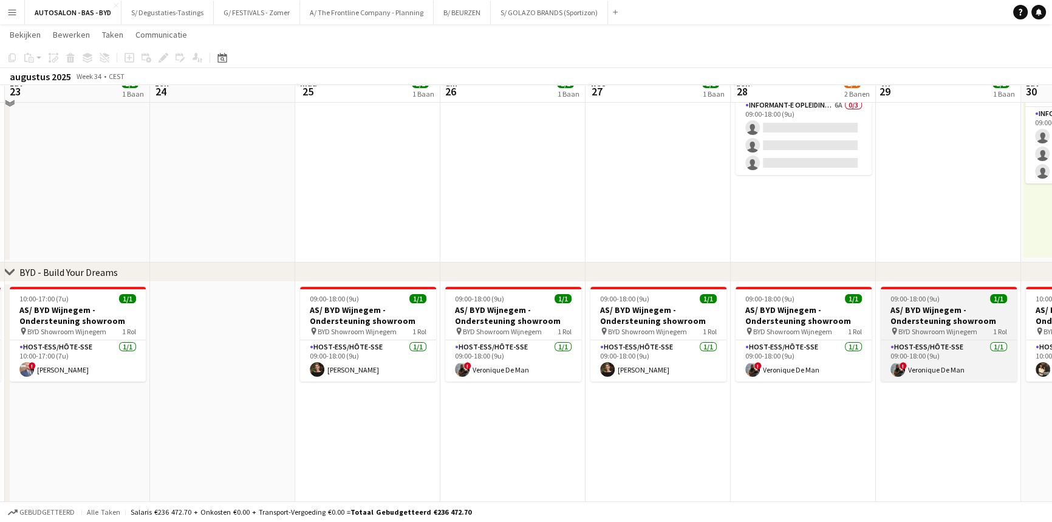
drag, startPoint x: 927, startPoint y: 273, endPoint x: 914, endPoint y: 307, distance: 37.1
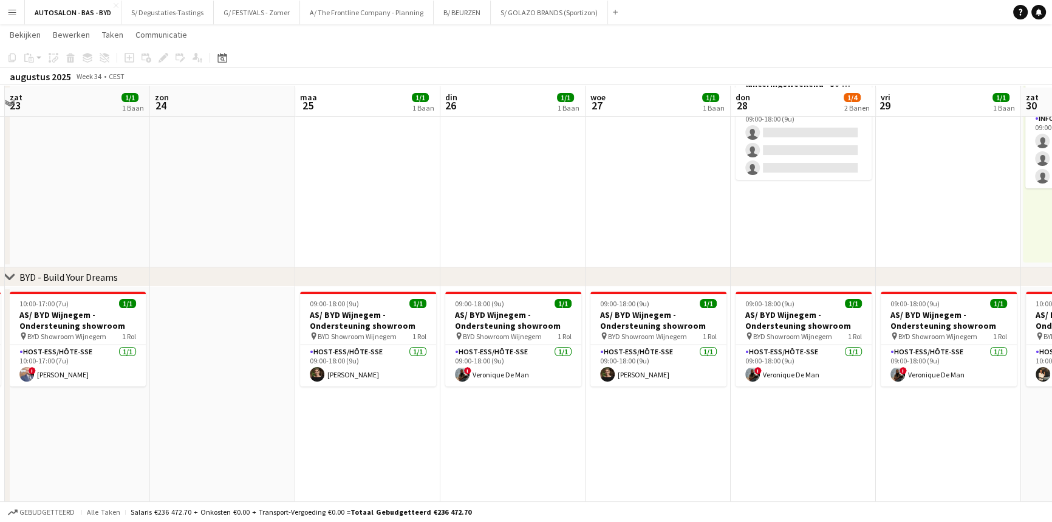
scroll to position [52, 0]
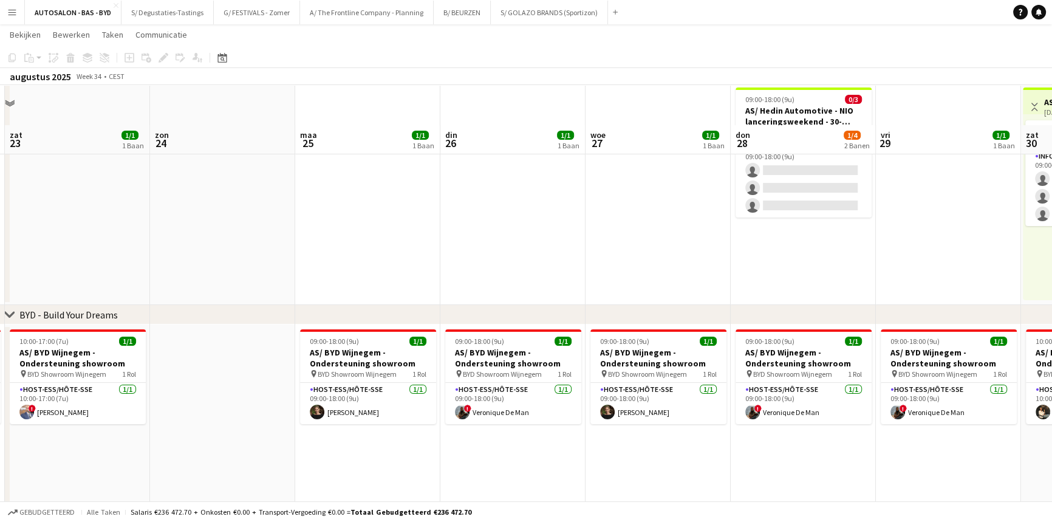
drag, startPoint x: 917, startPoint y: 237, endPoint x: 917, endPoint y: 200, distance: 36.4
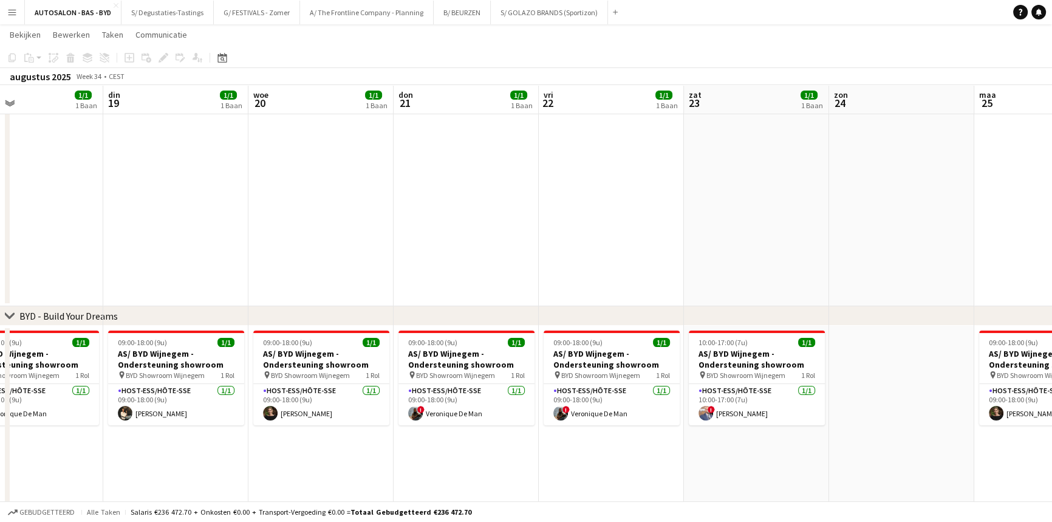
drag, startPoint x: 182, startPoint y: 218, endPoint x: 861, endPoint y: 242, distance: 679.4
click at [861, 242] on app-calendar-viewport "zat 16 1/1 1 Baan zon 17 maa 18 1/1 1 Baan din 19 1/1 1 Baan woe 20 1/1 1 Baan …" at bounding box center [526, 409] width 1052 height 829
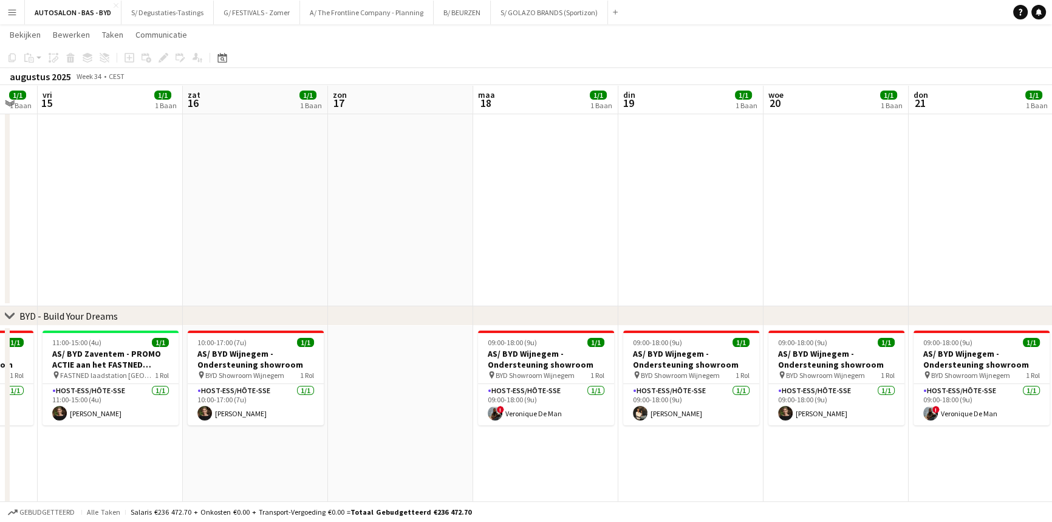
drag, startPoint x: 352, startPoint y: 216, endPoint x: 556, endPoint y: 202, distance: 205.2
click at [865, 205] on app-calendar-viewport "woe 13 1/1 1 Baan don 14 1/1 1 Baan vri 15 1/1 1 Baan zat 16 1/1 1 Baan zon 17 …" at bounding box center [526, 409] width 1052 height 829
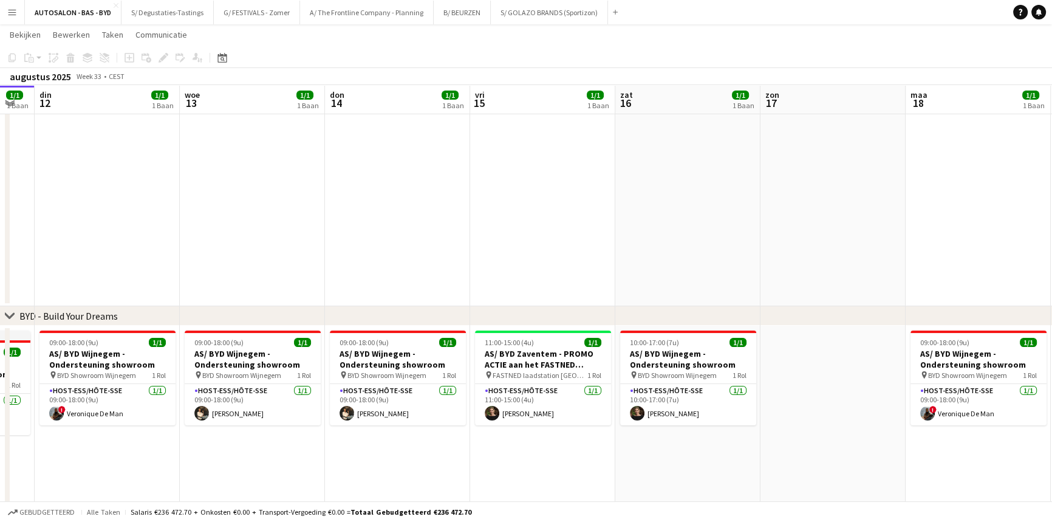
drag, startPoint x: 408, startPoint y: 202, endPoint x: 689, endPoint y: 187, distance: 282.2
click at [689, 187] on app-calendar-viewport "zon 10 1/1 1 Baan maa 11 1/1 1 Baan din 12 1/1 1 Baan woe 13 1/1 1 Baan don 14 …" at bounding box center [526, 409] width 1052 height 829
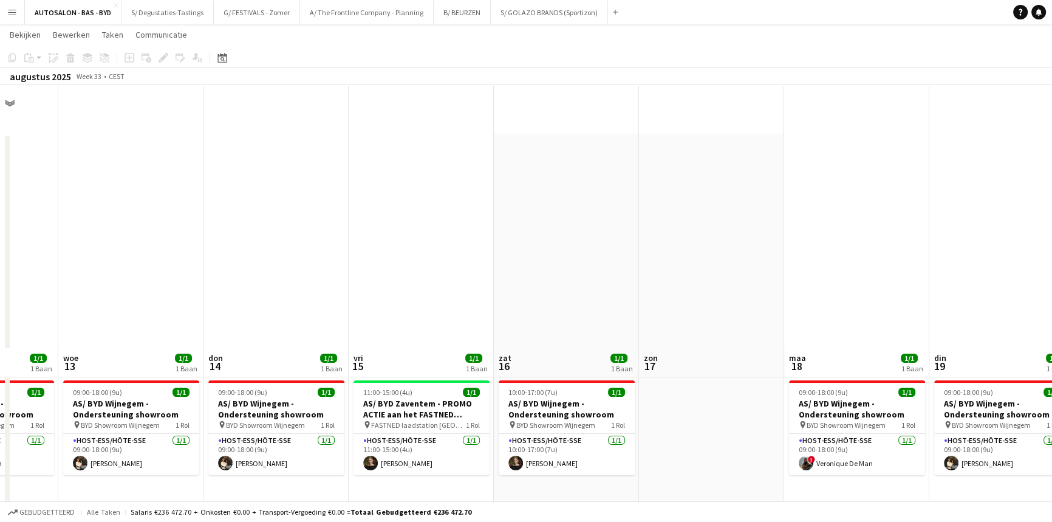
scroll to position [0, 0]
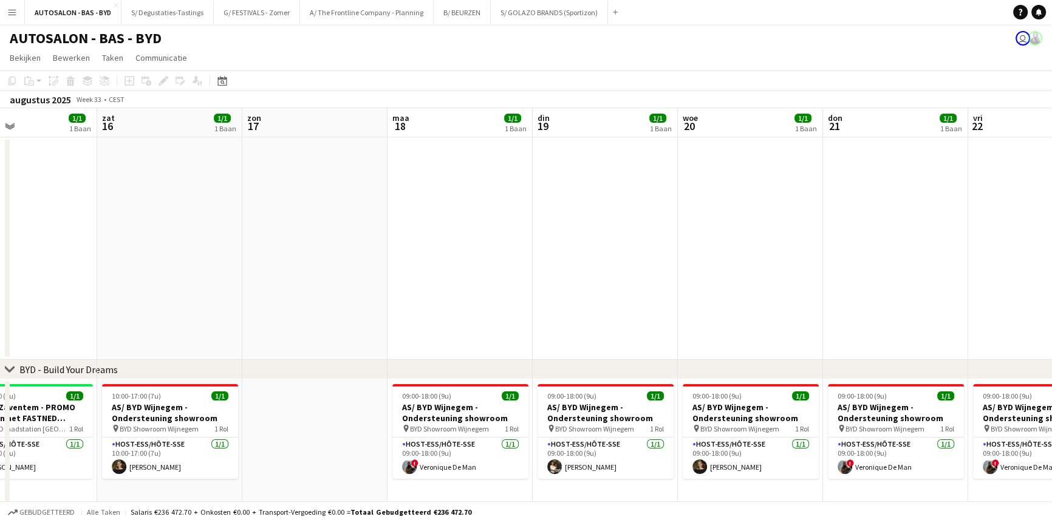
drag, startPoint x: 882, startPoint y: 275, endPoint x: 220, endPoint y: 268, distance: 662.7
click at [196, 268] on app-calendar-viewport "woe 13 1/1 1 Baan don 14 1/1 1 Baan vri 15 1/1 1 Baan zat 16 1/1 1 Baan zon 17 …" at bounding box center [526, 493] width 1052 height 770
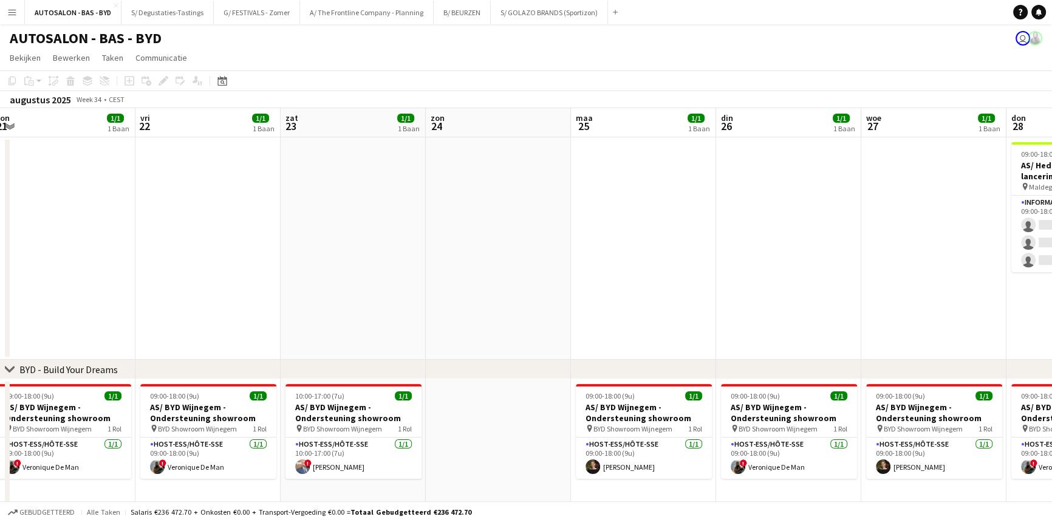
drag, startPoint x: 807, startPoint y: 270, endPoint x: 244, endPoint y: 270, distance: 562.4
click at [244, 270] on app-calendar-viewport "maa 18 1/1 1 Baan din 19 1/1 1 Baan woe 20 1/1 1 Baan don 21 1/1 1 Baan vri 22 …" at bounding box center [526, 493] width 1052 height 770
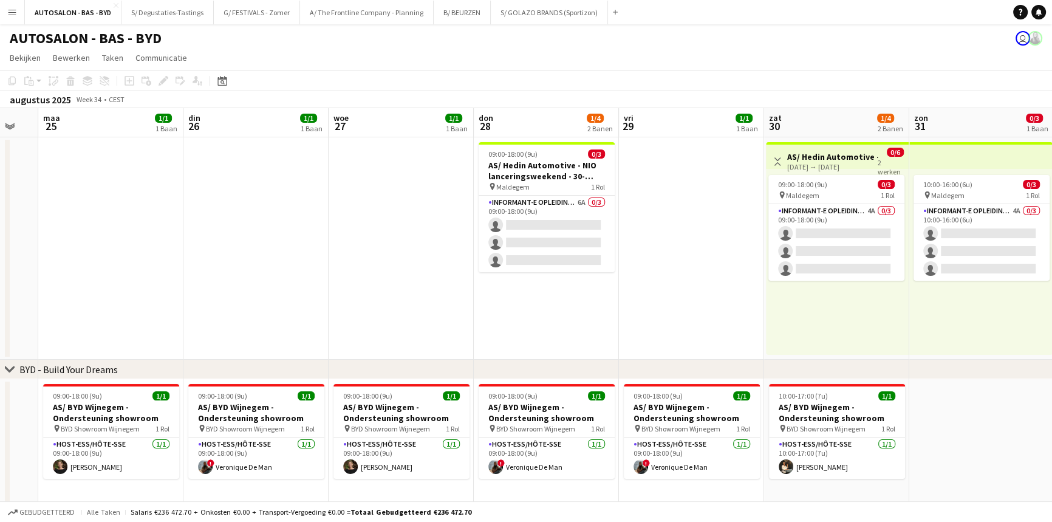
scroll to position [0, 555]
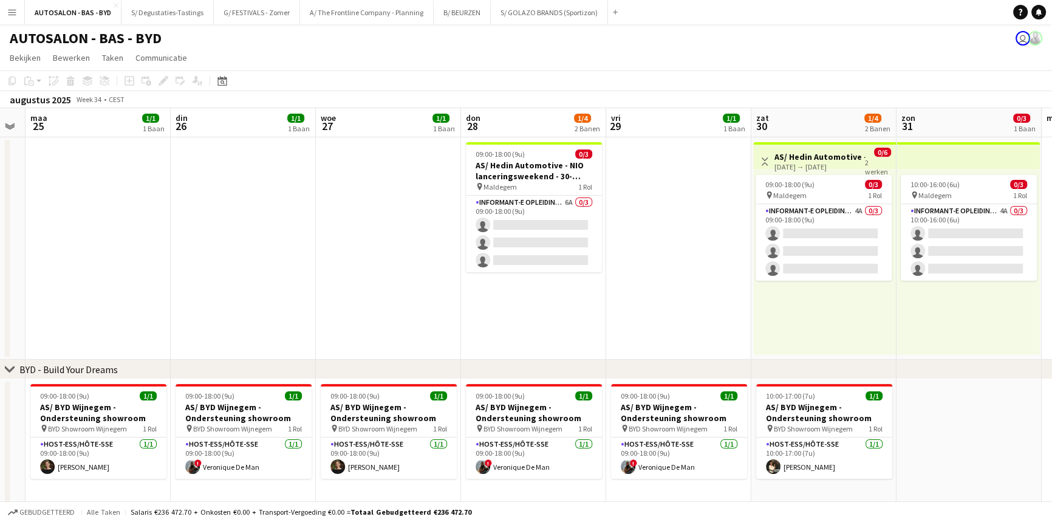
drag, startPoint x: 838, startPoint y: 271, endPoint x: 313, endPoint y: 273, distance: 524.8
click at [313, 273] on app-calendar-viewport "don 21 1/1 1 Baan vri 22 1/1 1 Baan zat 23 1/1 1 Baan zon 24 maa 25 1/1 1 Baan …" at bounding box center [526, 493] width 1052 height 770
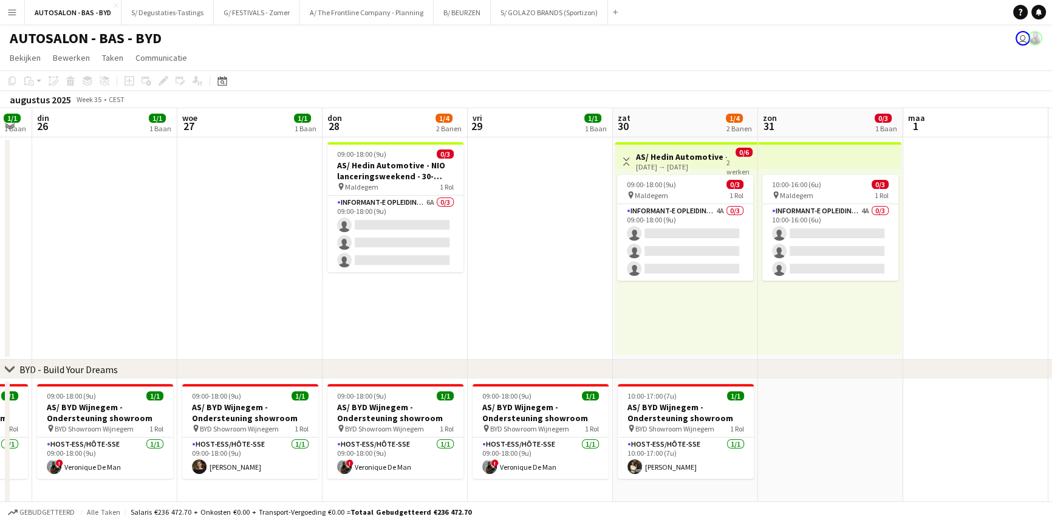
drag, startPoint x: 672, startPoint y: 303, endPoint x: 43, endPoint y: 290, distance: 630.0
click at [540, 304] on app-calendar-viewport "zat 23 1/1 1 Baan zon 24 maa 25 1/1 1 Baan din 26 1/1 1 Baan woe 27 1/1 1 Baan …" at bounding box center [526, 493] width 1052 height 770
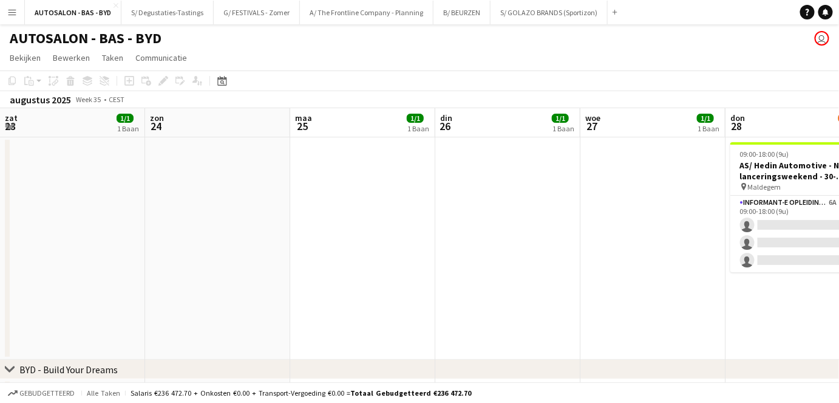
scroll to position [0, 403]
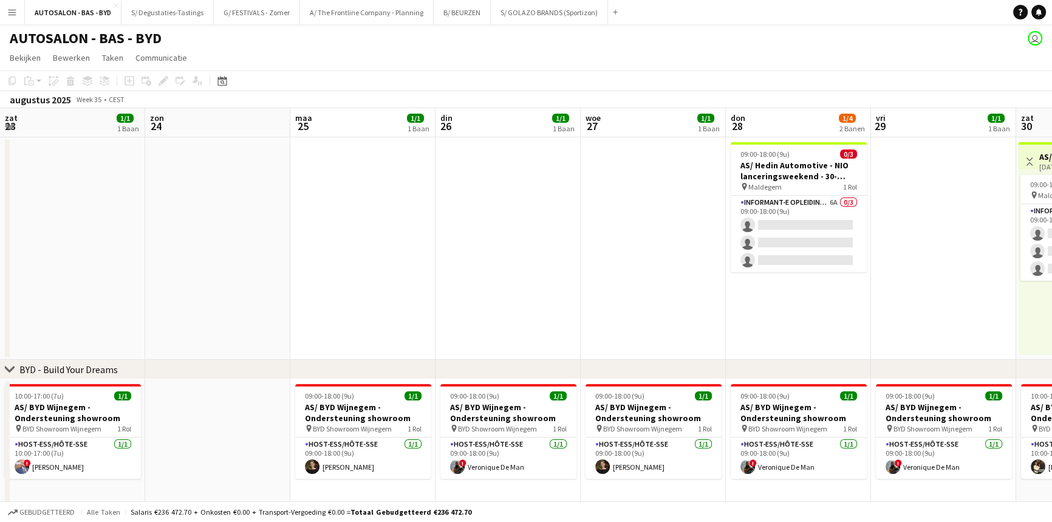
scroll to position [0, 403]
